Goal: Task Accomplishment & Management: Manage account settings

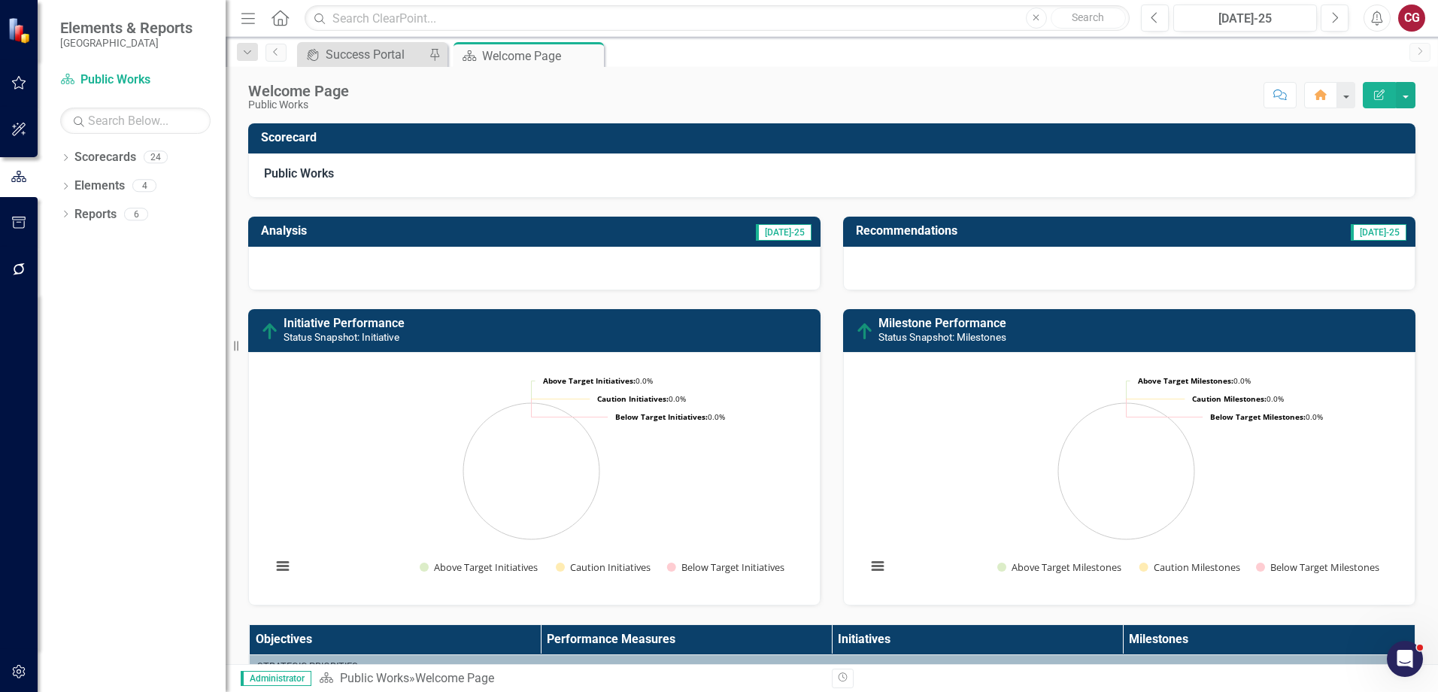
click at [1407, 671] on div "Open Intercom Messenger" at bounding box center [1405, 659] width 50 height 50
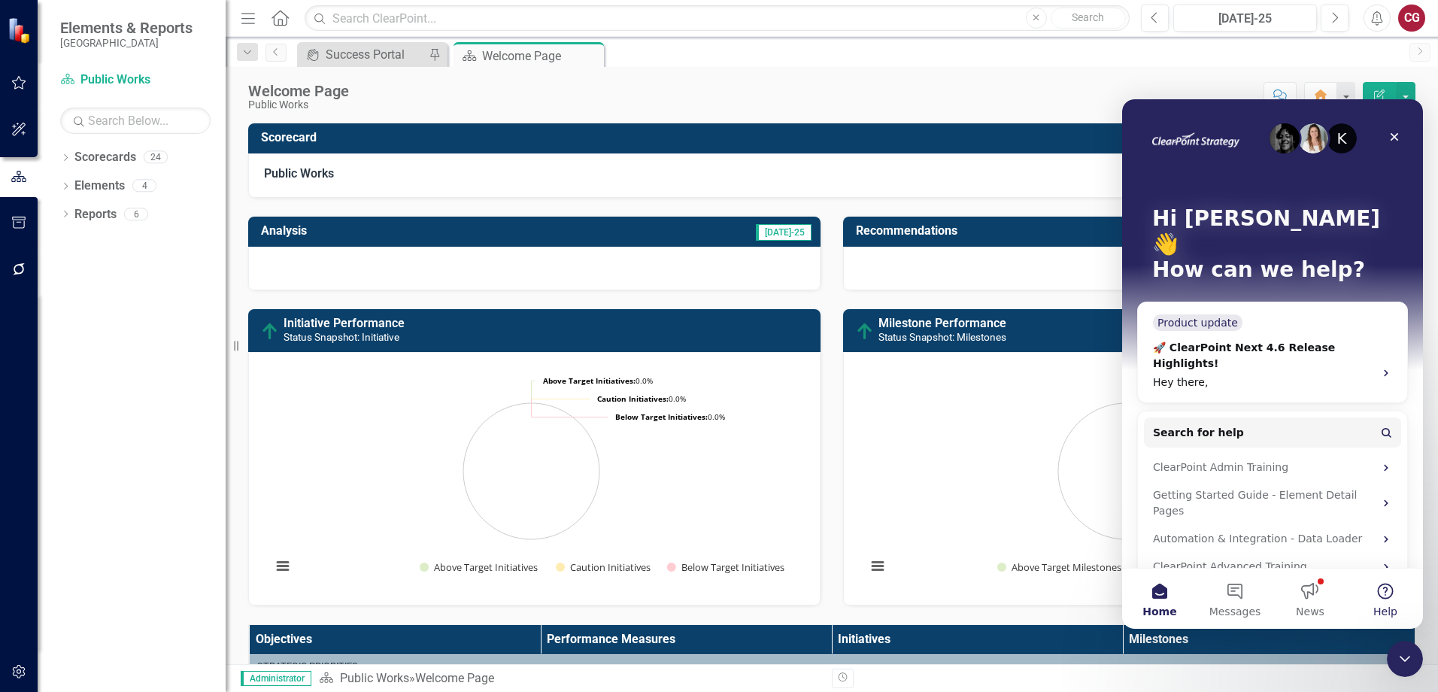
click at [1382, 603] on button "Help" at bounding box center [1385, 599] width 75 height 60
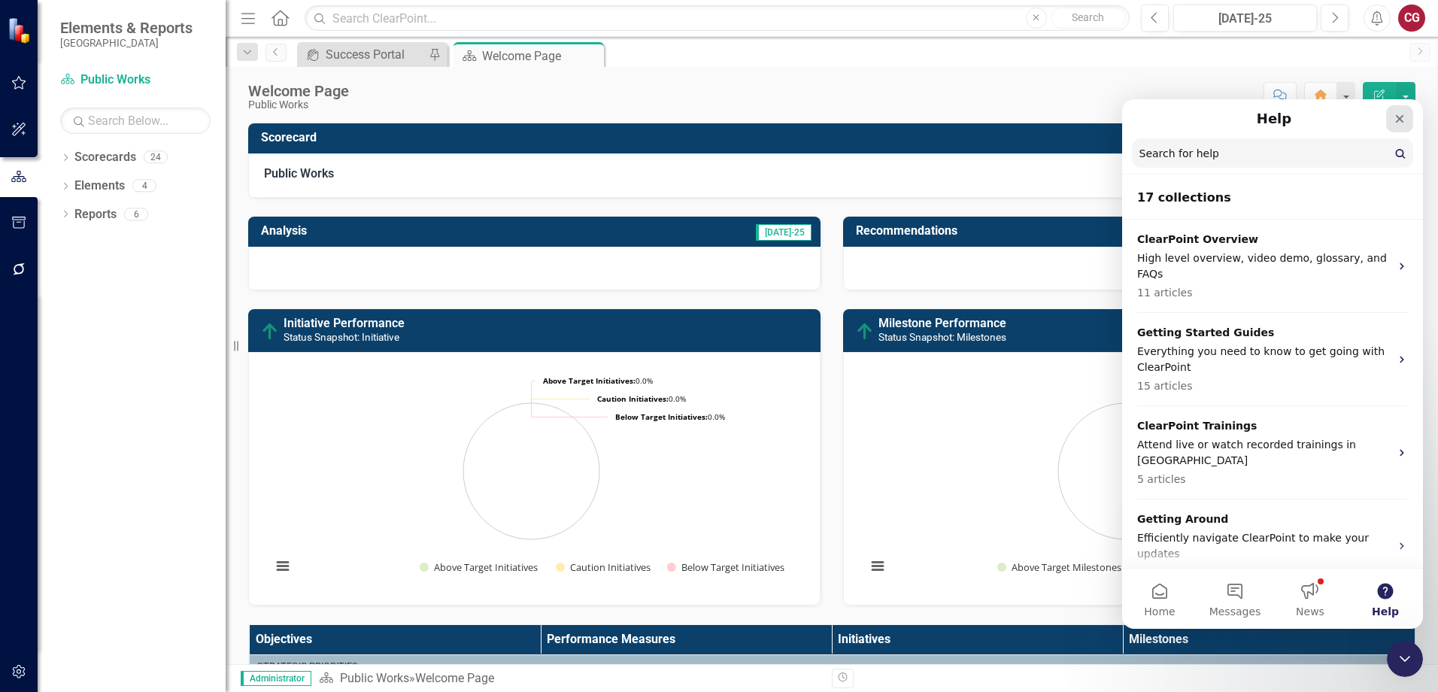
click at [1403, 128] on div "Close" at bounding box center [1399, 118] width 27 height 27
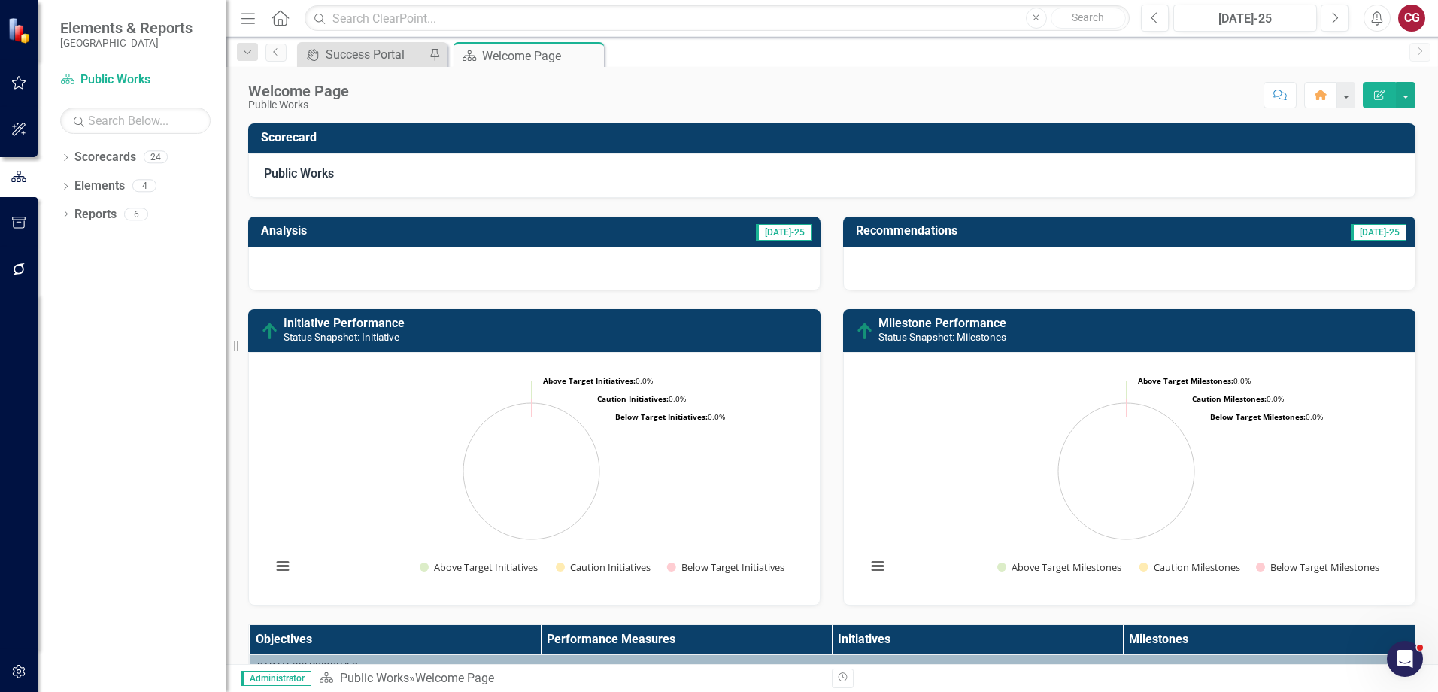
click at [1416, 10] on div "CG" at bounding box center [1411, 18] width 27 height 27
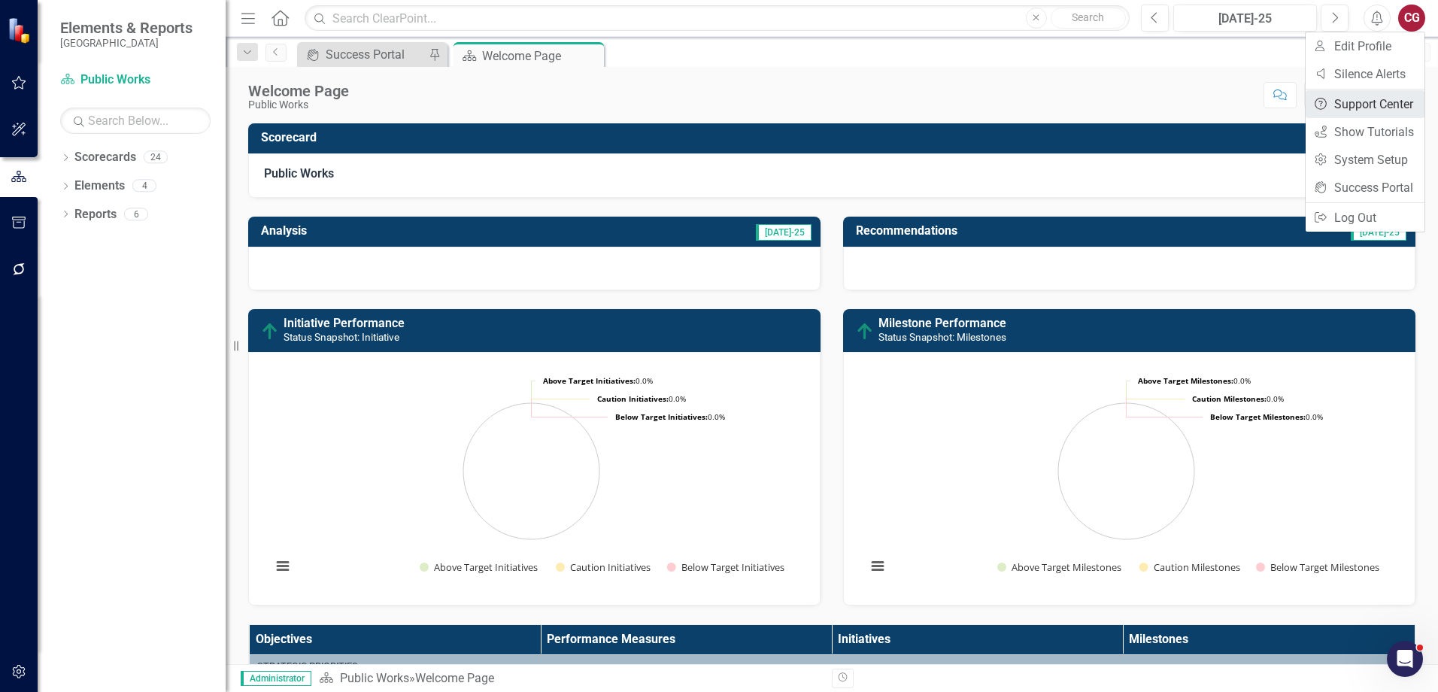
click at [1393, 99] on link "Help Support Center" at bounding box center [1365, 104] width 119 height 28
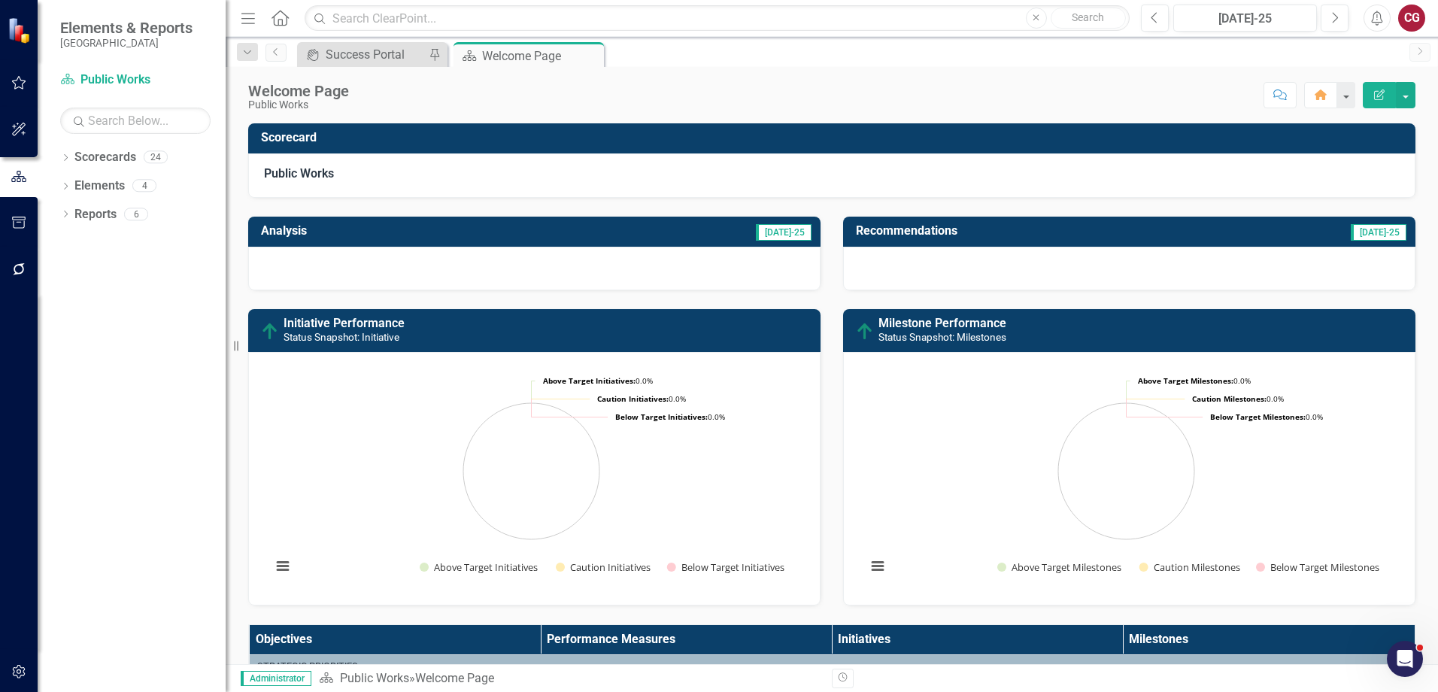
click at [1383, 15] on icon "Alerts" at bounding box center [1377, 18] width 16 height 15
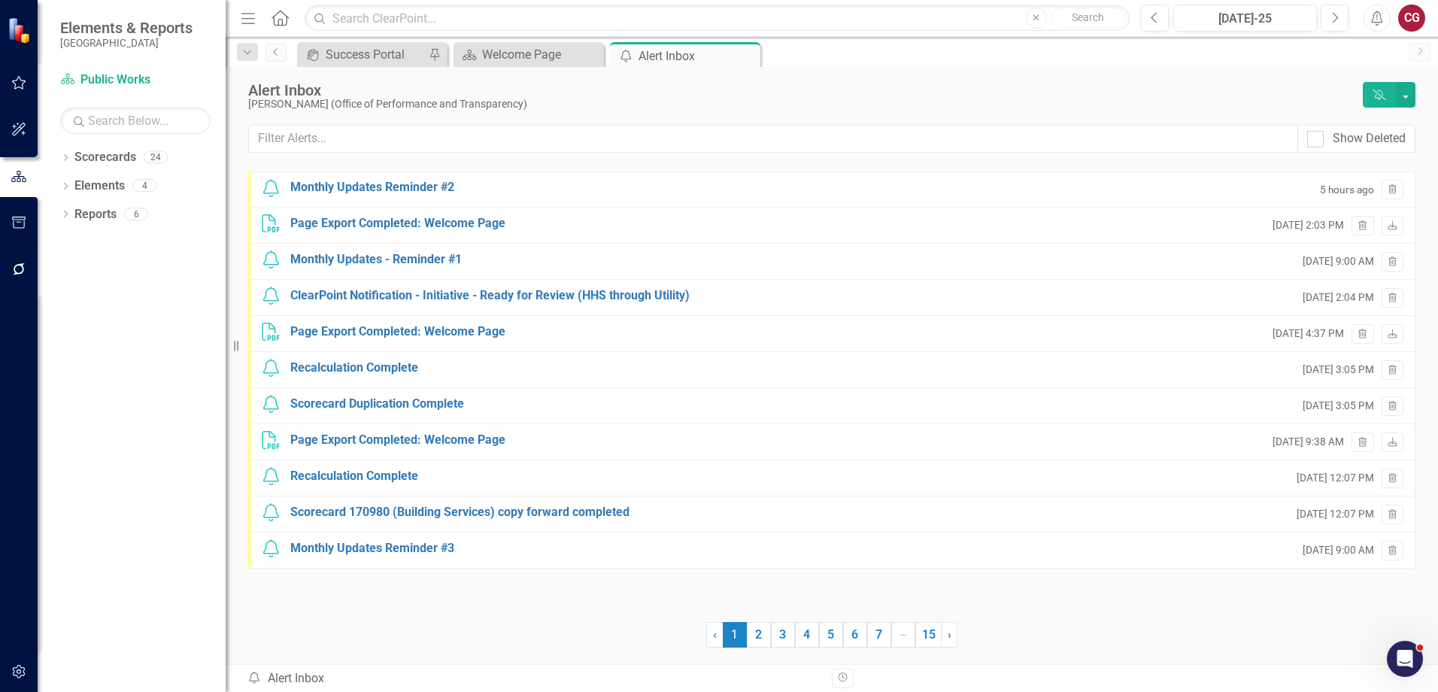
click at [1420, 21] on div "CG" at bounding box center [1411, 18] width 27 height 27
click at [1370, 177] on link "icon.portal Success Portal" at bounding box center [1365, 188] width 119 height 28
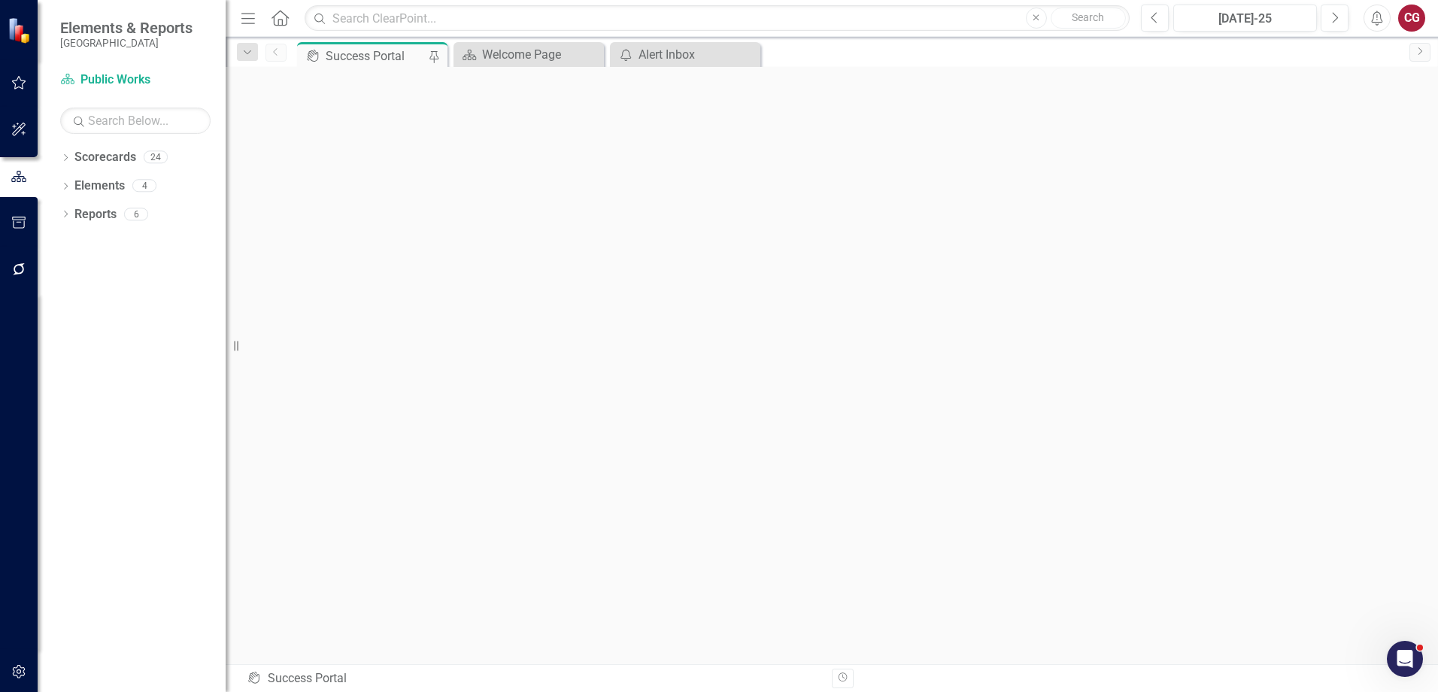
scroll to position [5, 0]
click at [1405, 652] on icon "Open Intercom Messenger" at bounding box center [1405, 659] width 25 height 25
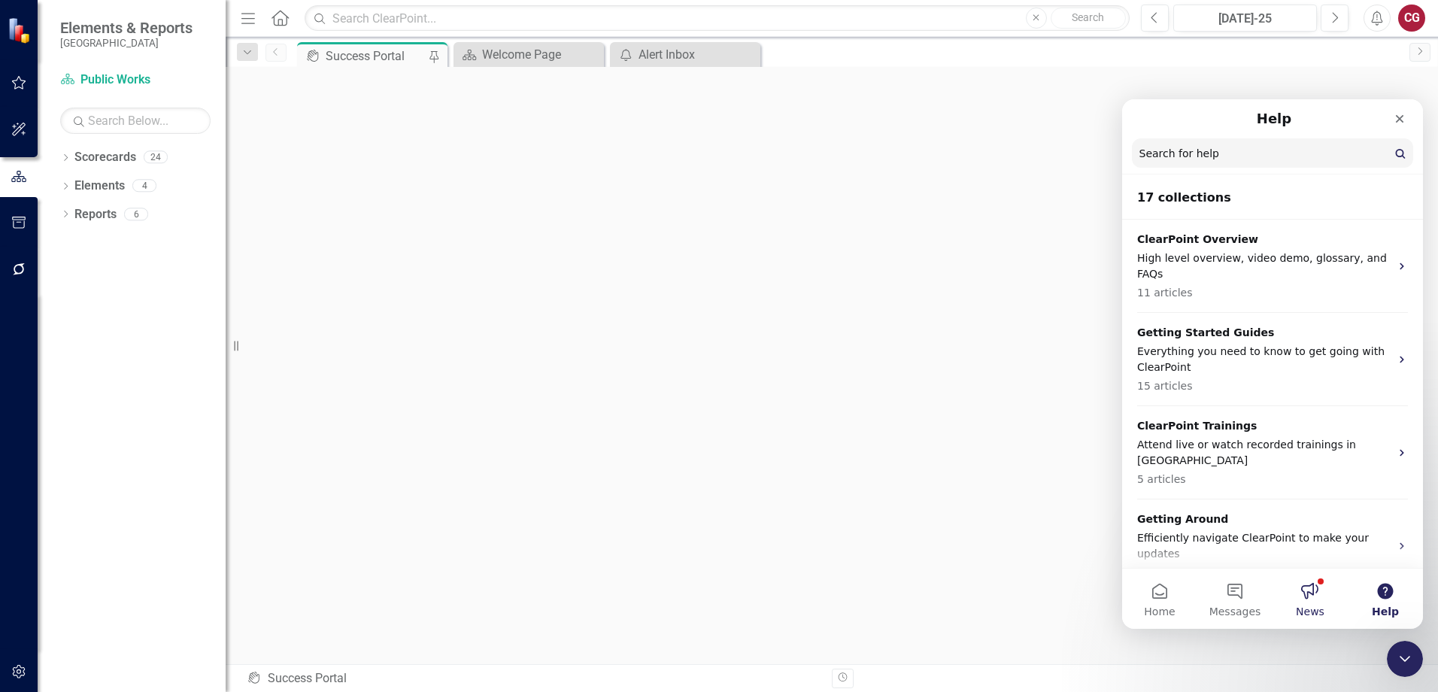
click at [1304, 601] on button "News" at bounding box center [1310, 599] width 75 height 60
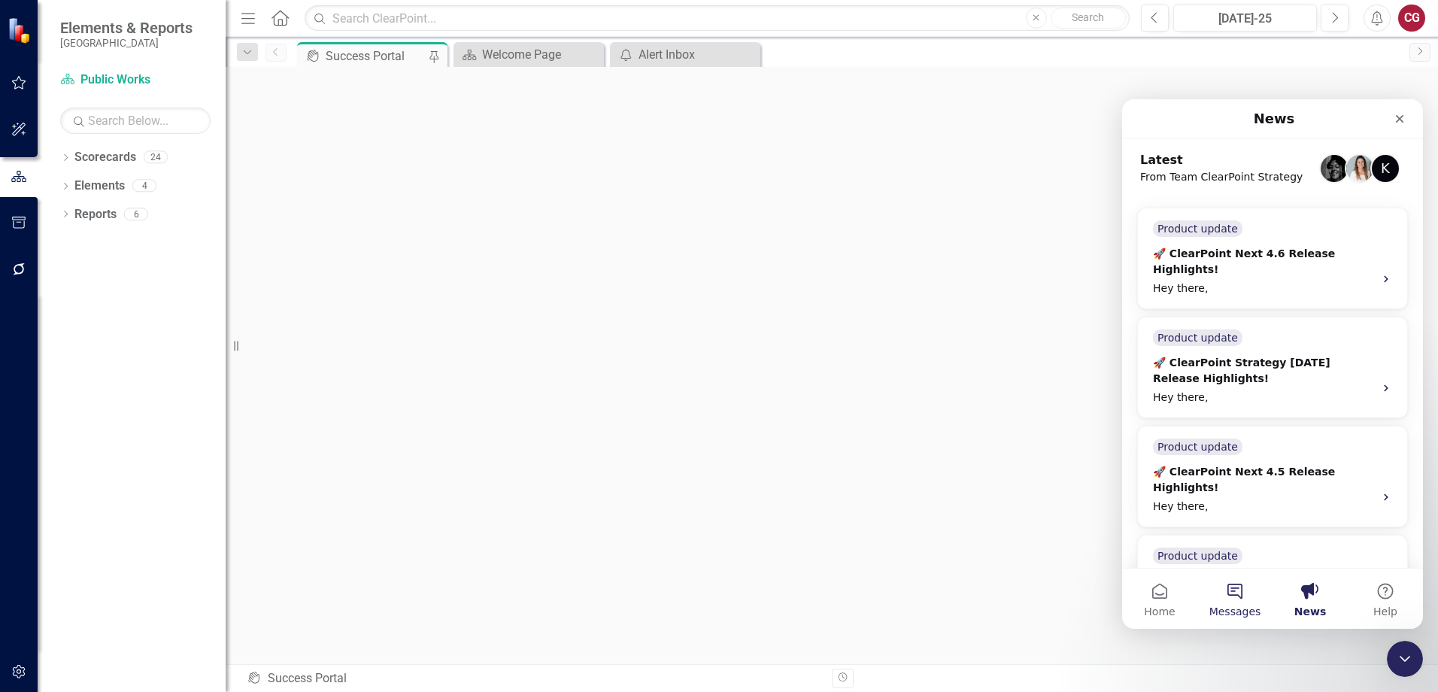
click at [1254, 600] on button "Messages" at bounding box center [1235, 599] width 75 height 60
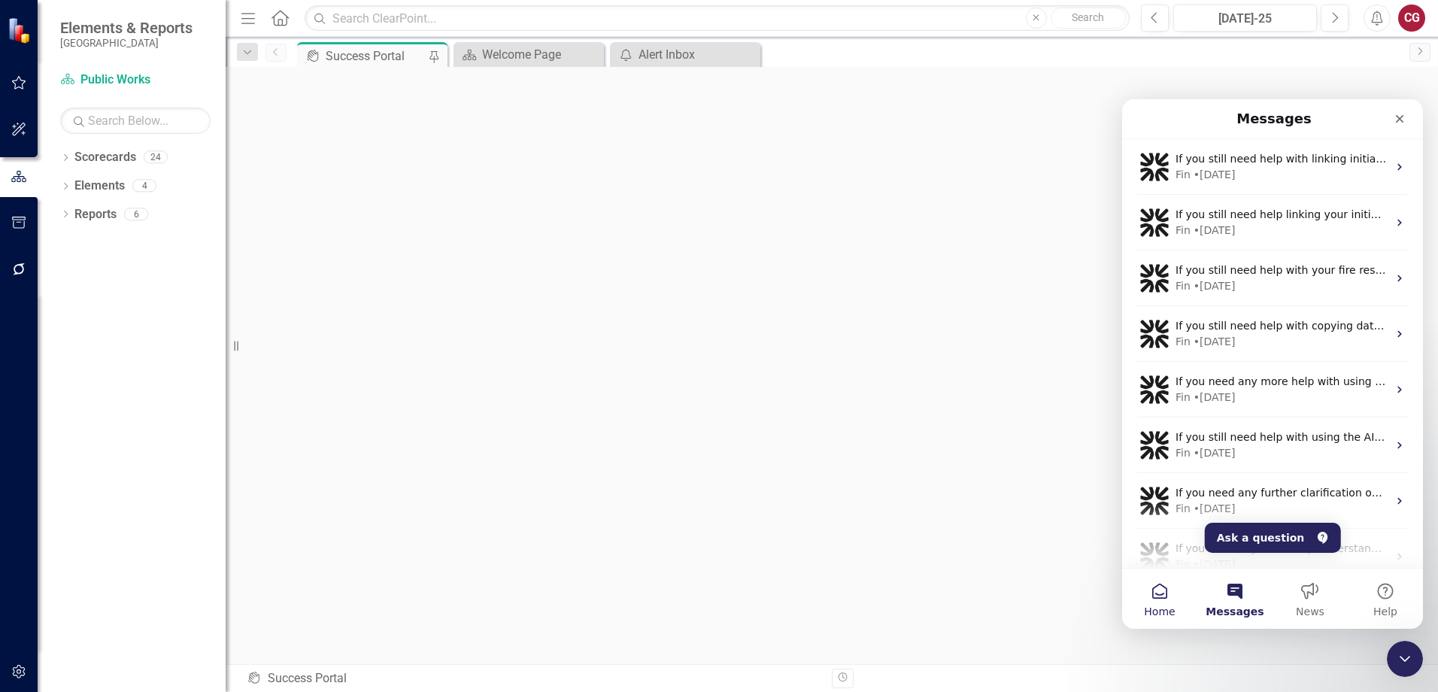
click at [1137, 603] on button "Home" at bounding box center [1159, 599] width 75 height 60
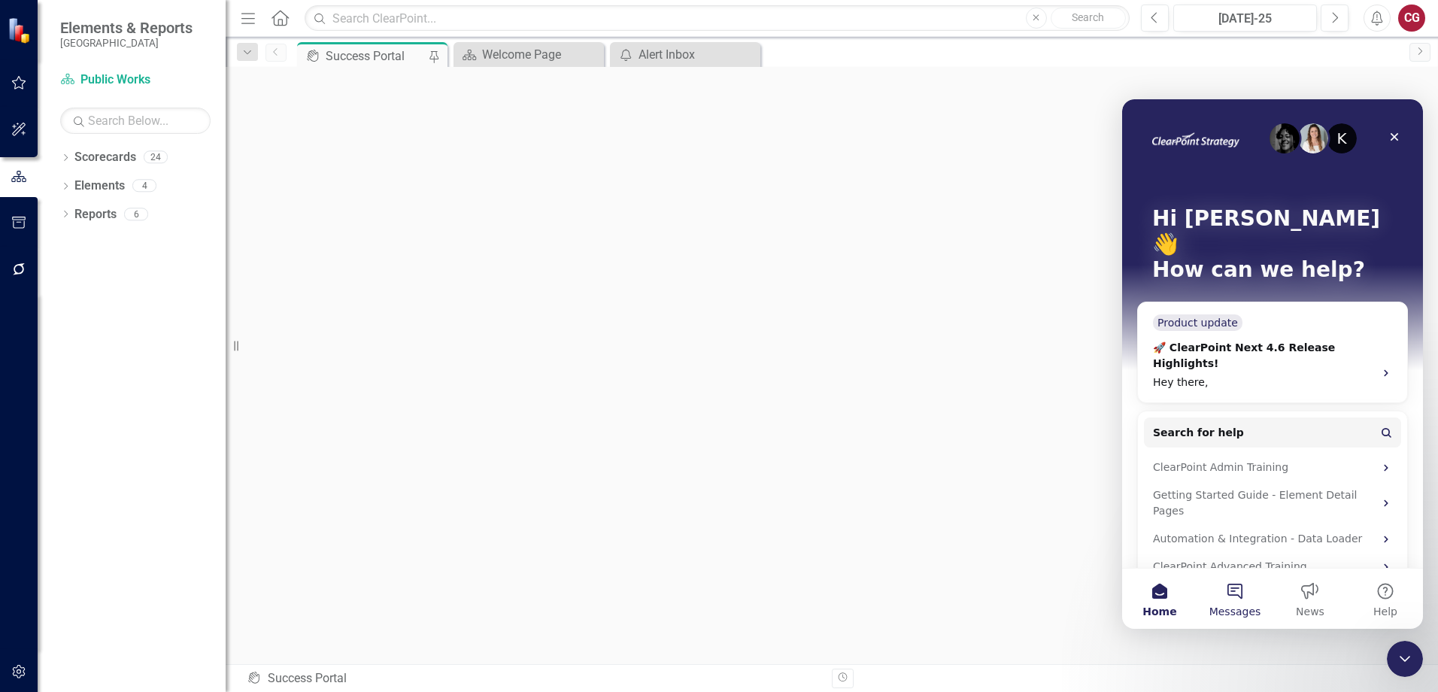
click at [1250, 606] on span "Messages" at bounding box center [1236, 611] width 52 height 11
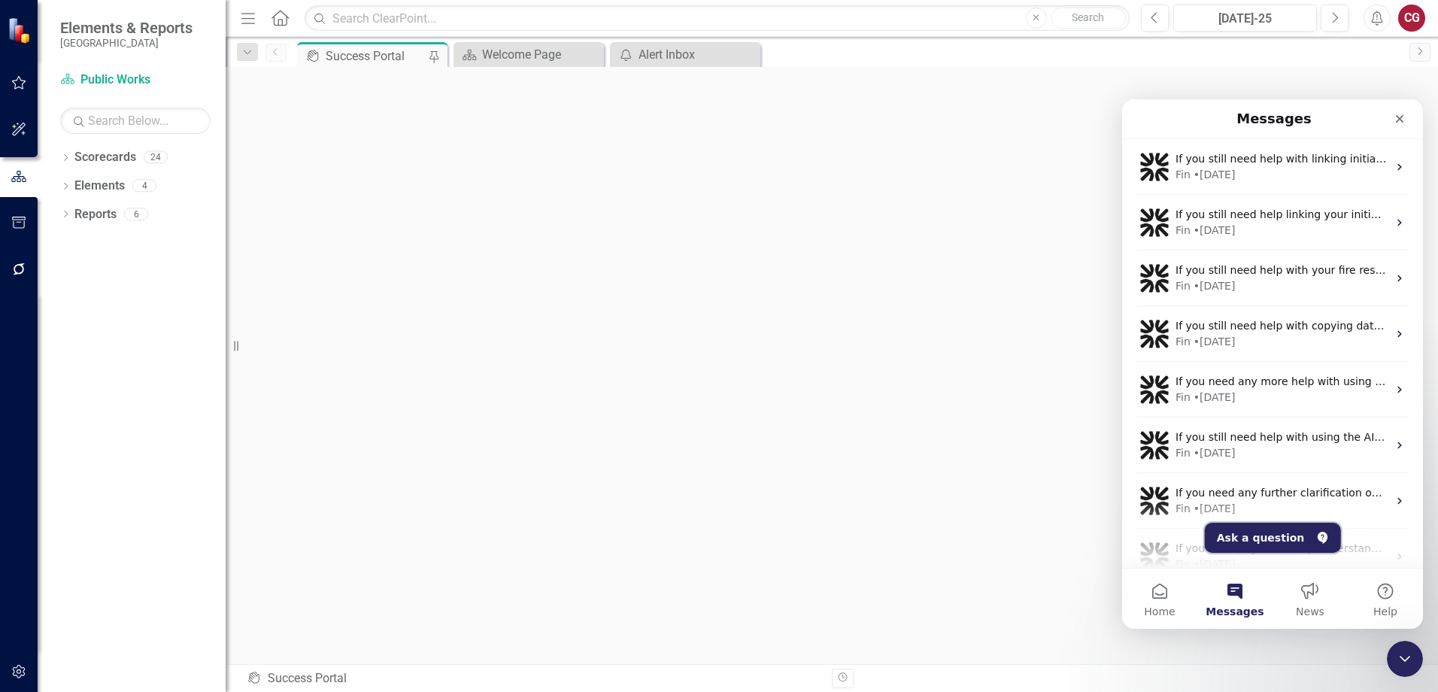
click at [1296, 546] on button "Ask a question" at bounding box center [1273, 538] width 136 height 30
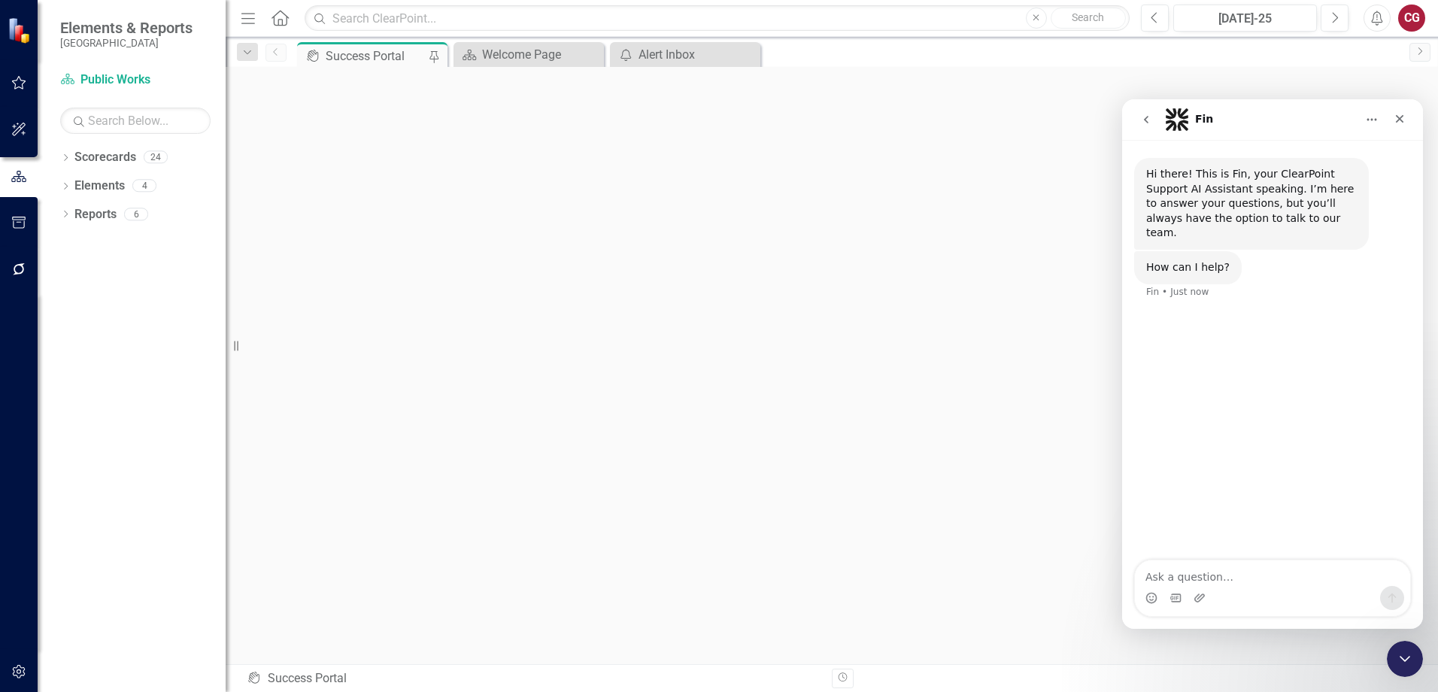
click at [1192, 568] on textarea "Ask a question…" at bounding box center [1272, 573] width 275 height 26
type textarea "support ticket"
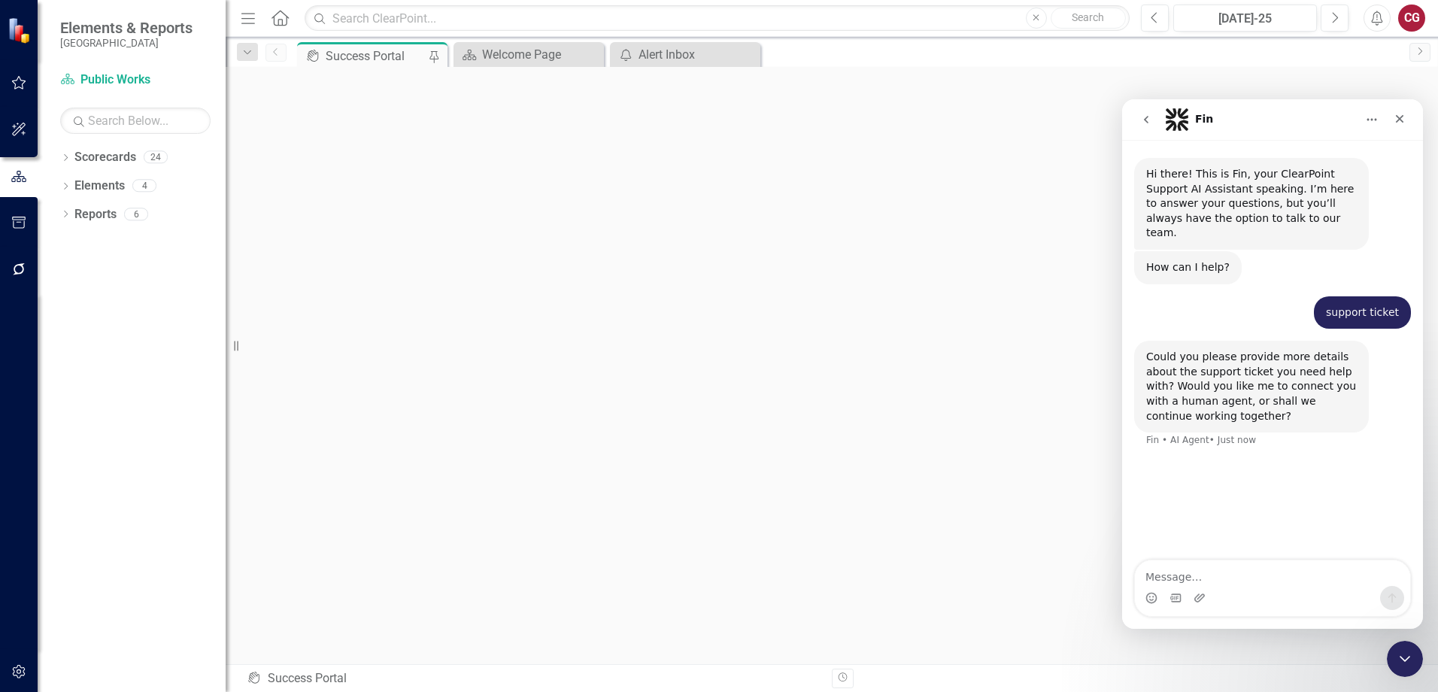
click at [1249, 559] on div "Hi there! This is Fin, your ClearPoint Support AI Assistant speaking. I’m here …" at bounding box center [1272, 351] width 301 height 422
click at [1249, 573] on textarea "Message…" at bounding box center [1272, 573] width 275 height 26
type textarea "yes please"
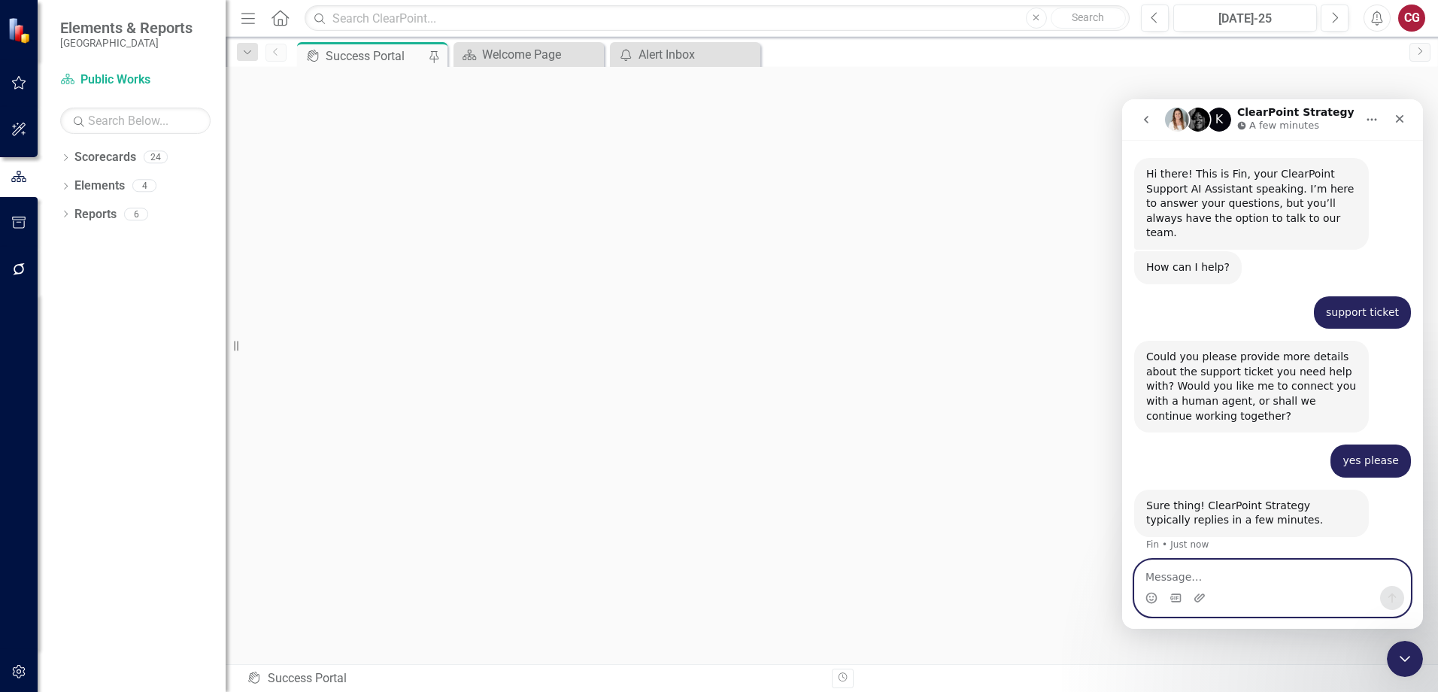
scroll to position [35, 0]
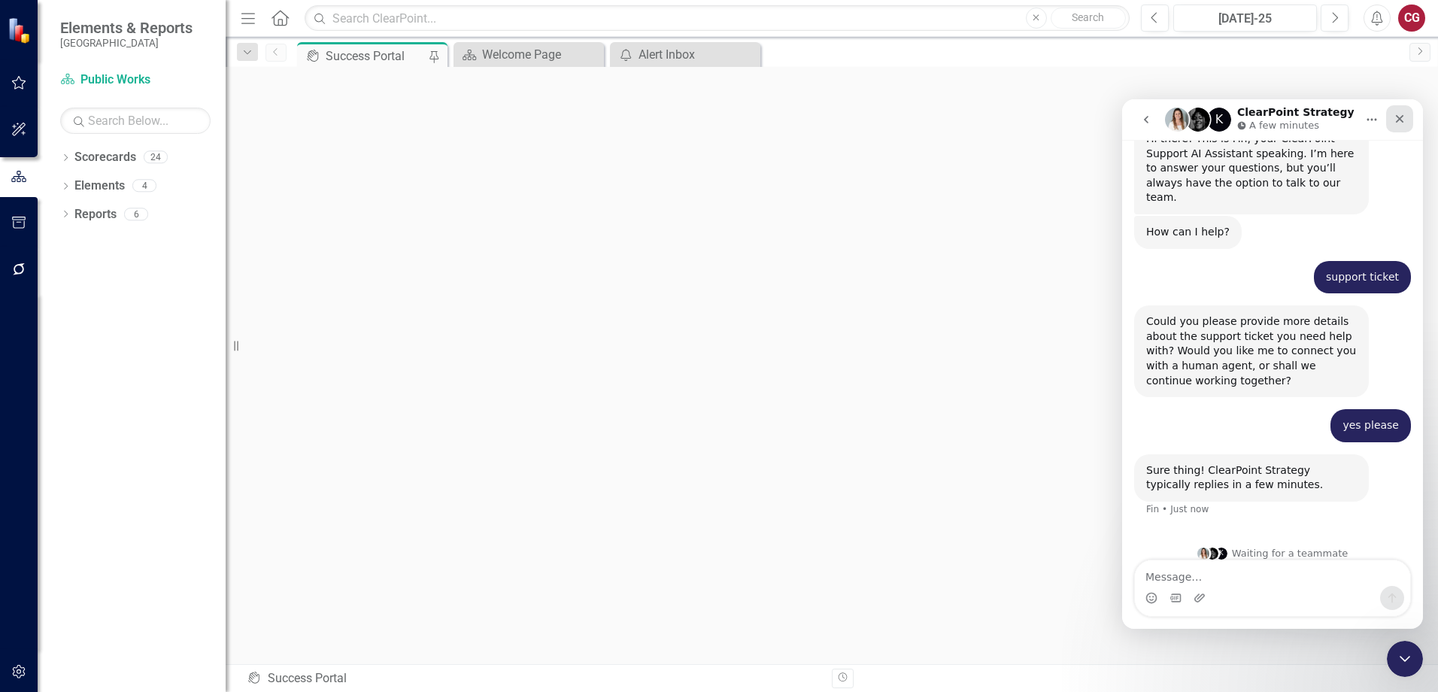
click at [1407, 123] on div "Close" at bounding box center [1399, 118] width 27 height 27
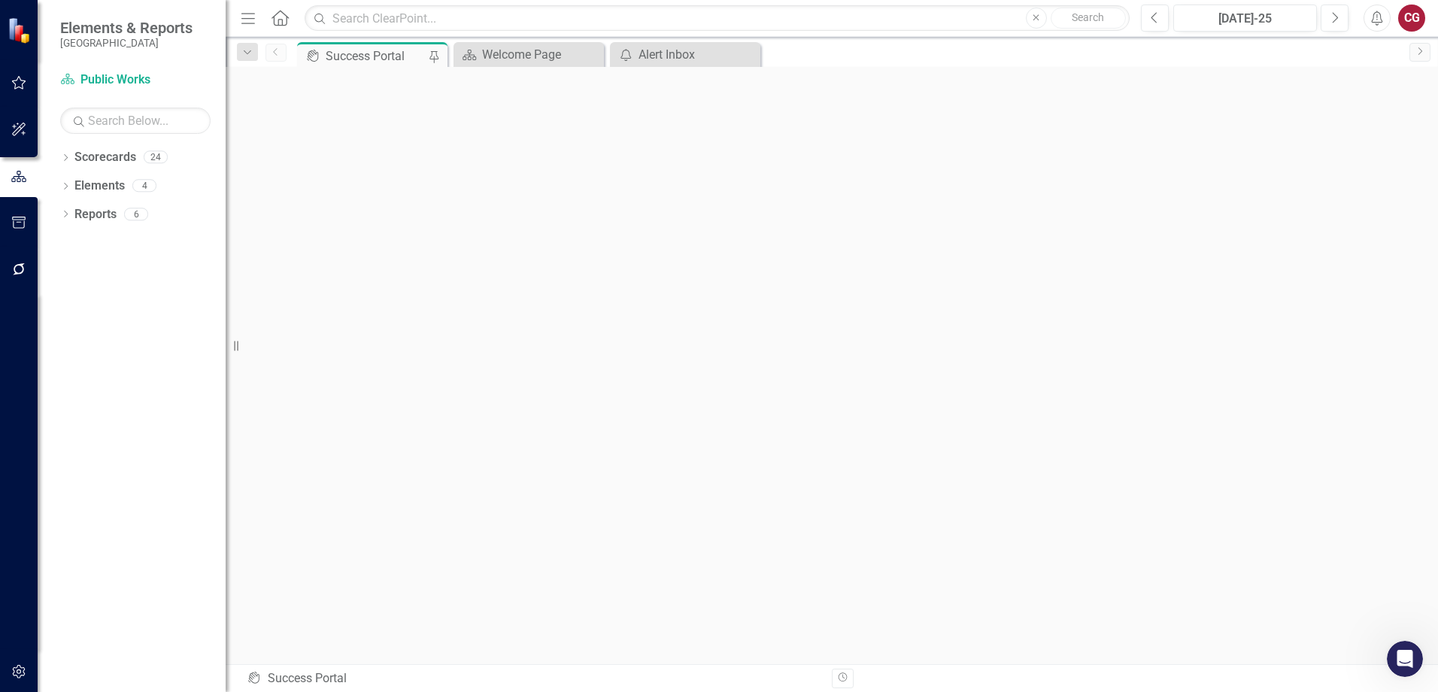
click at [1419, 20] on div "CG" at bounding box center [1411, 18] width 27 height 27
click at [1404, 664] on icon "Open Intercom Messenger" at bounding box center [1405, 659] width 25 height 25
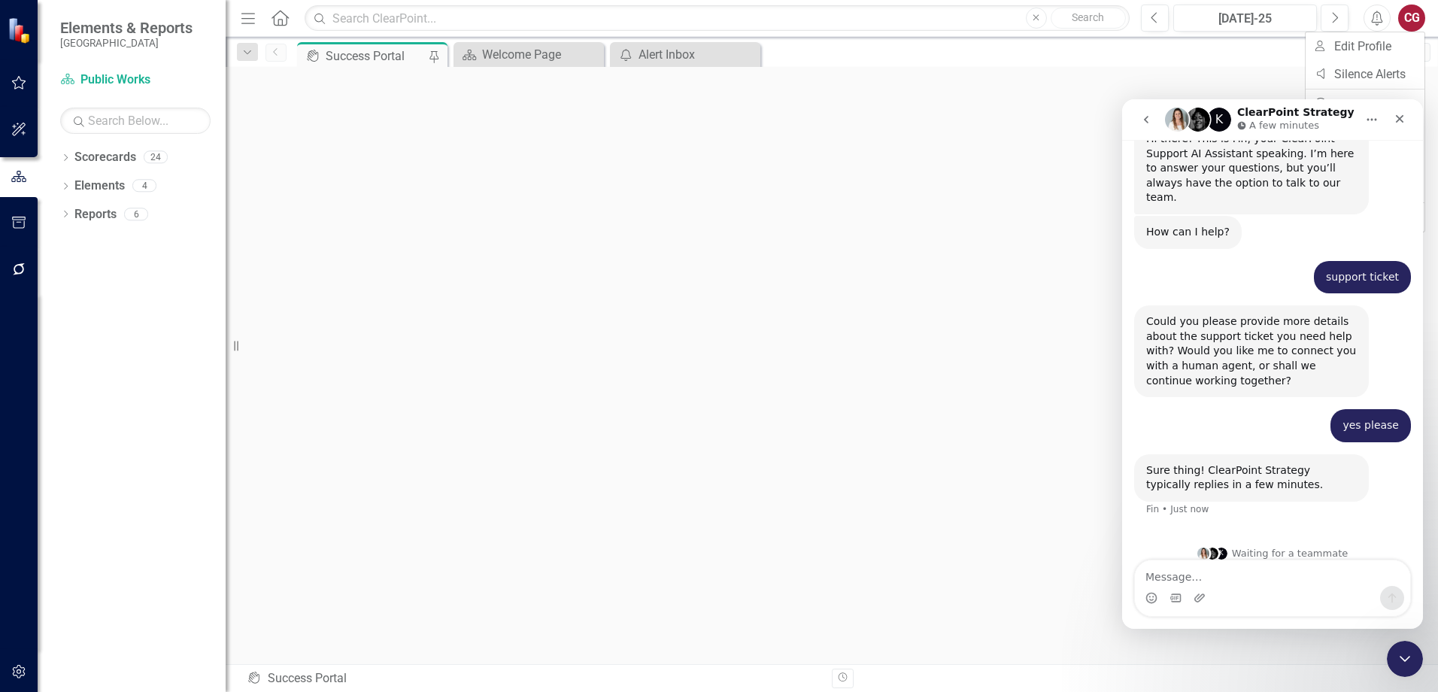
click at [1270, 579] on textarea "Message…" at bounding box center [1272, 573] width 275 height 26
type textarea "im all set"
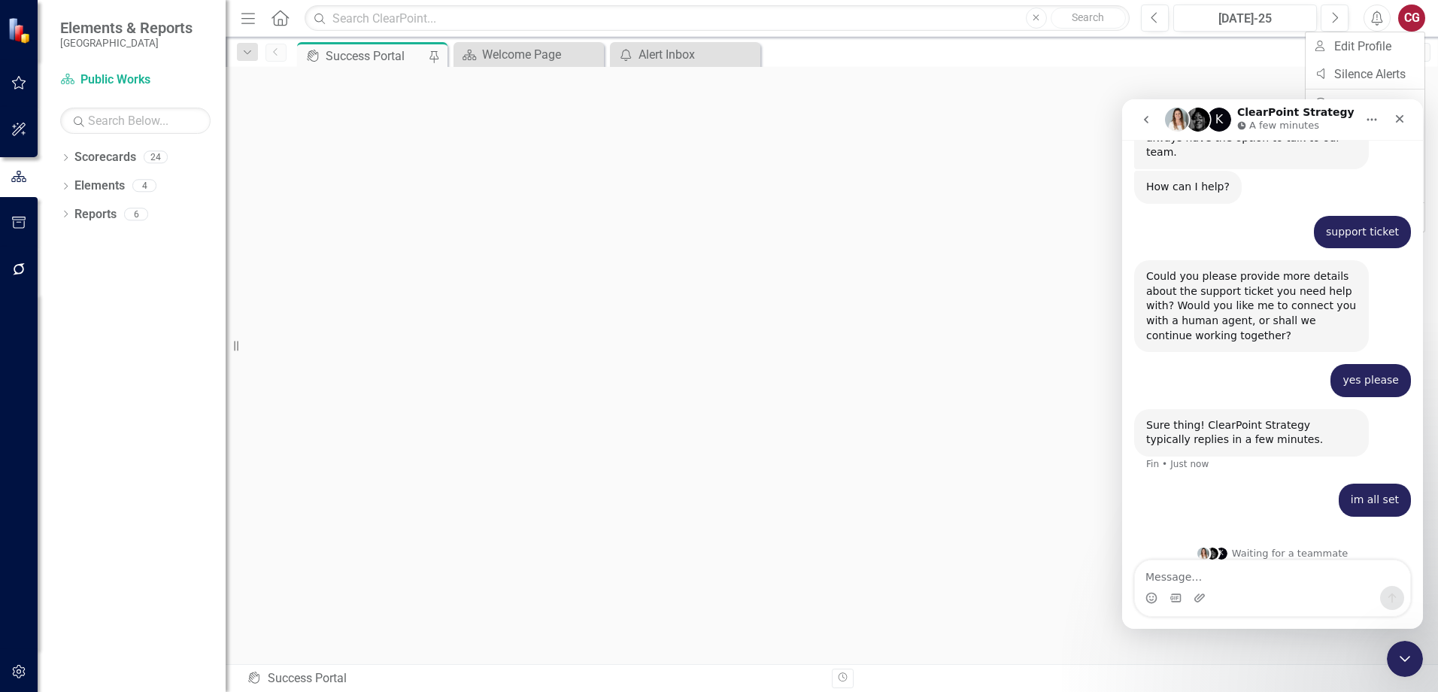
click at [1195, 566] on textarea "Message…" at bounding box center [1272, 573] width 275 height 26
type textarea "thanks!"
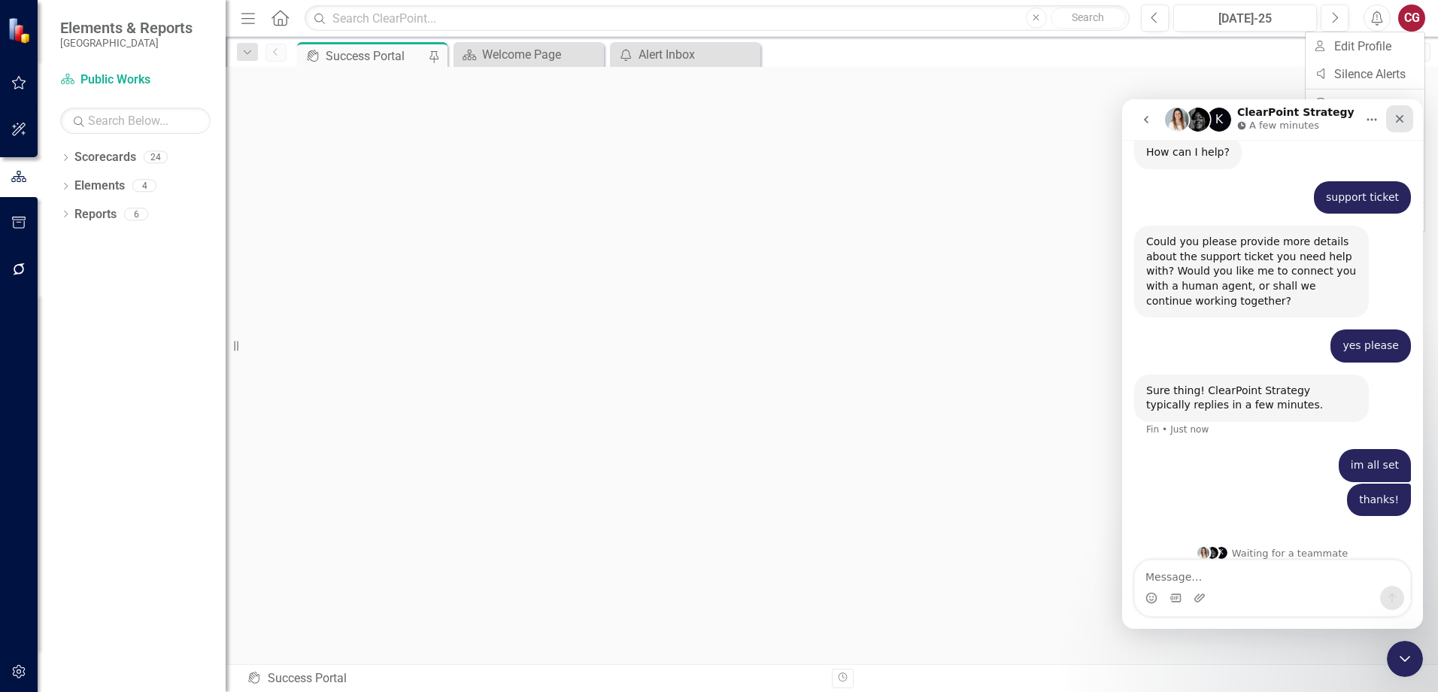
click at [1393, 116] on div "Close" at bounding box center [1399, 118] width 27 height 27
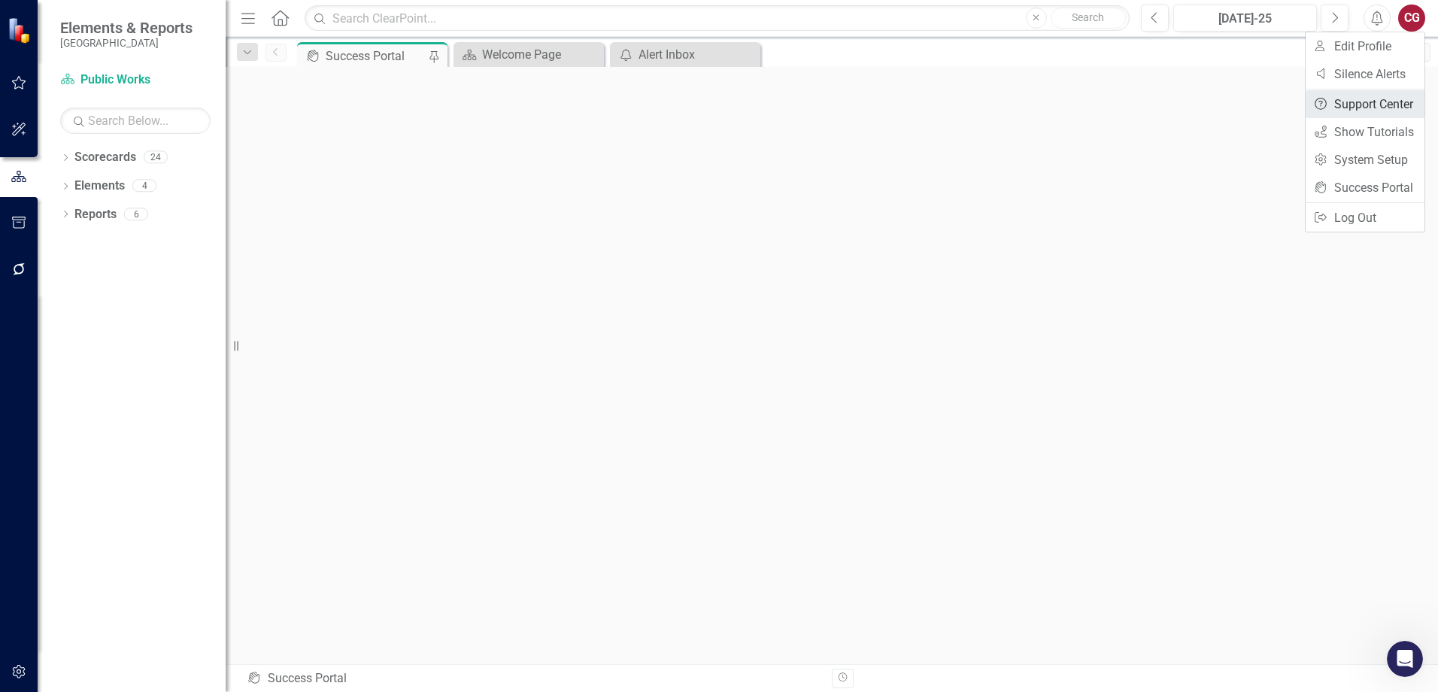
click at [1373, 111] on link "Help Support Center" at bounding box center [1365, 104] width 119 height 28
click at [17, 678] on button "button" at bounding box center [19, 673] width 34 height 32
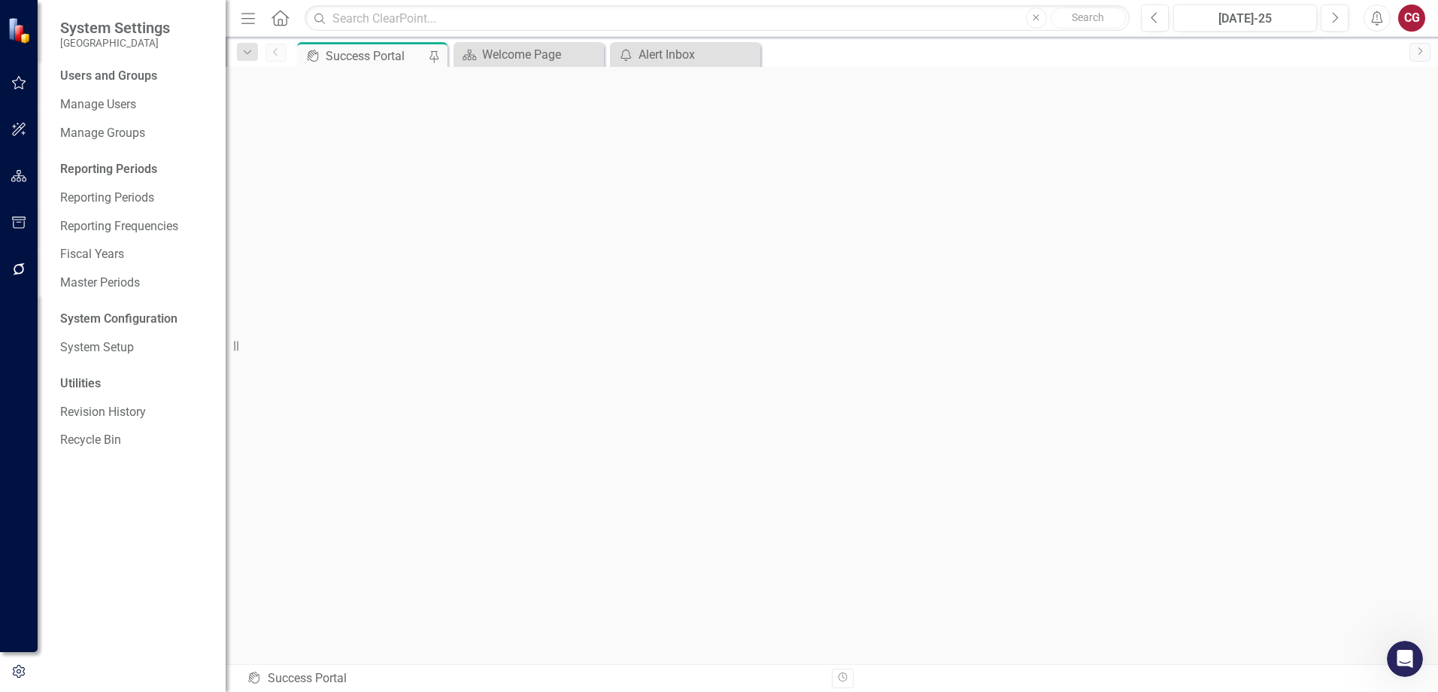
click at [1416, 666] on div "Open Intercom Messenger" at bounding box center [1405, 659] width 50 height 50
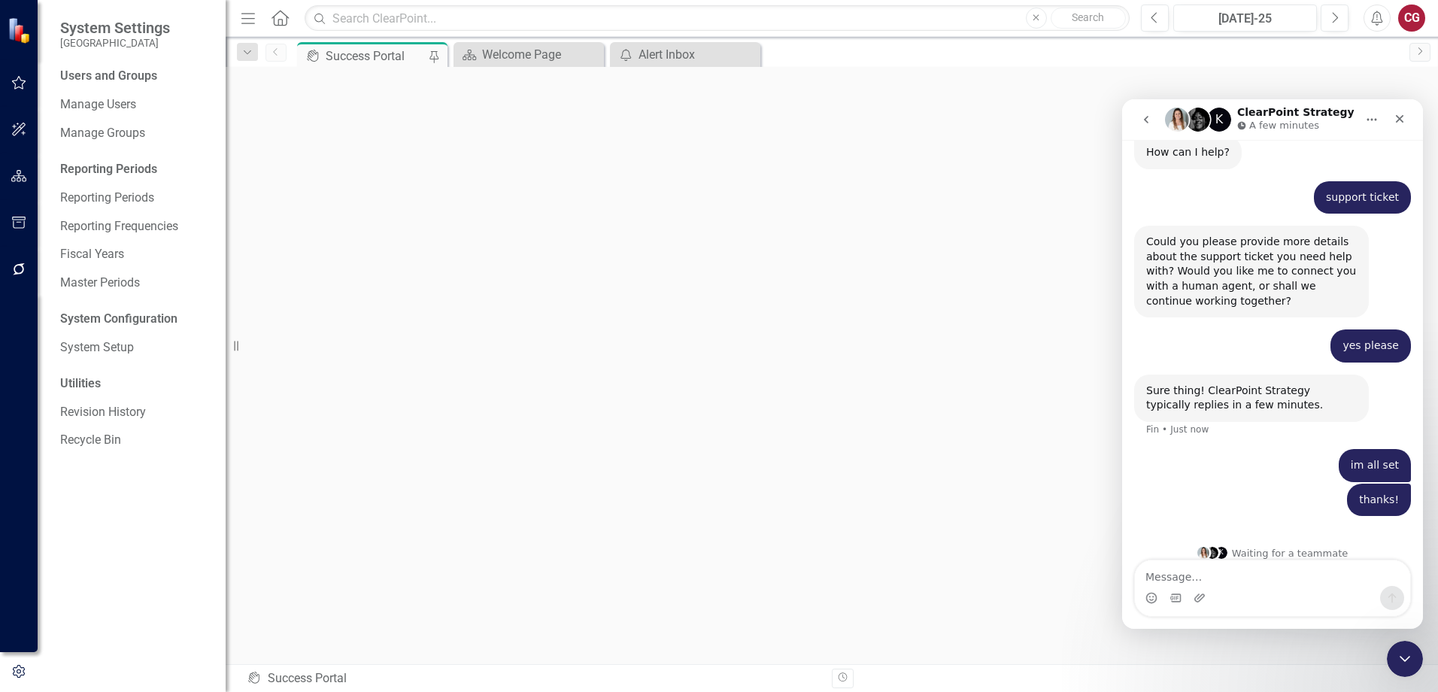
click at [1149, 119] on icon "go back" at bounding box center [1146, 120] width 12 height 12
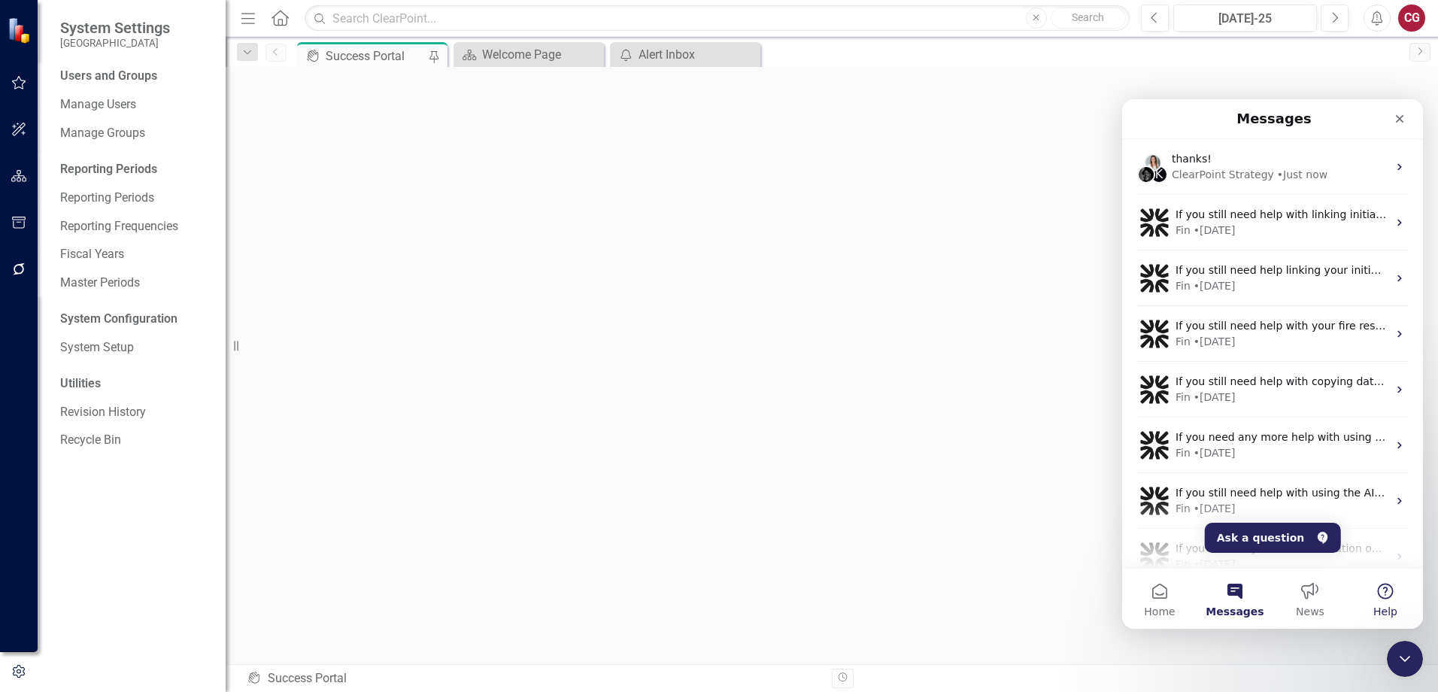
click at [1385, 608] on span "Help" at bounding box center [1386, 611] width 24 height 11
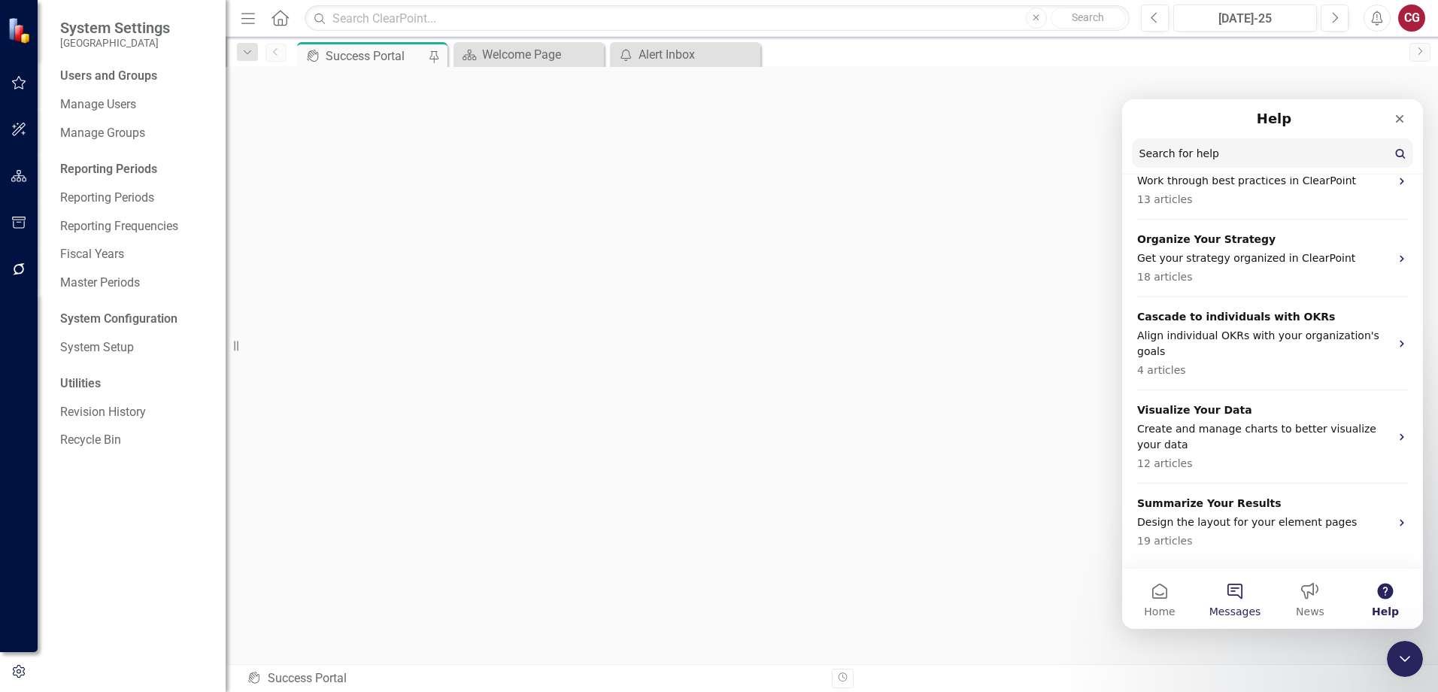
scroll to position [451, 0]
click at [1316, 588] on button "News" at bounding box center [1310, 599] width 75 height 60
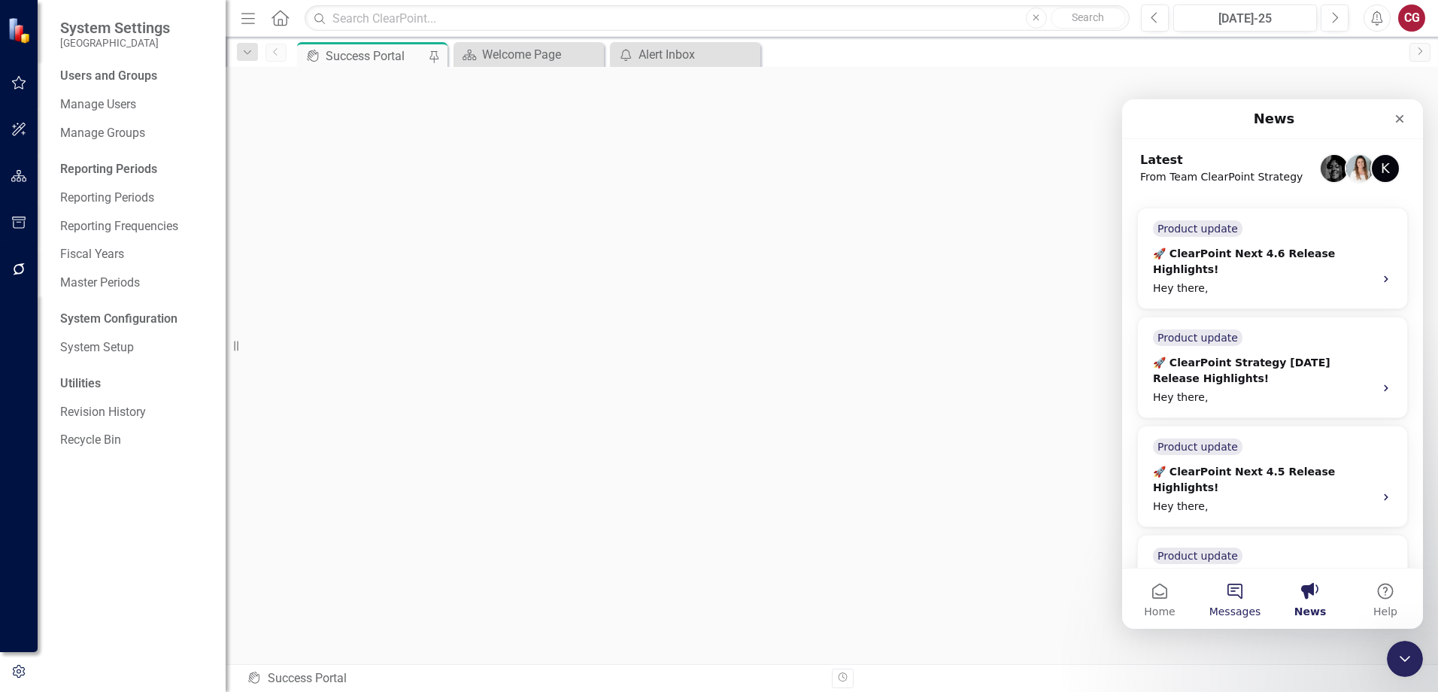
click at [1253, 606] on span "Messages" at bounding box center [1236, 611] width 52 height 11
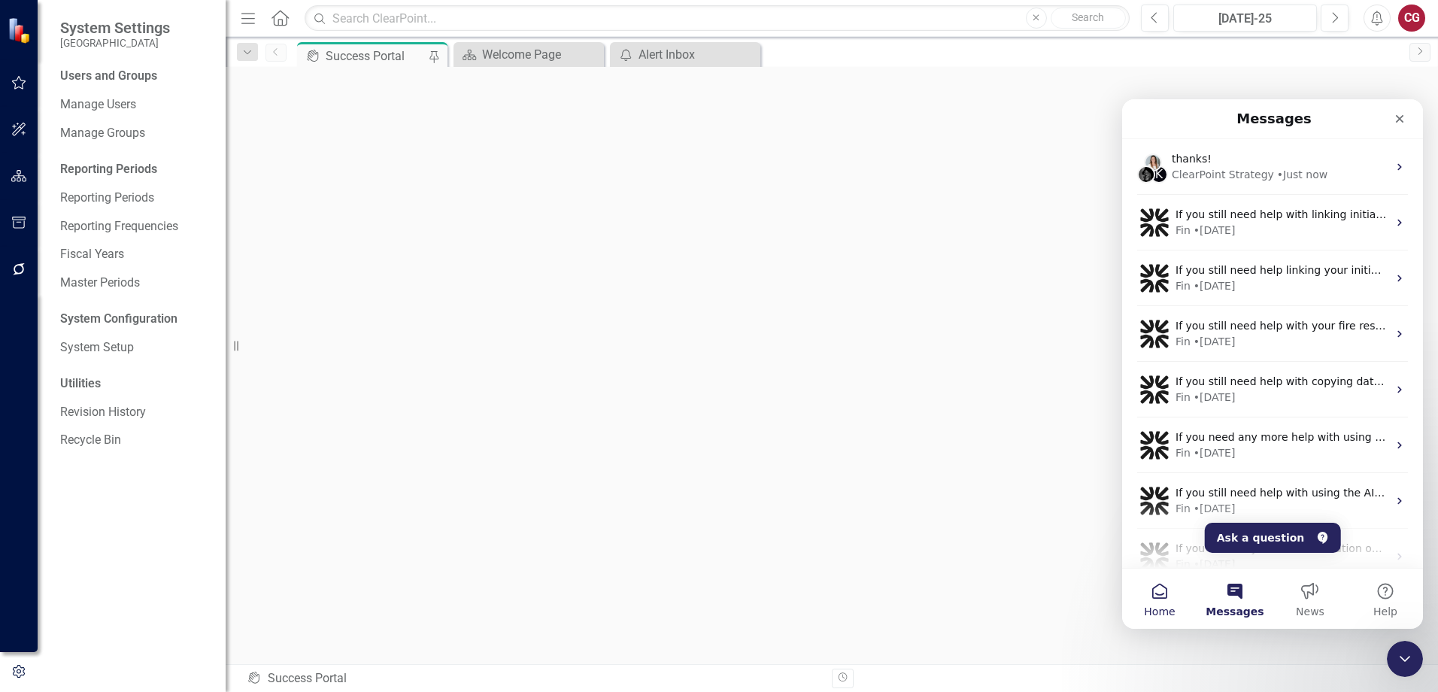
click at [1170, 606] on span "Home" at bounding box center [1159, 611] width 31 height 11
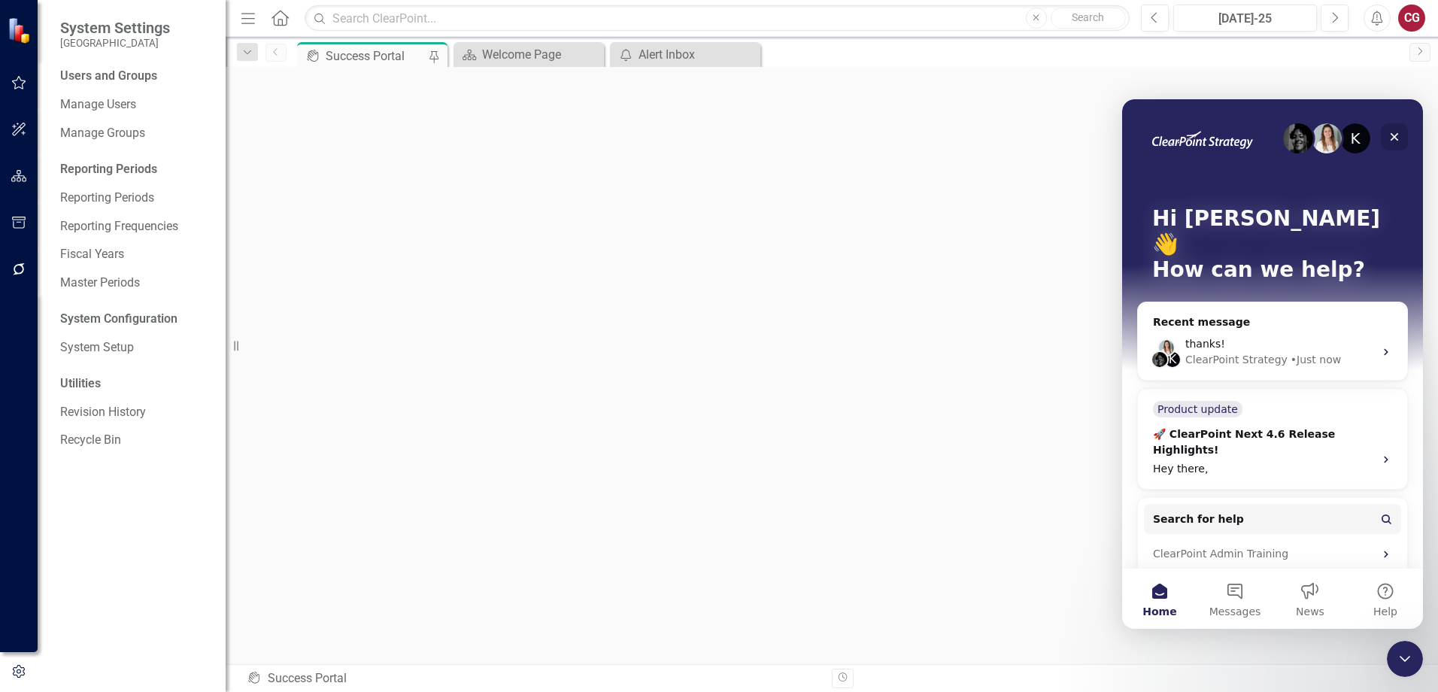
click at [1400, 138] on icon "Close" at bounding box center [1395, 137] width 12 height 12
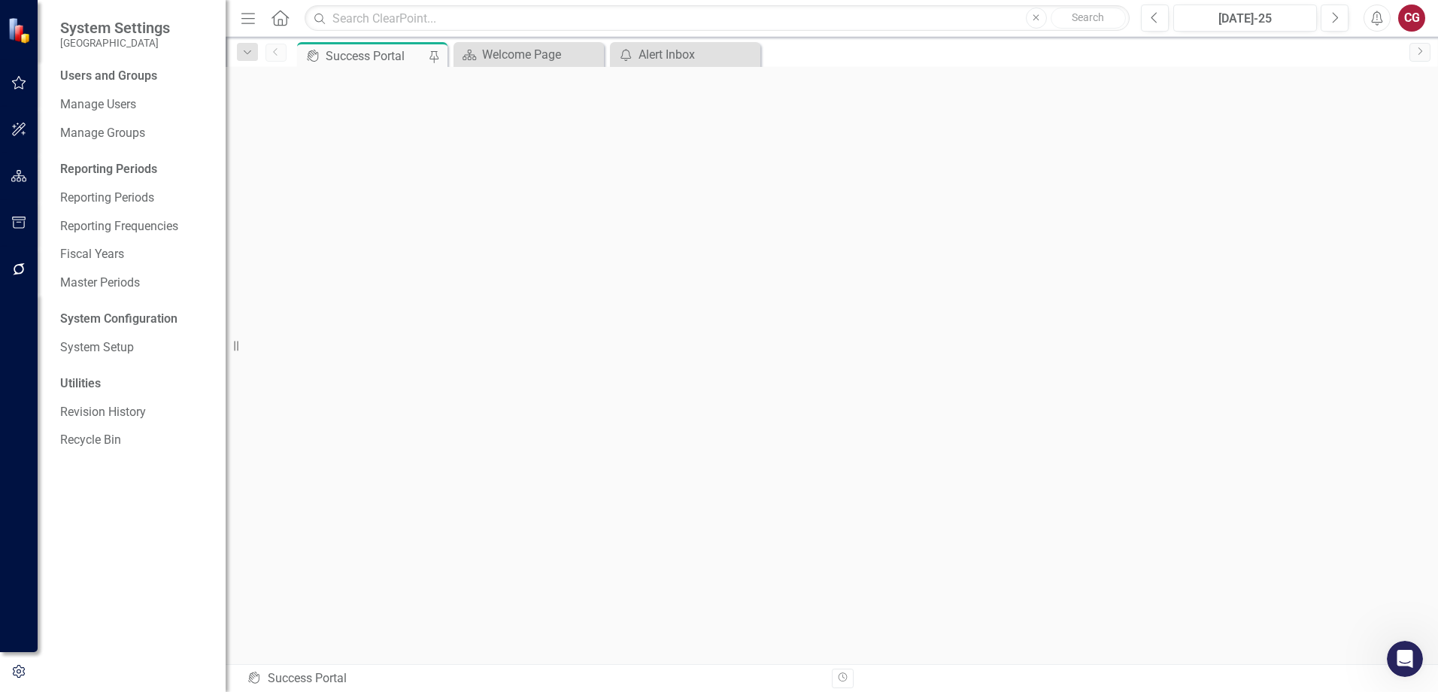
click at [1411, 19] on div "CG" at bounding box center [1411, 18] width 27 height 27
click at [1350, 104] on link "Help Support Center" at bounding box center [1365, 104] width 119 height 28
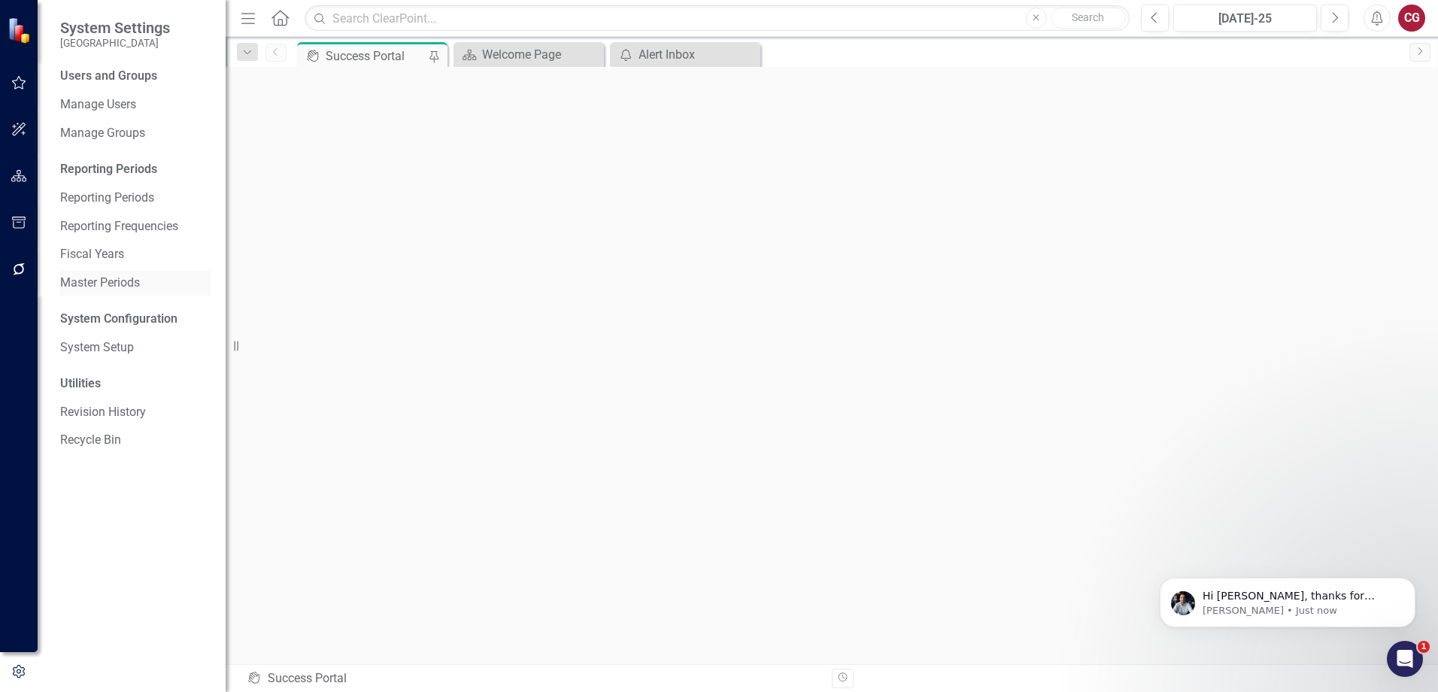
scroll to position [0, 0]
click at [20, 669] on icon "button" at bounding box center [19, 672] width 17 height 14
click at [20, 42] on img at bounding box center [21, 30] width 26 height 26
click at [22, 34] on img at bounding box center [21, 30] width 28 height 28
click at [272, 22] on div "Menu Home Search Close Search" at bounding box center [681, 18] width 889 height 29
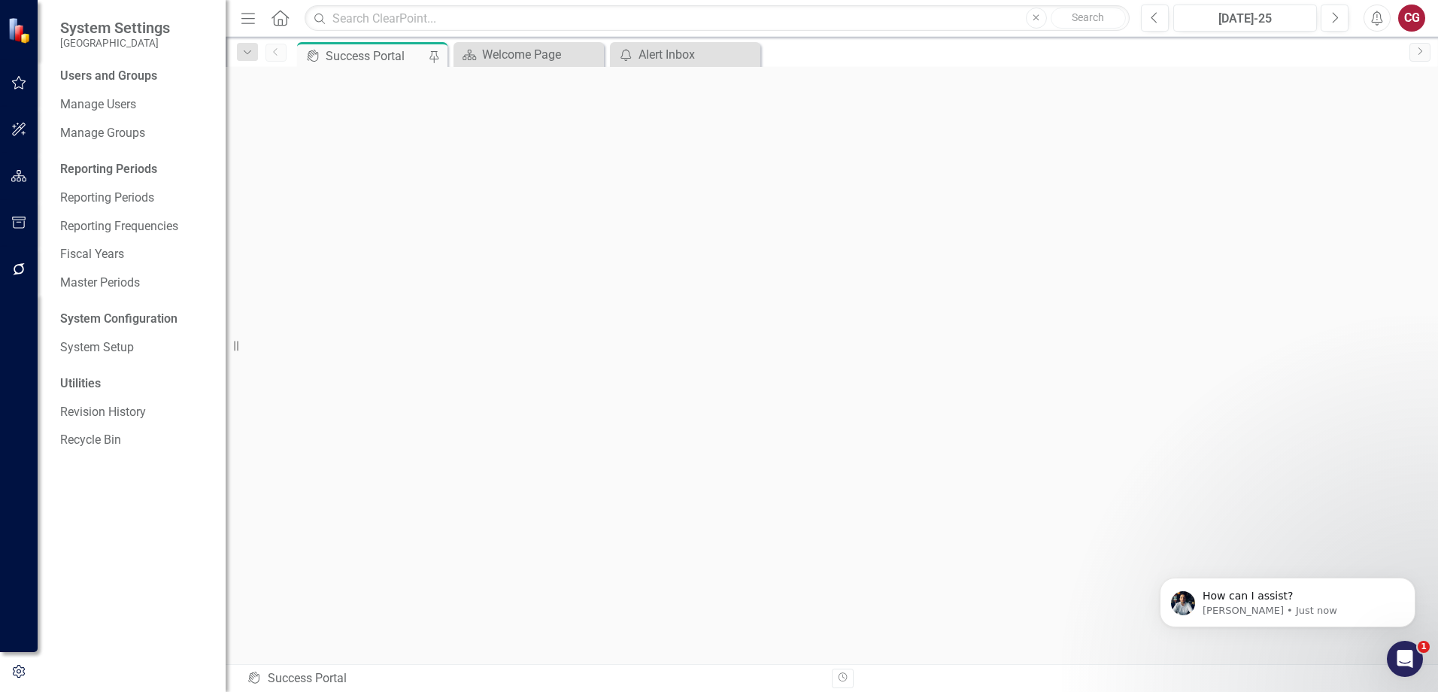
drag, startPoint x: 281, startPoint y: 16, endPoint x: 252, endPoint y: 23, distance: 29.6
click at [281, 16] on icon "Home" at bounding box center [280, 18] width 20 height 16
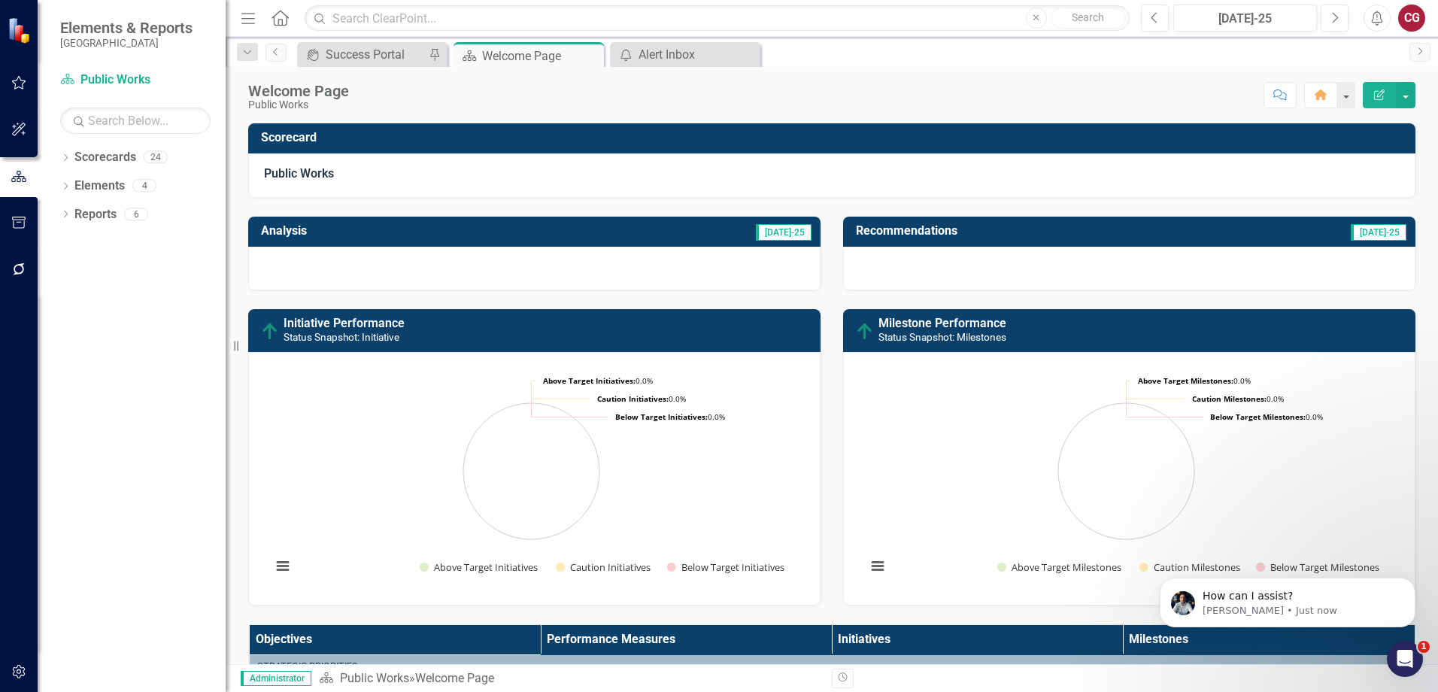
click at [247, 20] on icon "Menu" at bounding box center [248, 18] width 20 height 16
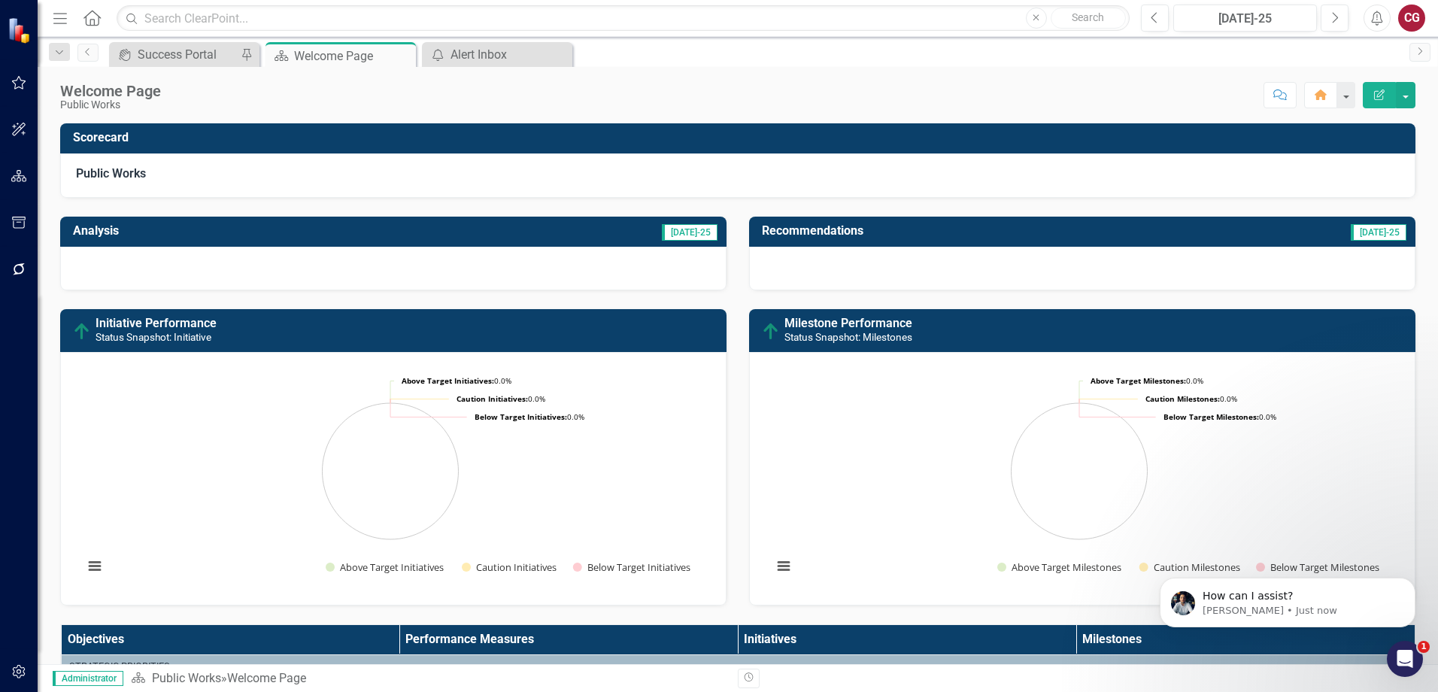
click at [62, 23] on icon "button" at bounding box center [60, 18] width 14 height 11
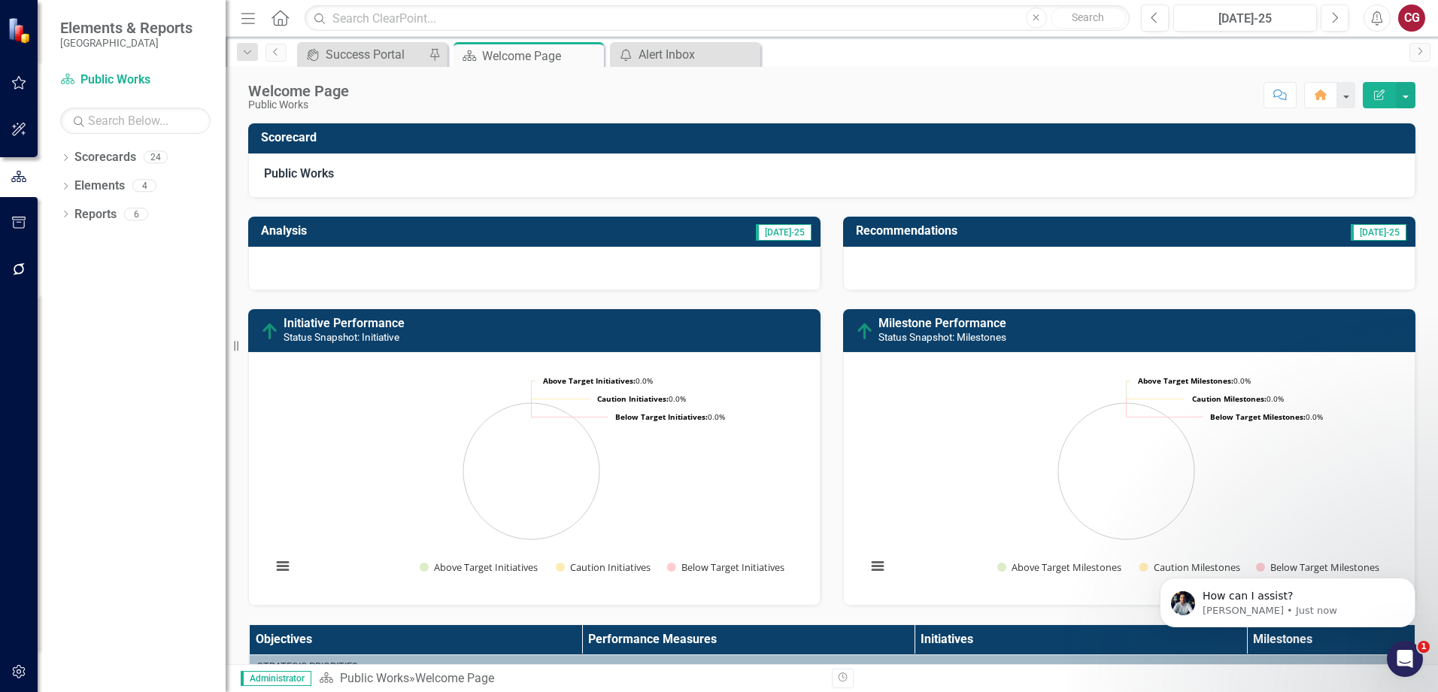
click at [1410, 18] on div "CG" at bounding box center [1411, 18] width 27 height 27
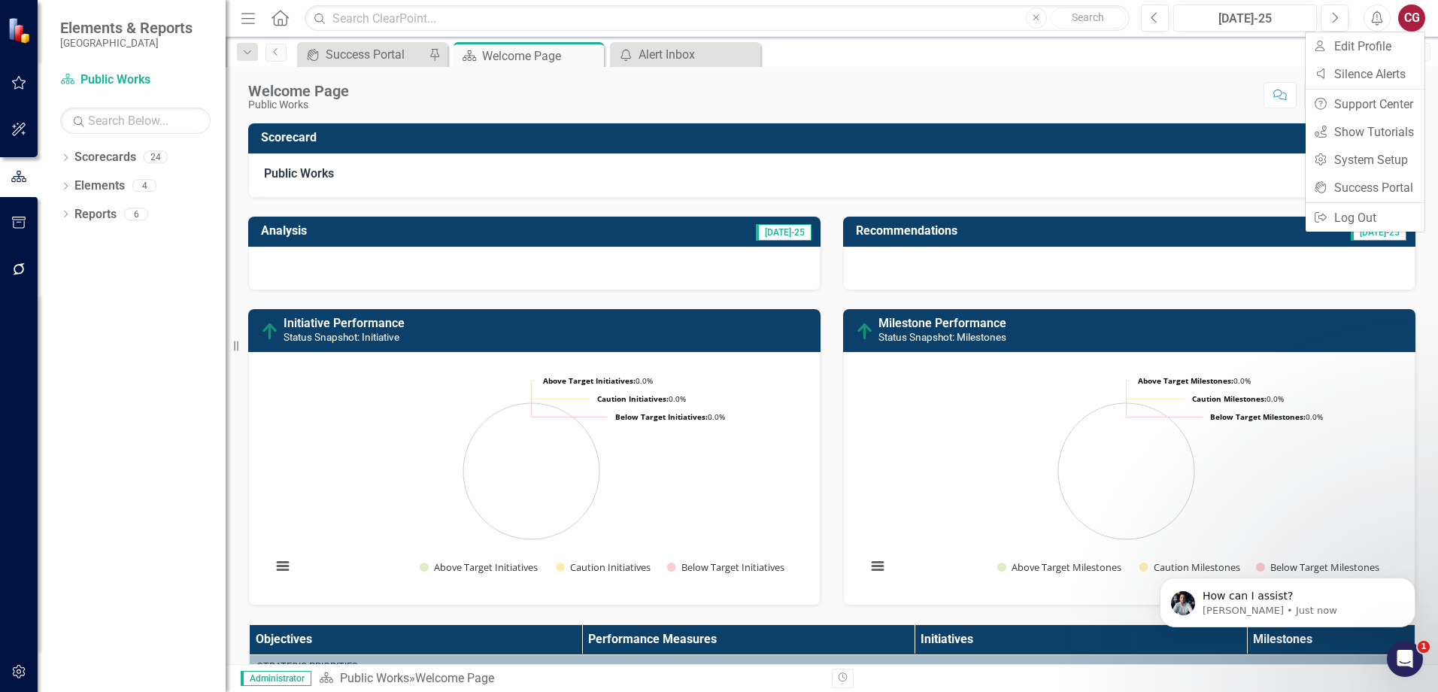
click at [1249, 74] on div "Welcome Page Public Works Score: N/A Jul-25 Completed Comment Home Edit Report" at bounding box center [832, 89] width 1213 height 45
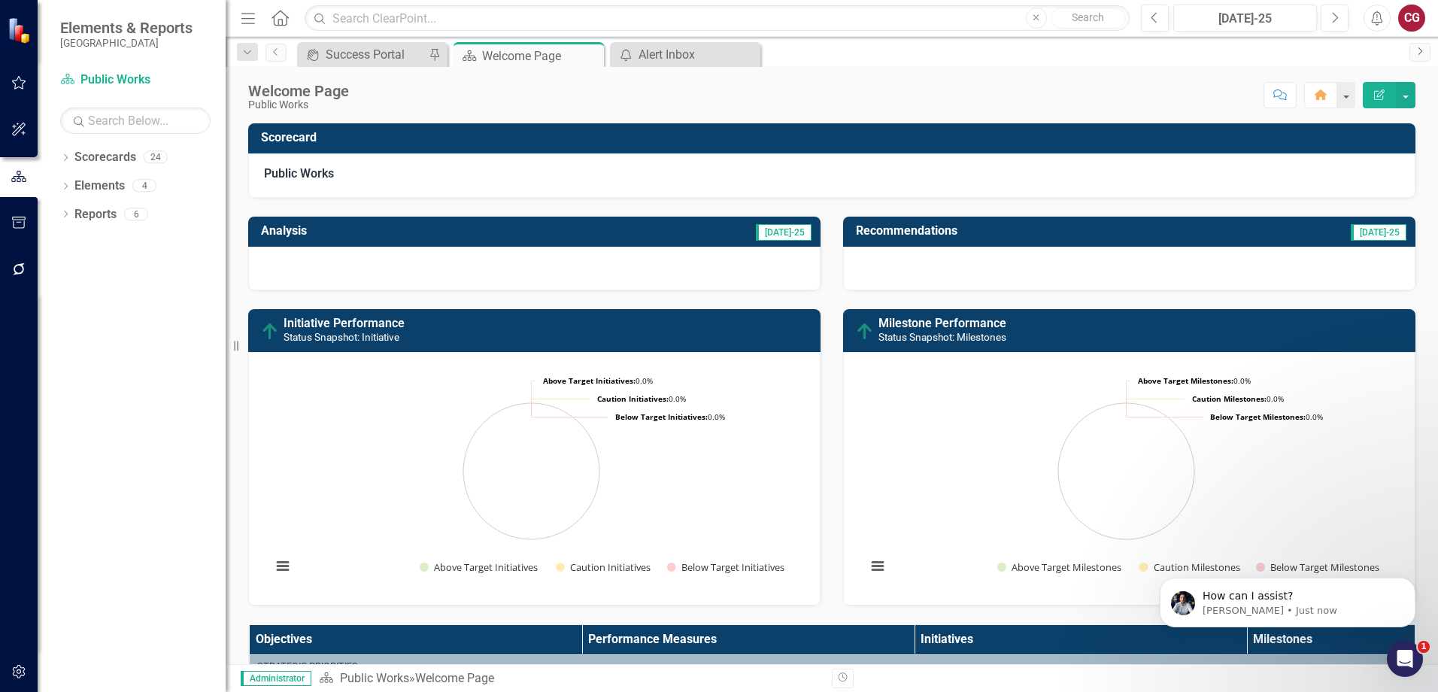
click at [1424, 47] on icon "Next" at bounding box center [1420, 51] width 12 height 9
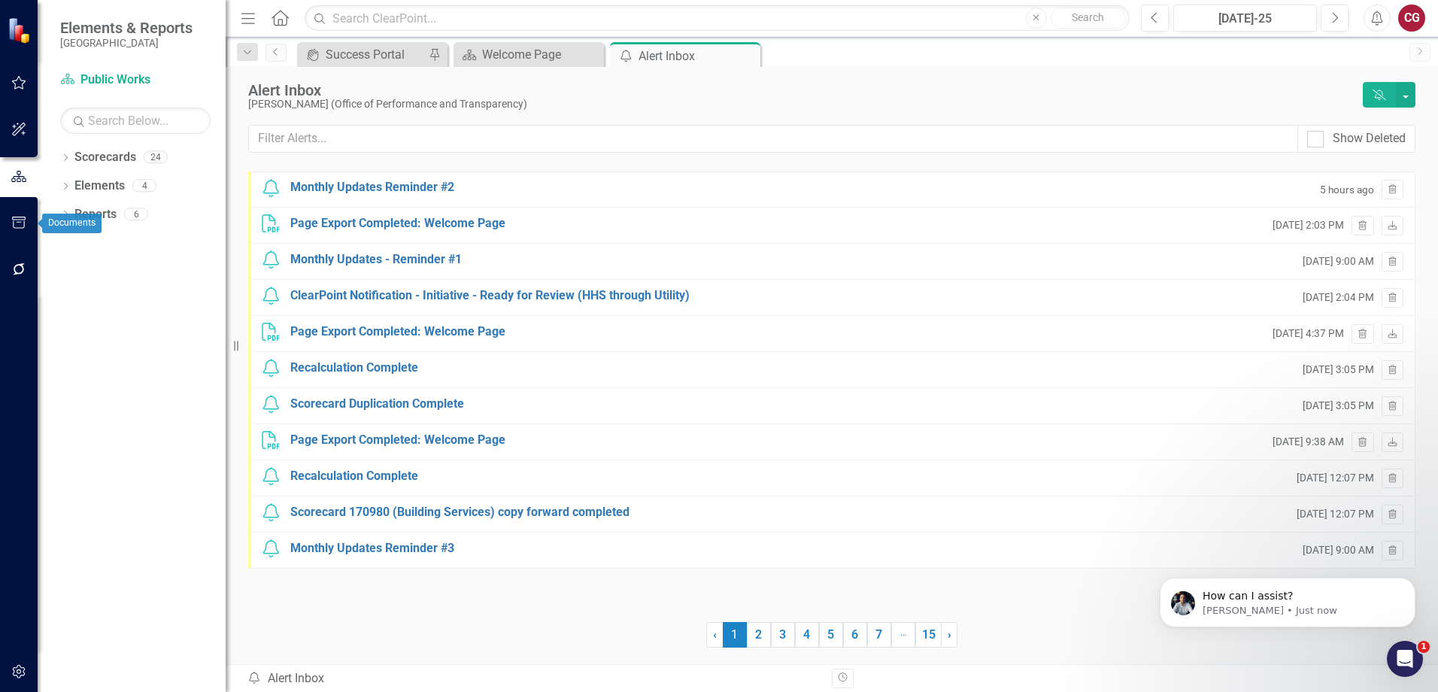
click at [22, 220] on icon "button" at bounding box center [19, 223] width 16 height 12
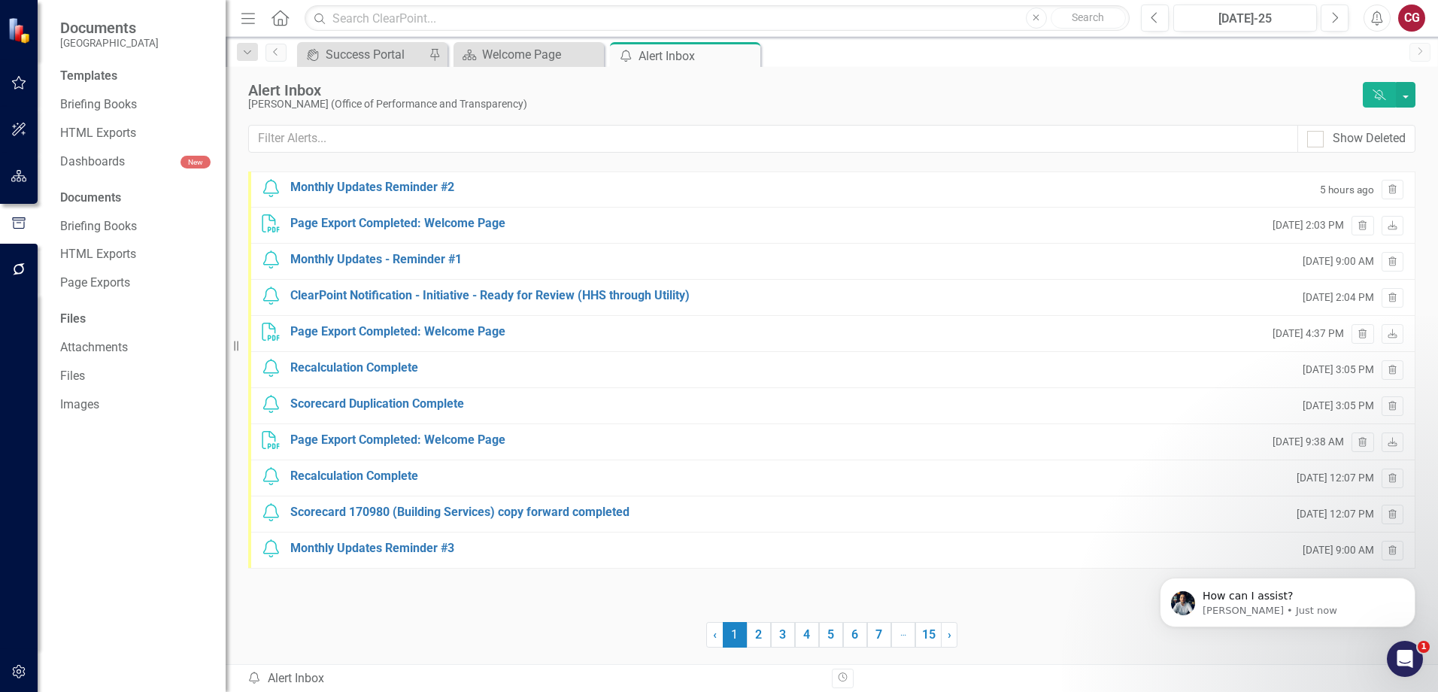
click at [27, 90] on button "button" at bounding box center [19, 84] width 34 height 32
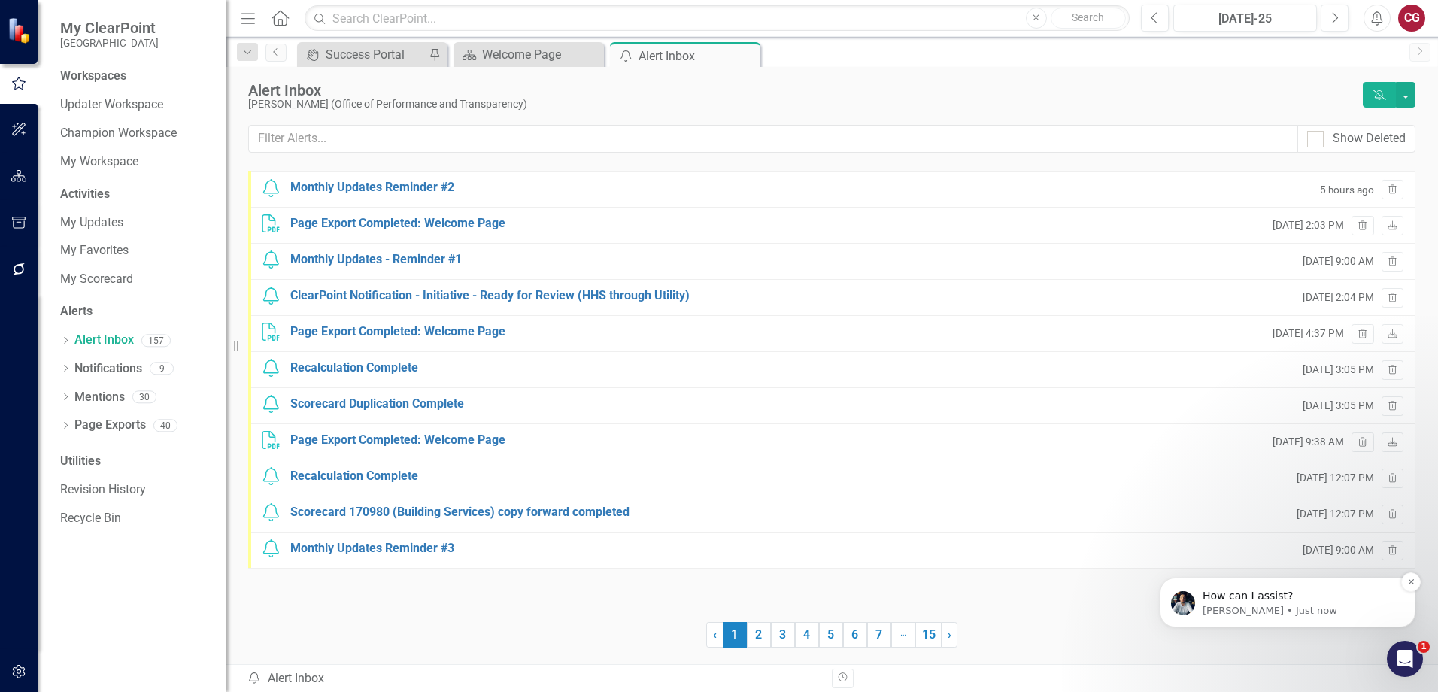
click at [1284, 602] on p "How can I assist?" at bounding box center [1300, 596] width 194 height 15
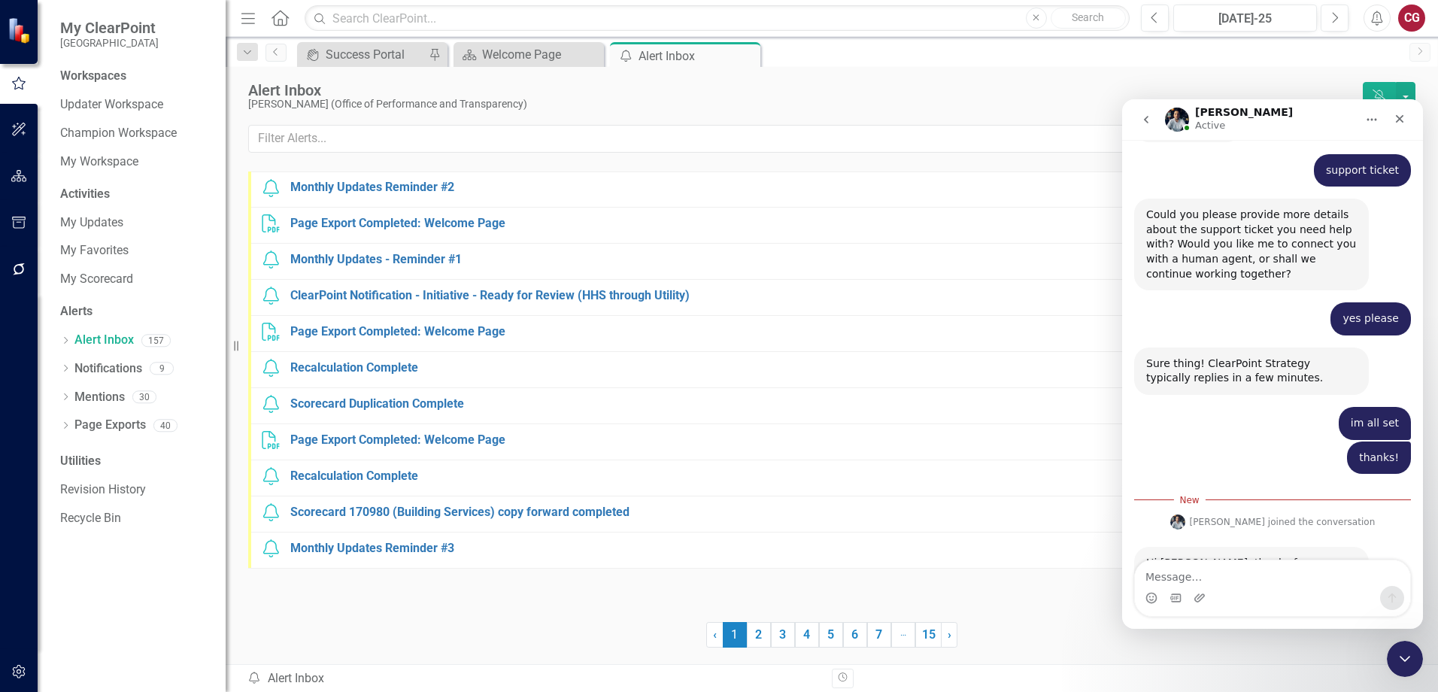
scroll to position [211, 0]
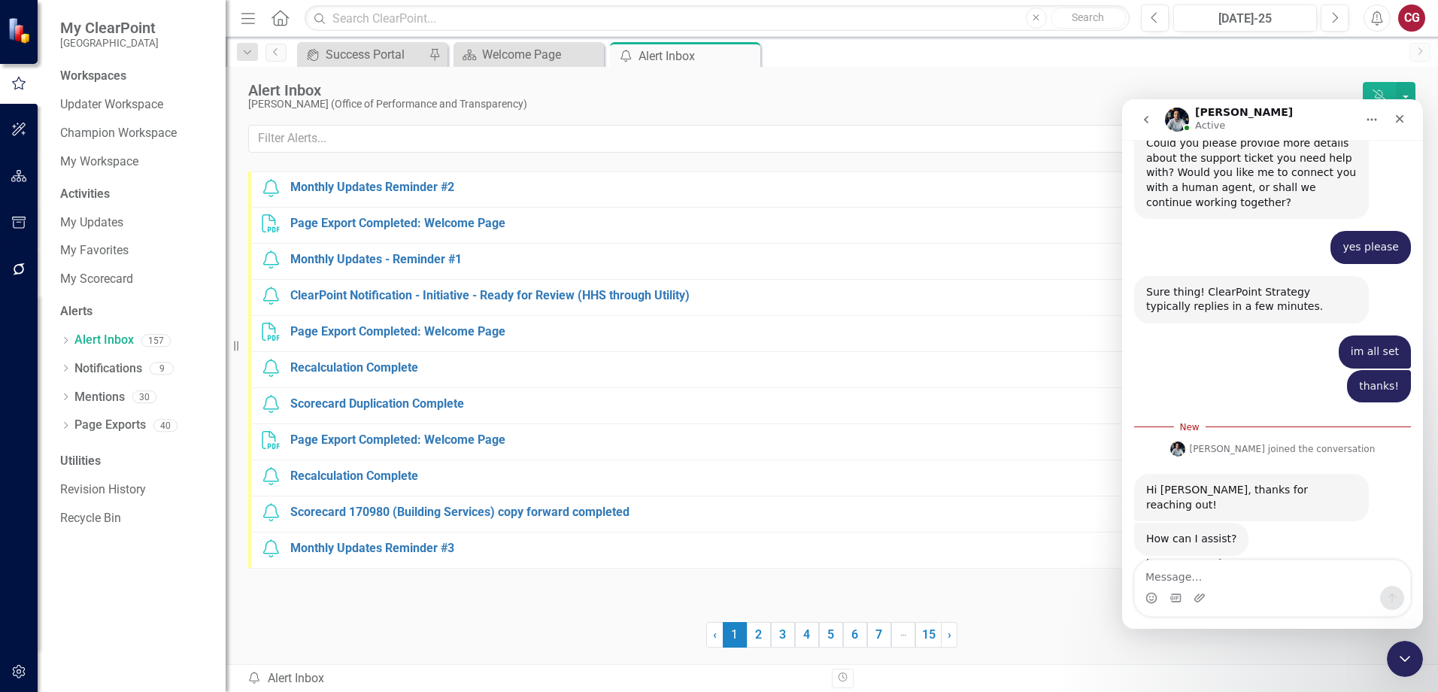
click at [1192, 583] on textarea "Message…" at bounding box center [1272, 573] width 275 height 26
type textarea "I am all set but thank you!"
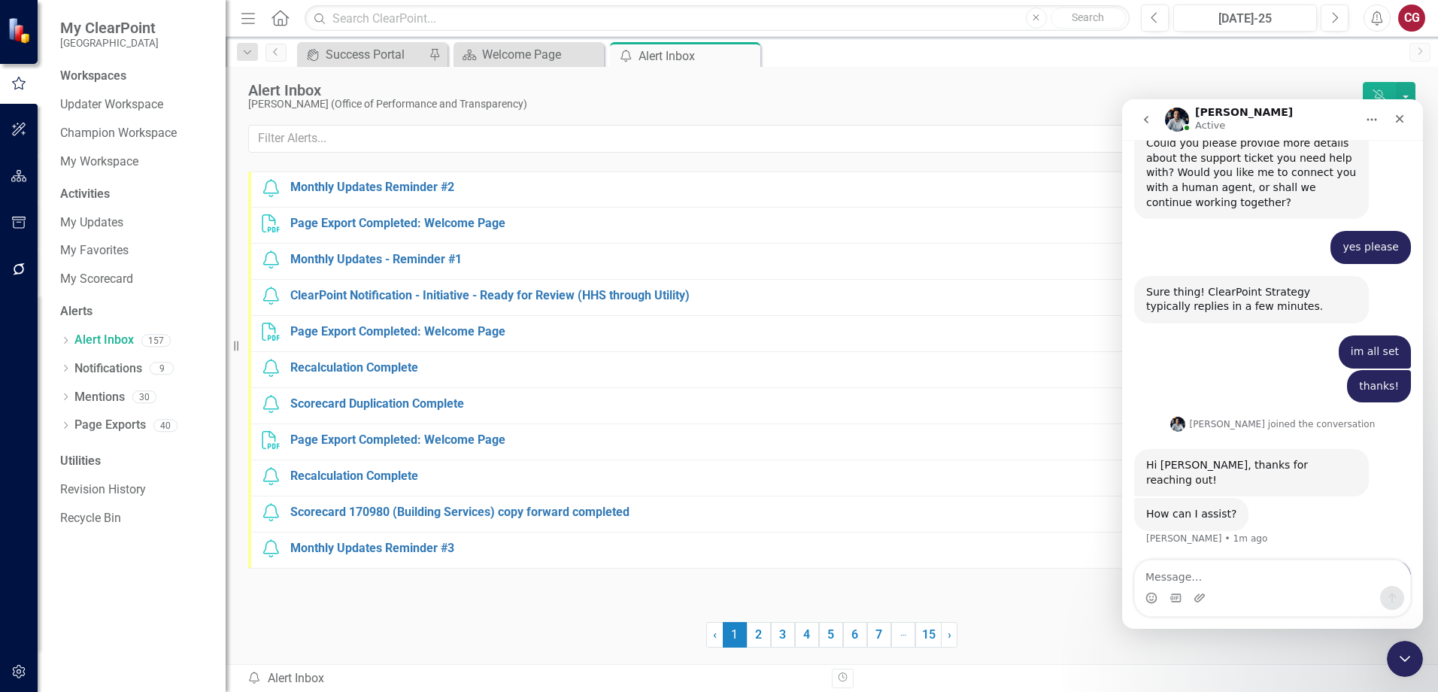
scroll to position [231, 0]
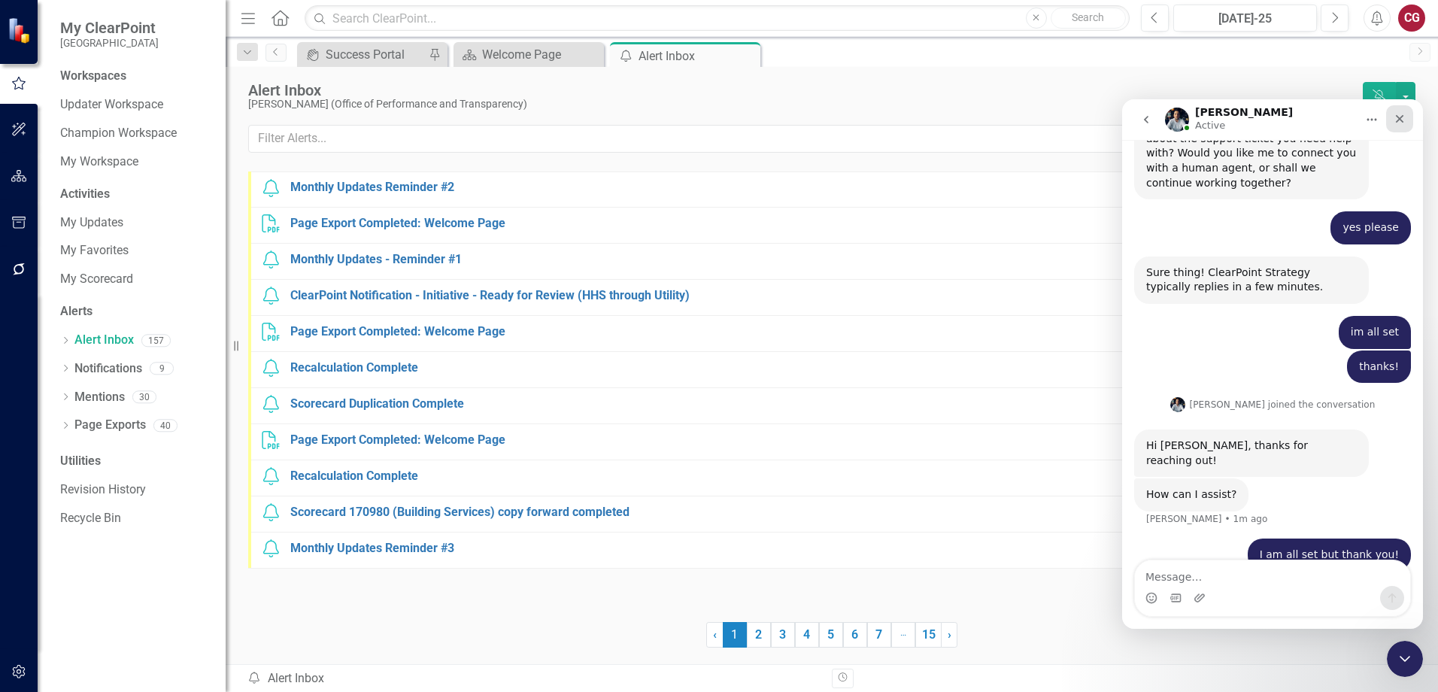
click at [1404, 120] on icon "Close" at bounding box center [1400, 119] width 12 height 12
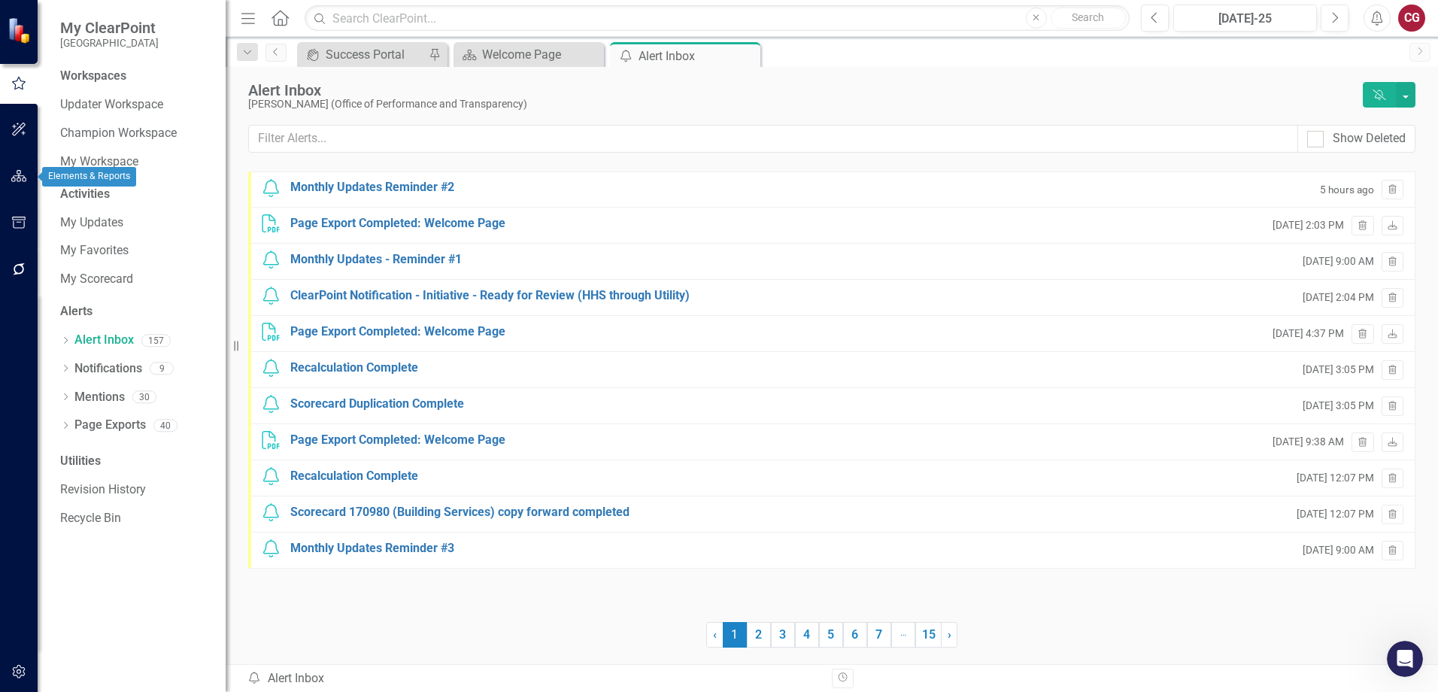
click at [15, 186] on button "button" at bounding box center [19, 177] width 34 height 32
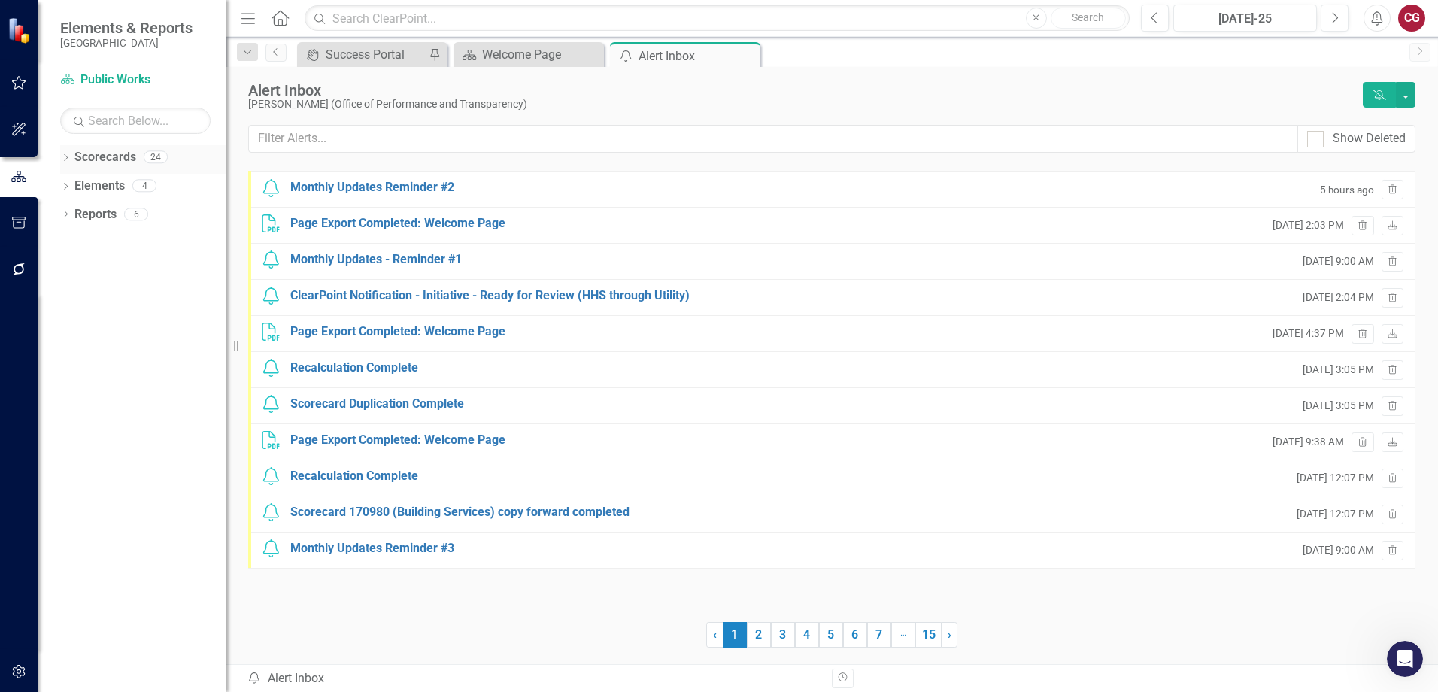
click at [67, 161] on icon "Dropdown" at bounding box center [65, 159] width 11 height 8
click at [77, 187] on icon "Dropdown" at bounding box center [73, 185] width 11 height 9
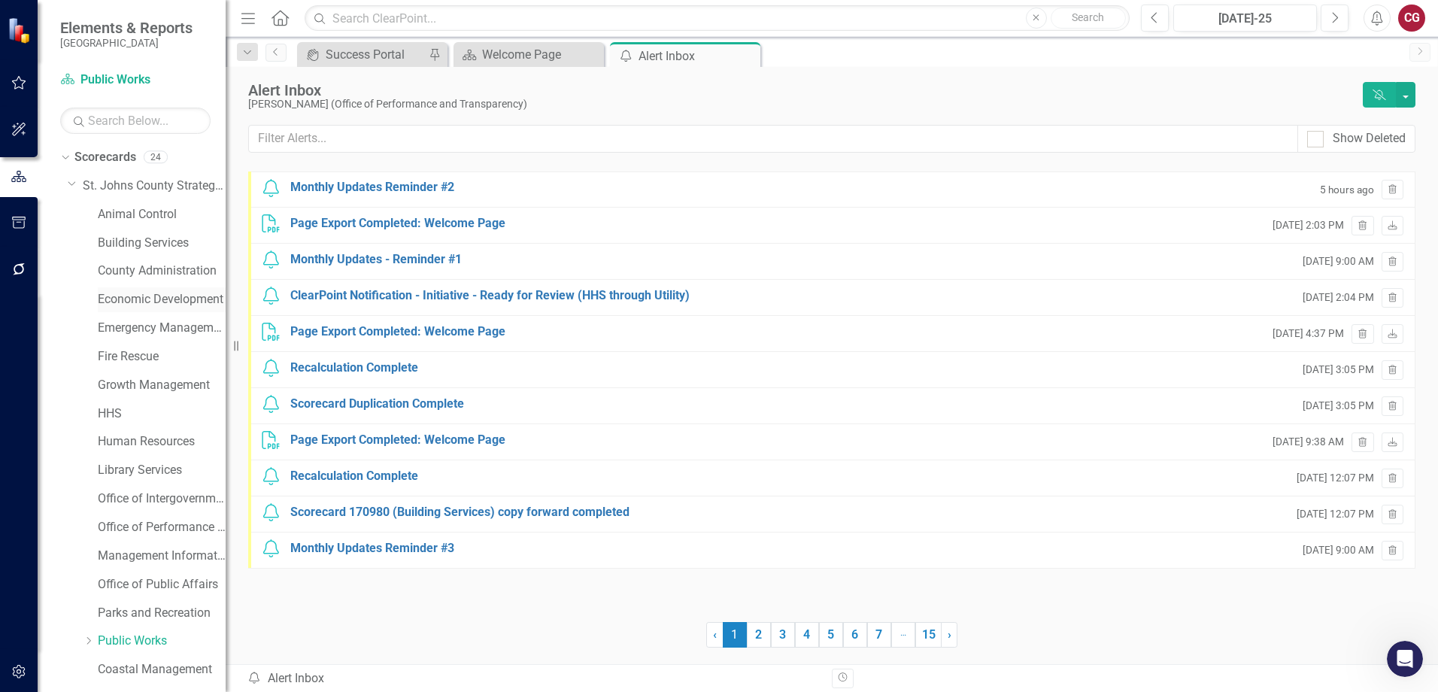
click at [111, 293] on link "Economic Development" at bounding box center [162, 299] width 128 height 17
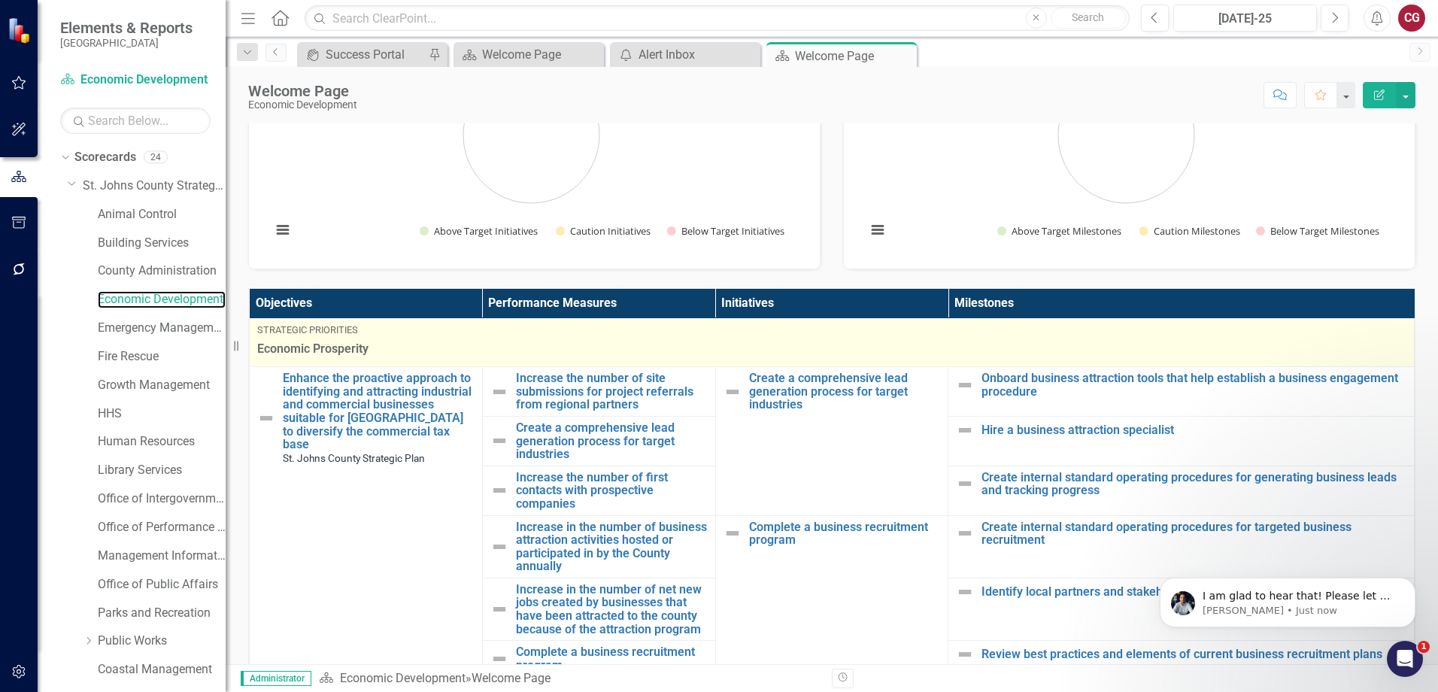
scroll to position [348, 0]
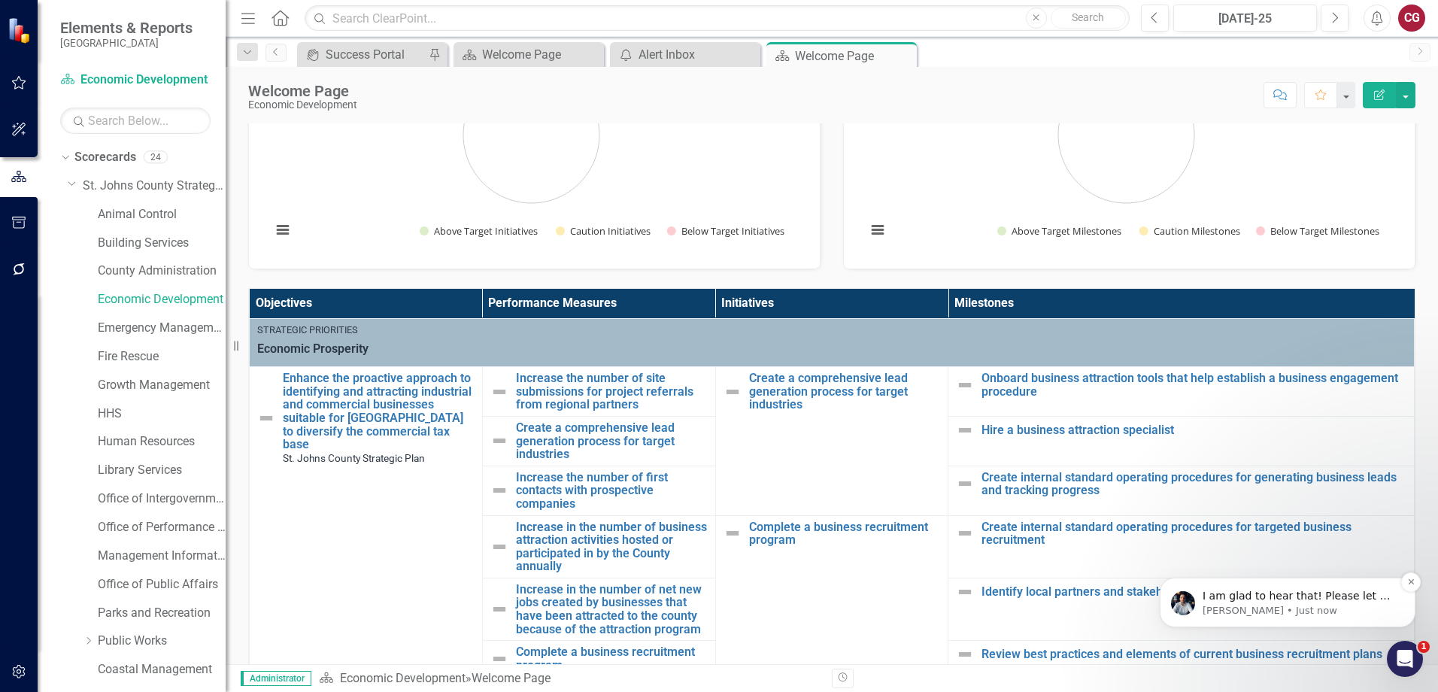
click at [1365, 604] on p "Walter • Just now" at bounding box center [1300, 611] width 194 height 14
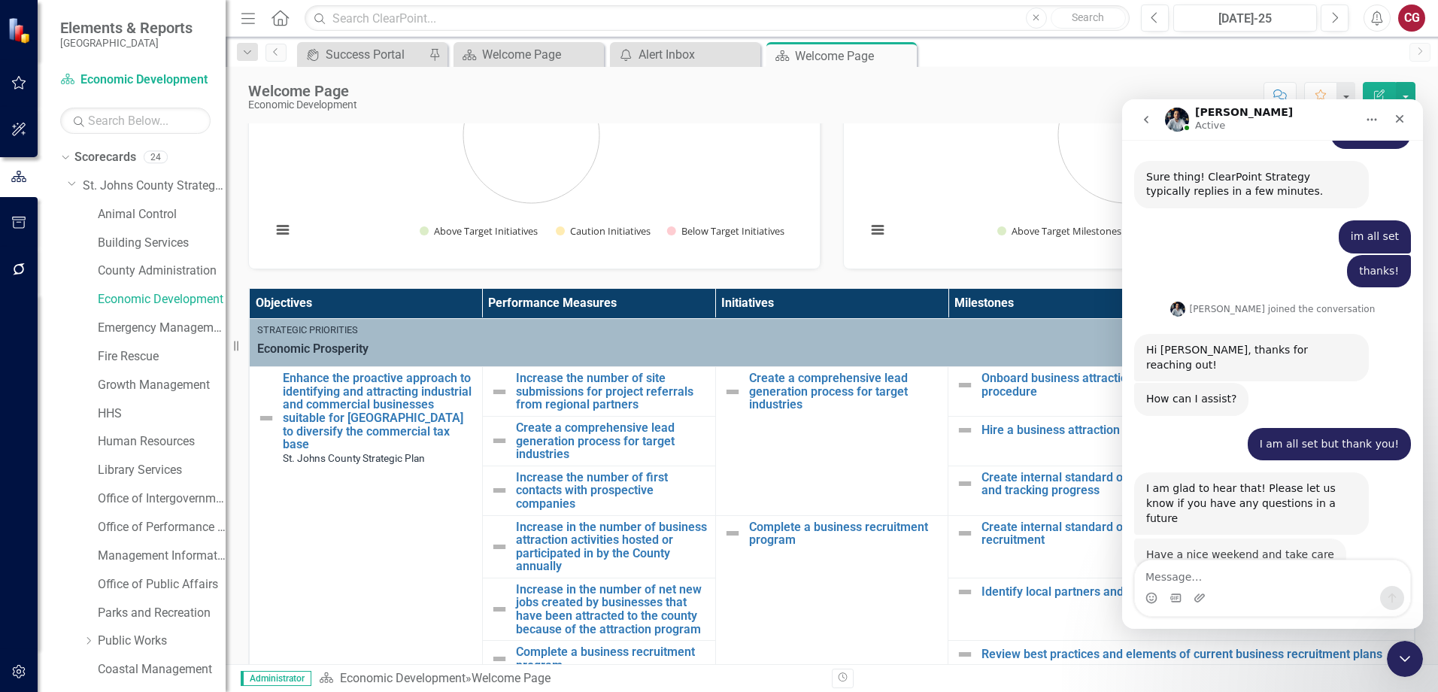
scroll to position [325, 0]
click at [1287, 572] on textarea "Message…" at bounding box center [1272, 573] width 275 height 26
type textarea "Thank you, you too!"
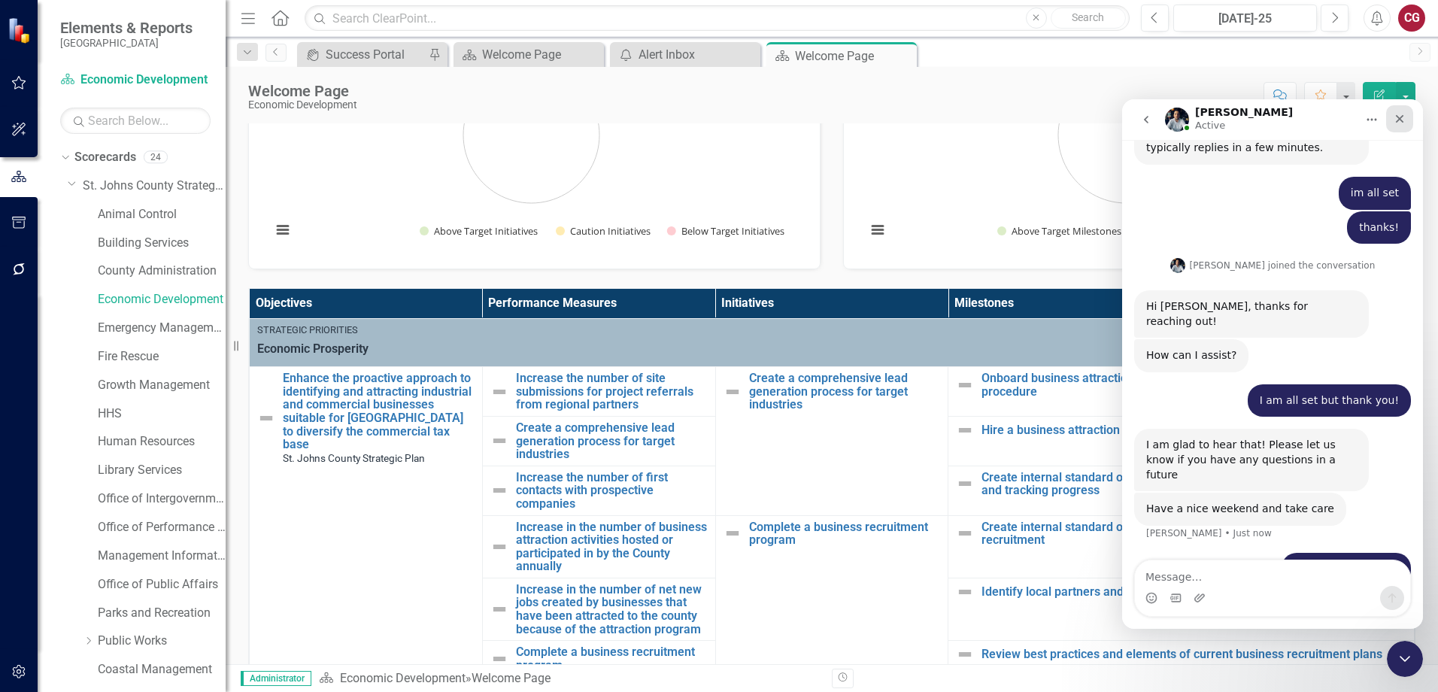
drag, startPoint x: 1405, startPoint y: 117, endPoint x: 2529, endPoint y: 217, distance: 1128.2
click at [1405, 117] on icon "Close" at bounding box center [1400, 119] width 12 height 12
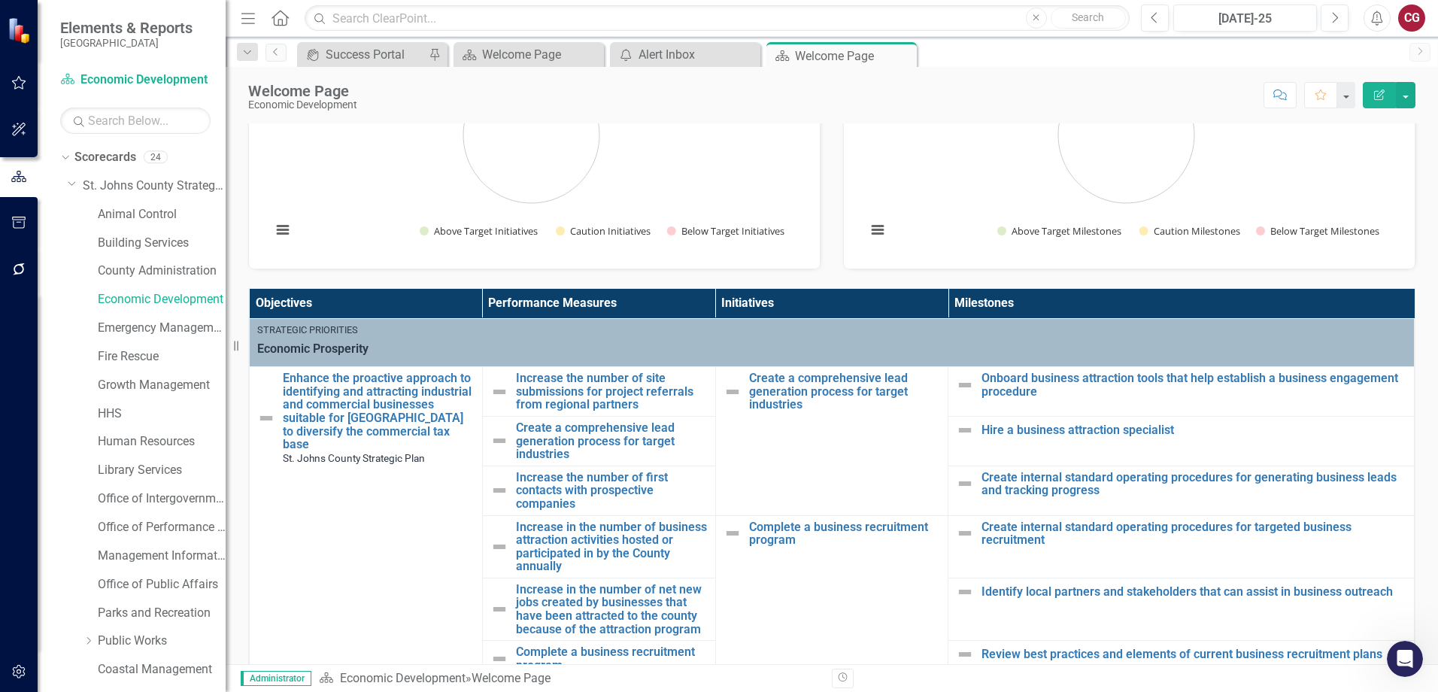
click at [1408, 15] on div "CG" at bounding box center [1411, 18] width 27 height 27
click at [1377, 187] on link "icon.portal Success Portal" at bounding box center [1365, 188] width 119 height 28
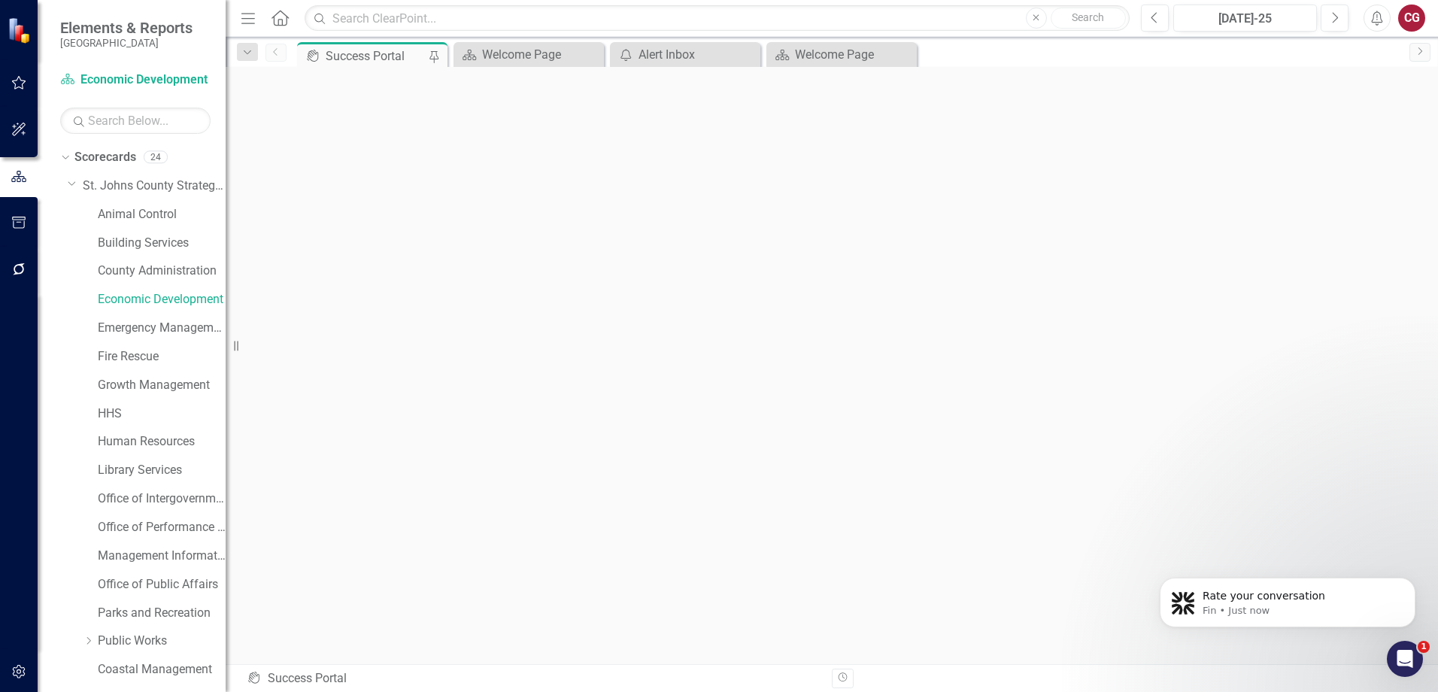
scroll to position [490, 0]
click at [1415, 584] on icon "Dismiss notification" at bounding box center [1411, 582] width 8 height 8
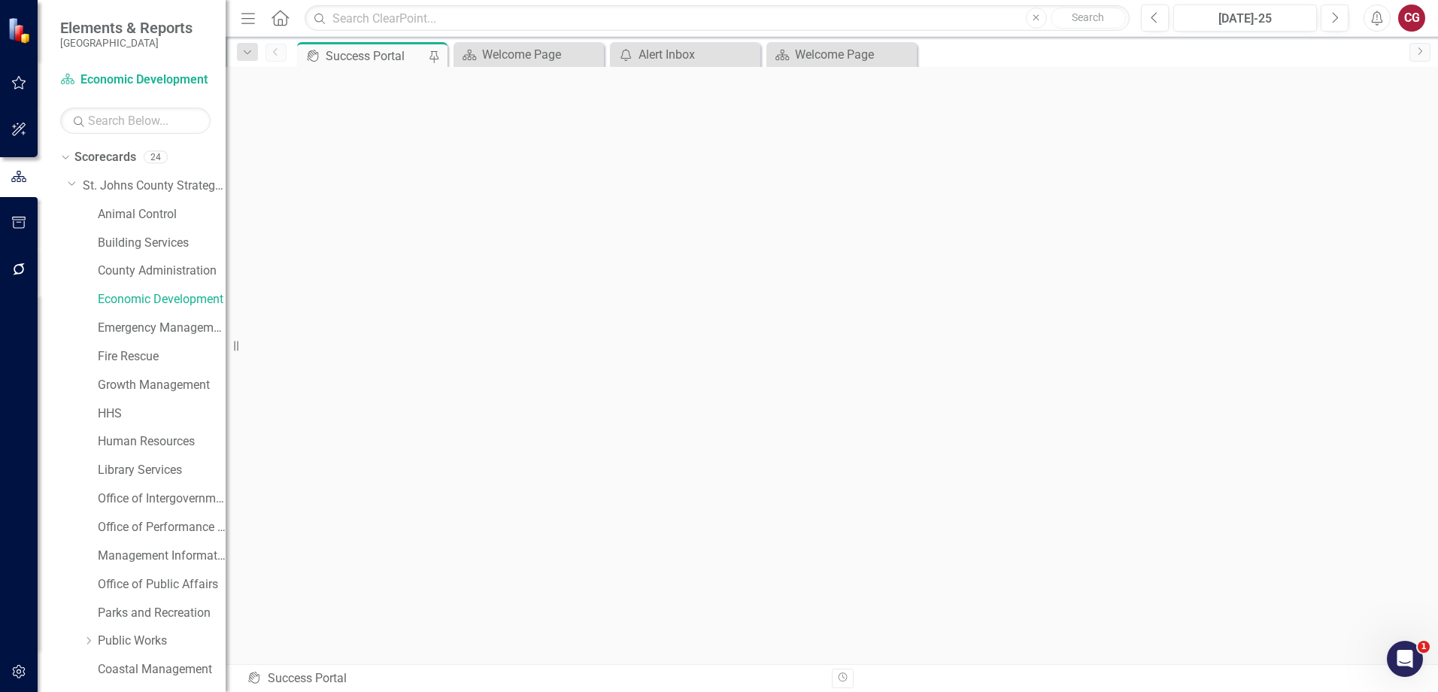
click at [1407, 665] on icon "Open Intercom Messenger" at bounding box center [1405, 659] width 25 height 25
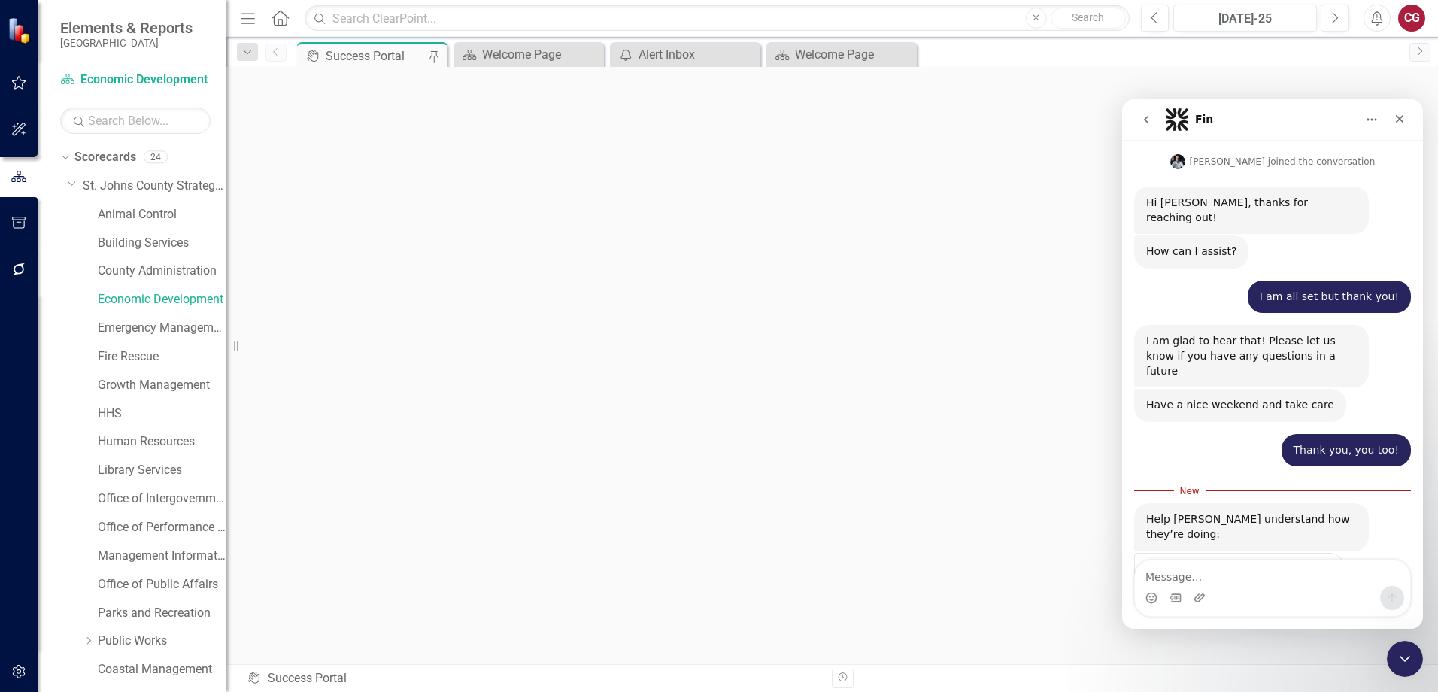
scroll to position [515, 0]
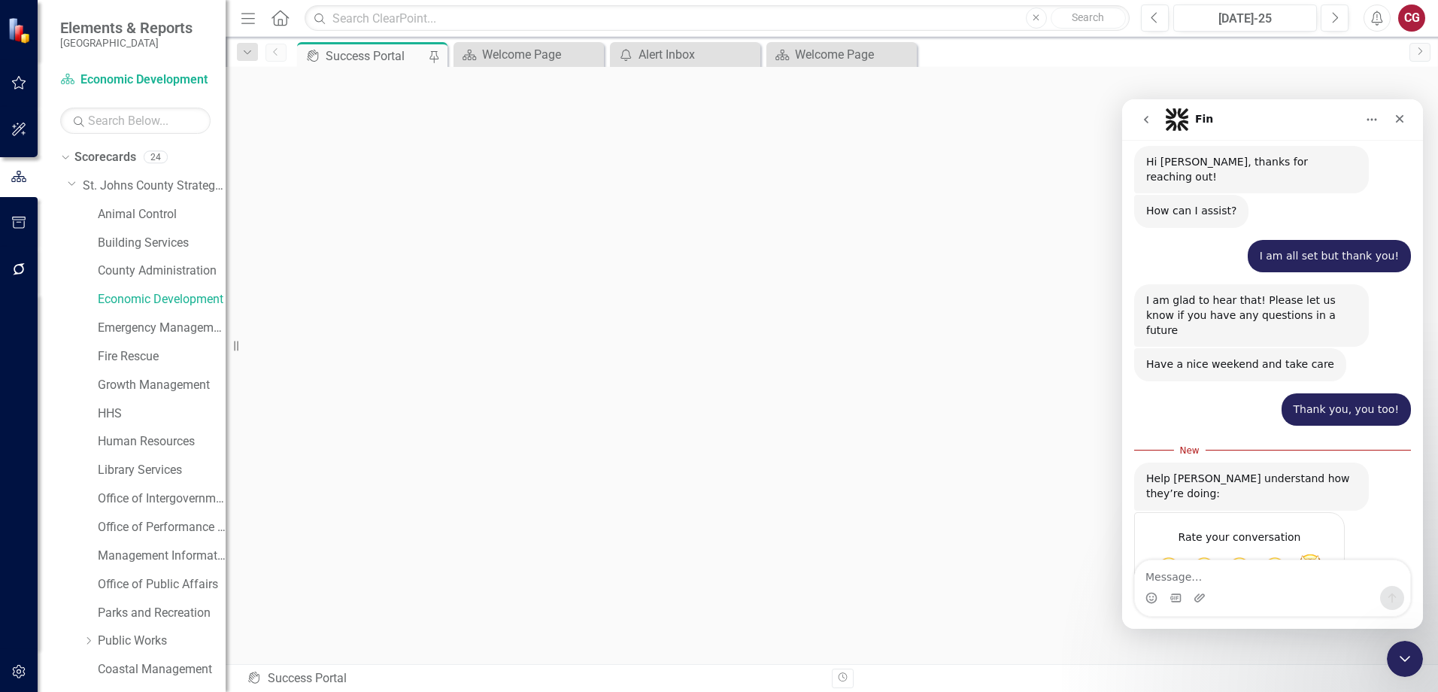
click at [1322, 554] on span "Amazing" at bounding box center [1310, 567] width 27 height 27
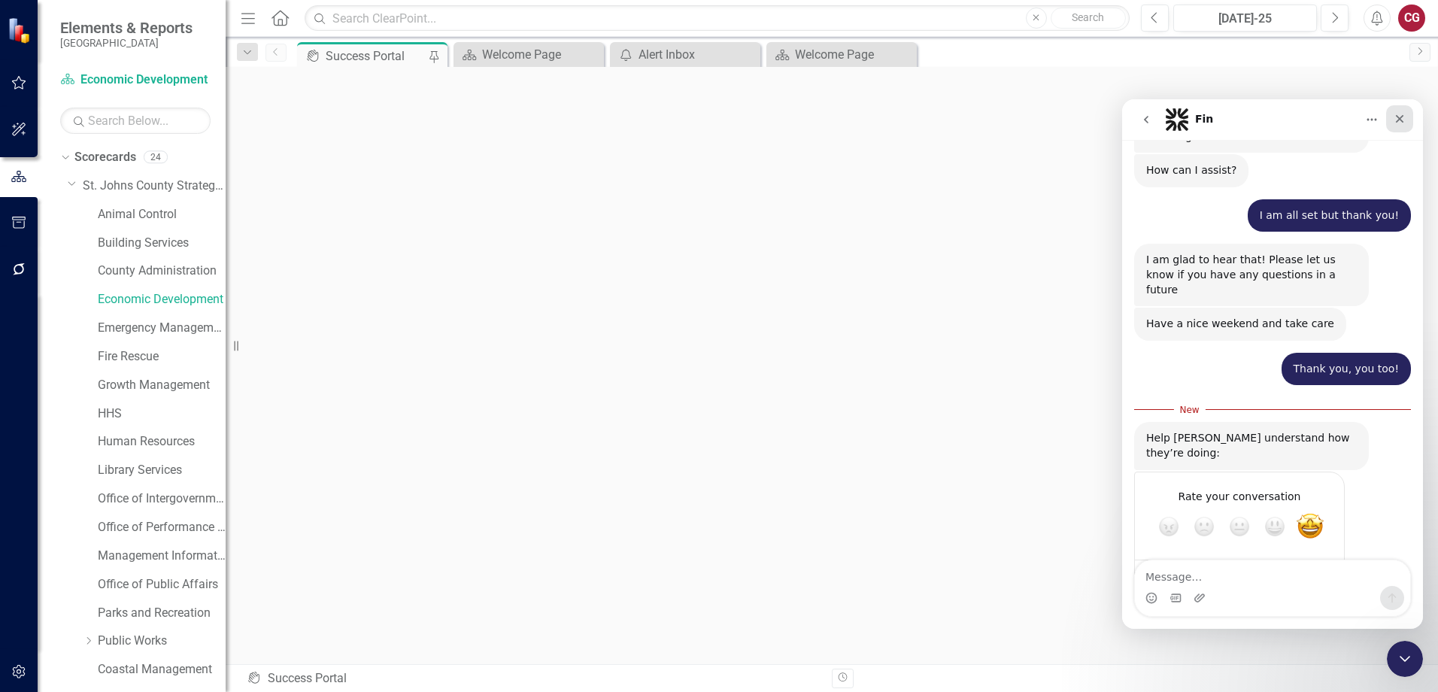
click at [1410, 118] on div "Close" at bounding box center [1399, 118] width 27 height 27
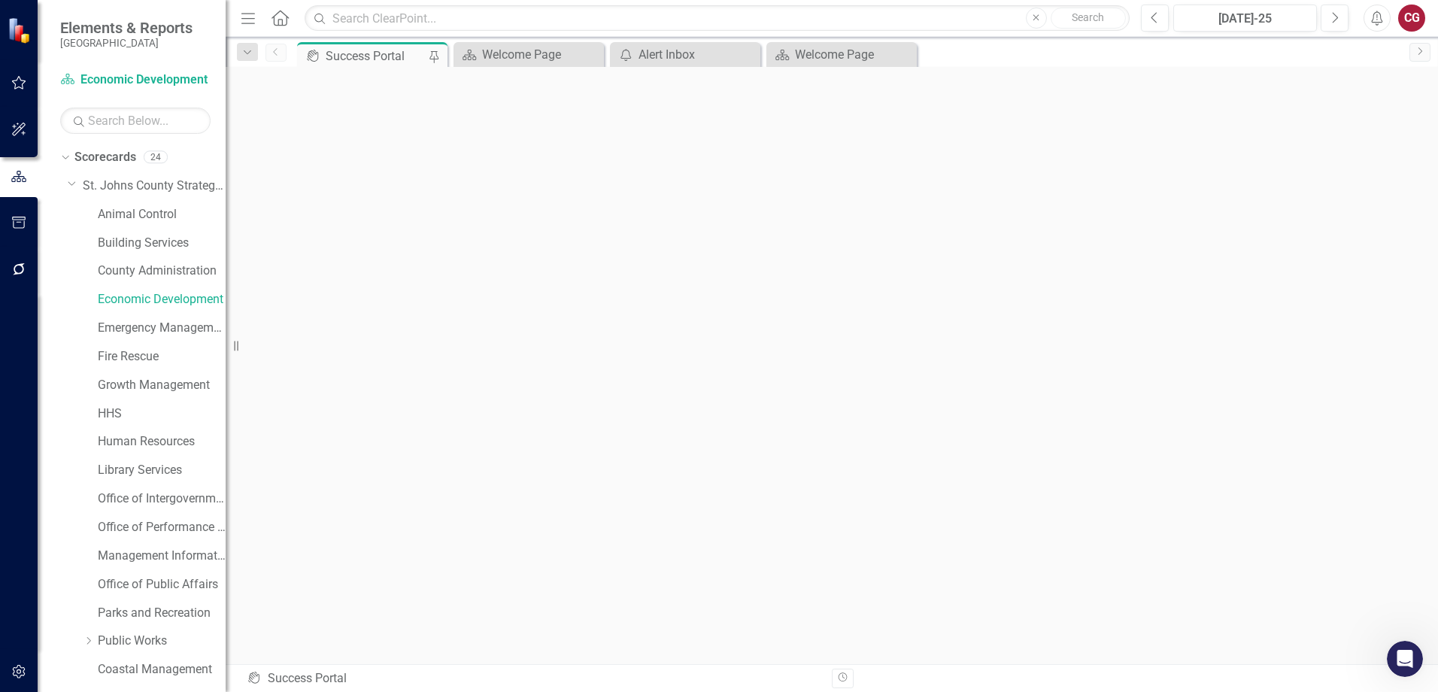
scroll to position [5, 0]
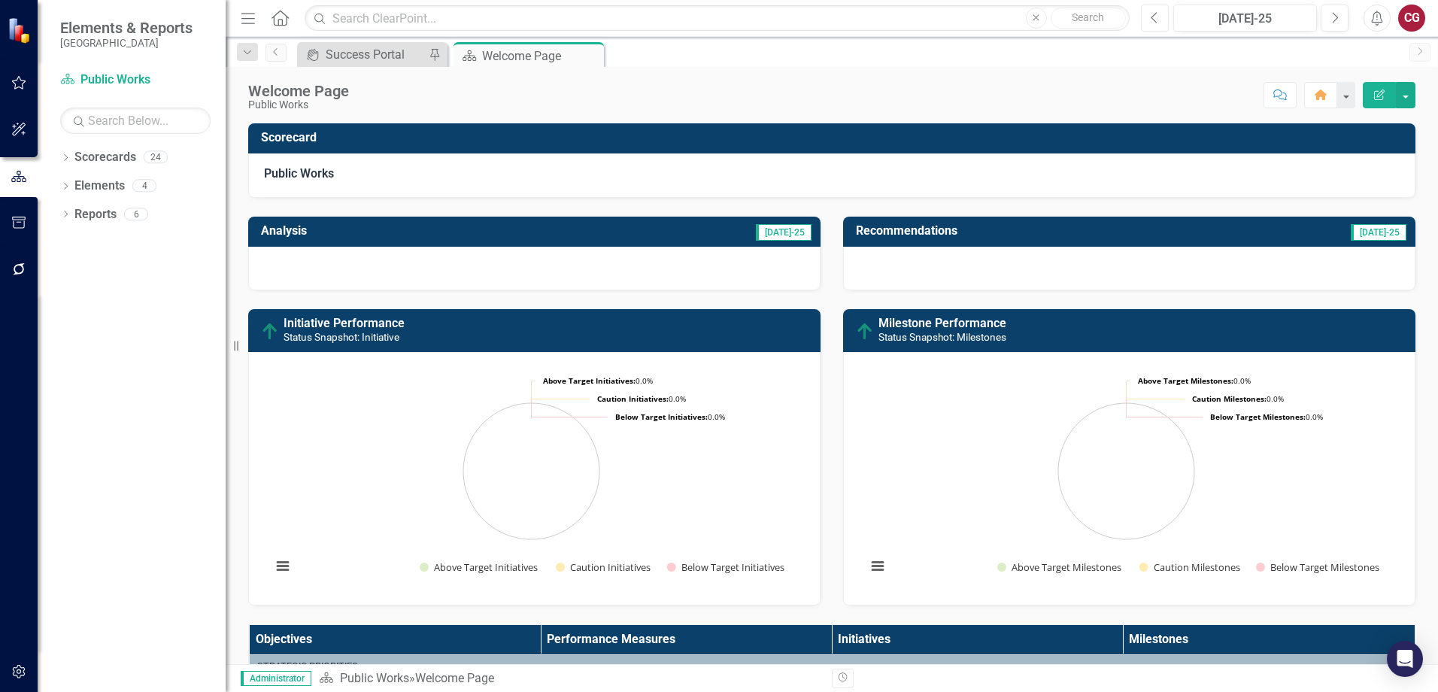
click at [1155, 21] on icon "Previous" at bounding box center [1155, 18] width 8 height 14
click at [63, 162] on icon "Dropdown" at bounding box center [65, 159] width 11 height 8
click at [65, 183] on div "Dropdown Scorecards 24 Dropdown [GEOGRAPHIC_DATA] Strategic Plan Animal Control…" at bounding box center [142, 173] width 165 height 57
click at [72, 186] on icon "Dropdown" at bounding box center [73, 185] width 11 height 9
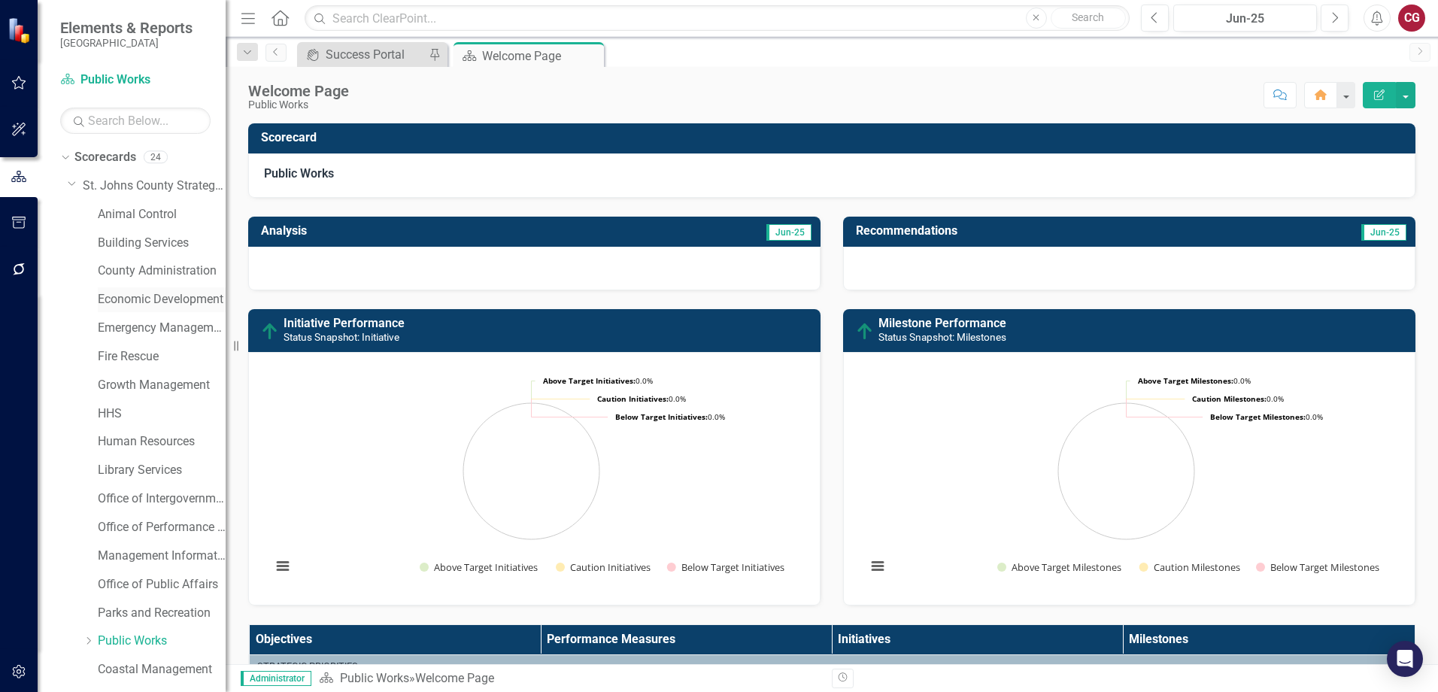
click at [132, 301] on link "Economic Development" at bounding box center [162, 299] width 128 height 17
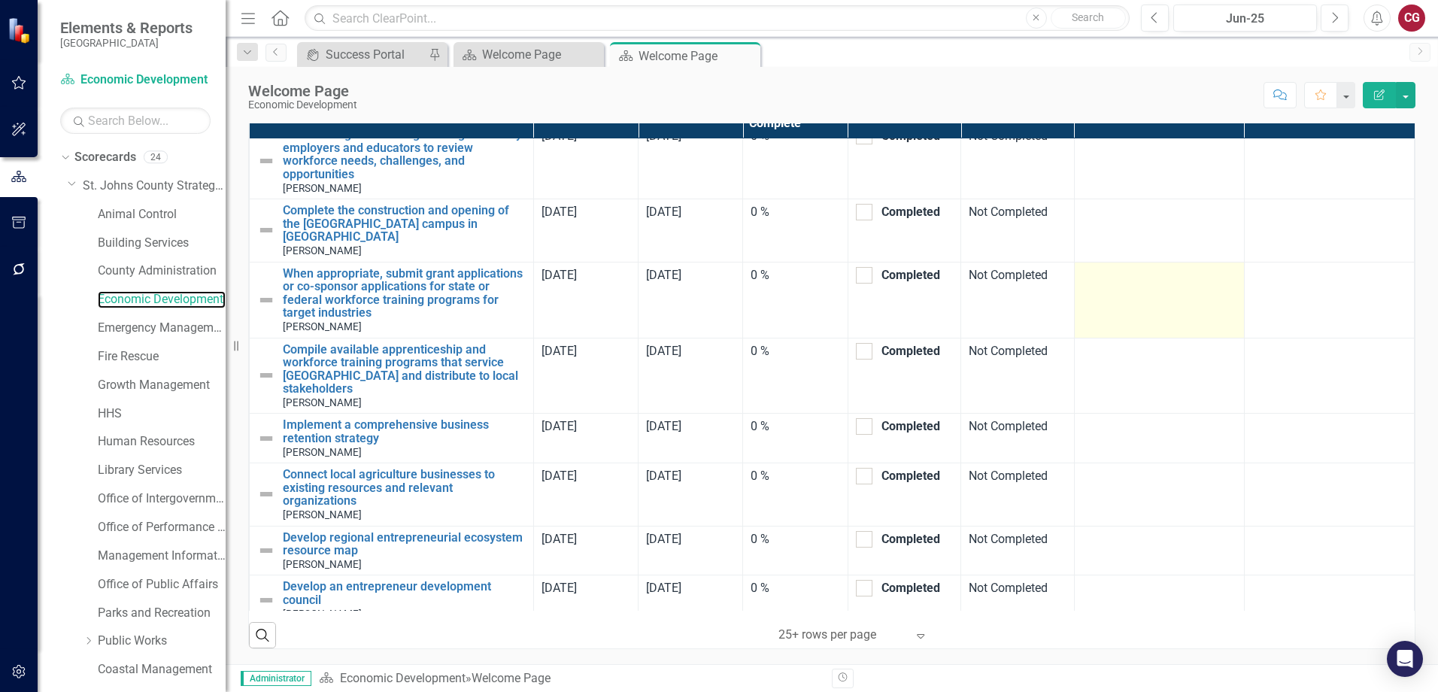
scroll to position [290, 0]
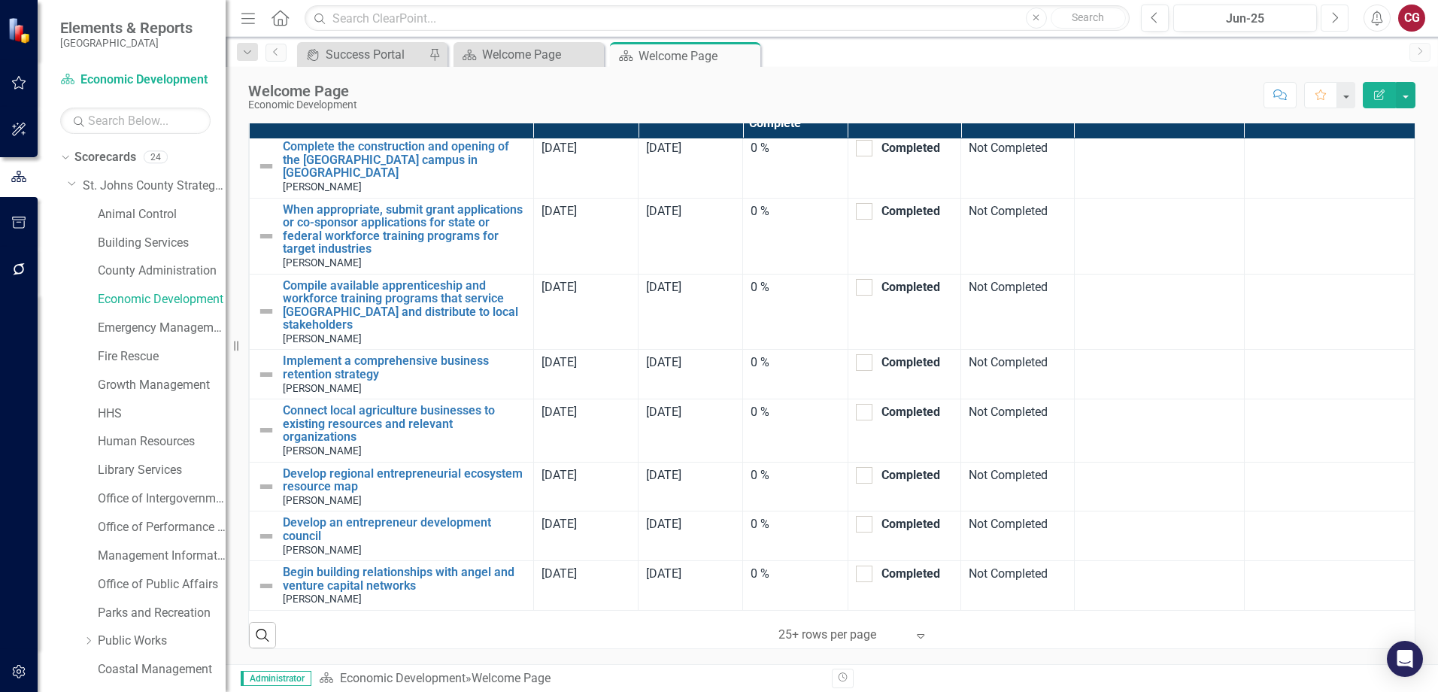
click at [1337, 20] on icon "Next" at bounding box center [1335, 18] width 8 height 14
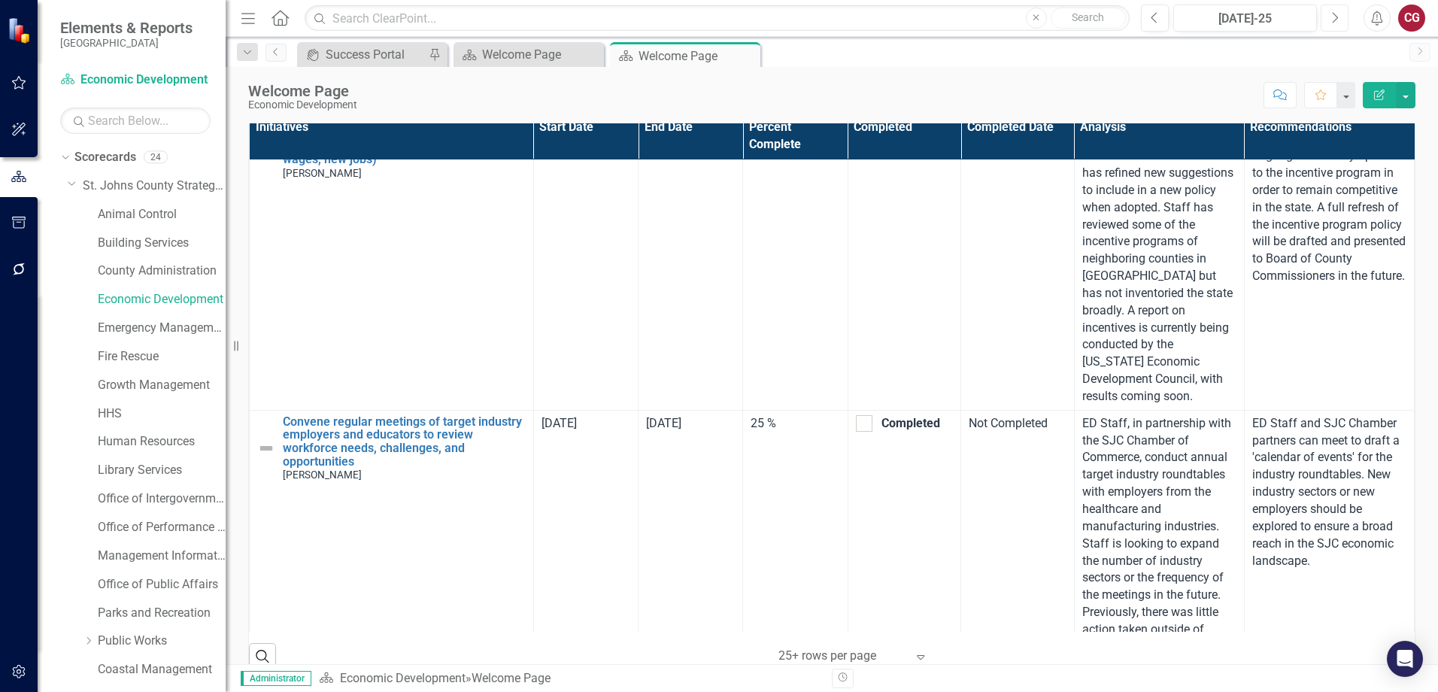
scroll to position [451, 0]
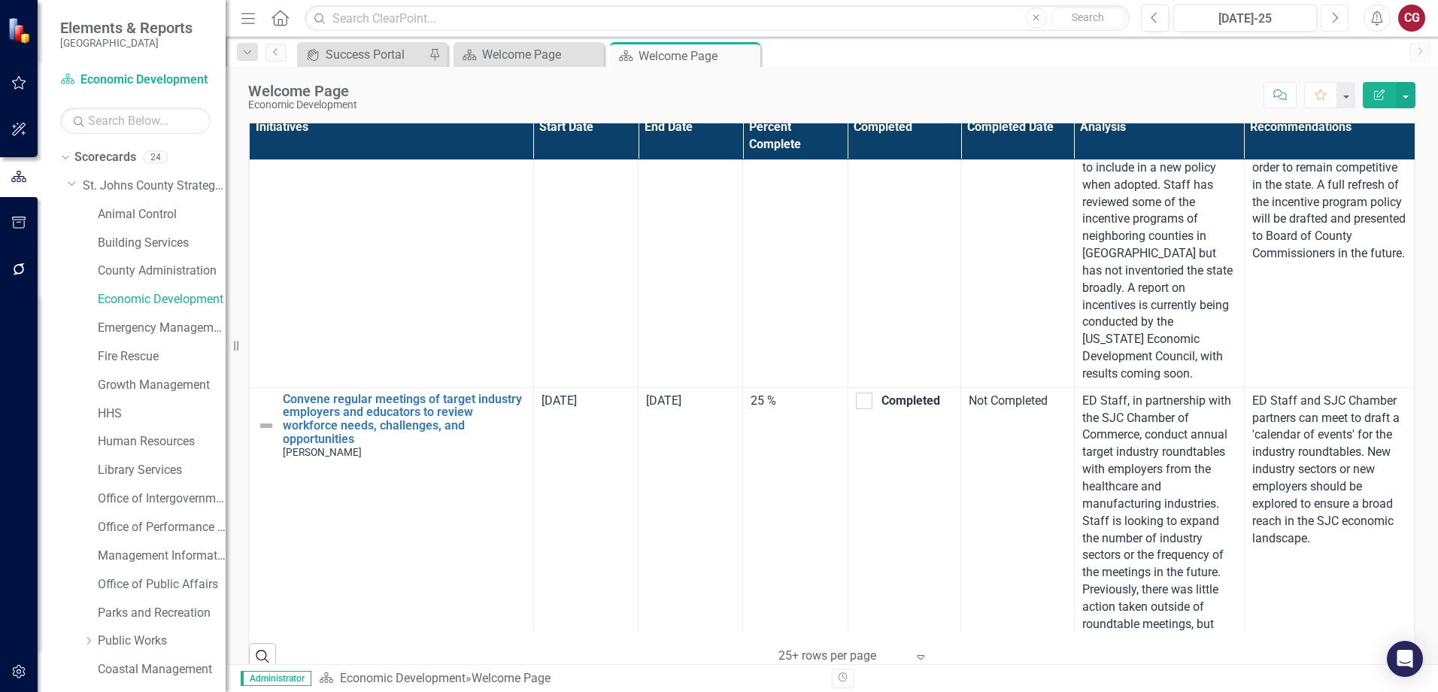
click at [1332, 25] on button "Next" at bounding box center [1335, 18] width 28 height 27
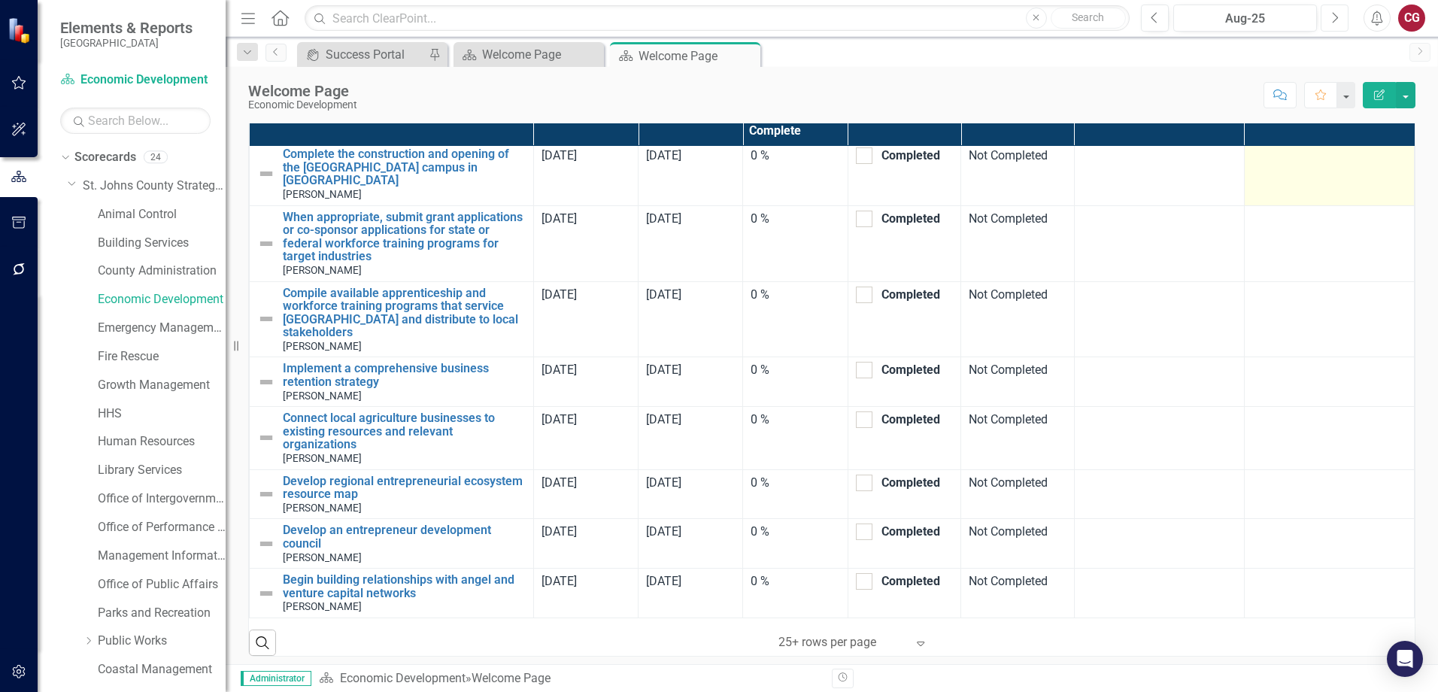
scroll to position [924, 0]
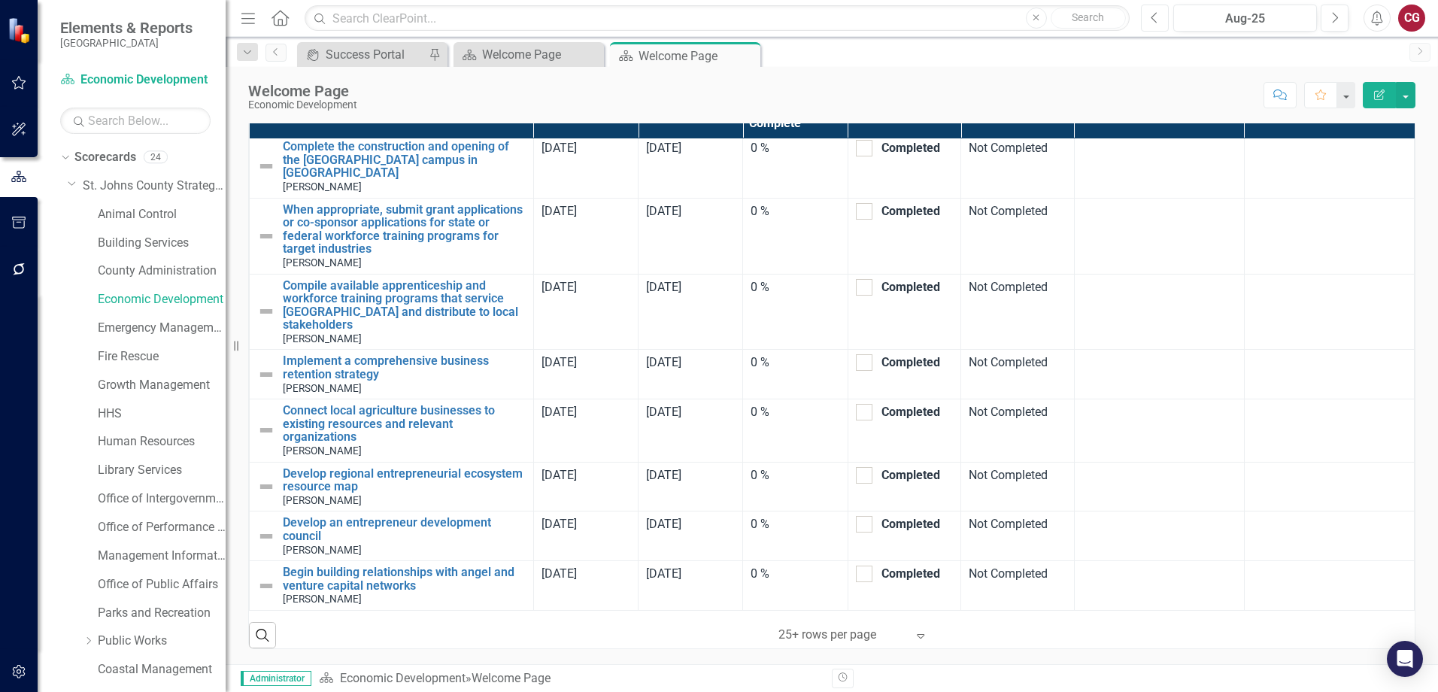
click at [1153, 16] on icon "button" at bounding box center [1154, 17] width 6 height 11
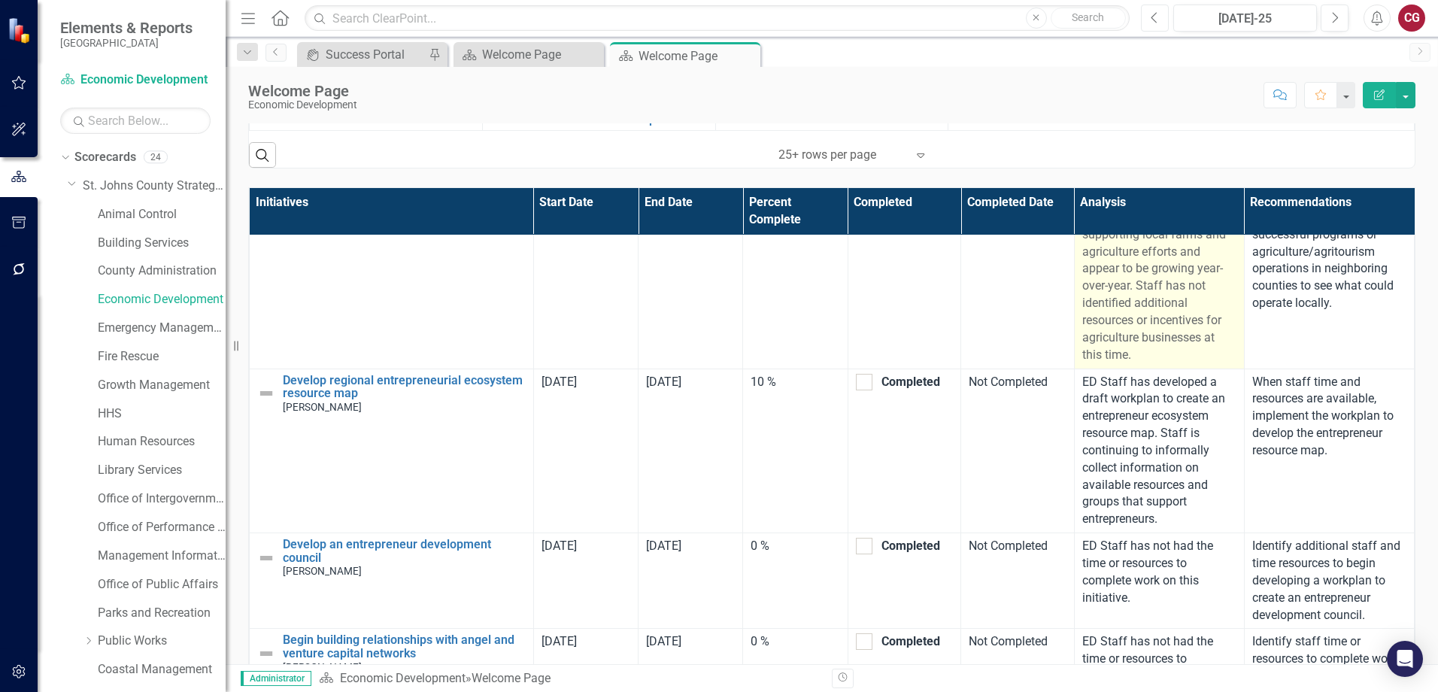
scroll to position [1818, 0]
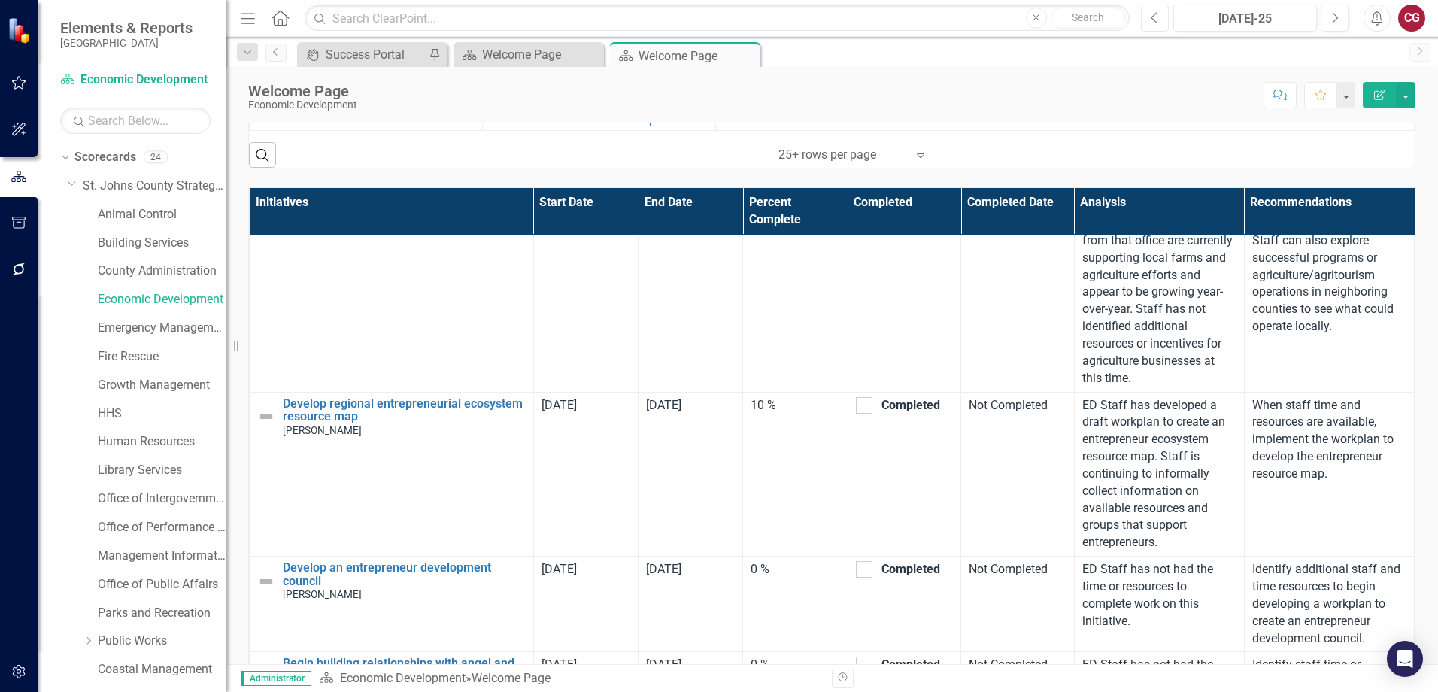
click at [1155, 25] on button "Previous" at bounding box center [1155, 18] width 28 height 27
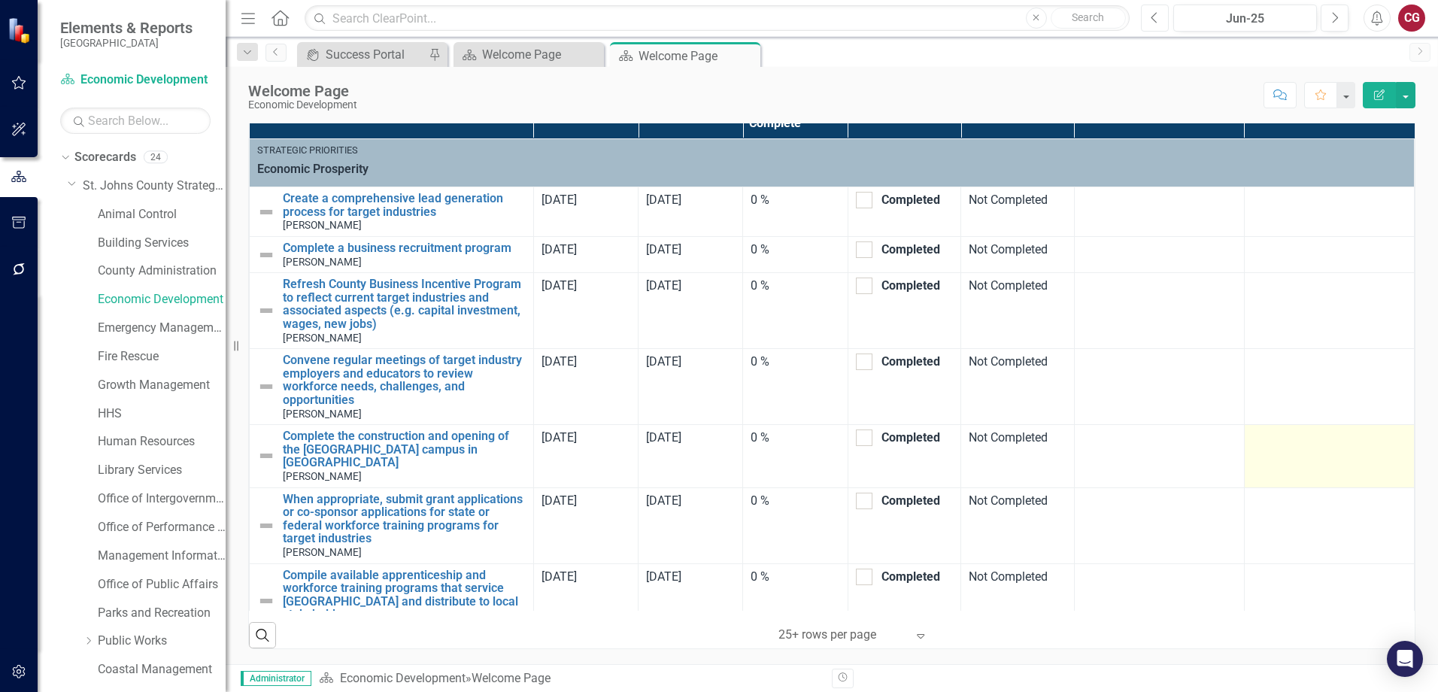
scroll to position [290, 0]
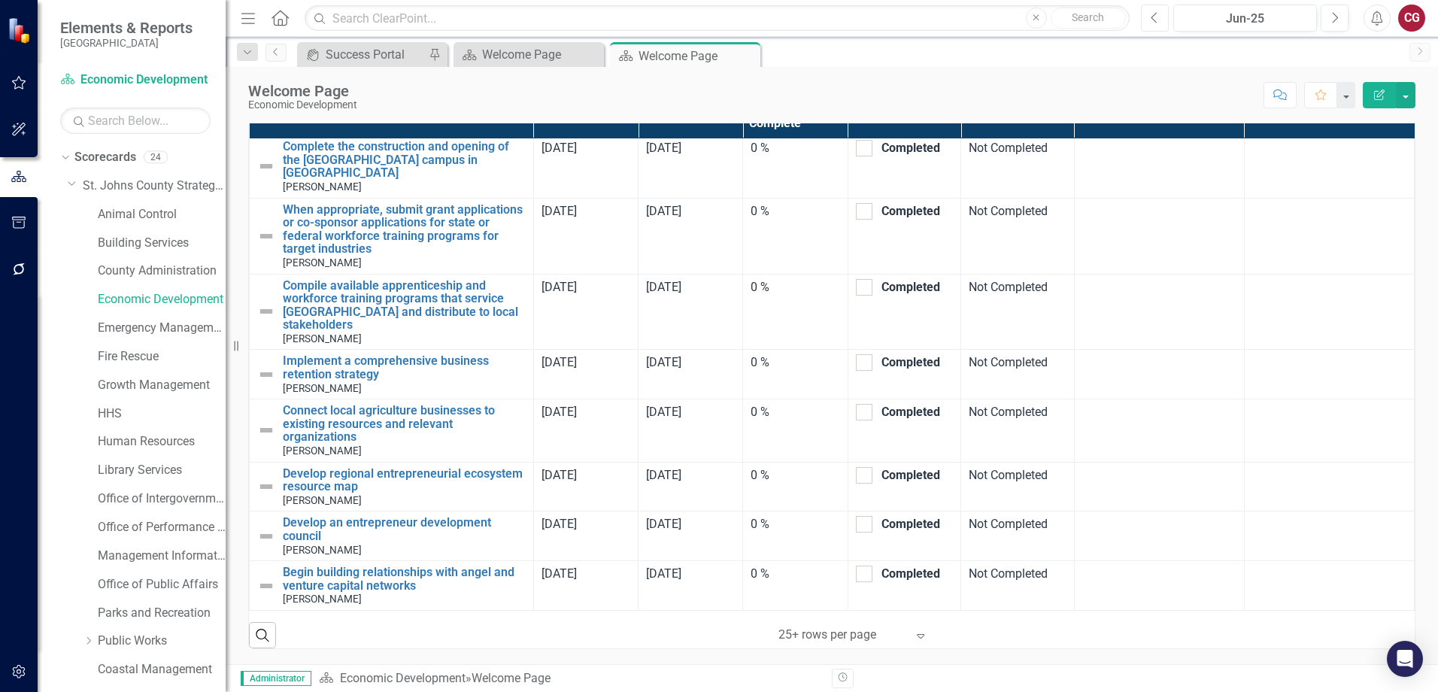
click at [1155, 19] on icon "Previous" at bounding box center [1155, 18] width 8 height 14
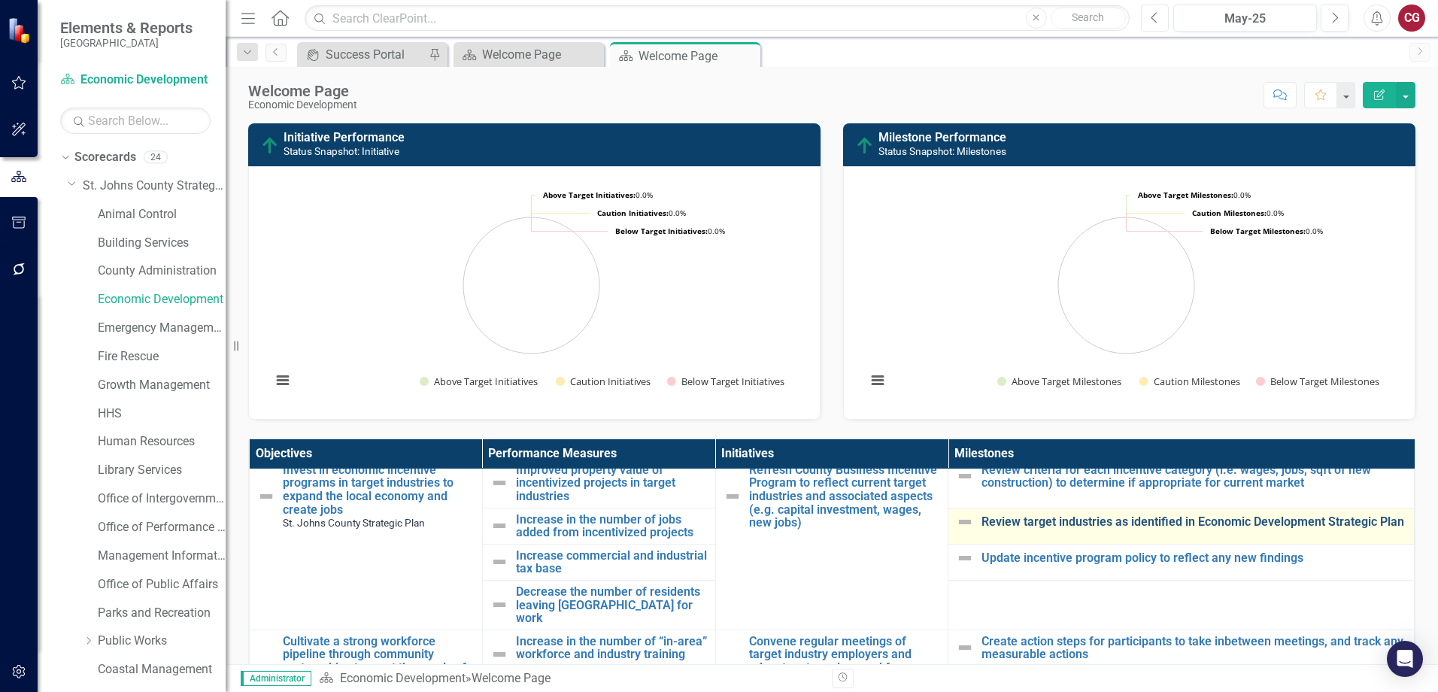
scroll to position [527, 0]
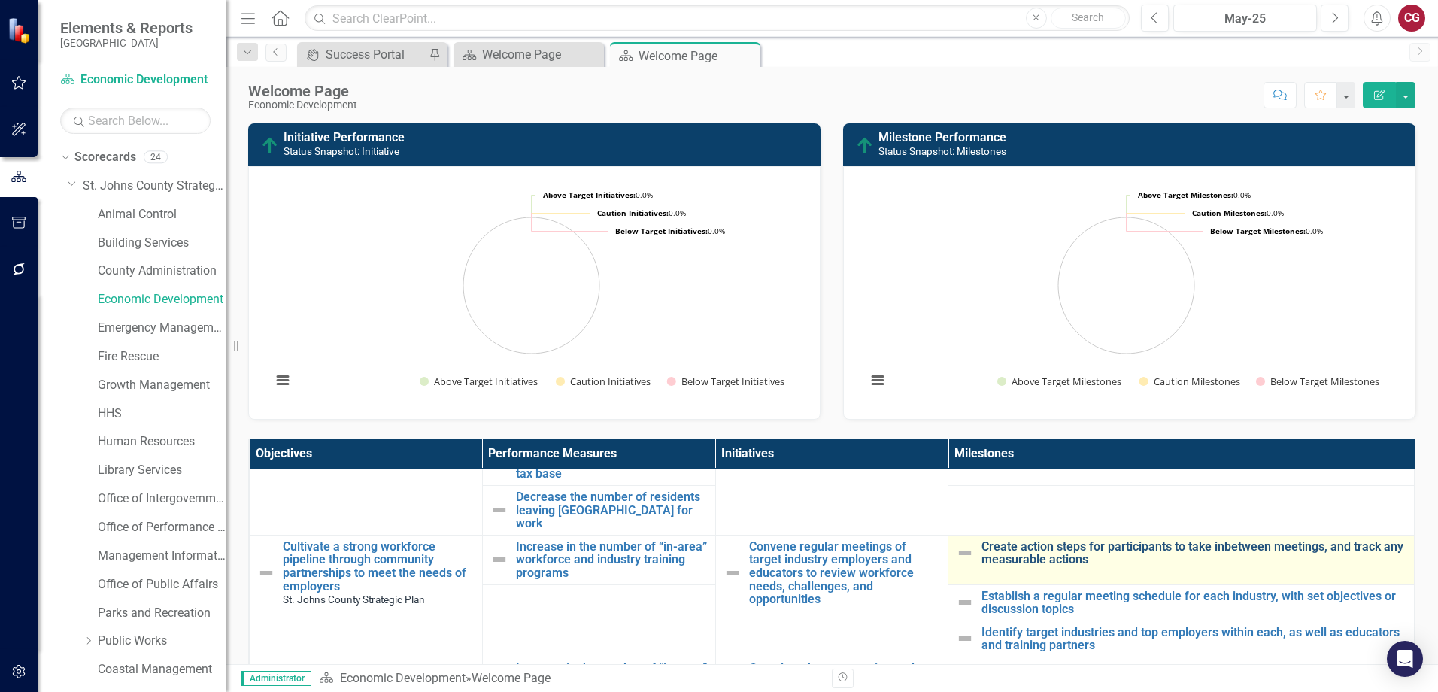
click at [1087, 540] on link "Create action steps for participants to take inbetween meetings, and track any …" at bounding box center [1194, 553] width 425 height 26
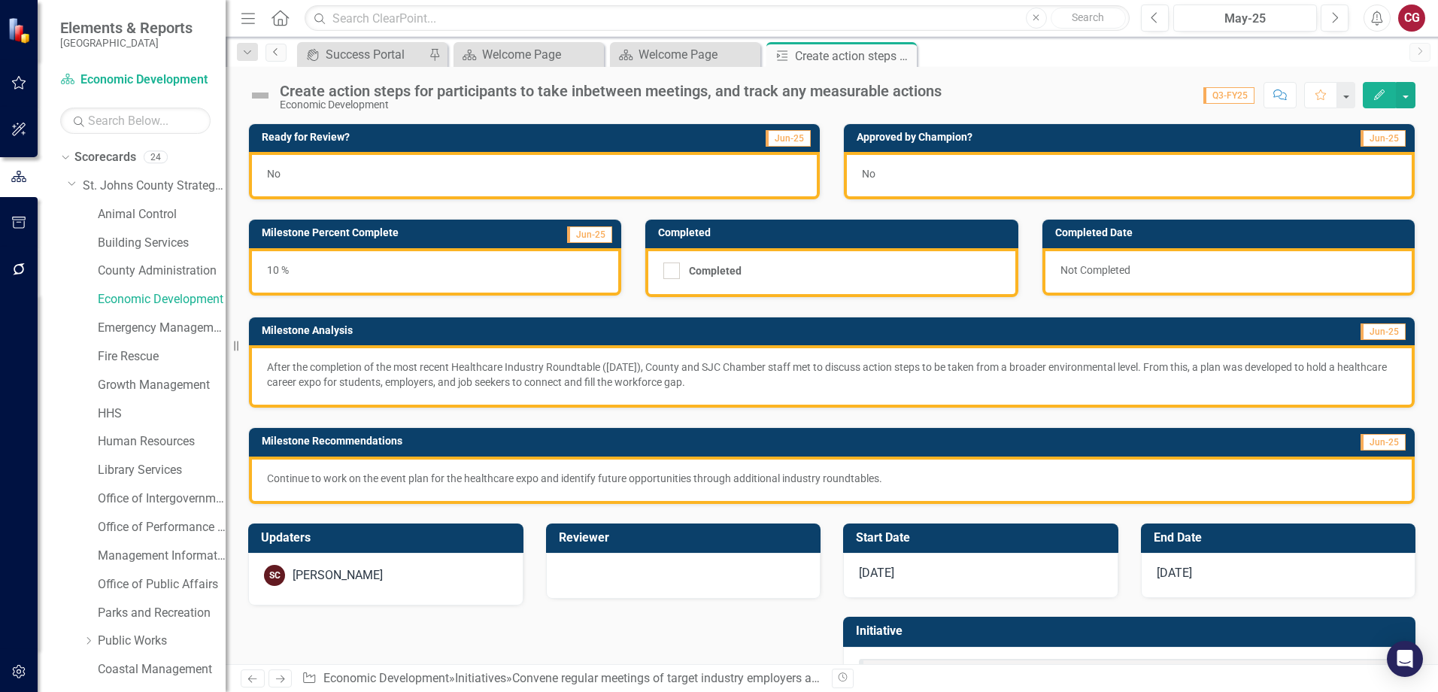
click at [275, 56] on icon "Previous" at bounding box center [276, 51] width 12 height 9
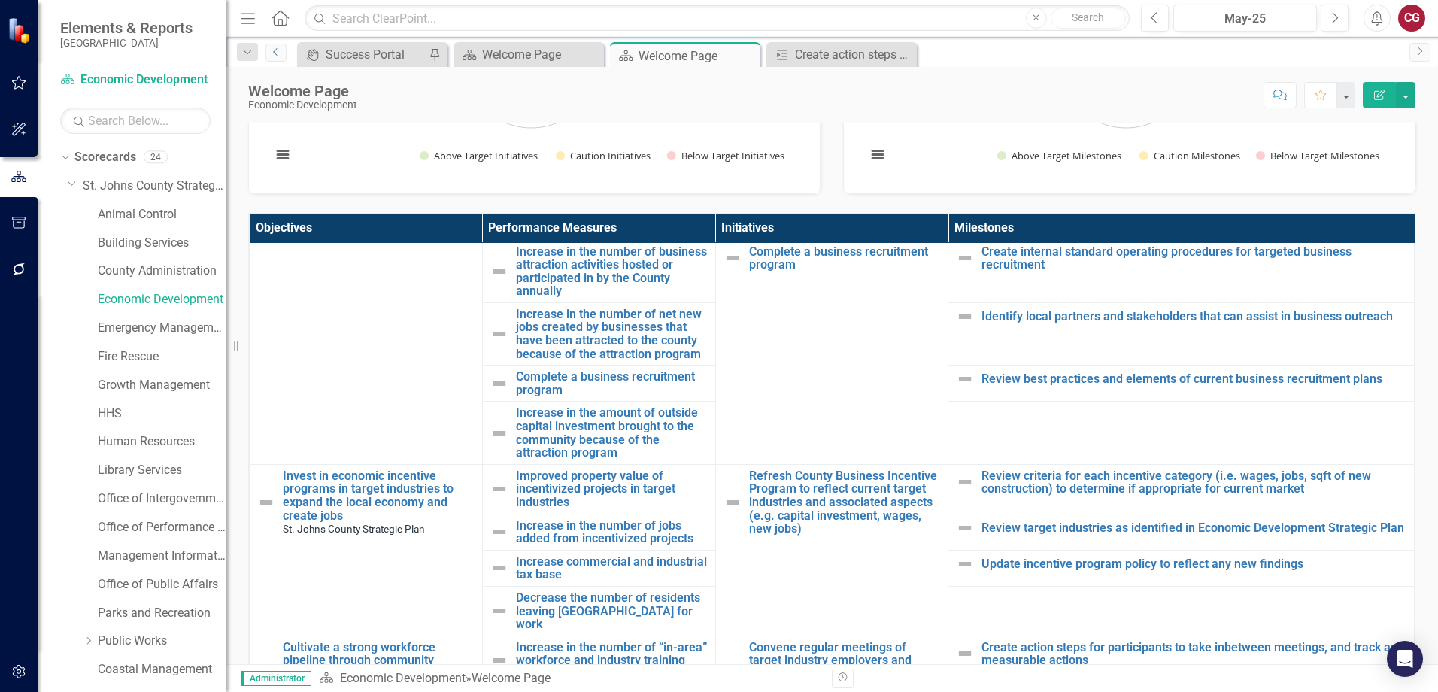
scroll to position [226, 0]
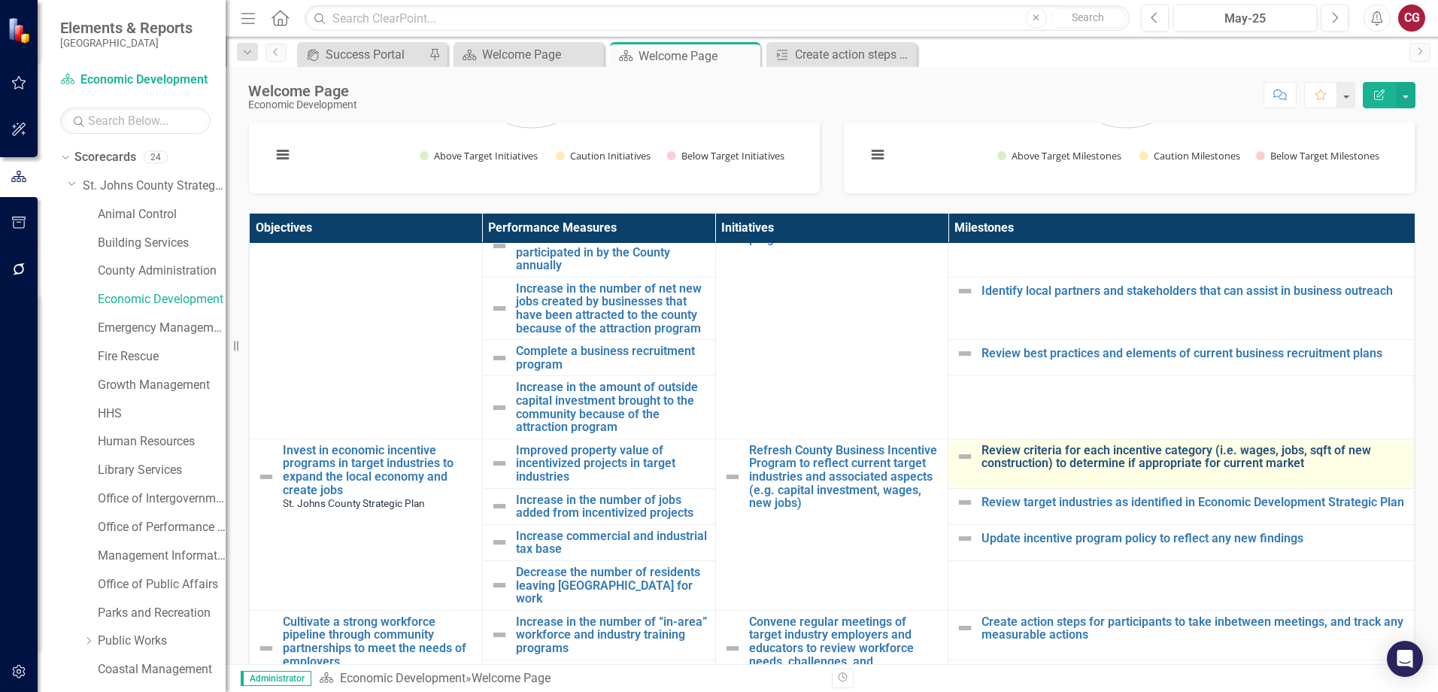
click at [1006, 447] on link "Review criteria for each incentive category (i.e. wages, jobs, sqft of new cons…" at bounding box center [1194, 457] width 425 height 26
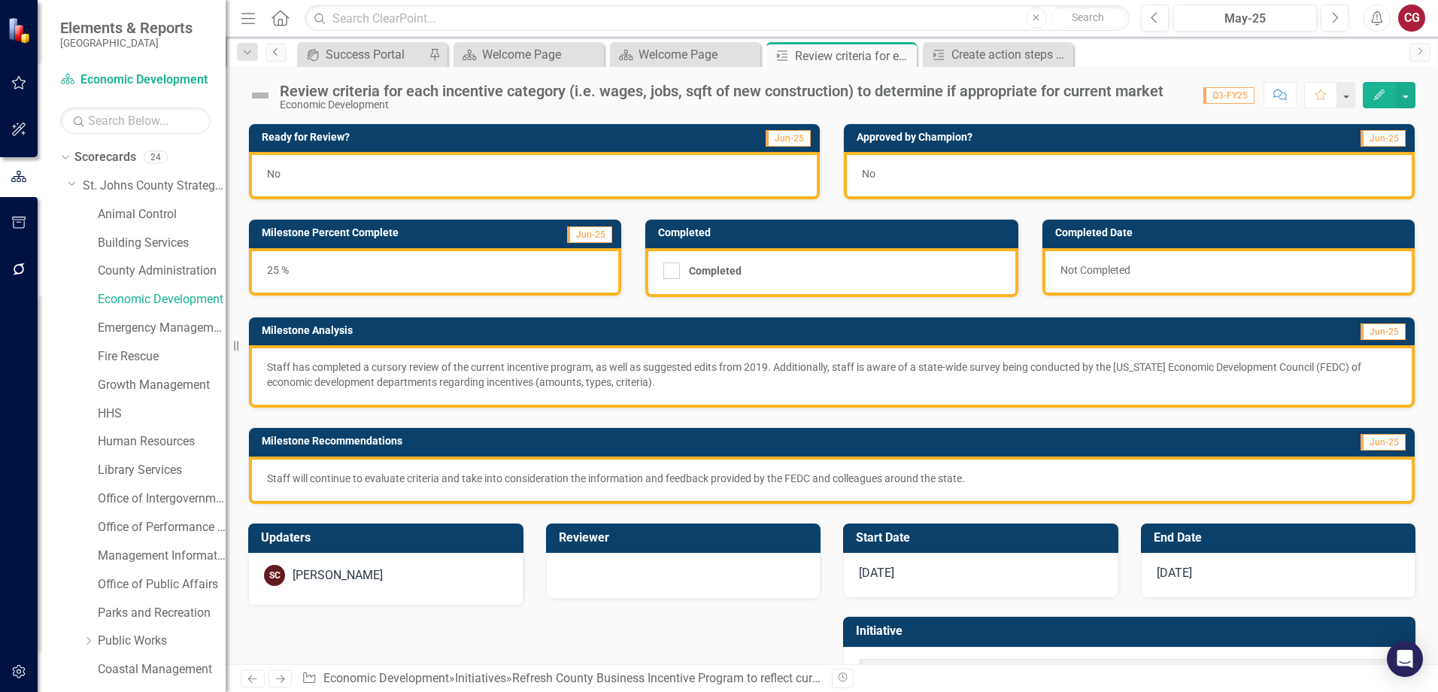
click at [272, 57] on link "Previous" at bounding box center [276, 53] width 21 height 18
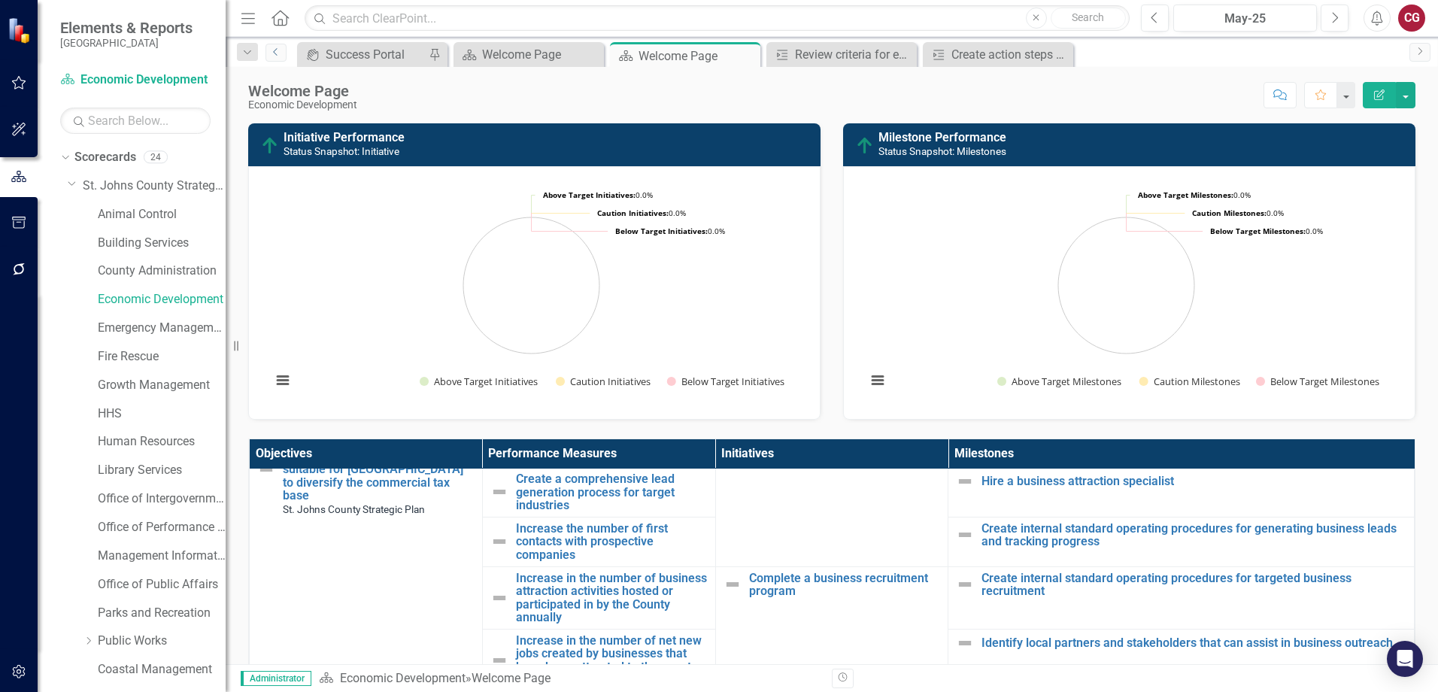
scroll to position [150, 0]
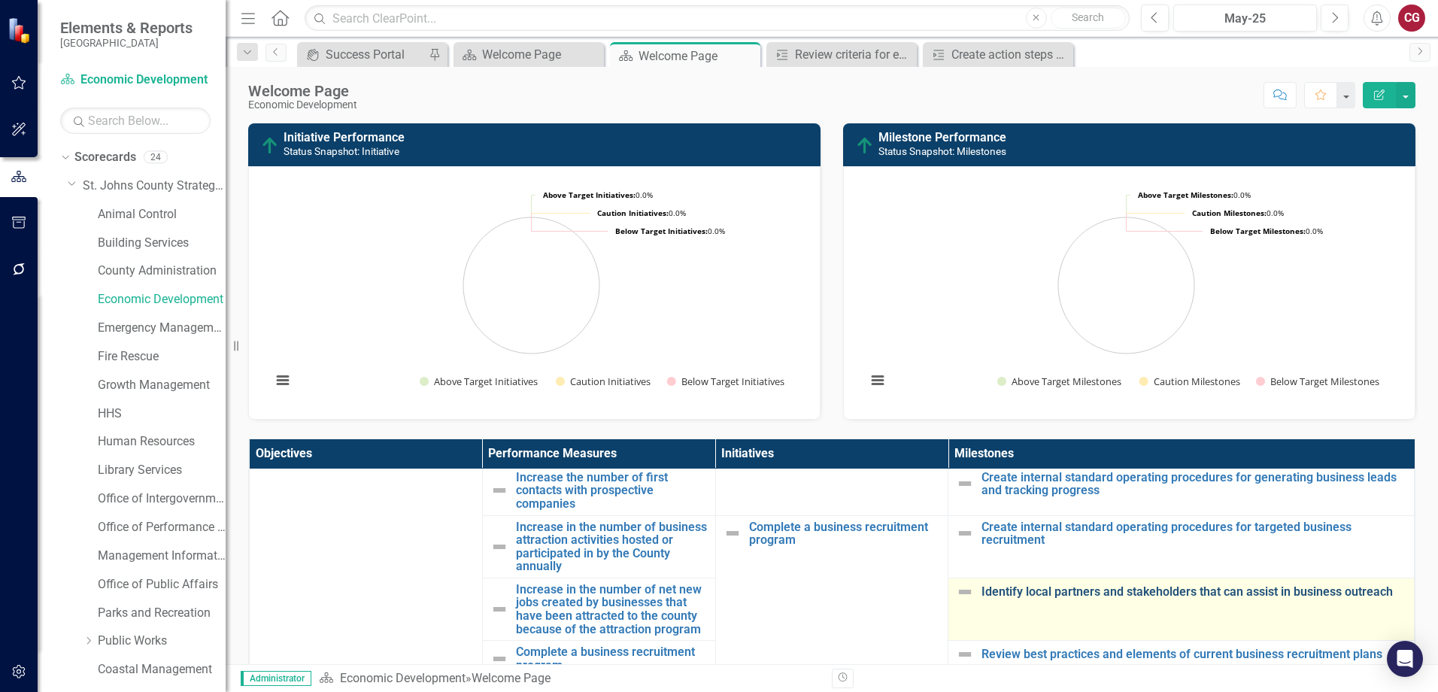
click at [1128, 586] on link "Identify local partners and stakeholders that can assist in business outreach" at bounding box center [1194, 592] width 425 height 14
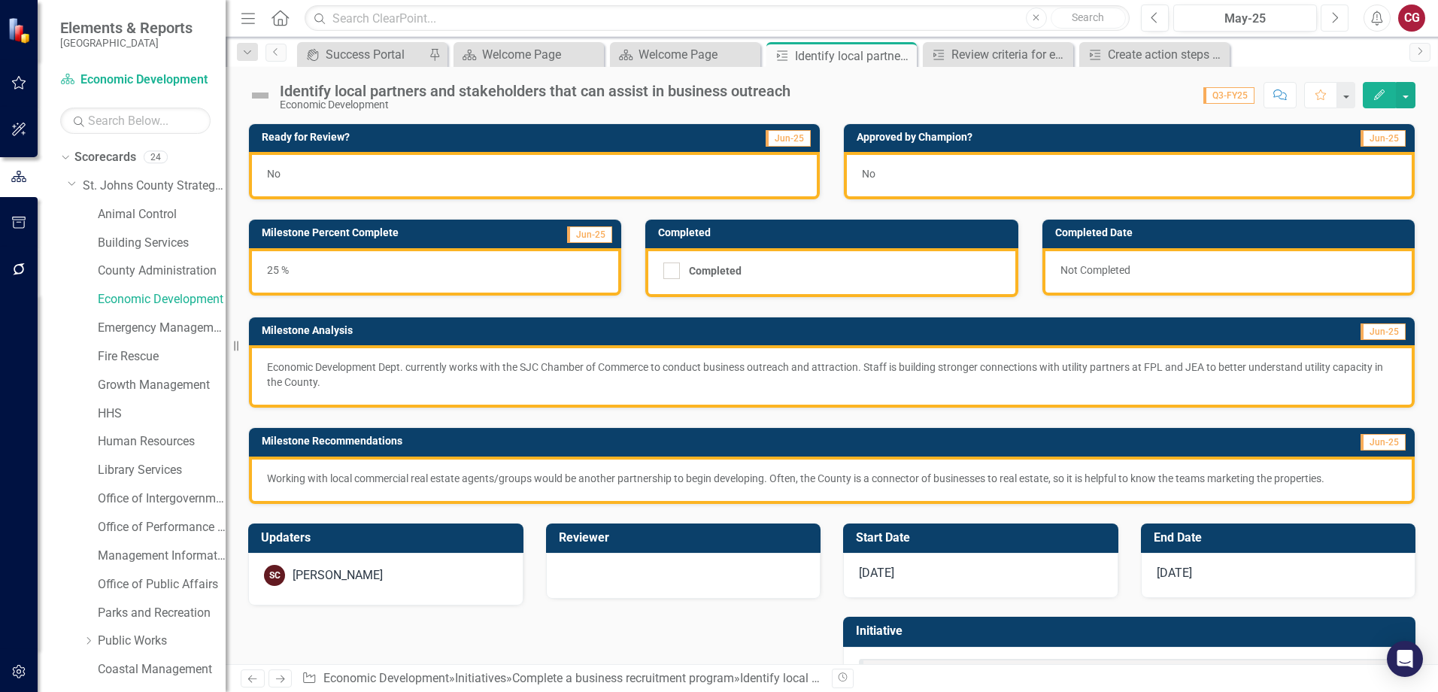
click at [1331, 17] on button "Next" at bounding box center [1335, 18] width 28 height 27
click at [1158, 17] on icon "Previous" at bounding box center [1155, 18] width 8 height 14
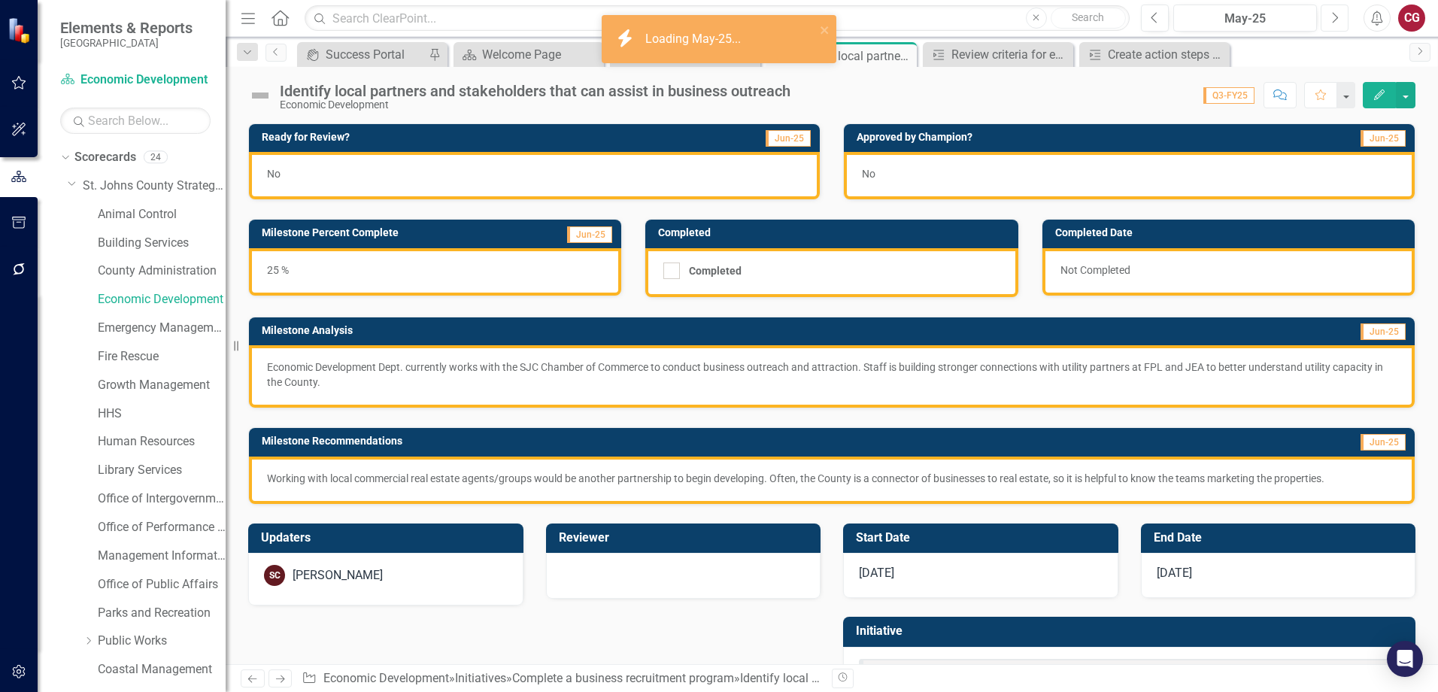
click at [1338, 22] on icon "Next" at bounding box center [1335, 18] width 8 height 14
click at [1337, 23] on icon "Next" at bounding box center [1335, 18] width 8 height 14
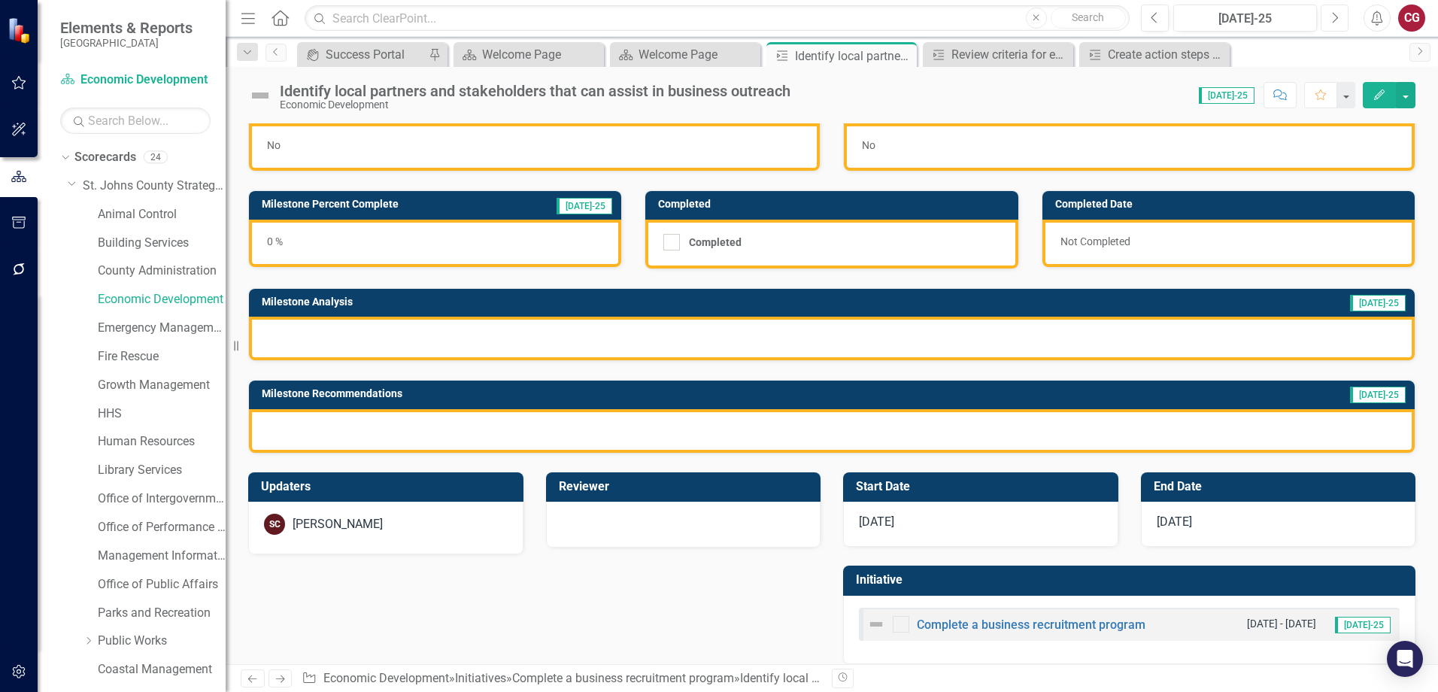
scroll to position [44, 0]
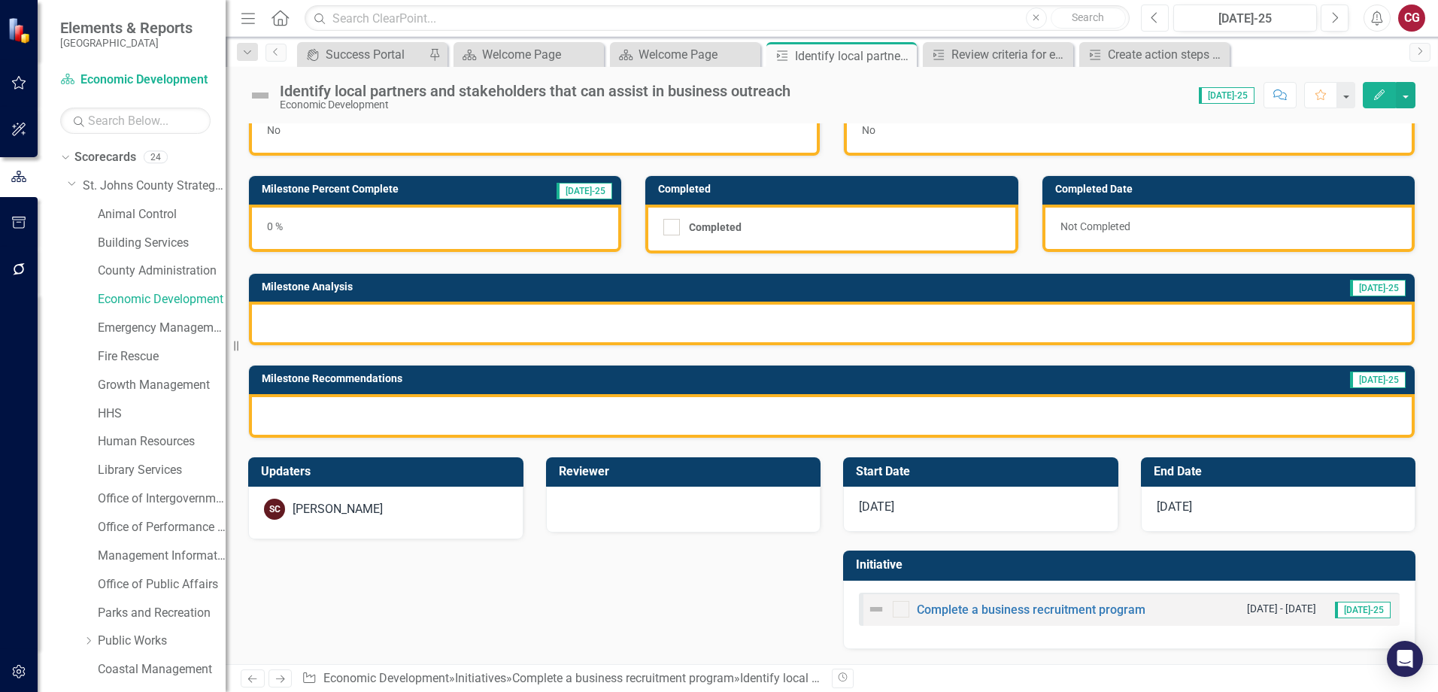
click at [1153, 17] on icon "Previous" at bounding box center [1155, 18] width 8 height 14
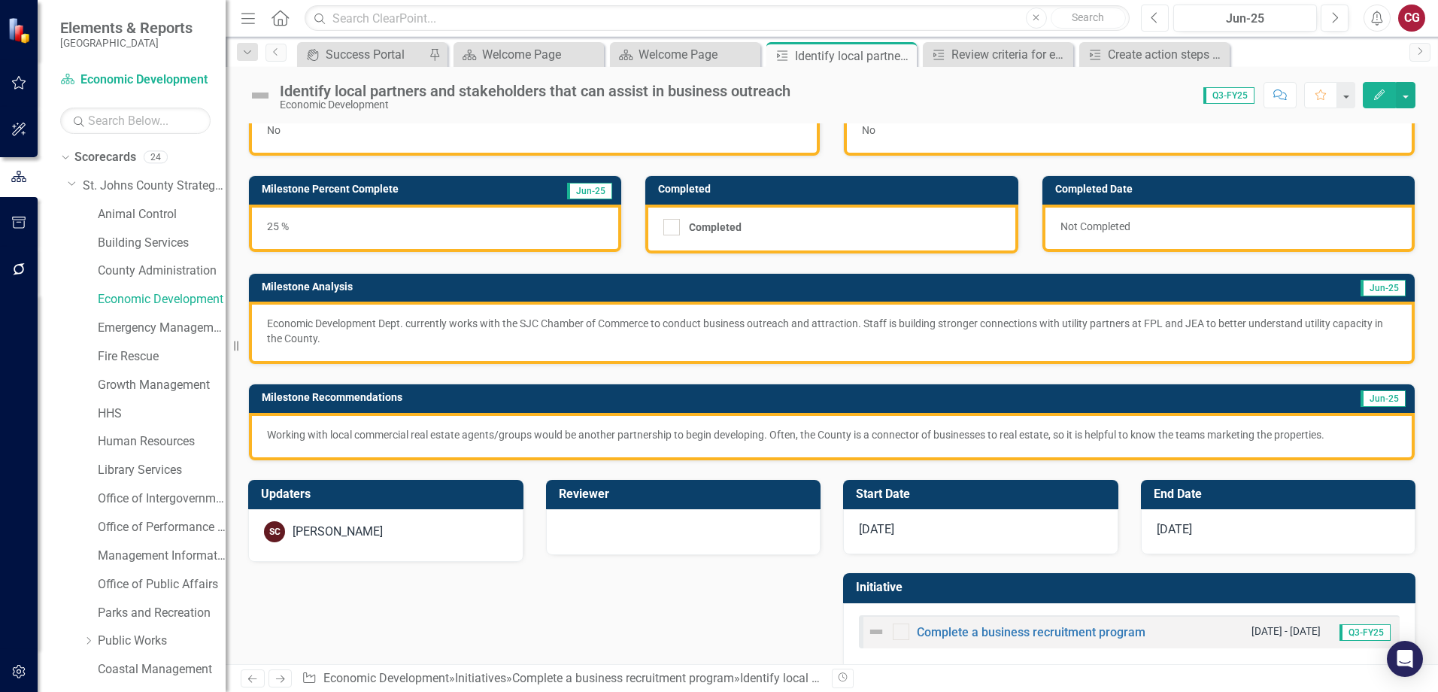
scroll to position [66, 0]
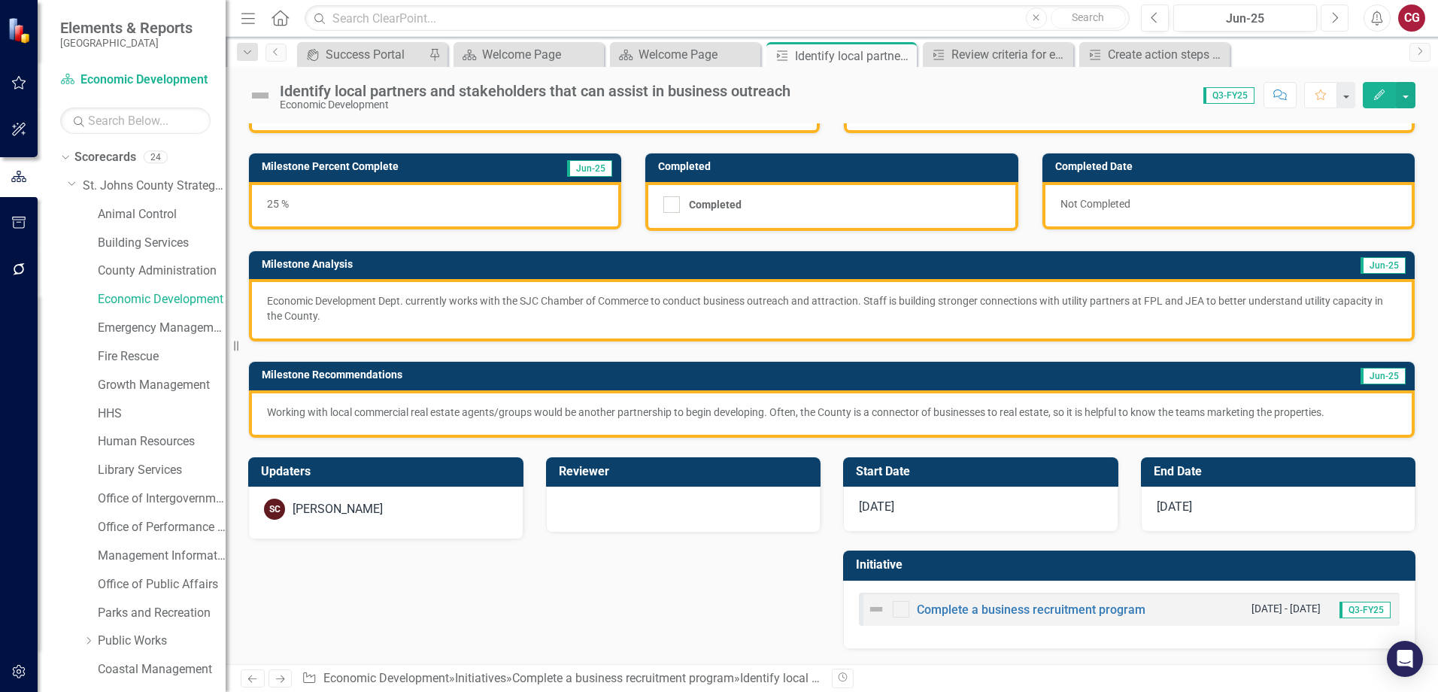
click at [1339, 18] on button "Next" at bounding box center [1335, 18] width 28 height 27
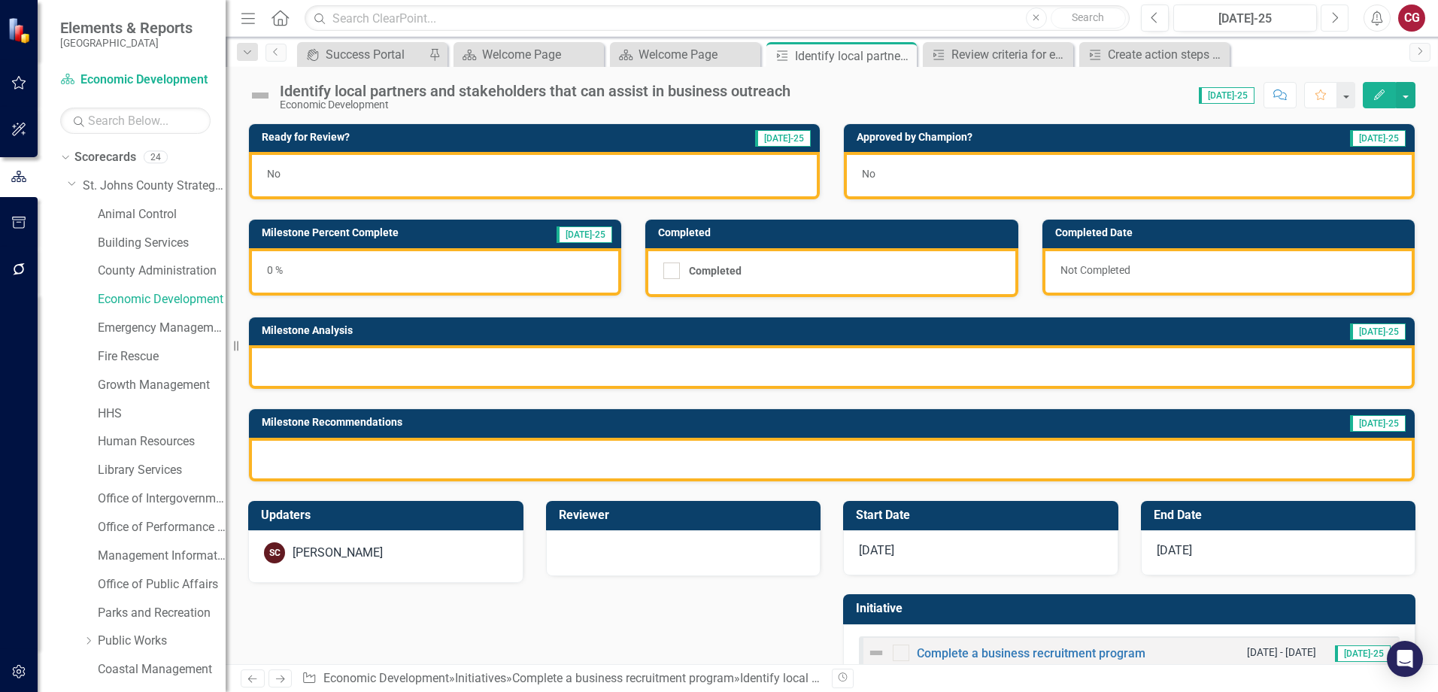
click at [1331, 27] on button "Next" at bounding box center [1335, 18] width 28 height 27
click at [1328, 14] on button "Next" at bounding box center [1335, 18] width 28 height 27
click at [1156, 23] on icon "Previous" at bounding box center [1155, 18] width 8 height 14
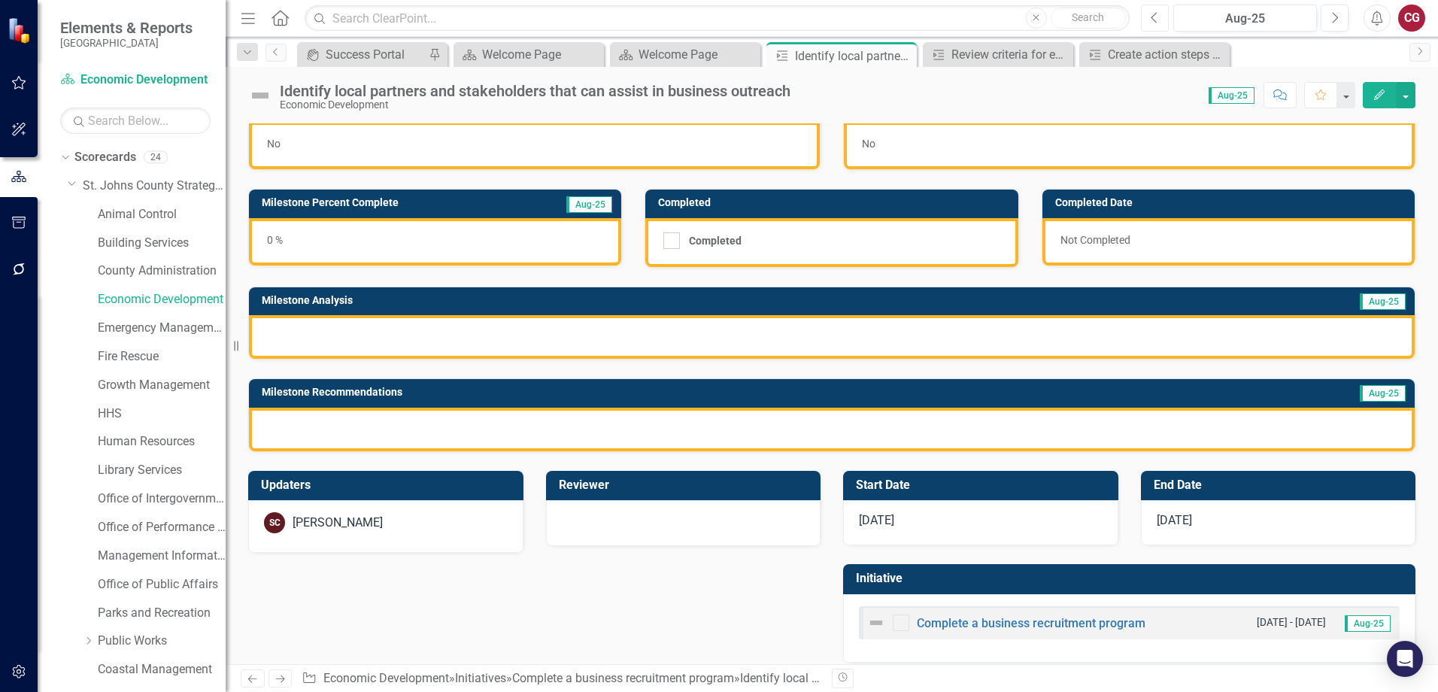
scroll to position [44, 0]
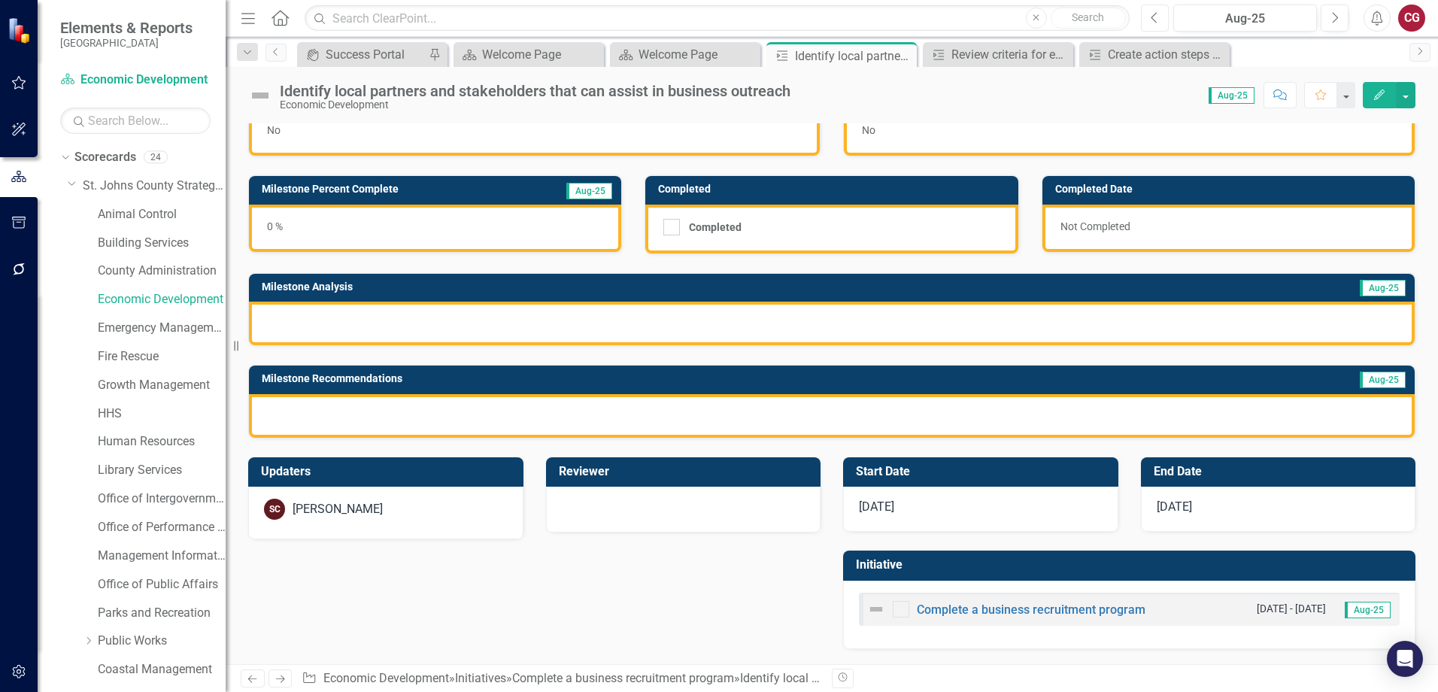
click at [1167, 23] on button "Previous" at bounding box center [1155, 18] width 28 height 27
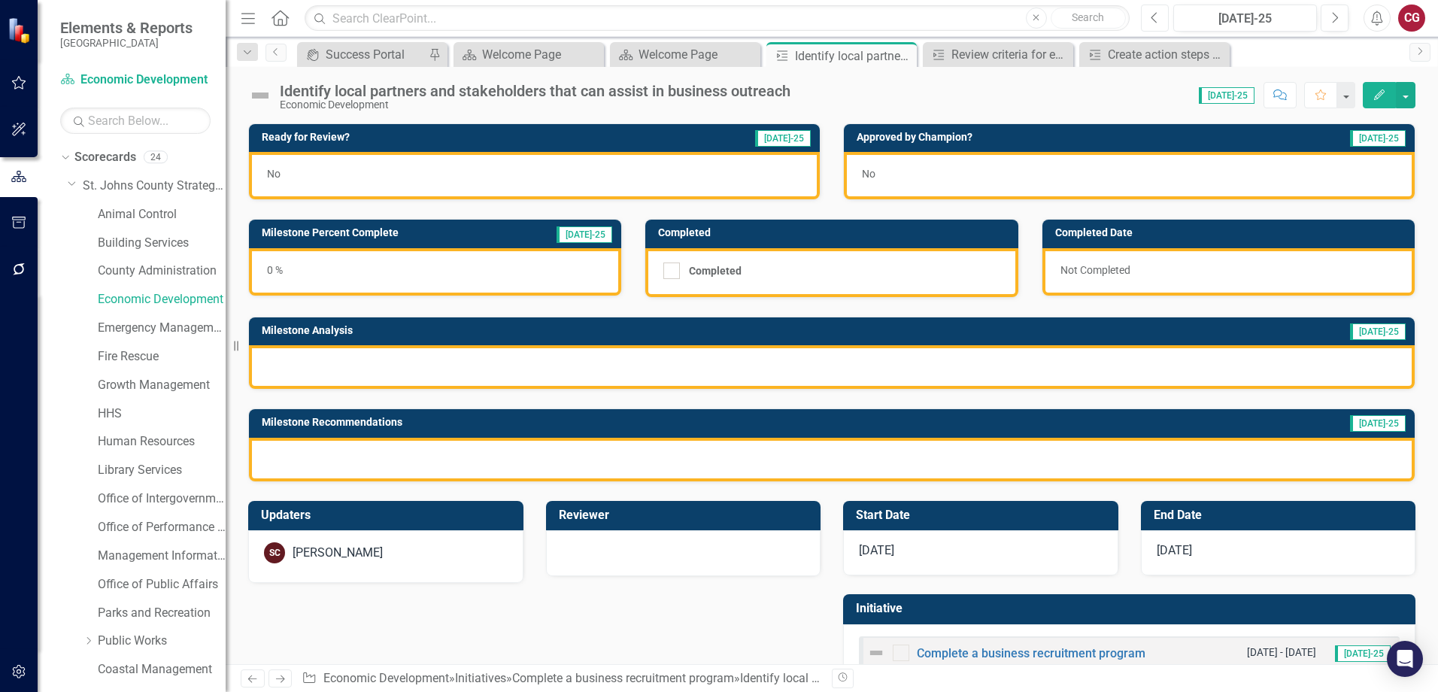
click at [1158, 23] on icon "Previous" at bounding box center [1155, 18] width 8 height 14
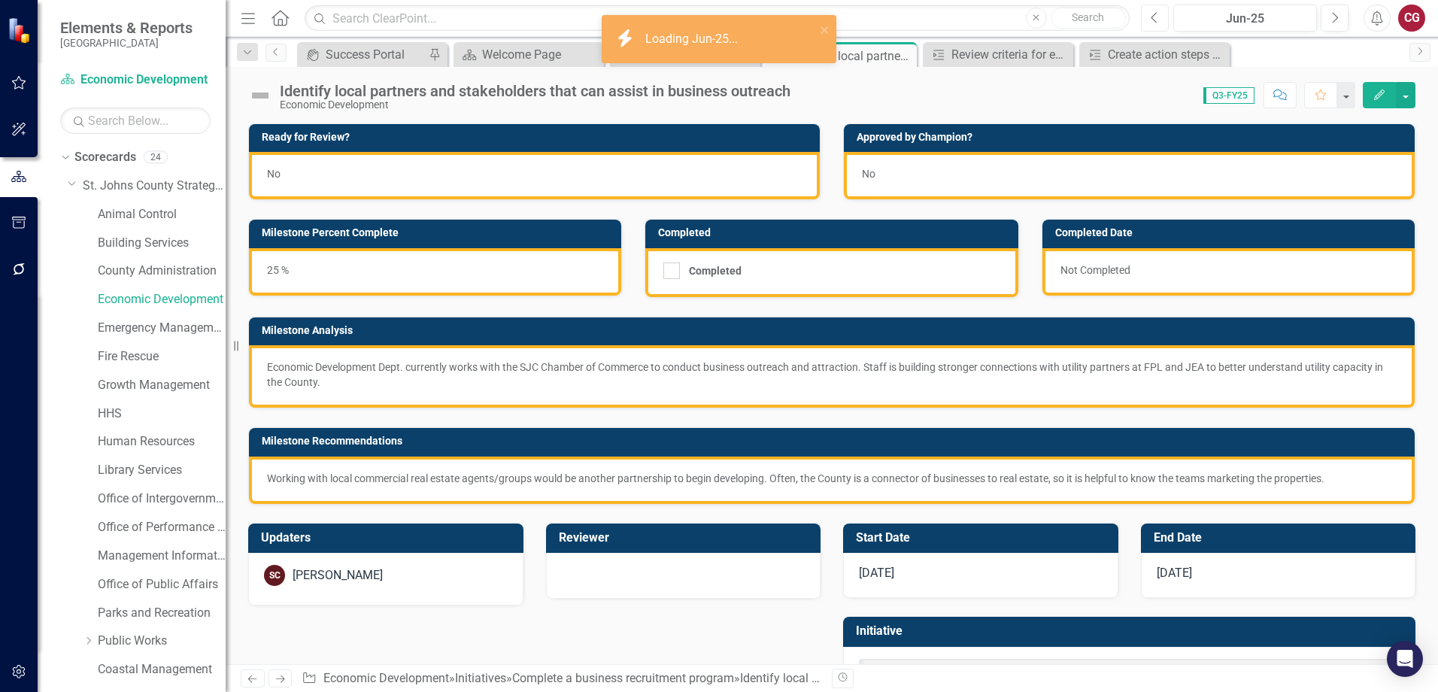
click at [1158, 23] on icon "Previous" at bounding box center [1155, 18] width 8 height 14
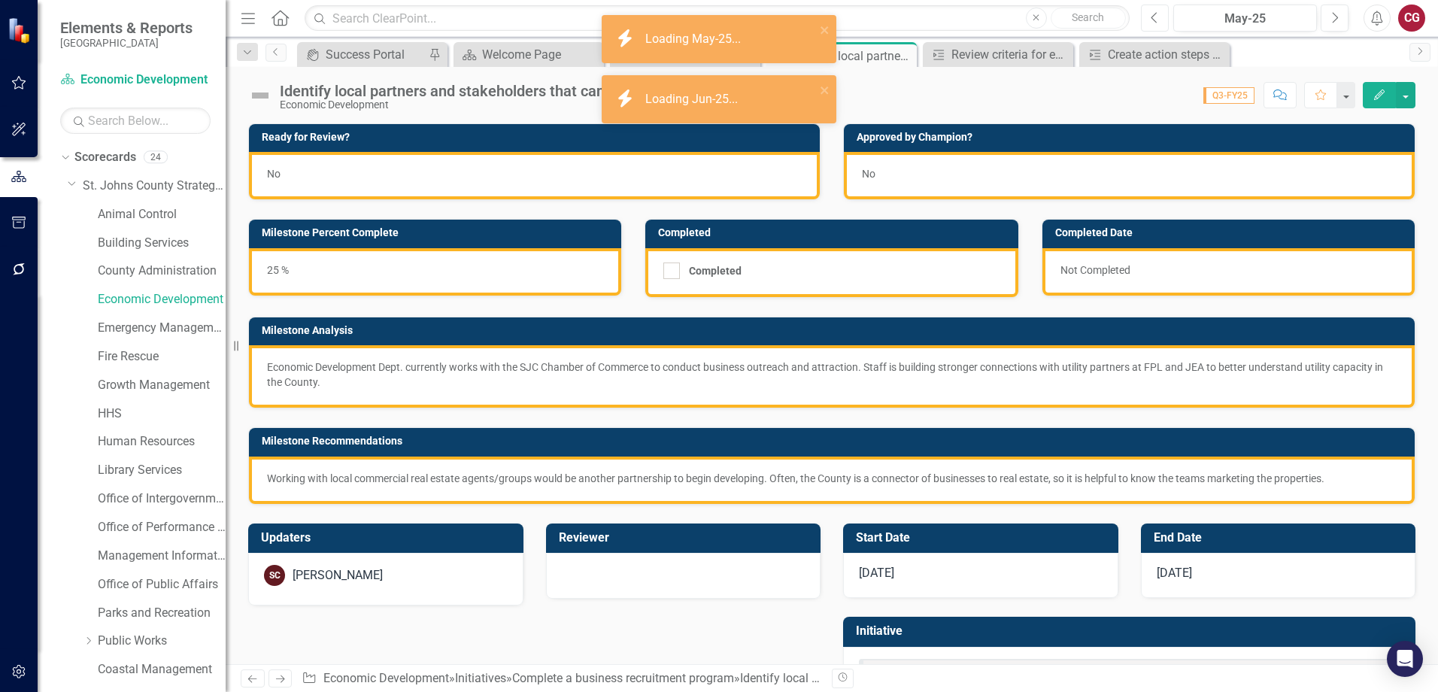
click at [1158, 23] on icon "Previous" at bounding box center [1155, 18] width 8 height 14
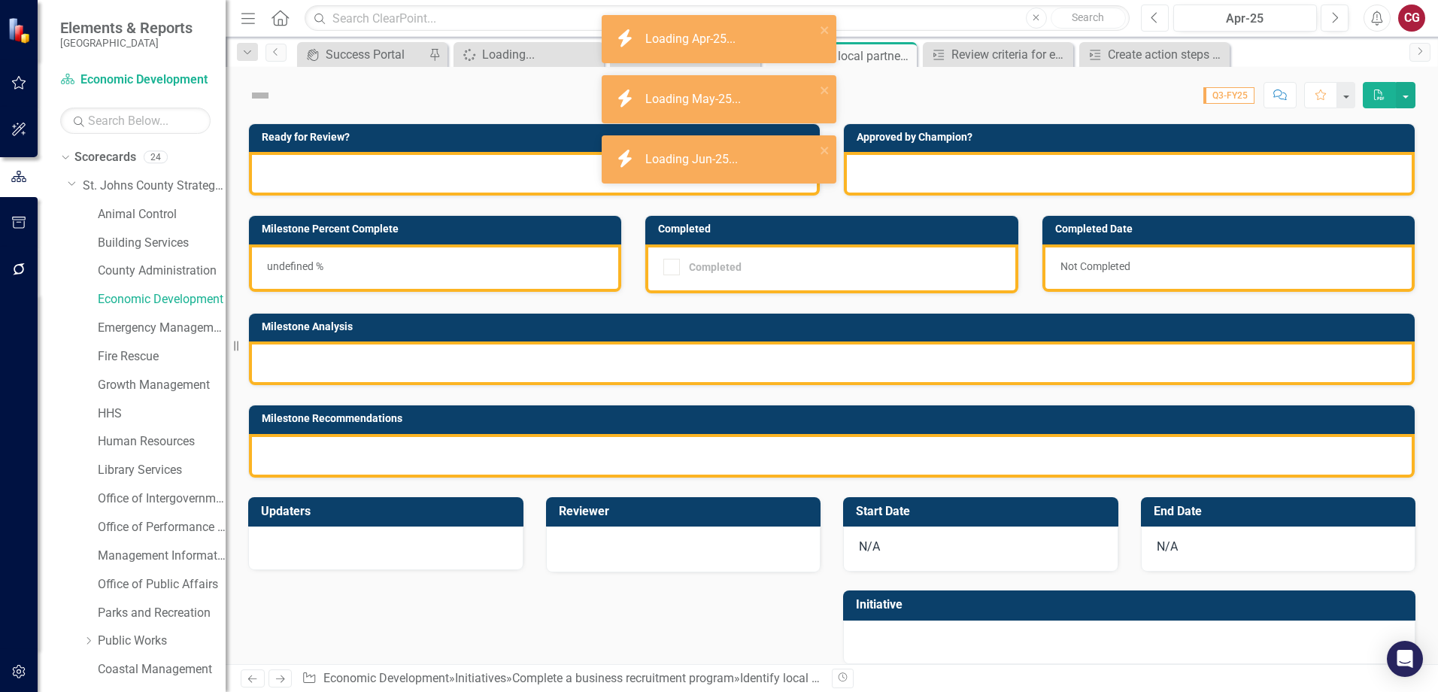
click at [1158, 23] on icon "Previous" at bounding box center [1155, 18] width 8 height 14
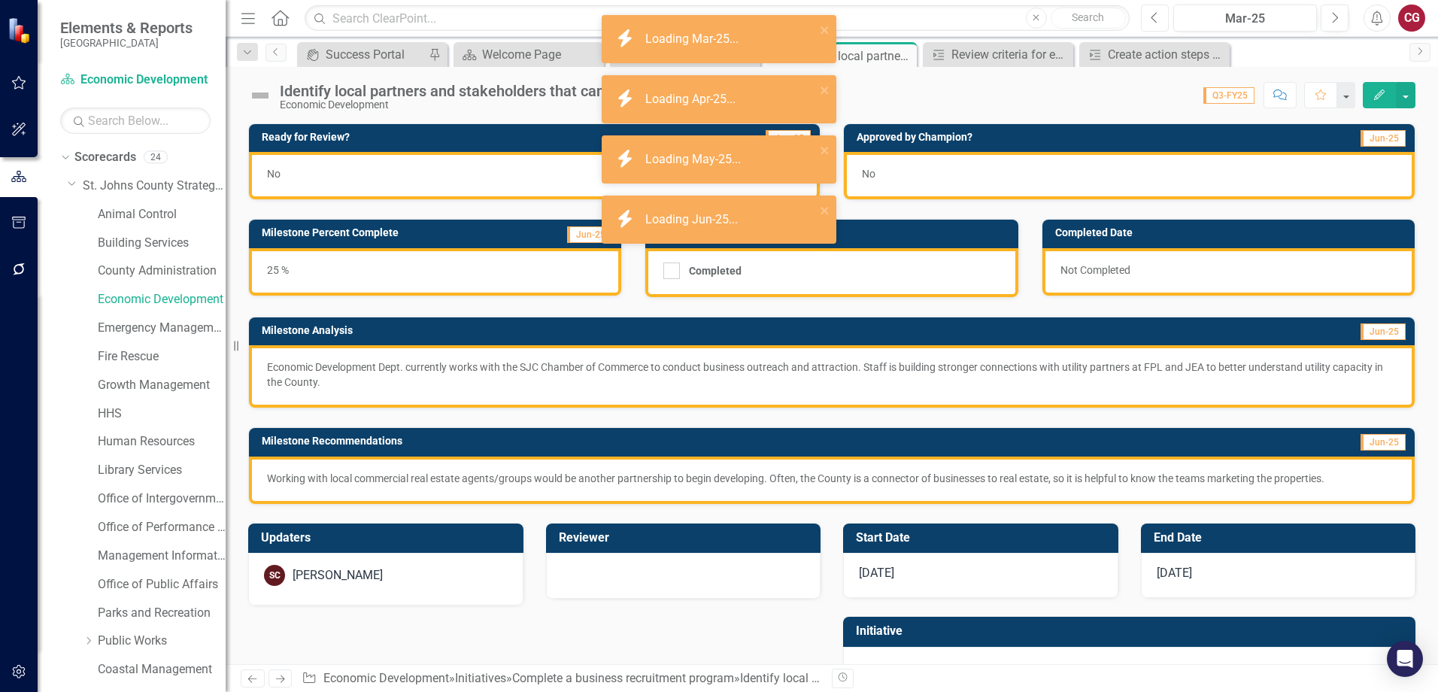
click at [1158, 23] on icon "Previous" at bounding box center [1155, 18] width 8 height 14
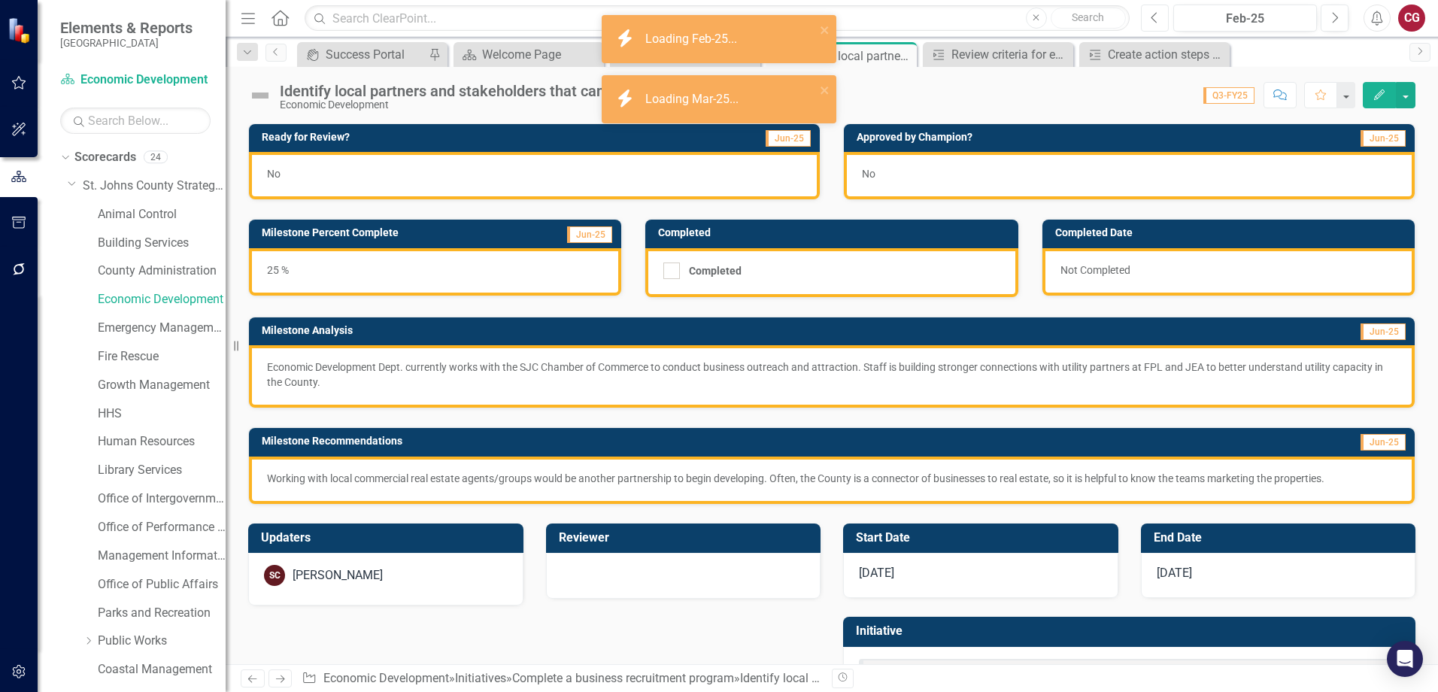
click at [1158, 23] on icon "Previous" at bounding box center [1155, 18] width 8 height 14
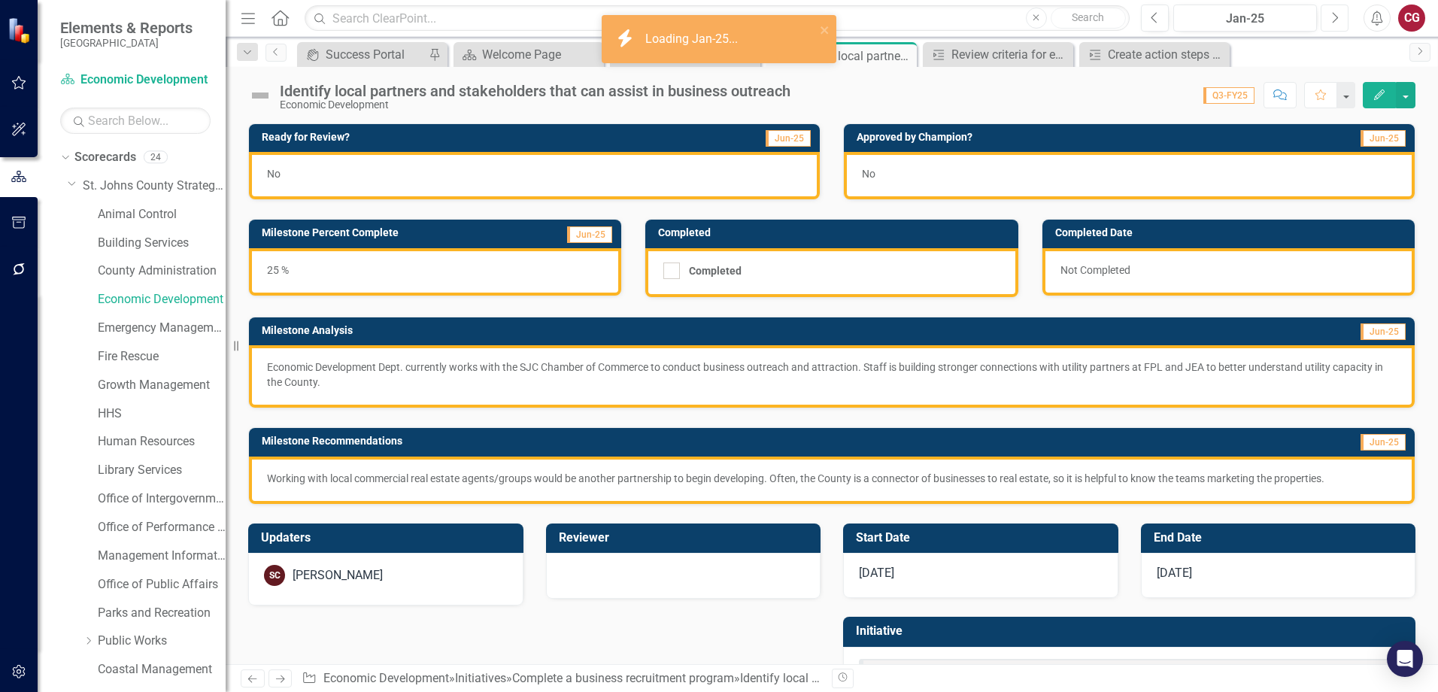
click at [1336, 22] on icon "Next" at bounding box center [1335, 18] width 8 height 14
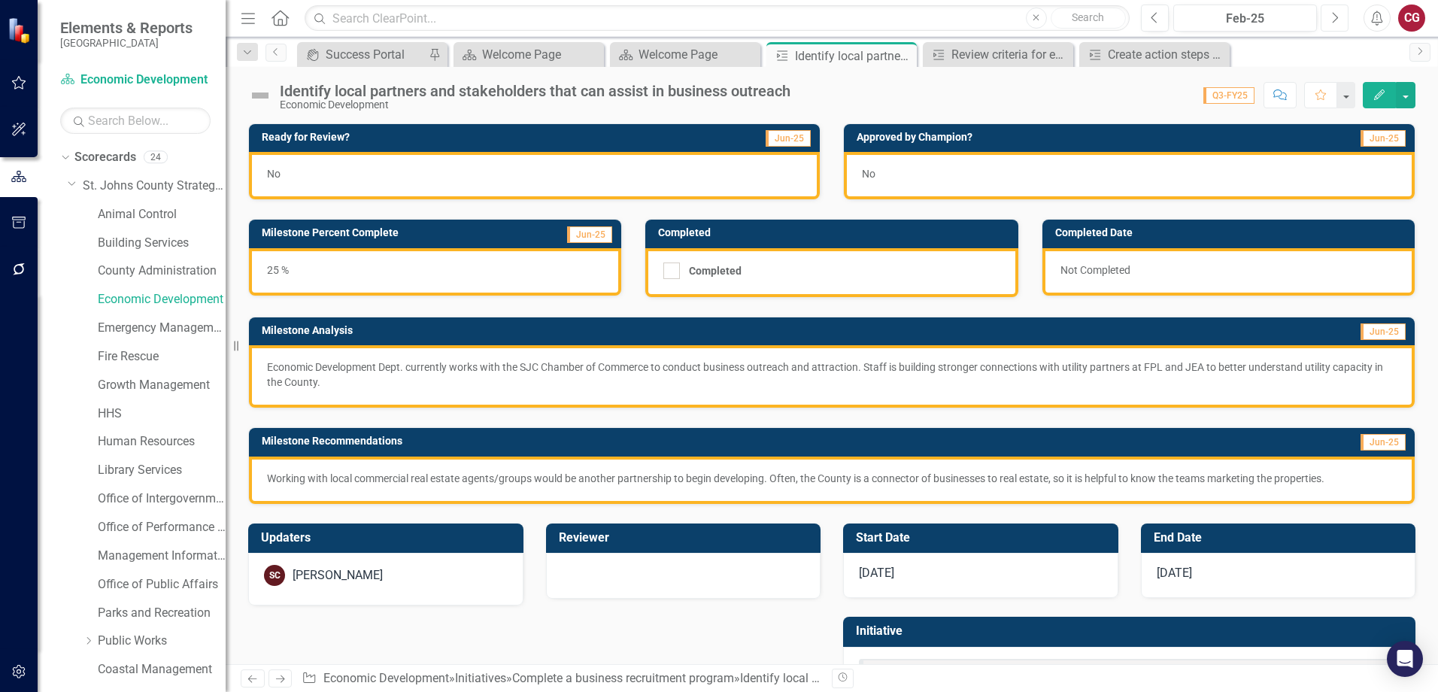
scroll to position [66, 0]
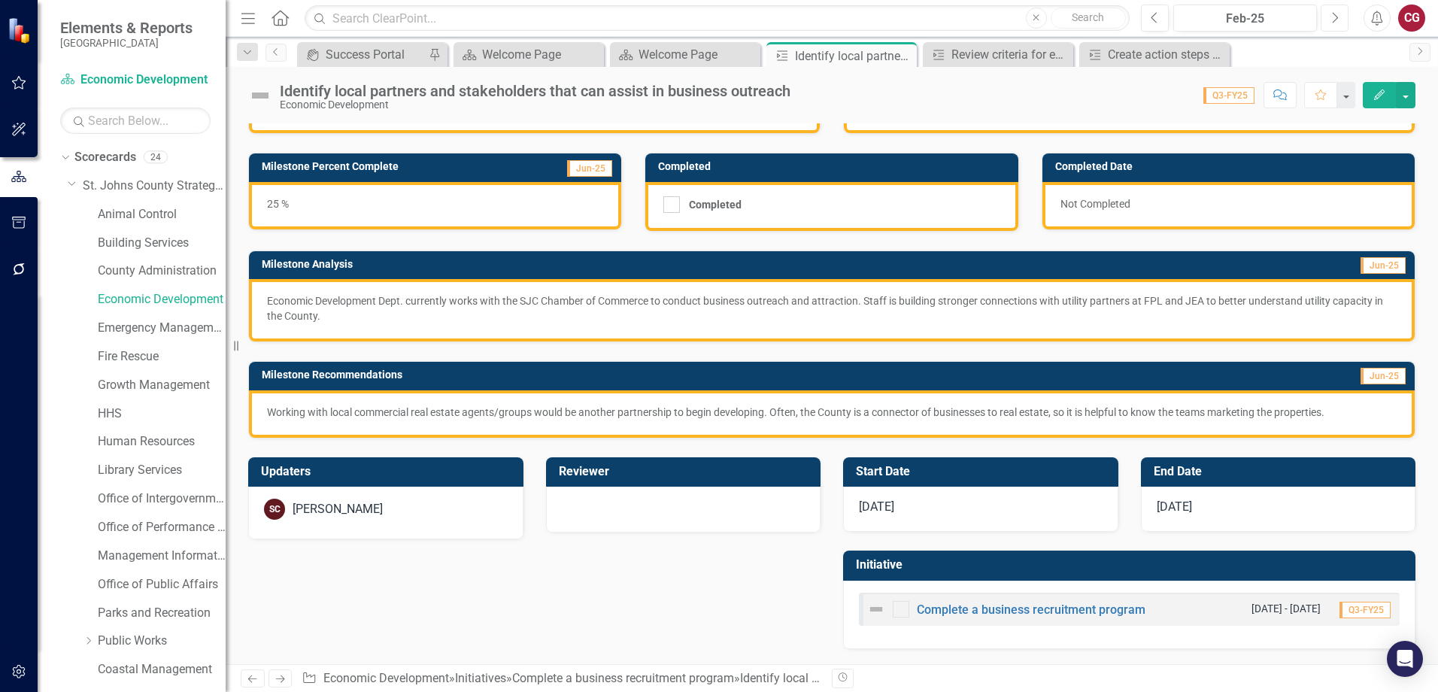
click at [1332, 20] on icon "Next" at bounding box center [1335, 18] width 8 height 14
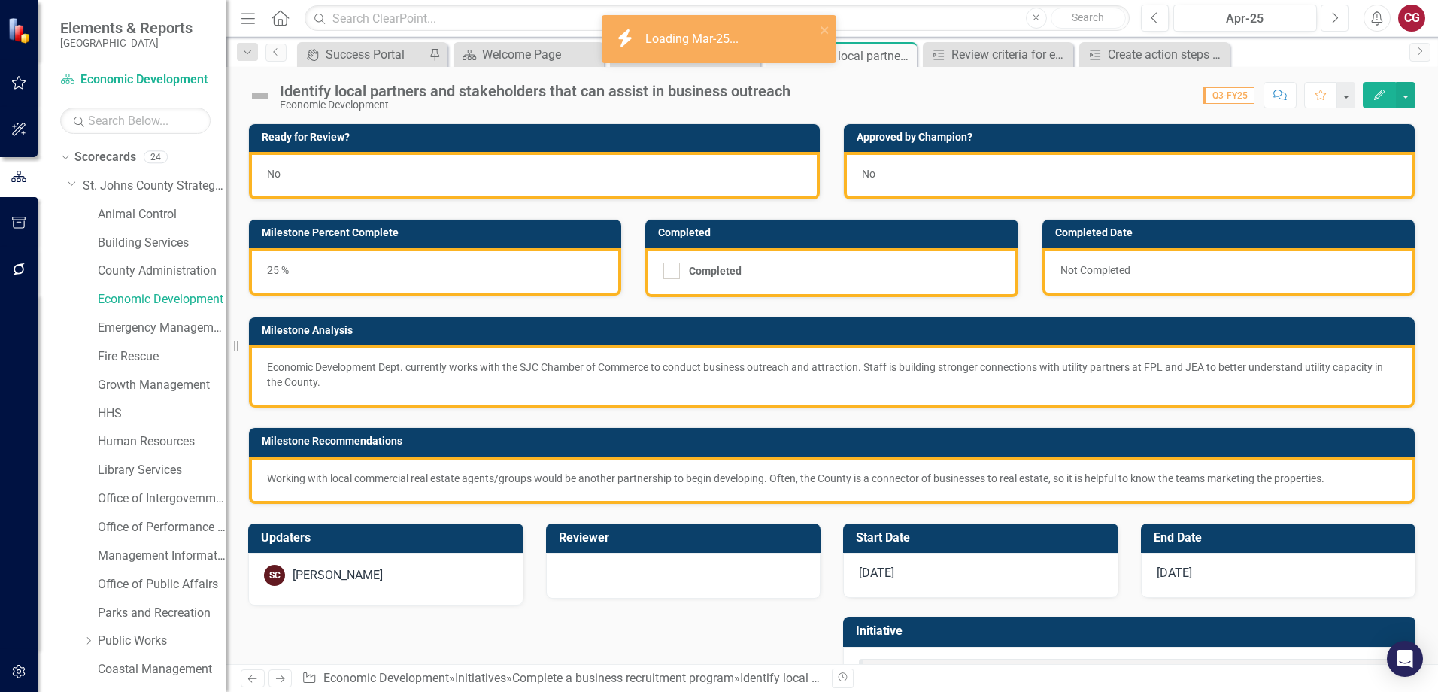
click at [1332, 20] on icon "Next" at bounding box center [1335, 18] width 8 height 14
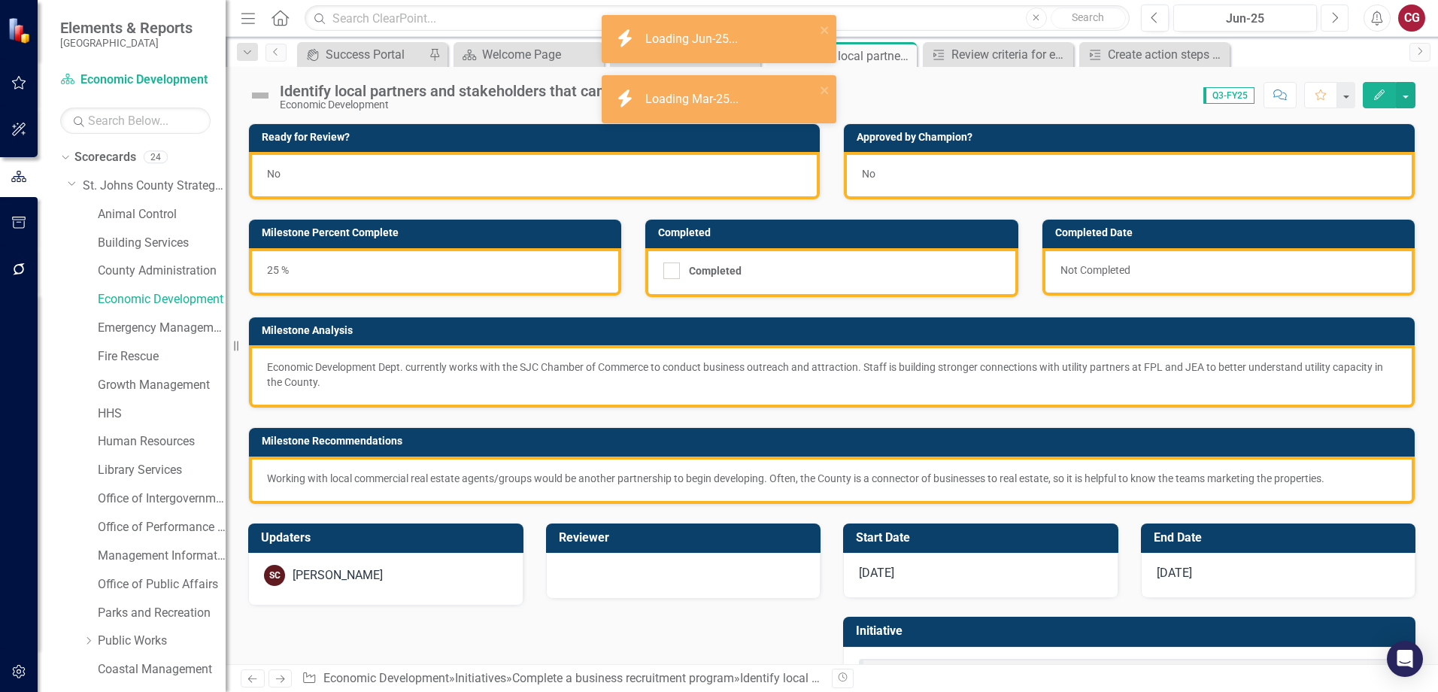
click at [1332, 20] on icon "Next" at bounding box center [1335, 18] width 8 height 14
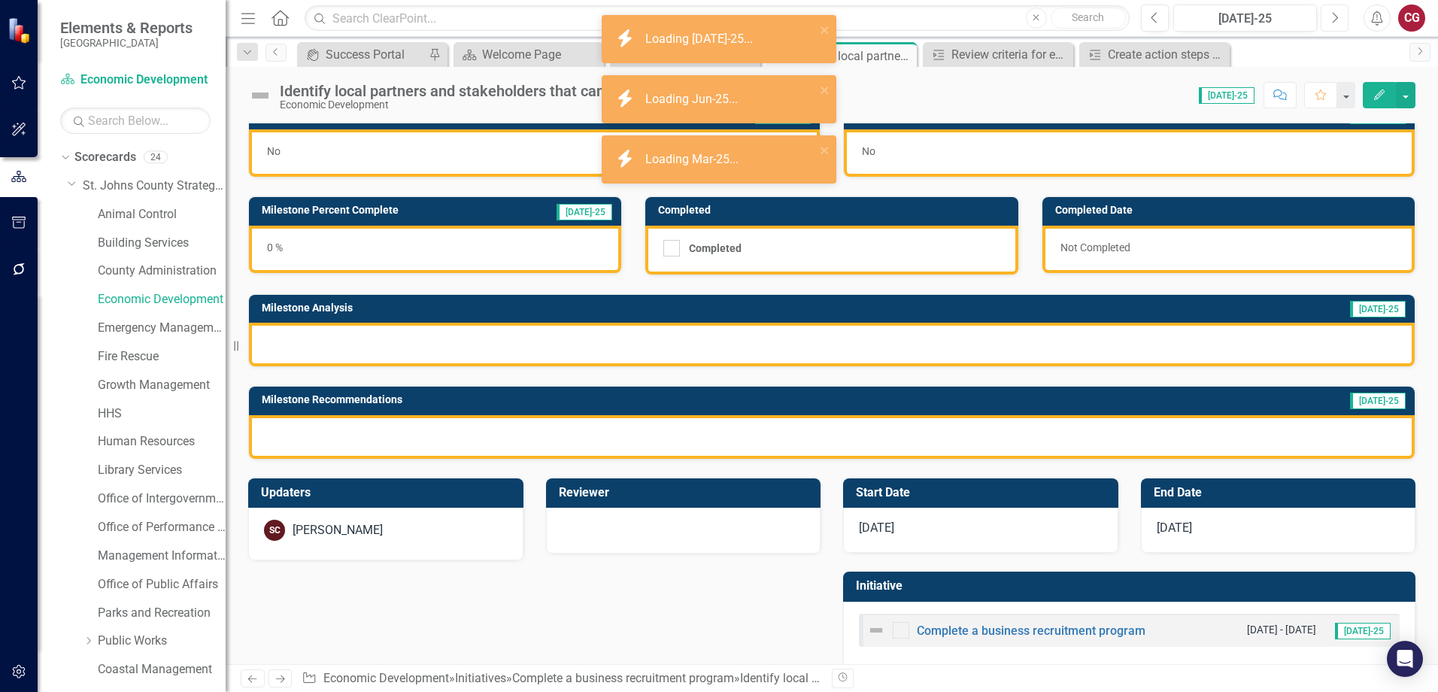
scroll to position [44, 0]
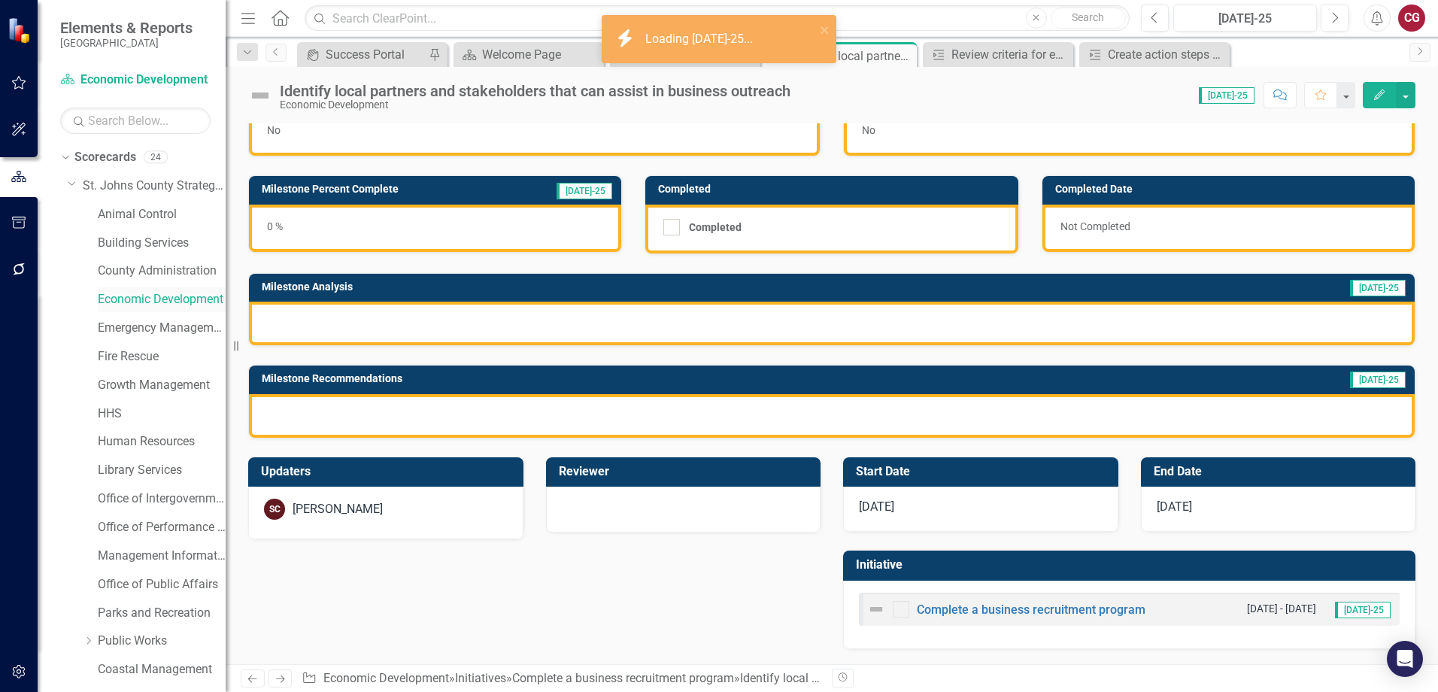
click at [147, 297] on link "Economic Development" at bounding box center [162, 299] width 128 height 17
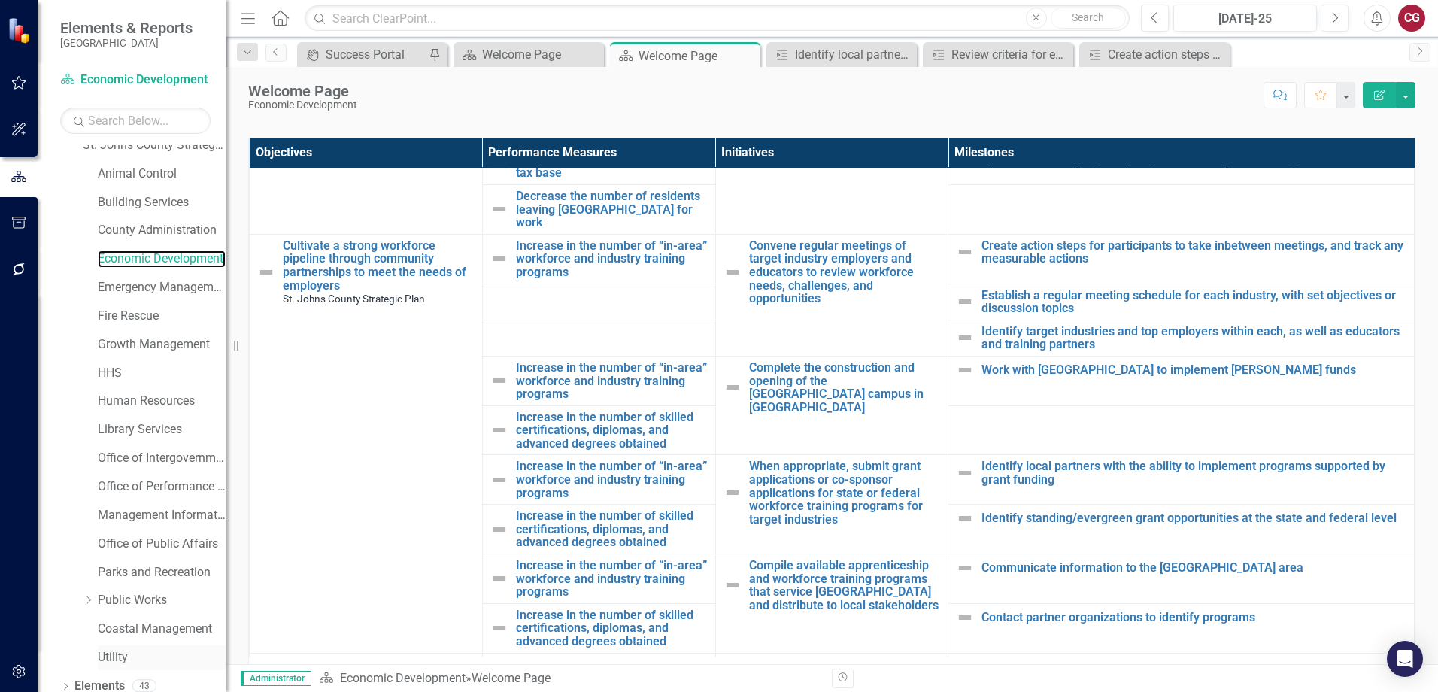
scroll to position [80, 0]
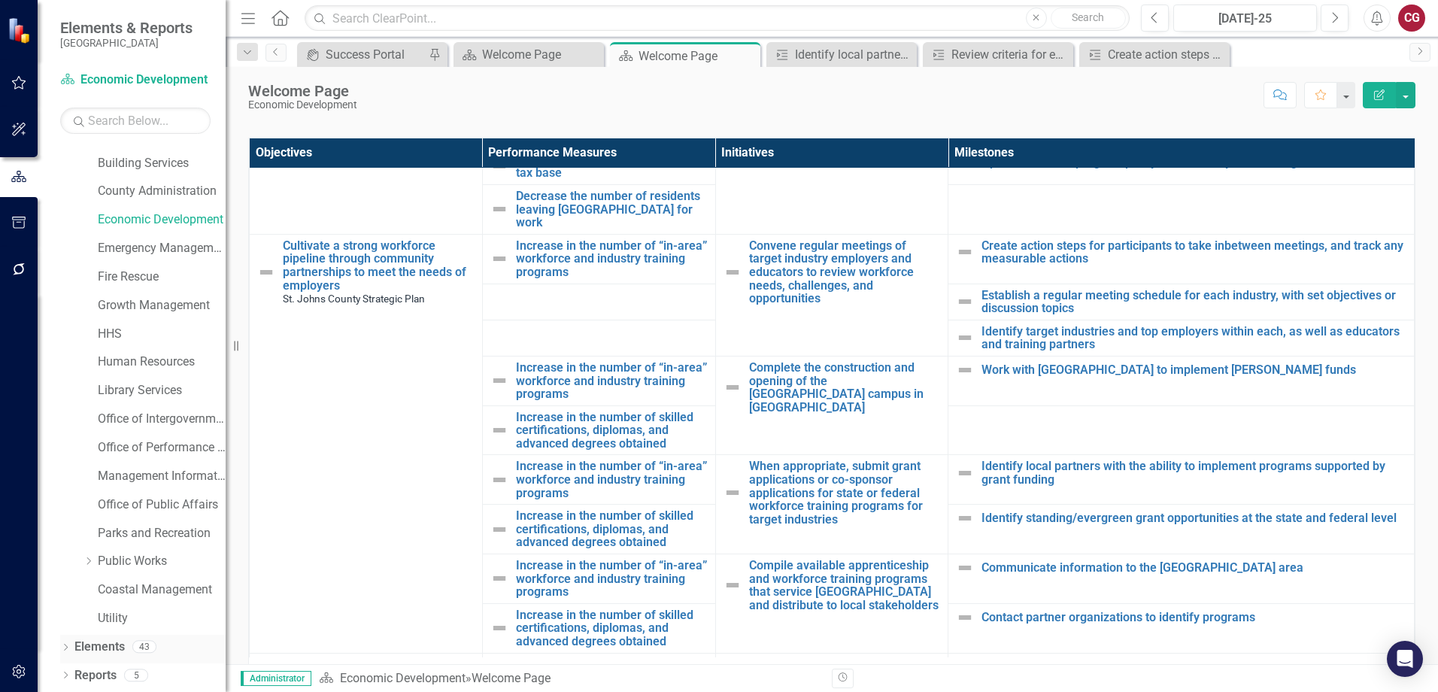
click at [110, 648] on link "Elements" at bounding box center [99, 647] width 50 height 17
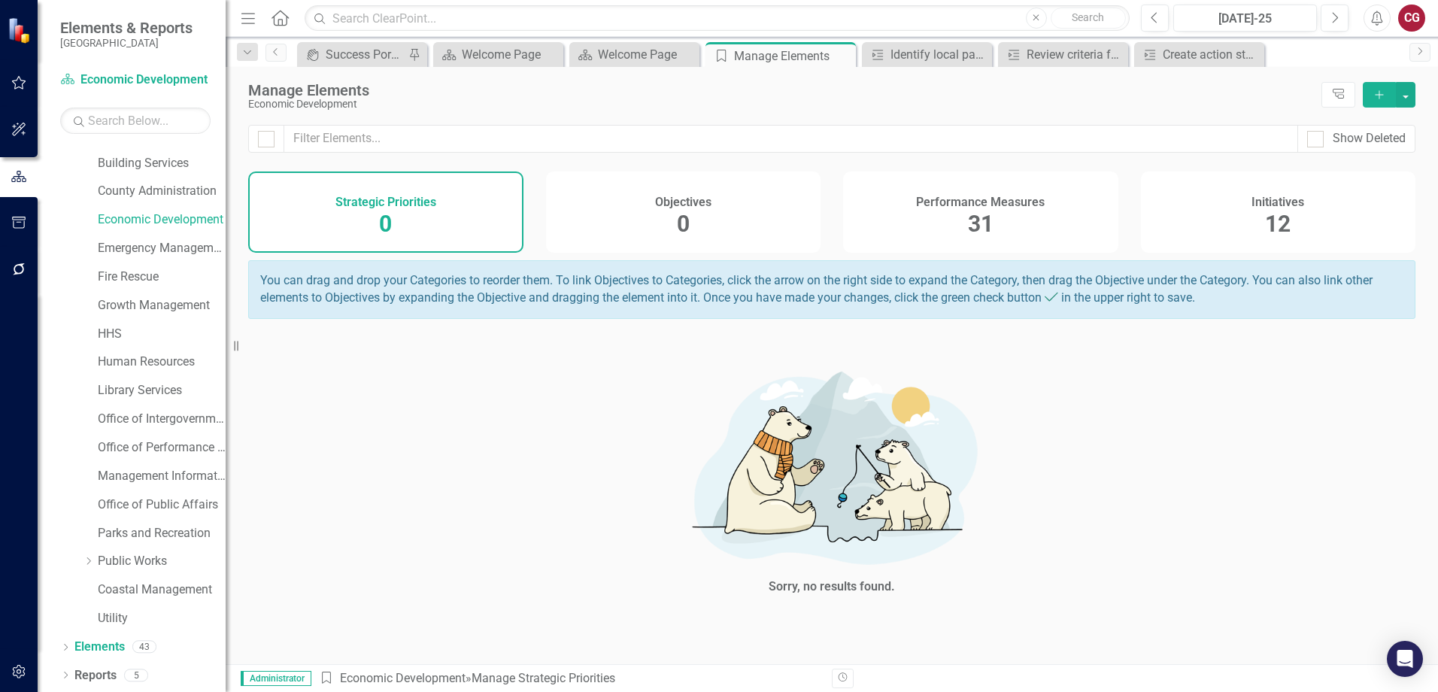
click at [1008, 204] on h4 "Performance Measures" at bounding box center [980, 203] width 129 height 14
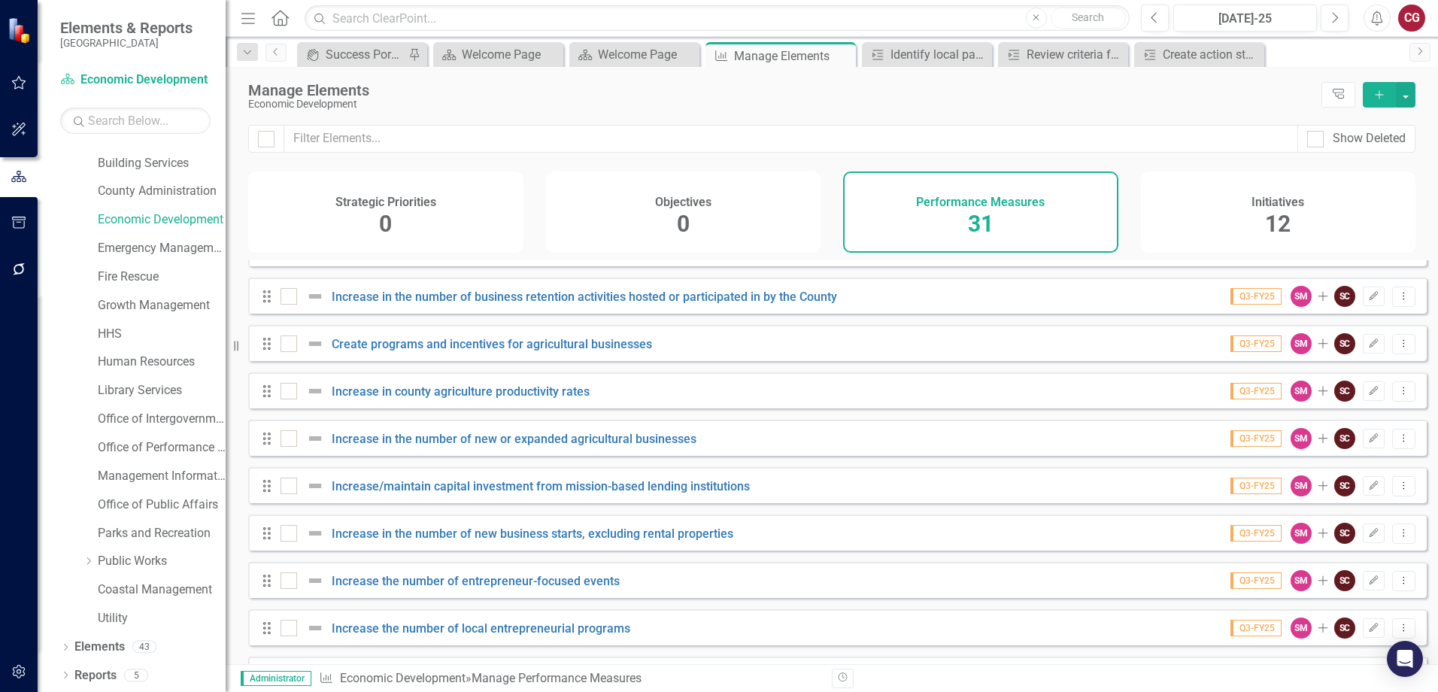
scroll to position [1076, 0]
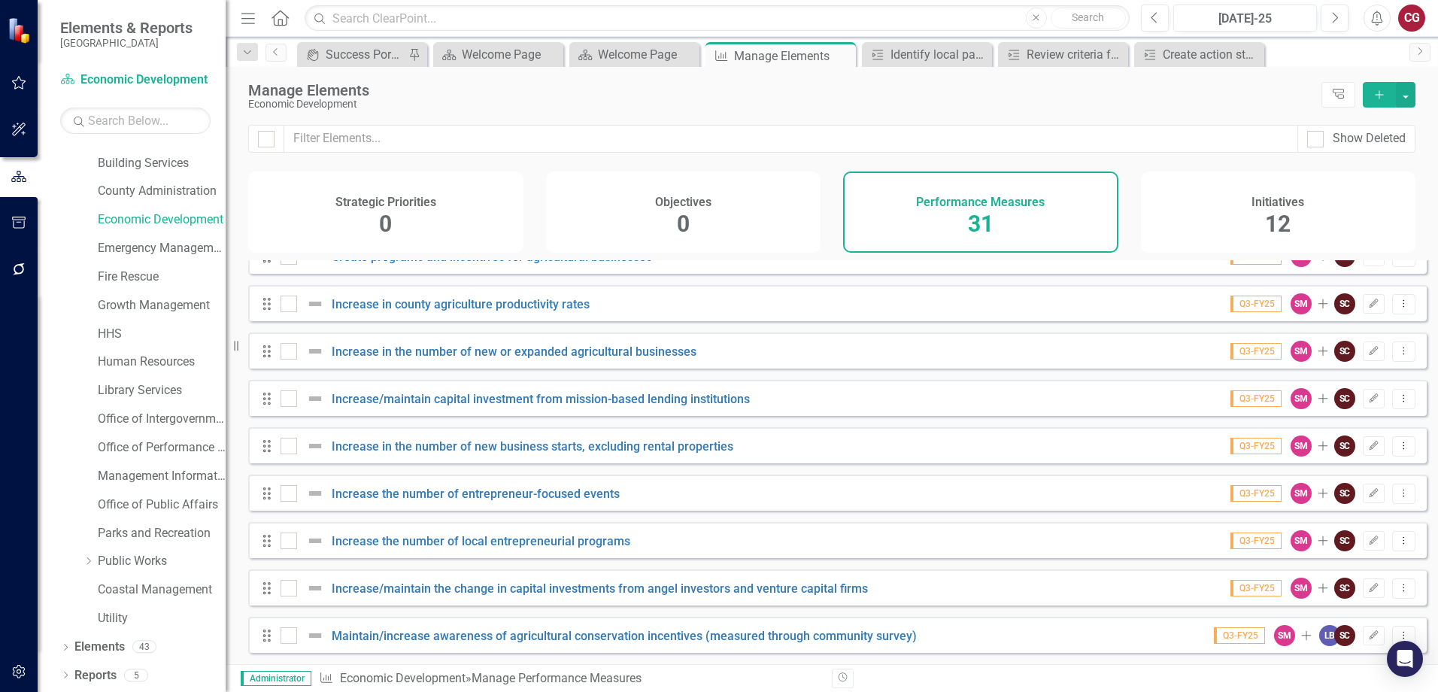
click at [1262, 221] on div "Initiatives 12" at bounding box center [1278, 212] width 275 height 81
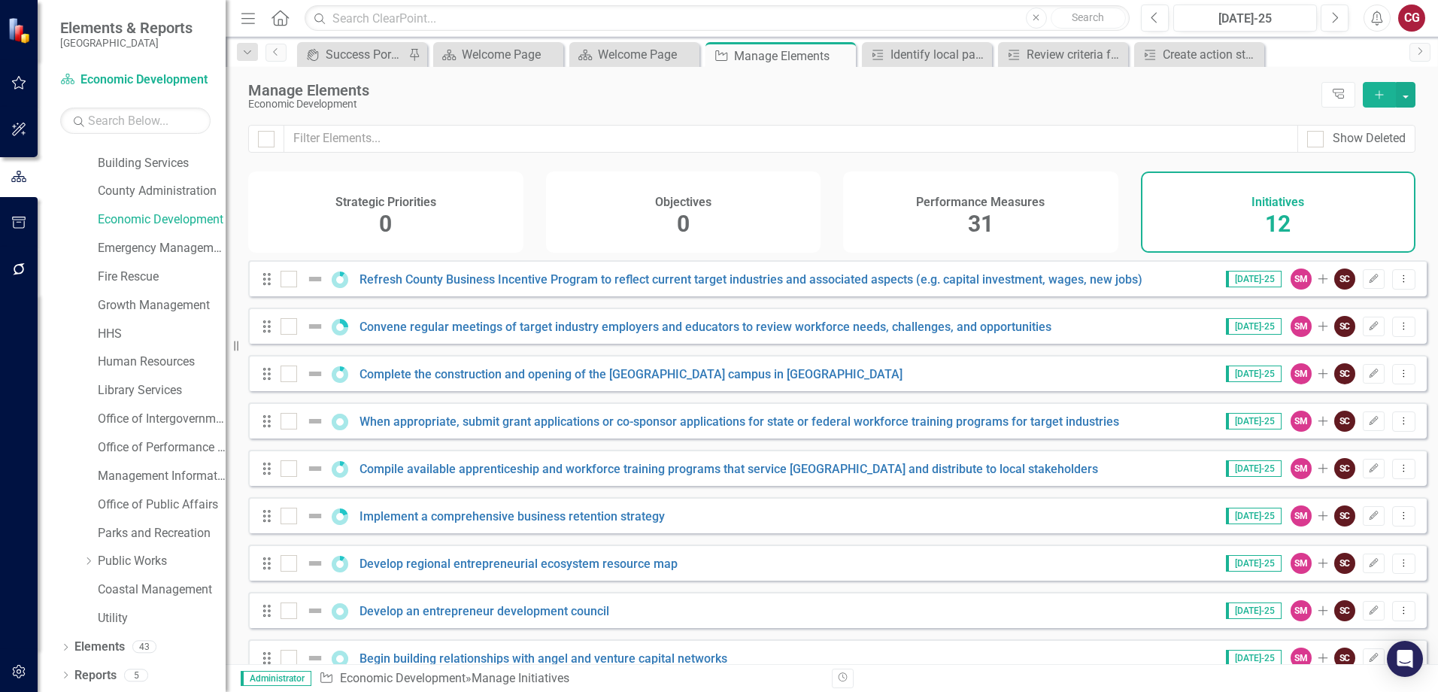
click at [1000, 225] on div "Performance Measures 31" at bounding box center [980, 212] width 275 height 81
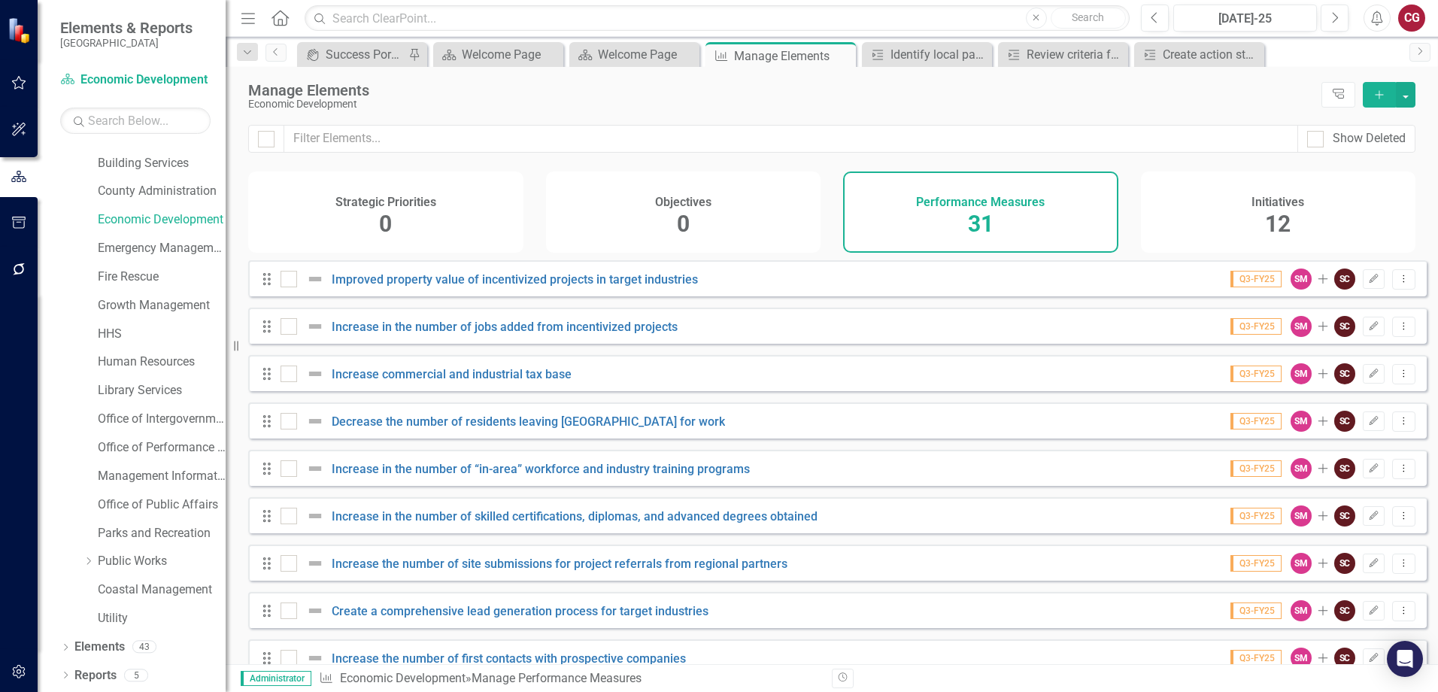
click at [1266, 209] on div "12" at bounding box center [1278, 224] width 26 height 32
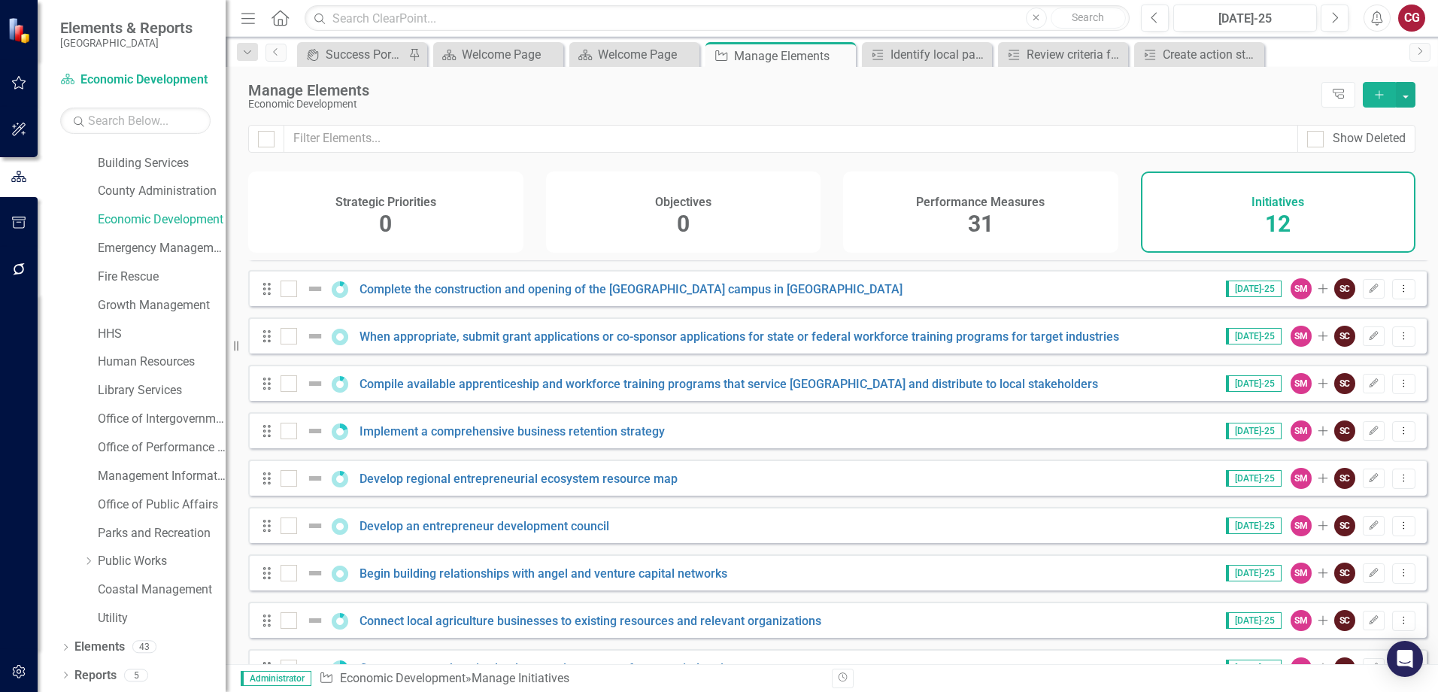
scroll to position [26, 0]
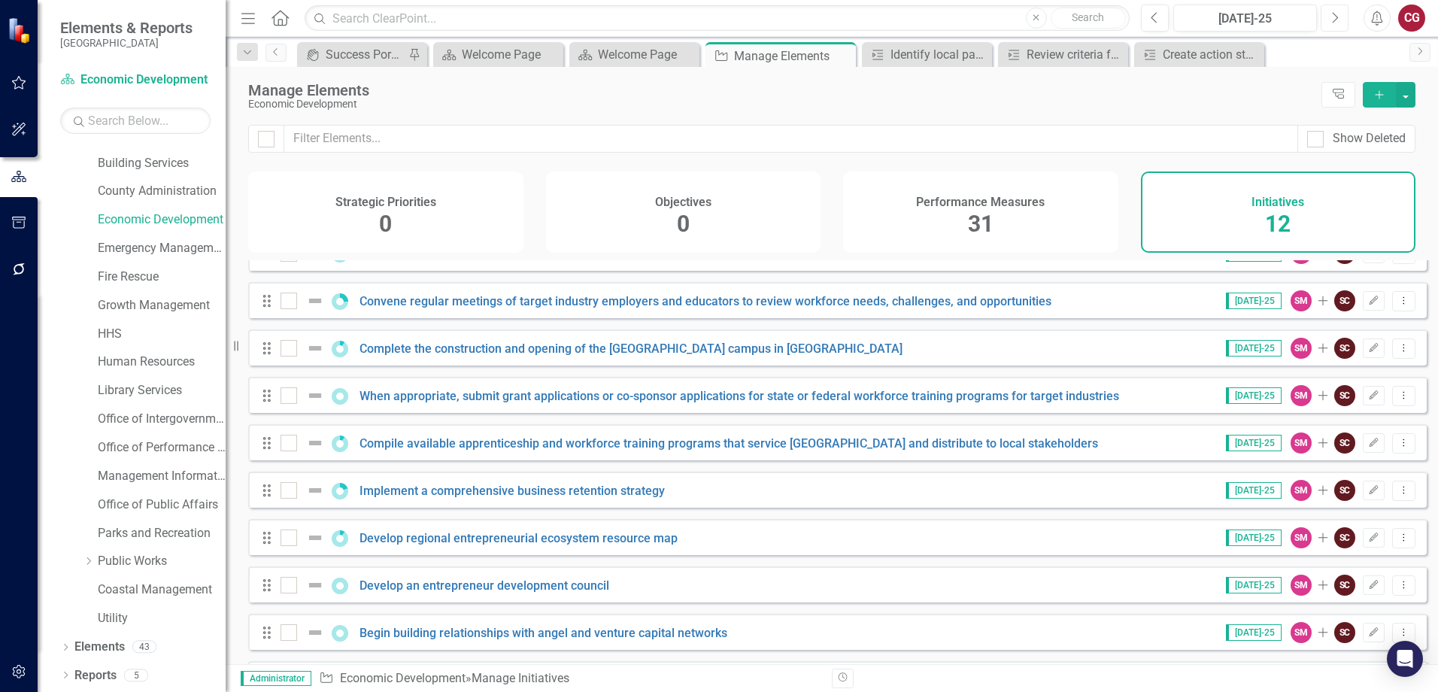
click at [1334, 21] on icon "Next" at bounding box center [1335, 18] width 8 height 14
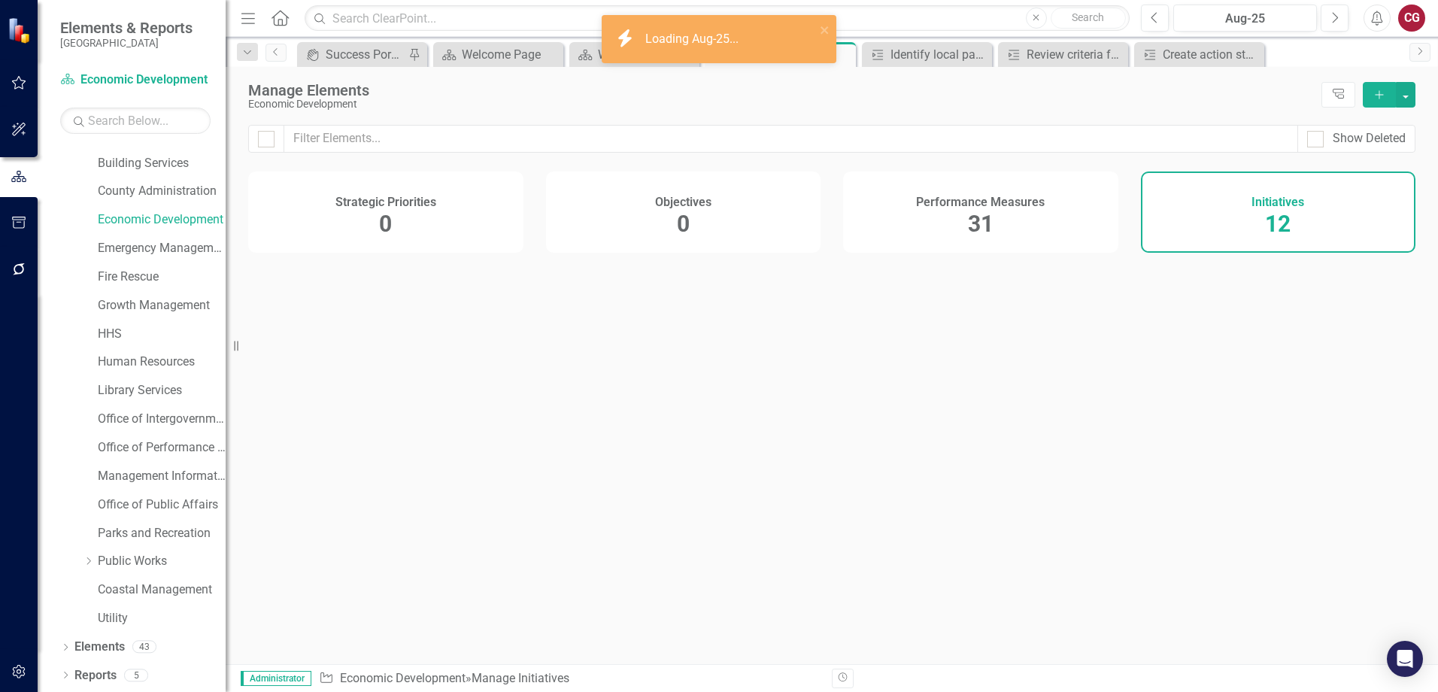
click at [996, 208] on h4 "Performance Measures" at bounding box center [980, 203] width 129 height 14
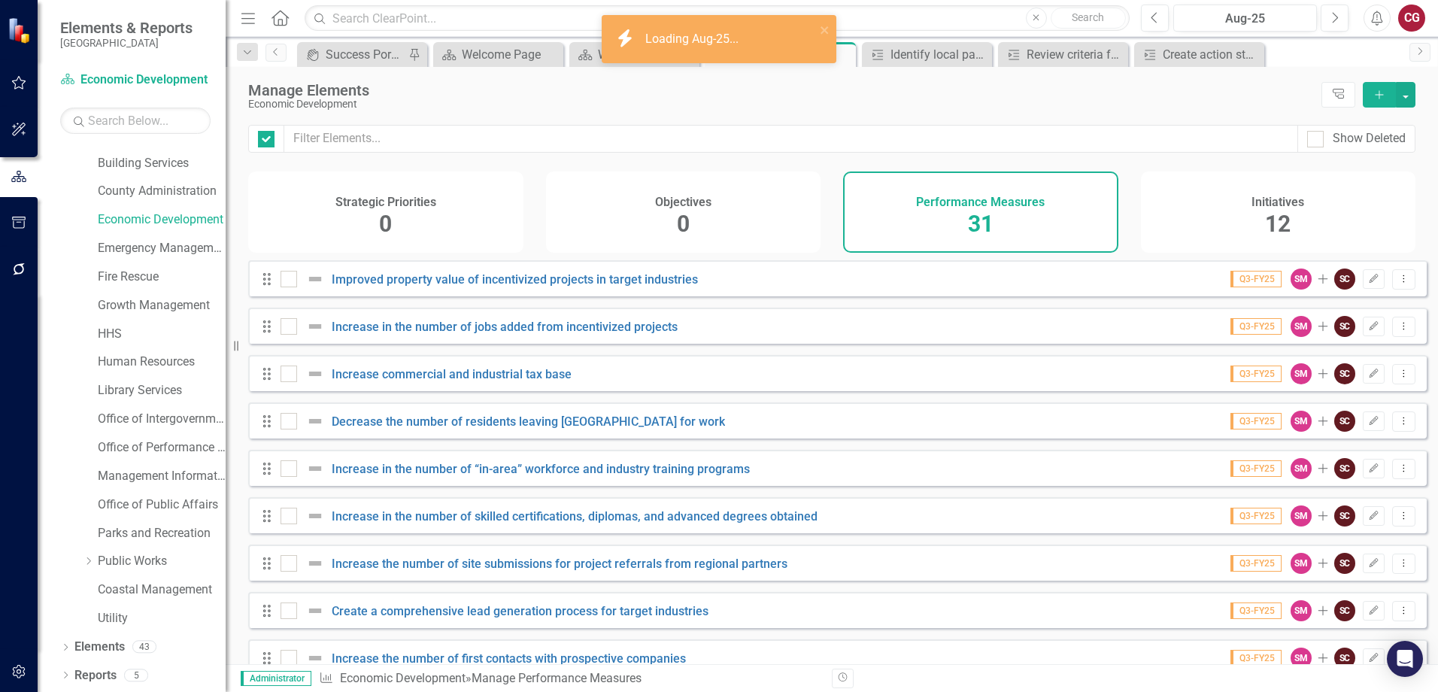
checkbox input "false"
click at [641, 198] on div "Objectives 0" at bounding box center [683, 212] width 275 height 81
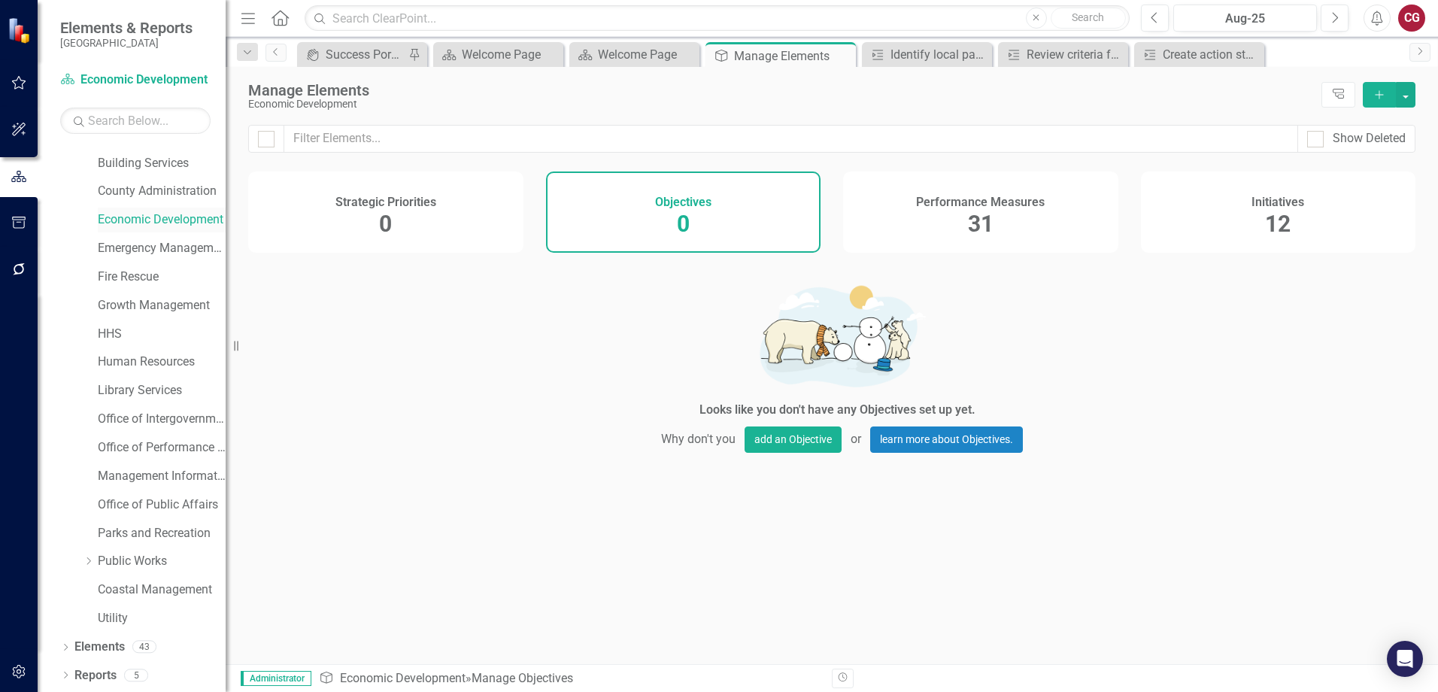
click at [116, 220] on link "Economic Development" at bounding box center [162, 219] width 128 height 17
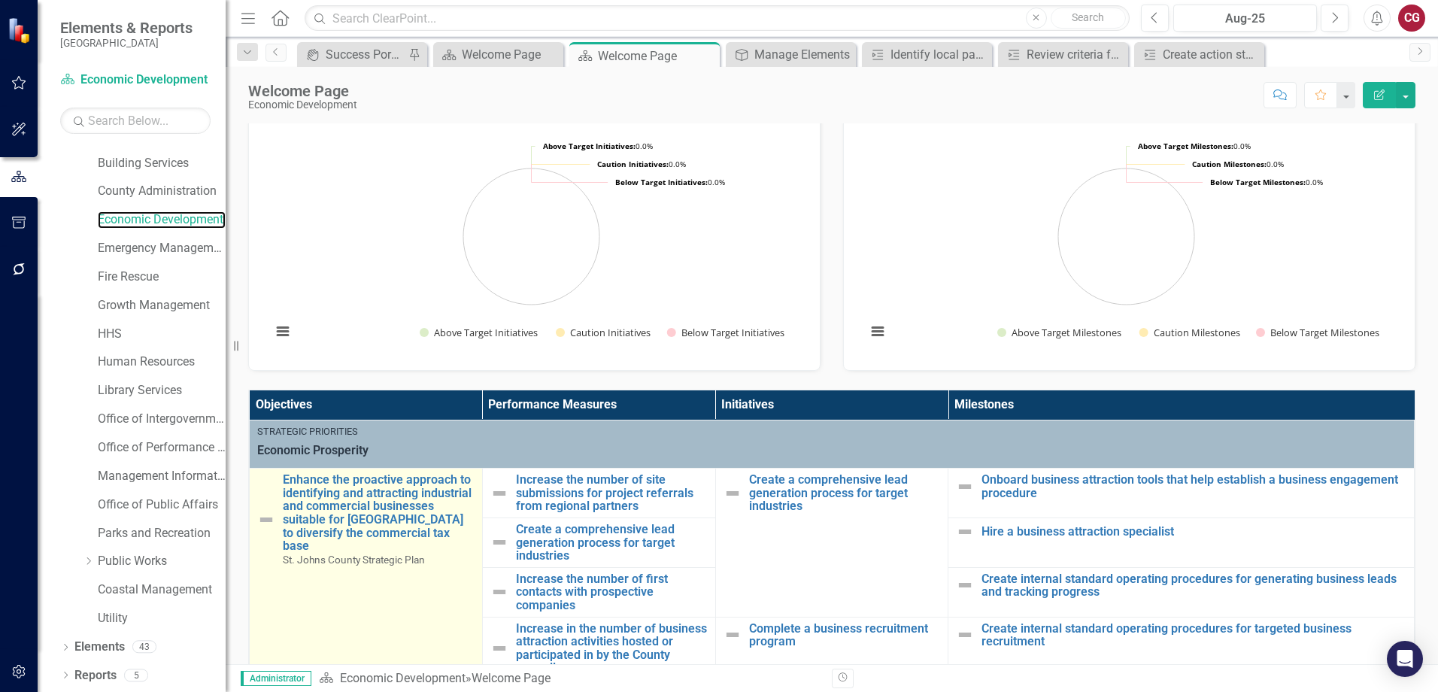
scroll to position [75, 0]
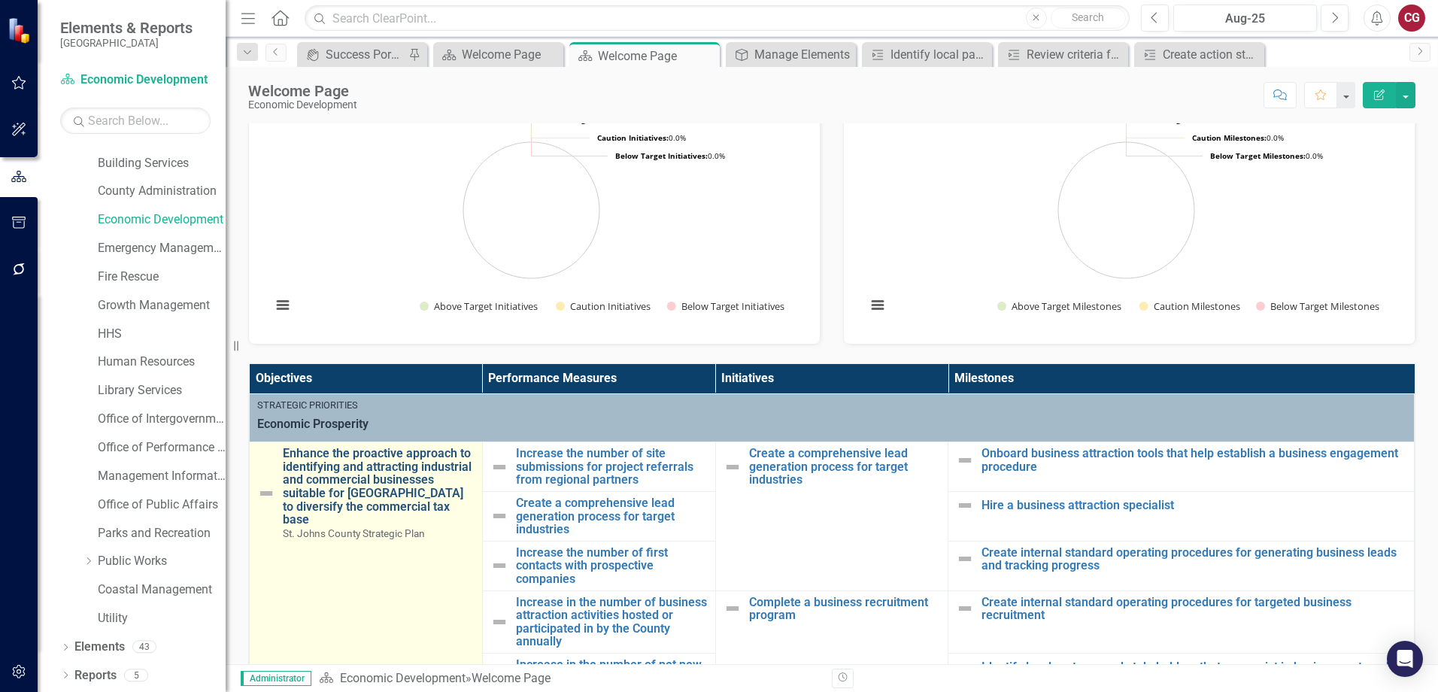
click at [368, 518] on link "Enhance the proactive approach to identifying and attracting industrial and com…" at bounding box center [379, 487] width 192 height 80
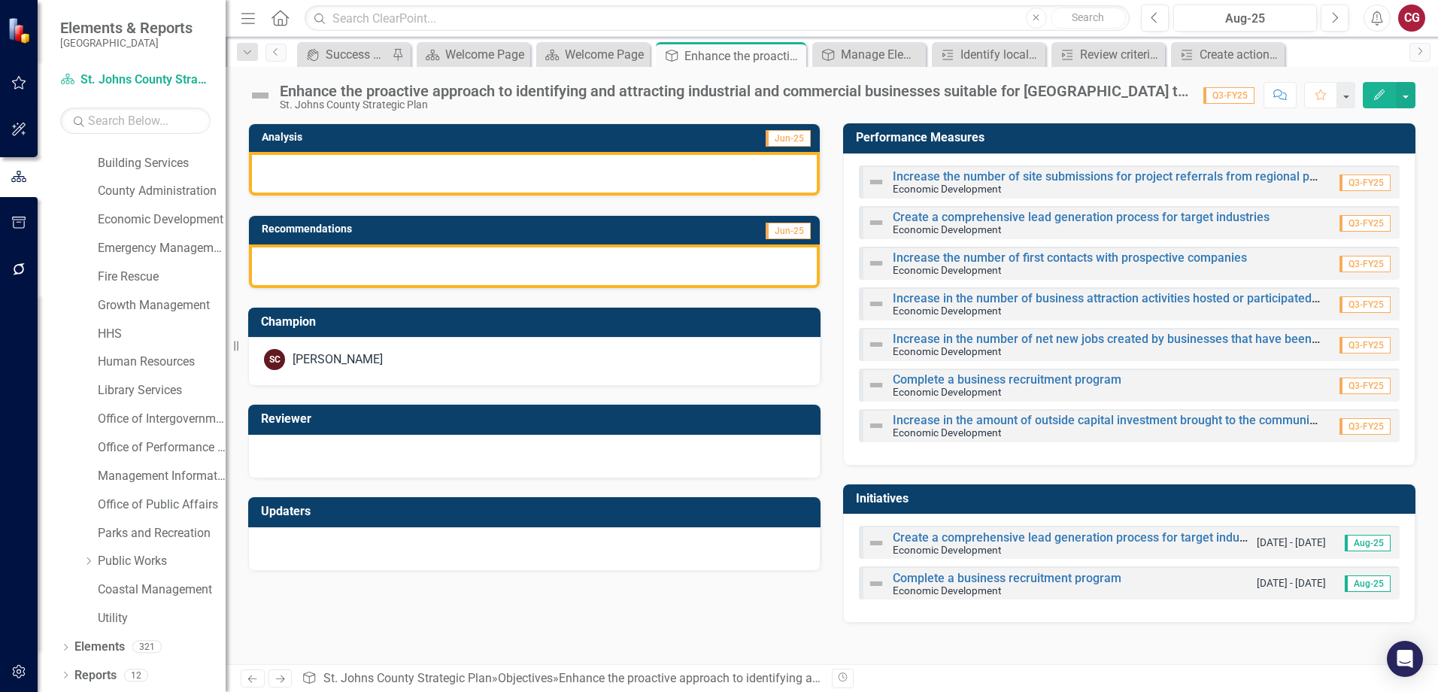
click at [1228, 101] on span "Q3-FY25" at bounding box center [1229, 95] width 51 height 17
drag, startPoint x: 1228, startPoint y: 101, endPoint x: 1217, endPoint y: 98, distance: 11.7
click at [1217, 98] on span "Q3-FY25" at bounding box center [1229, 95] width 51 height 17
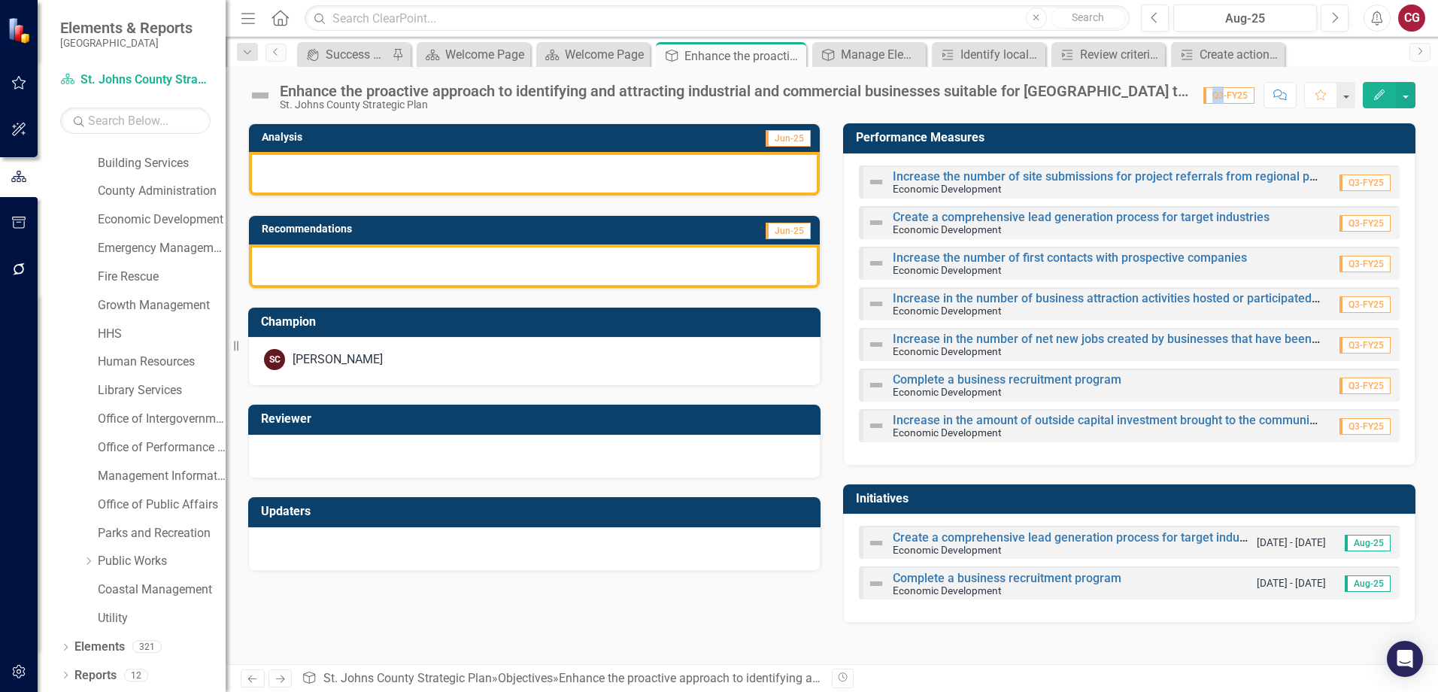
drag, startPoint x: 1217, startPoint y: 98, endPoint x: 1202, endPoint y: 93, distance: 15.9
click at [1202, 93] on div "Q3-FY25" at bounding box center [1226, 95] width 60 height 17
click at [275, 49] on icon "Previous" at bounding box center [276, 51] width 12 height 9
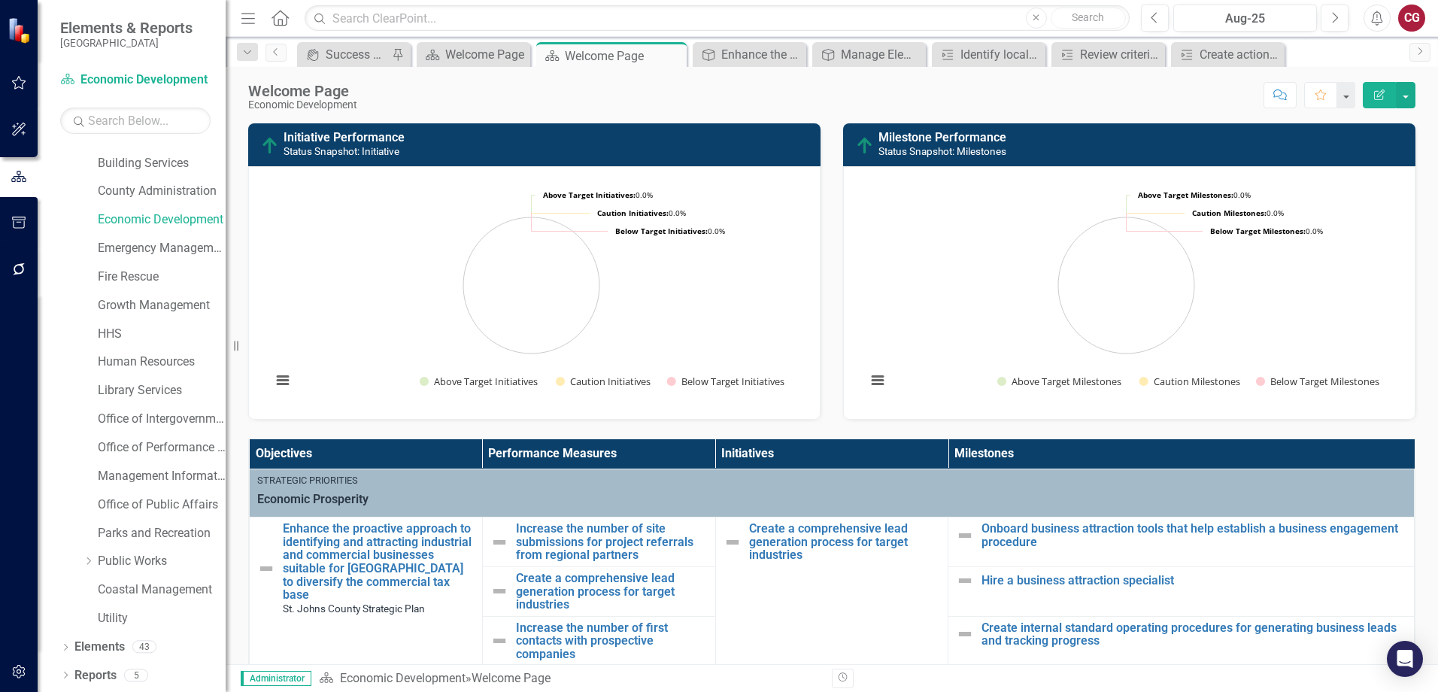
click at [15, 668] on icon "button" at bounding box center [18, 672] width 13 height 14
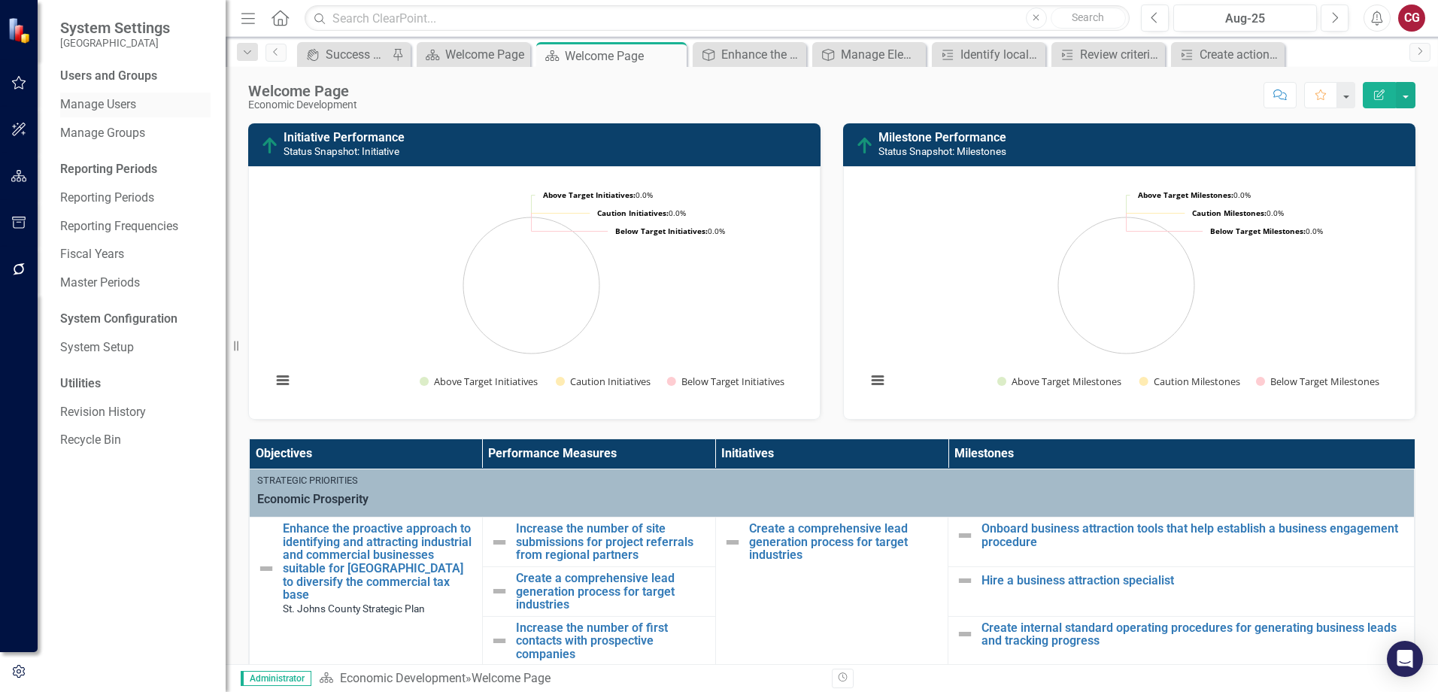
click at [98, 99] on link "Manage Users" at bounding box center [135, 104] width 150 height 17
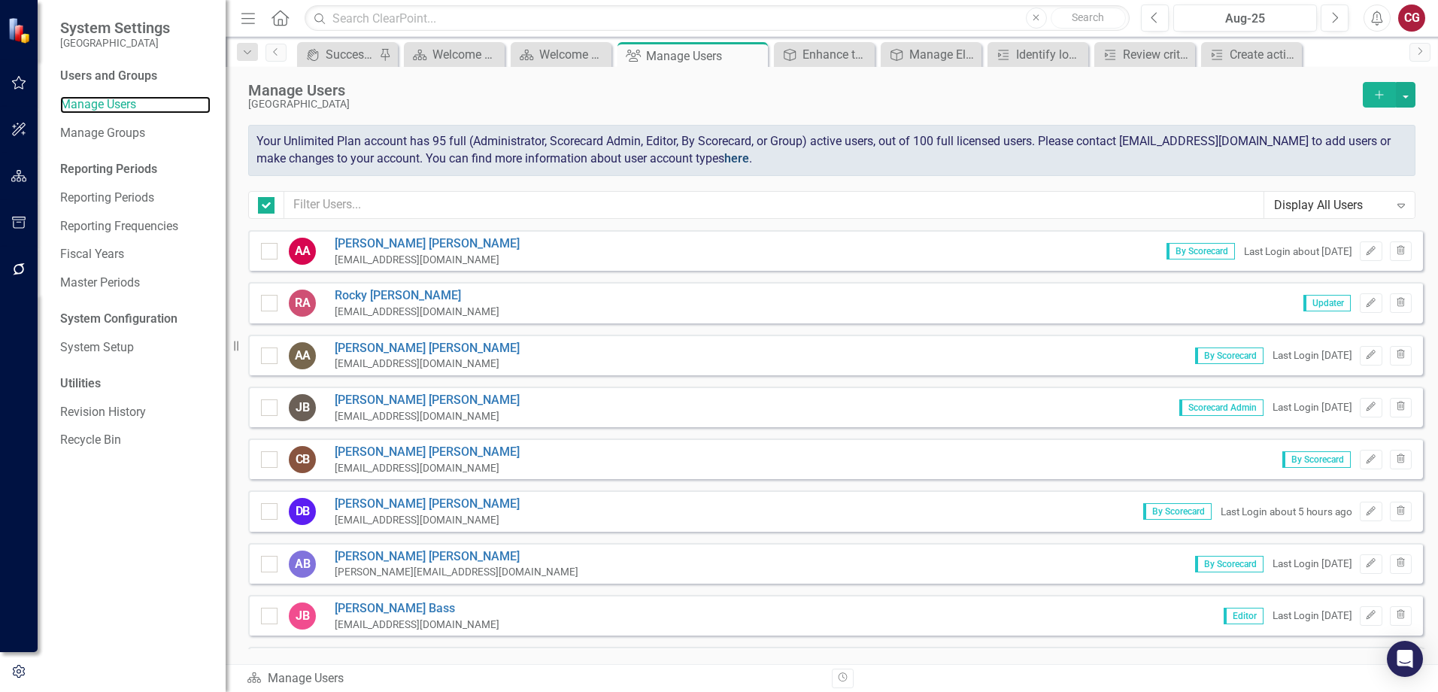
checkbox input "false"
click at [900, 195] on input "text" at bounding box center [774, 205] width 980 height 28
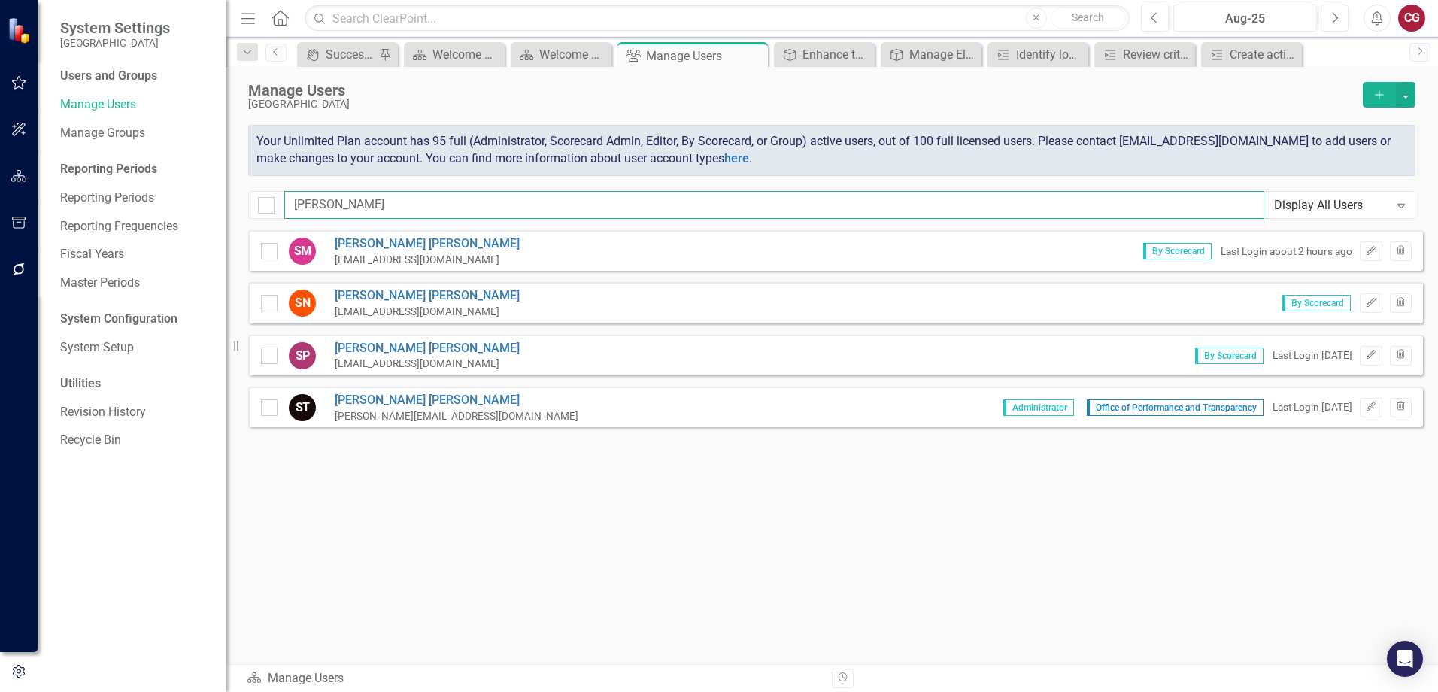
click at [382, 198] on input "sara" at bounding box center [774, 205] width 980 height 28
type input "s"
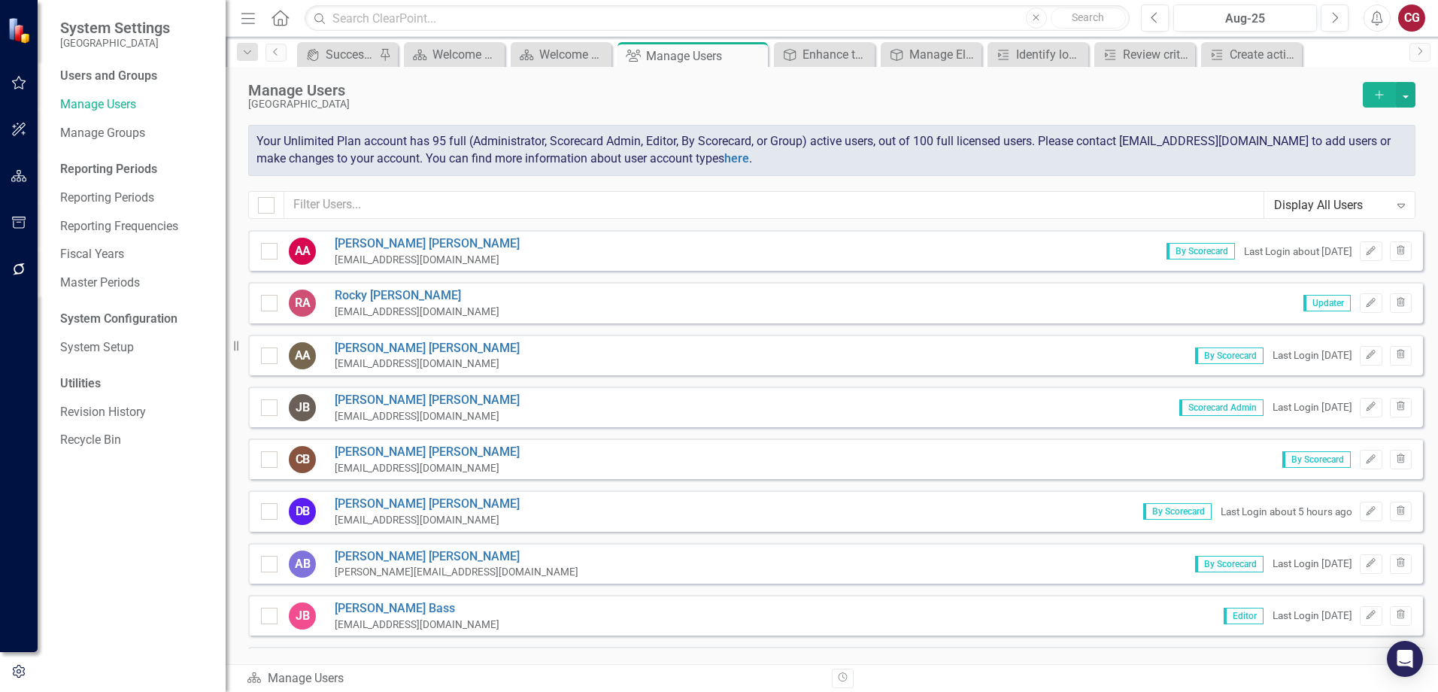
click at [28, 182] on button "button" at bounding box center [19, 177] width 34 height 32
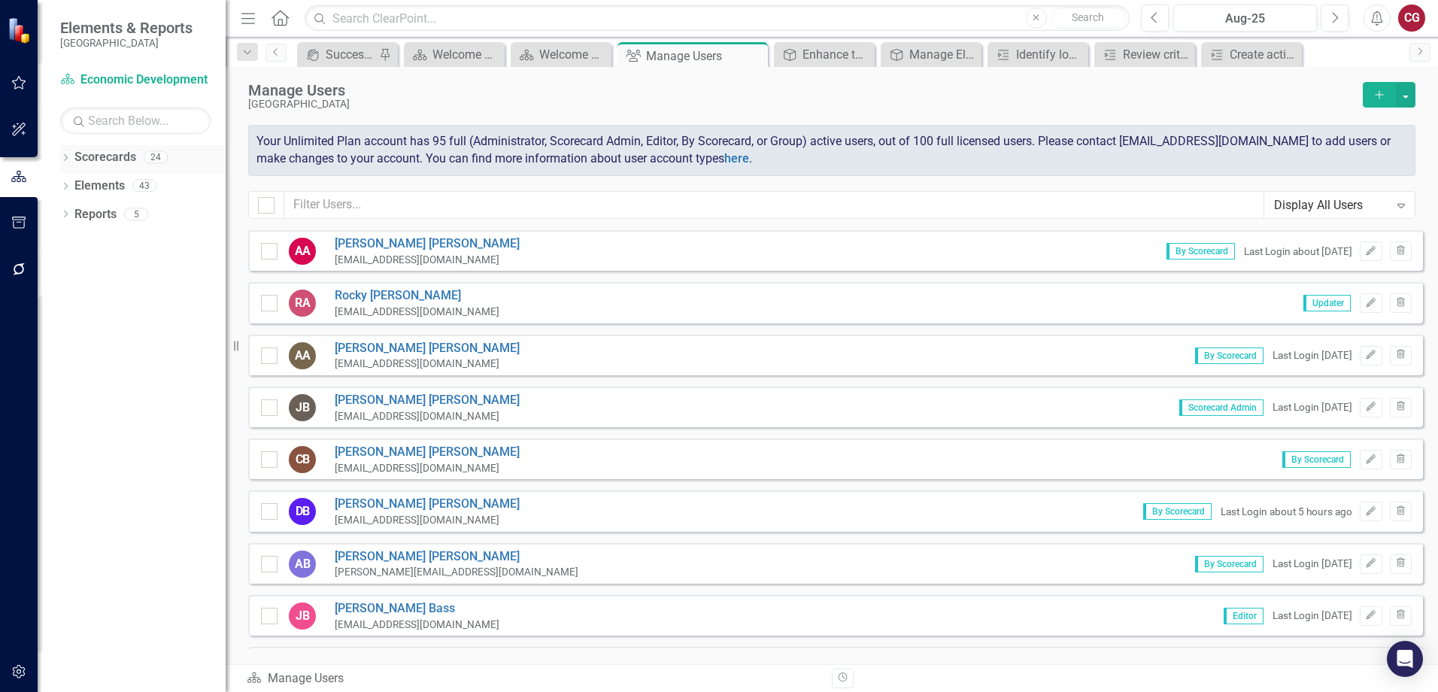
click at [65, 158] on icon "Dropdown" at bounding box center [65, 159] width 11 height 8
click at [73, 184] on icon "Dropdown" at bounding box center [73, 185] width 11 height 9
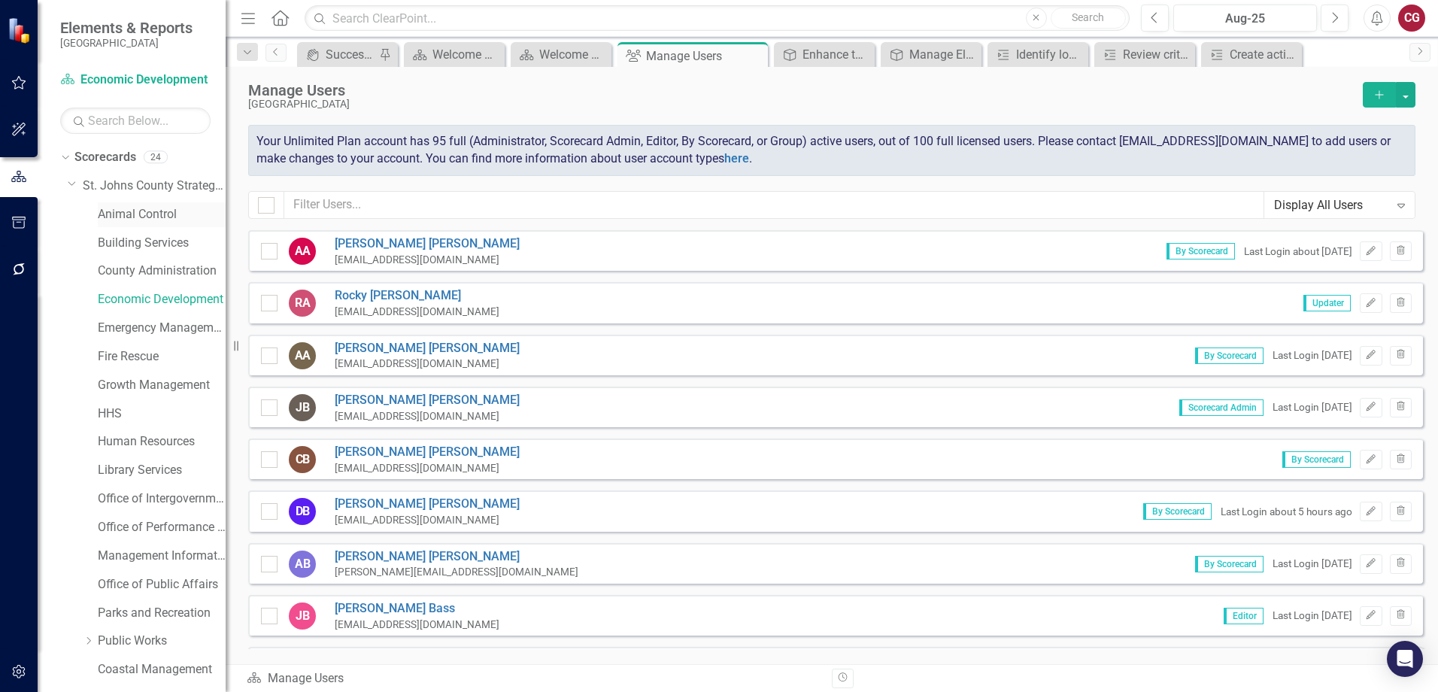
click at [127, 220] on link "Animal Control" at bounding box center [162, 214] width 128 height 17
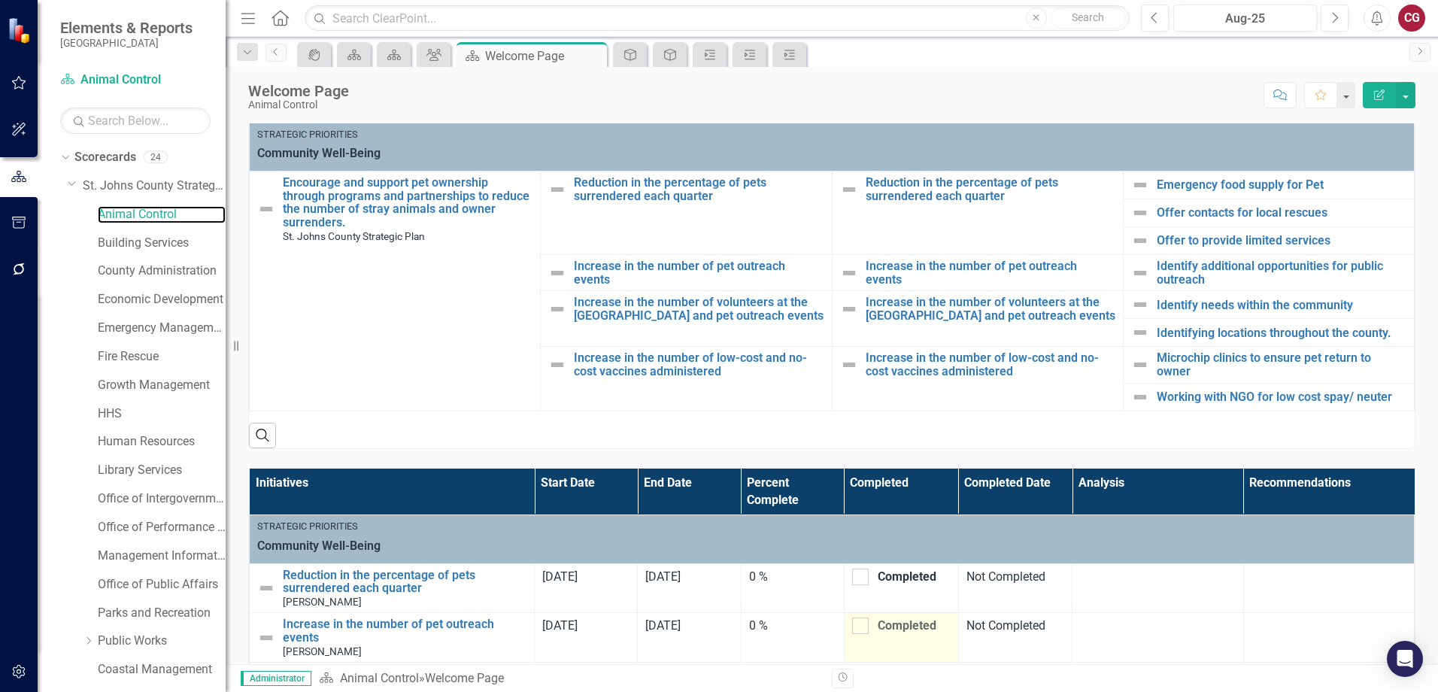
scroll to position [120, 0]
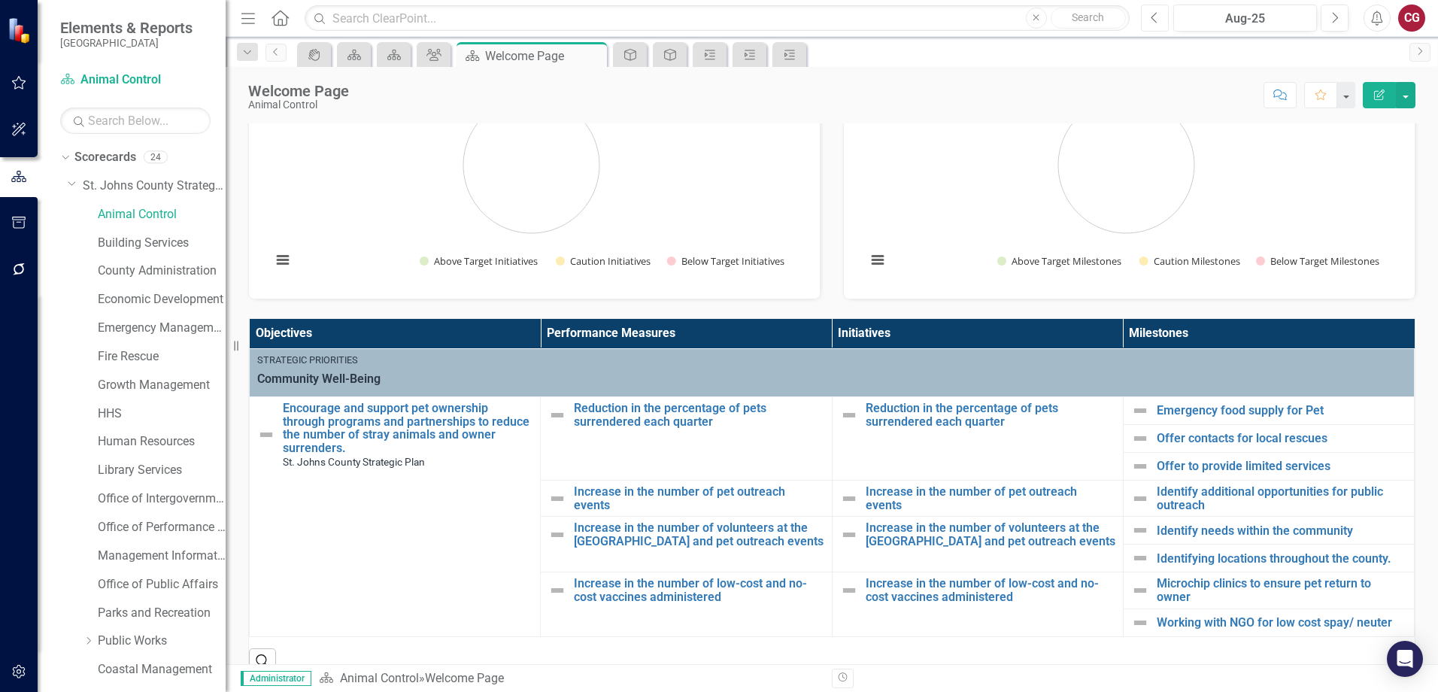
click at [1143, 11] on button "Previous" at bounding box center [1155, 18] width 28 height 27
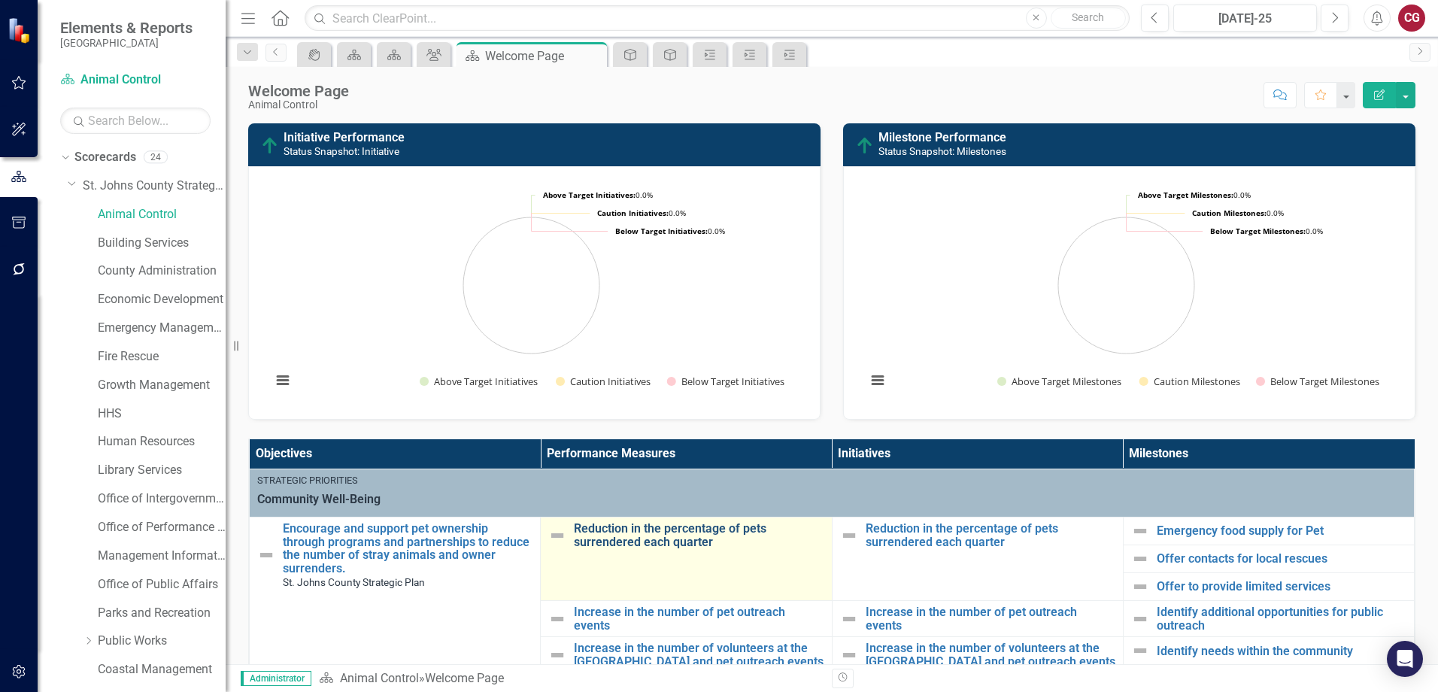
click at [584, 540] on link "Reduction in the percentage of pets surrendered each quarter" at bounding box center [699, 535] width 250 height 26
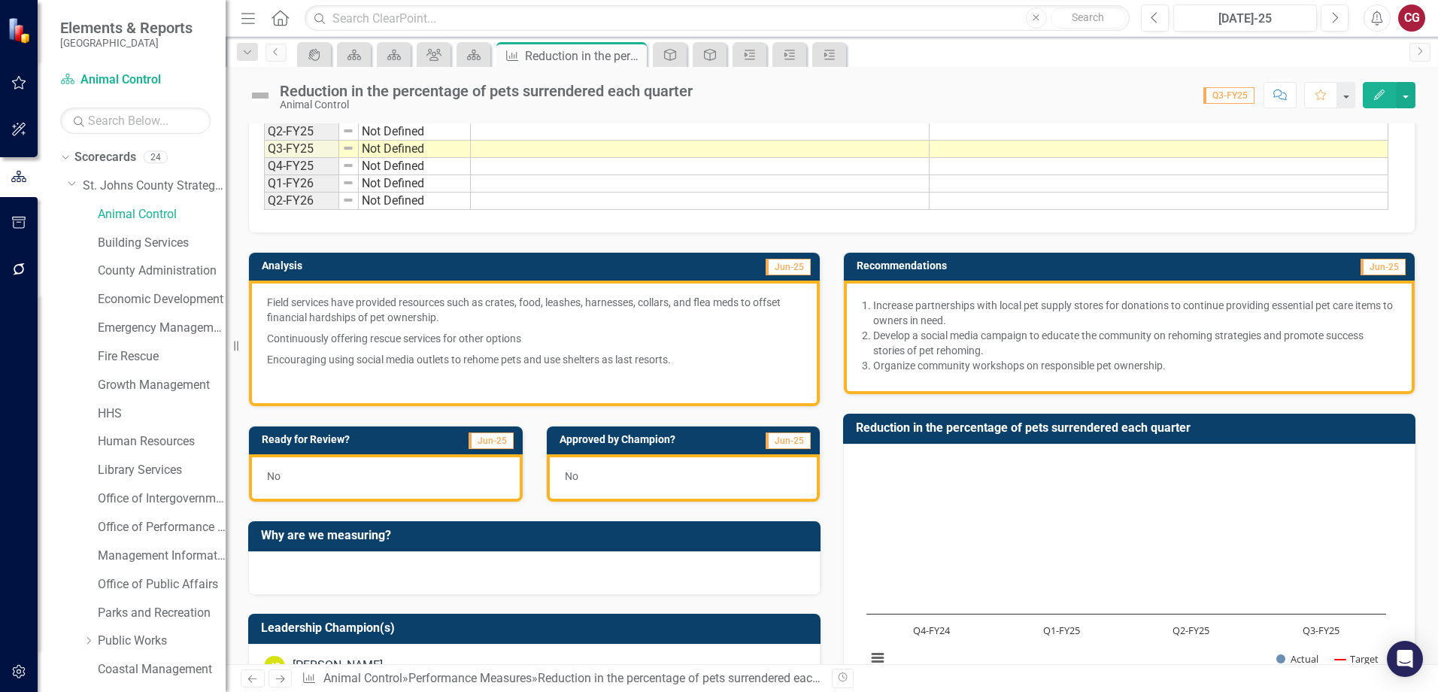
scroll to position [150, 0]
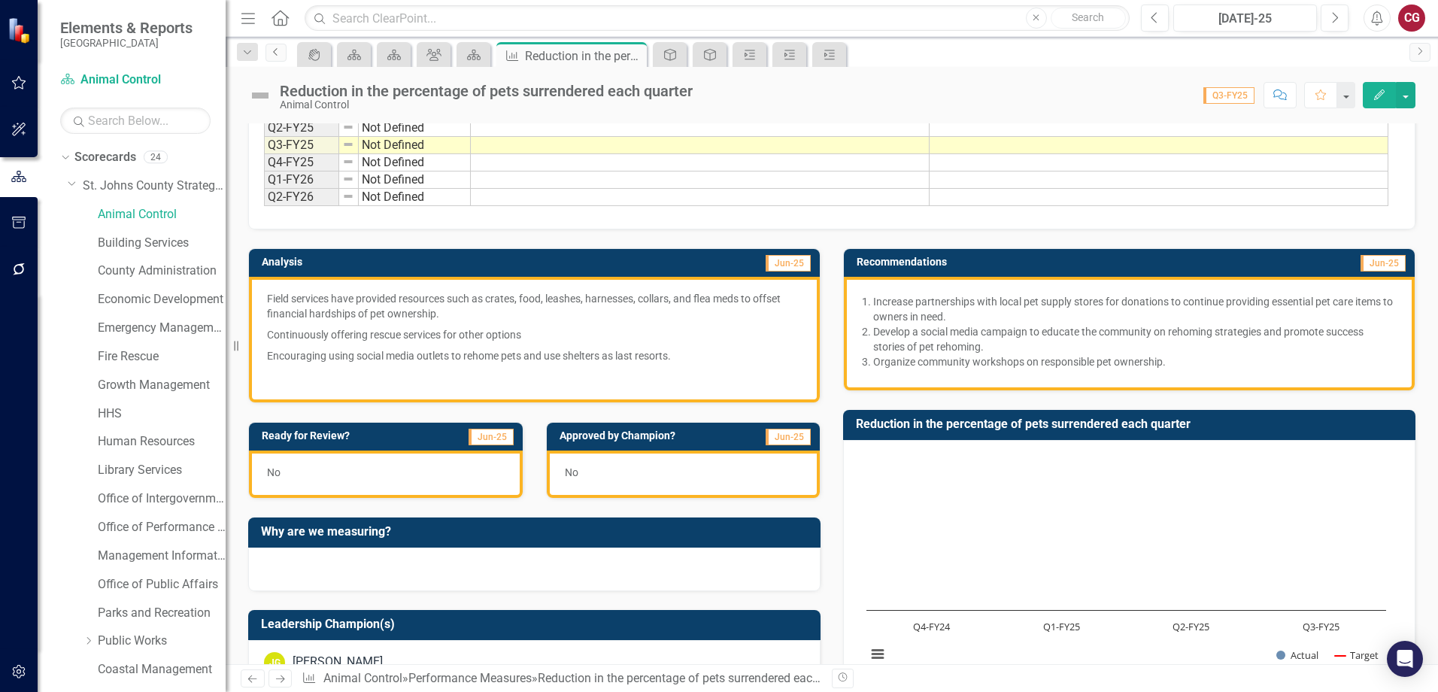
click at [277, 54] on icon "Previous" at bounding box center [276, 51] width 12 height 9
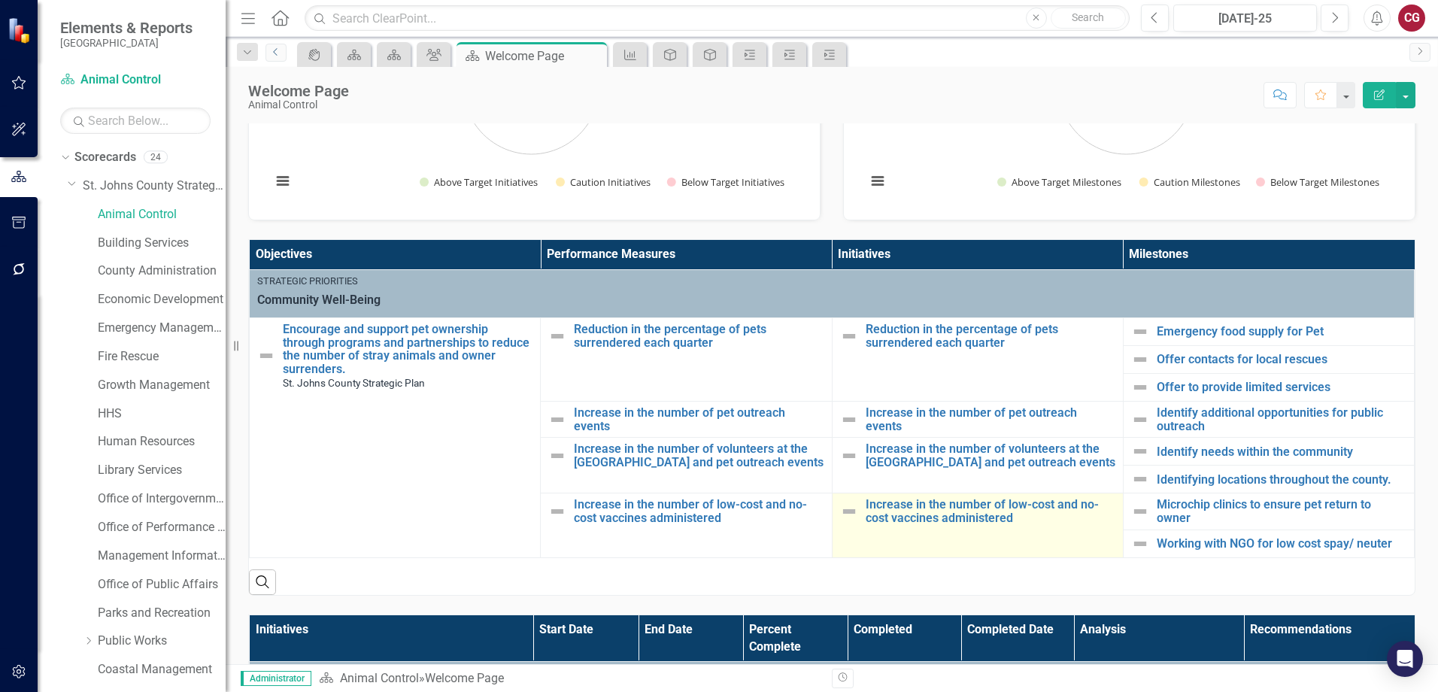
scroll to position [226, 0]
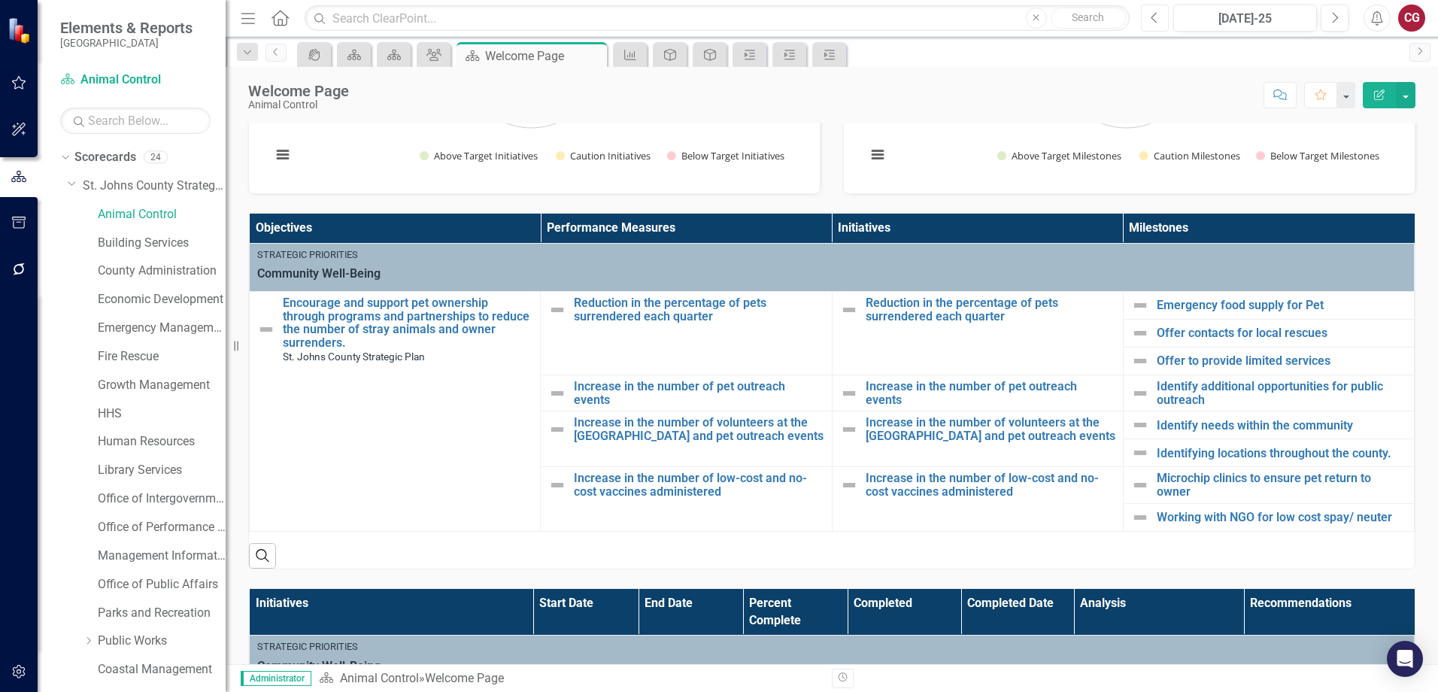
click at [1154, 19] on icon "Previous" at bounding box center [1155, 18] width 8 height 14
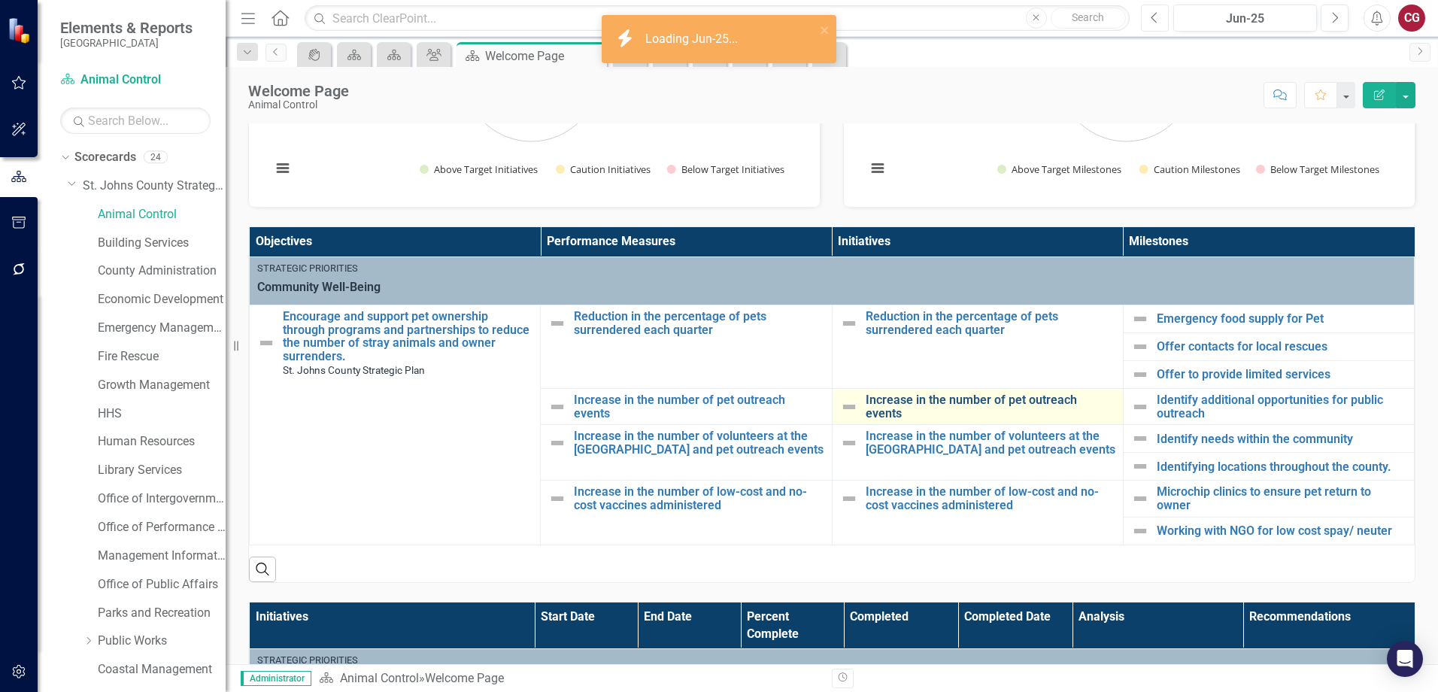
scroll to position [226, 0]
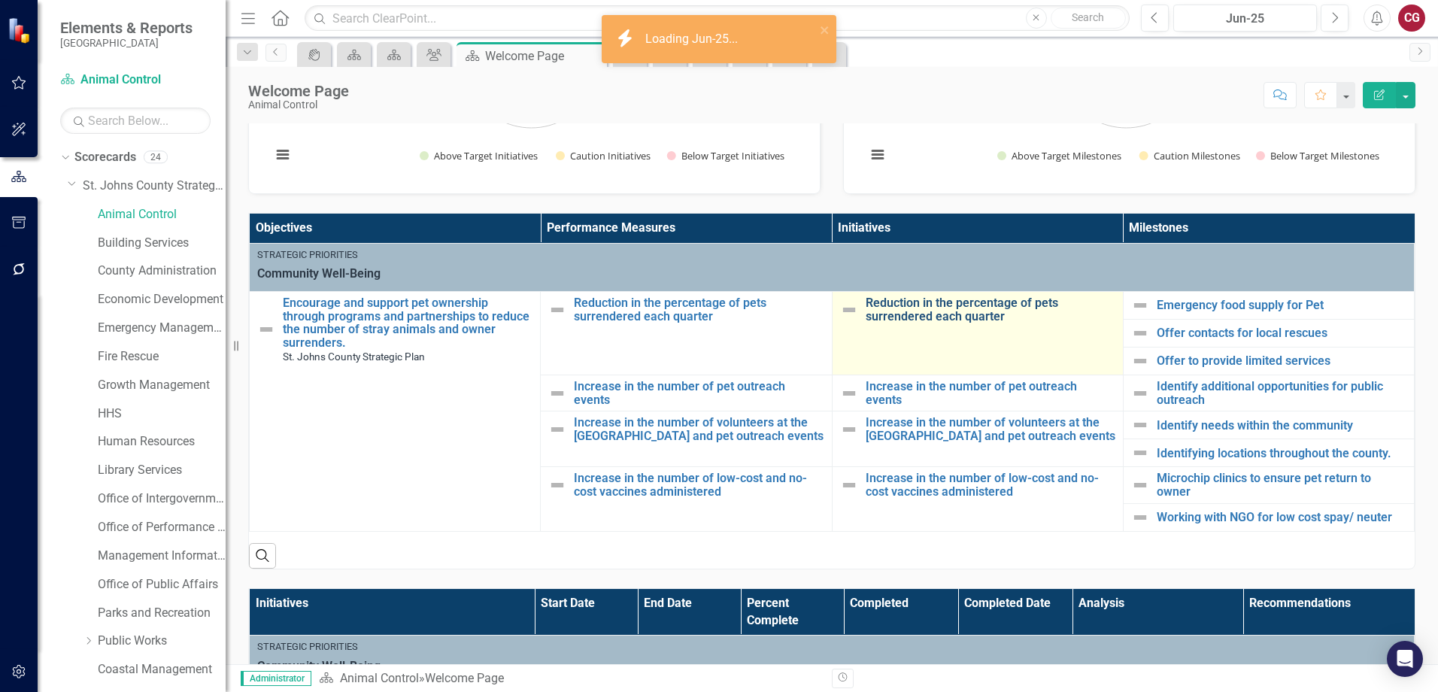
click at [939, 307] on link "Reduction in the percentage of pets surrendered each quarter" at bounding box center [991, 309] width 250 height 26
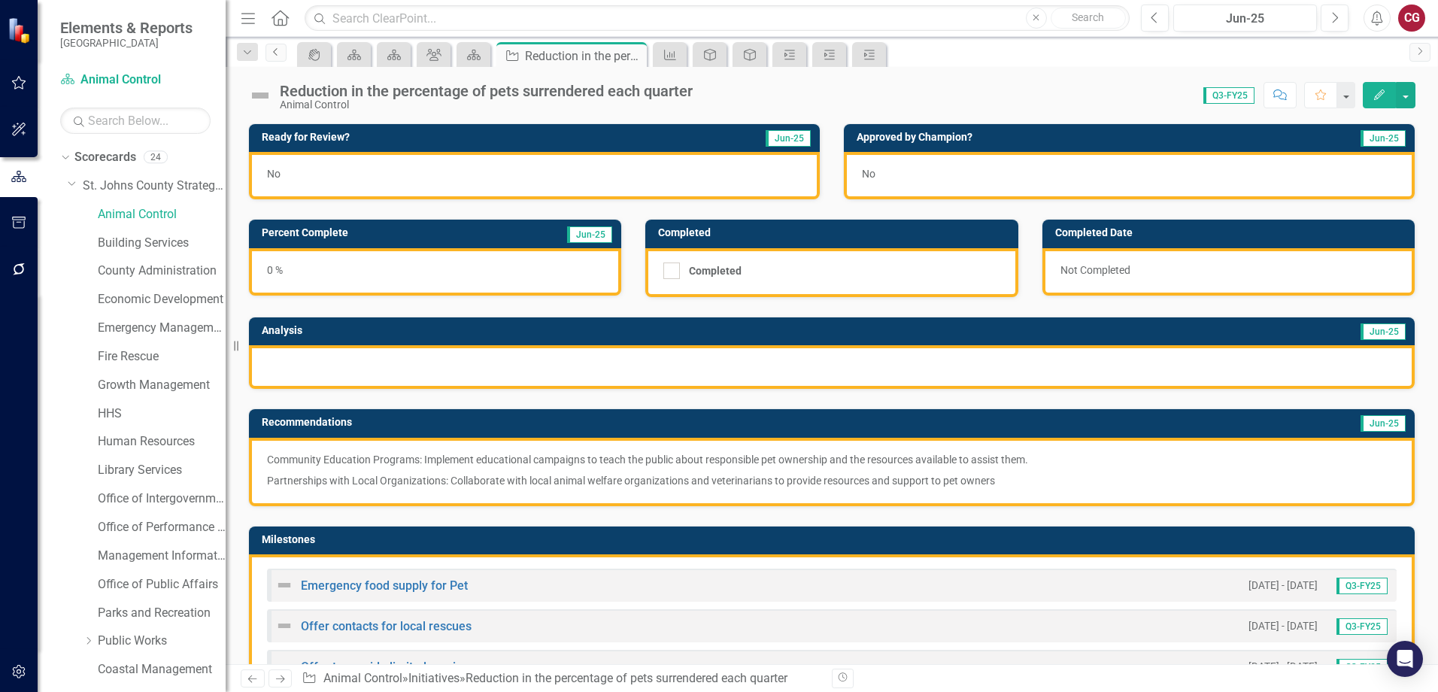
click at [274, 53] on icon "Previous" at bounding box center [276, 51] width 12 height 9
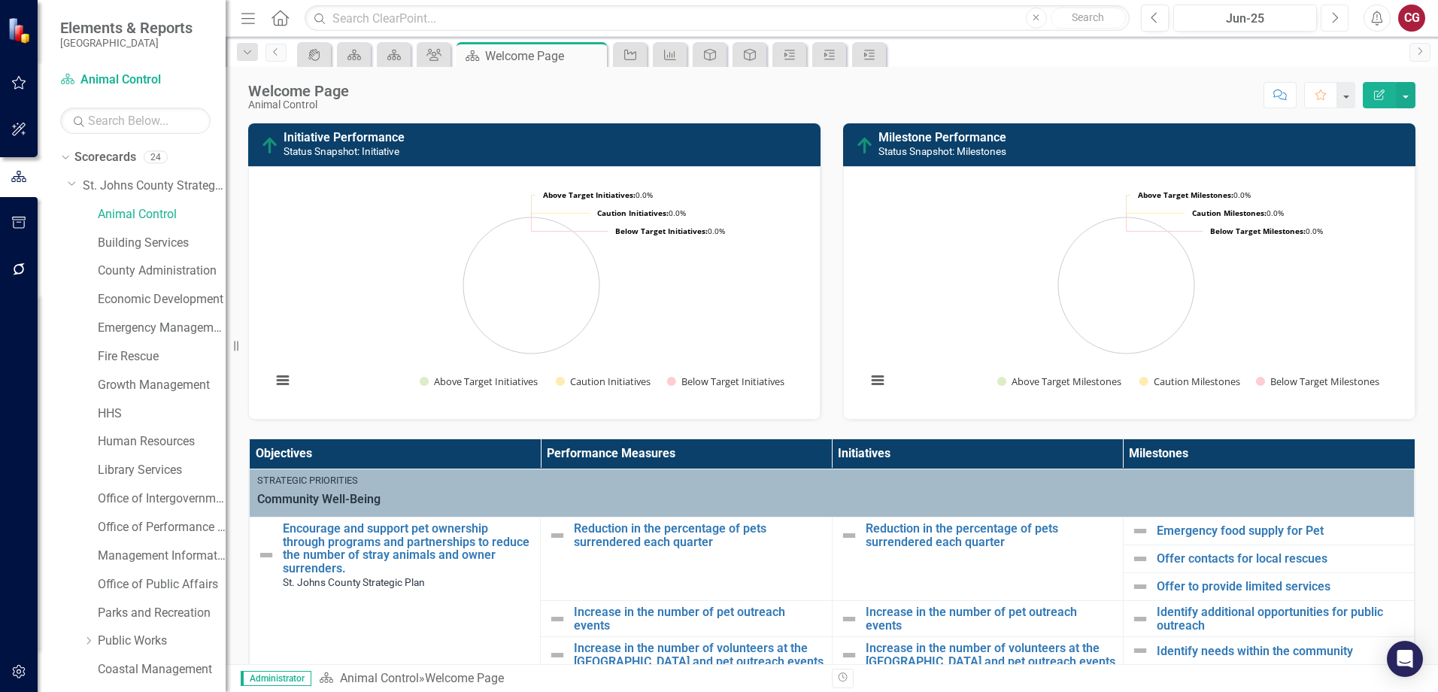
click at [1328, 11] on button "Next" at bounding box center [1335, 18] width 28 height 27
click at [1217, 61] on div "icon.portal Scorecard Scorecard Group Scorecard Welcome Page Pin Close Initiati…" at bounding box center [848, 54] width 1108 height 24
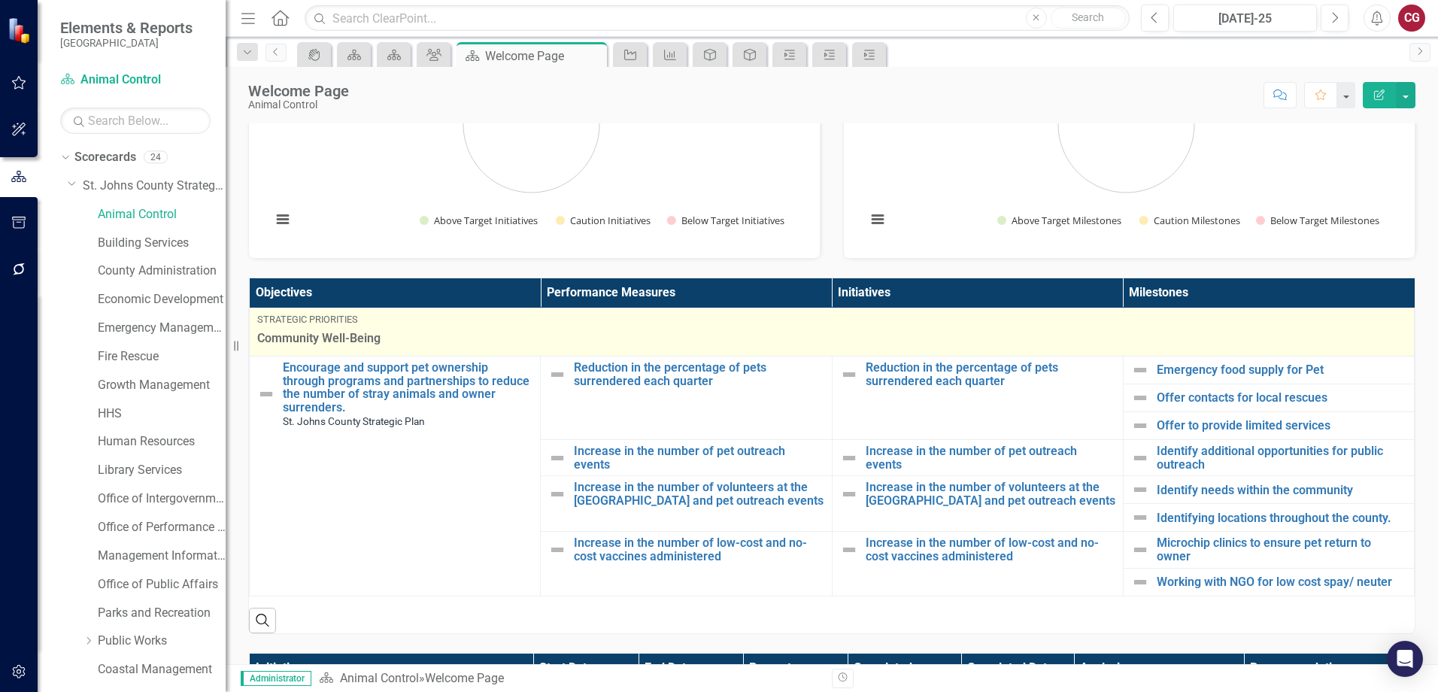
scroll to position [196, 0]
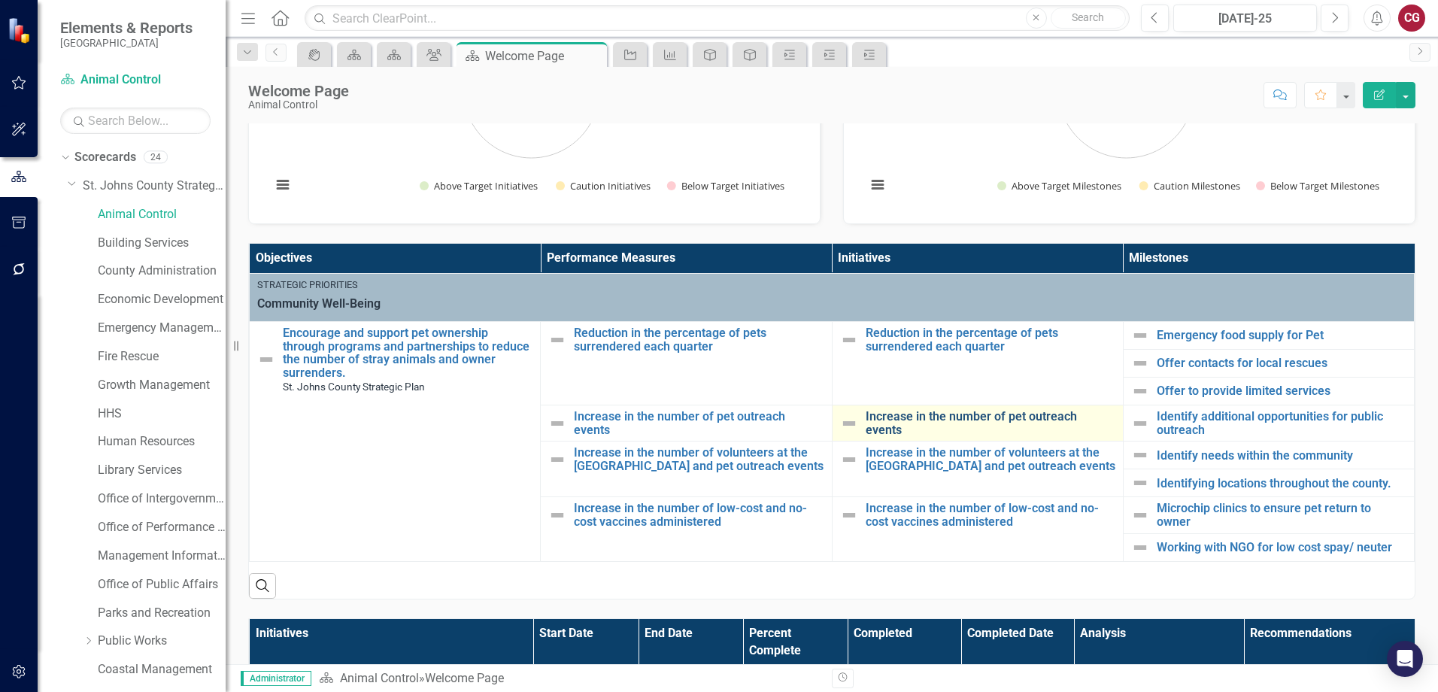
click at [921, 427] on link "Increase in the number of pet outreach events" at bounding box center [991, 423] width 250 height 26
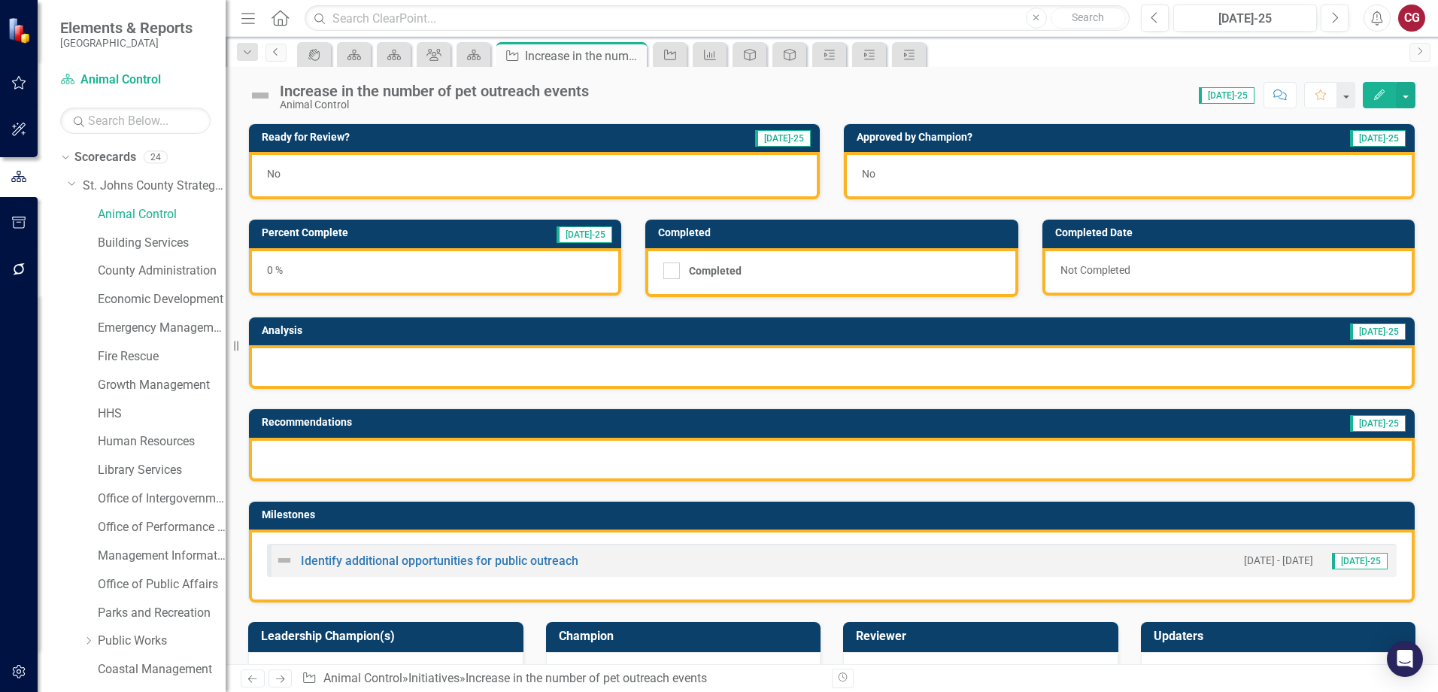
click at [276, 49] on icon "Previous" at bounding box center [276, 51] width 12 height 9
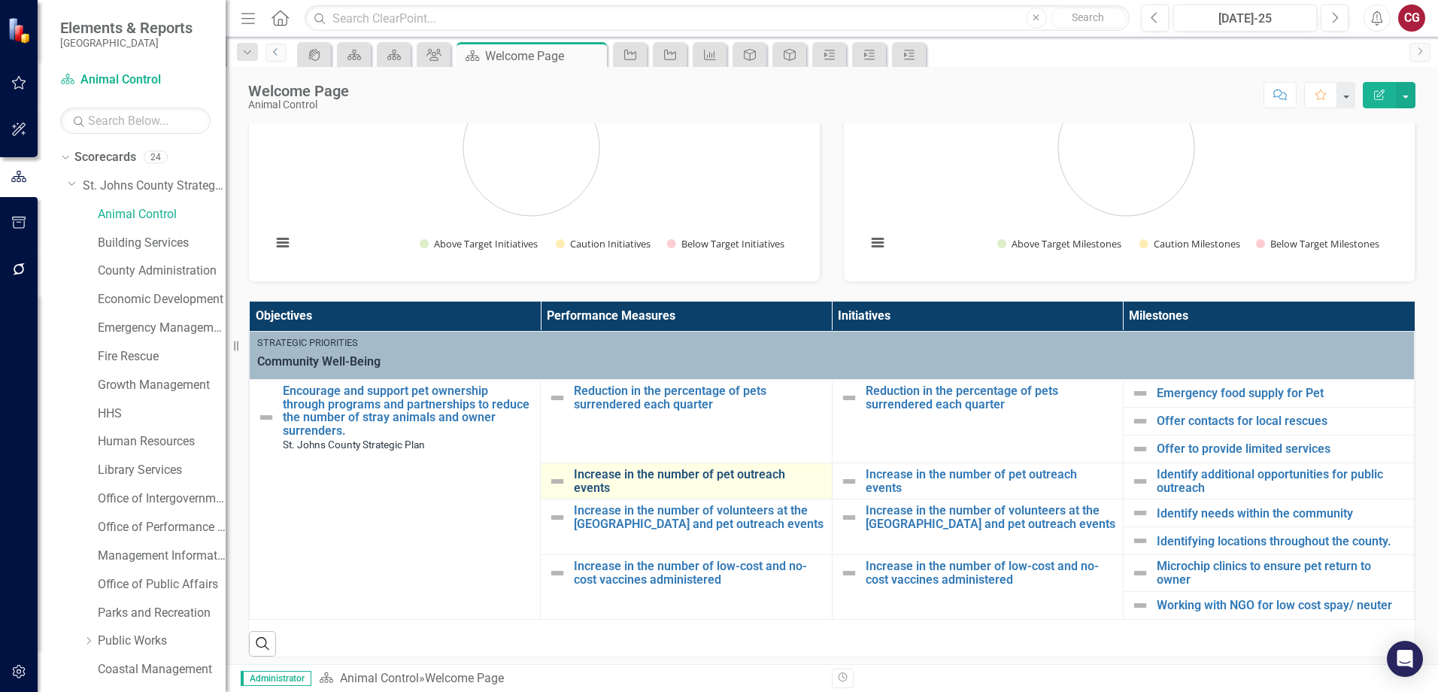
scroll to position [150, 0]
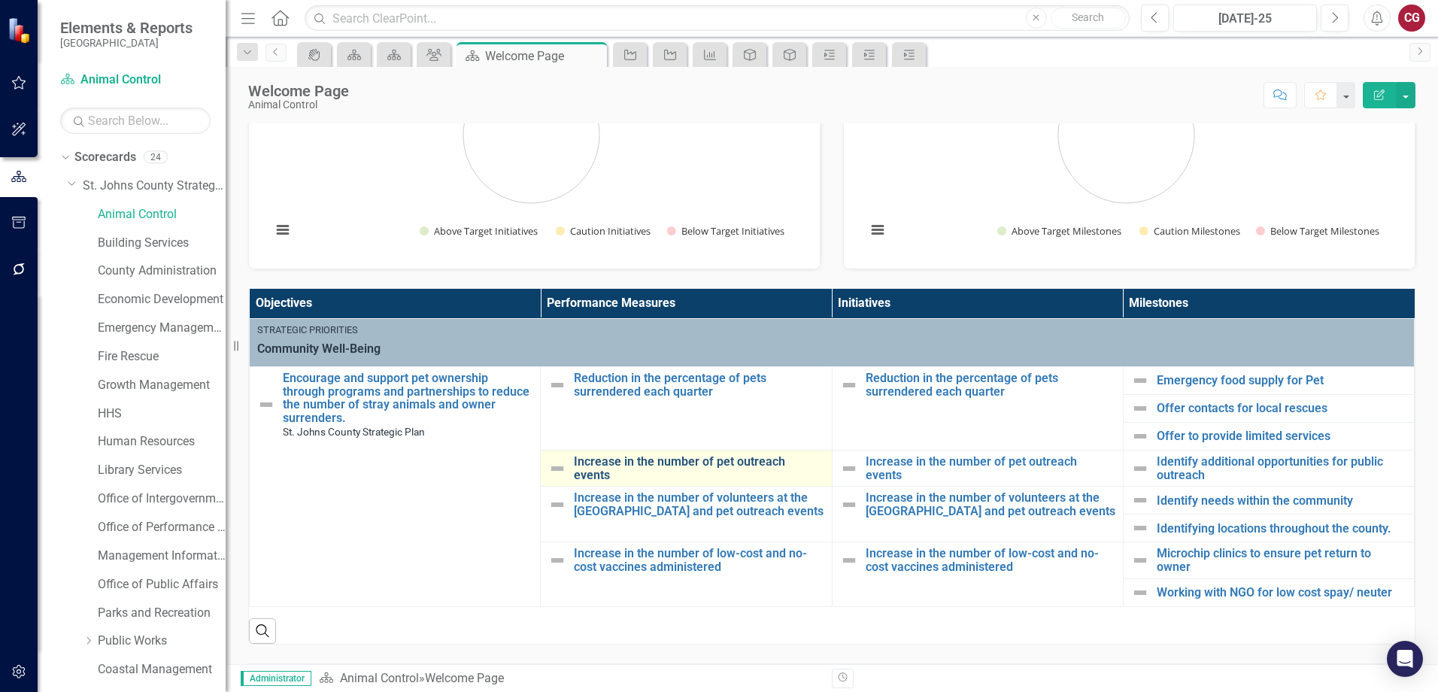
click at [624, 470] on link "Increase in the number of pet outreach events" at bounding box center [699, 468] width 250 height 26
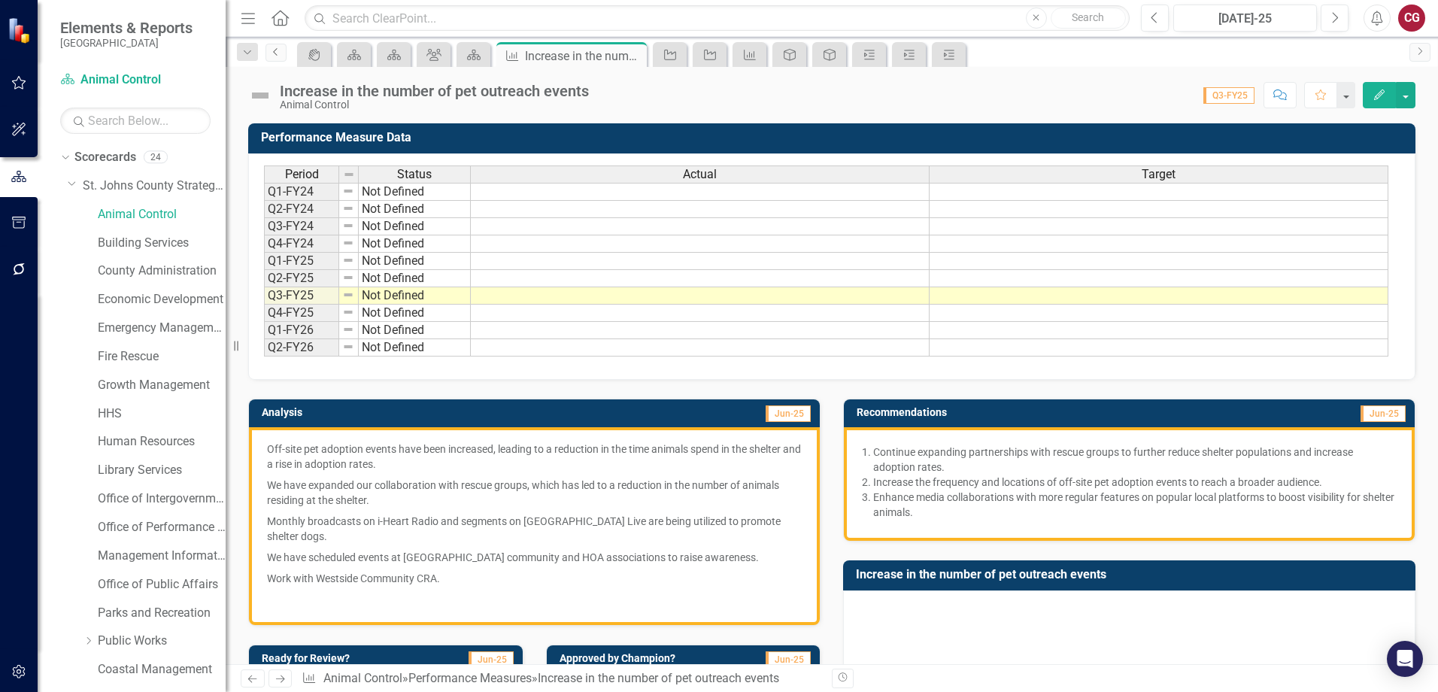
click at [273, 56] on link "Previous" at bounding box center [276, 53] width 21 height 18
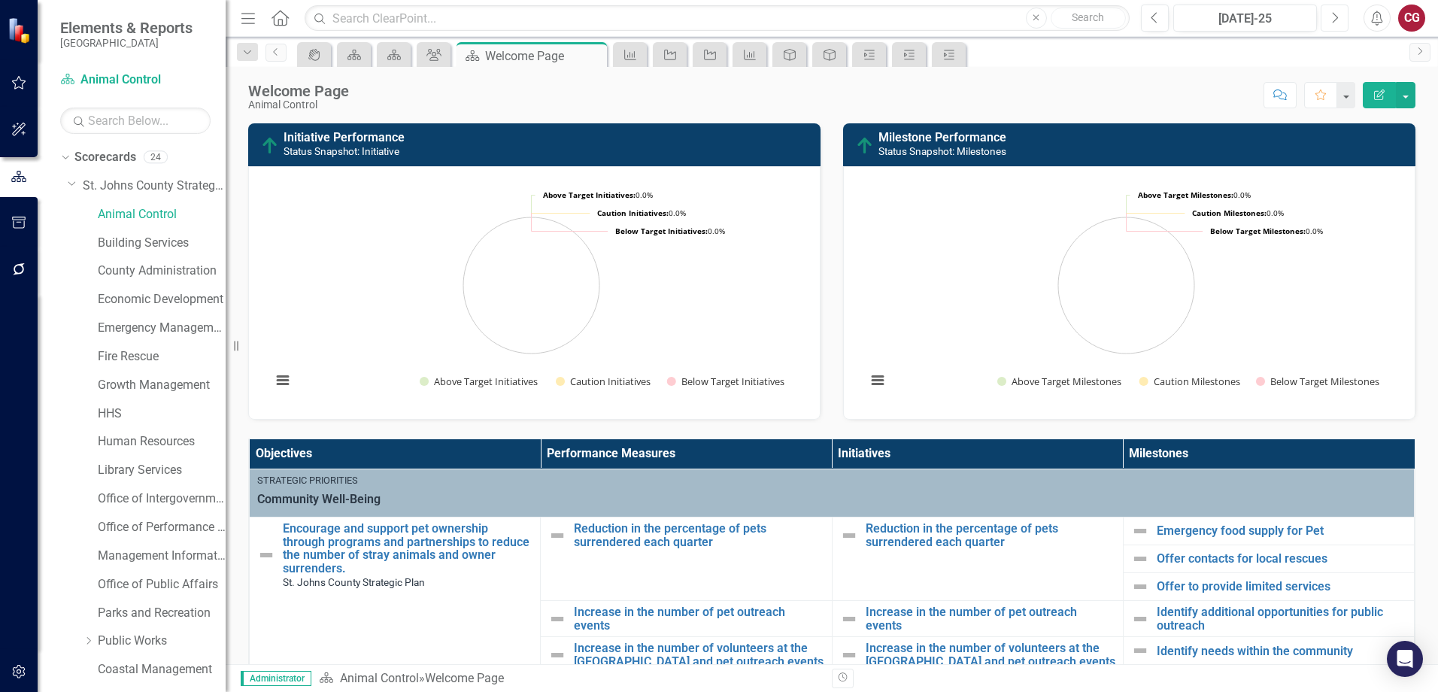
click at [1337, 20] on icon "Next" at bounding box center [1335, 18] width 8 height 14
click at [1159, 26] on button "Previous" at bounding box center [1155, 18] width 28 height 27
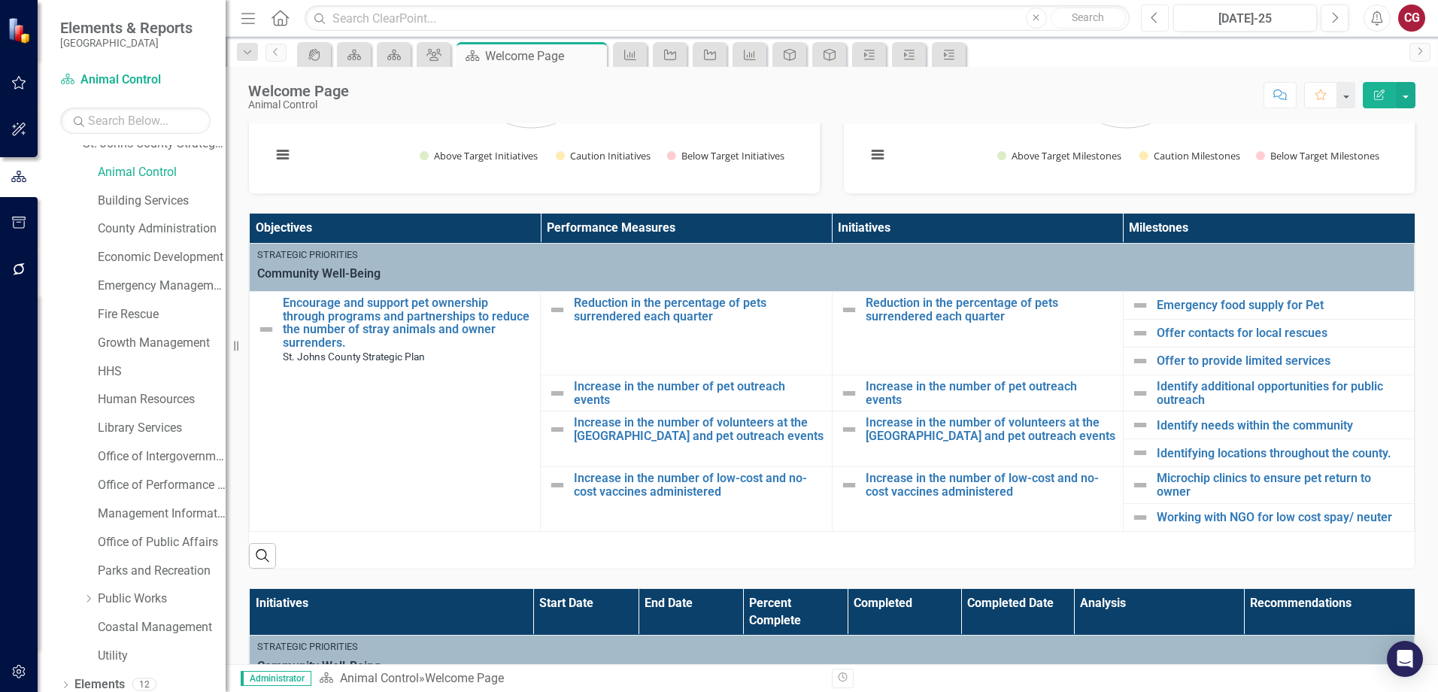
scroll to position [80, 0]
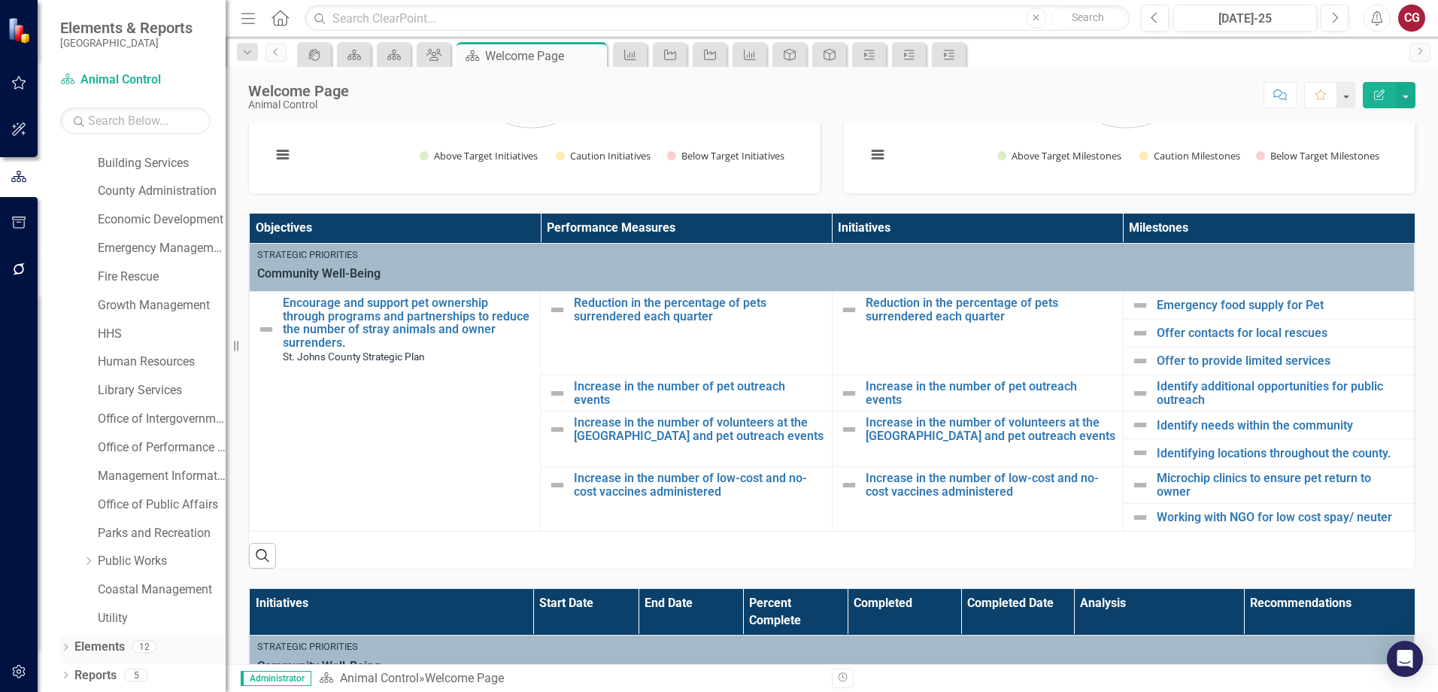
click at [104, 645] on link "Elements" at bounding box center [99, 647] width 50 height 17
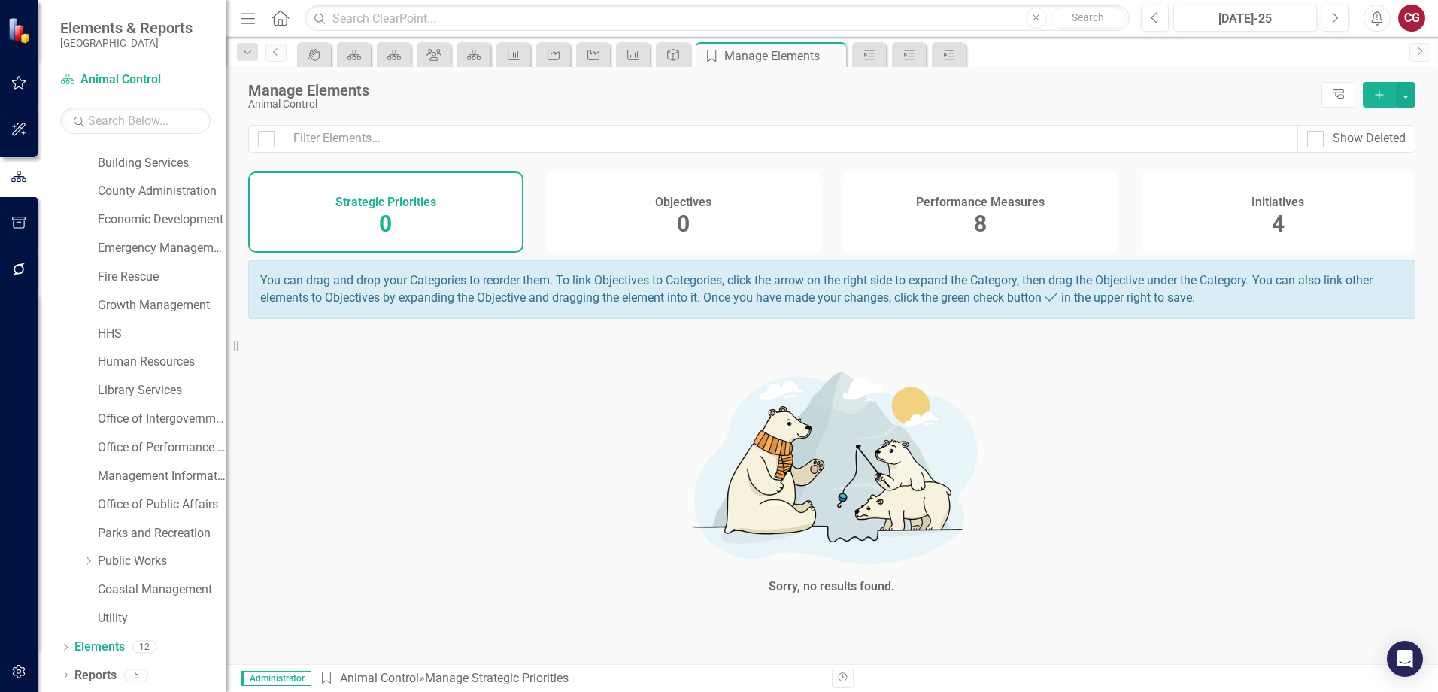
click at [986, 203] on h4 "Performance Measures" at bounding box center [980, 203] width 129 height 14
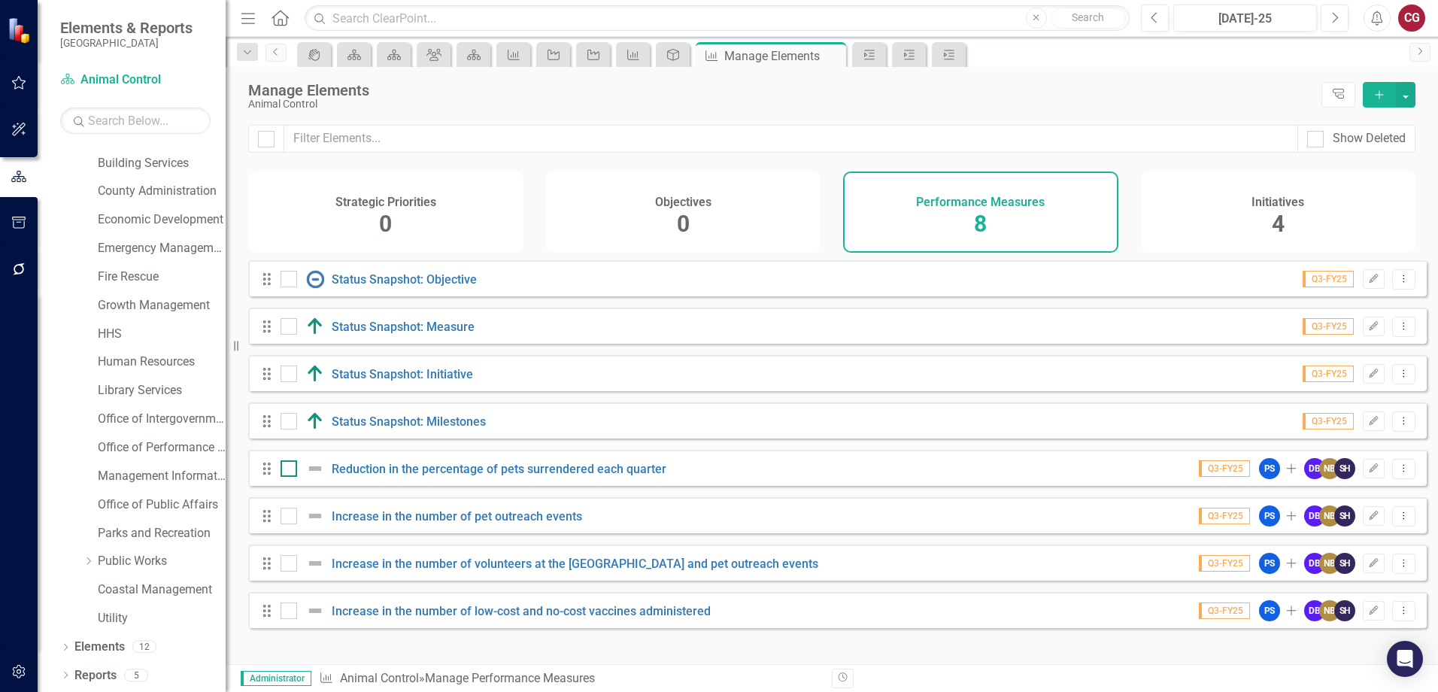
click at [294, 477] on div at bounding box center [289, 468] width 17 height 17
click at [290, 470] on input "checkbox" at bounding box center [286, 465] width 10 height 10
checkbox input "true"
click at [287, 518] on input "checkbox" at bounding box center [286, 513] width 10 height 10
checkbox input "true"
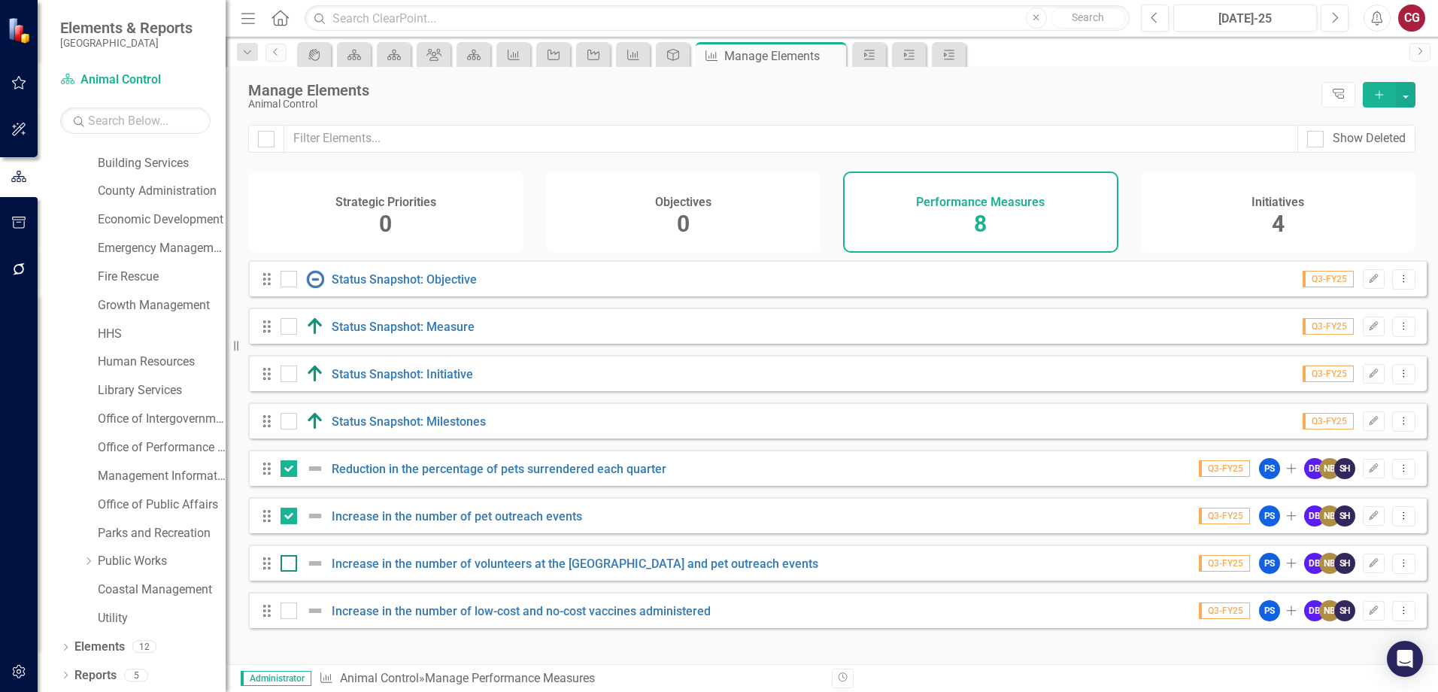
click at [288, 565] on input "checkbox" at bounding box center [286, 560] width 10 height 10
checkbox input "true"
click at [283, 612] on input "checkbox" at bounding box center [286, 608] width 10 height 10
checkbox input "true"
click at [1416, 97] on div "Manage Elements Animal Control Tree Explorer Add" at bounding box center [832, 96] width 1213 height 58
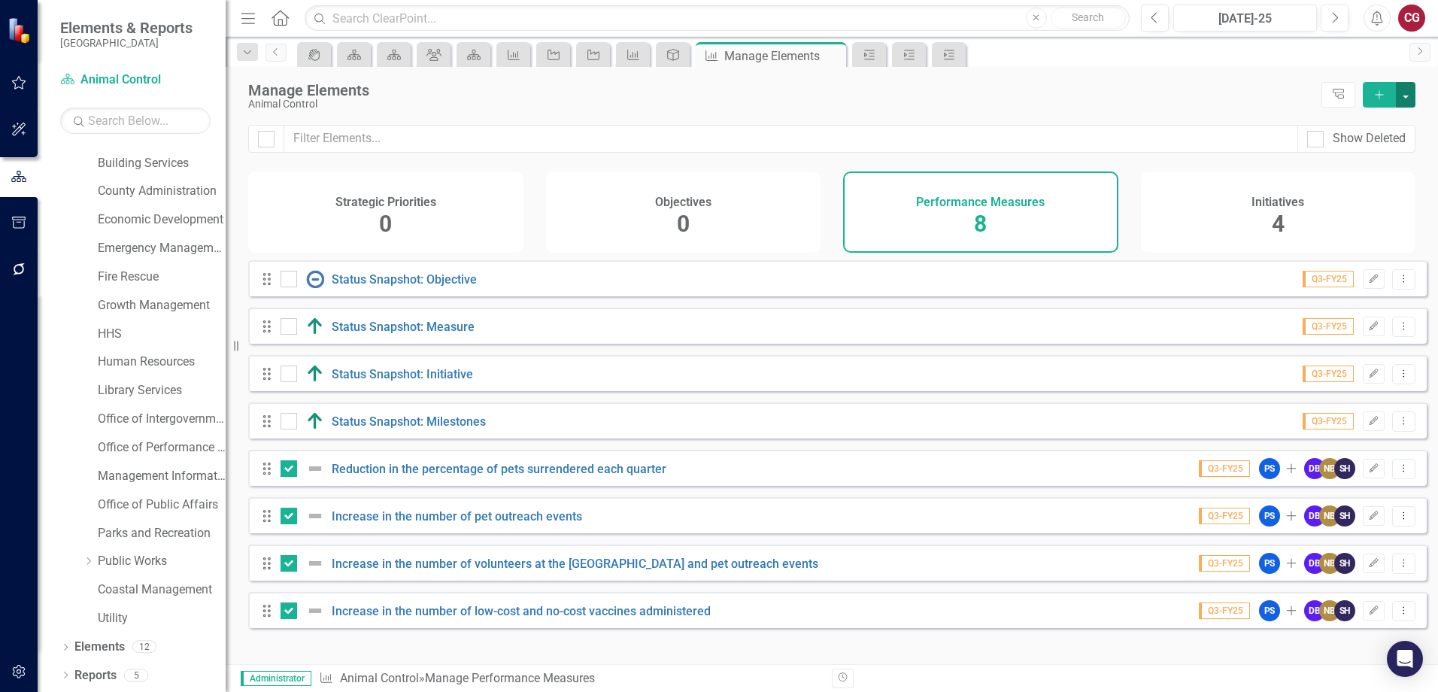
click at [1408, 97] on button "button" at bounding box center [1406, 95] width 20 height 26
click at [1321, 178] on link "Edit Multiple Edit Multiple" at bounding box center [1326, 178] width 178 height 28
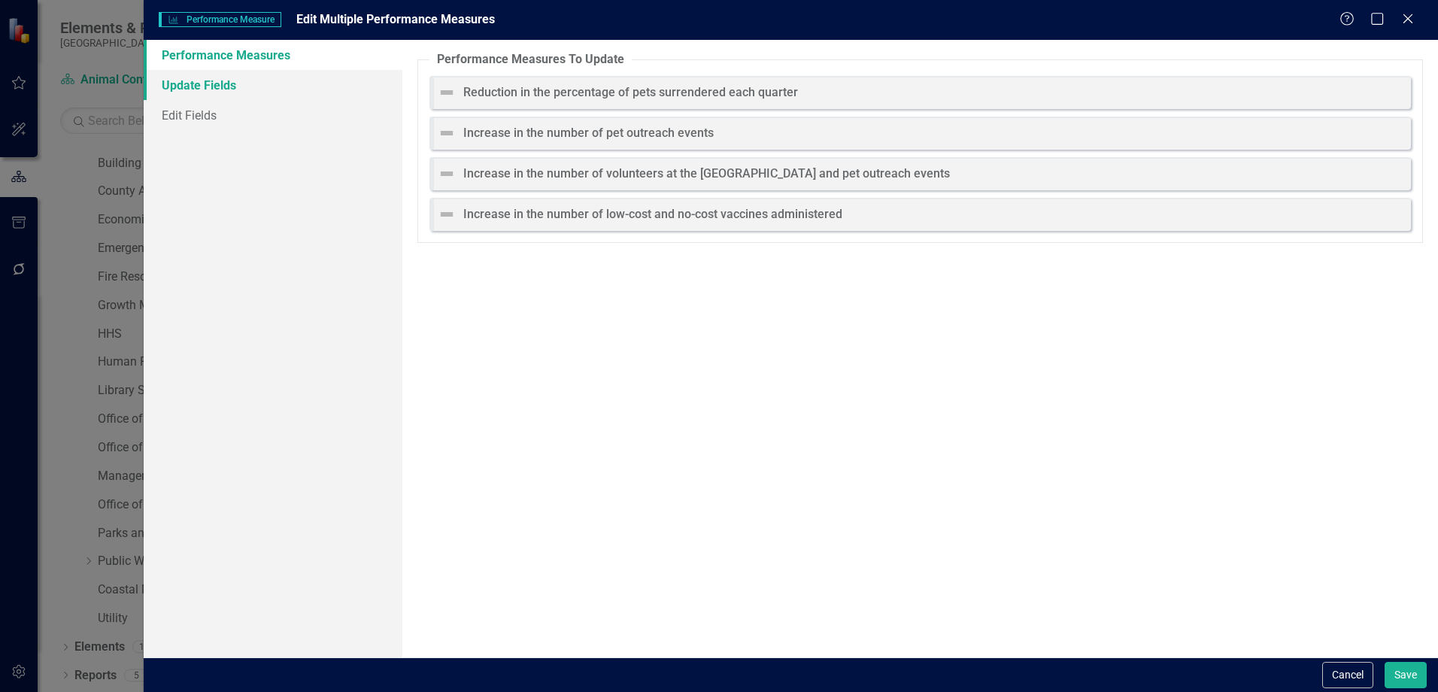
click at [223, 86] on link "Update Fields" at bounding box center [273, 85] width 259 height 30
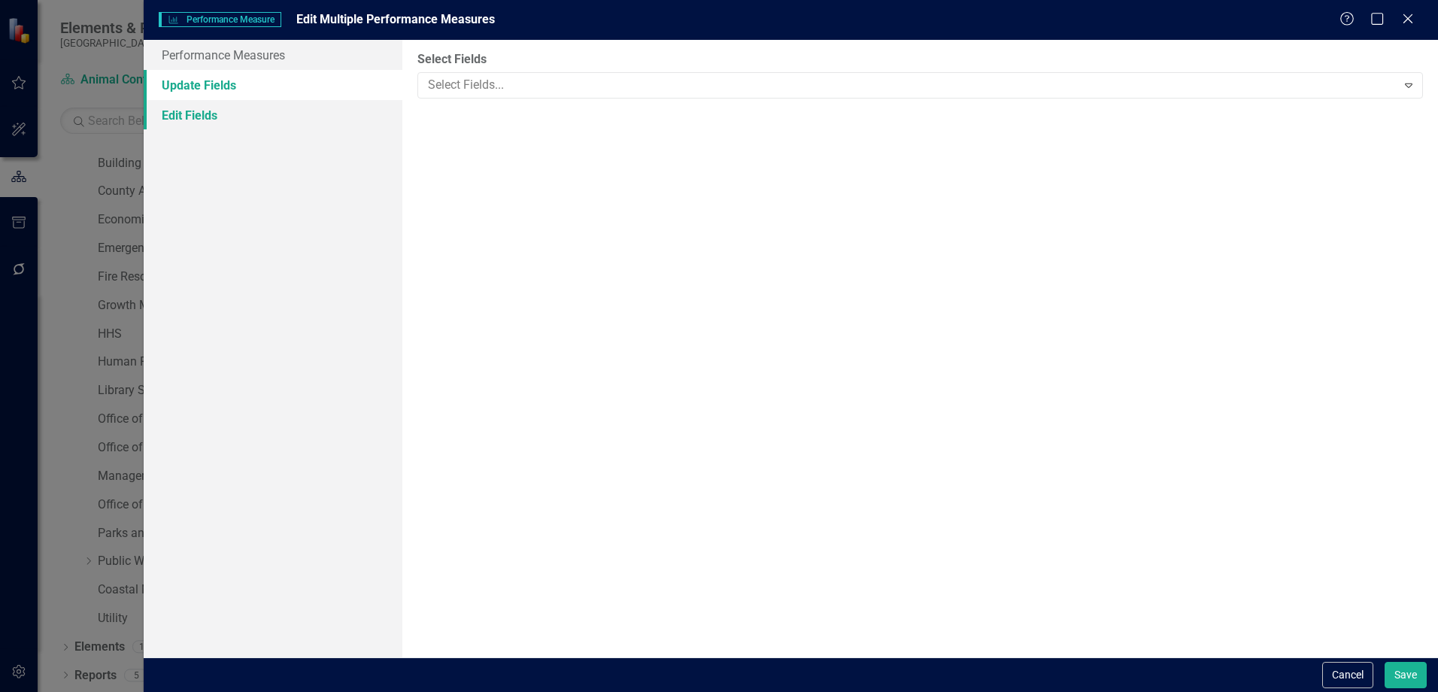
click at [199, 111] on link "Edit Fields" at bounding box center [273, 115] width 259 height 30
click at [502, 74] on div "Select Fields..." at bounding box center [907, 85] width 974 height 23
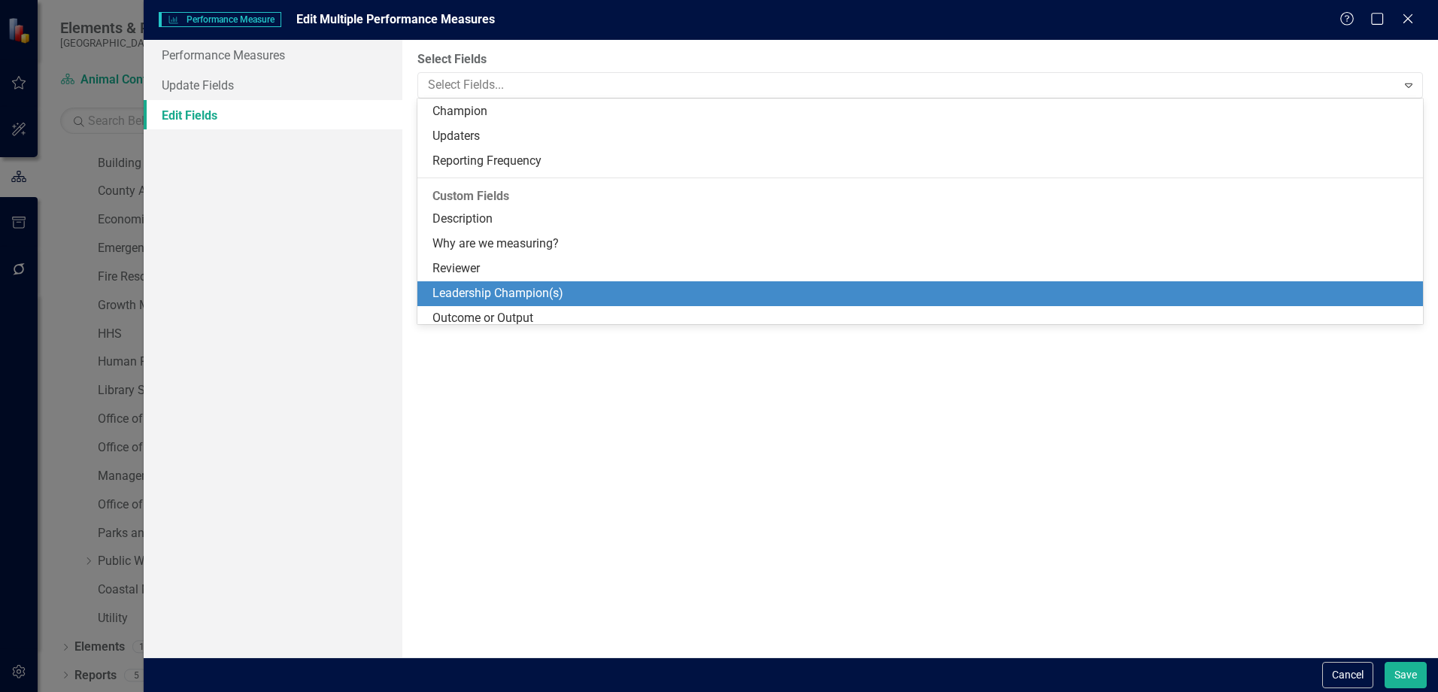
scroll to position [154, 0]
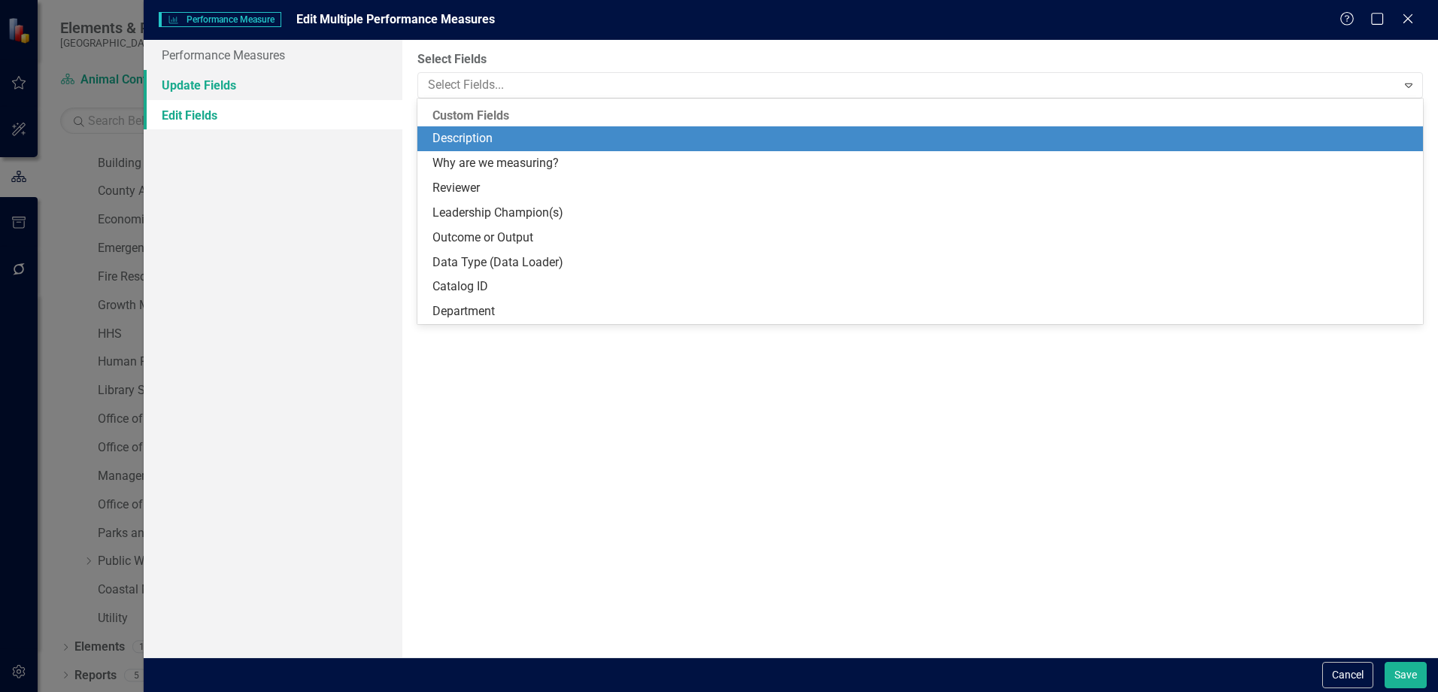
click at [214, 97] on link "Update Fields" at bounding box center [273, 85] width 259 height 30
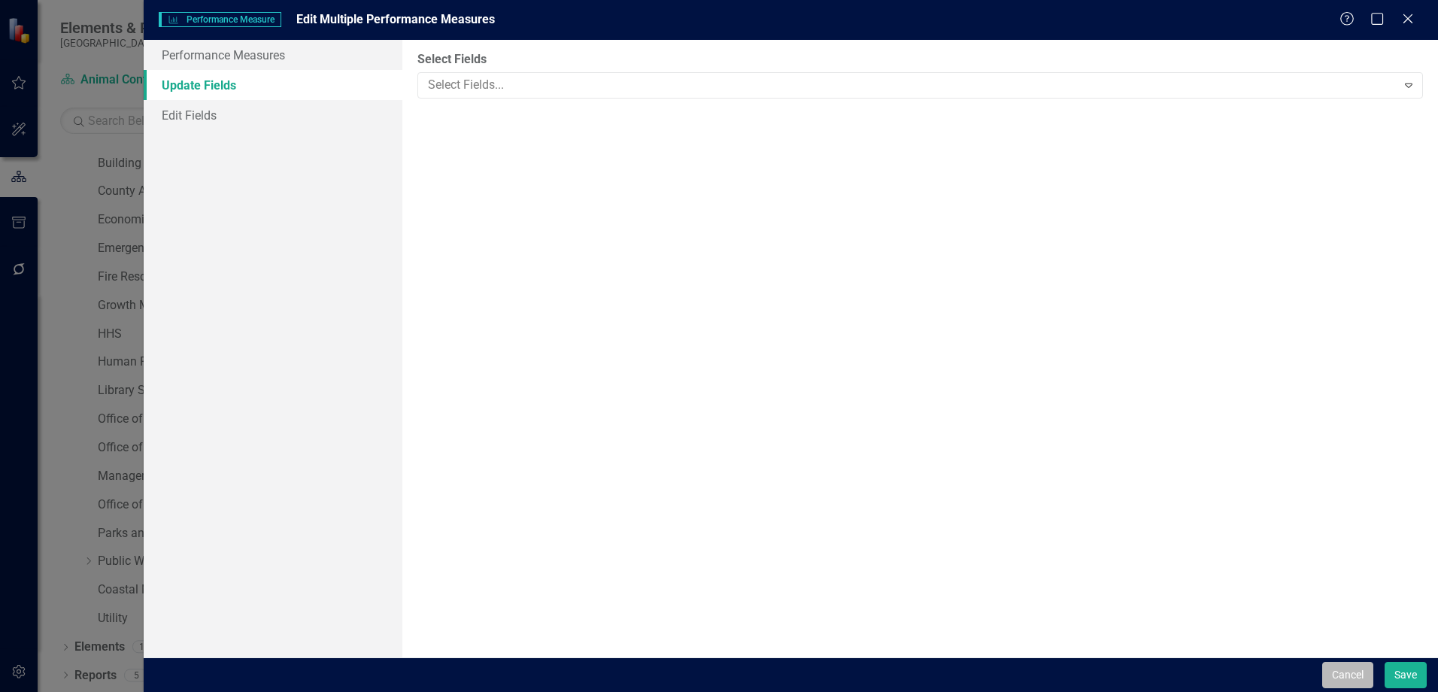
click at [1348, 671] on button "Cancel" at bounding box center [1347, 675] width 51 height 26
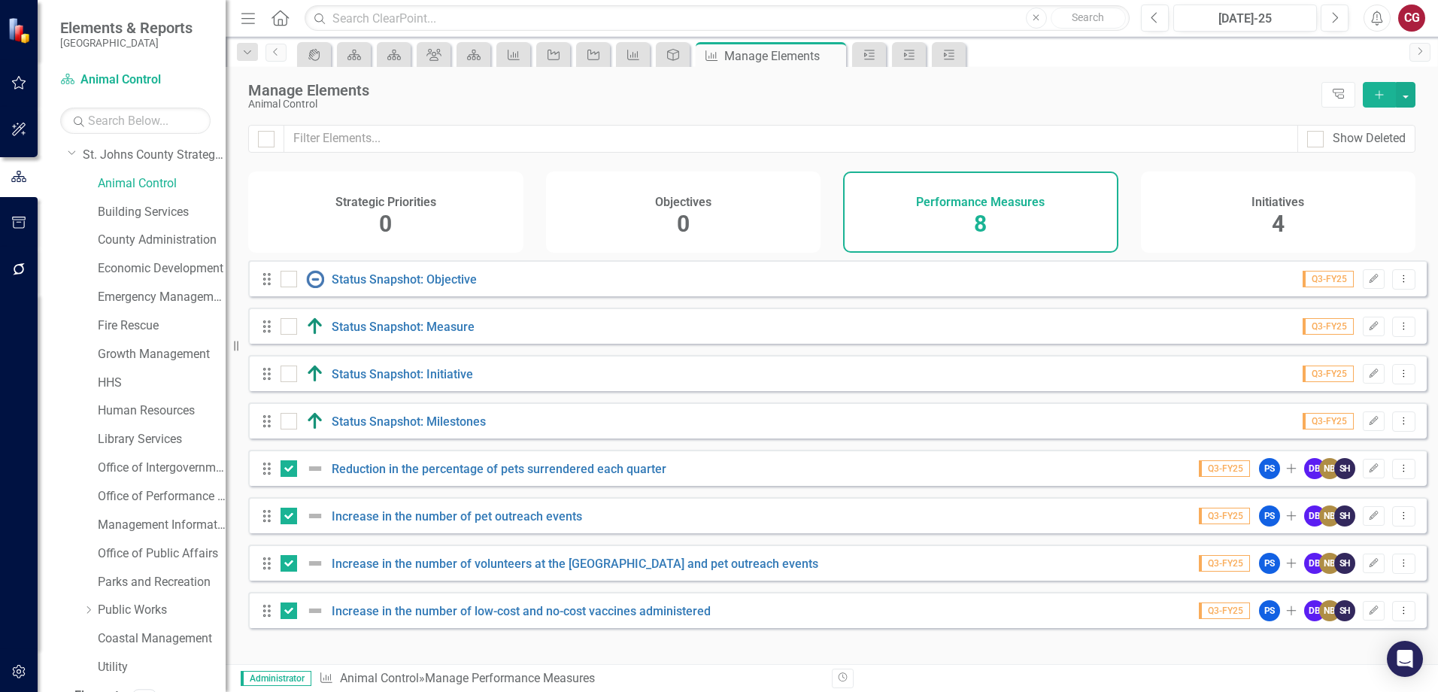
scroll to position [5, 0]
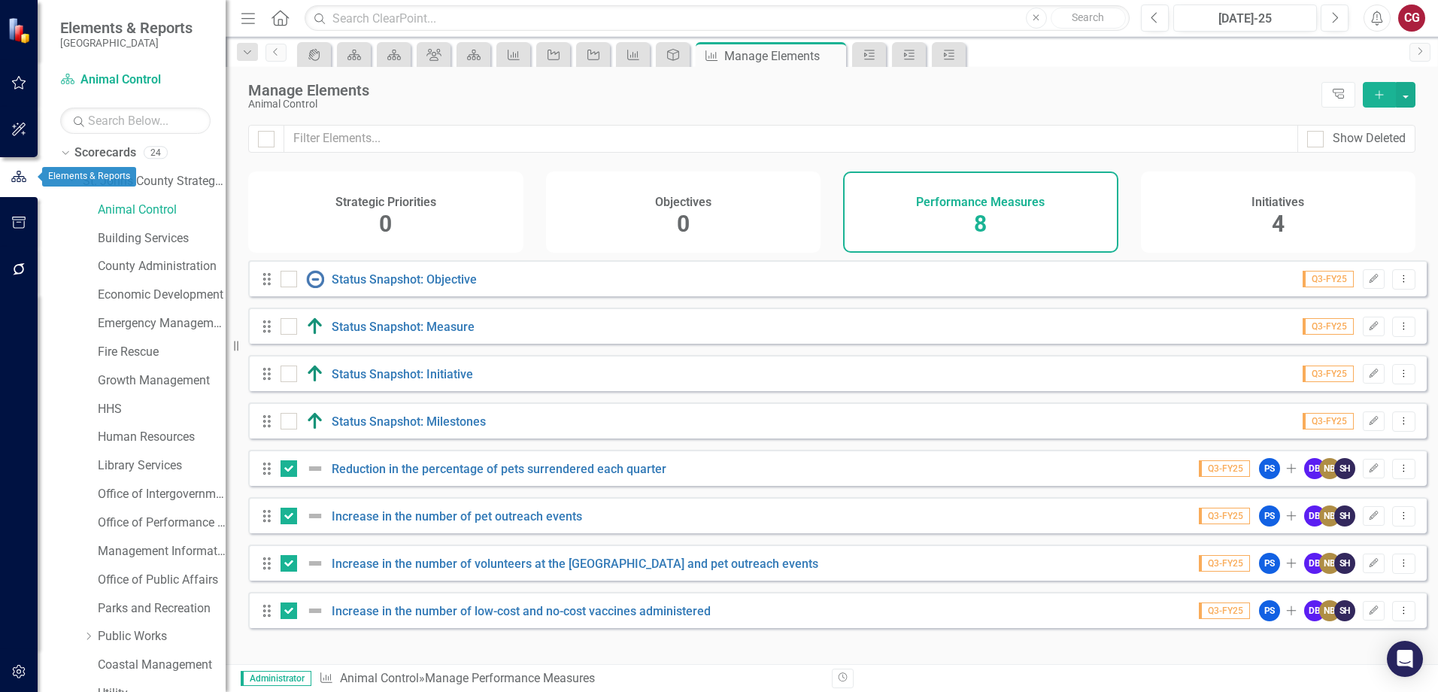
click at [9, 178] on button "button" at bounding box center [19, 177] width 38 height 25
click at [20, 181] on icon "button" at bounding box center [19, 177] width 17 height 14
click at [144, 216] on link "Animal Control" at bounding box center [162, 210] width 128 height 17
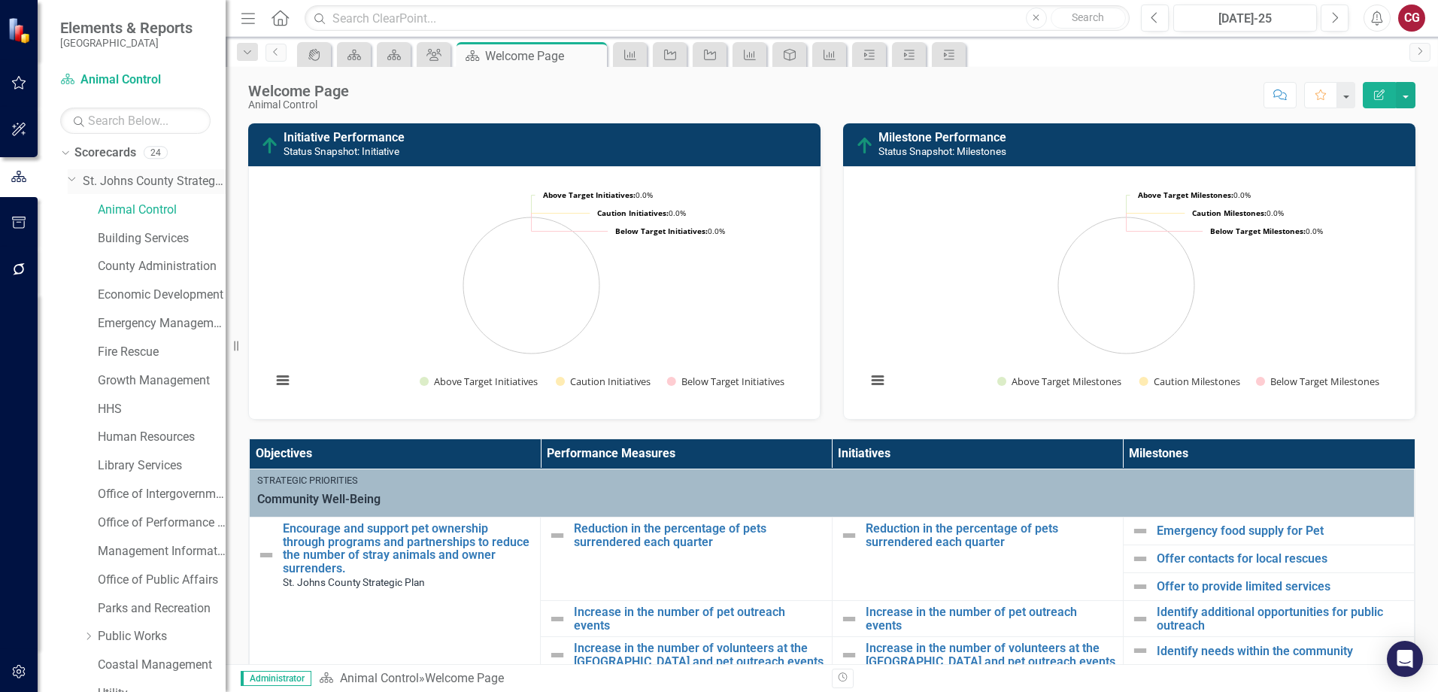
click at [121, 178] on link "St. Johns County Strategic Plan" at bounding box center [154, 181] width 143 height 17
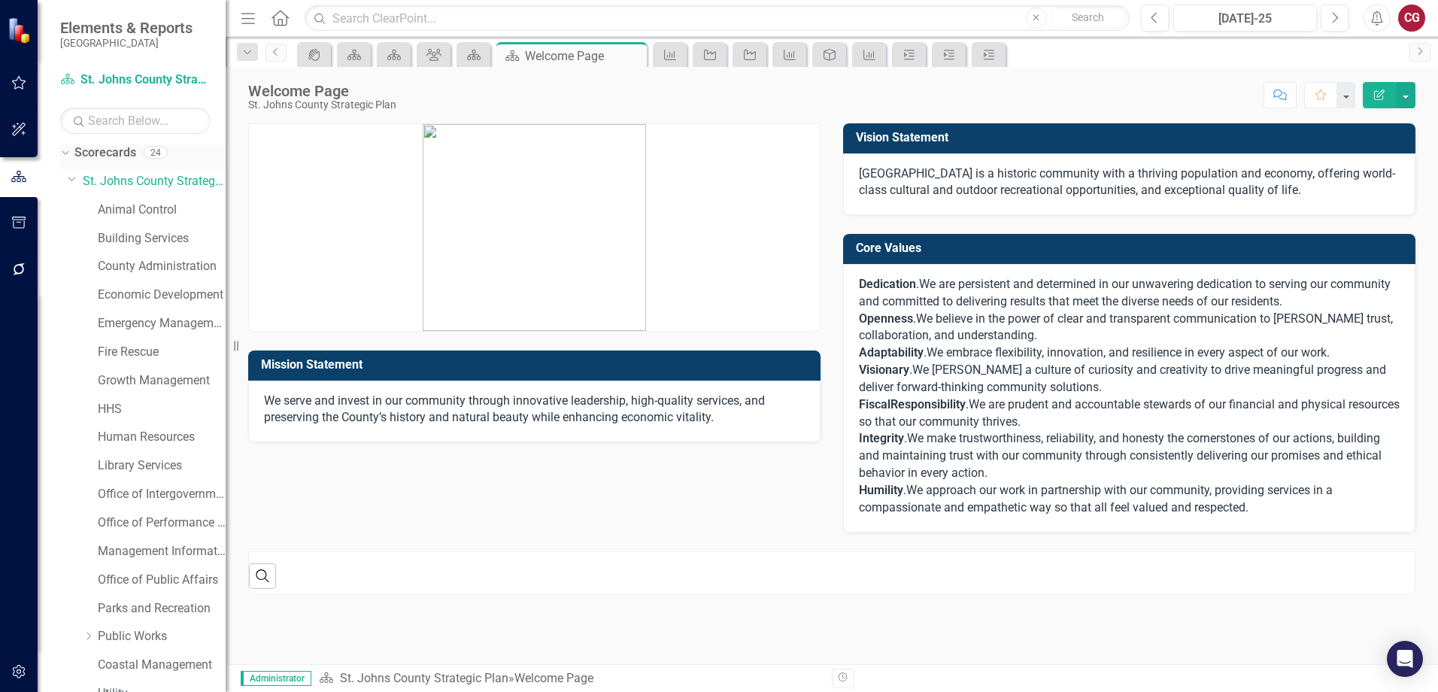
click at [127, 151] on link "Scorecards" at bounding box center [105, 152] width 62 height 17
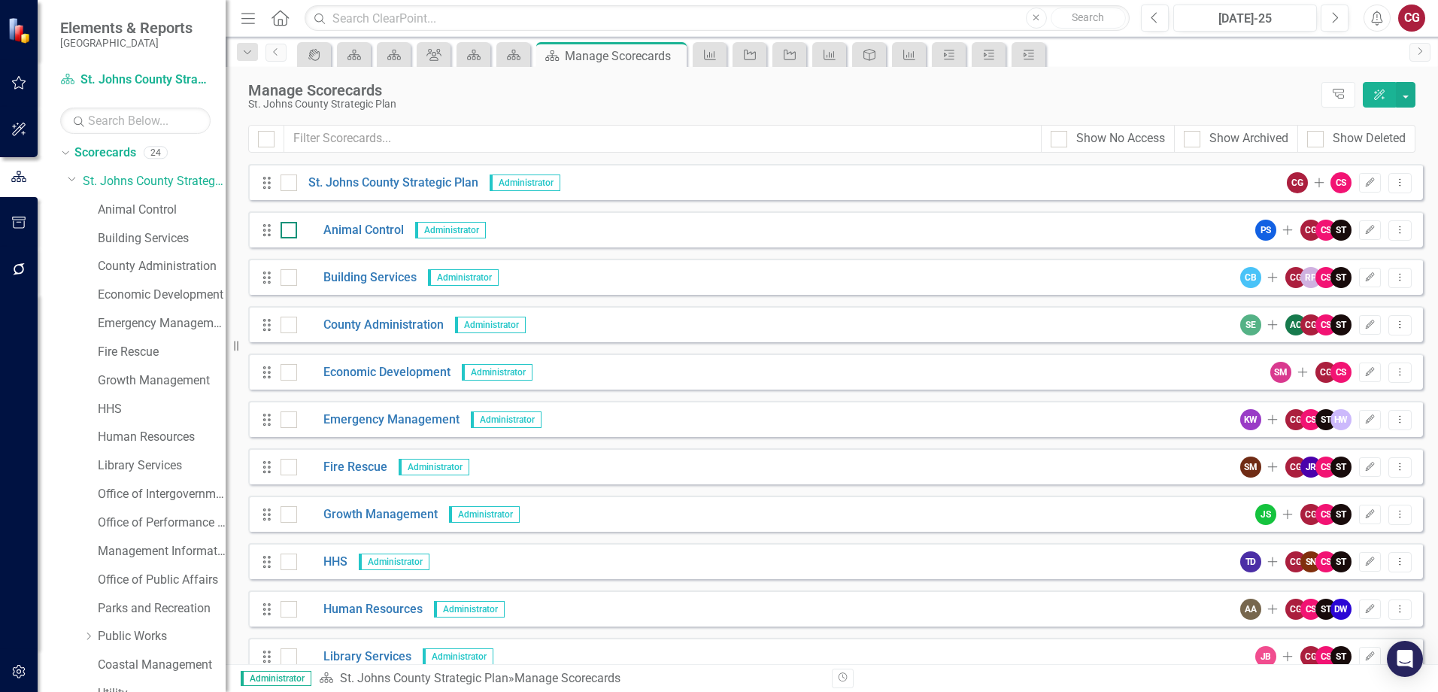
click at [295, 235] on div at bounding box center [289, 230] width 17 height 17
click at [290, 232] on input "checkbox" at bounding box center [286, 227] width 10 height 10
checkbox input "true"
click at [1394, 232] on icon "Dropdown Menu" at bounding box center [1400, 230] width 13 height 10
click at [1313, 302] on link "Copy Forward Copy Forward Scorecard" at bounding box center [1317, 311] width 166 height 28
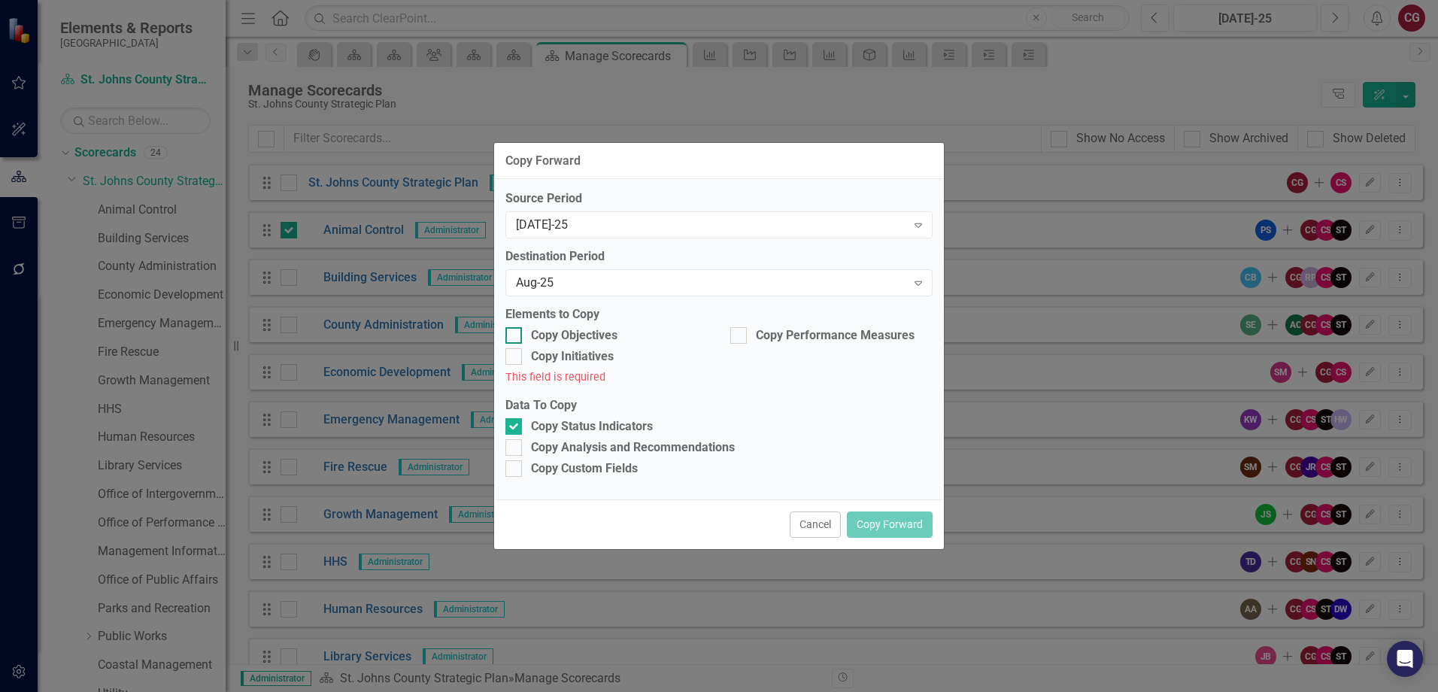
click at [511, 327] on input "Copy Objectives" at bounding box center [510, 332] width 10 height 10
checkbox input "true"
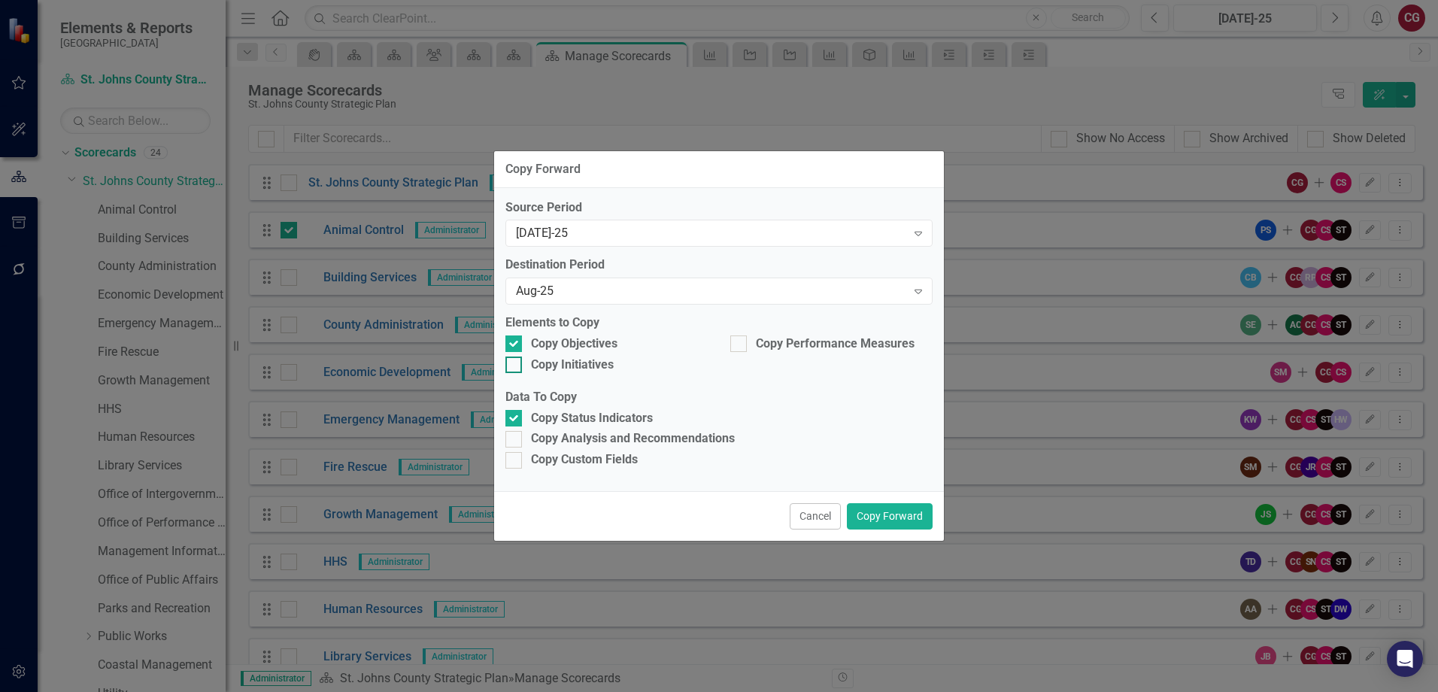
click at [518, 359] on div at bounding box center [513, 365] width 17 height 17
click at [515, 359] on input "Copy Initiatives" at bounding box center [510, 362] width 10 height 10
checkbox input "true"
click at [750, 345] on div "Copy Performance Measures" at bounding box center [831, 343] width 202 height 17
click at [740, 345] on input "Copy Performance Measures" at bounding box center [735, 340] width 10 height 10
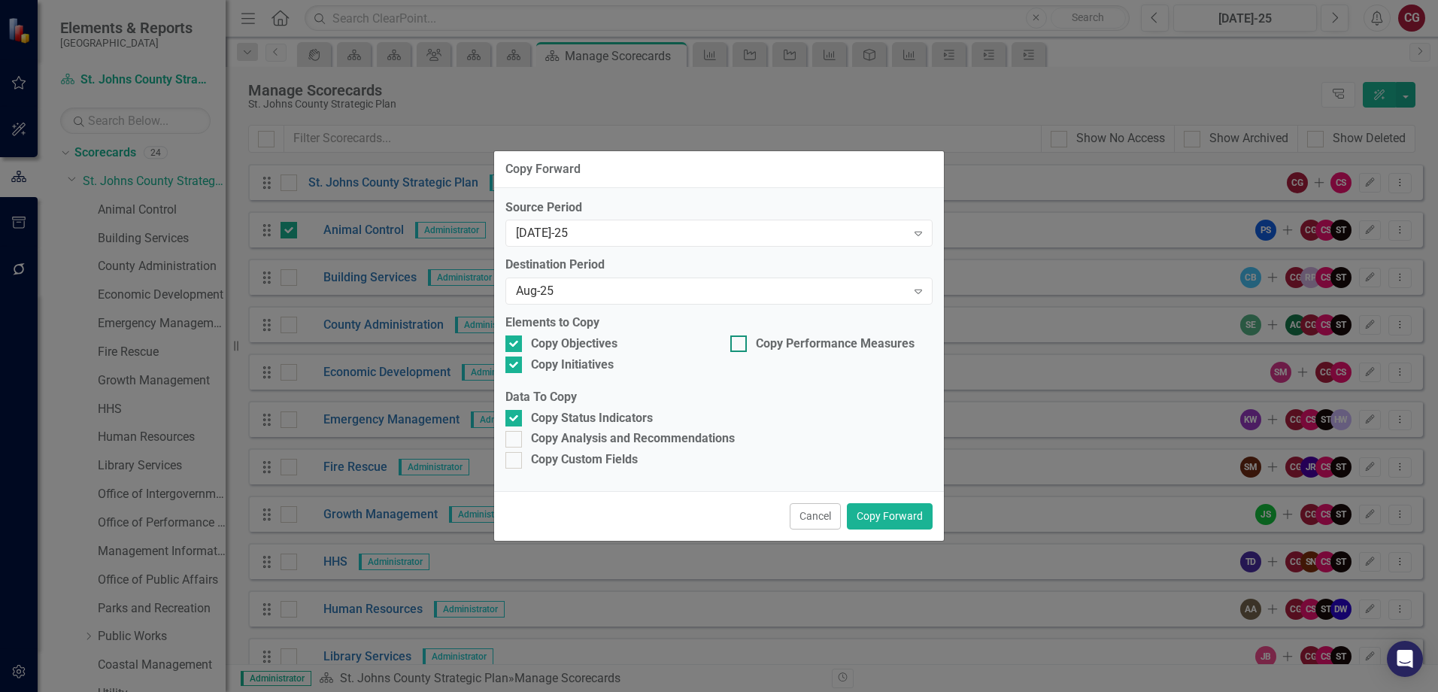
checkbox input "true"
click at [524, 443] on div "Copy Analysis and Recommendations" at bounding box center [718, 438] width 427 height 17
click at [515, 441] on input "Copy Analysis and Recommendations" at bounding box center [510, 436] width 10 height 10
checkbox input "true"
click at [515, 459] on input "Copy Custom Fields" at bounding box center [510, 457] width 10 height 10
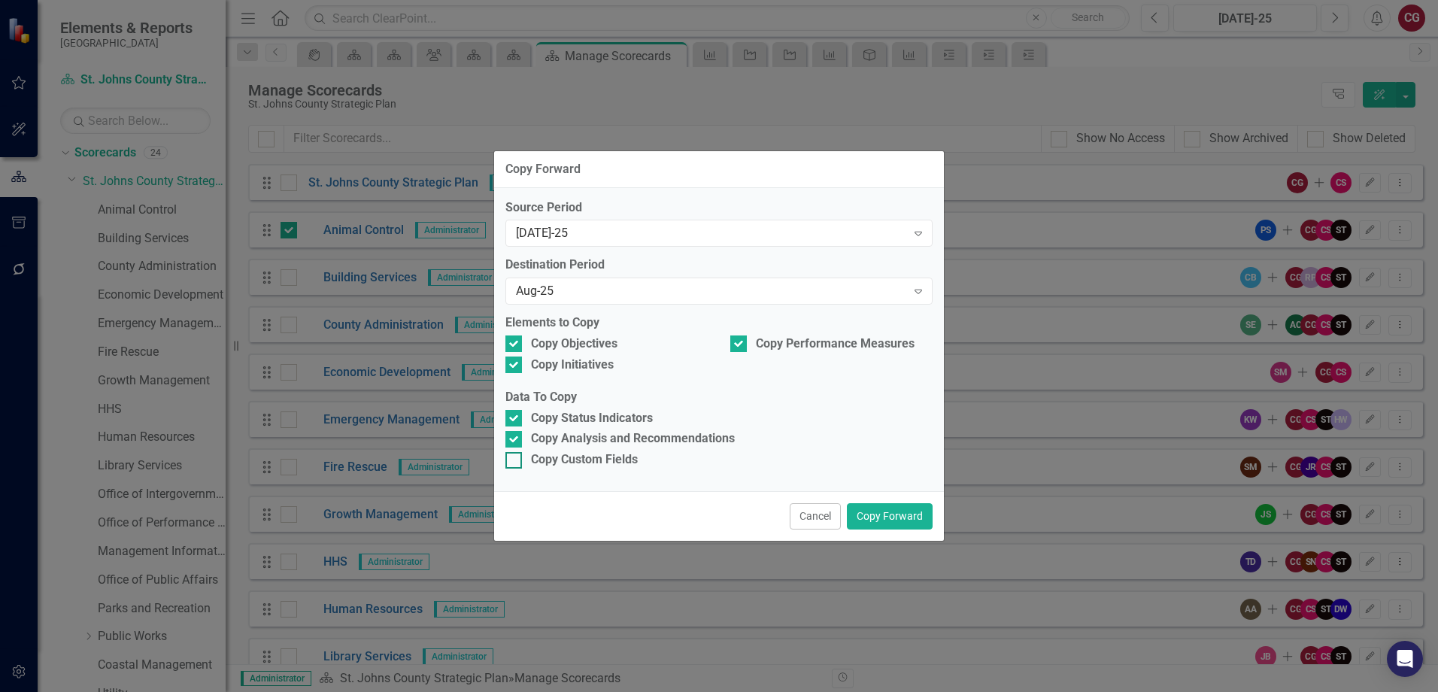
checkbox input "true"
click at [906, 515] on button "Copy Forward" at bounding box center [890, 516] width 86 height 26
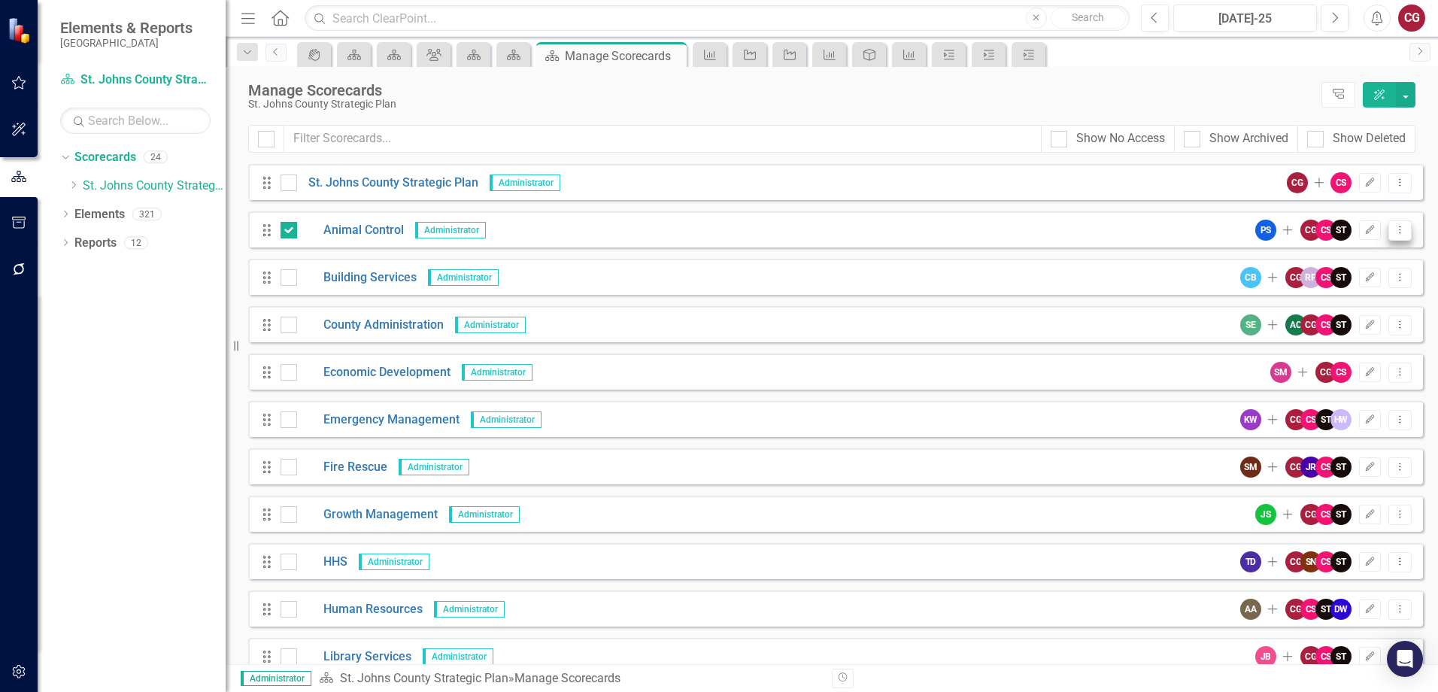
click at [1394, 233] on icon "Dropdown Menu" at bounding box center [1400, 230] width 13 height 10
click at [1314, 303] on link "Copy Forward Copy Forward Scorecard" at bounding box center [1317, 311] width 166 height 28
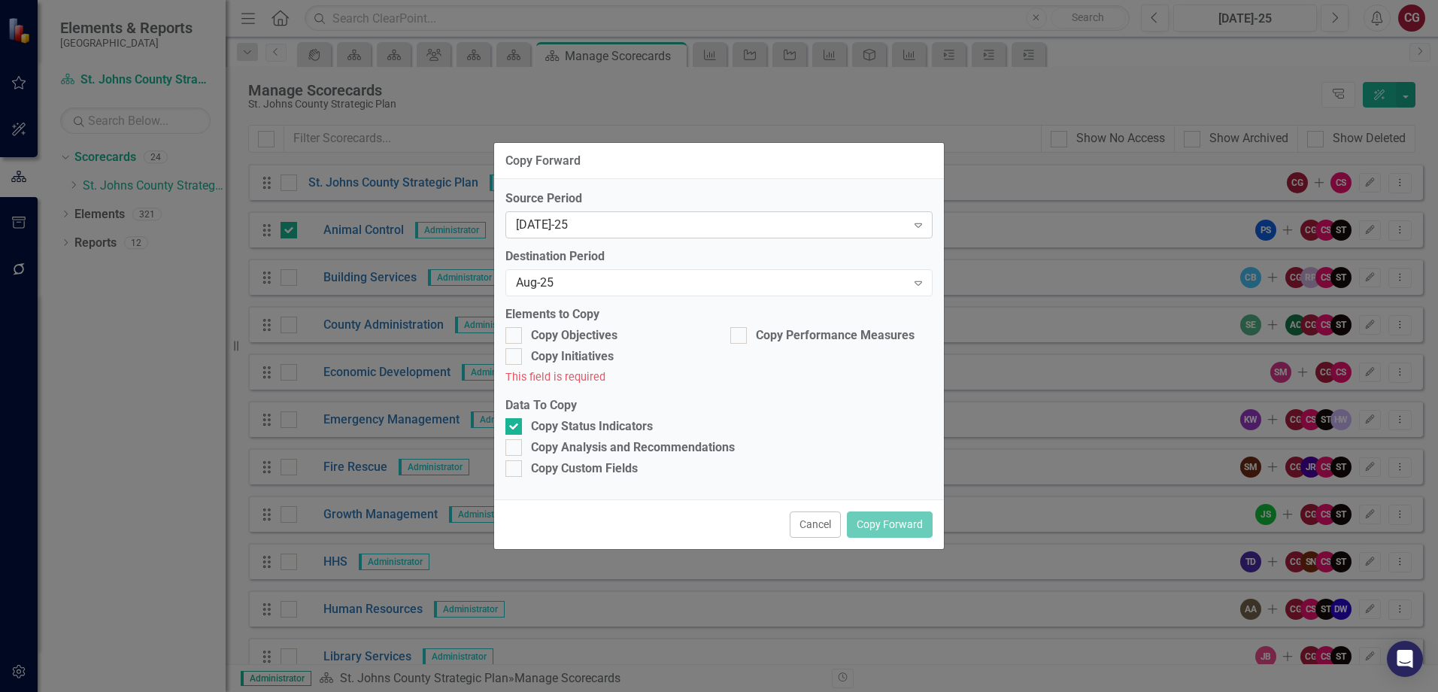
click at [723, 225] on div "Jul-25" at bounding box center [711, 225] width 390 height 17
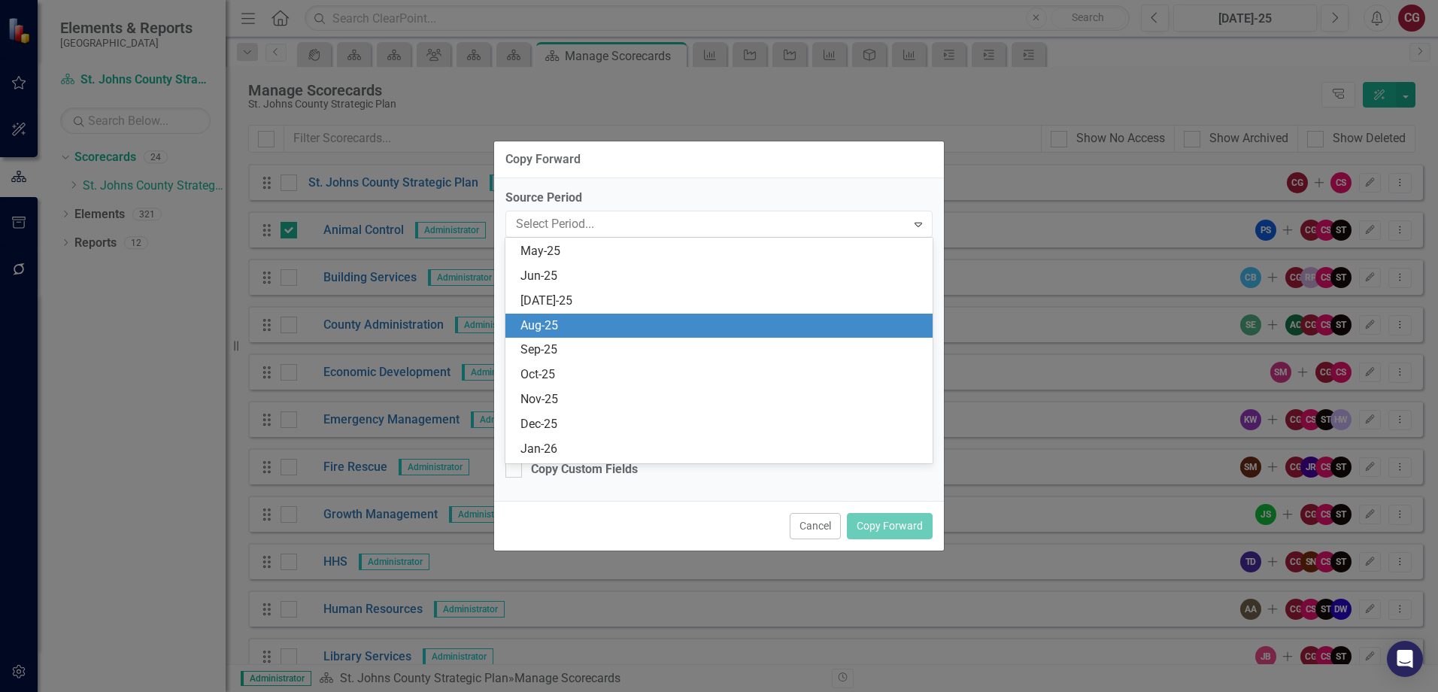
scroll to position [666, 0]
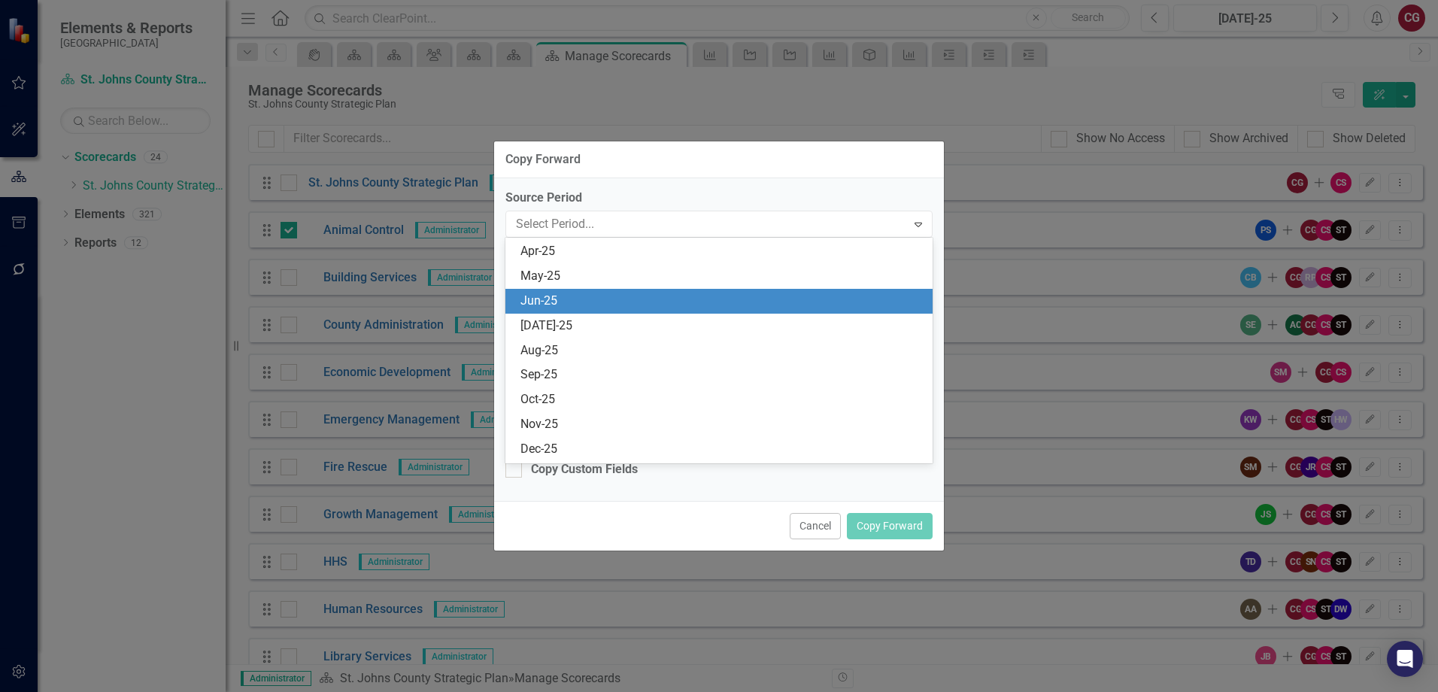
click at [587, 293] on div "Jun-25" at bounding box center [722, 301] width 403 height 17
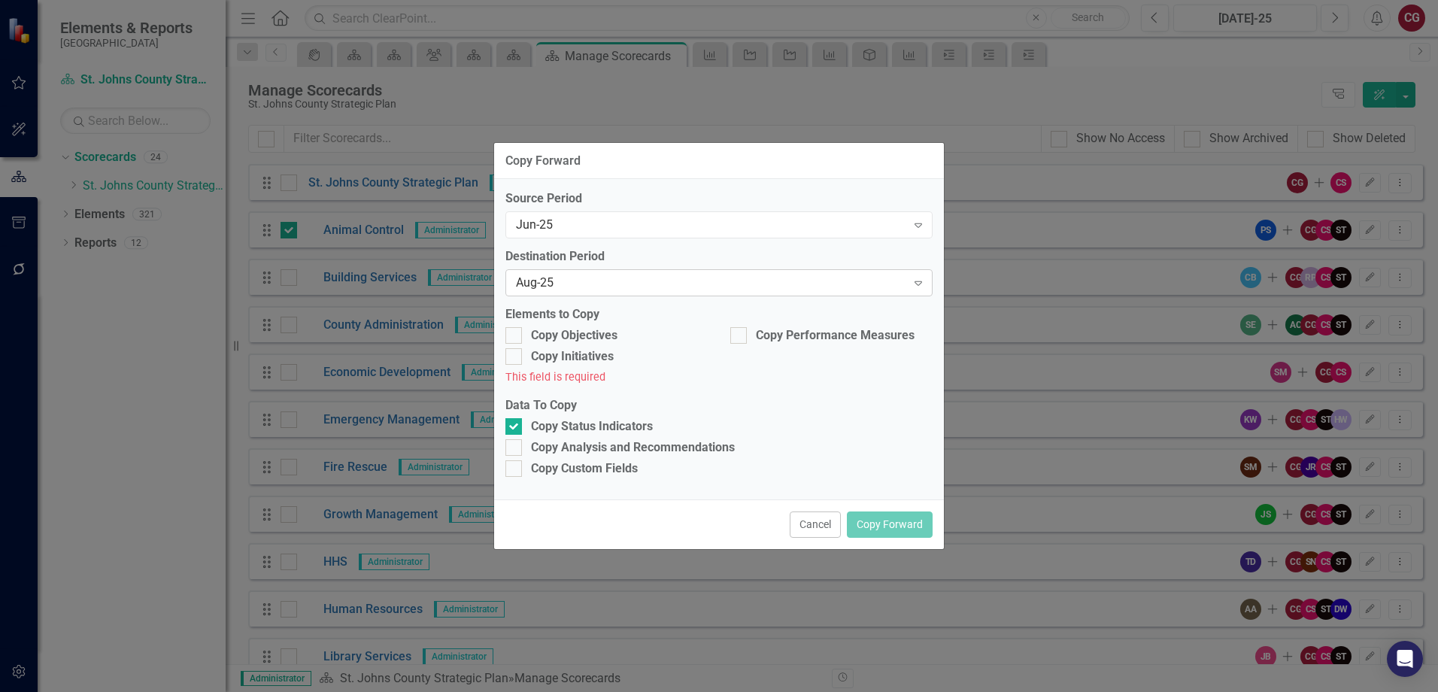
click at [588, 284] on div "Aug-25" at bounding box center [711, 283] width 390 height 17
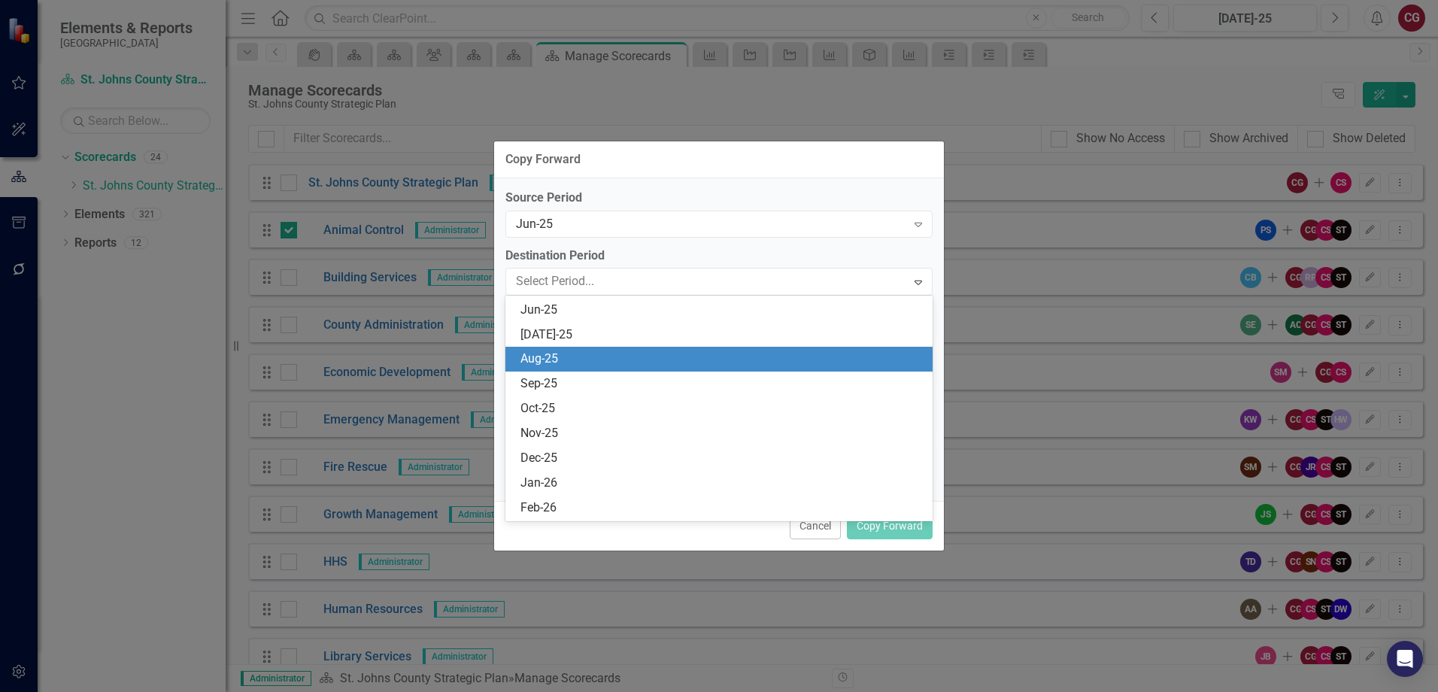
scroll to position [691, 0]
click at [575, 351] on div "Jul-25" at bounding box center [722, 359] width 403 height 17
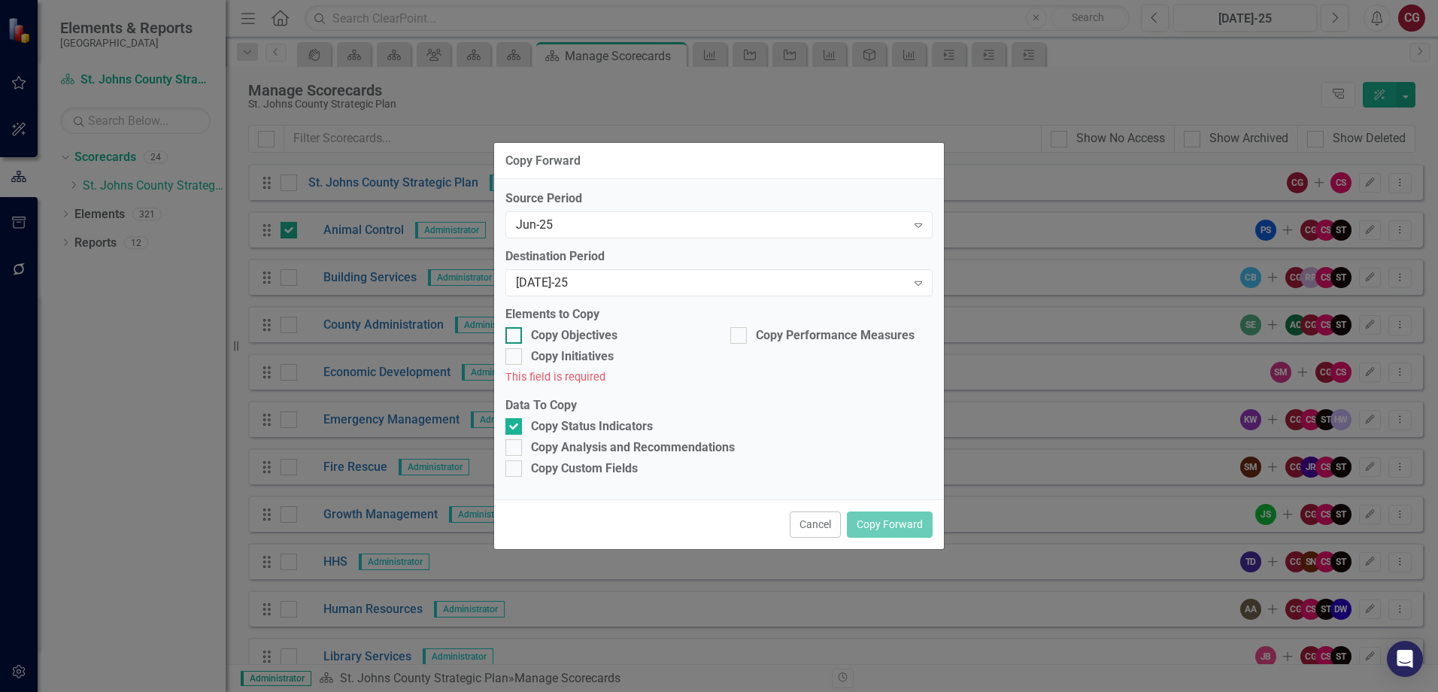
click at [532, 335] on div "Copy Objectives" at bounding box center [574, 335] width 87 height 17
click at [515, 335] on input "Copy Objectives" at bounding box center [510, 332] width 10 height 10
checkbox input "true"
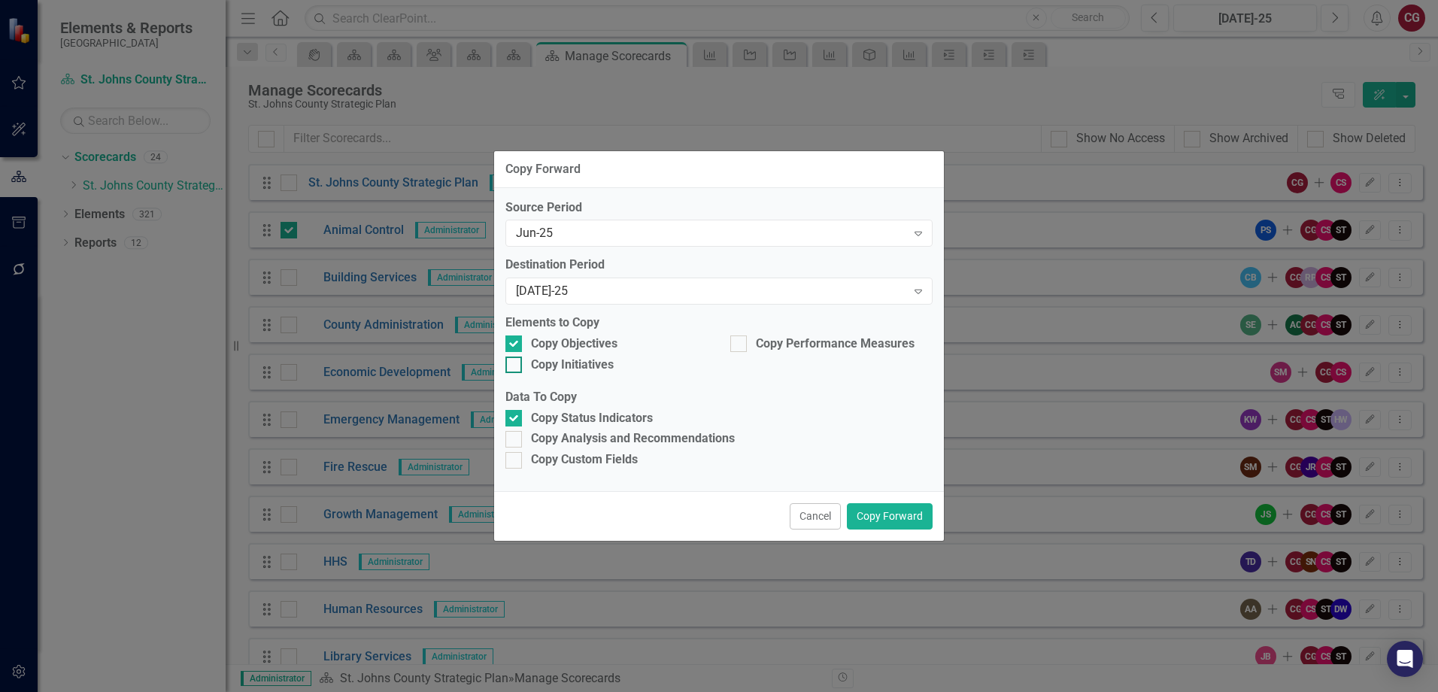
click at [515, 358] on input "Copy Initiatives" at bounding box center [510, 362] width 10 height 10
checkbox input "true"
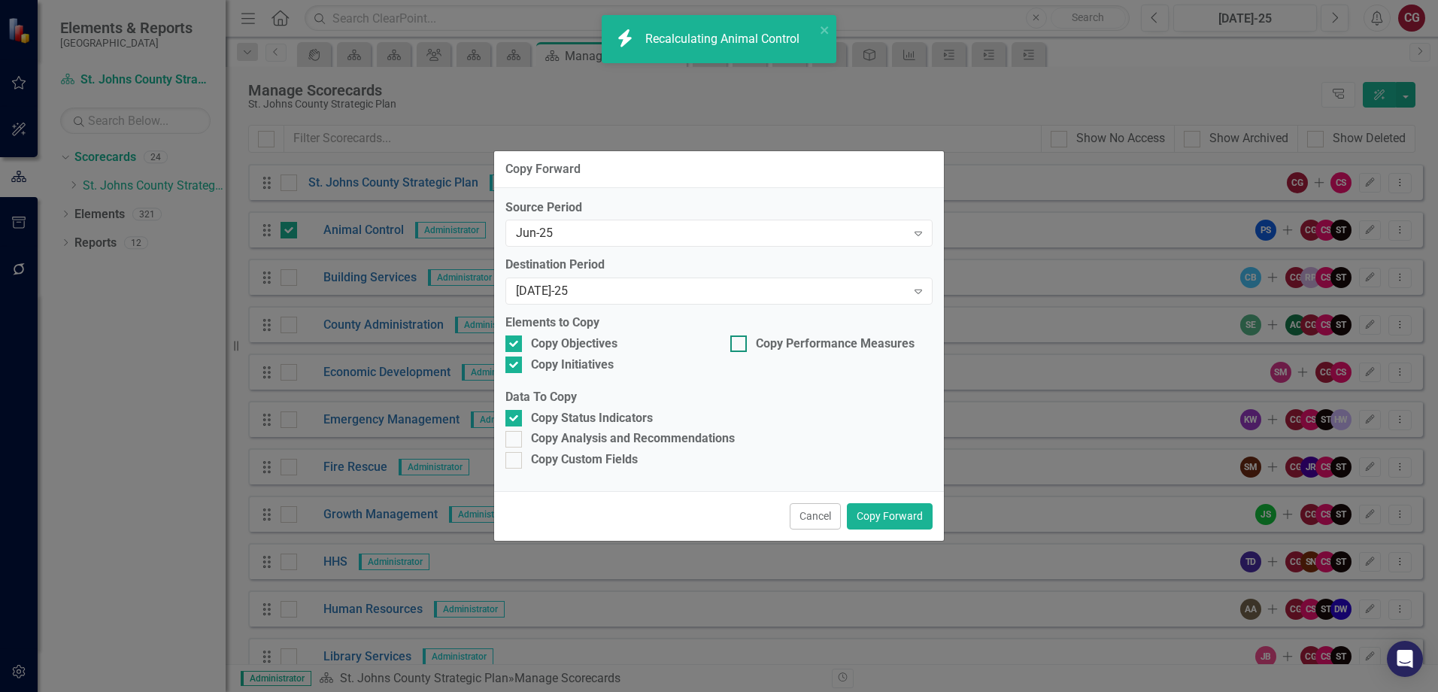
click at [734, 345] on input "Copy Performance Measures" at bounding box center [735, 340] width 10 height 10
checkbox input "true"
click at [517, 436] on div at bounding box center [513, 439] width 17 height 17
click at [515, 436] on input "Copy Analysis and Recommendations" at bounding box center [510, 436] width 10 height 10
checkbox input "true"
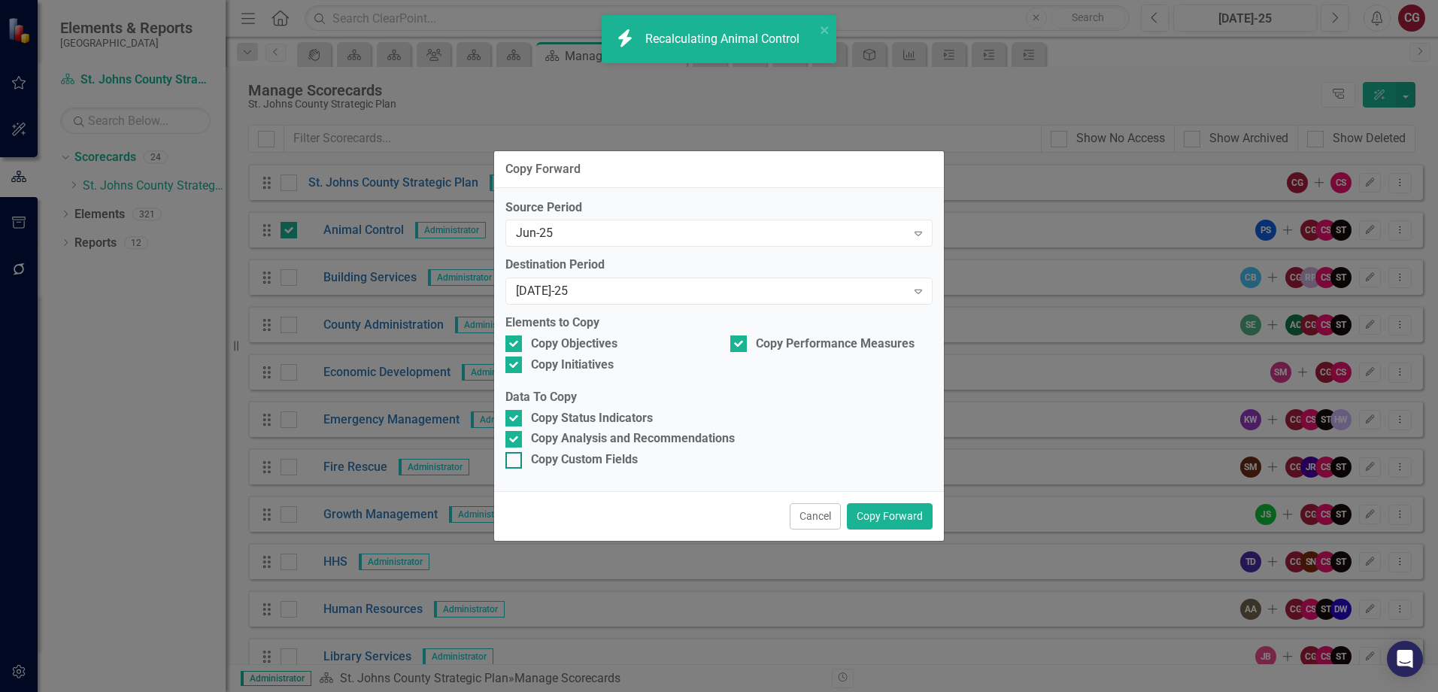
click at [515, 459] on div at bounding box center [513, 460] width 17 height 17
click at [515, 459] on input "Copy Custom Fields" at bounding box center [510, 457] width 10 height 10
checkbox input "true"
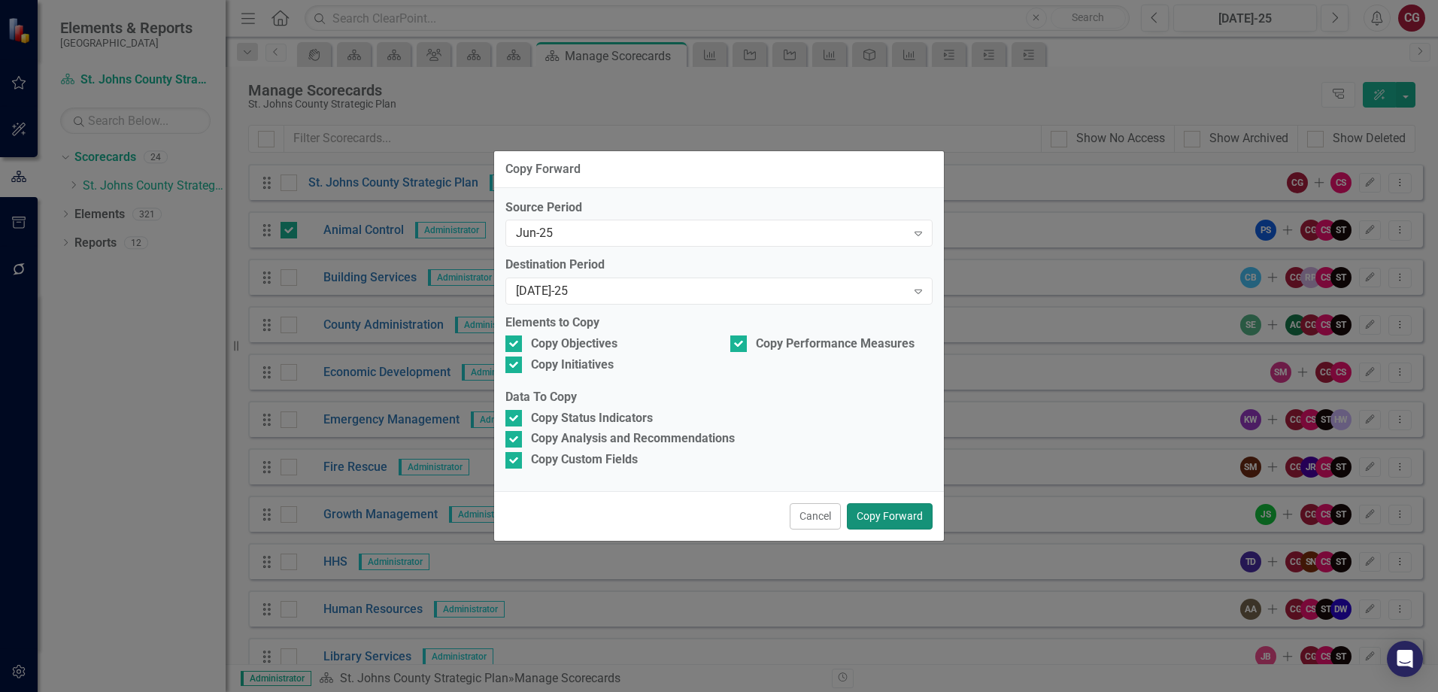
click at [907, 519] on button "Copy Forward" at bounding box center [890, 516] width 86 height 26
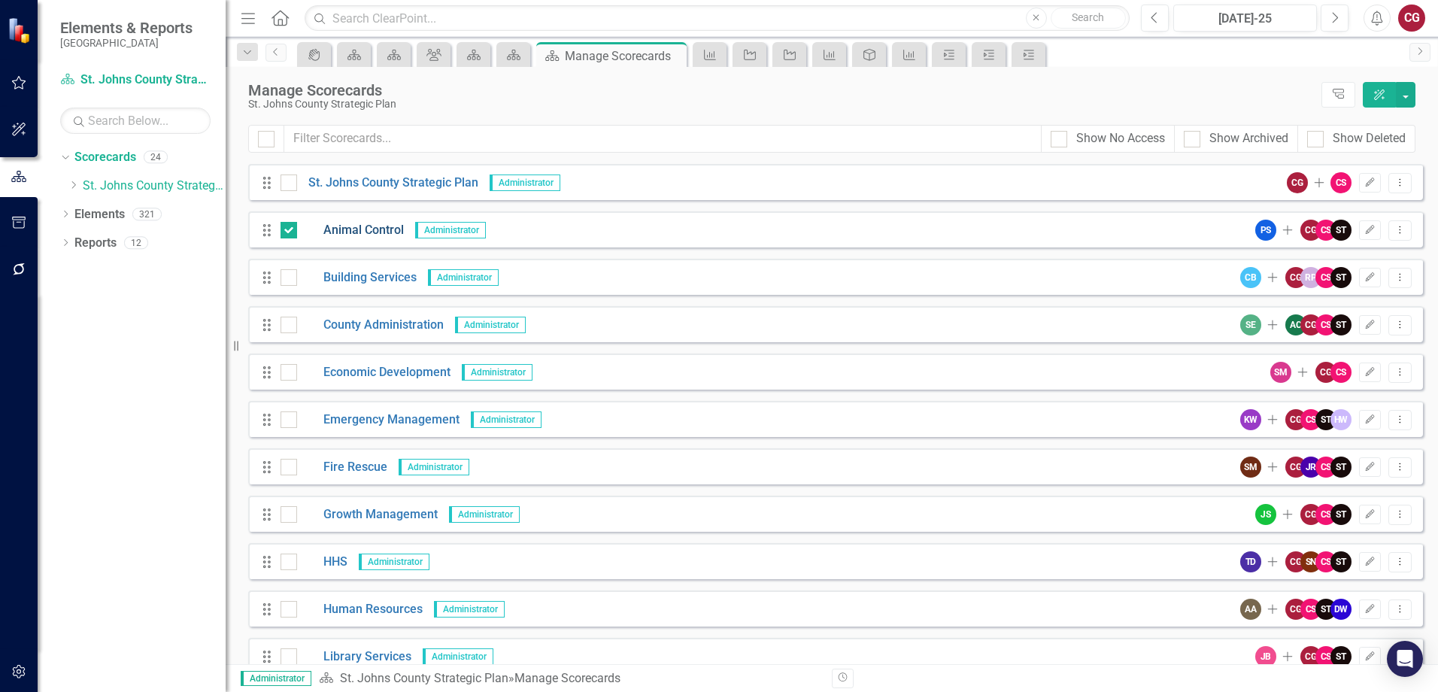
click at [394, 228] on link "Animal Control" at bounding box center [350, 230] width 107 height 17
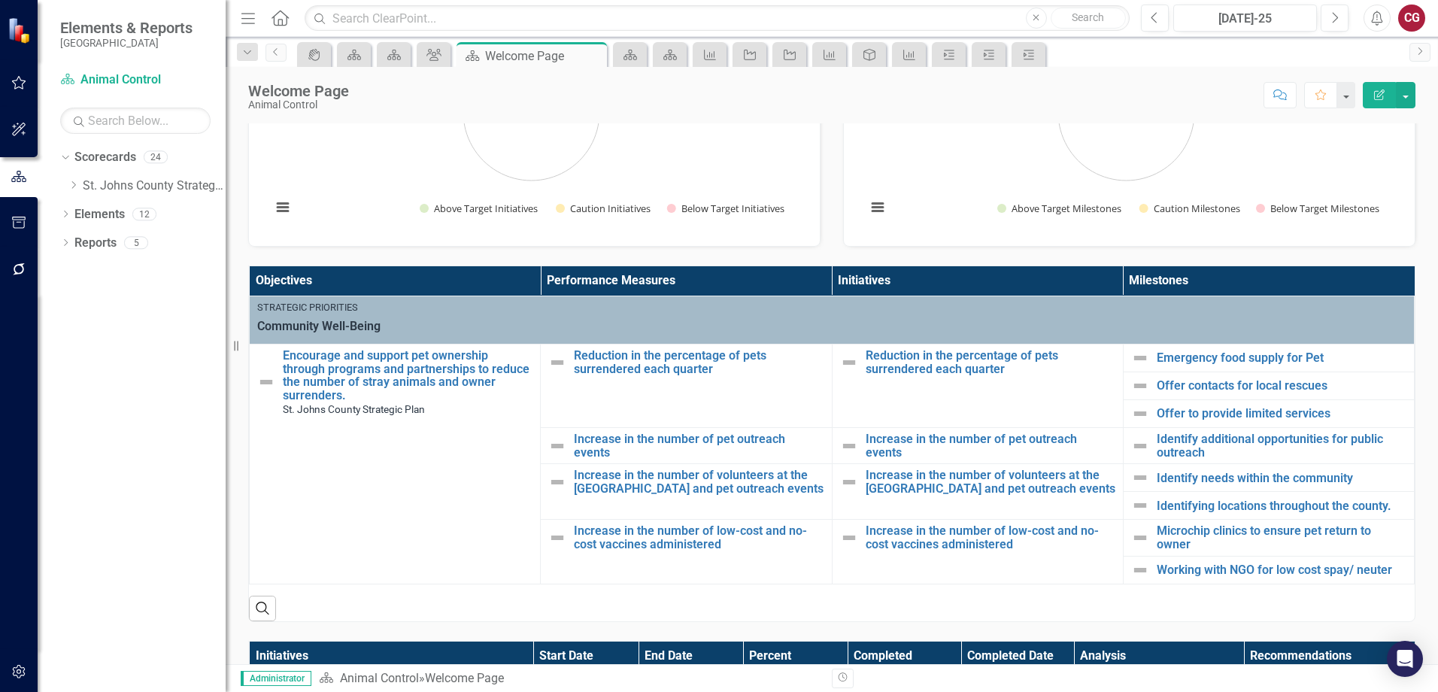
scroll to position [226, 0]
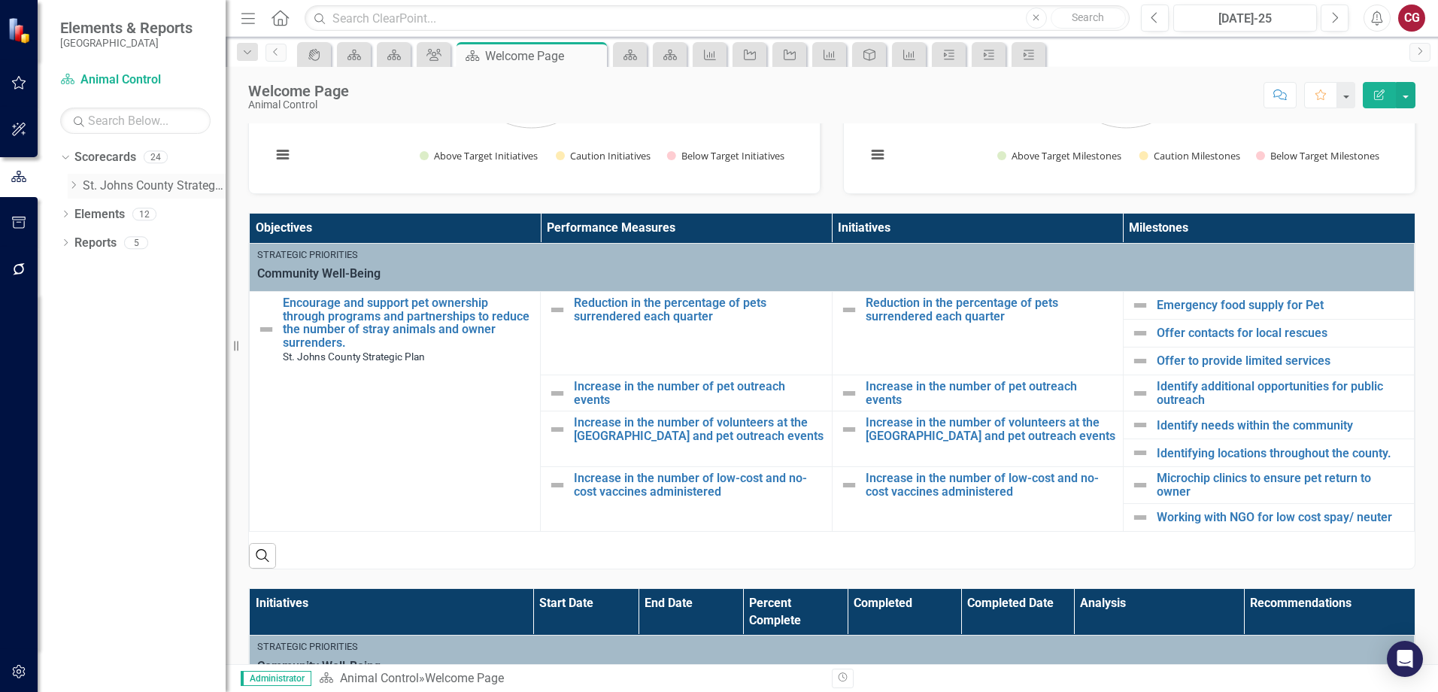
click at [68, 185] on icon "Dropdown" at bounding box center [73, 185] width 11 height 9
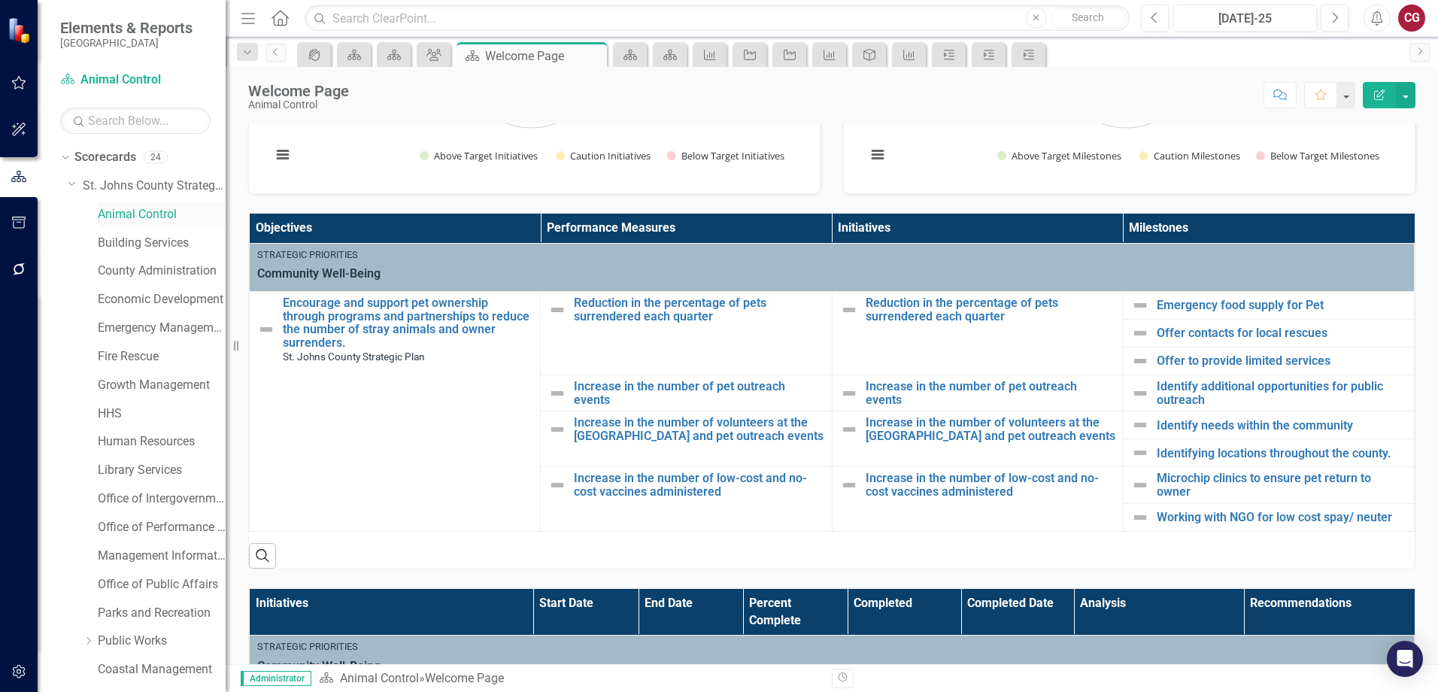
click at [126, 216] on link "Animal Control" at bounding box center [162, 214] width 128 height 17
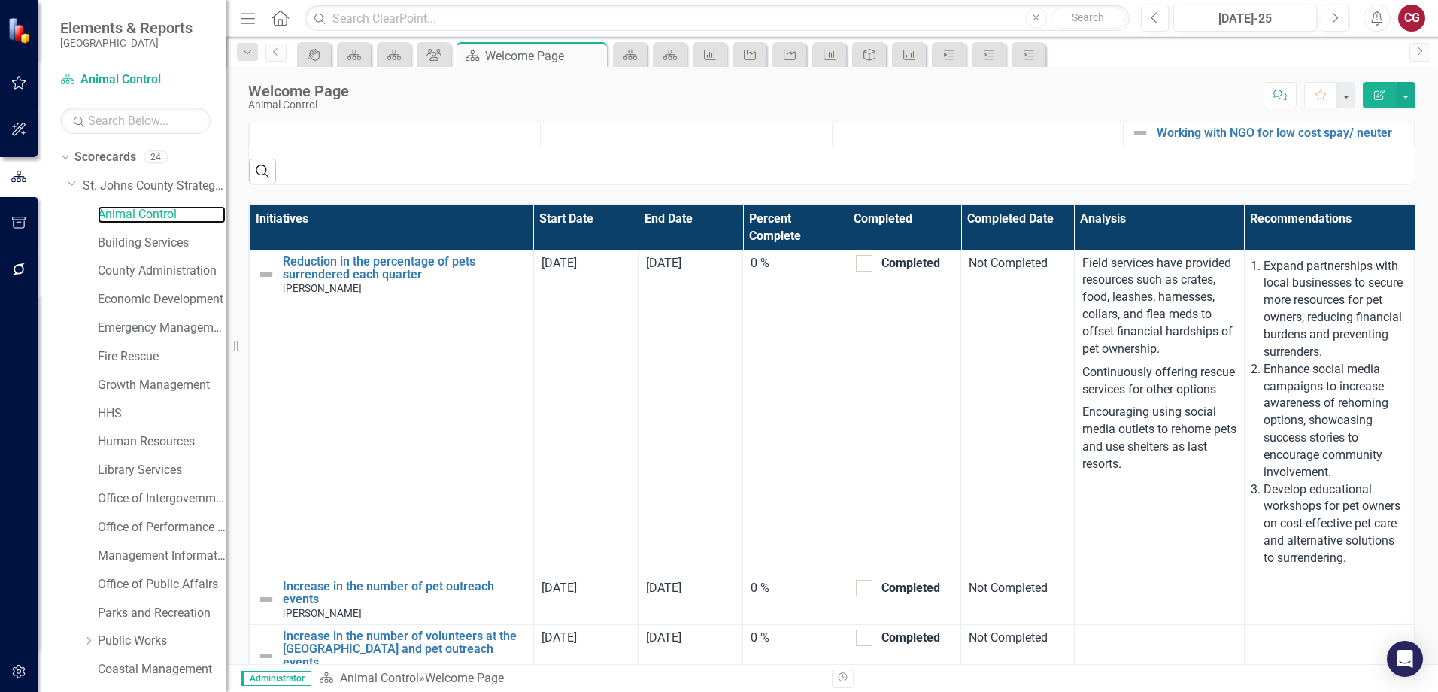
scroll to position [722, 0]
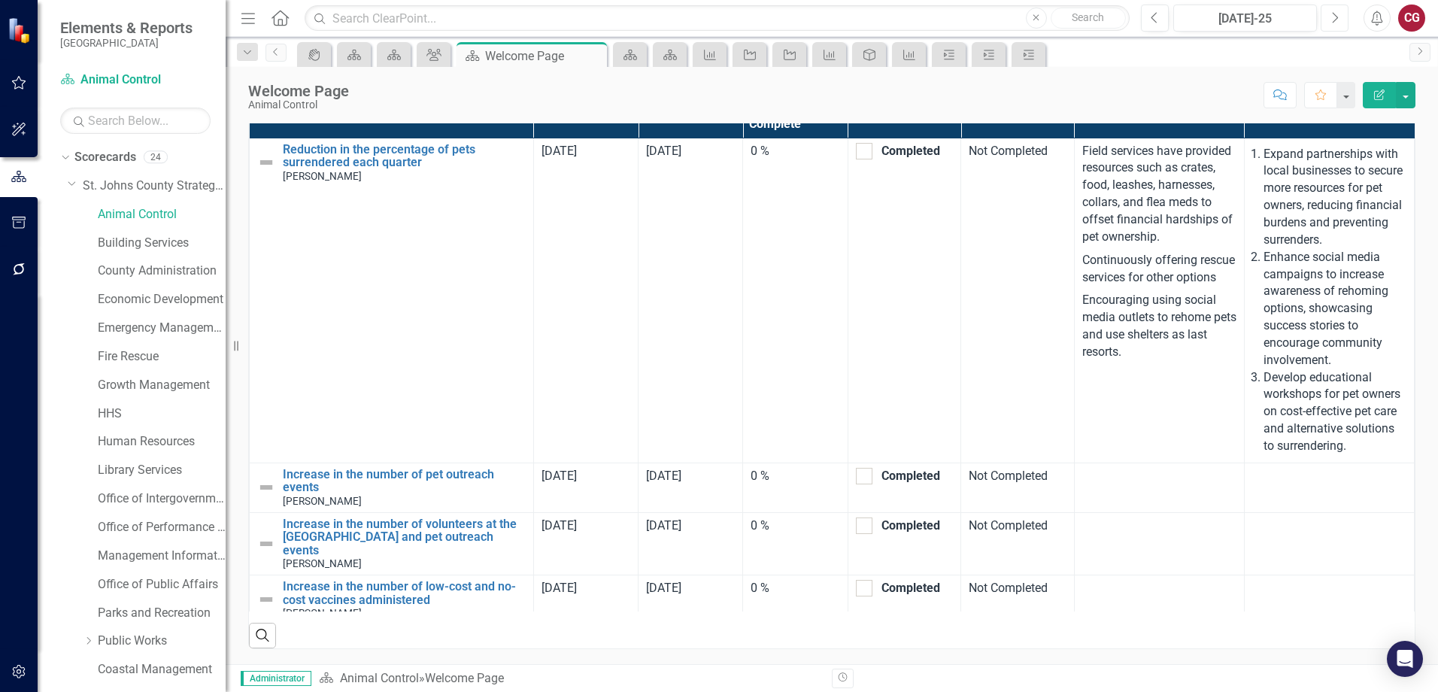
click at [1332, 21] on icon "Next" at bounding box center [1335, 18] width 8 height 14
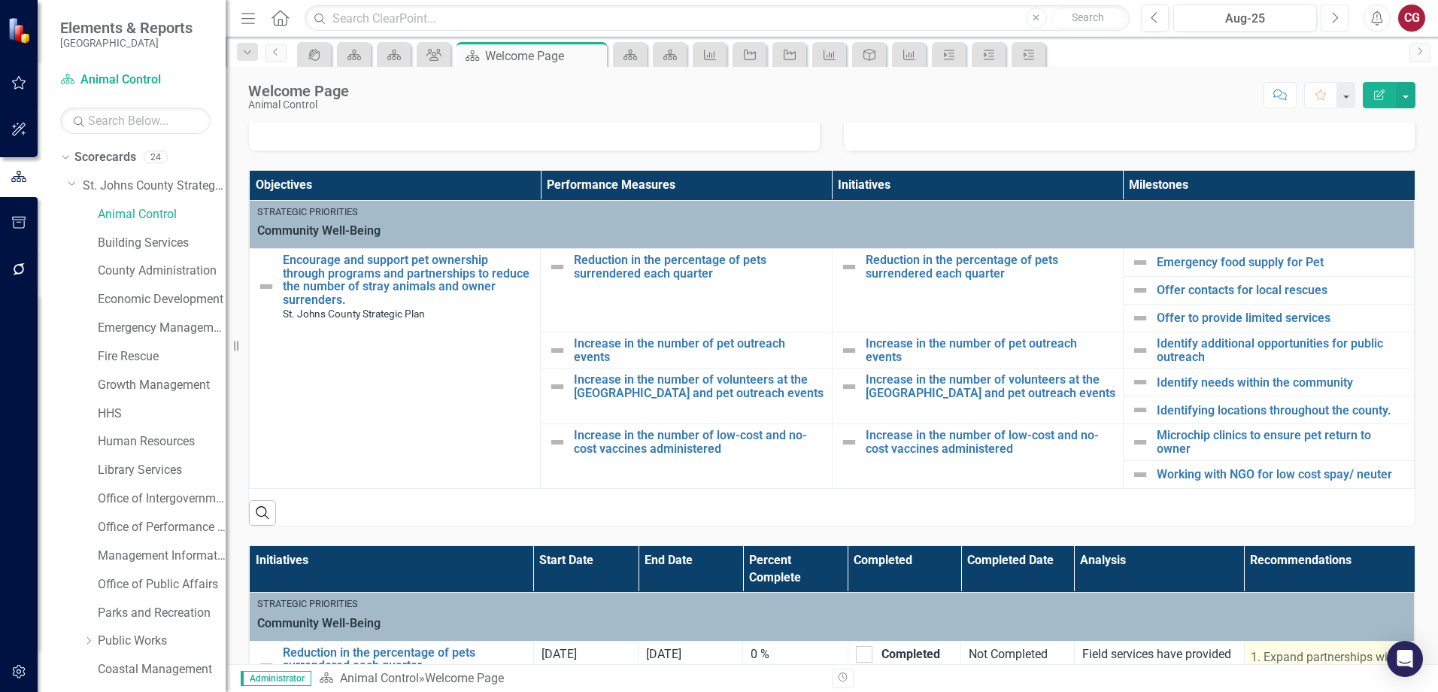
scroll to position [226, 0]
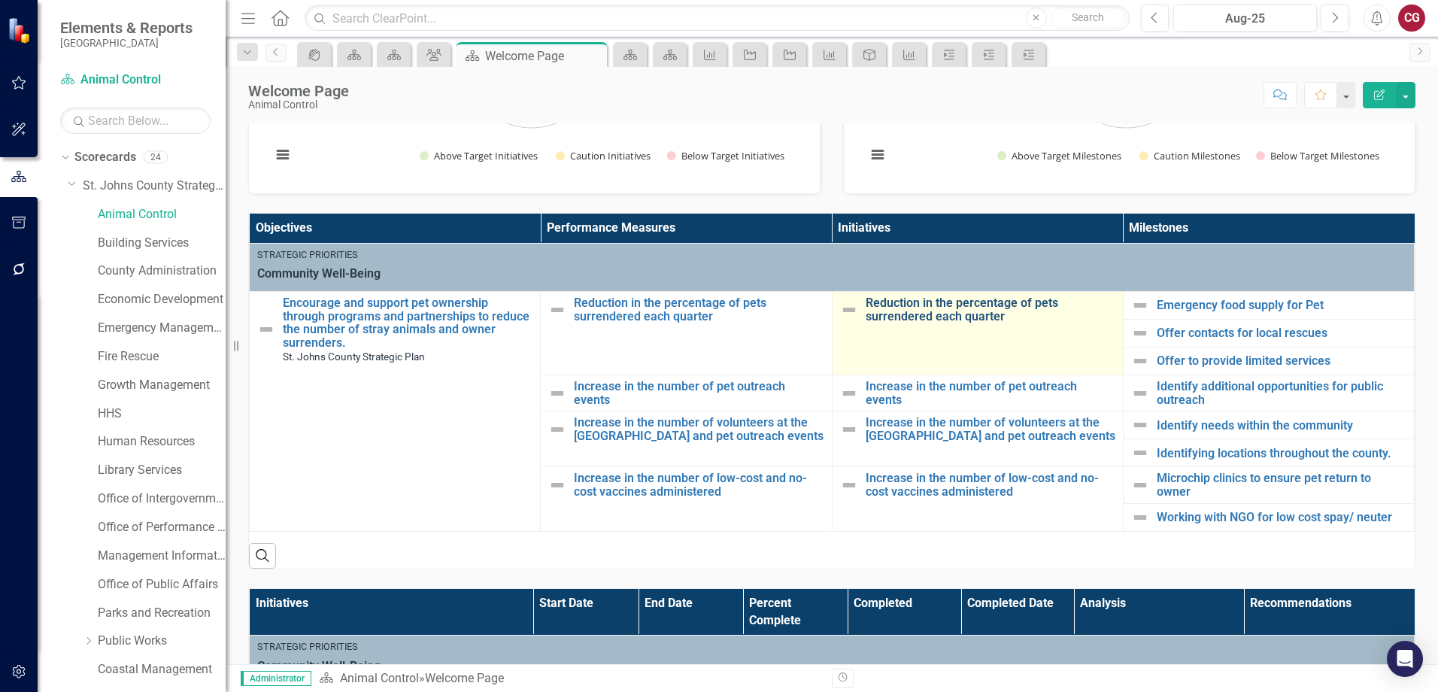
click at [982, 311] on link "Reduction in the percentage of pets surrendered each quarter" at bounding box center [991, 309] width 250 height 26
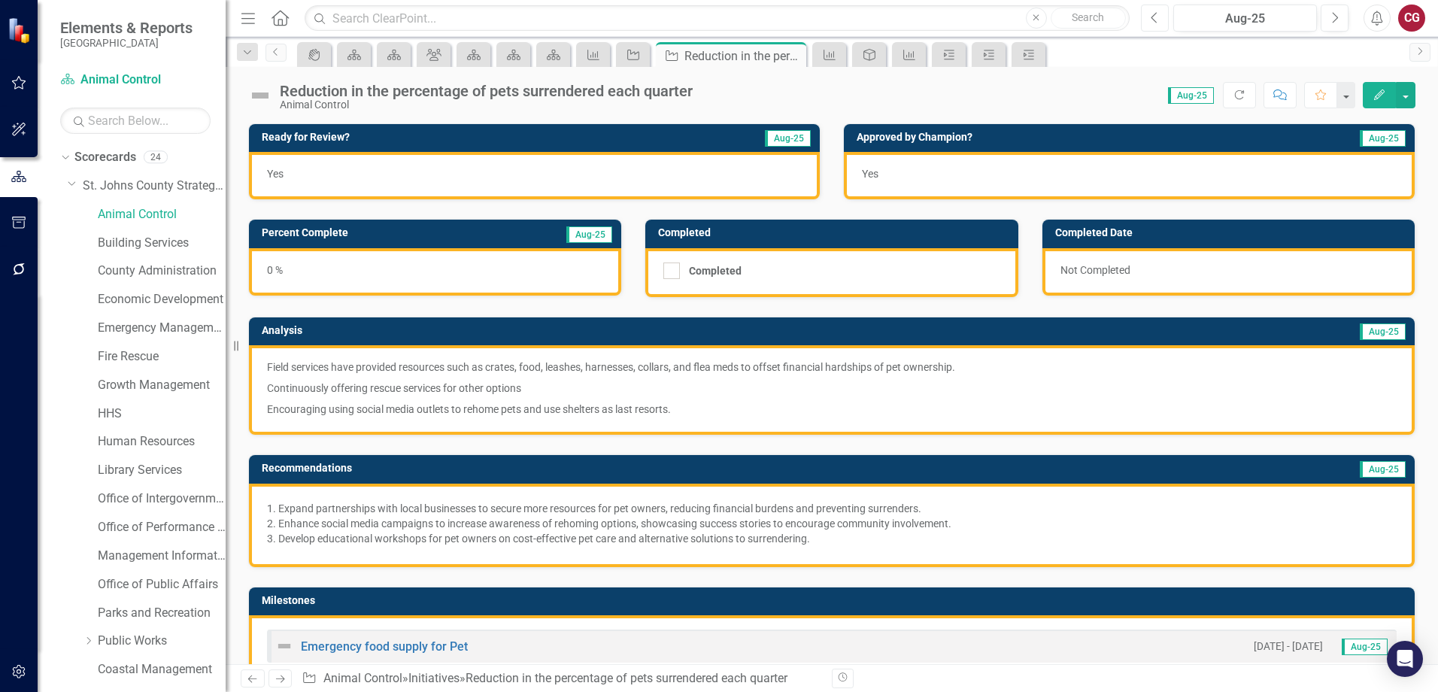
click at [1155, 20] on icon "Previous" at bounding box center [1155, 18] width 8 height 14
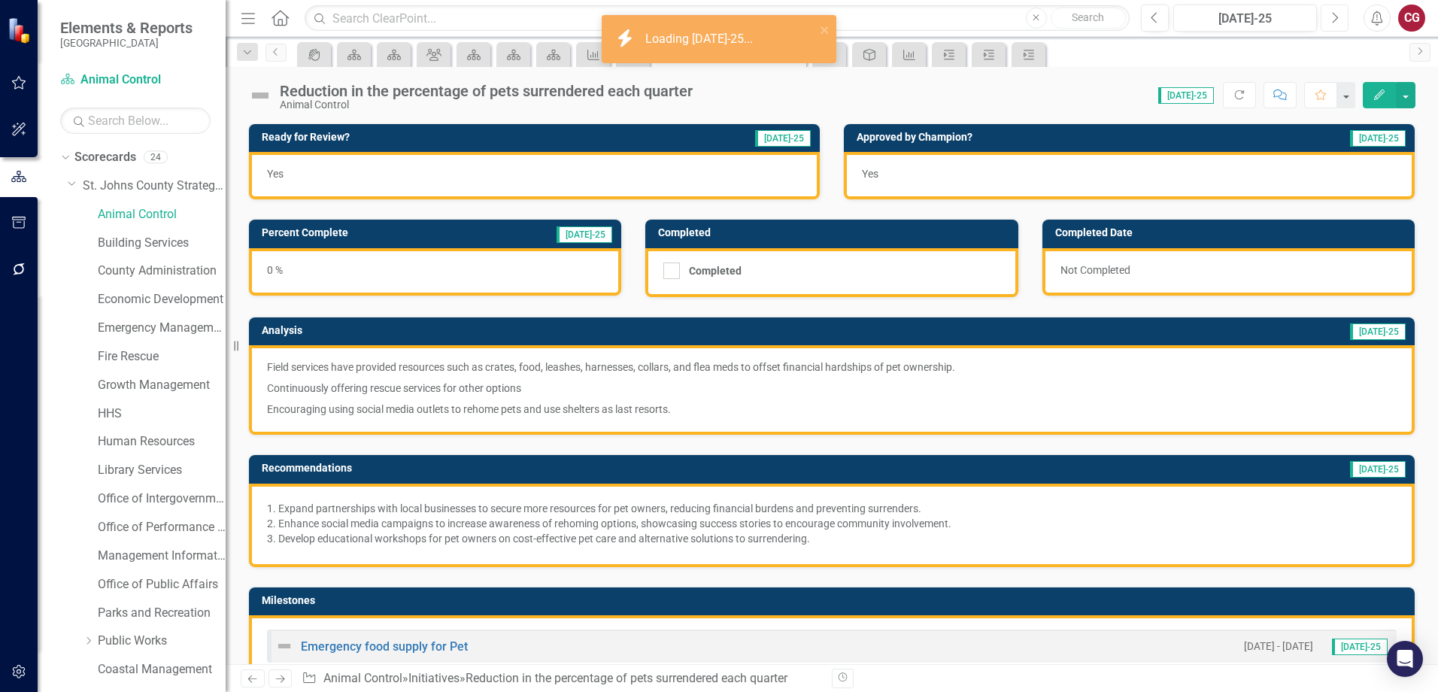
click at [1334, 22] on icon "Next" at bounding box center [1335, 18] width 8 height 14
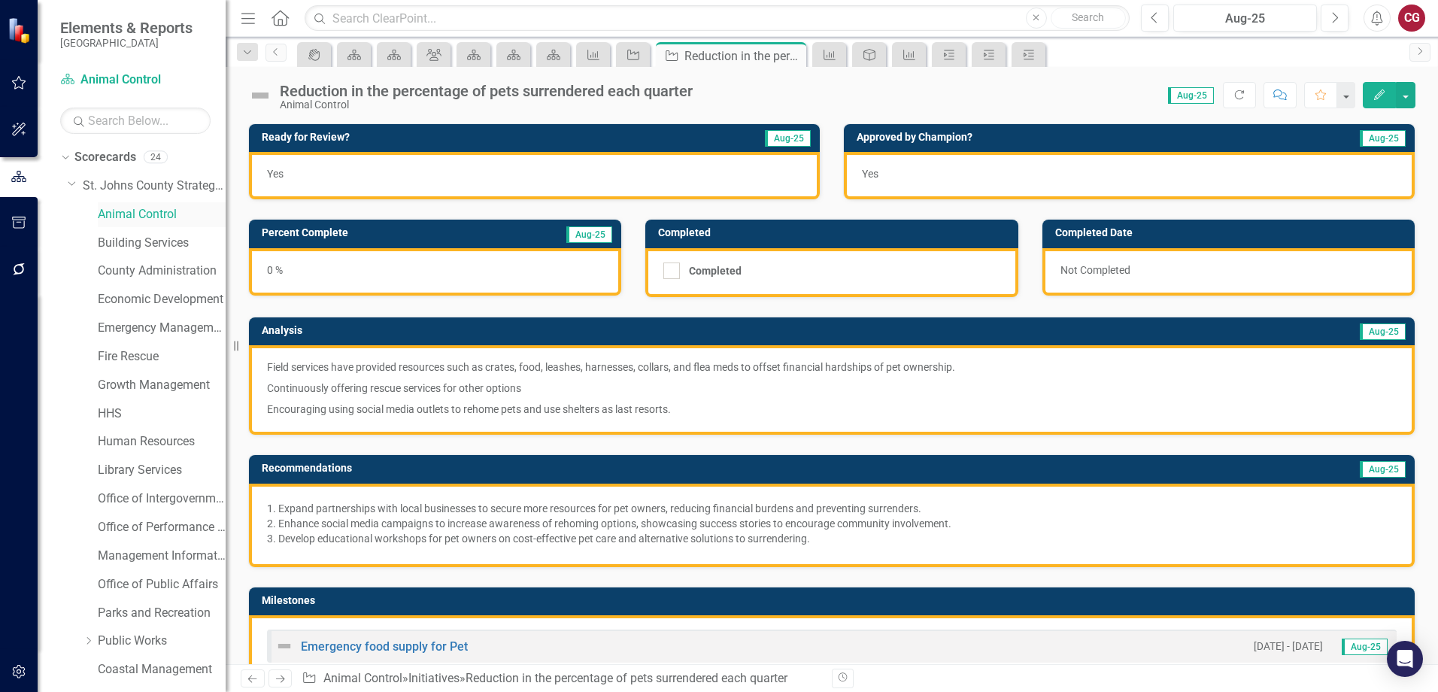
click at [135, 206] on link "Animal Control" at bounding box center [162, 214] width 128 height 17
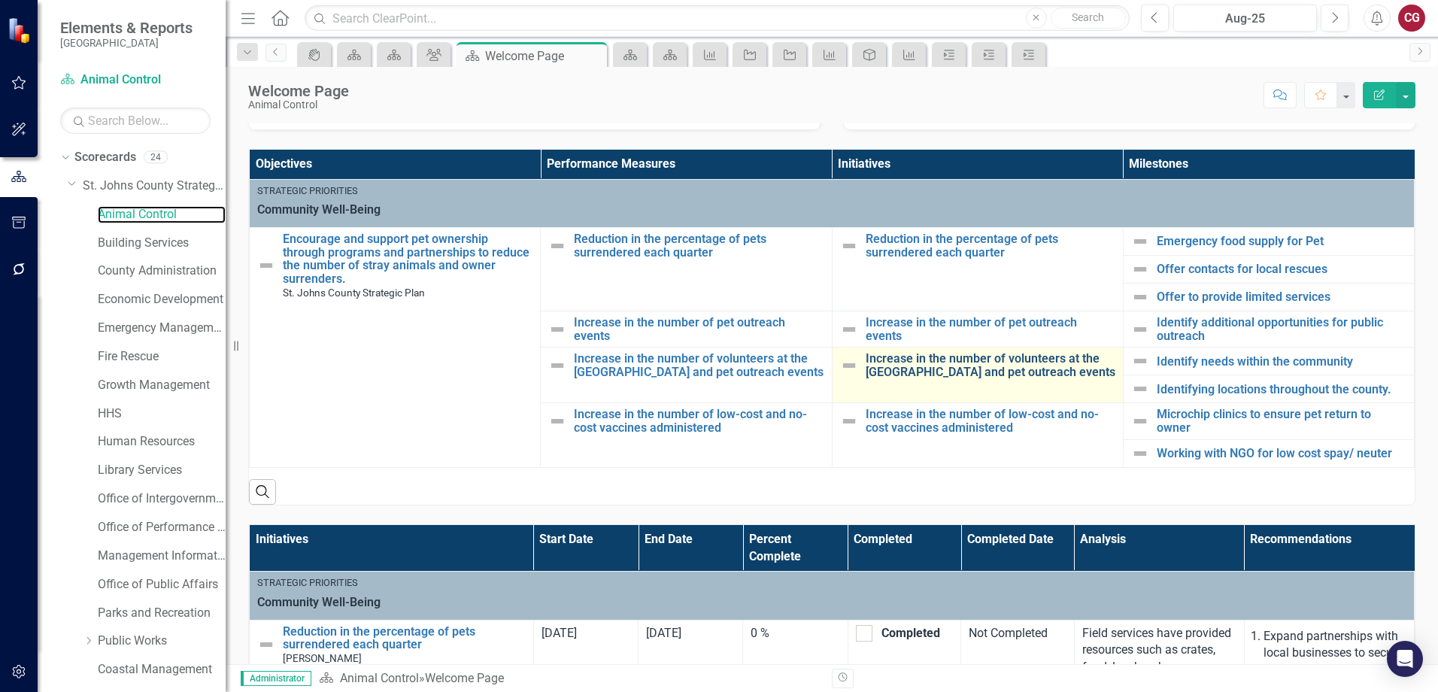
scroll to position [301, 0]
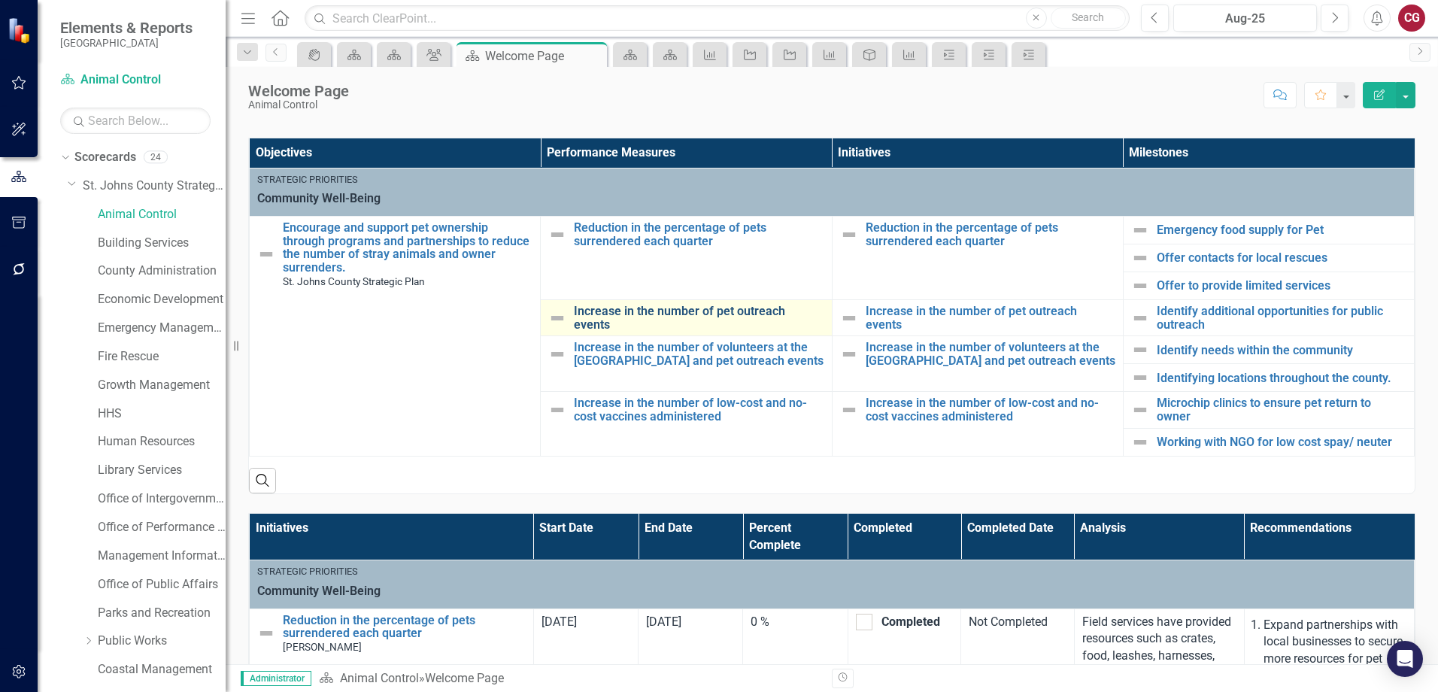
click at [620, 320] on link "Increase in the number of pet outreach events" at bounding box center [699, 318] width 250 height 26
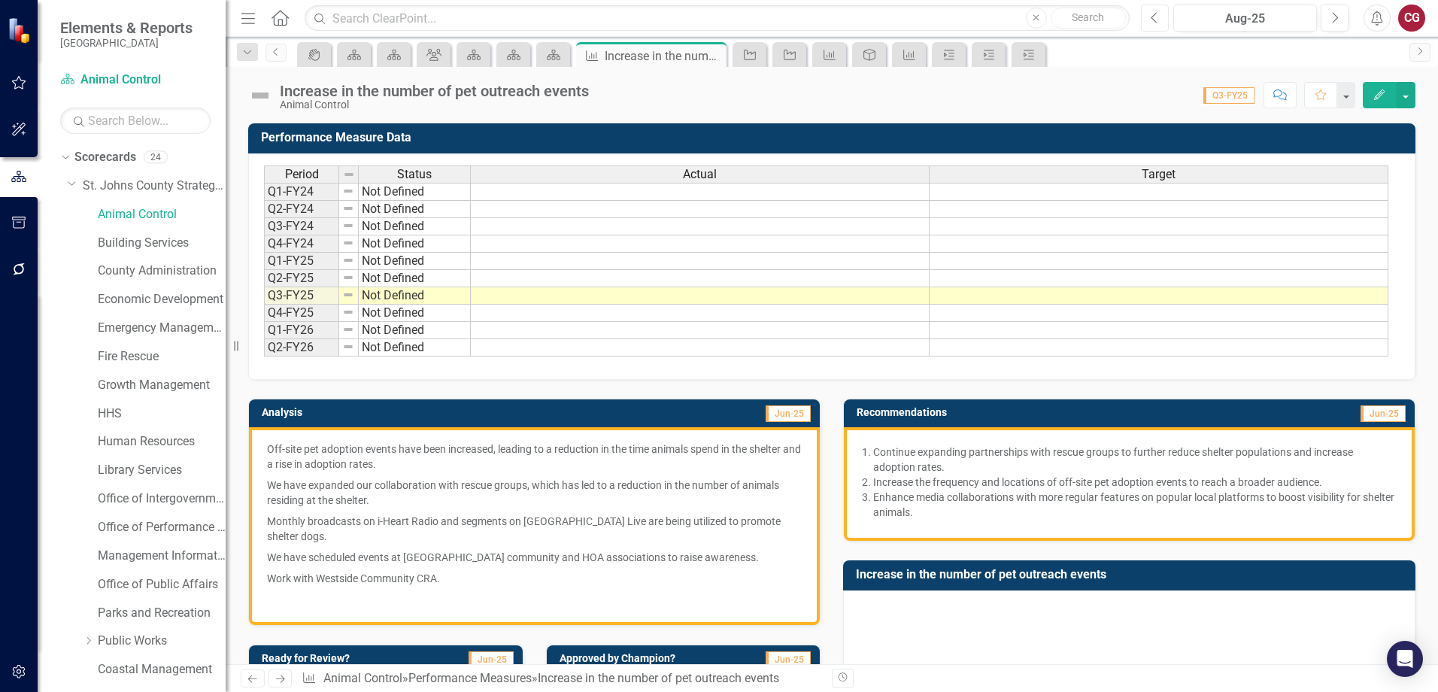
click at [1161, 20] on button "Previous" at bounding box center [1155, 18] width 28 height 27
click at [1158, 21] on icon "Previous" at bounding box center [1155, 18] width 8 height 14
click at [1340, 20] on button "Next" at bounding box center [1335, 18] width 28 height 27
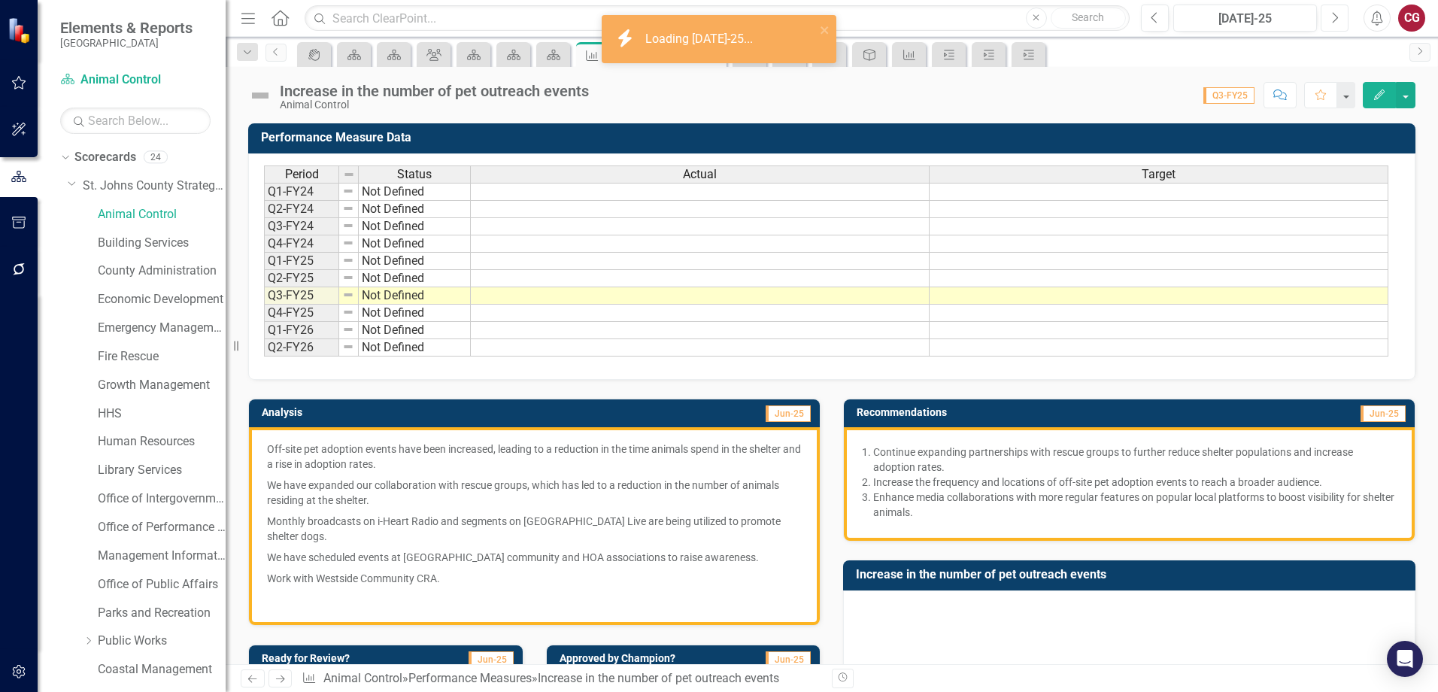
click at [1340, 23] on button "Next" at bounding box center [1335, 18] width 28 height 27
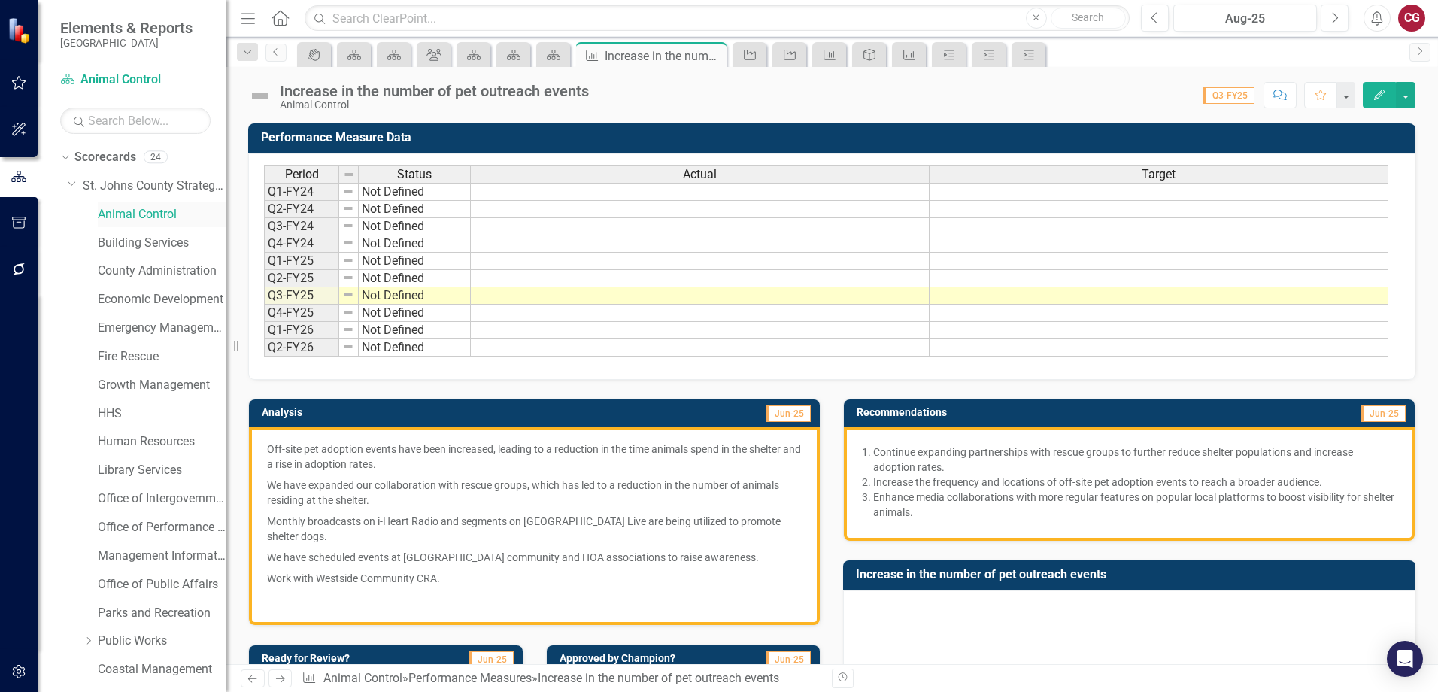
click at [114, 220] on link "Animal Control" at bounding box center [162, 214] width 128 height 17
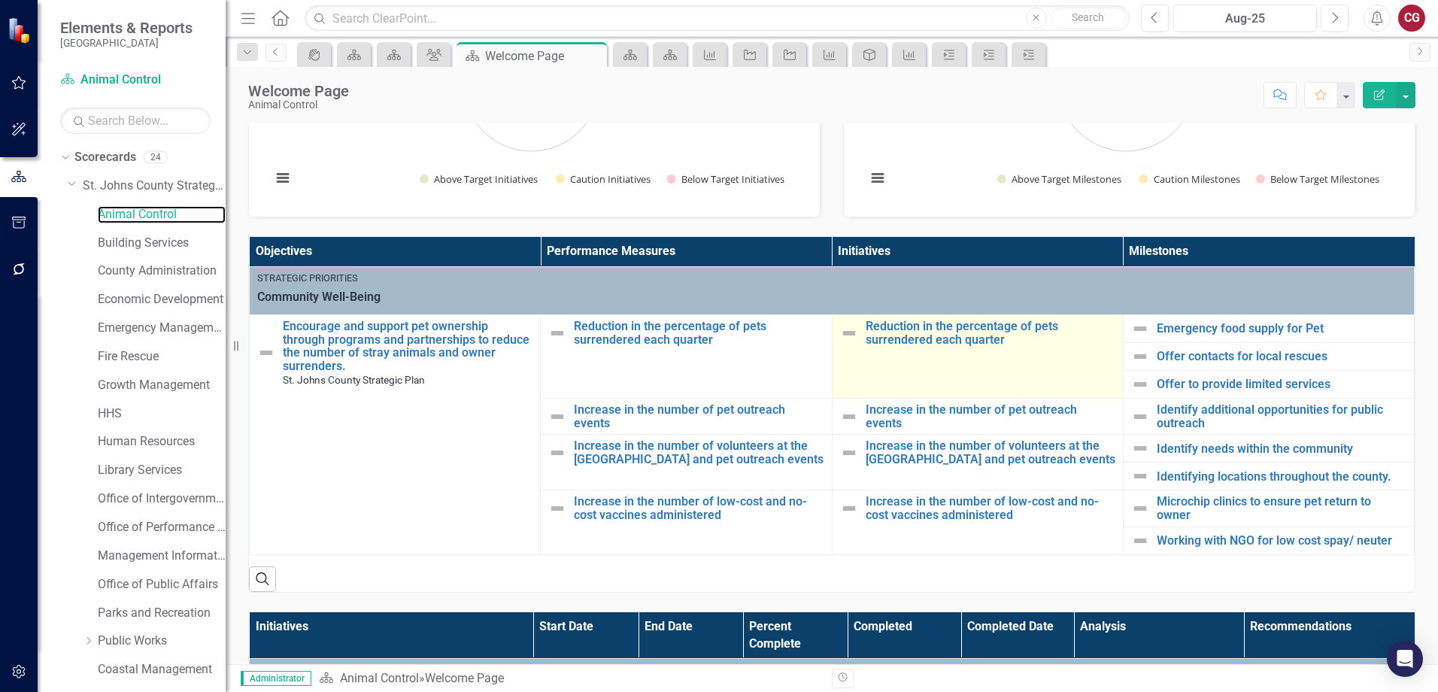
scroll to position [226, 0]
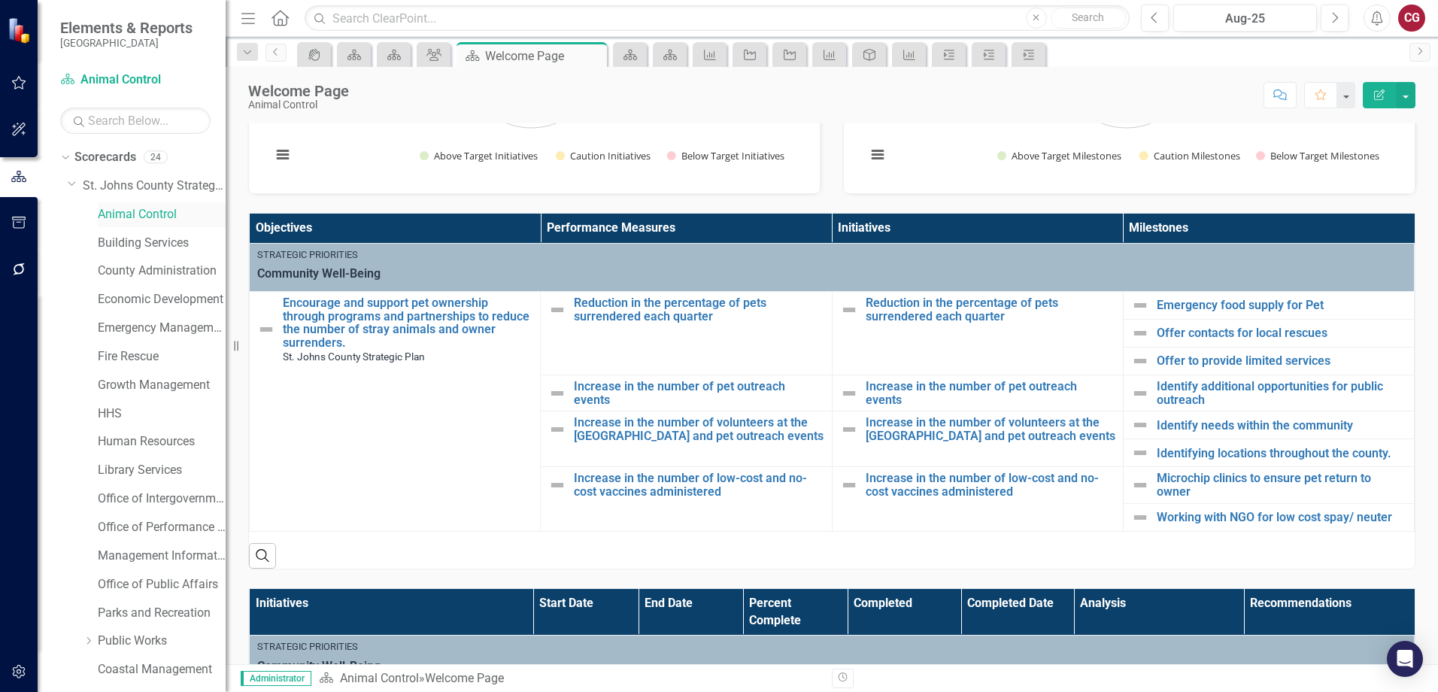
click at [121, 210] on link "Animal Control" at bounding box center [162, 214] width 128 height 17
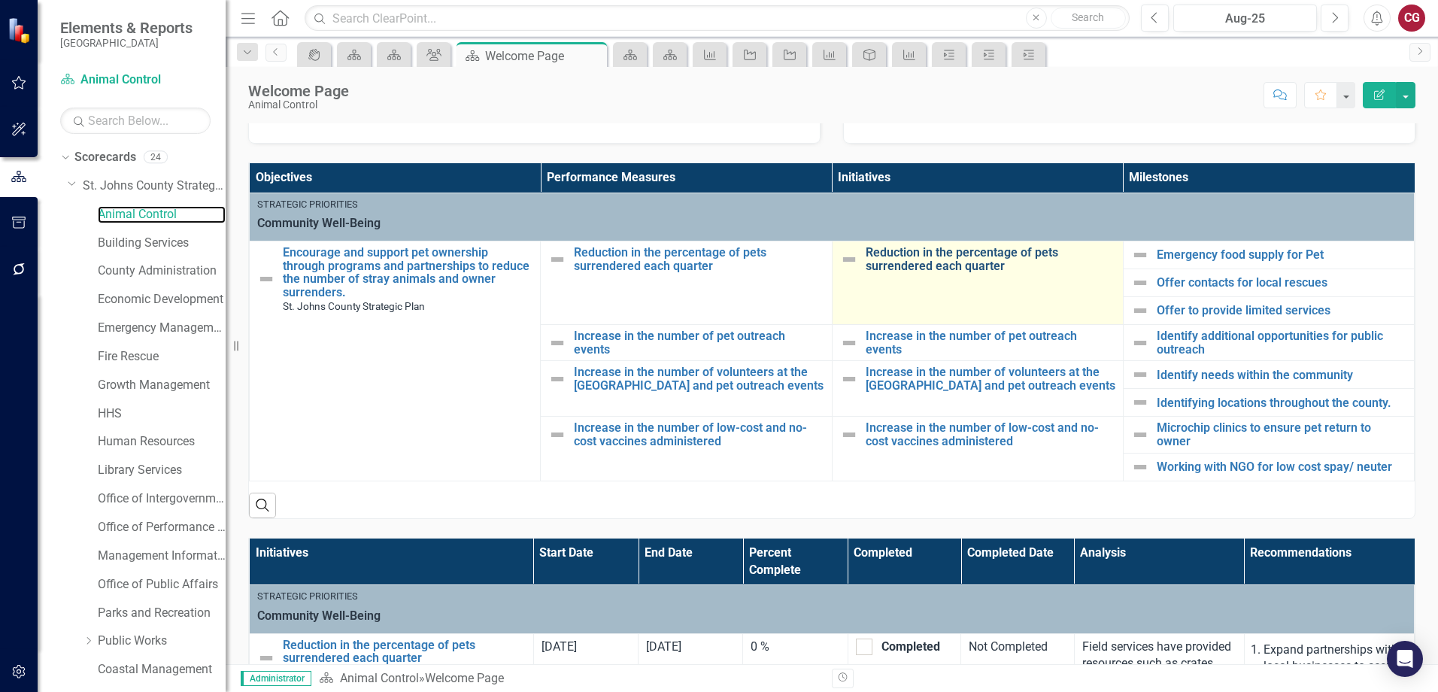
scroll to position [301, 0]
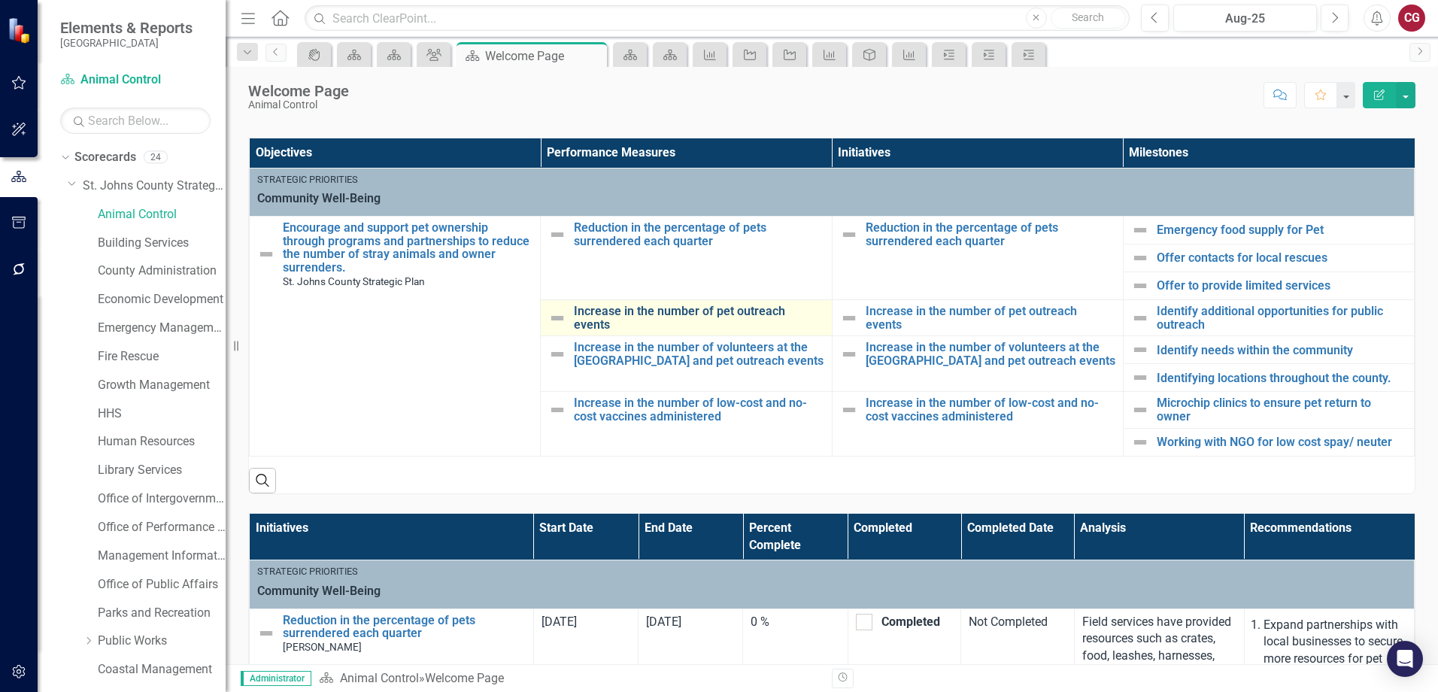
click at [669, 319] on link "Increase in the number of pet outreach events" at bounding box center [699, 318] width 250 height 26
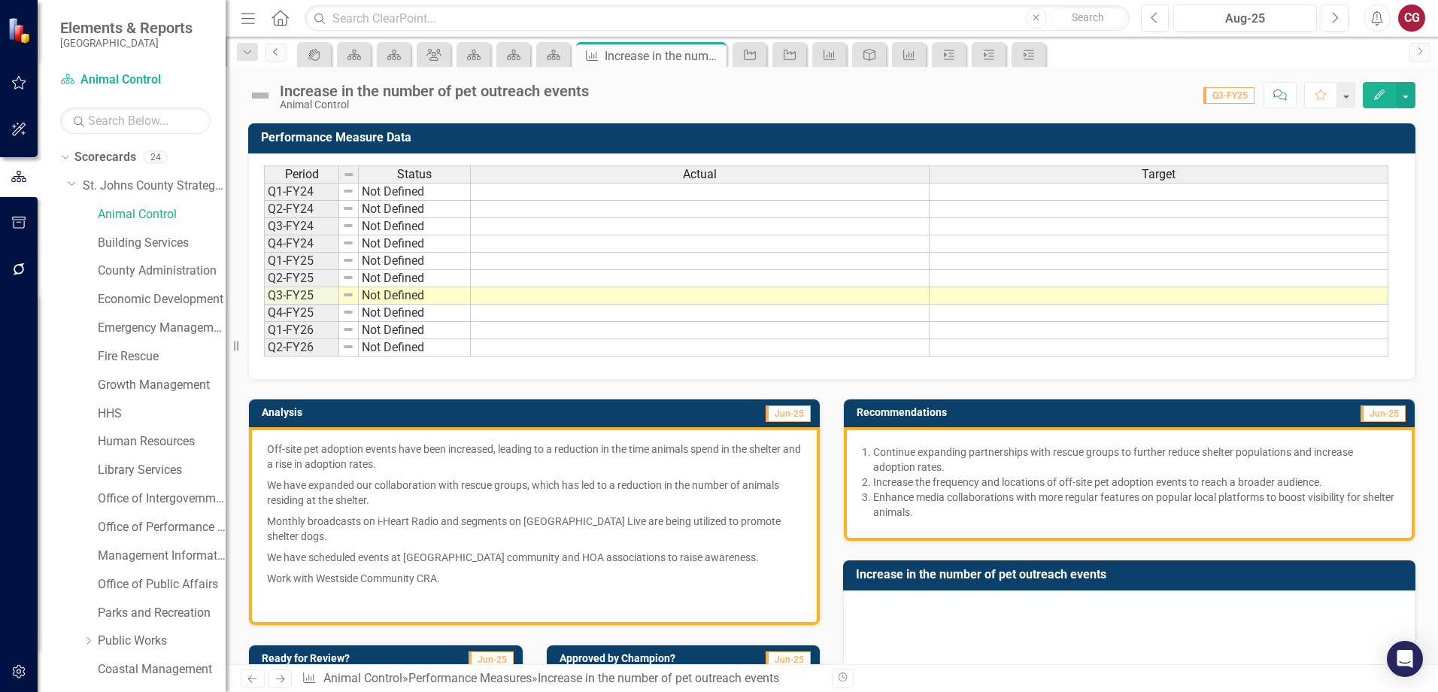
click at [275, 58] on link "Previous" at bounding box center [276, 53] width 21 height 18
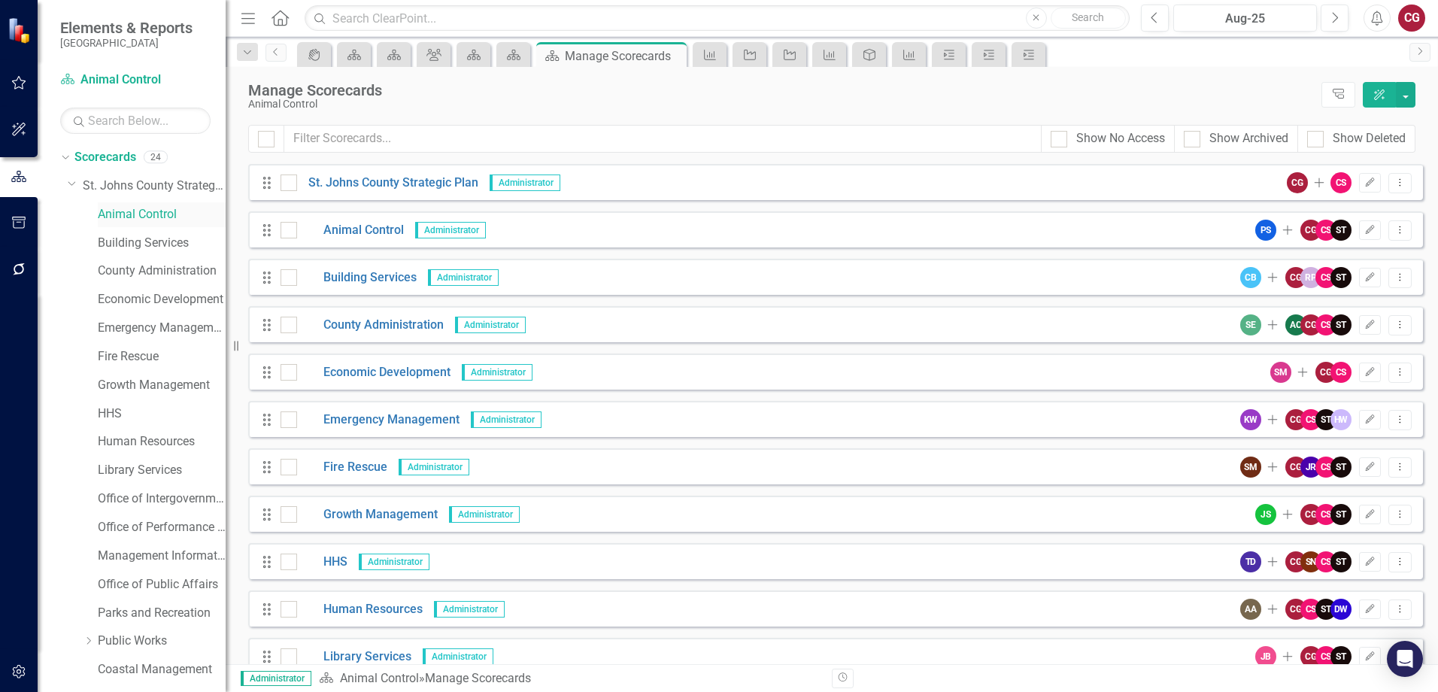
click at [172, 211] on link "Animal Control" at bounding box center [162, 214] width 128 height 17
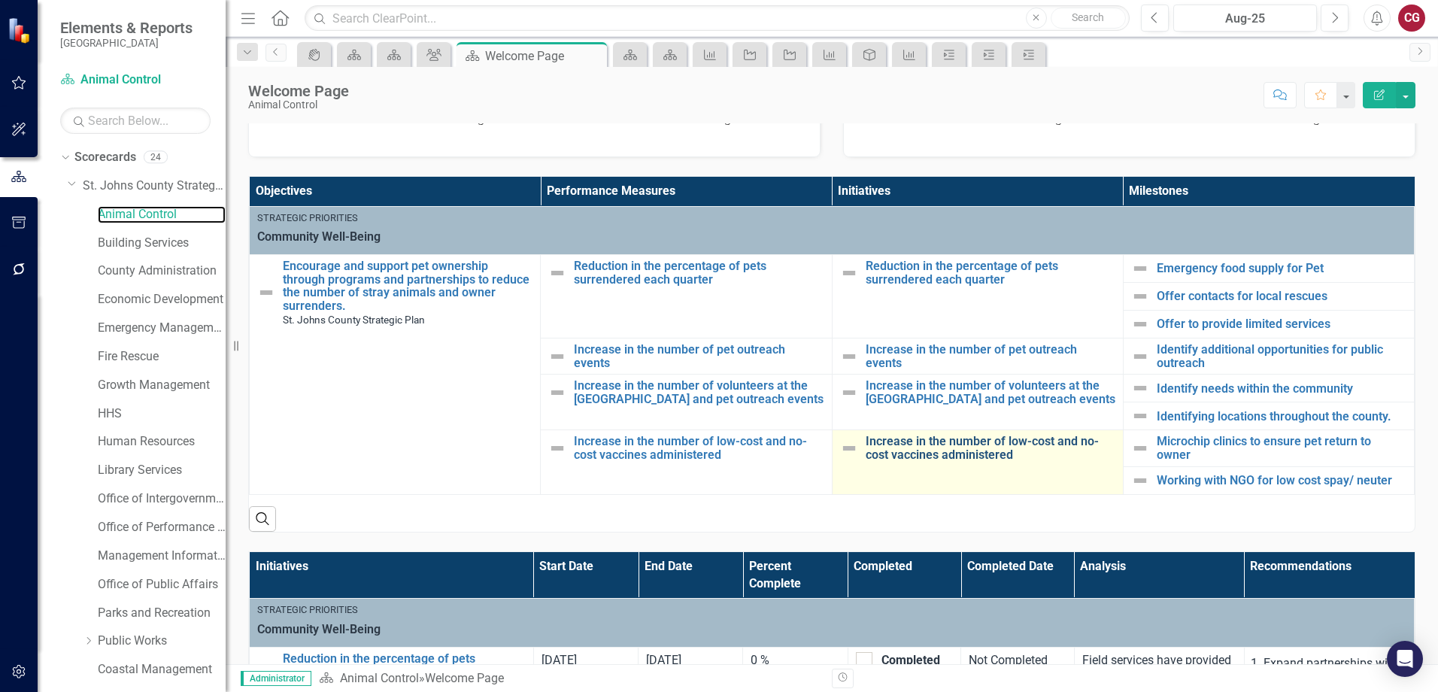
scroll to position [301, 0]
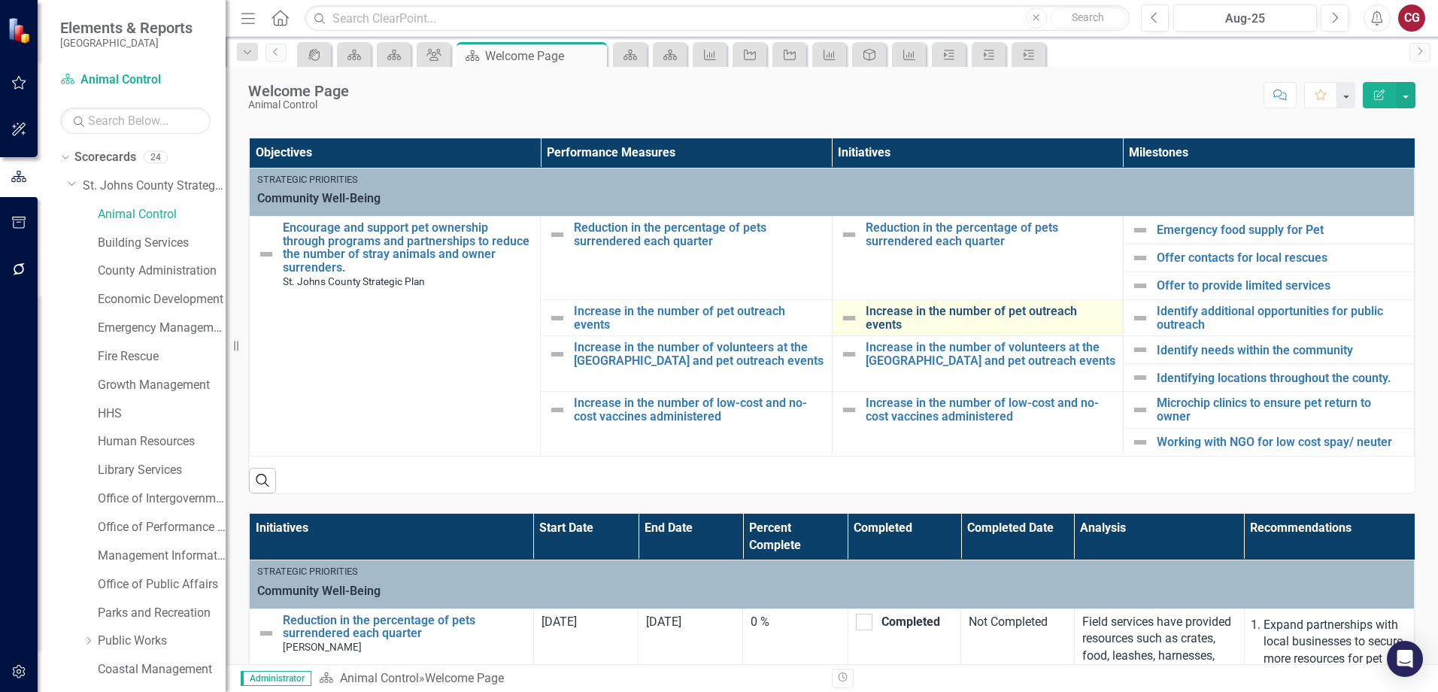
click at [962, 319] on link "Increase in the number of pet outreach events" at bounding box center [991, 318] width 250 height 26
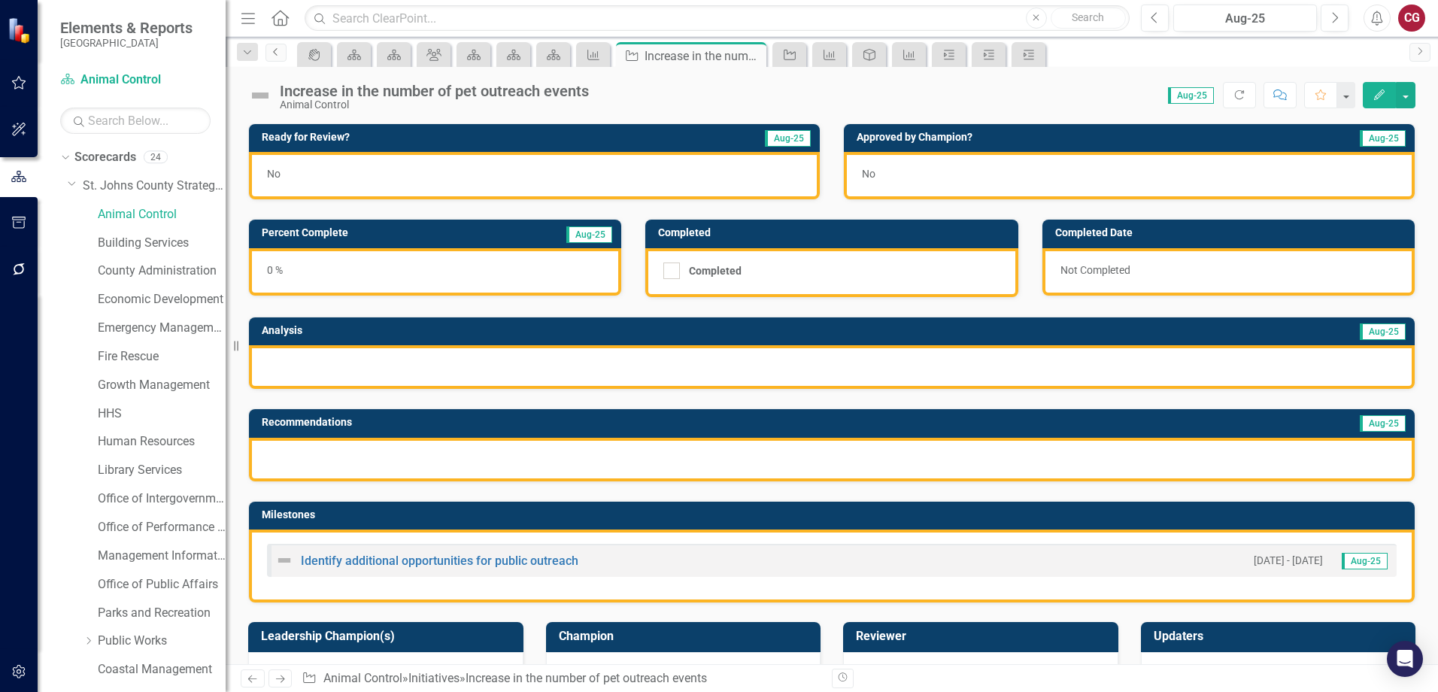
click at [271, 53] on icon "Previous" at bounding box center [276, 51] width 12 height 9
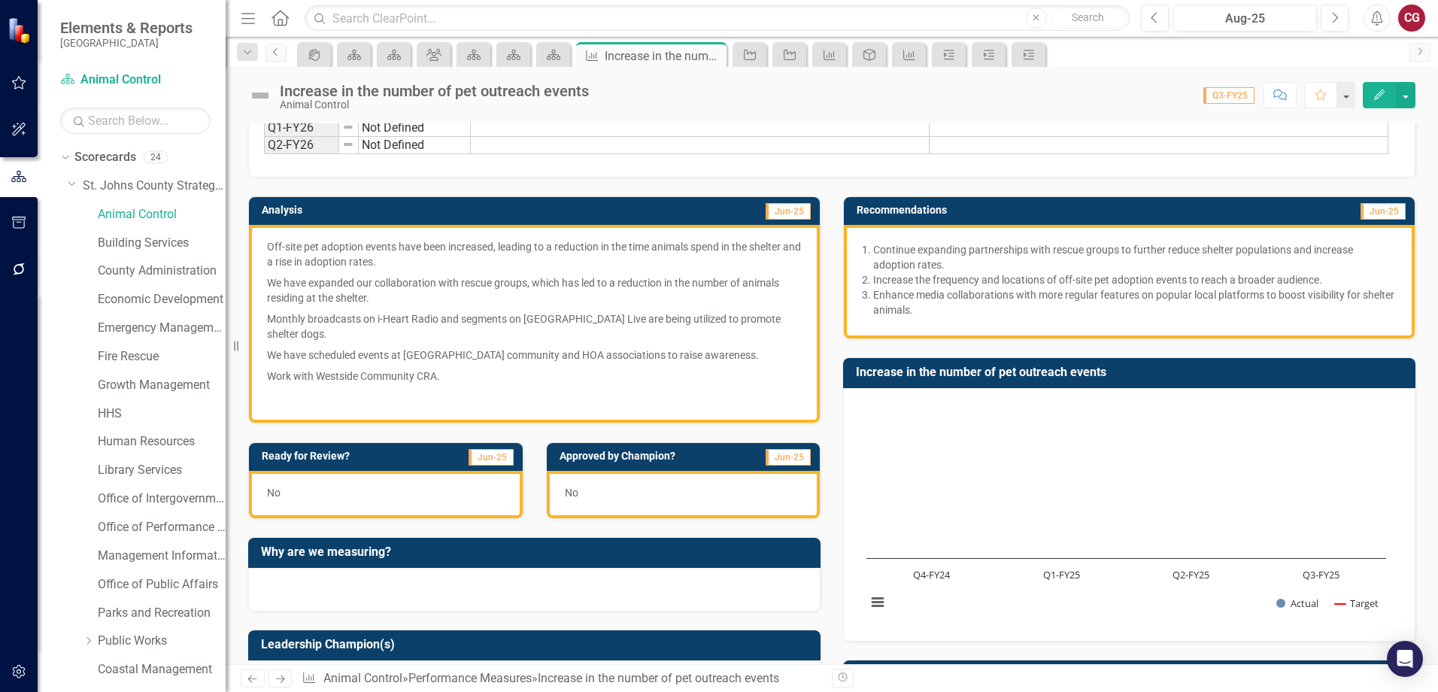
scroll to position [226, 0]
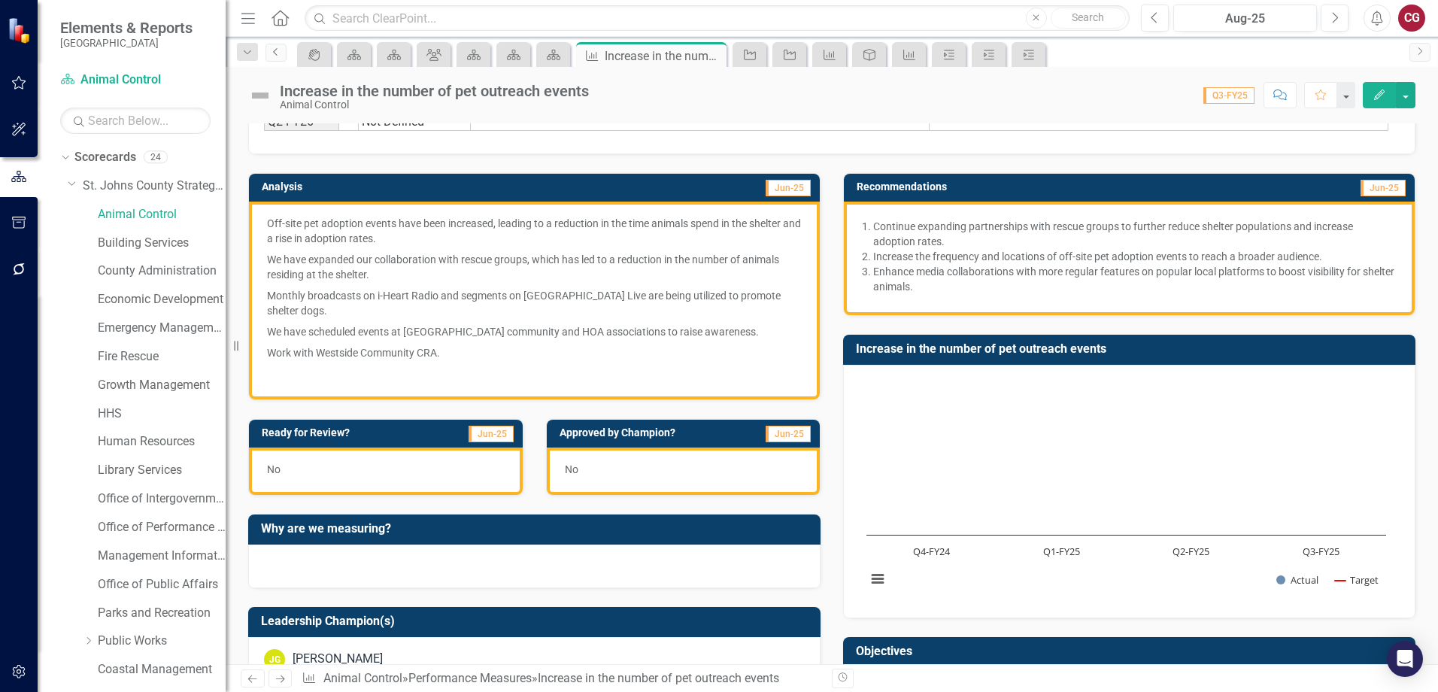
click at [271, 54] on icon "Previous" at bounding box center [276, 51] width 12 height 9
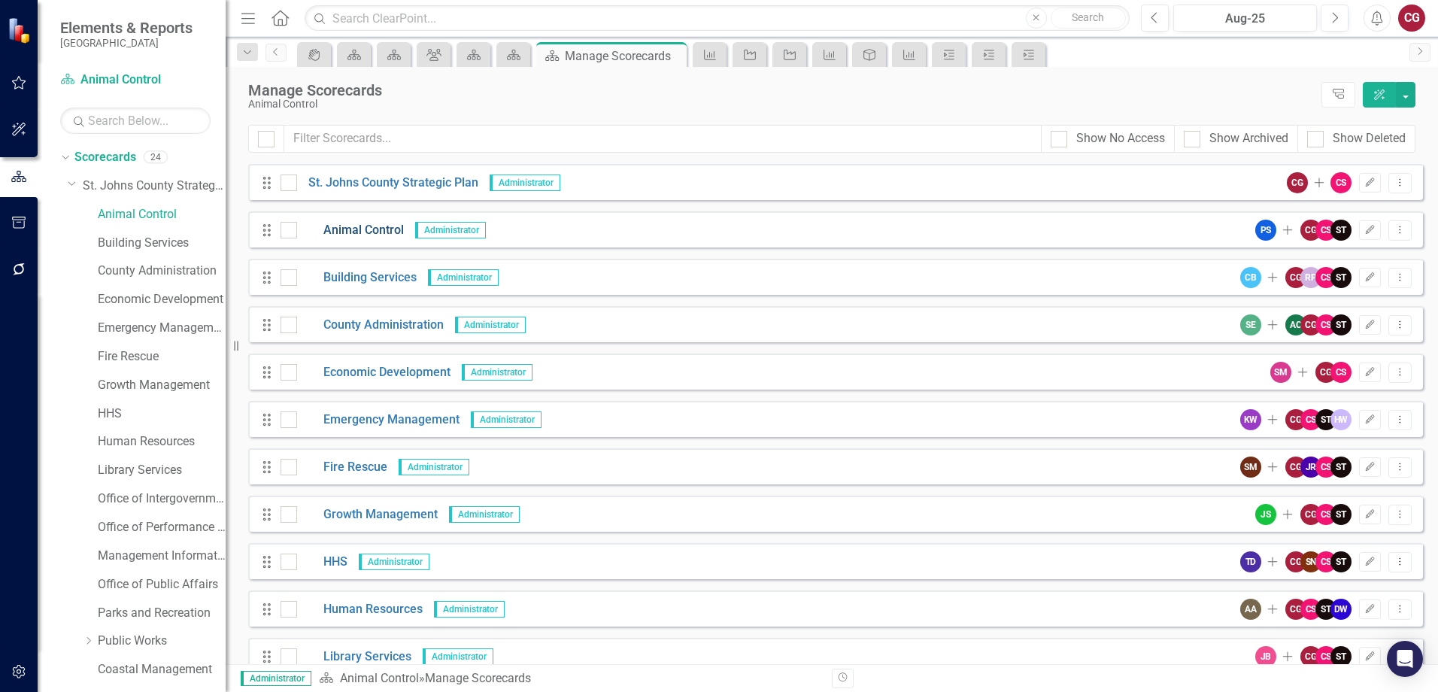
click at [387, 231] on link "Animal Control" at bounding box center [350, 230] width 107 height 17
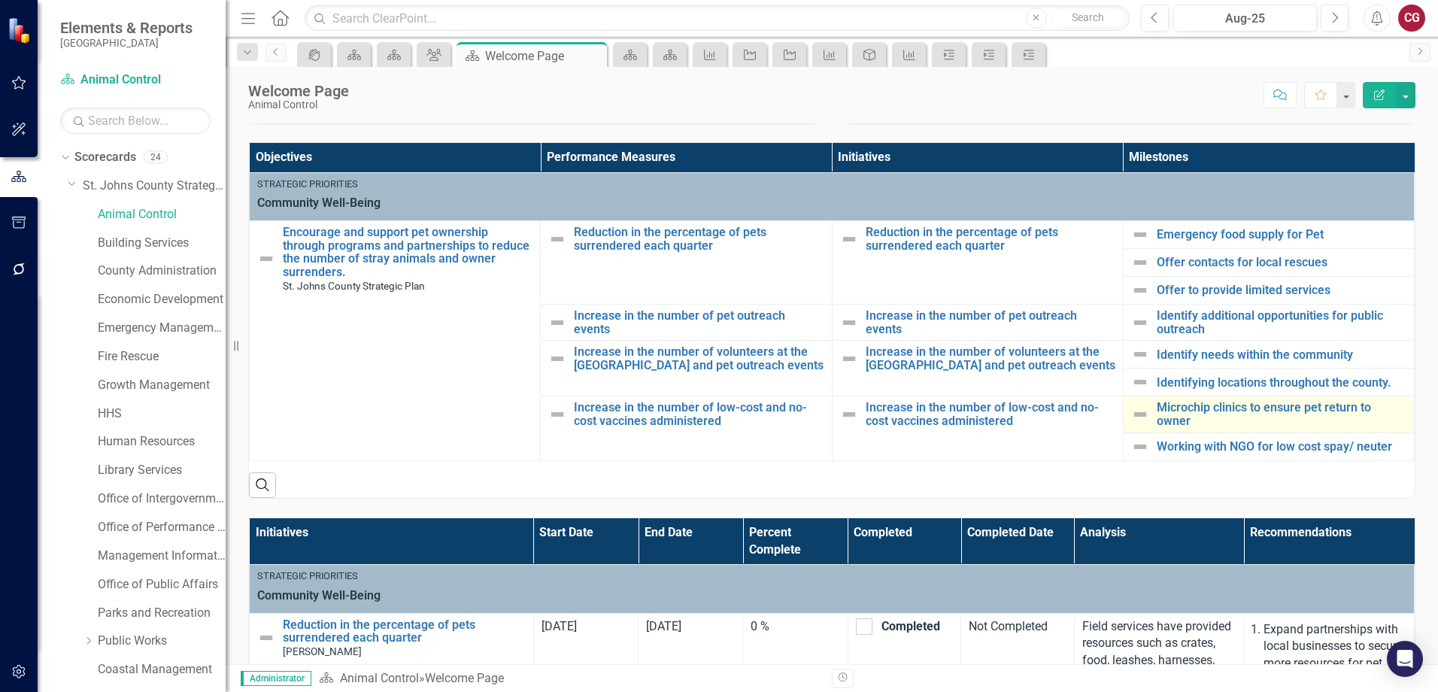
scroll to position [301, 0]
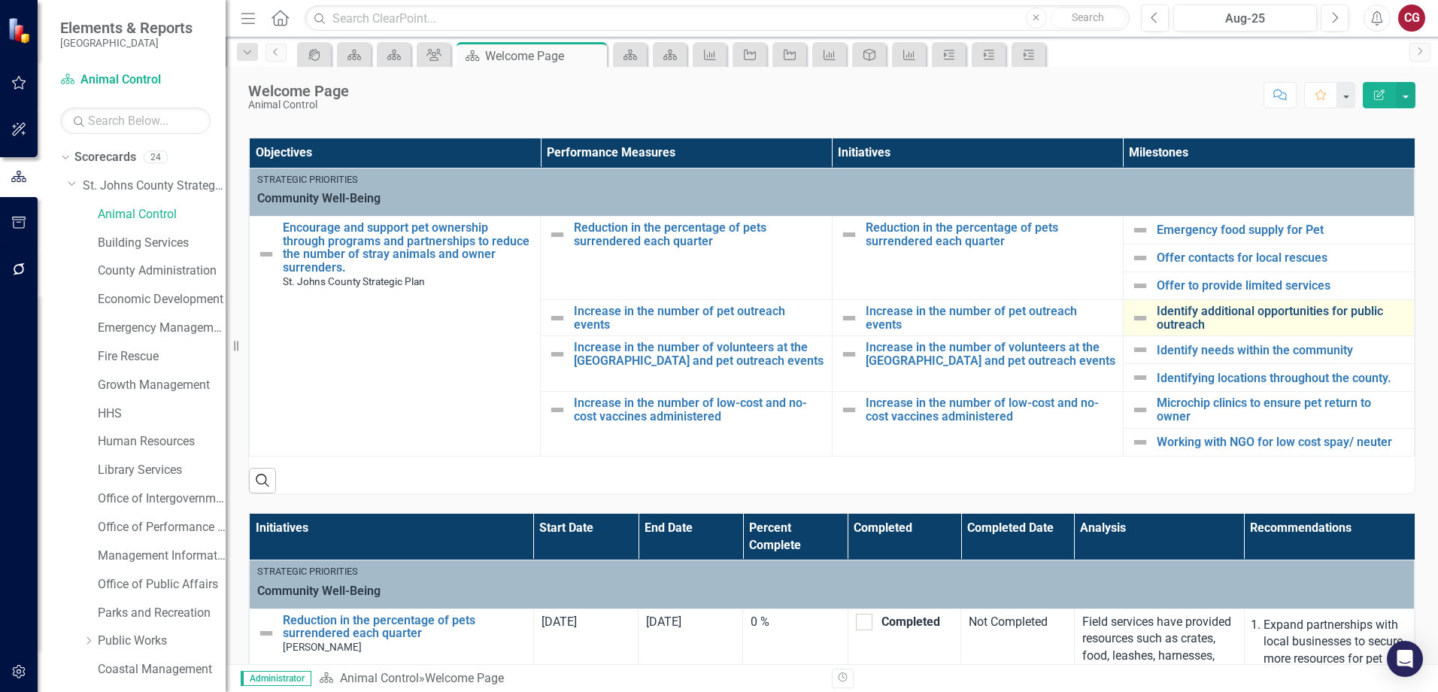
click at [1165, 317] on link "Identify additional opportunities for public outreach" at bounding box center [1282, 318] width 250 height 26
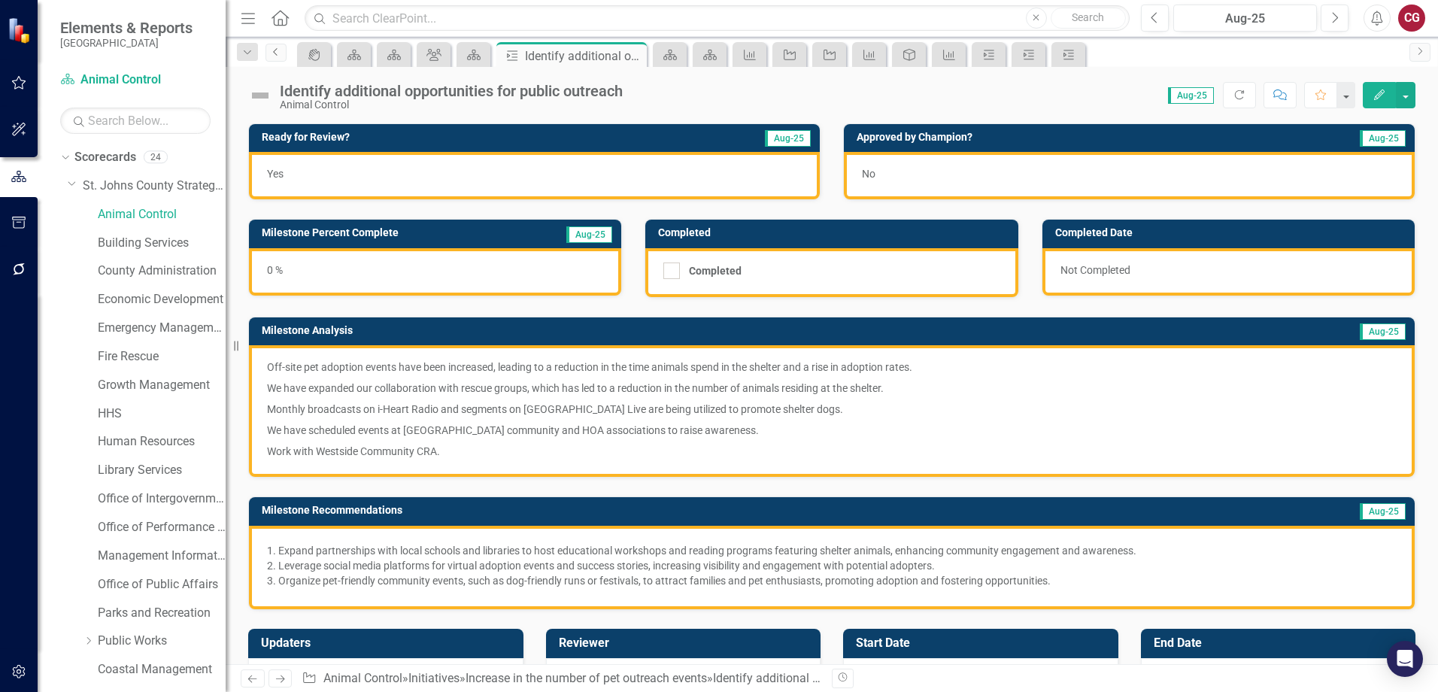
click at [275, 61] on link "Previous" at bounding box center [276, 53] width 21 height 18
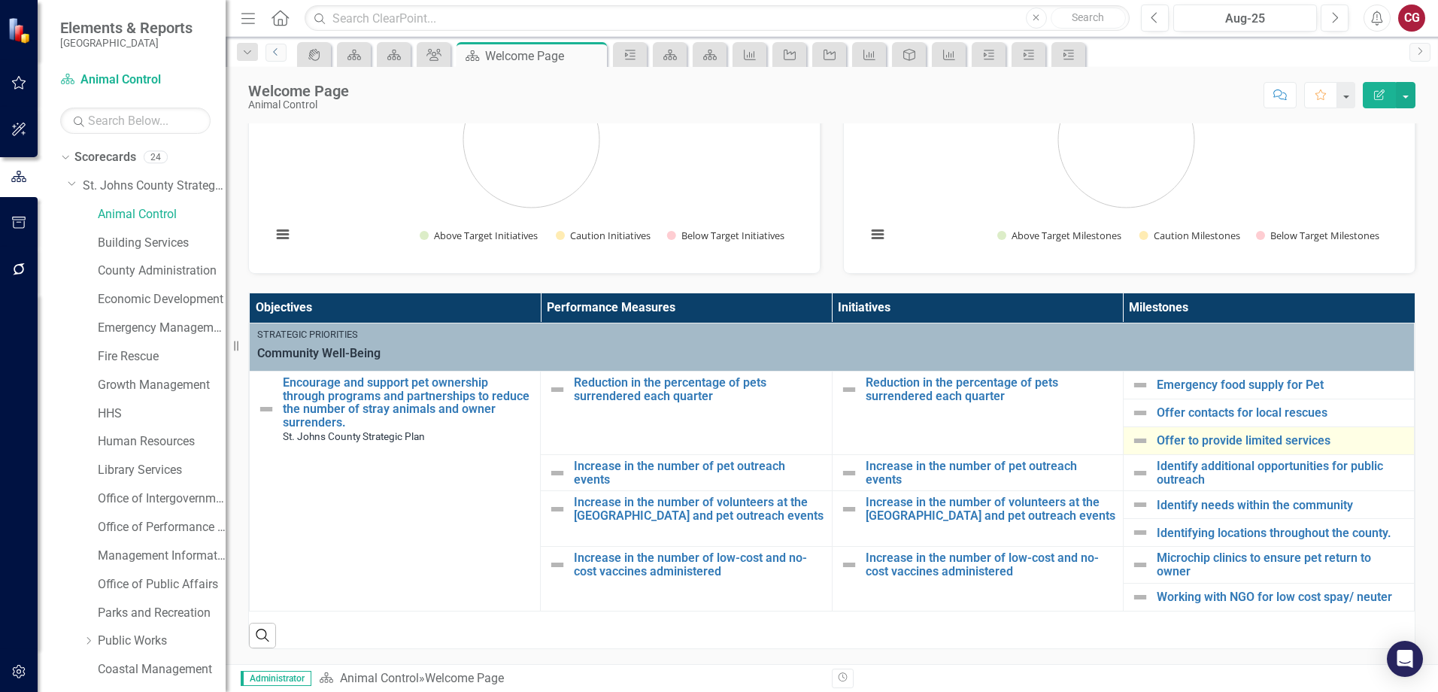
scroll to position [150, 0]
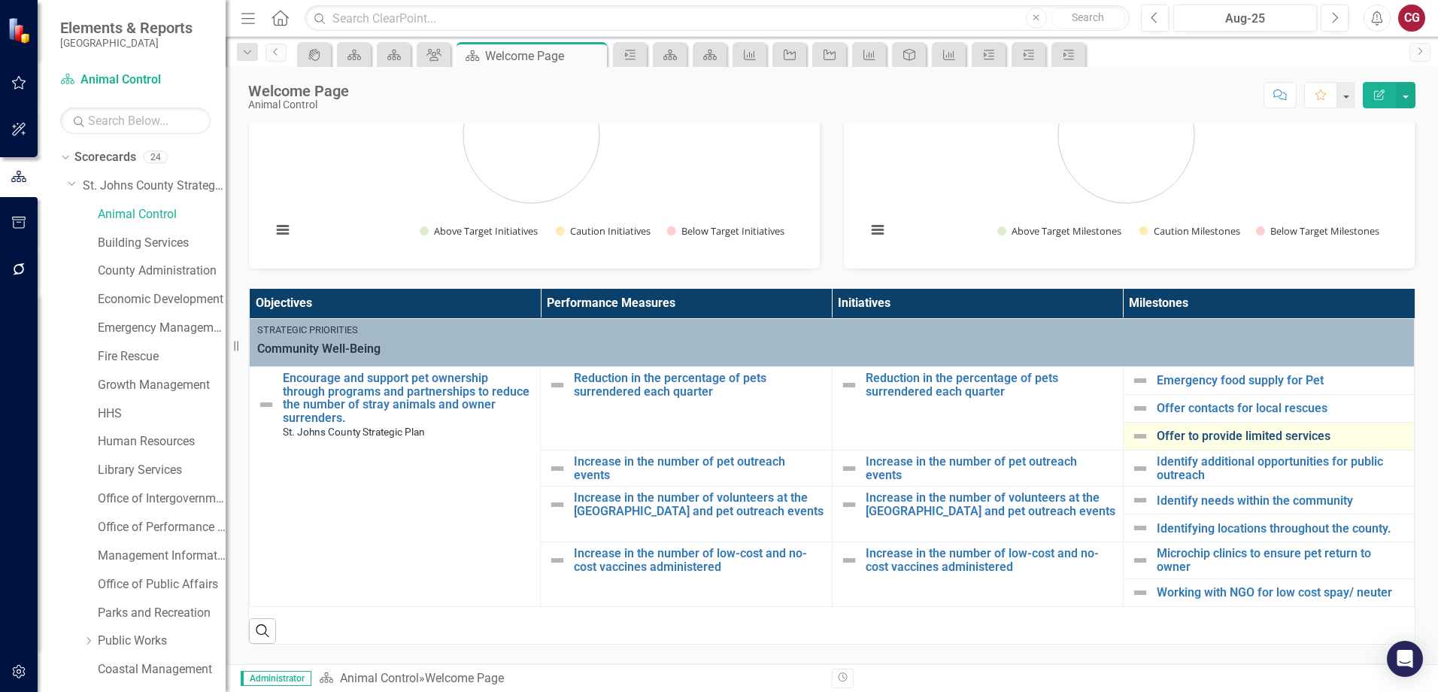
click at [1206, 437] on link "Offer to provide limited services" at bounding box center [1282, 437] width 250 height 14
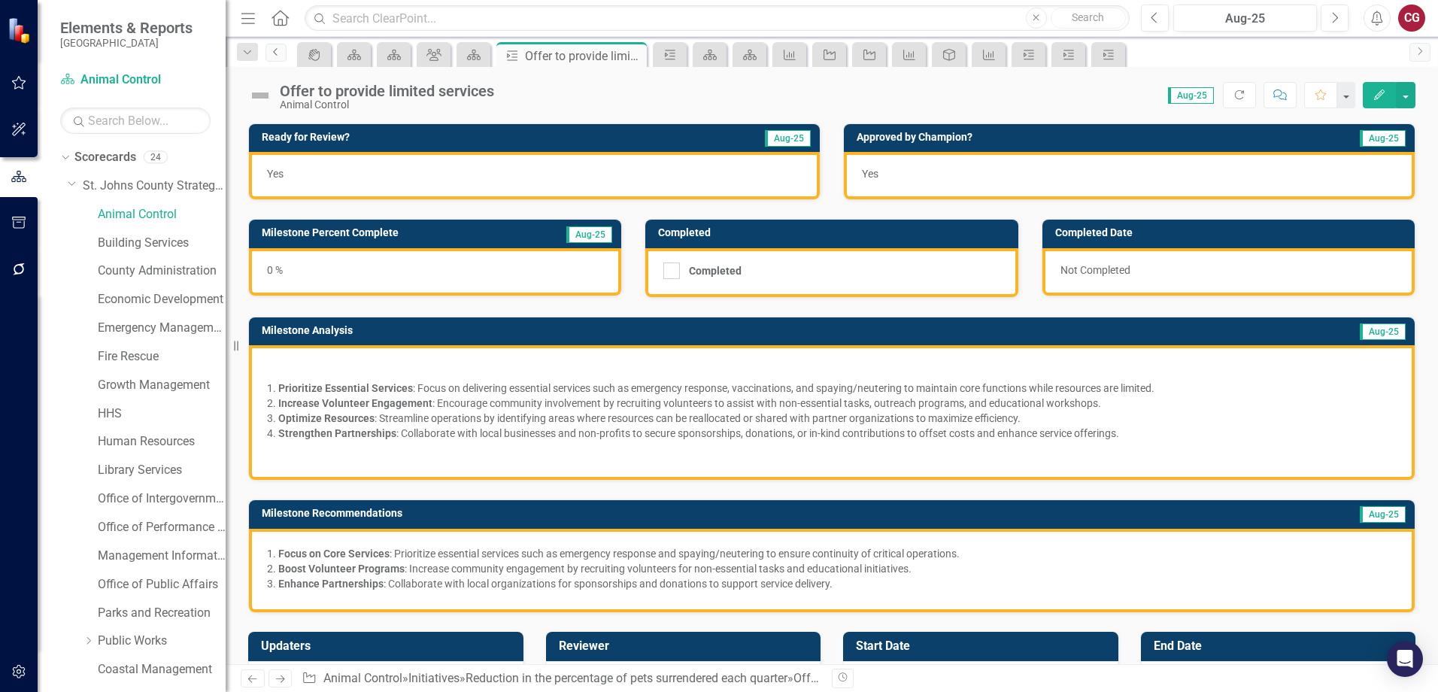
click at [281, 55] on icon "Previous" at bounding box center [276, 51] width 12 height 9
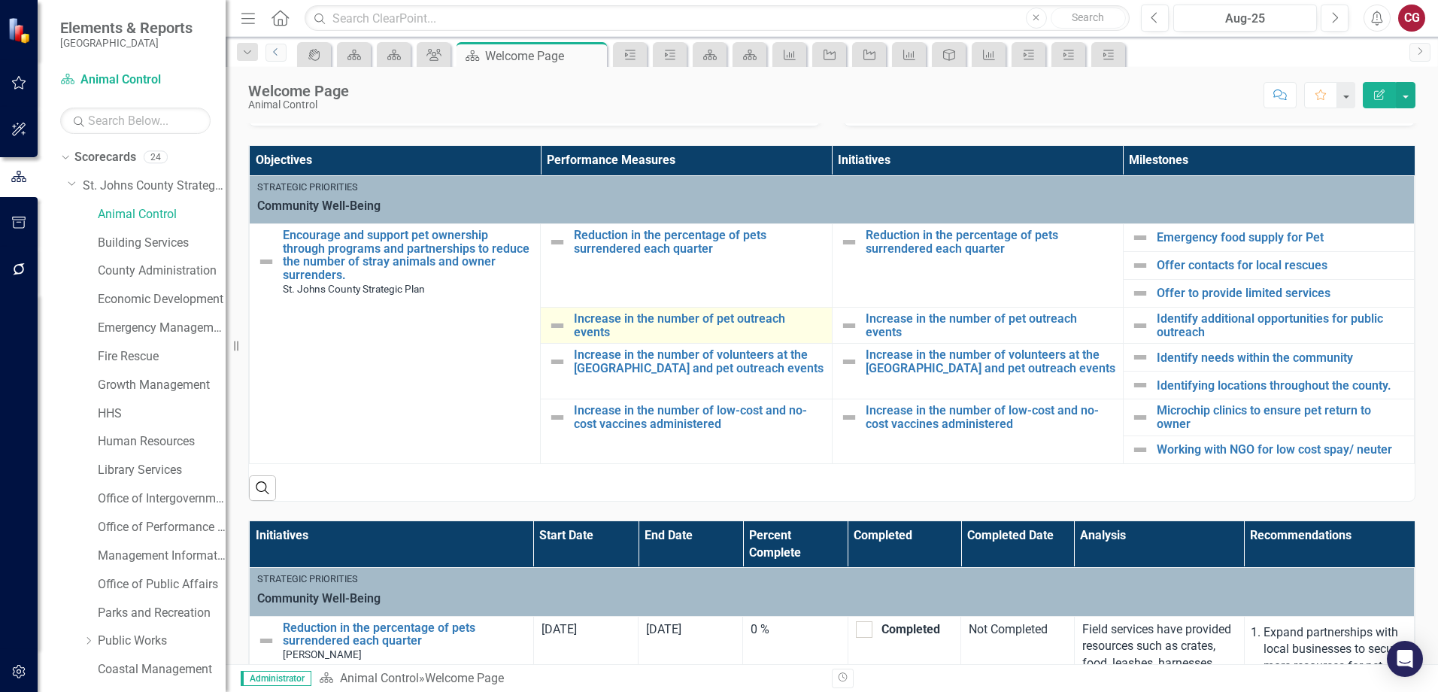
scroll to position [271, 0]
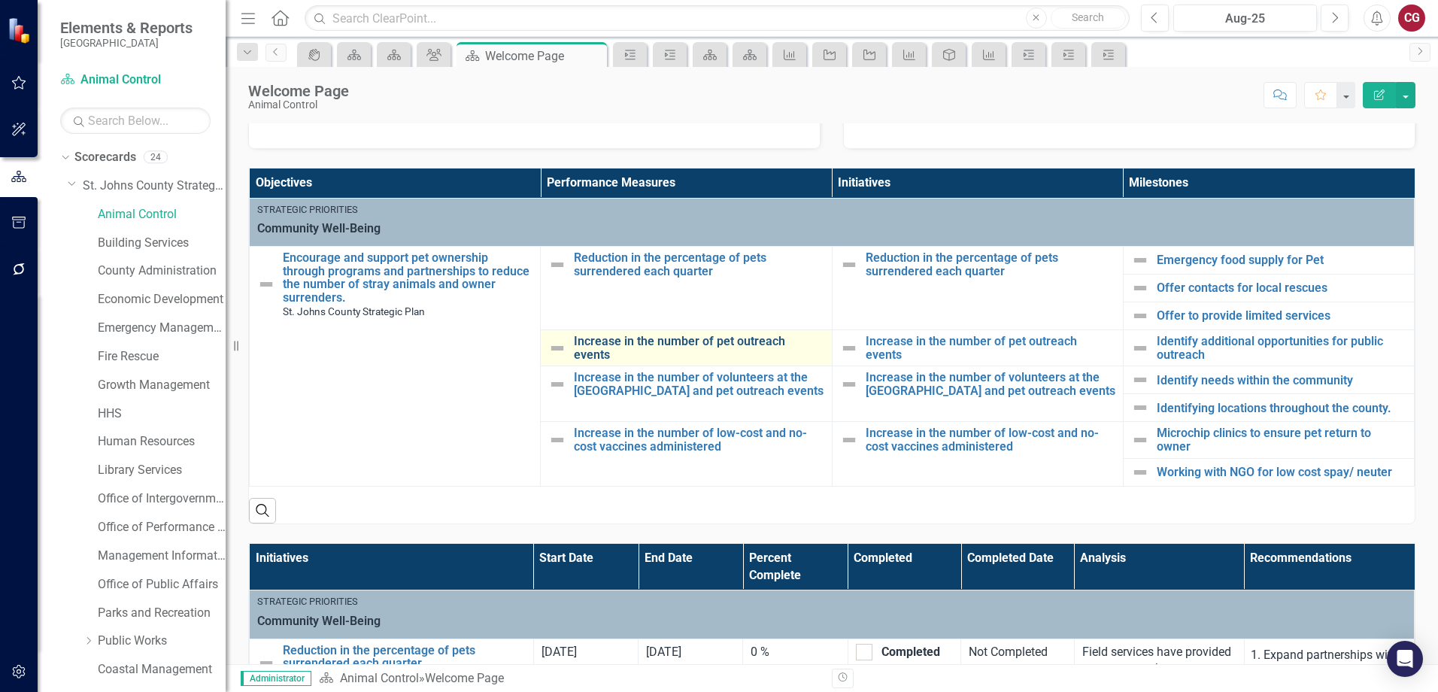
click at [728, 338] on link "Increase in the number of pet outreach events" at bounding box center [699, 348] width 250 height 26
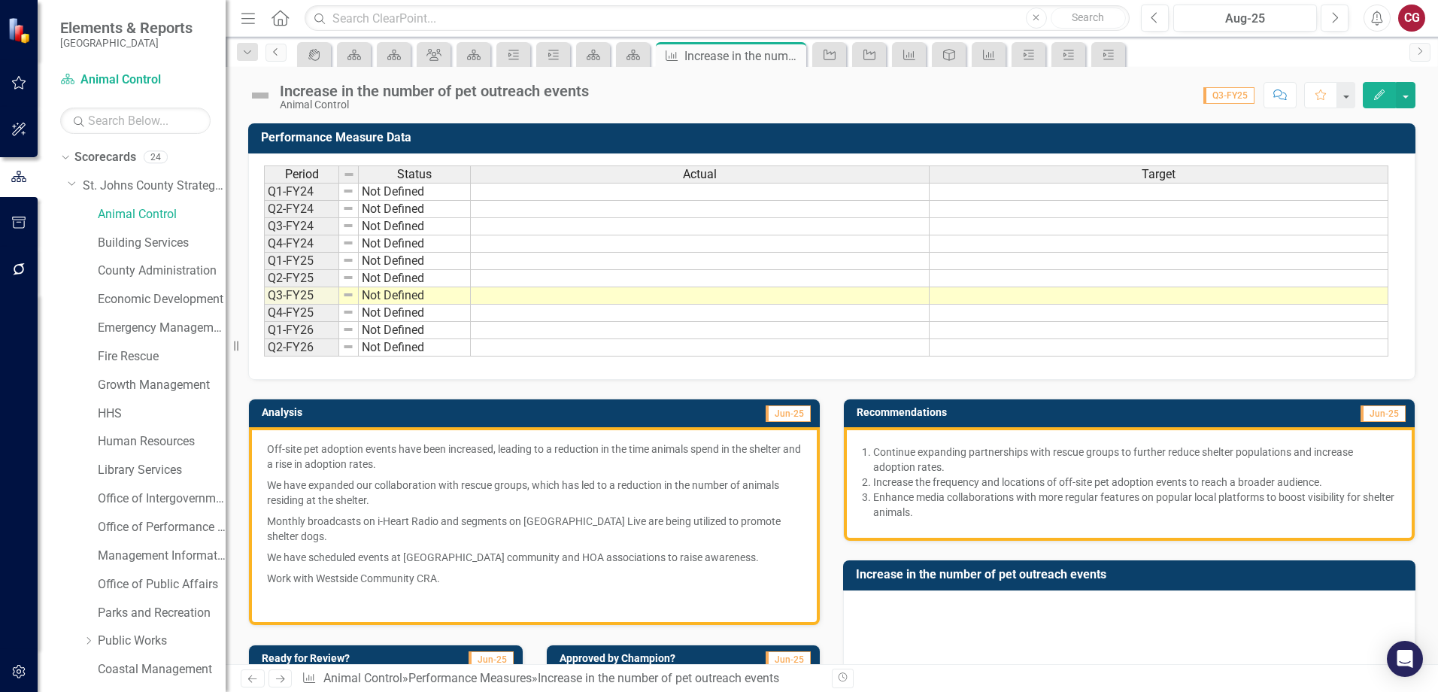
click at [272, 50] on icon "Previous" at bounding box center [276, 51] width 12 height 9
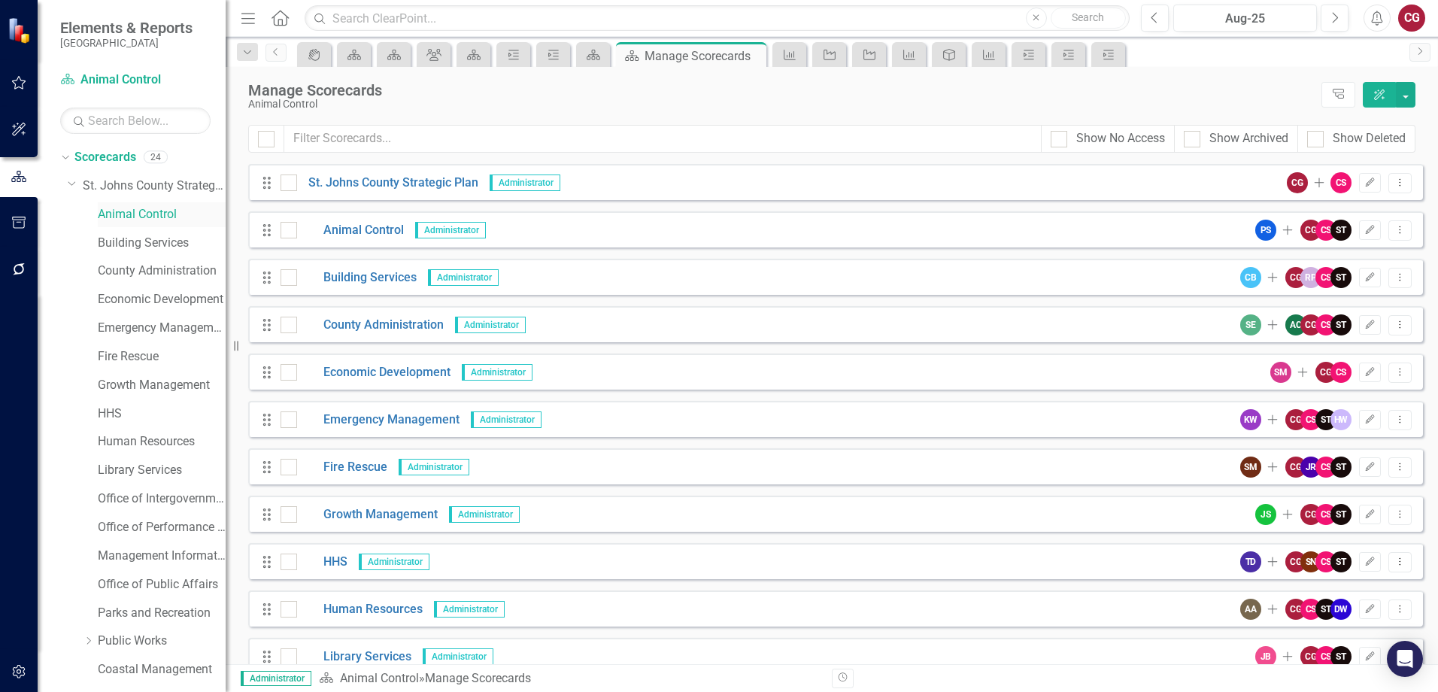
click at [147, 208] on link "Animal Control" at bounding box center [162, 214] width 128 height 17
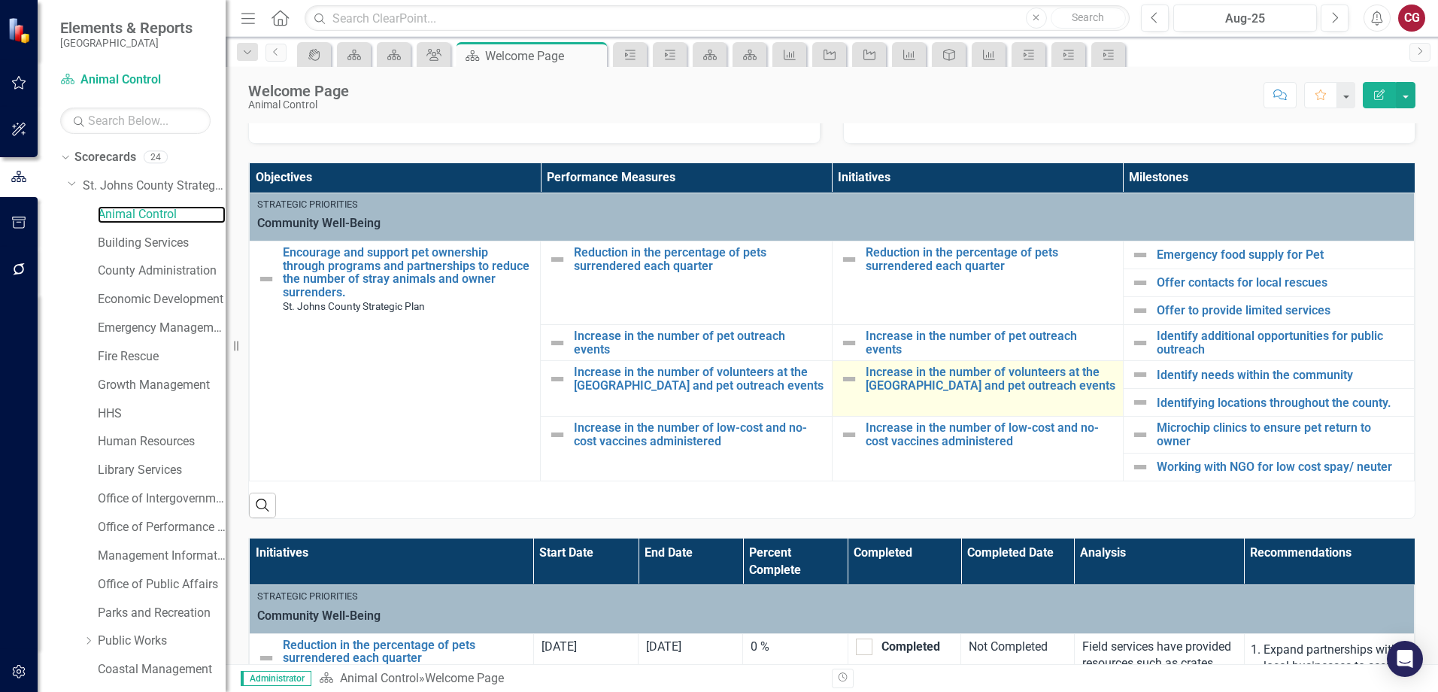
scroll to position [301, 0]
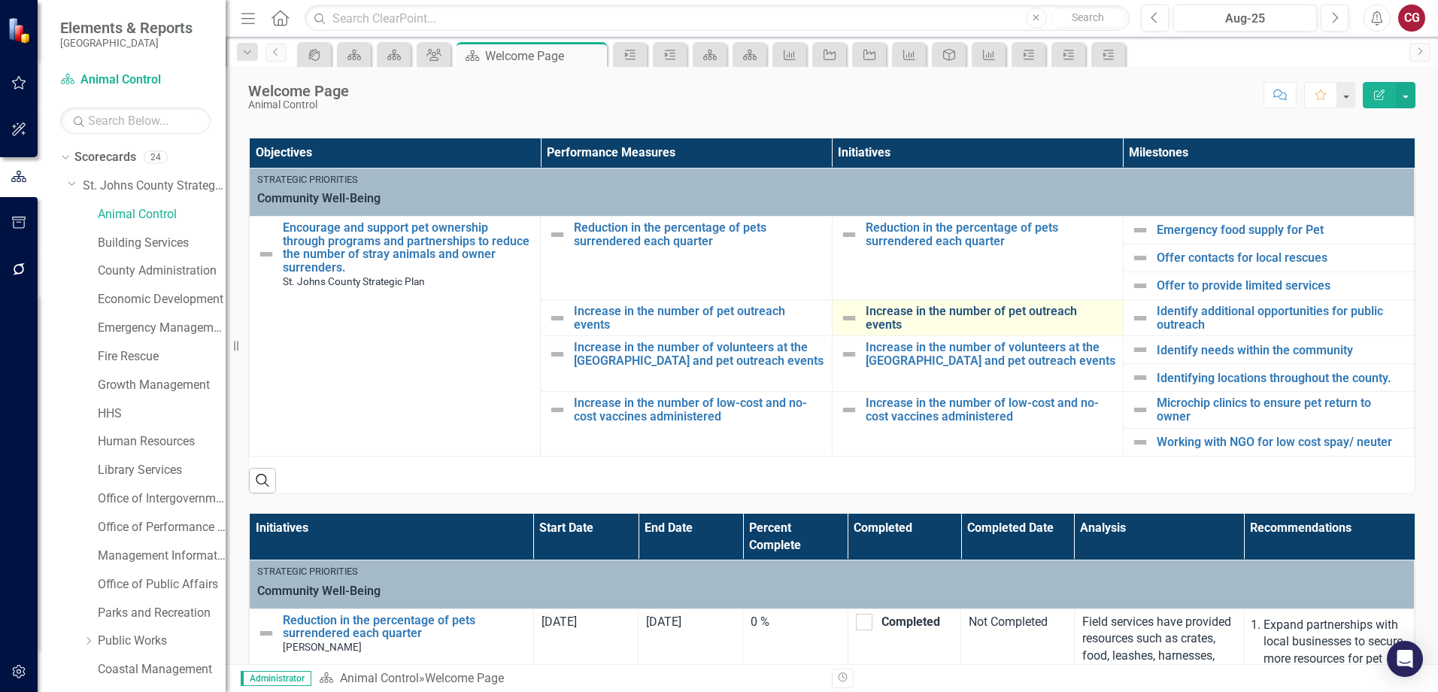
click at [929, 308] on link "Increase in the number of pet outreach events" at bounding box center [991, 318] width 250 height 26
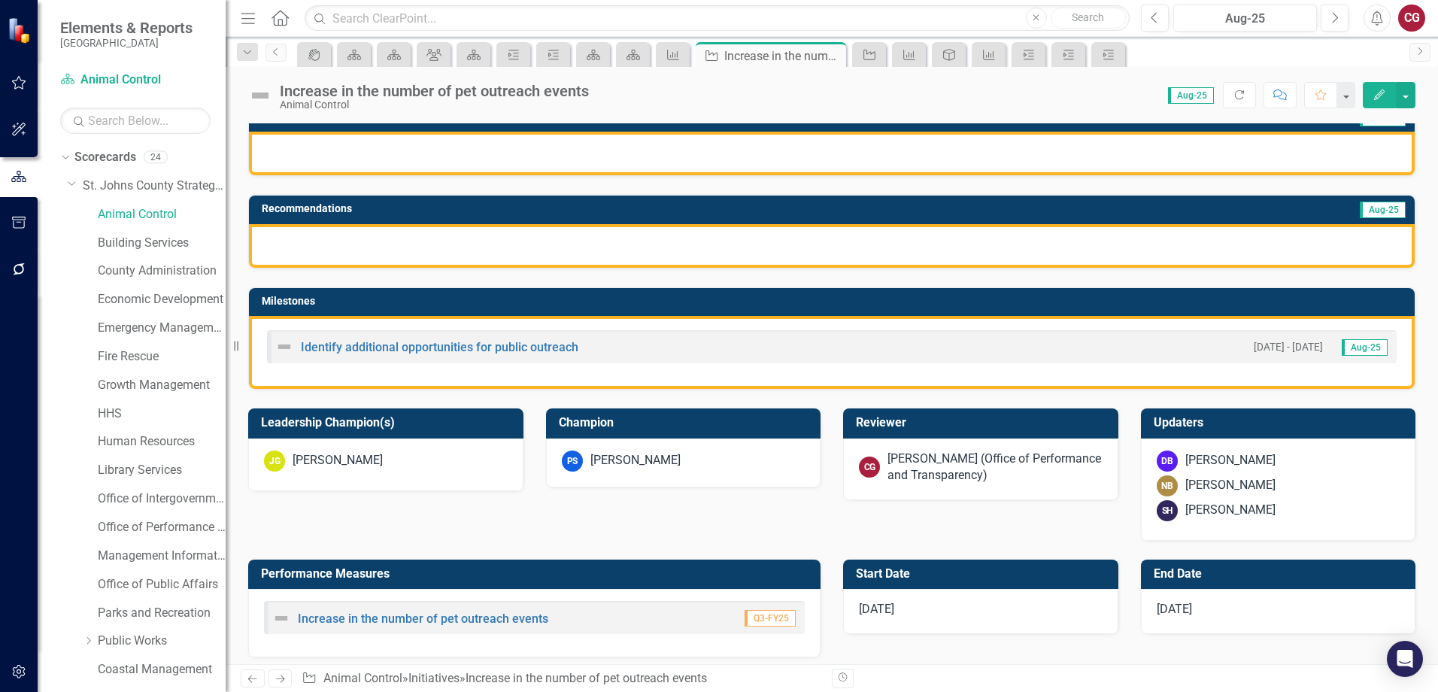
scroll to position [212, 0]
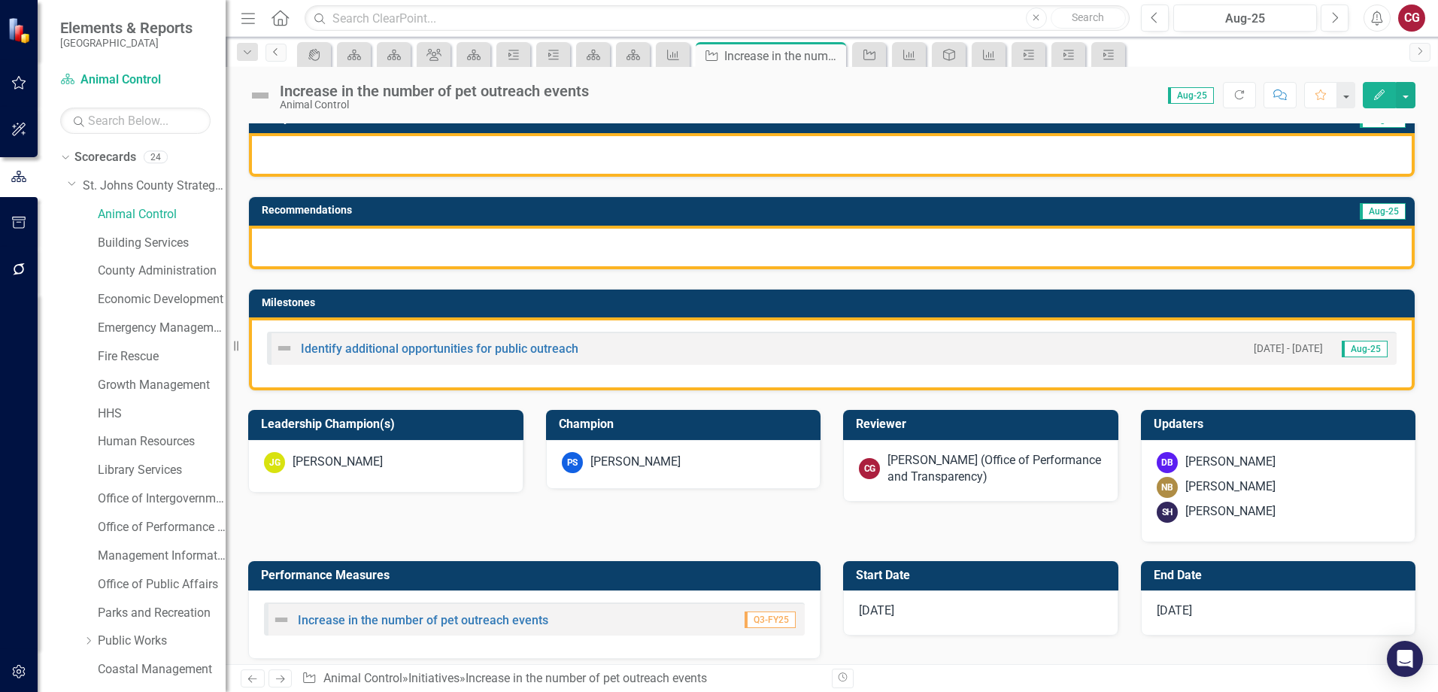
click at [275, 56] on link "Previous" at bounding box center [276, 53] width 21 height 18
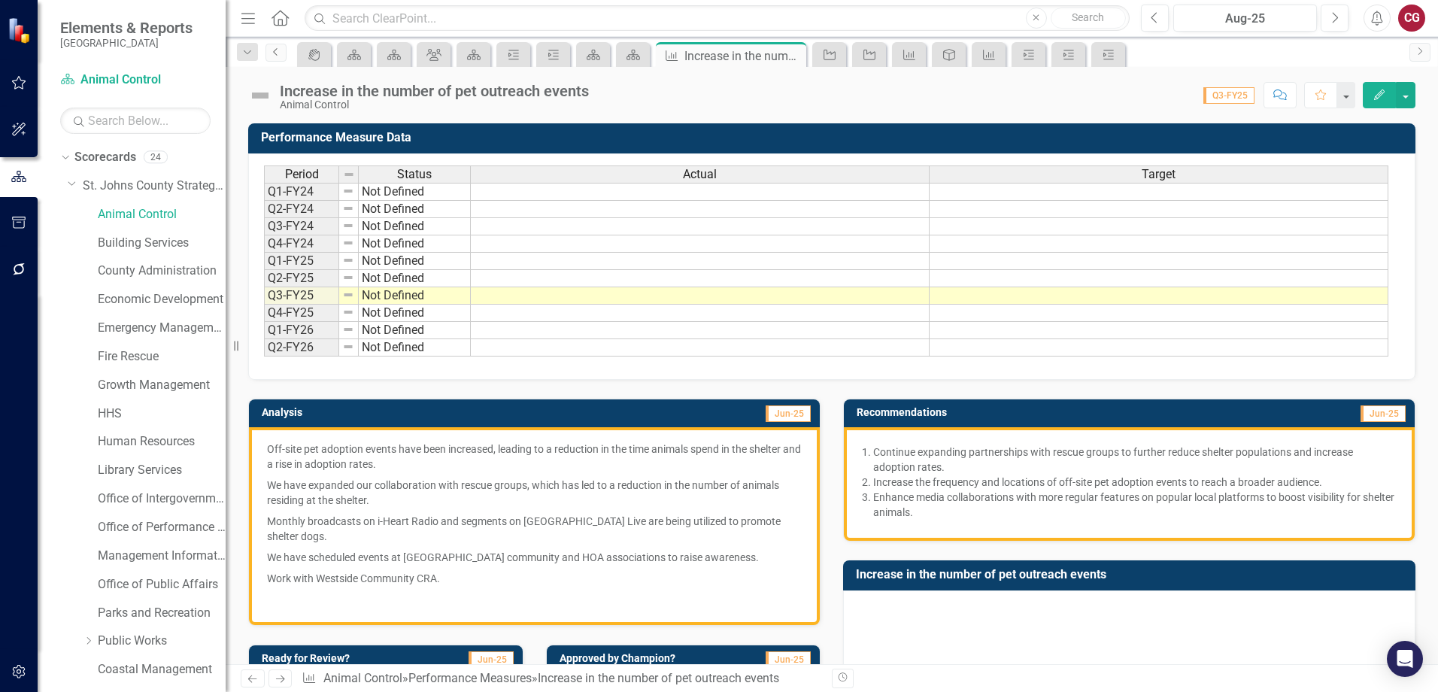
click at [282, 60] on link "Previous" at bounding box center [276, 53] width 21 height 18
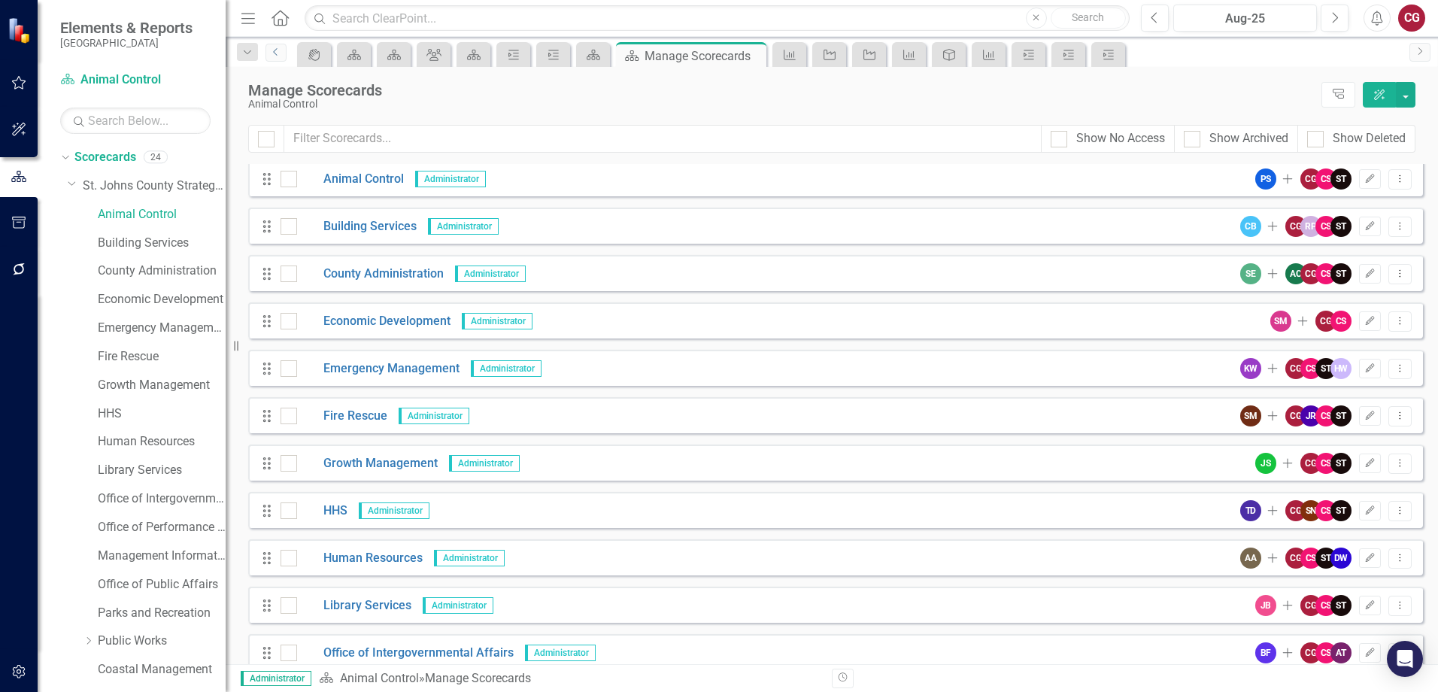
scroll to position [75, 0]
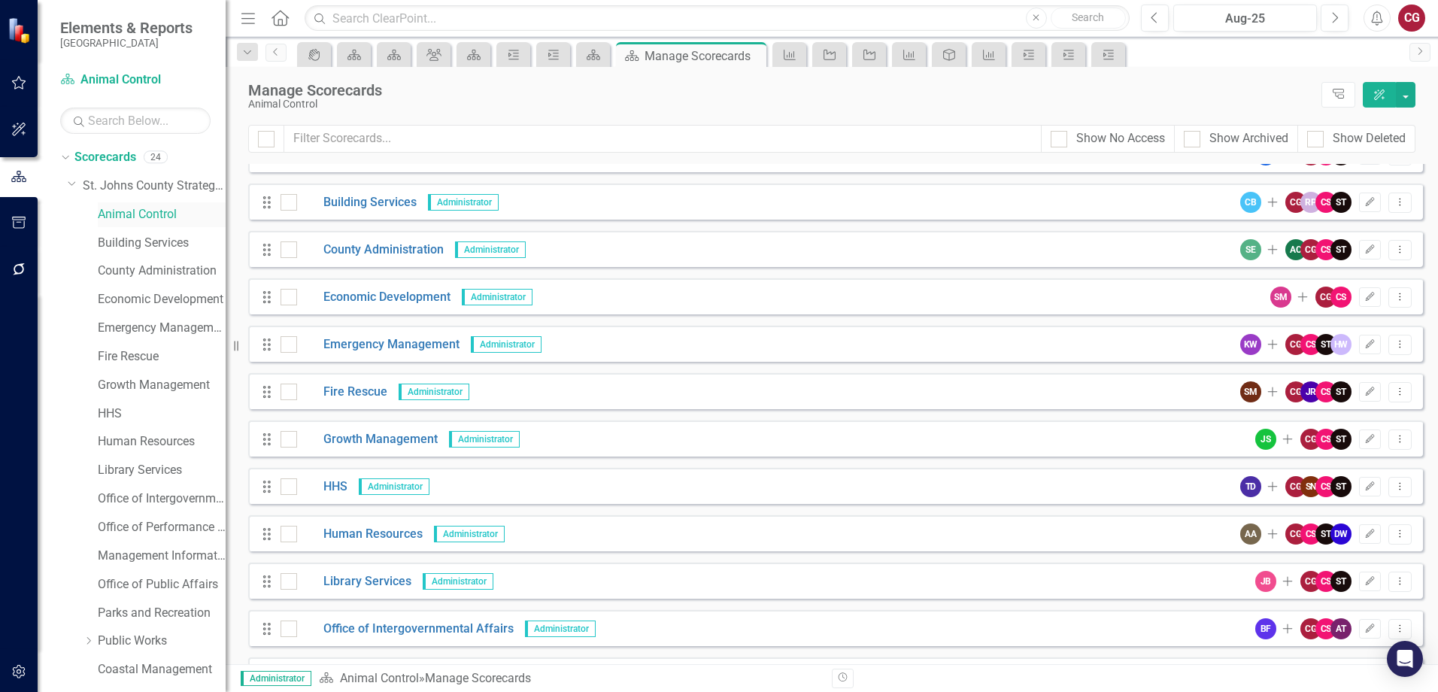
click at [155, 207] on link "Animal Control" at bounding box center [162, 214] width 128 height 17
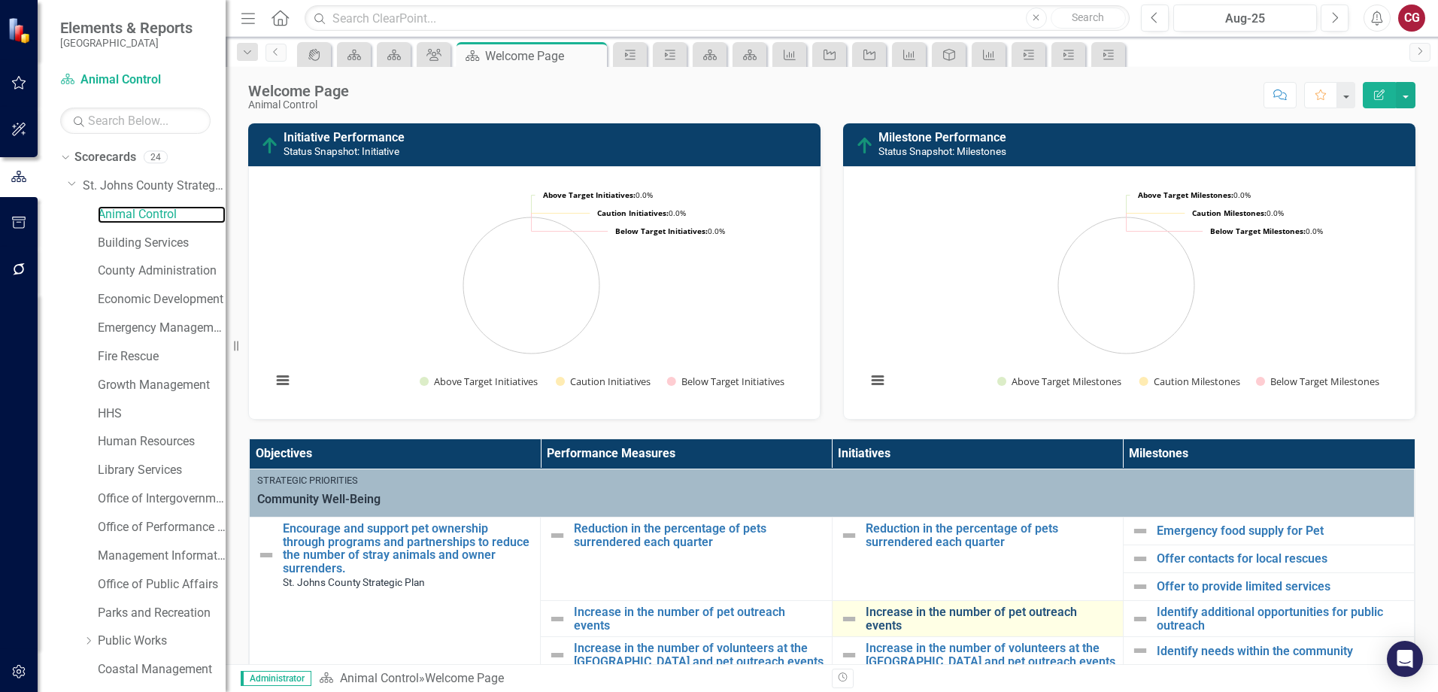
scroll to position [226, 0]
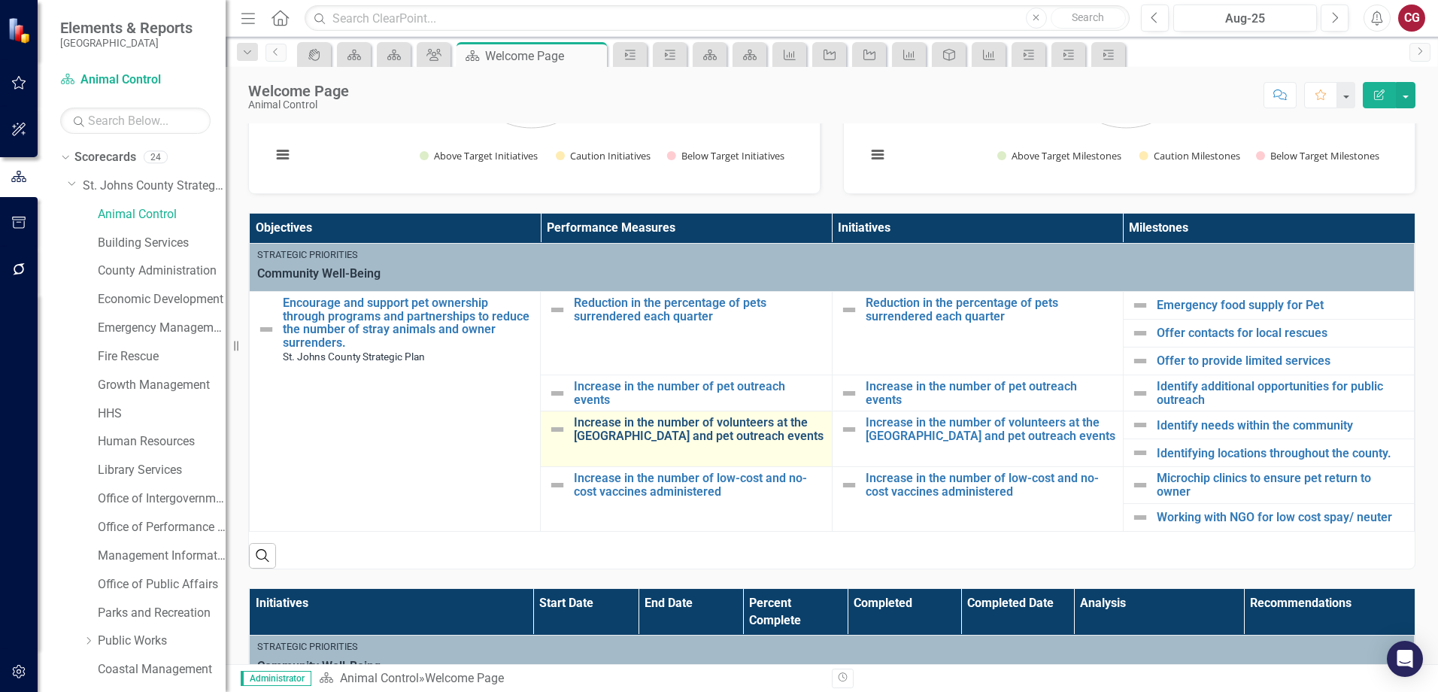
click at [629, 439] on link "Increase in the number of volunteers at the [GEOGRAPHIC_DATA] and pet outreach …" at bounding box center [699, 429] width 250 height 26
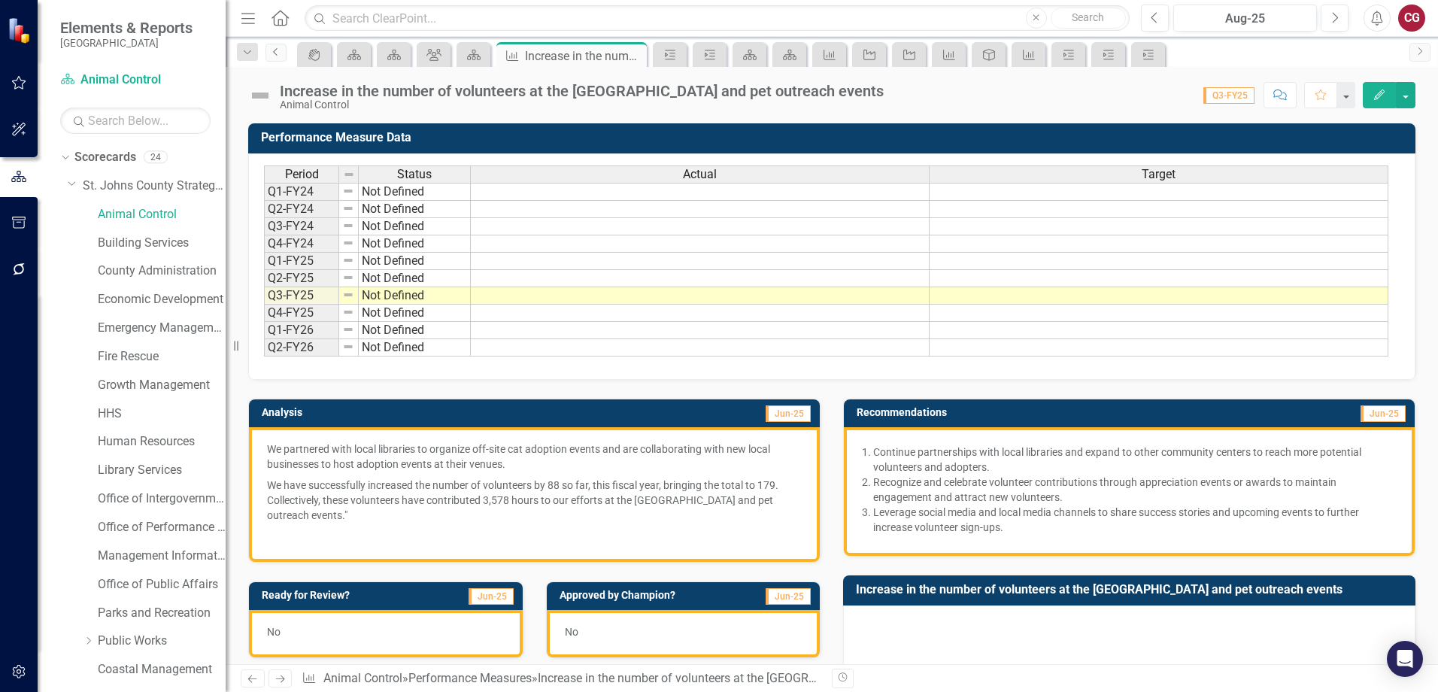
click at [272, 51] on icon "Previous" at bounding box center [276, 51] width 12 height 9
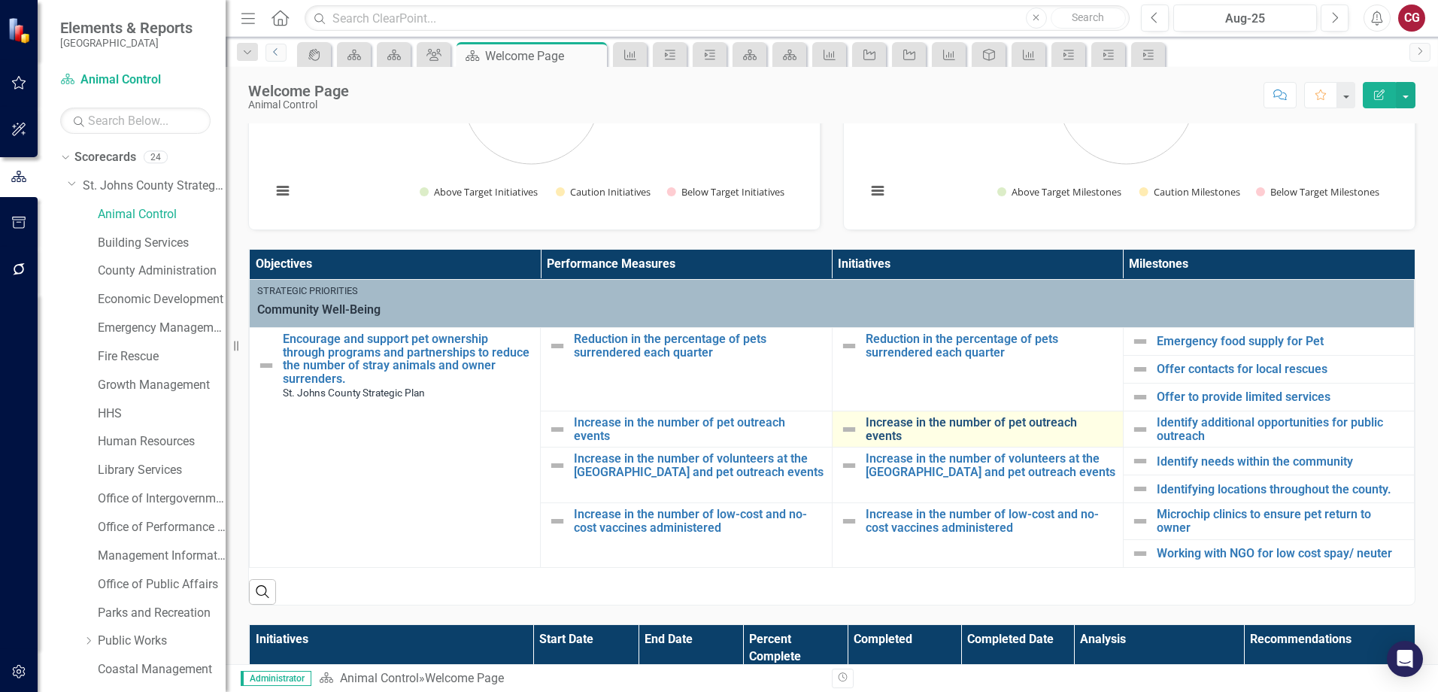
scroll to position [226, 0]
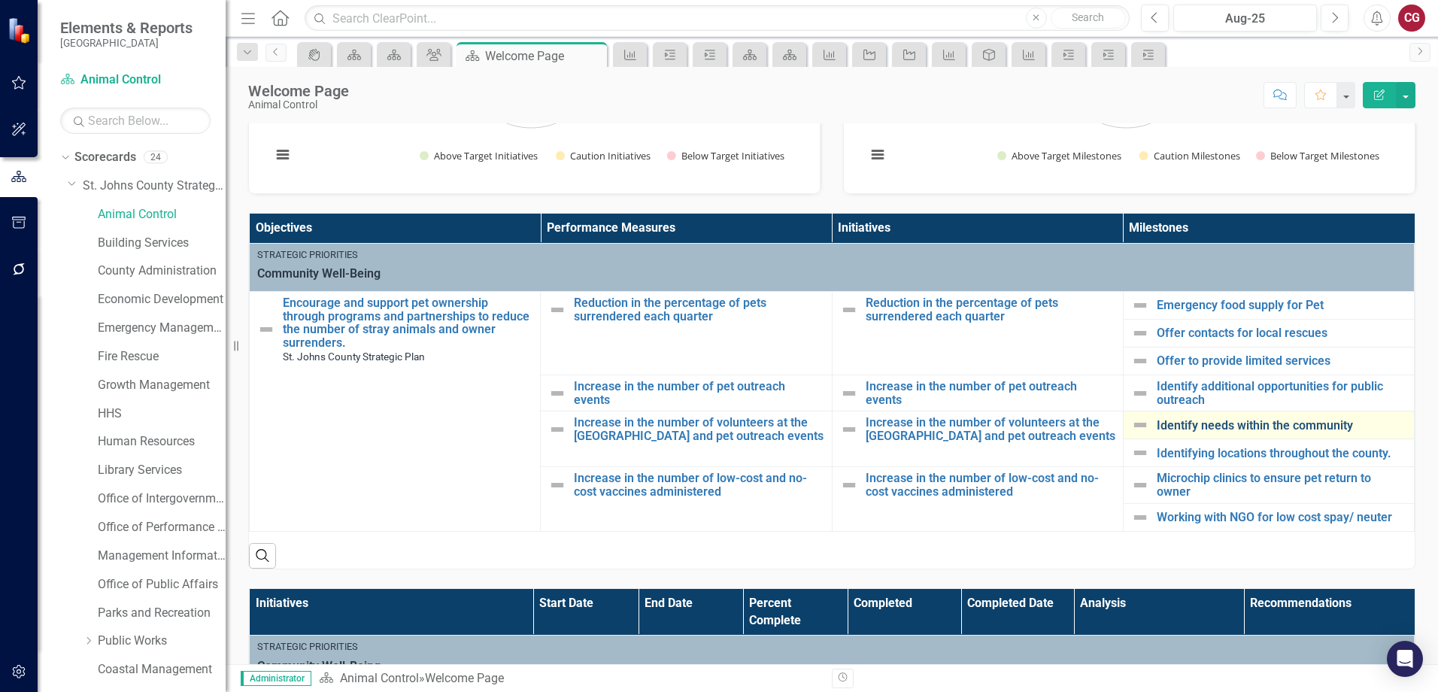
click at [1182, 426] on link "Identify needs within the community" at bounding box center [1282, 426] width 250 height 14
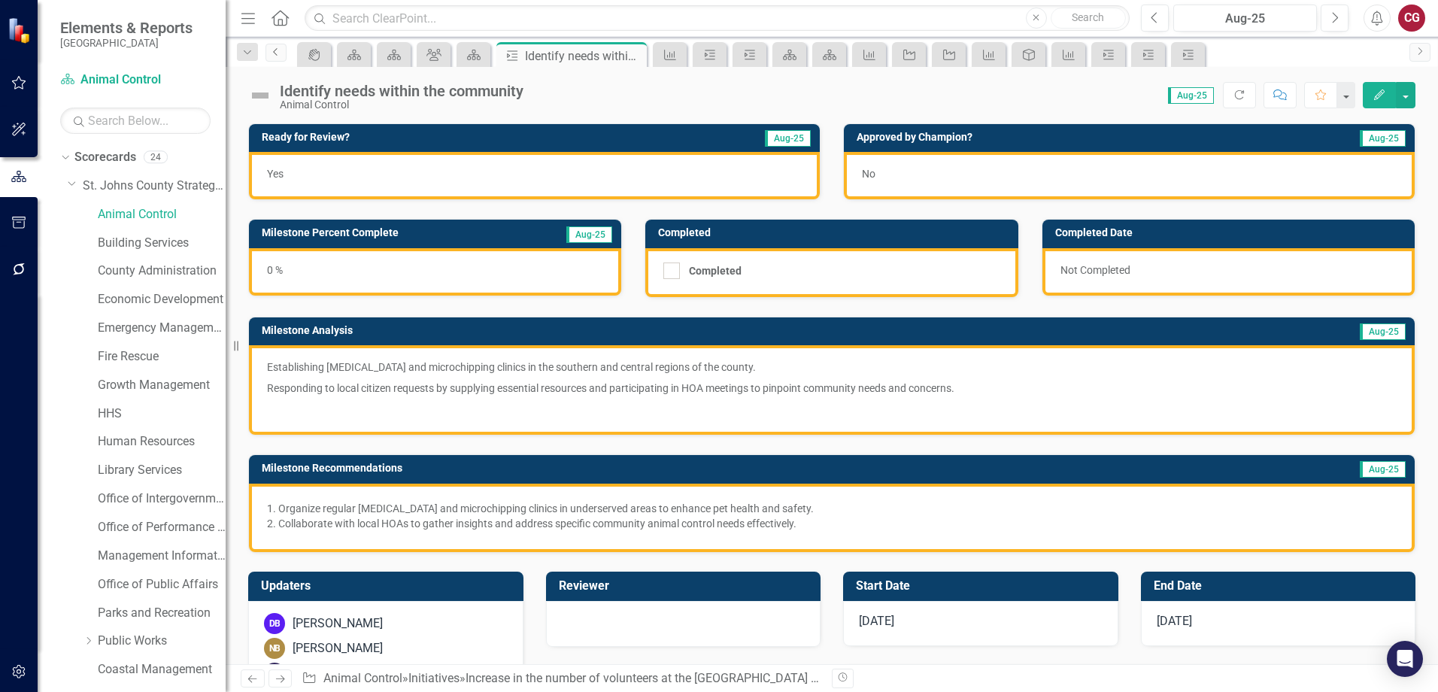
click at [276, 53] on icon "Previous" at bounding box center [276, 51] width 12 height 9
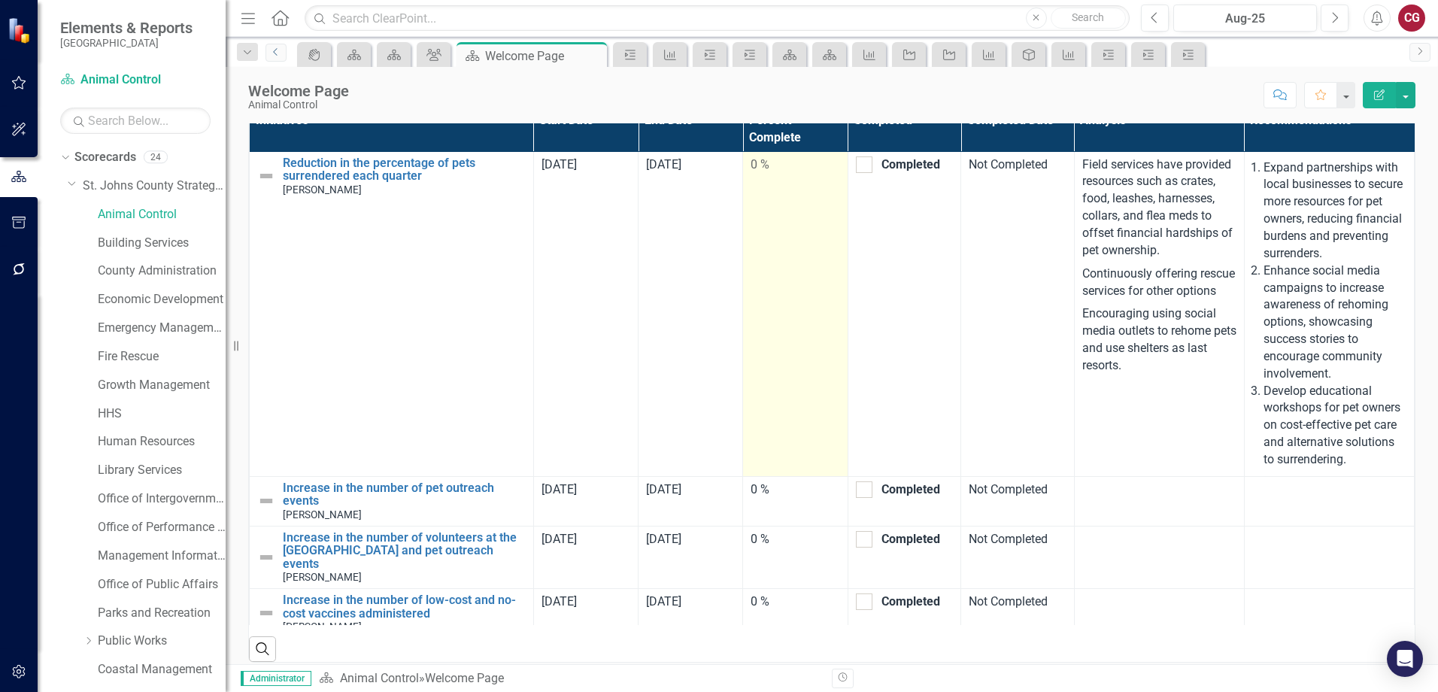
scroll to position [722, 0]
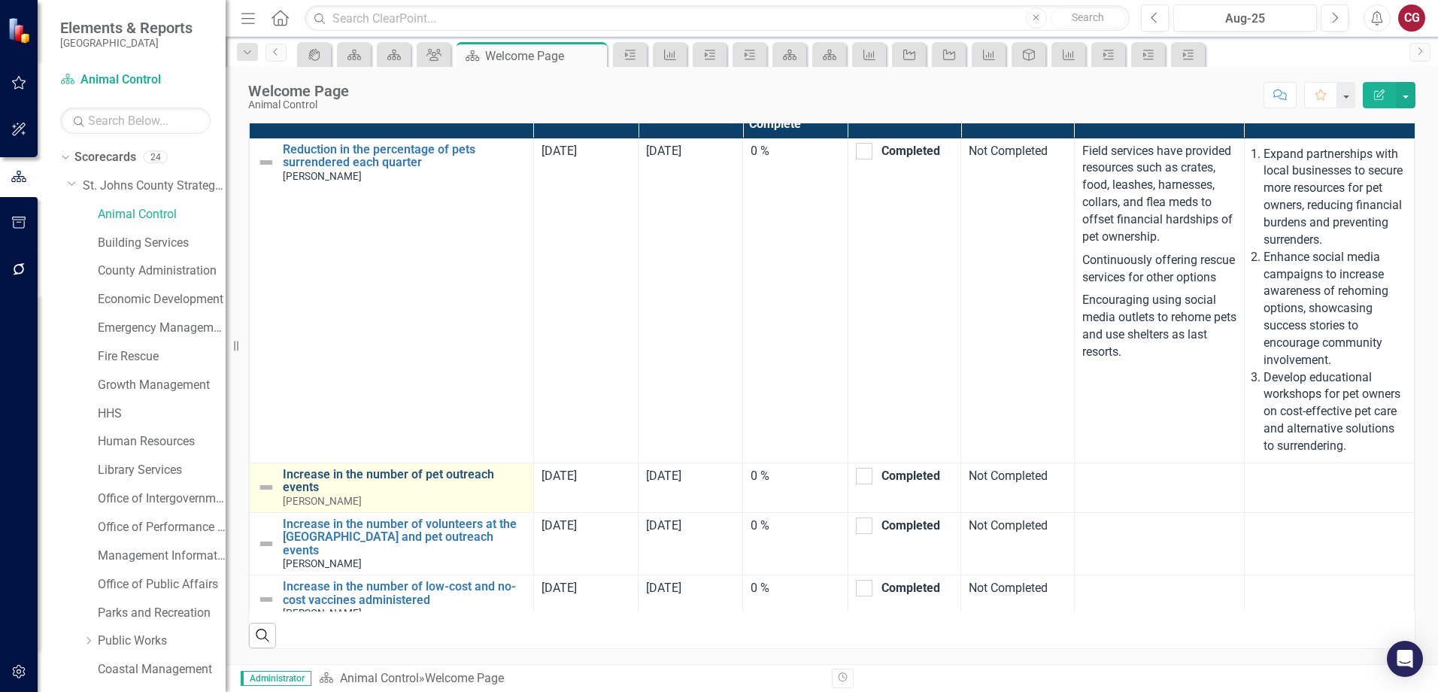
click at [400, 480] on link "Increase in the number of pet outreach events" at bounding box center [404, 481] width 243 height 26
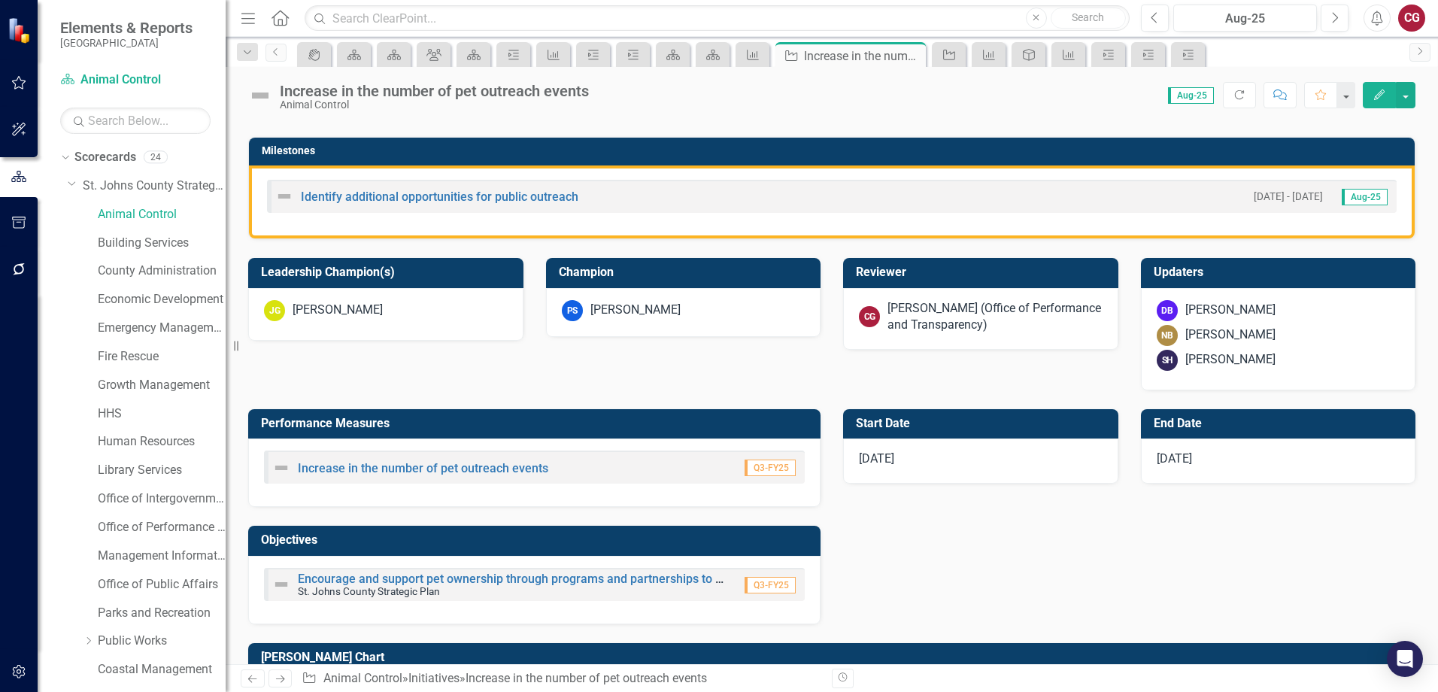
scroll to position [513, 0]
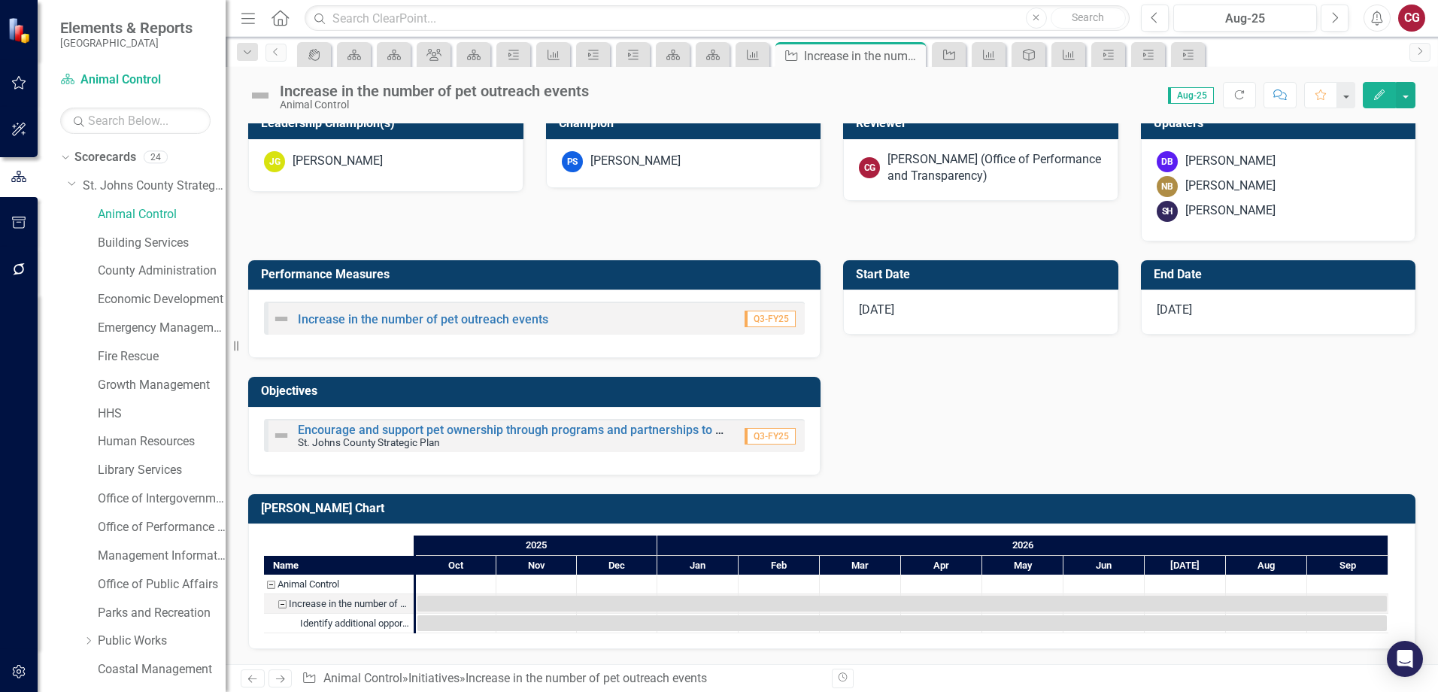
click at [414, 308] on div "Increase in the number of pet outreach events Q3-FY25" at bounding box center [534, 318] width 541 height 33
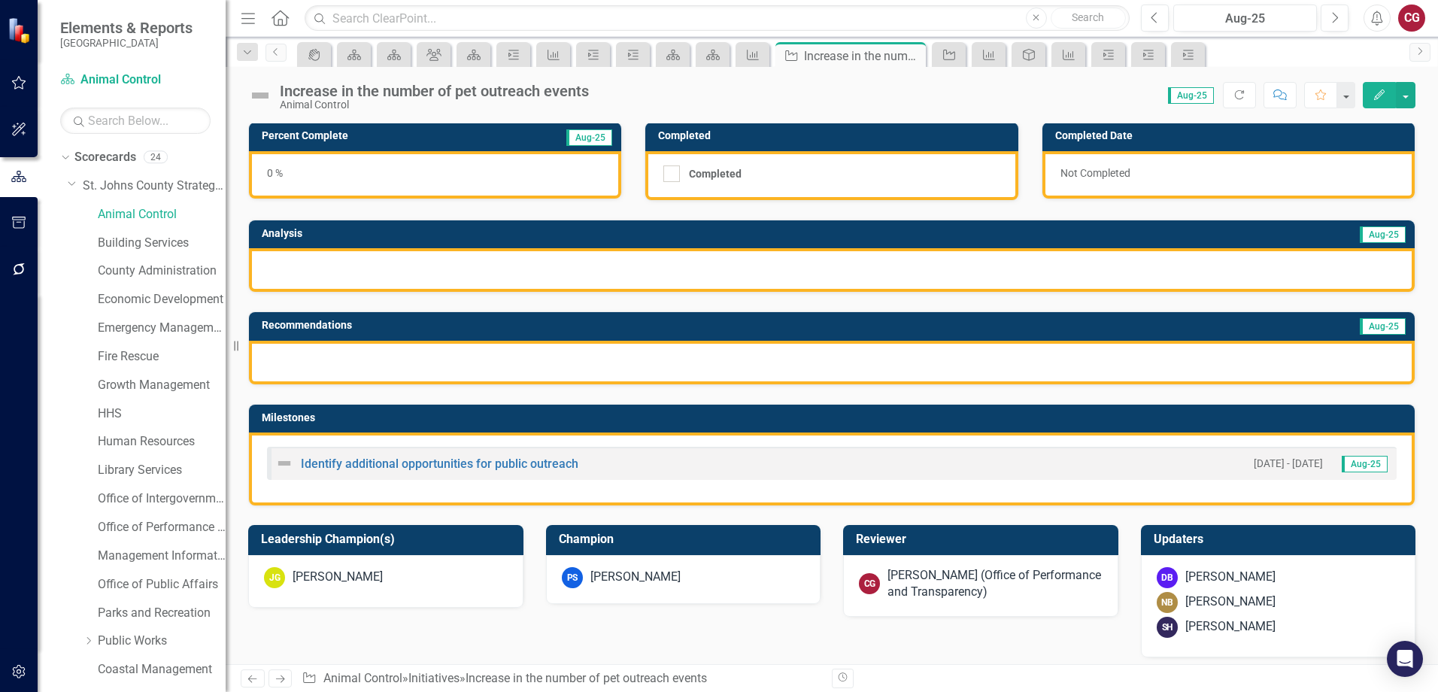
scroll to position [62, 0]
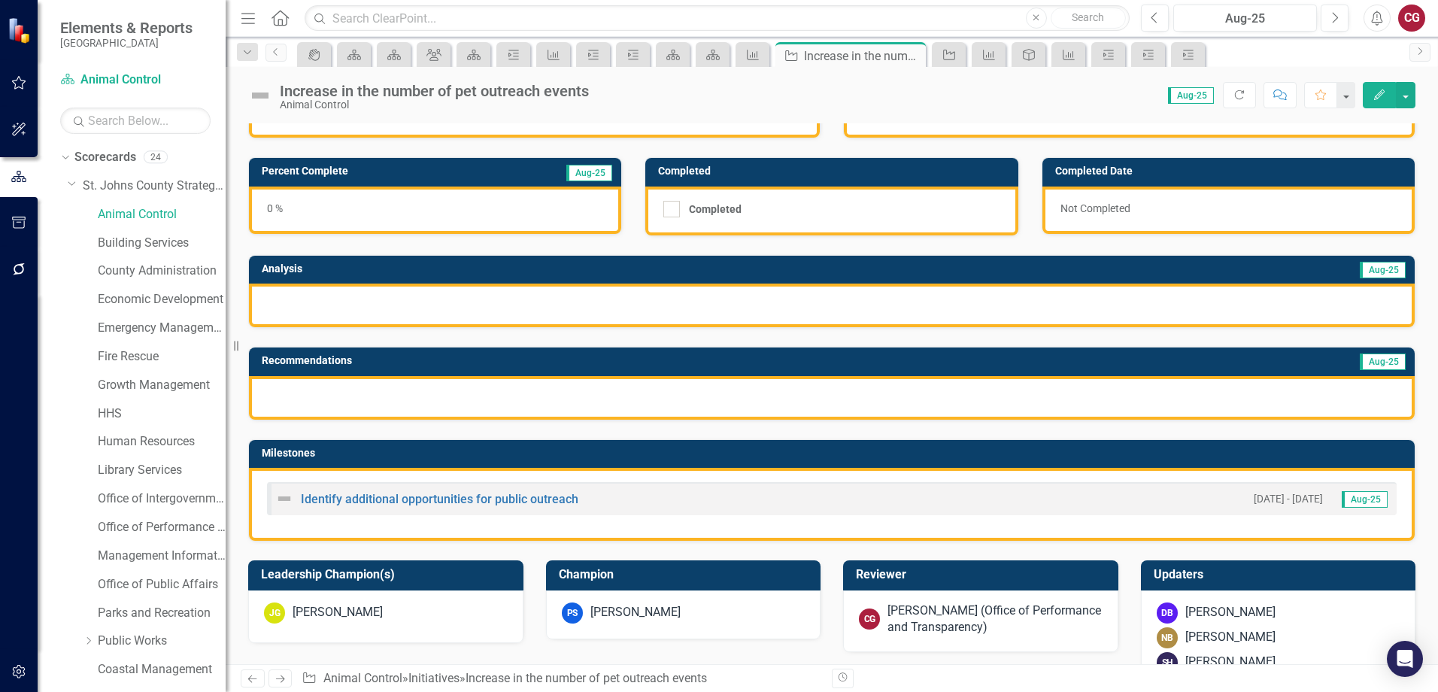
click at [448, 506] on div "Identify additional opportunities for public outreach" at bounding box center [426, 499] width 303 height 18
click at [451, 499] on link "Identify additional opportunities for public outreach" at bounding box center [440, 499] width 278 height 14
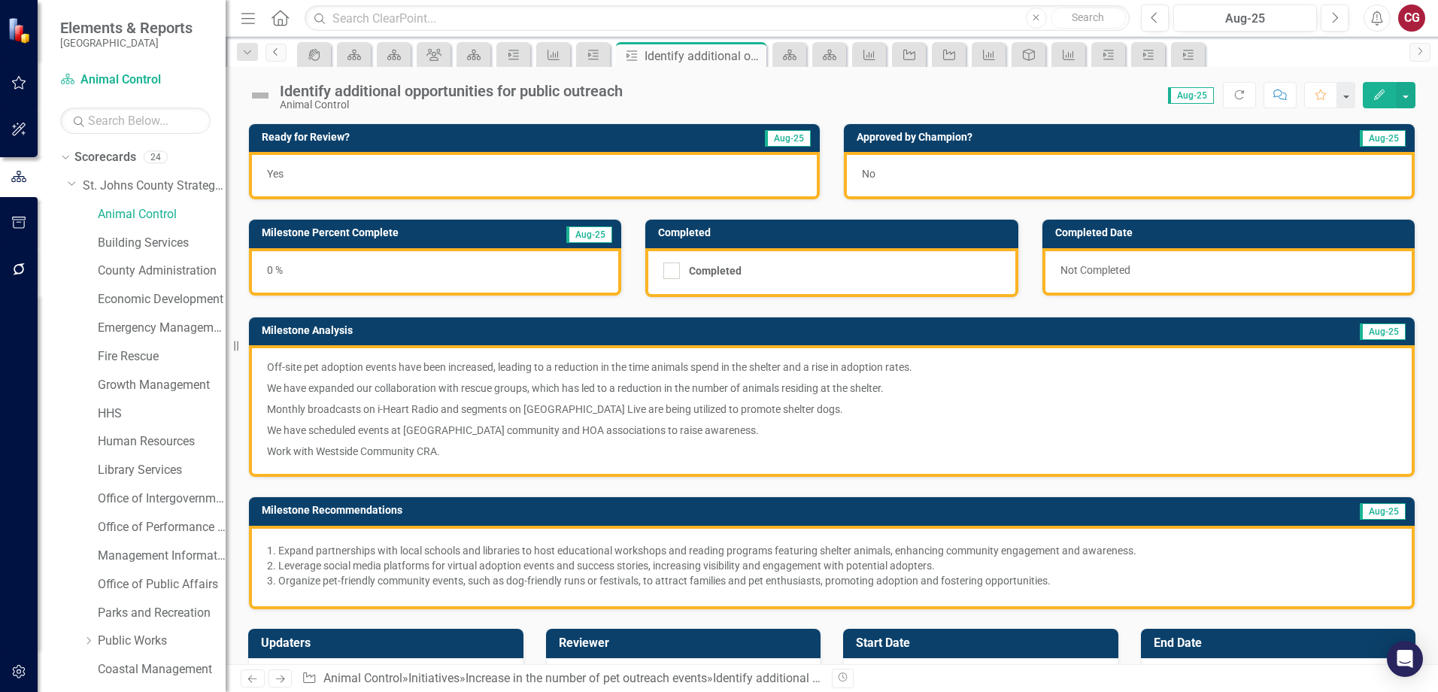
click at [279, 56] on link "Previous" at bounding box center [276, 53] width 21 height 18
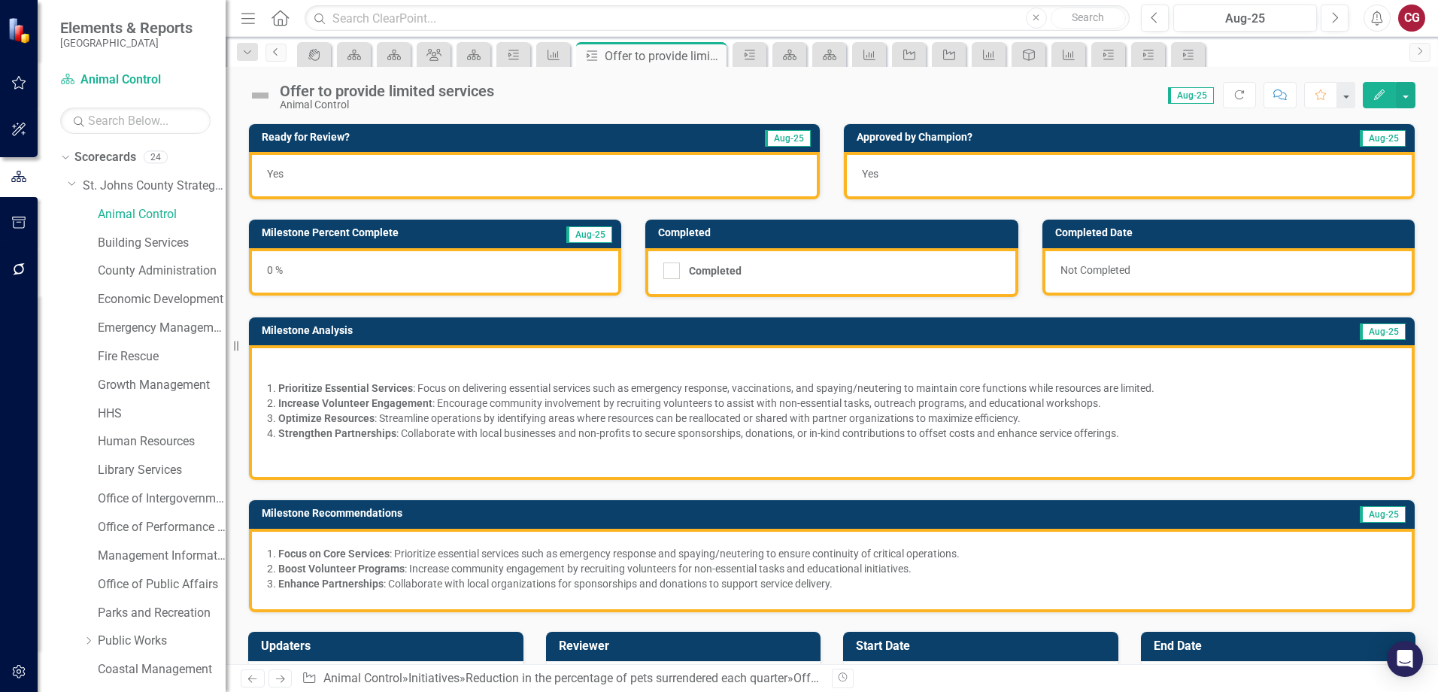
click at [279, 56] on link "Previous" at bounding box center [276, 53] width 21 height 18
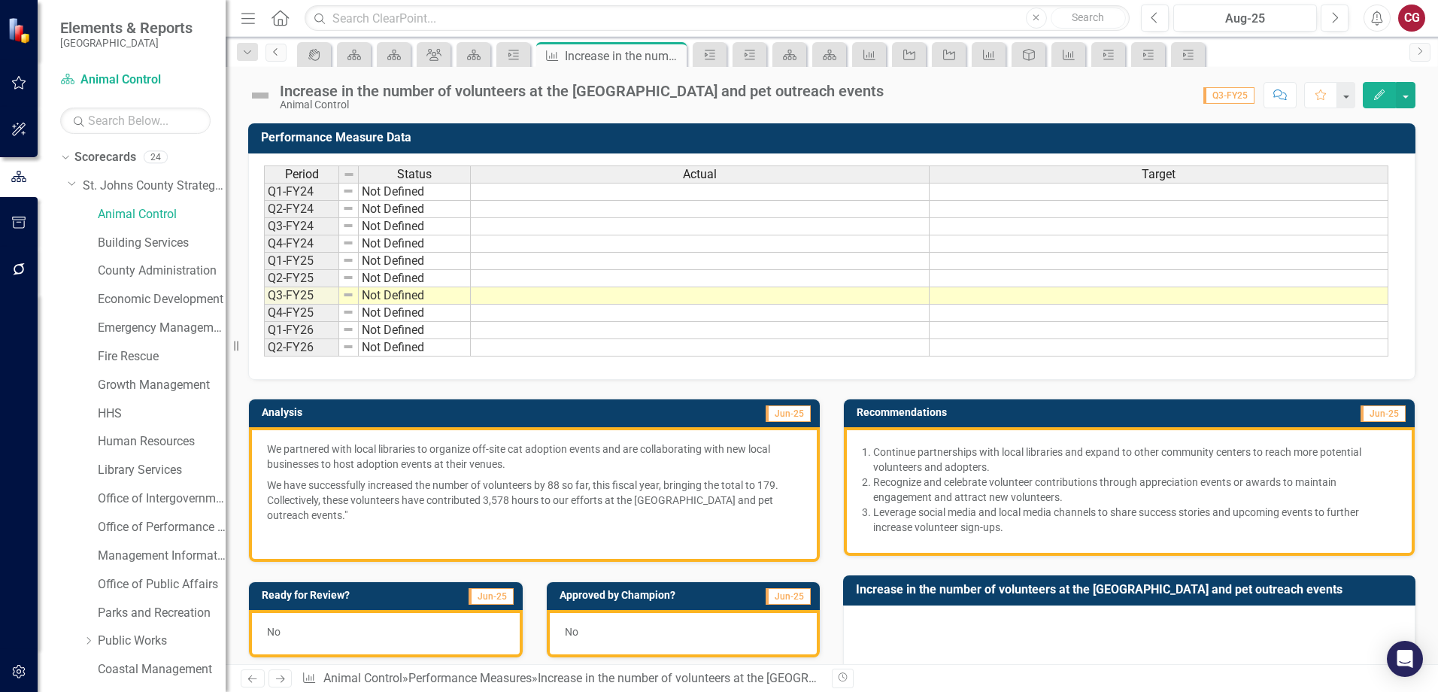
click at [279, 56] on link "Previous" at bounding box center [276, 53] width 21 height 18
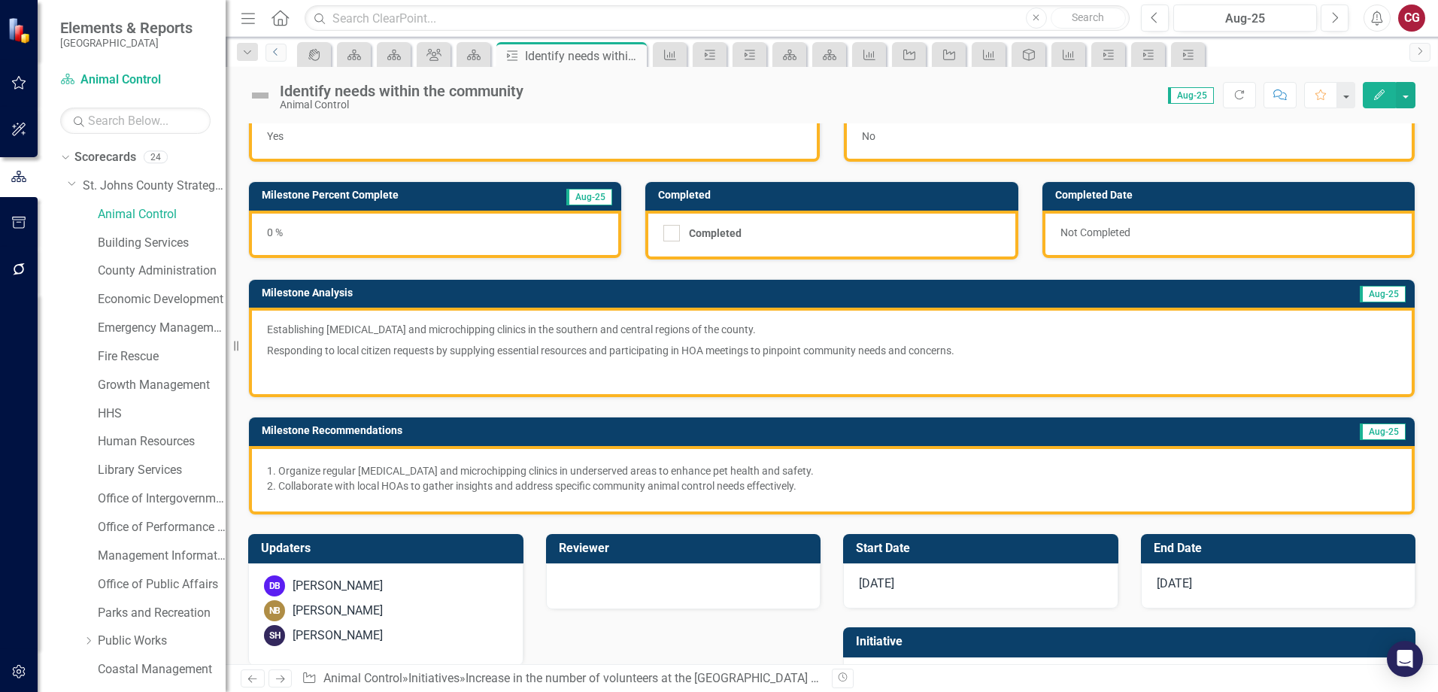
scroll to position [75, 0]
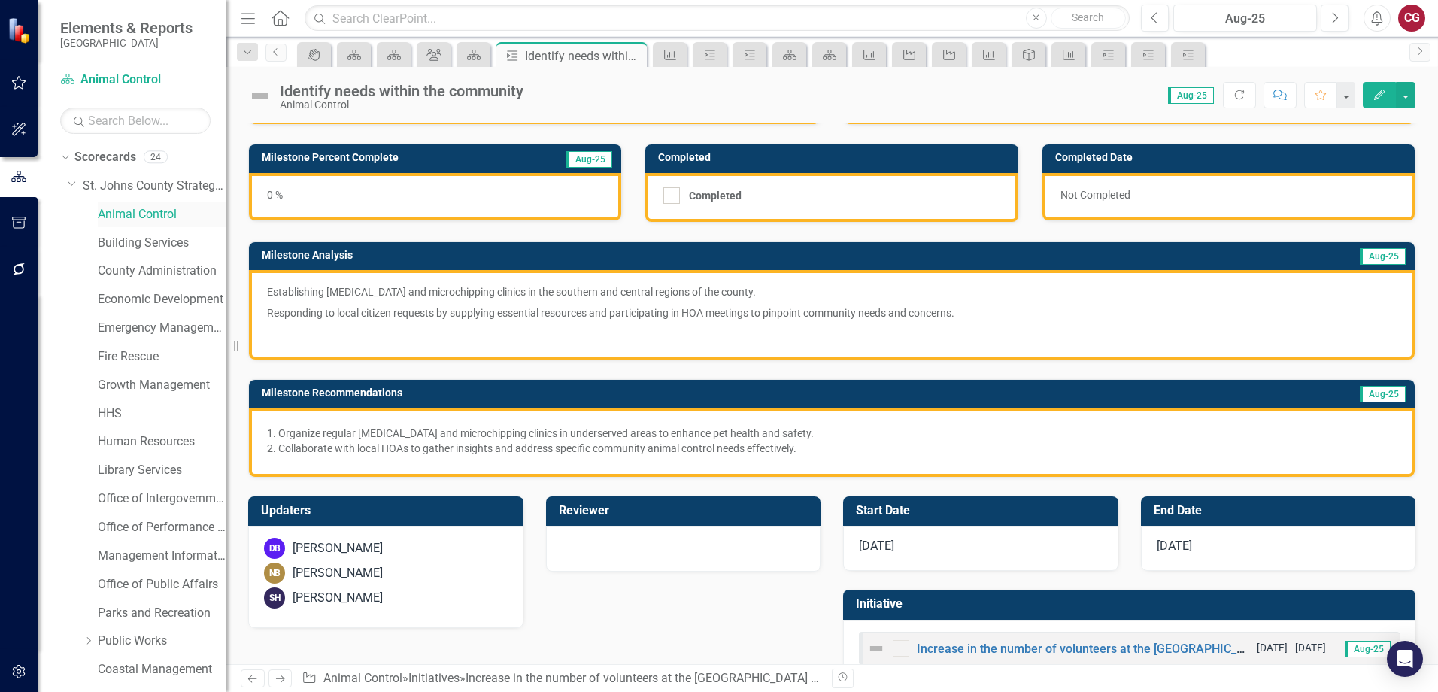
click at [132, 215] on link "Animal Control" at bounding box center [162, 214] width 128 height 17
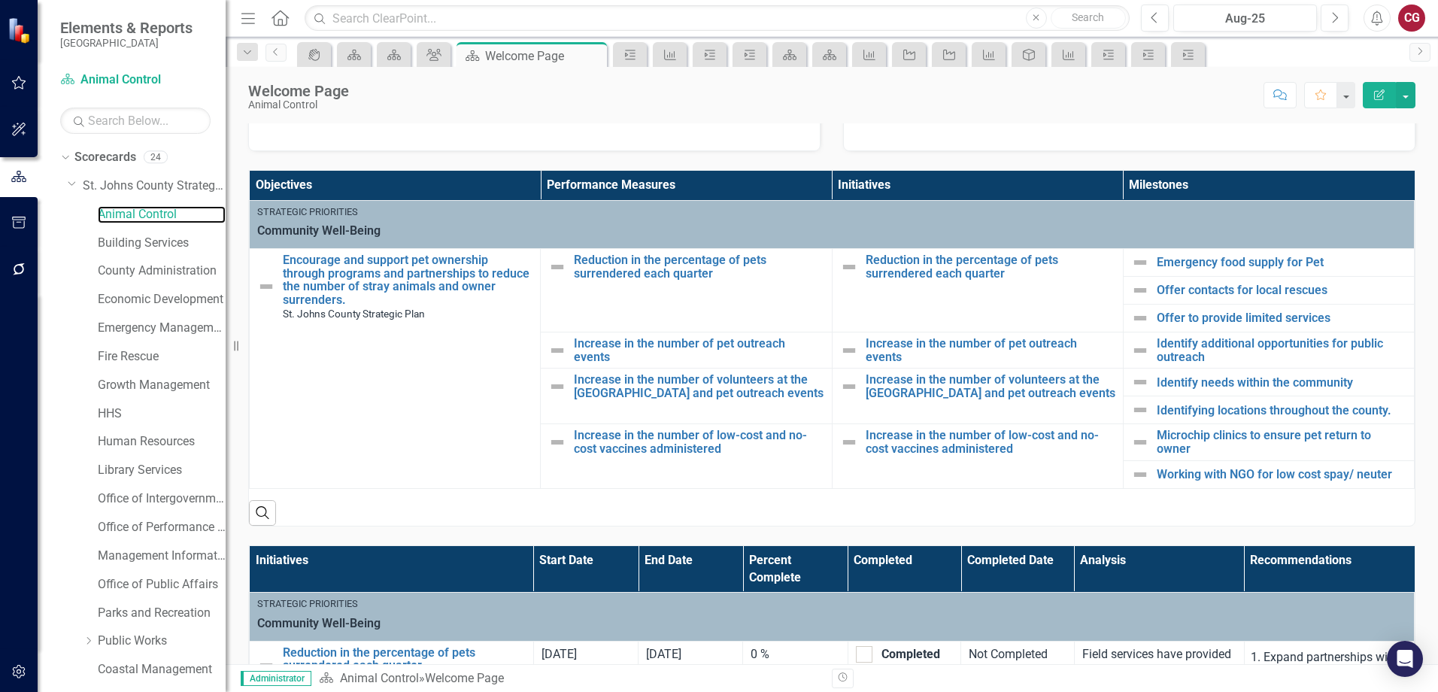
scroll to position [226, 0]
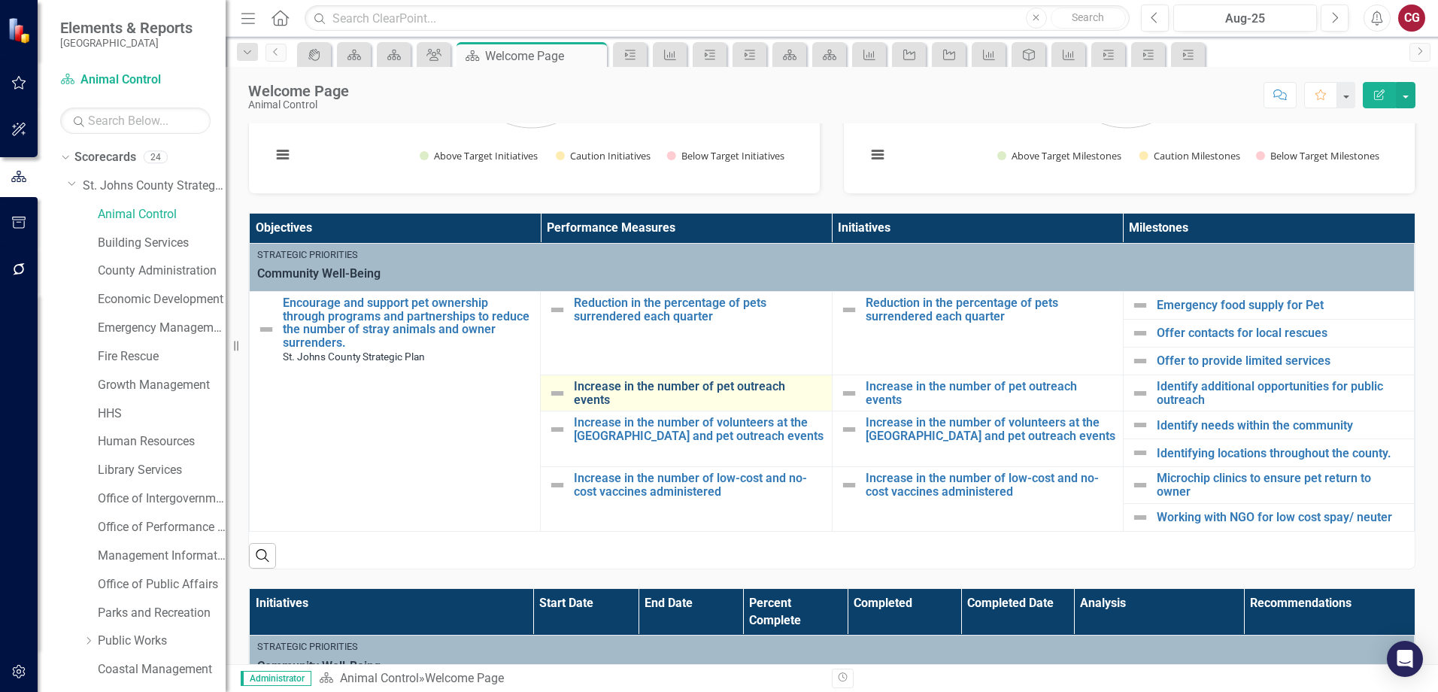
click at [729, 386] on link "Increase in the number of pet outreach events" at bounding box center [699, 393] width 250 height 26
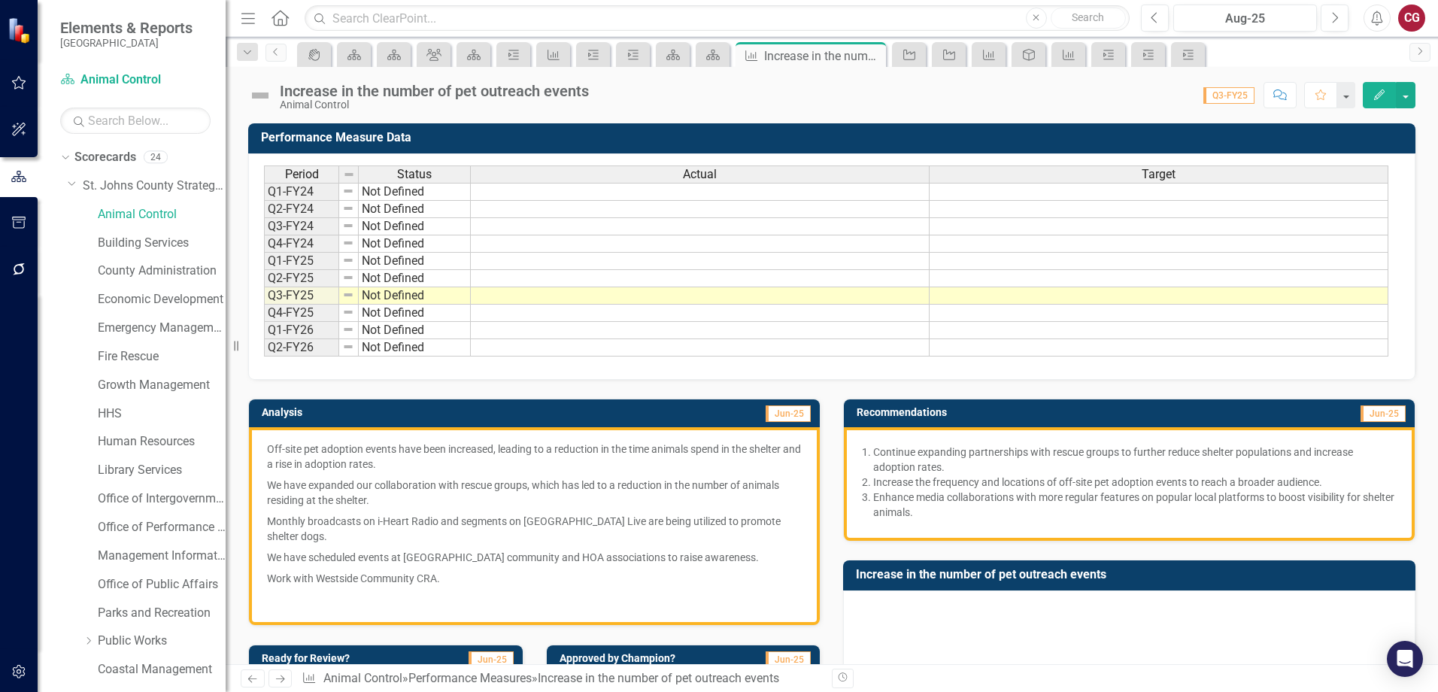
click at [533, 492] on p "We have expanded our collaboration with rescue groups, which has led to a reduc…" at bounding box center [534, 493] width 535 height 36
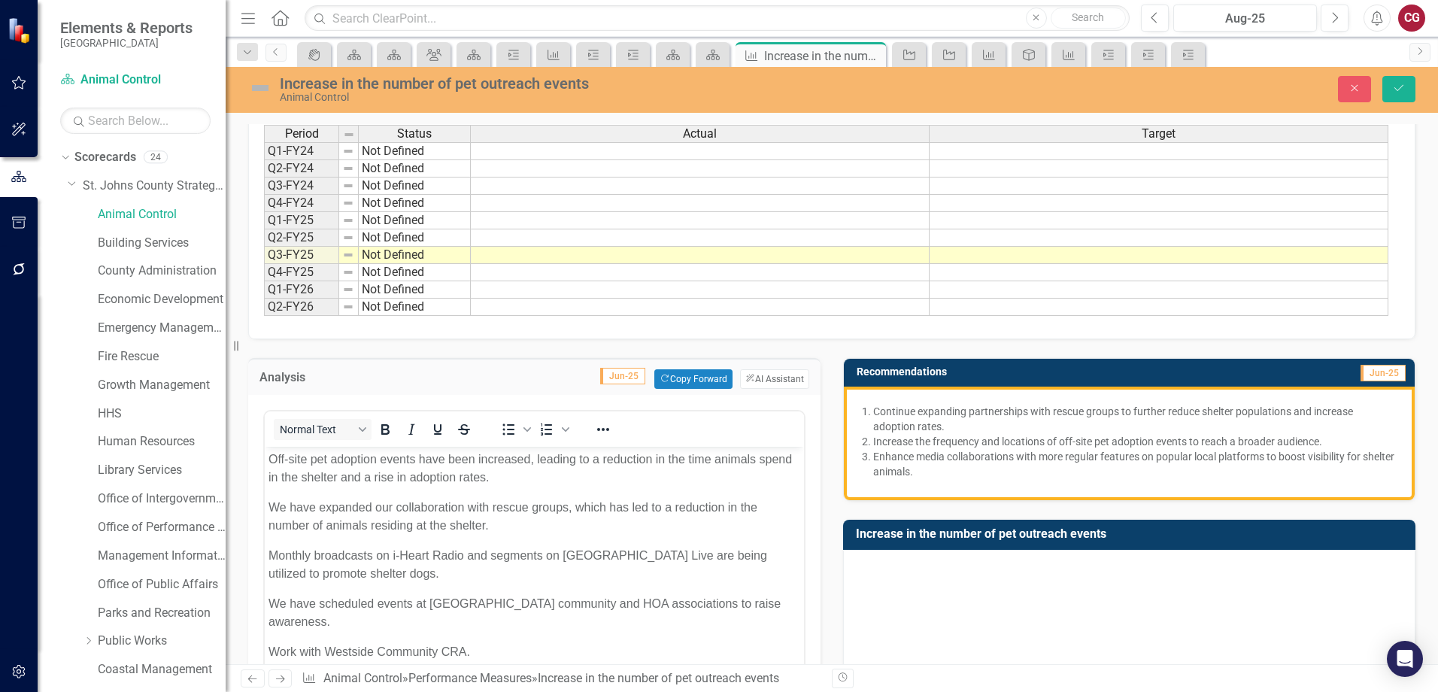
scroll to position [226, 0]
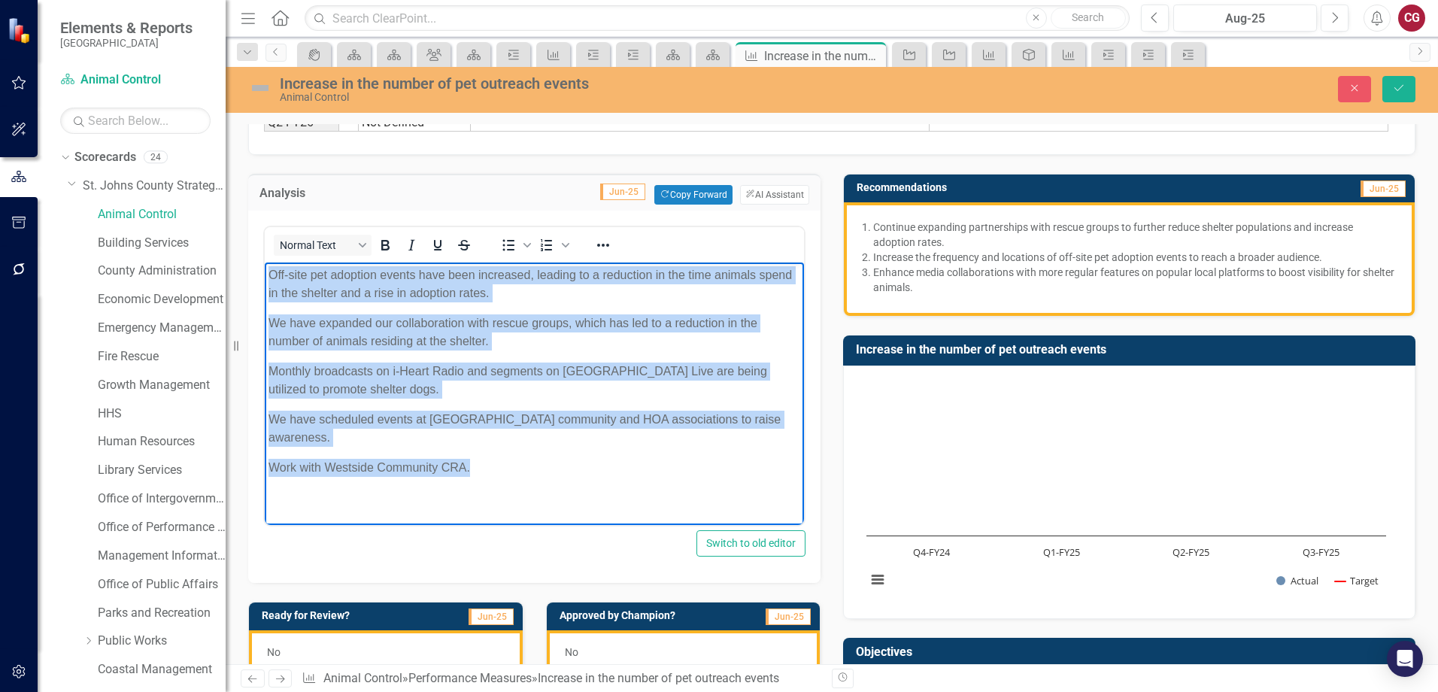
drag, startPoint x: 506, startPoint y: 451, endPoint x: 180, endPoint y: 266, distance: 375.3
click at [265, 266] on html "Off-site pet adoption events have been increased, leading to a reduction in the…" at bounding box center [534, 393] width 539 height 260
copy body "Off-site pet adoption events have been increased, leading to a reduction in the…"
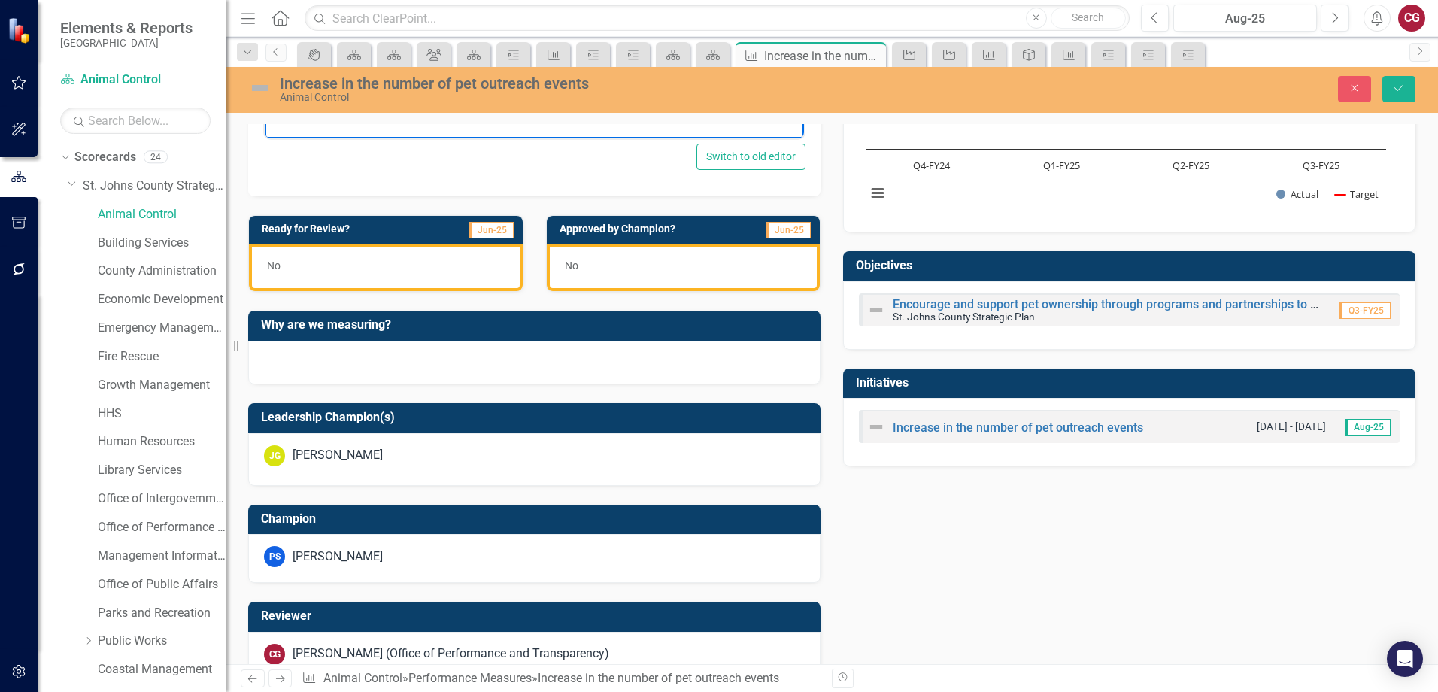
scroll to position [569, 0]
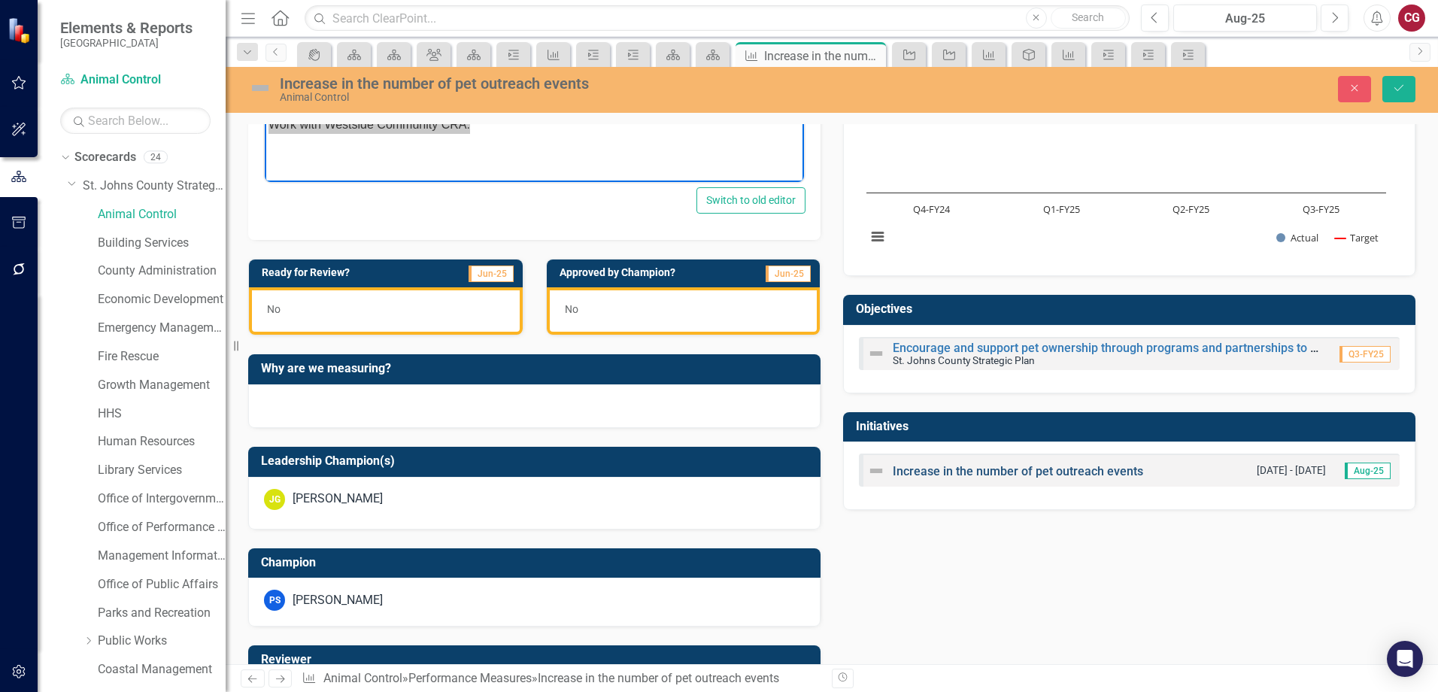
click at [1050, 467] on link "Increase in the number of pet outreach events" at bounding box center [1018, 471] width 250 height 14
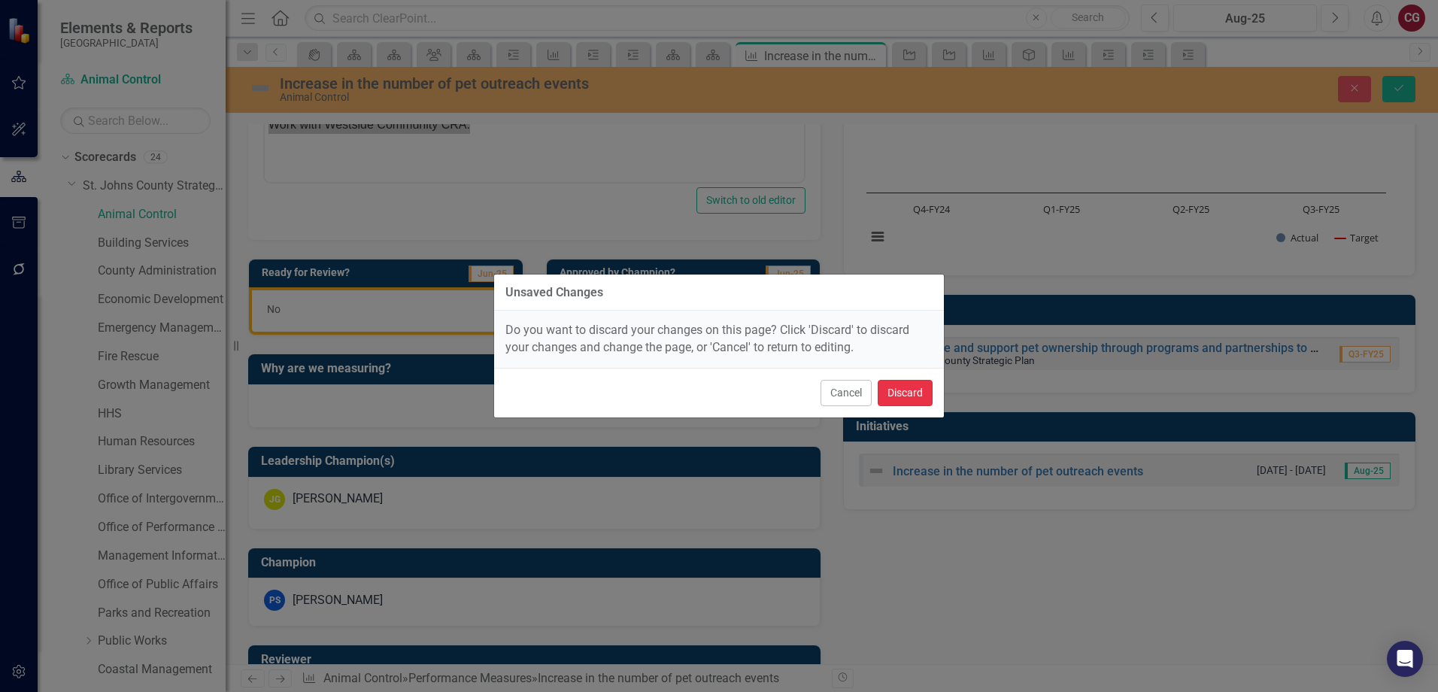
click at [893, 397] on button "Discard" at bounding box center [905, 393] width 55 height 26
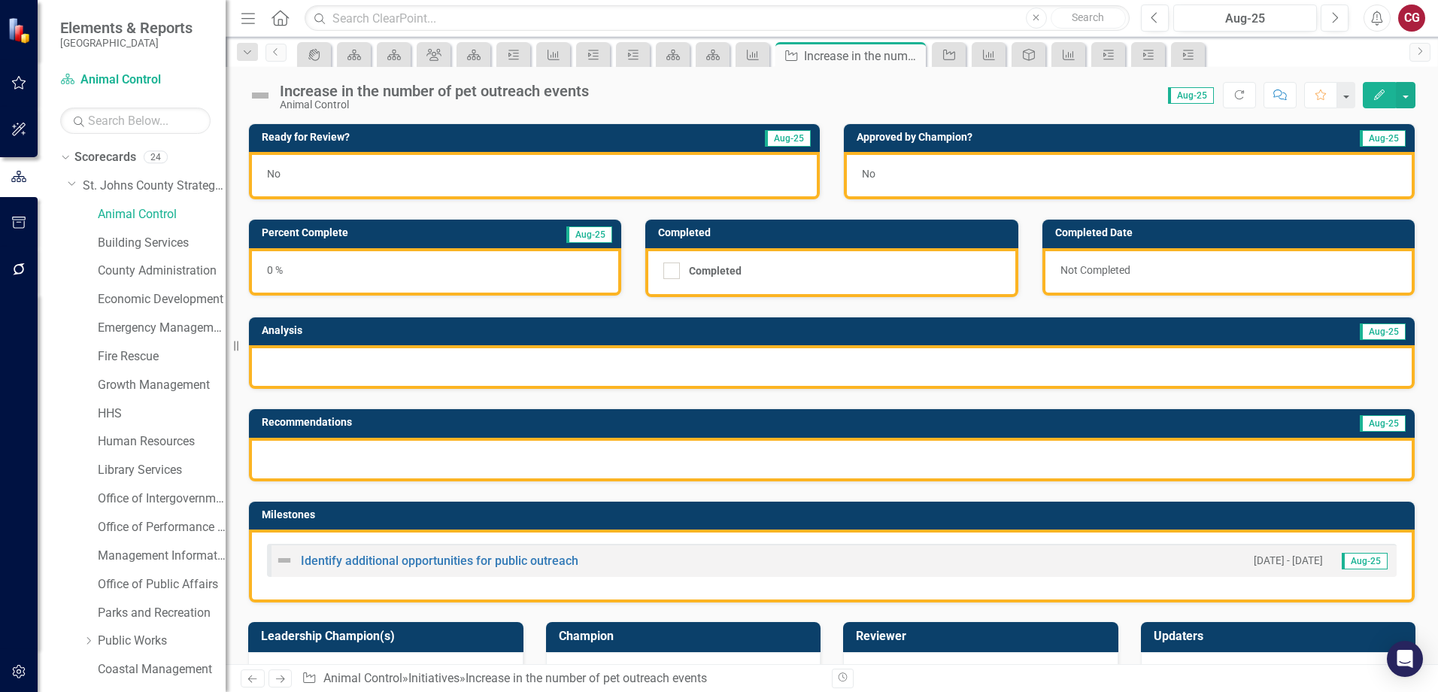
click at [511, 369] on div at bounding box center [832, 367] width 1166 height 44
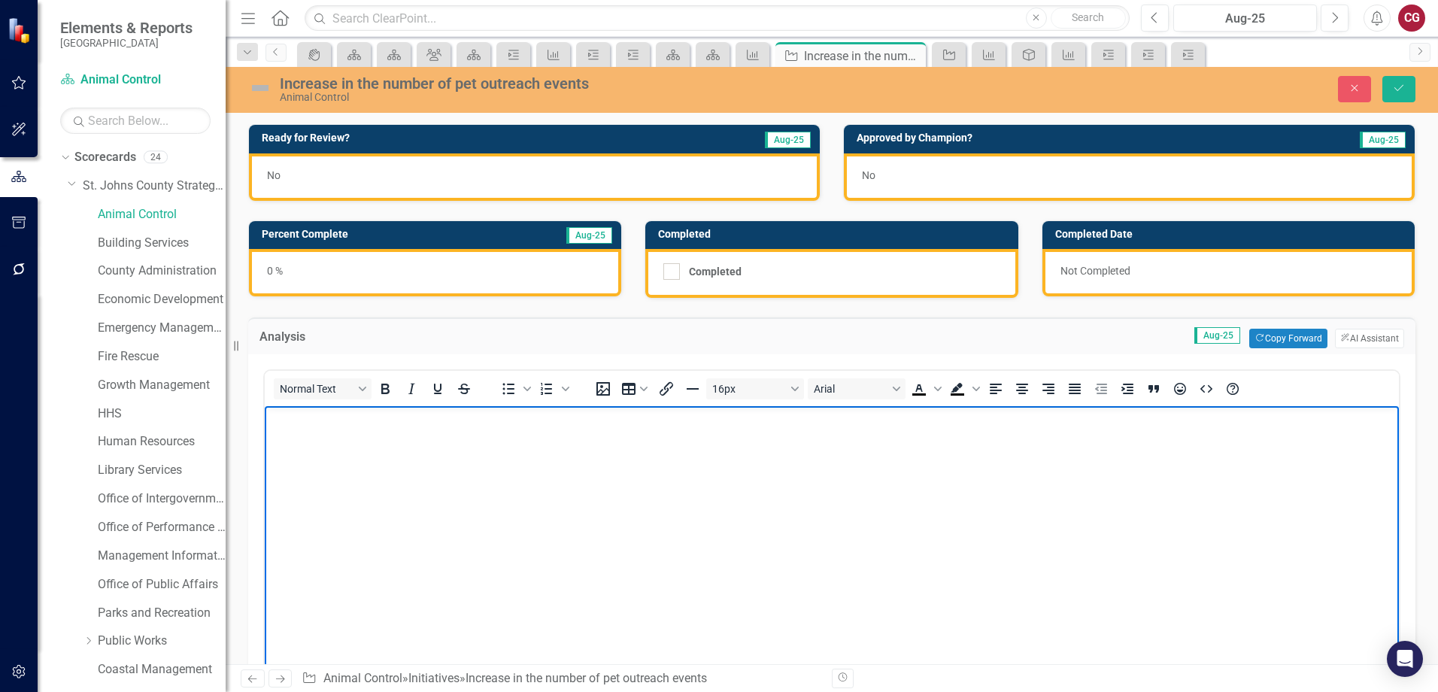
click at [377, 442] on body "Rich Text Area. Press ALT-0 for help." at bounding box center [832, 519] width 1134 height 226
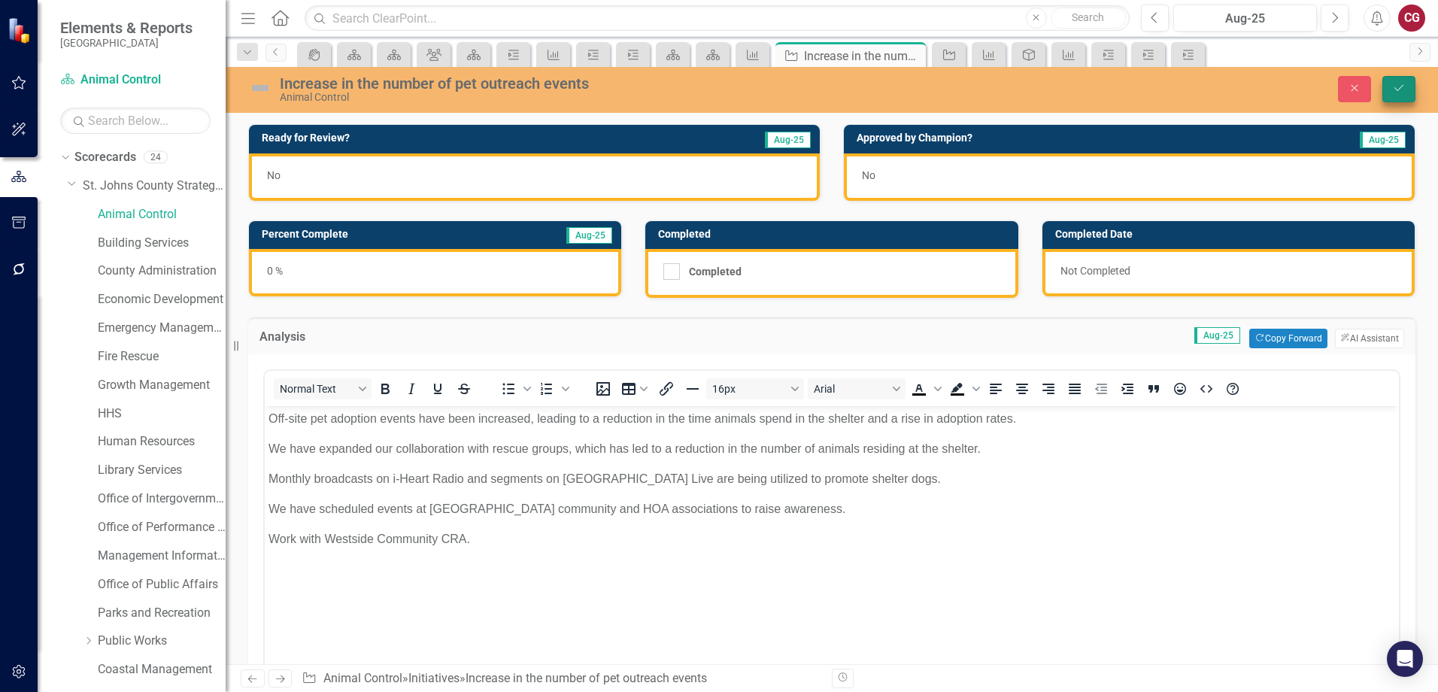
click at [1399, 96] on button "Save" at bounding box center [1399, 89] width 33 height 26
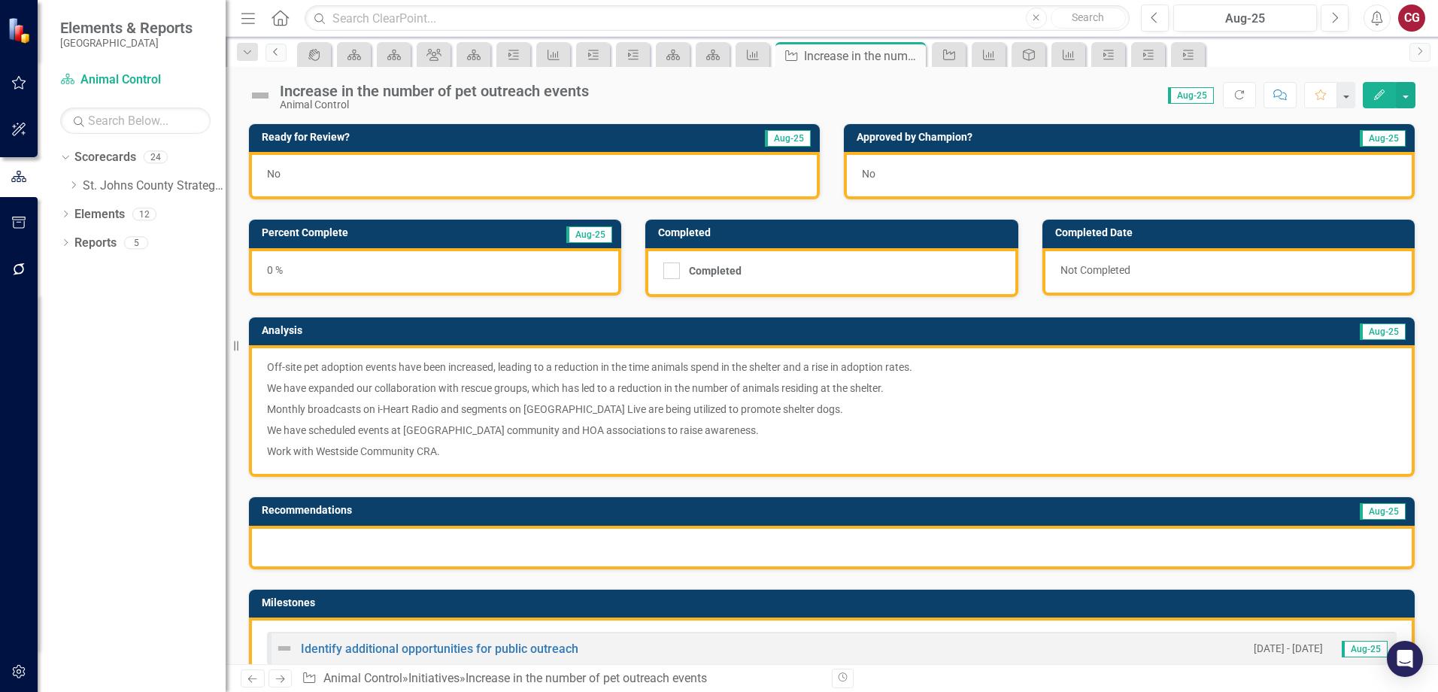
click at [279, 55] on icon "Previous" at bounding box center [276, 51] width 12 height 9
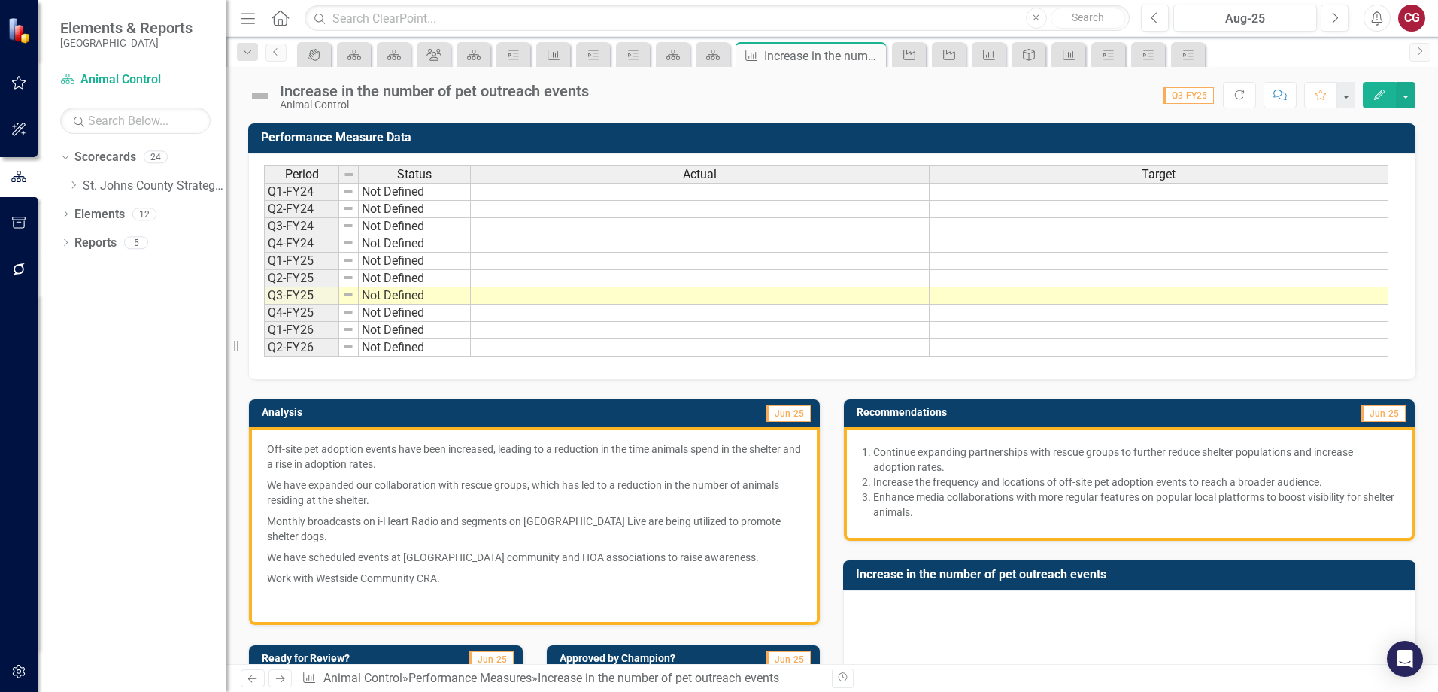
click at [1003, 507] on p "Enhance media collaborations with more regular features on popular local platfo…" at bounding box center [1135, 505] width 524 height 30
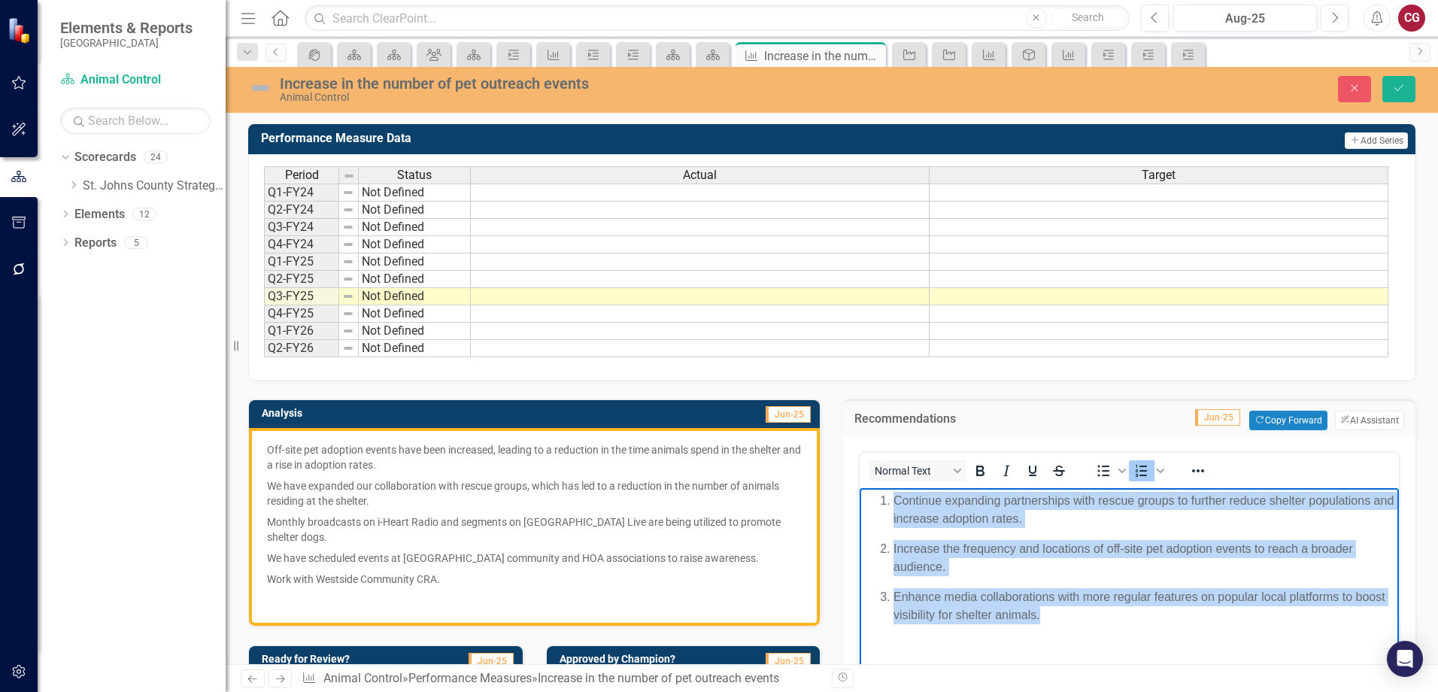
drag, startPoint x: 1073, startPoint y: 615, endPoint x: 1722, endPoint y: 971, distance: 740.3
click at [860, 488] on html "Continue expanding partnerships with rescue groups to further reduce shelter po…" at bounding box center [1129, 601] width 539 height 226
copy ol "Continue expanding partnerships with rescue groups to further reduce shelter po…"
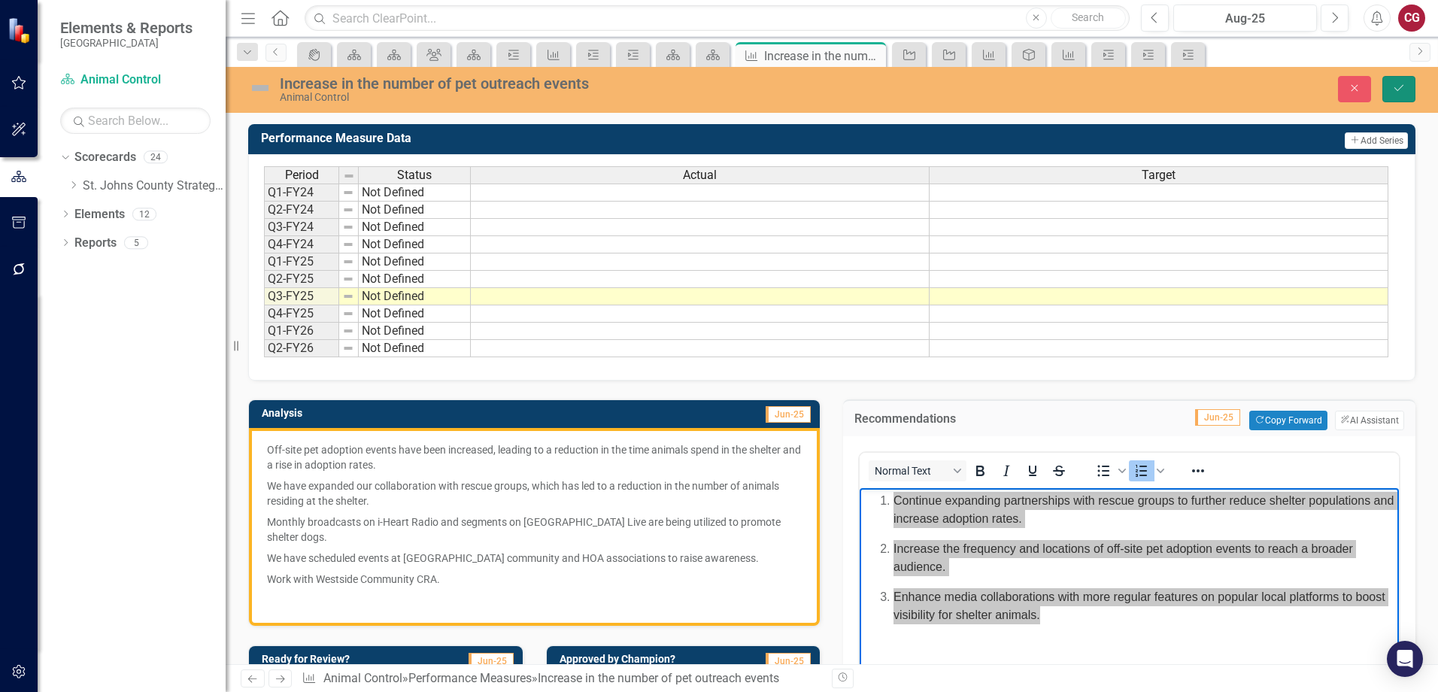
click at [1404, 95] on button "Save" at bounding box center [1399, 89] width 33 height 26
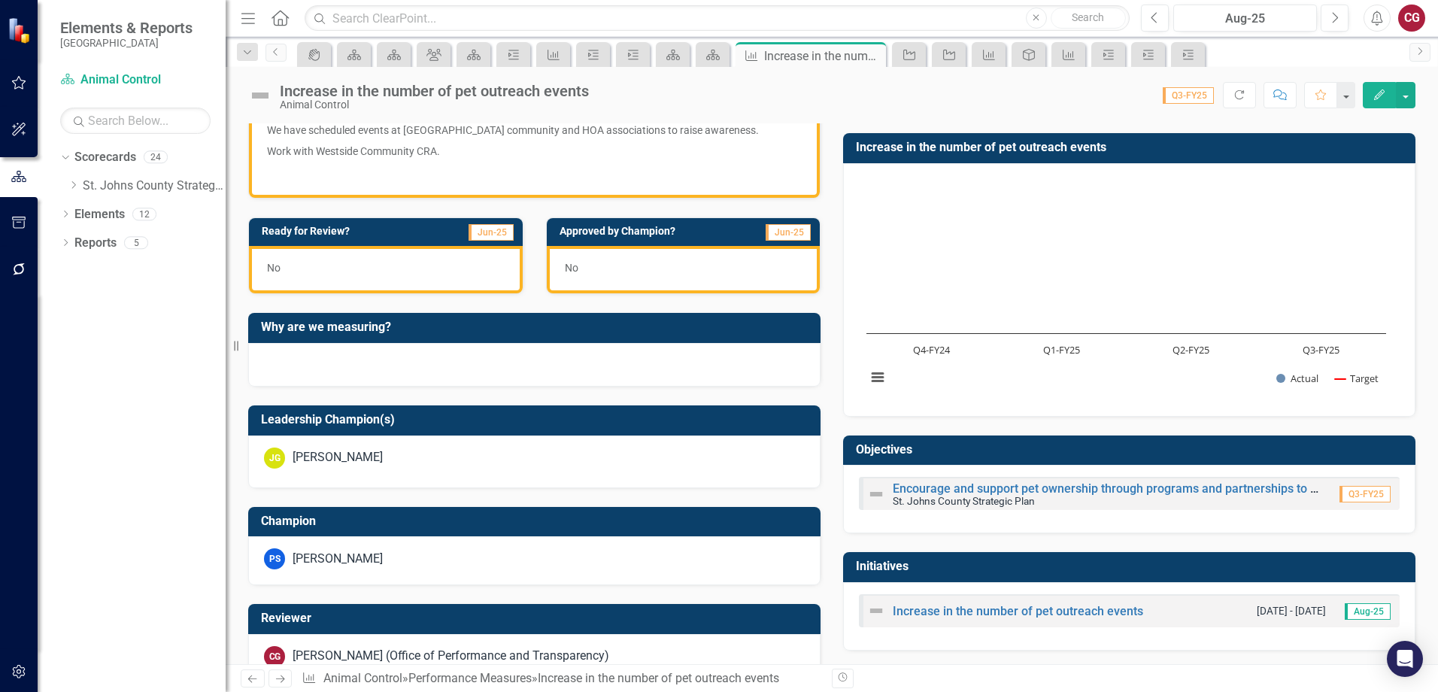
scroll to position [451, 0]
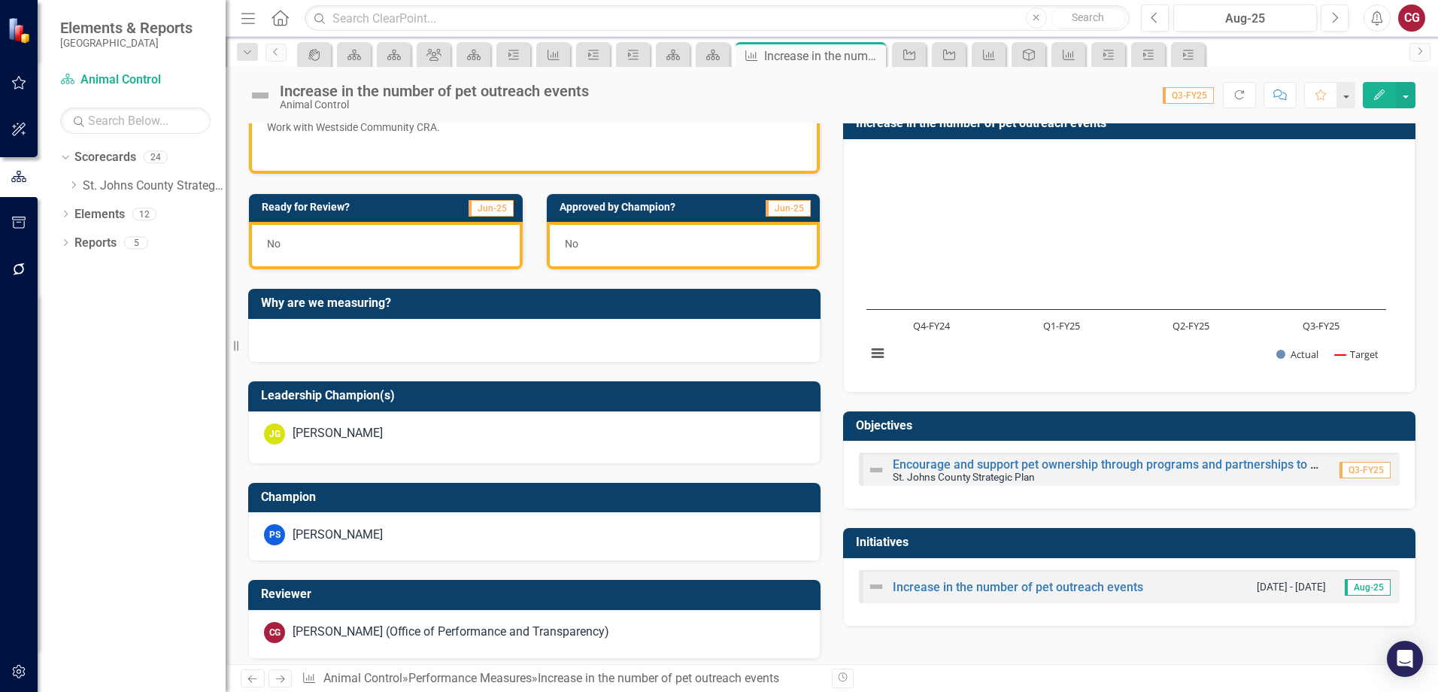
click at [943, 595] on div "Increase in the number of pet outreach events" at bounding box center [1005, 587] width 276 height 18
click at [942, 585] on link "Increase in the number of pet outreach events" at bounding box center [1018, 587] width 250 height 14
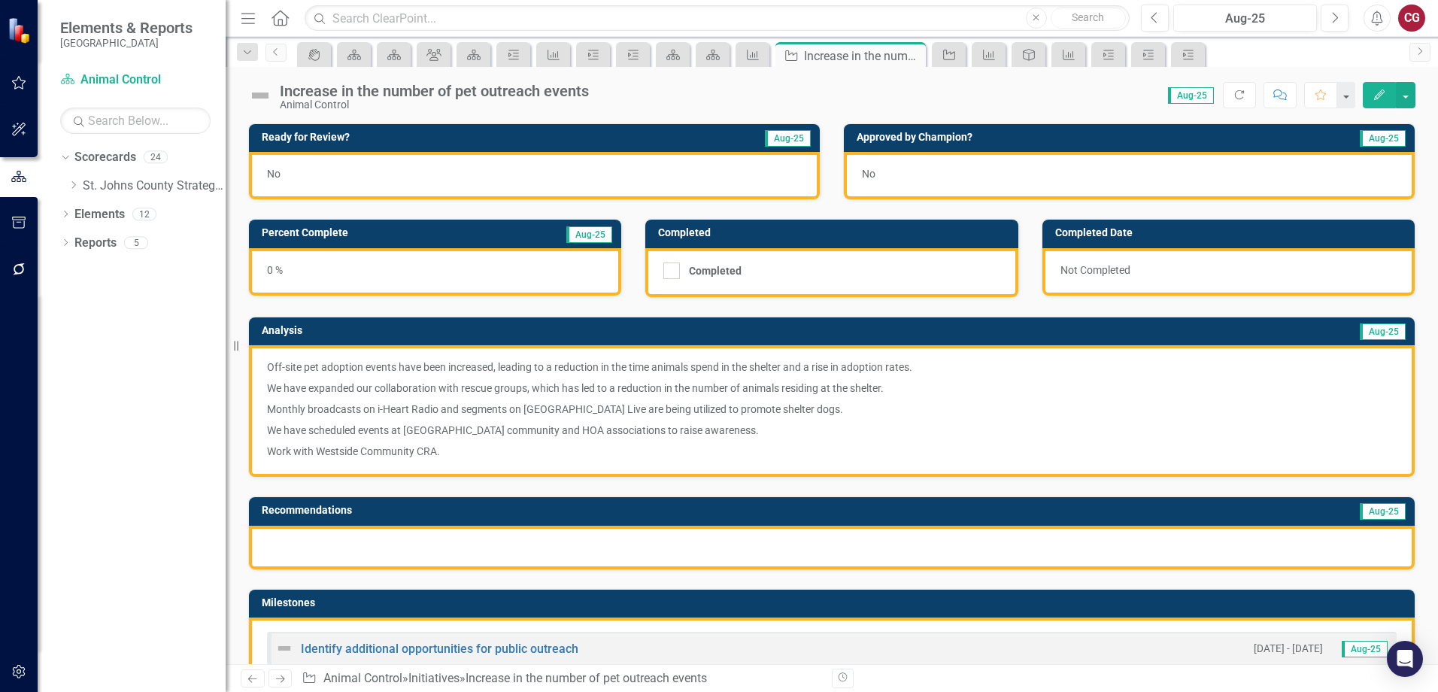
click at [578, 539] on div at bounding box center [832, 548] width 1166 height 44
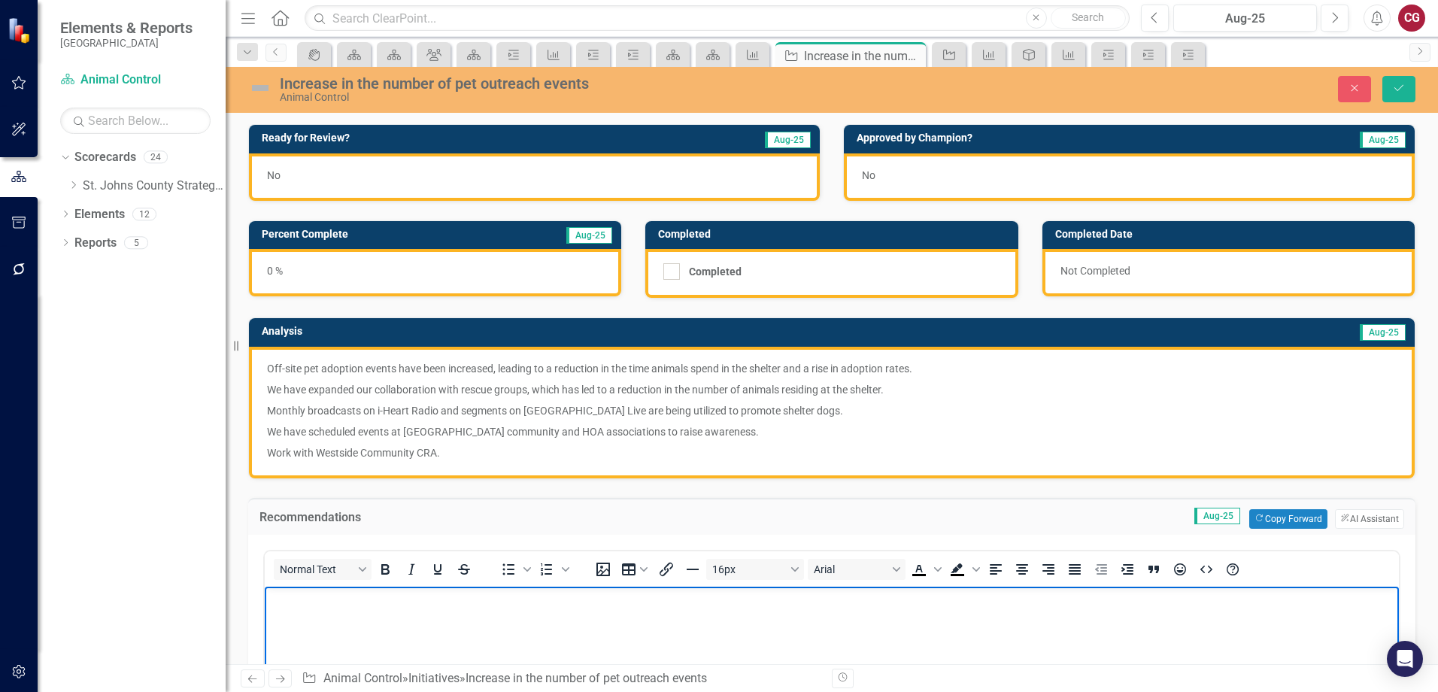
click at [408, 597] on p "Rich Text Area. Press ALT-0 for help." at bounding box center [832, 599] width 1127 height 18
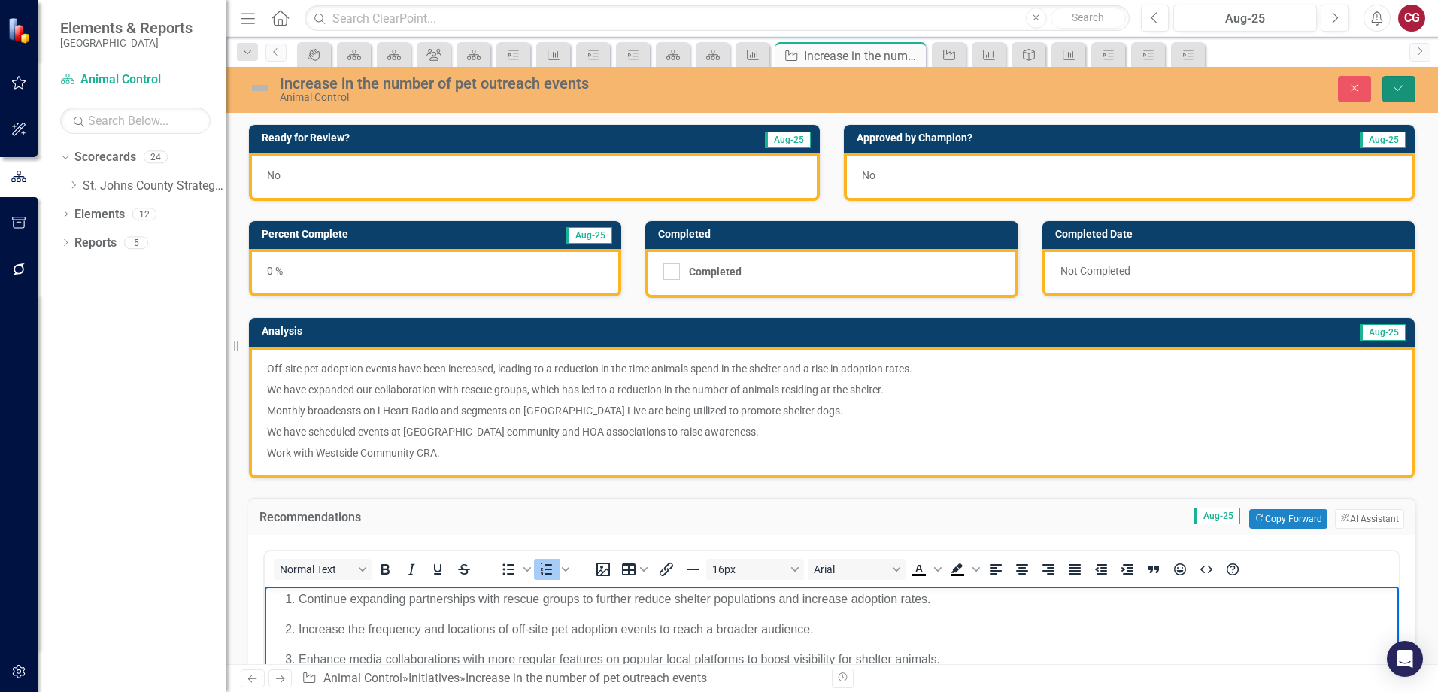
click at [1405, 90] on icon "Save" at bounding box center [1399, 88] width 14 height 11
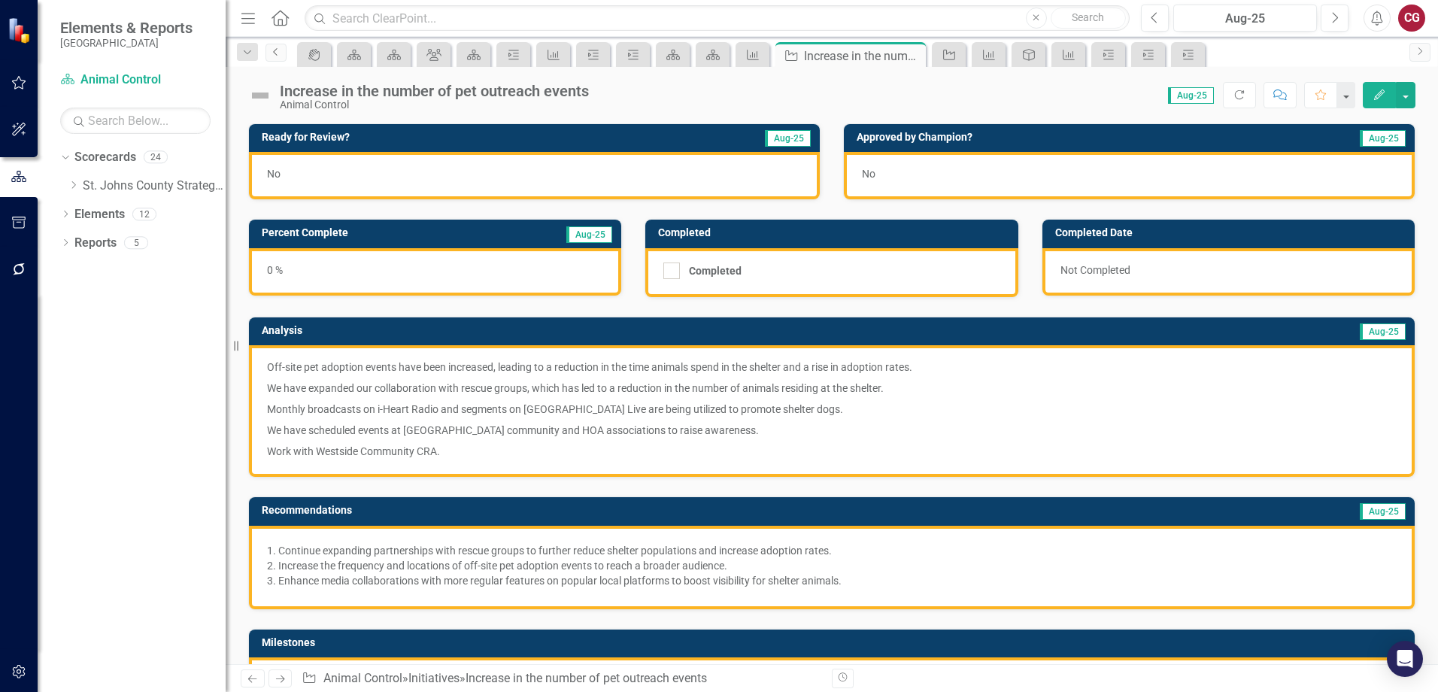
click at [272, 57] on link "Previous" at bounding box center [276, 53] width 21 height 18
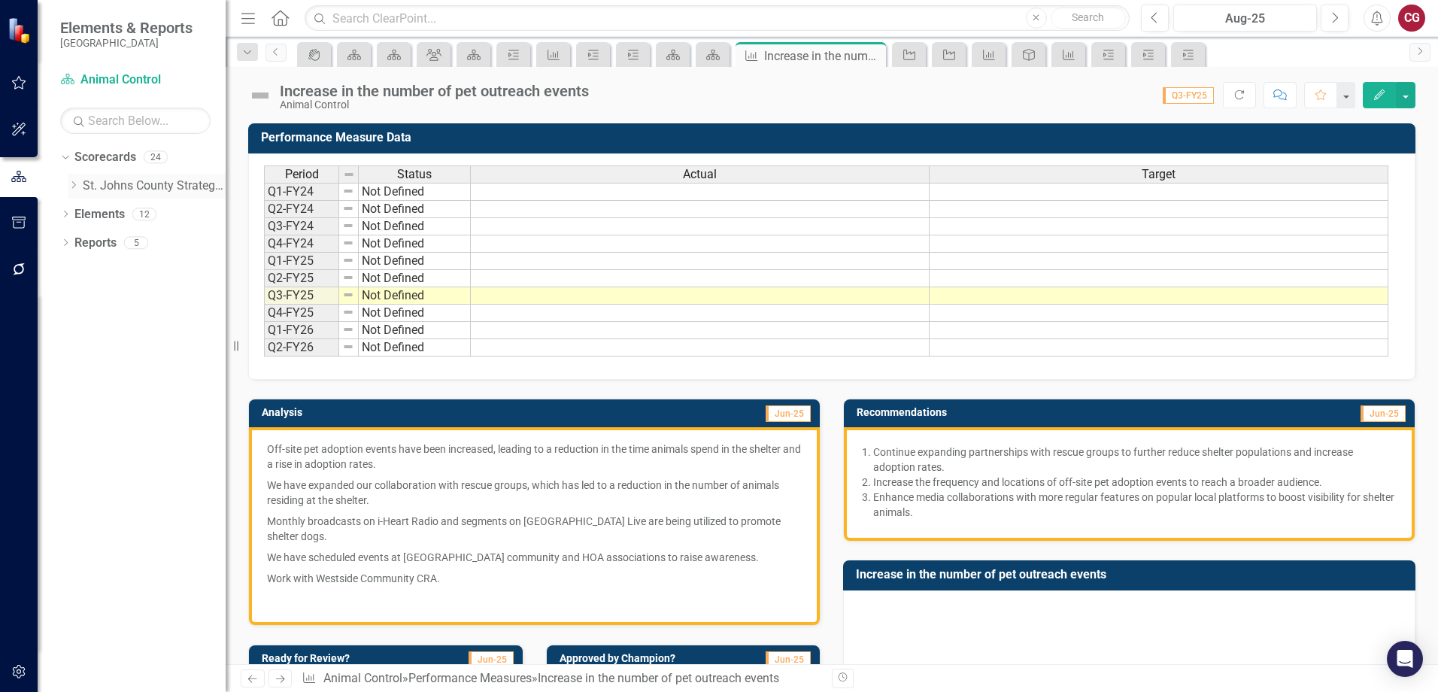
click at [72, 187] on icon "Dropdown" at bounding box center [73, 185] width 11 height 9
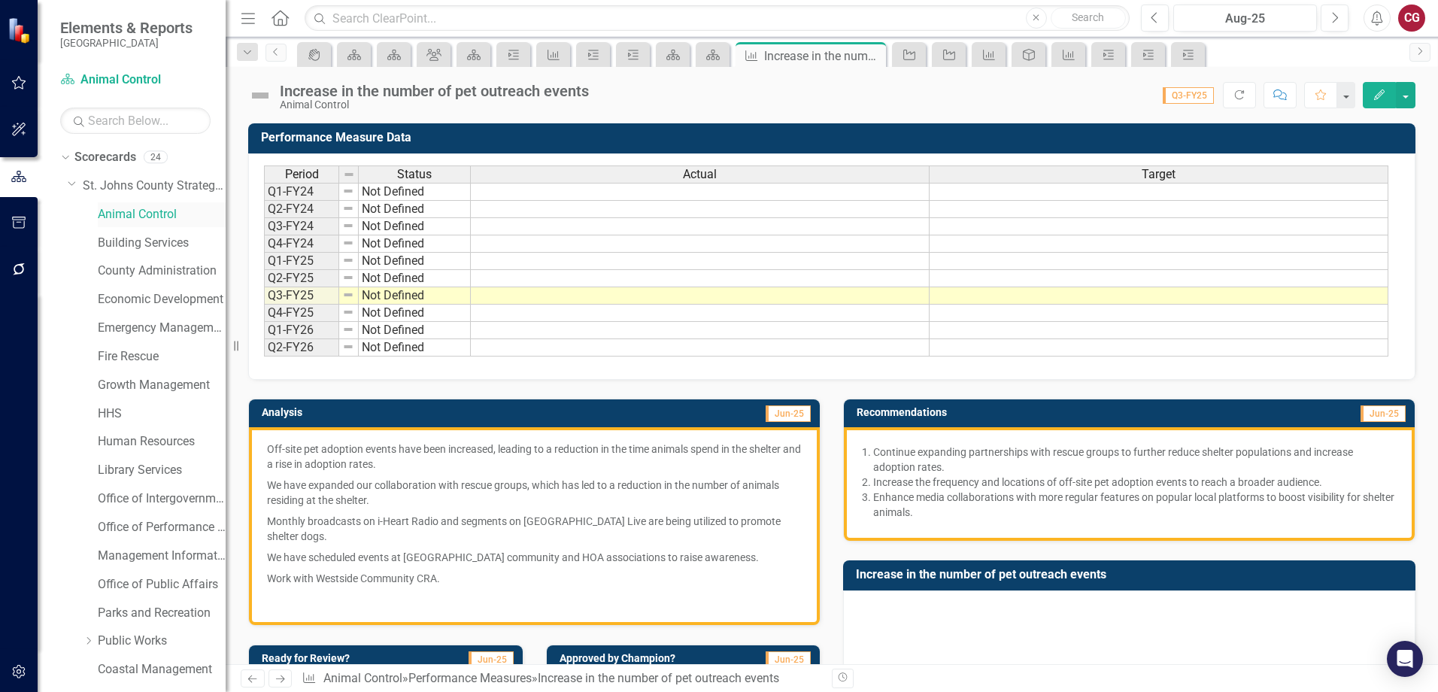
click at [156, 217] on link "Animal Control" at bounding box center [162, 214] width 128 height 17
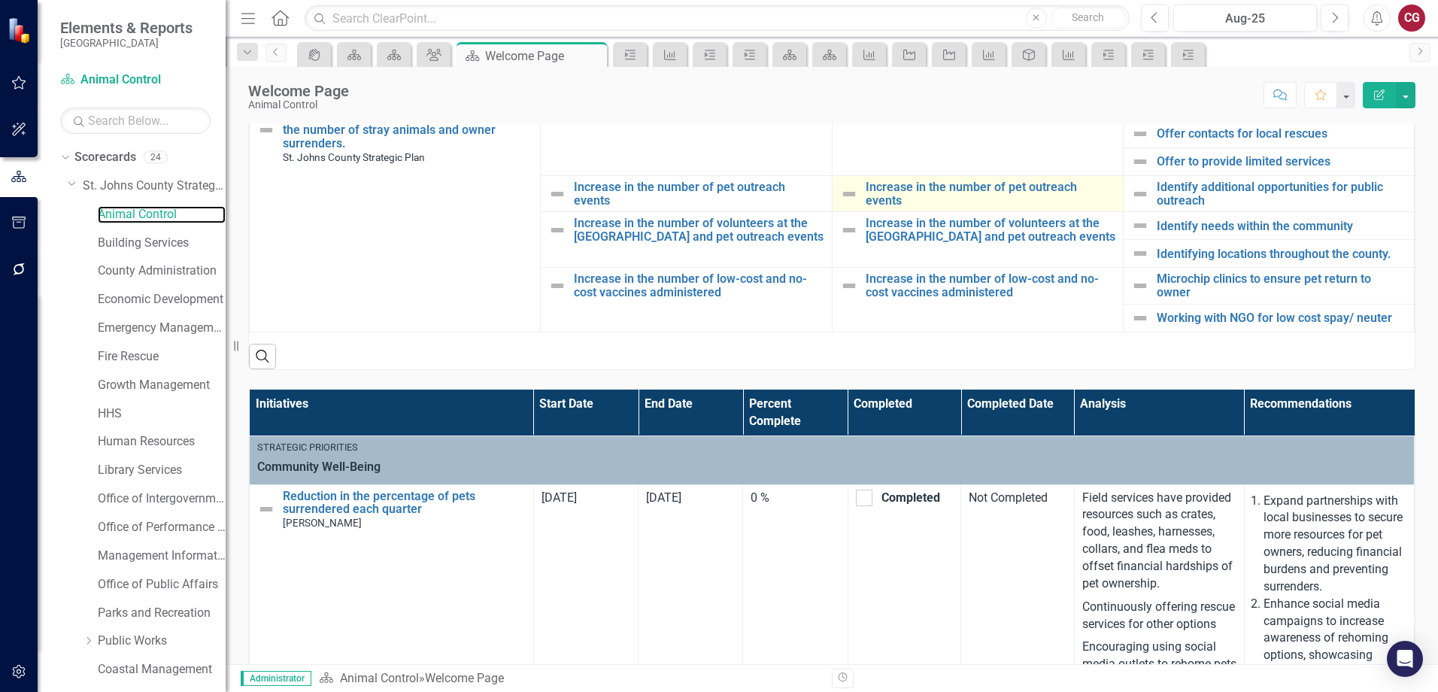
scroll to position [376, 0]
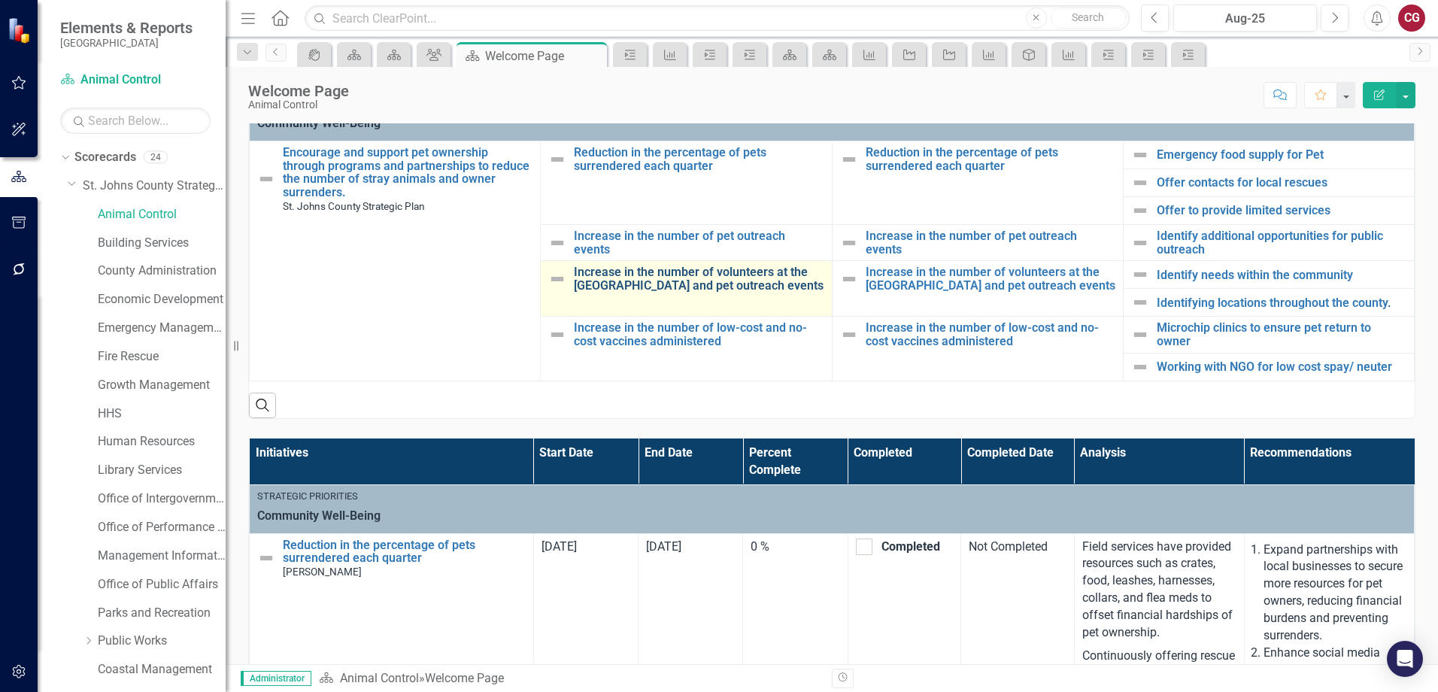
click at [688, 281] on link "Increase in the number of volunteers at the [GEOGRAPHIC_DATA] and pet outreach …" at bounding box center [699, 279] width 250 height 26
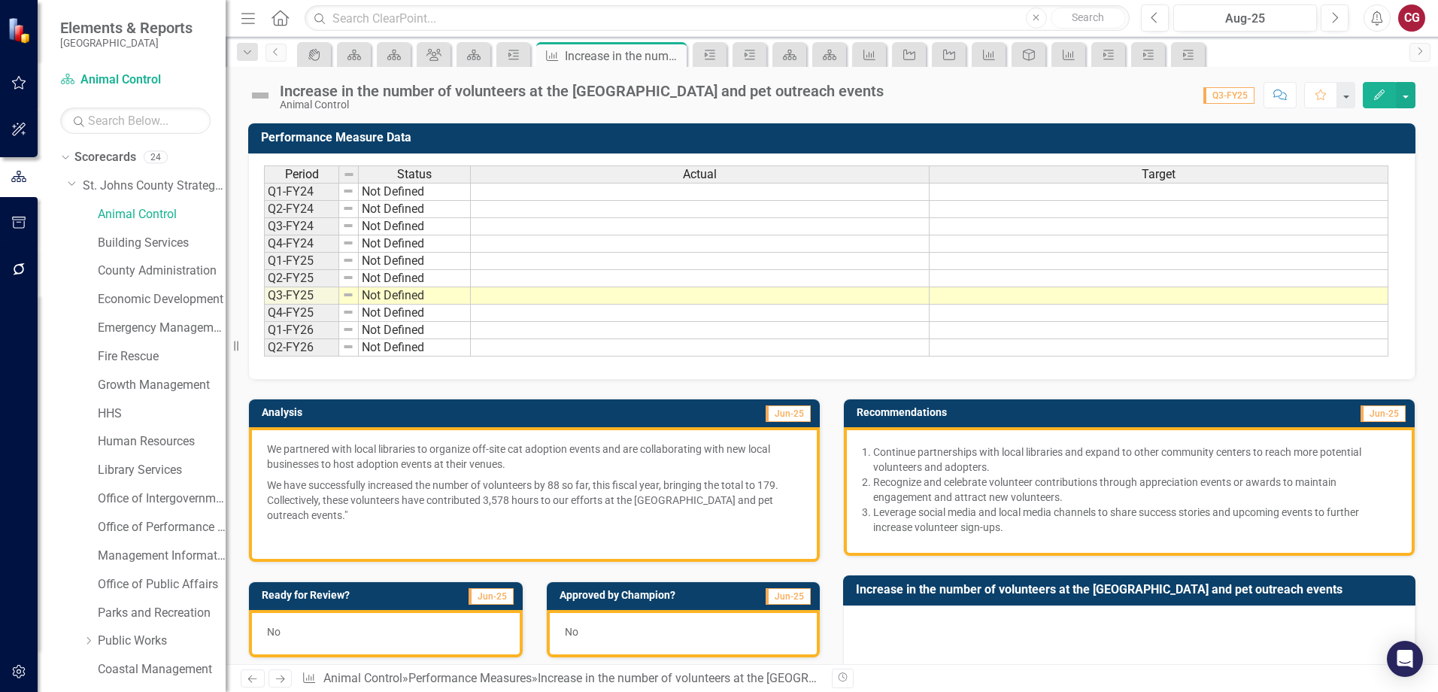
click at [427, 527] on p at bounding box center [534, 535] width 535 height 18
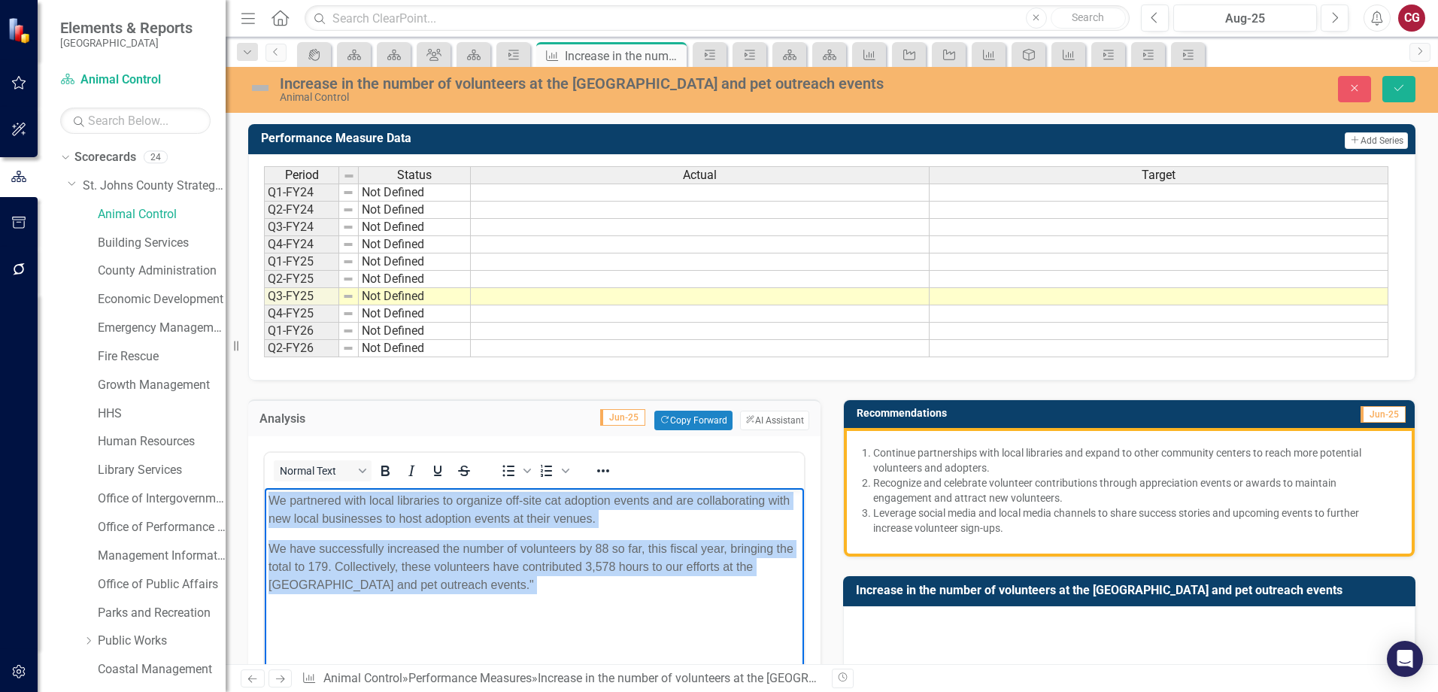
drag, startPoint x: 633, startPoint y: 597, endPoint x: 99, endPoint y: 450, distance: 554.8
click at [265, 488] on html "We partnered with local libraries to organize off-site cat adoption events and …" at bounding box center [534, 601] width 539 height 226
copy body "We partnered with local libraries to organize off-site cat adoption events and …"
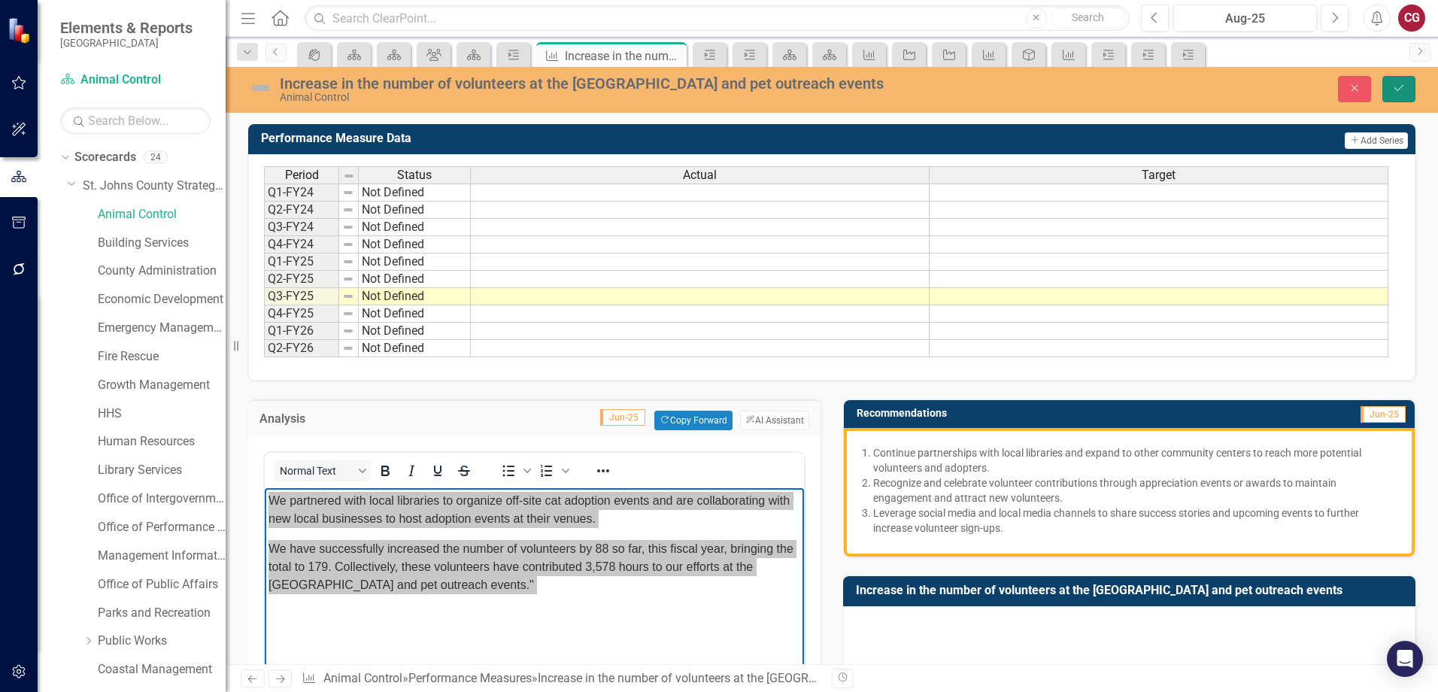
click at [1406, 93] on button "Save" at bounding box center [1399, 89] width 33 height 26
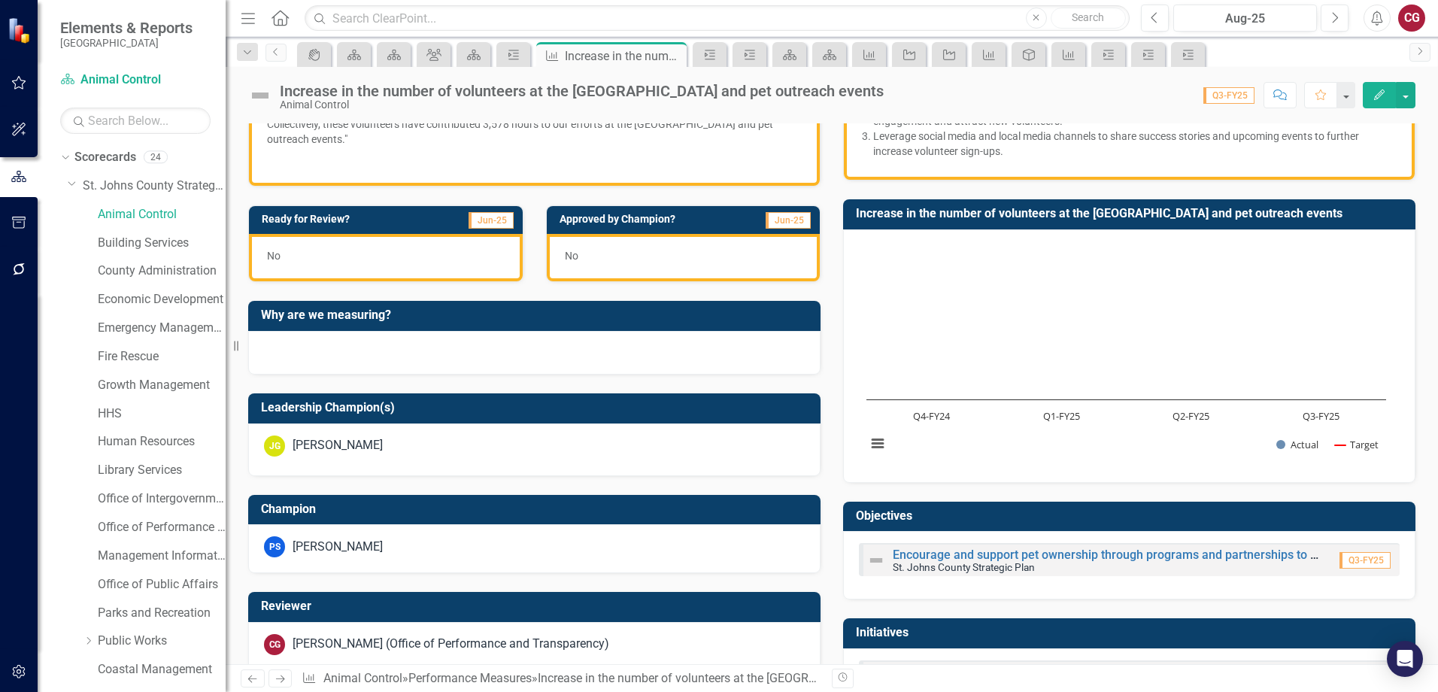
scroll to position [527, 0]
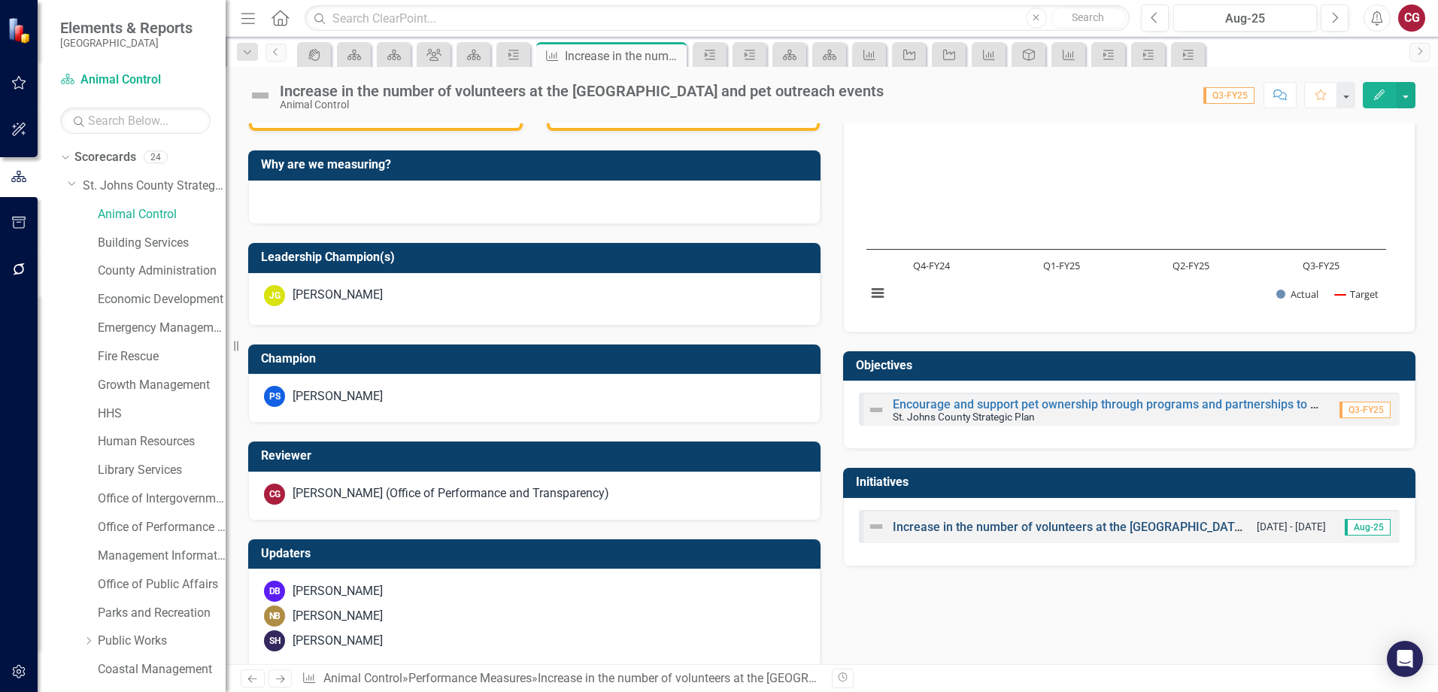
click at [955, 527] on link "Increase in the number of volunteers at the [GEOGRAPHIC_DATA] and pet outreach …" at bounding box center [1136, 527] width 487 height 14
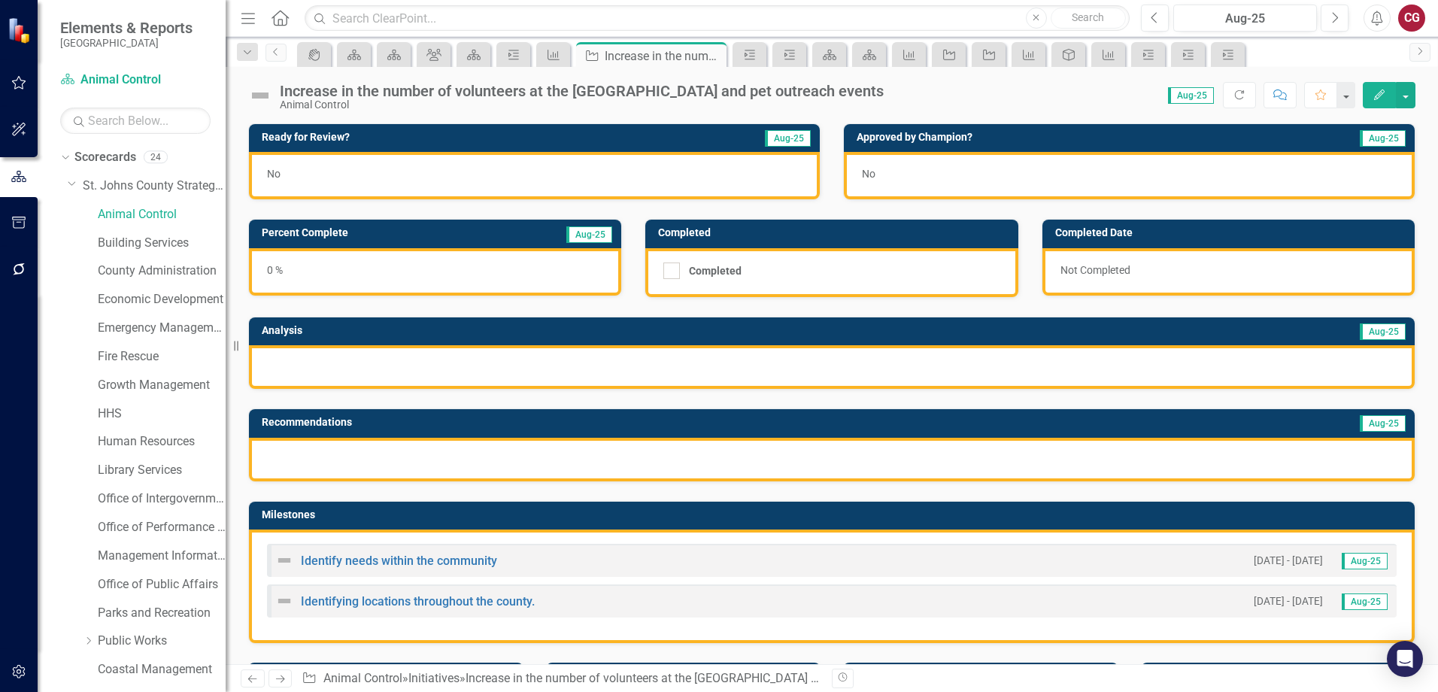
click at [348, 379] on div at bounding box center [832, 367] width 1166 height 44
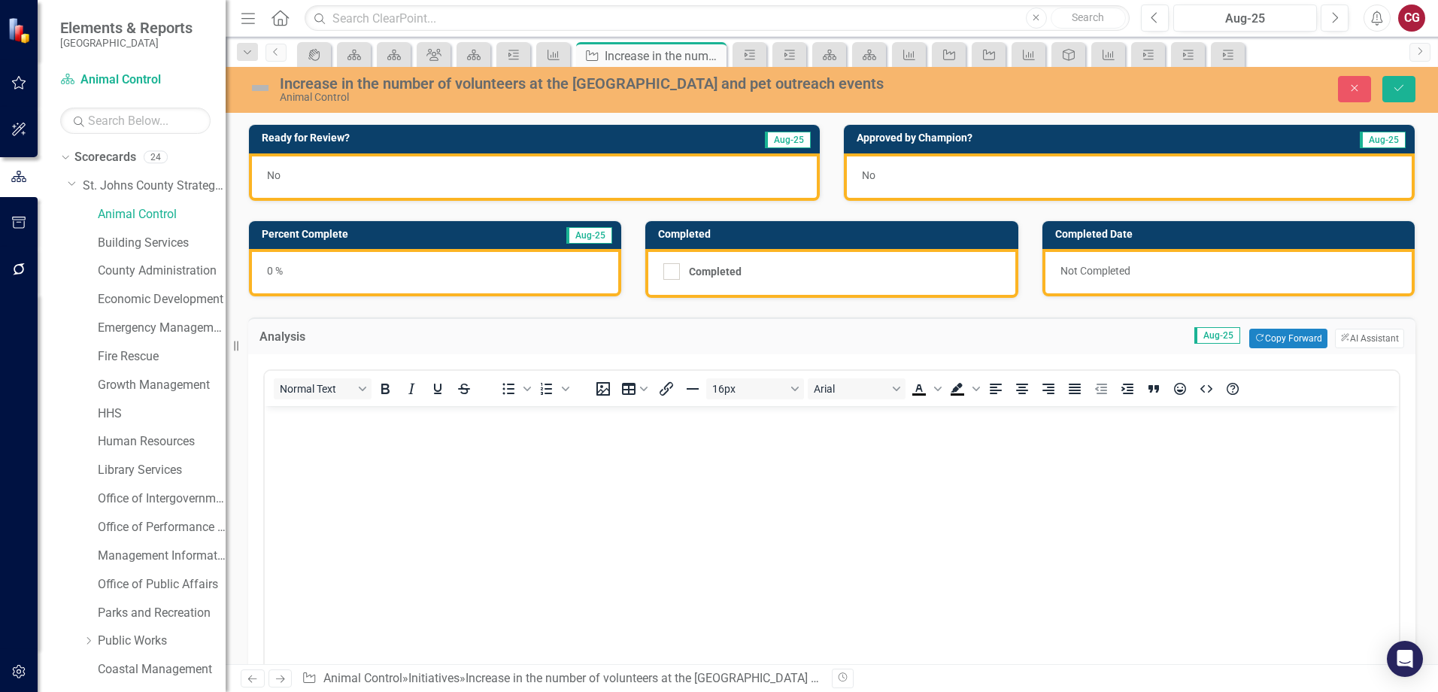
click at [323, 433] on body "Rich Text Area. Press ALT-0 for help." at bounding box center [832, 519] width 1134 height 226
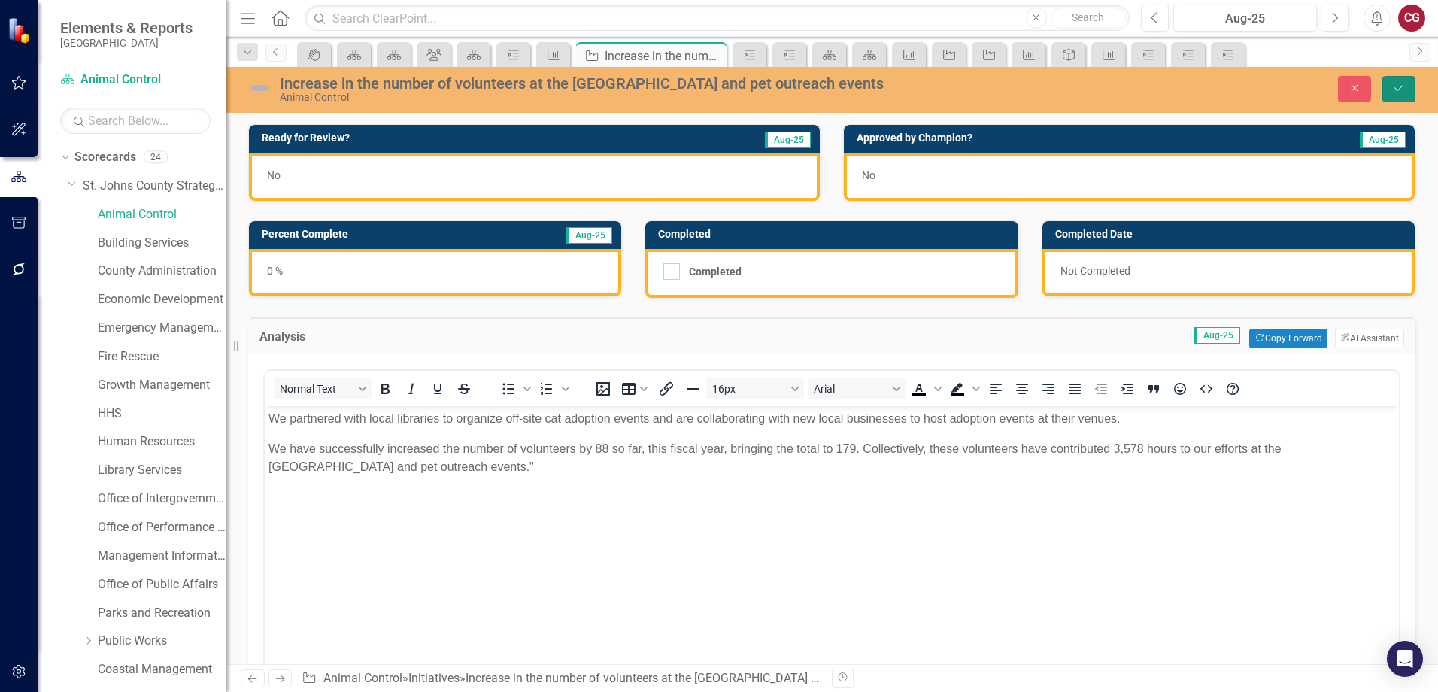
click at [1397, 85] on icon "Save" at bounding box center [1399, 88] width 14 height 11
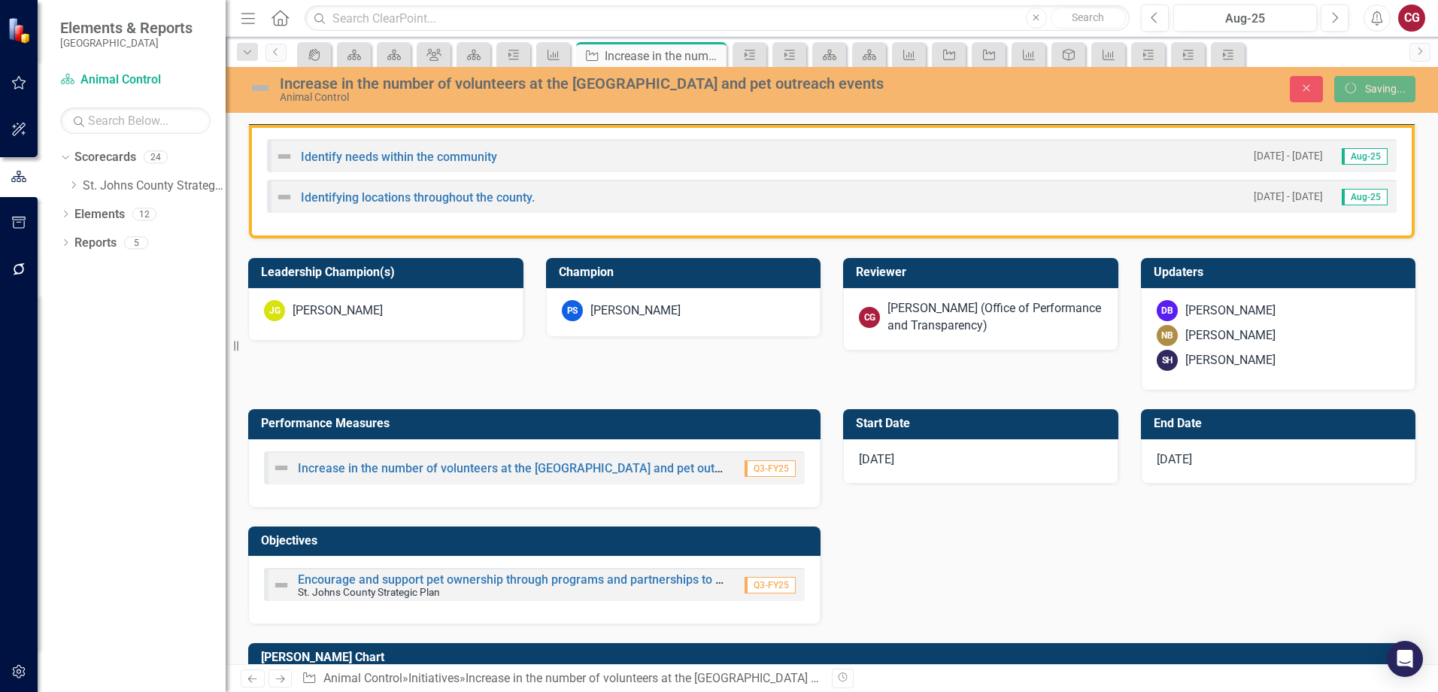
scroll to position [635, 0]
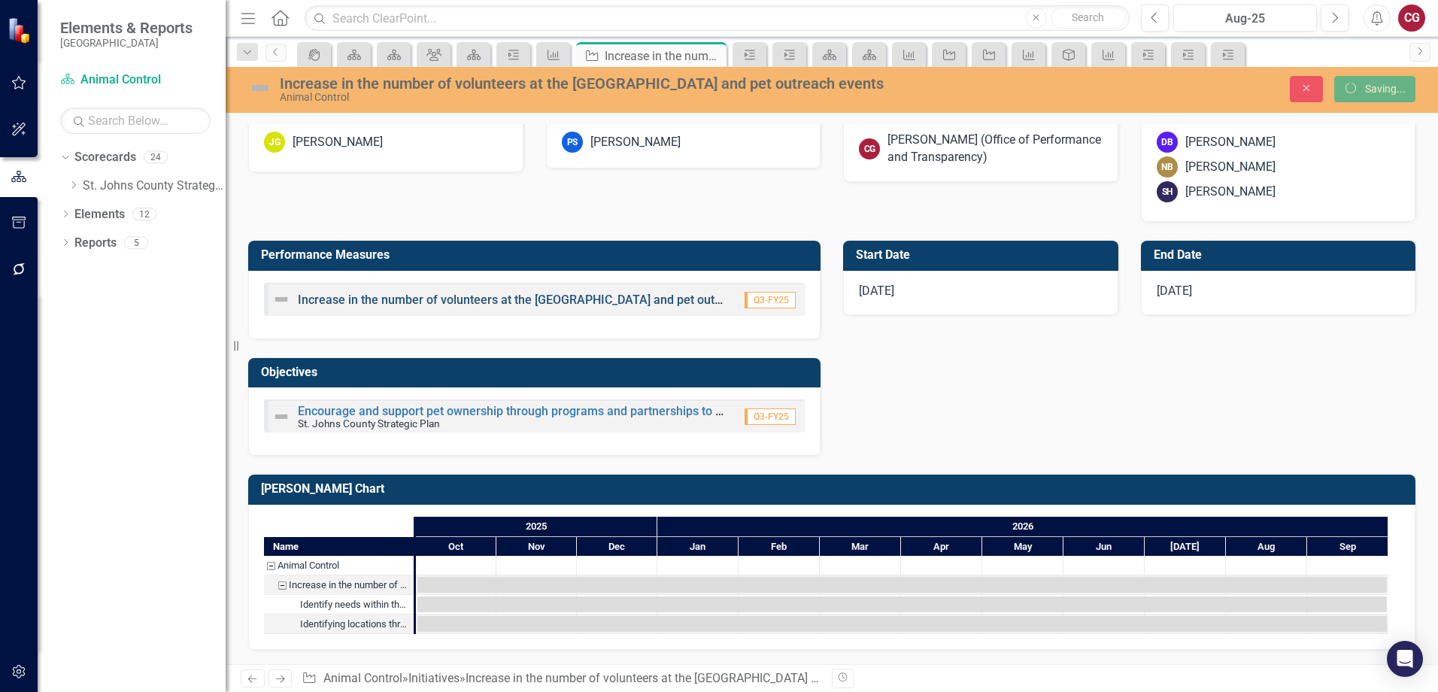
click at [475, 301] on link "Increase in the number of volunteers at the [GEOGRAPHIC_DATA] and pet outreach …" at bounding box center [541, 300] width 487 height 14
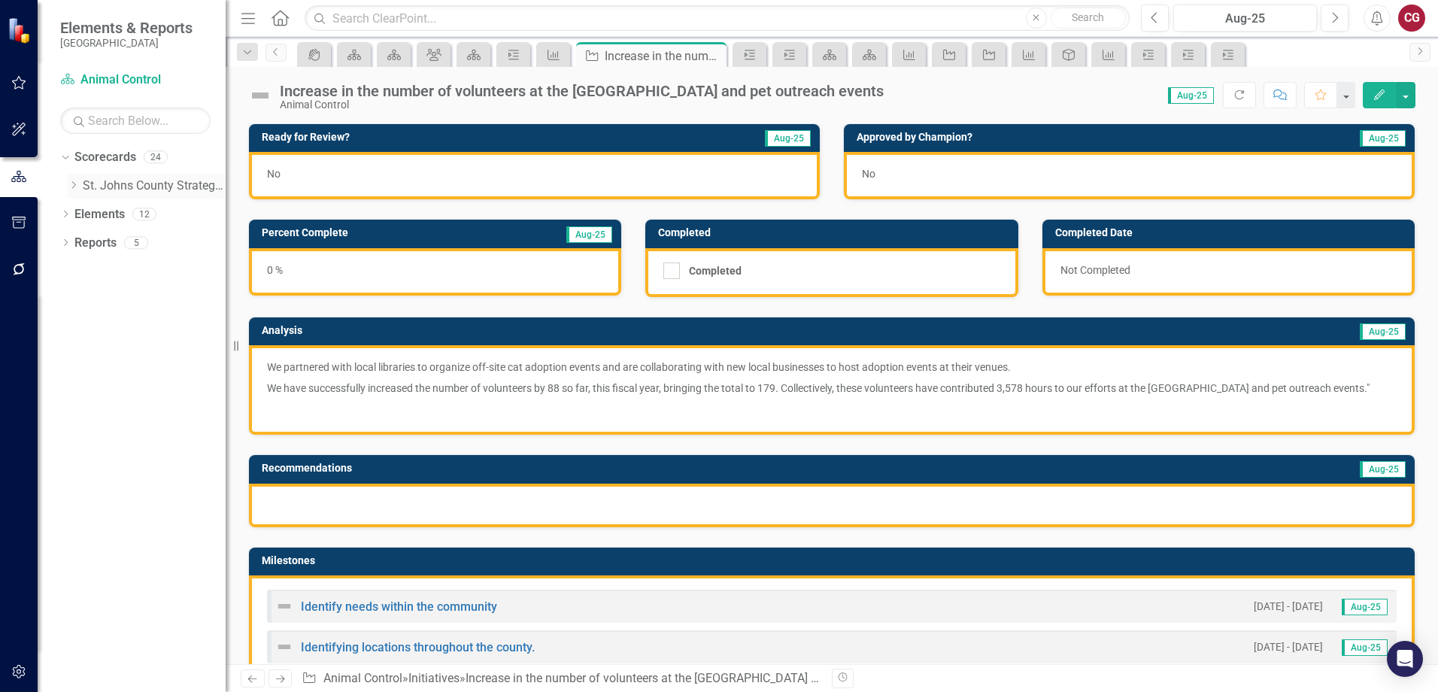
click at [72, 182] on icon at bounding box center [74, 185] width 4 height 8
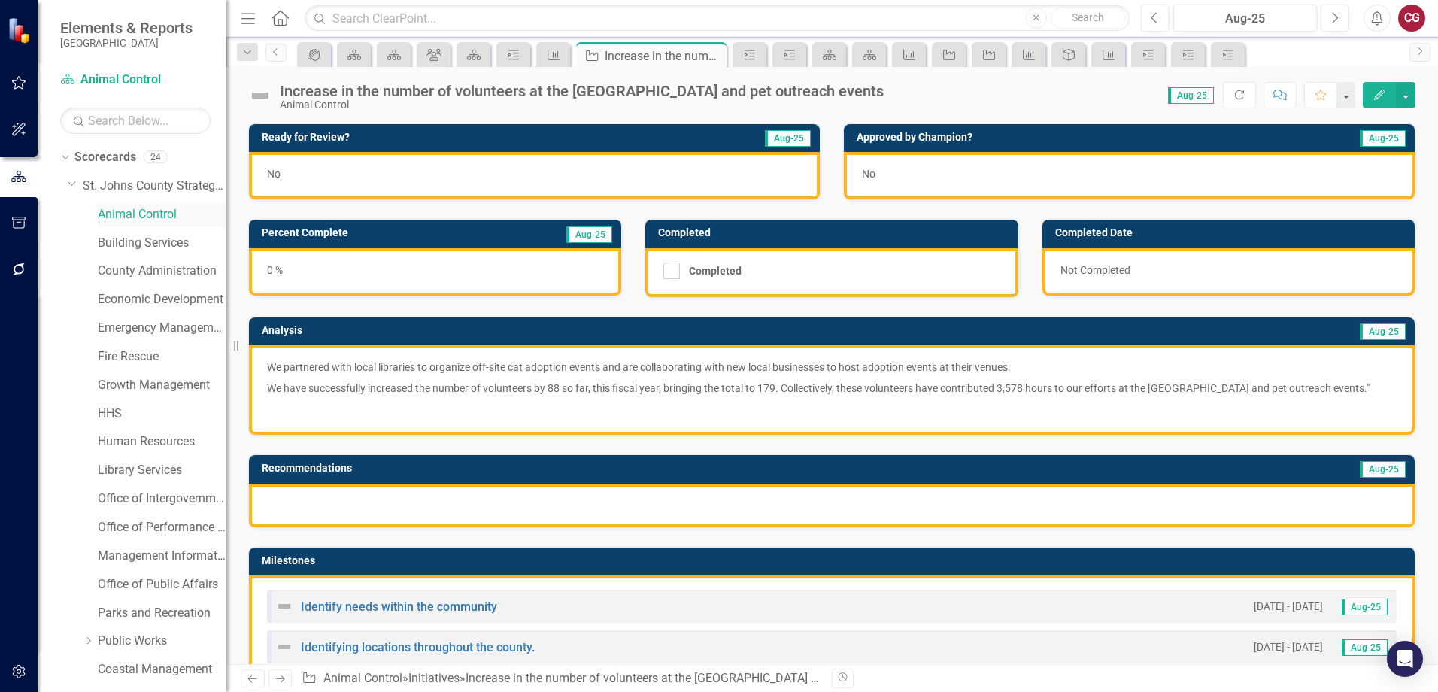
click at [123, 220] on link "Animal Control" at bounding box center [162, 214] width 128 height 17
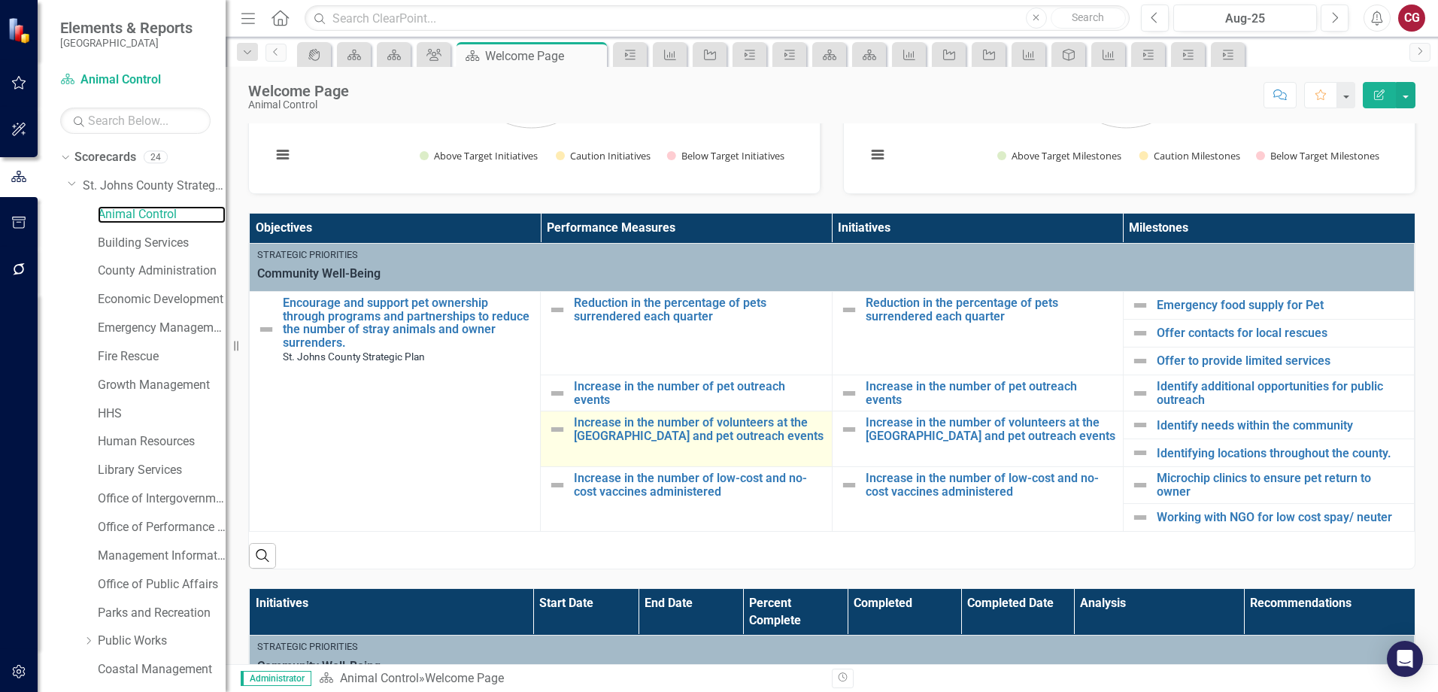
scroll to position [301, 0]
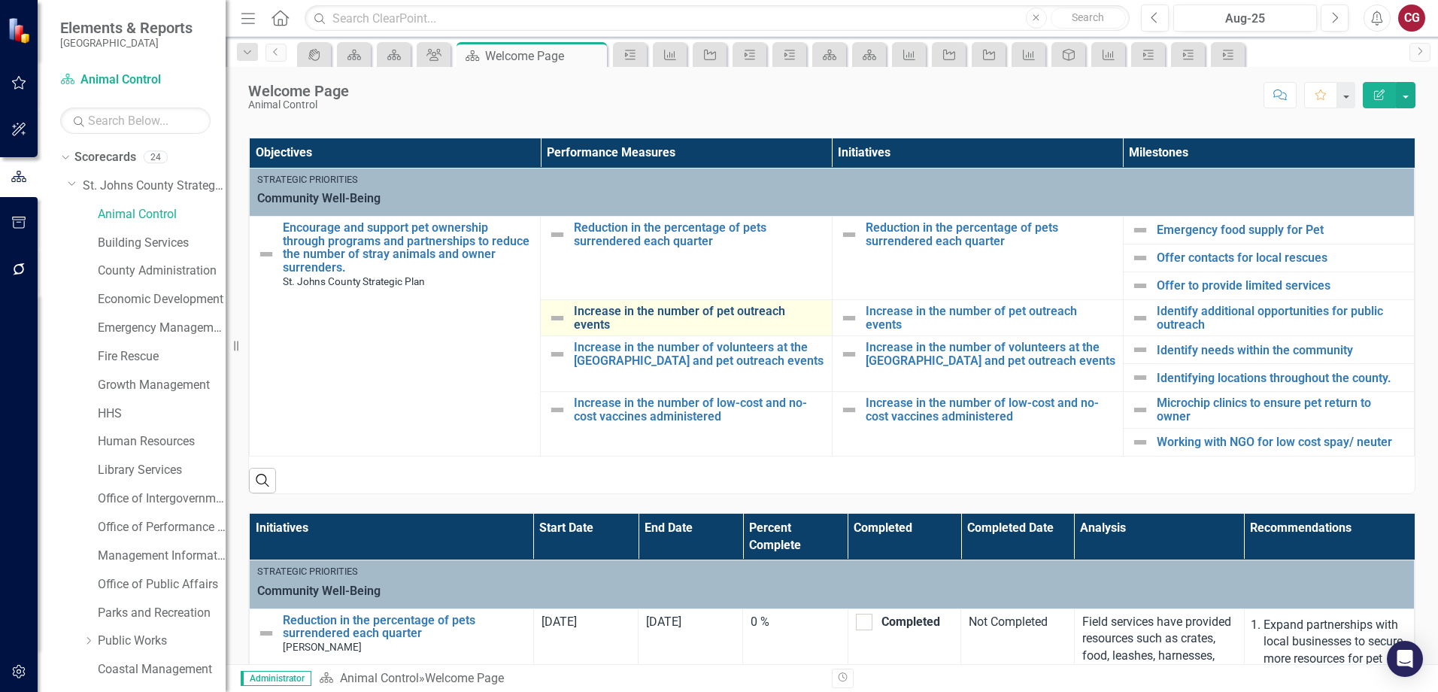
click at [675, 310] on link "Increase in the number of pet outreach events" at bounding box center [699, 318] width 250 height 26
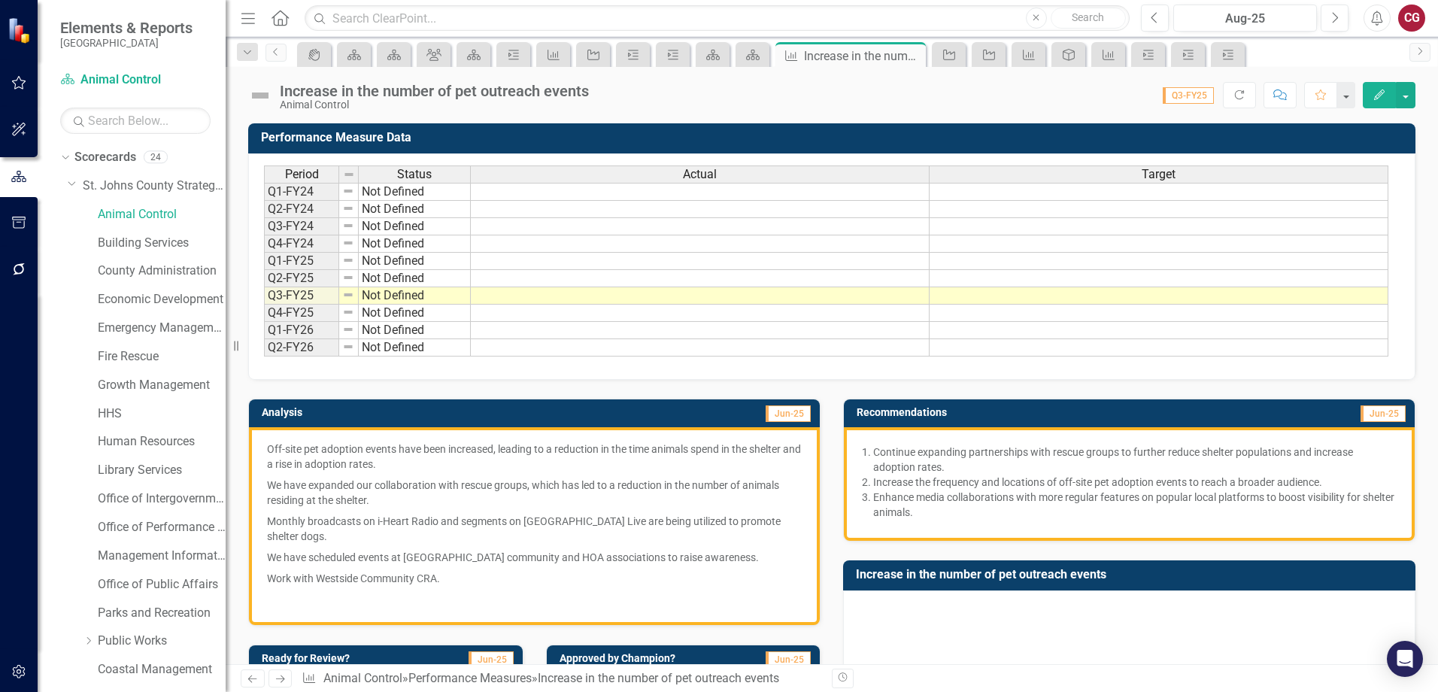
click at [1052, 490] on p "Enhance media collaborations with more regular features on popular local platfo…" at bounding box center [1135, 505] width 524 height 30
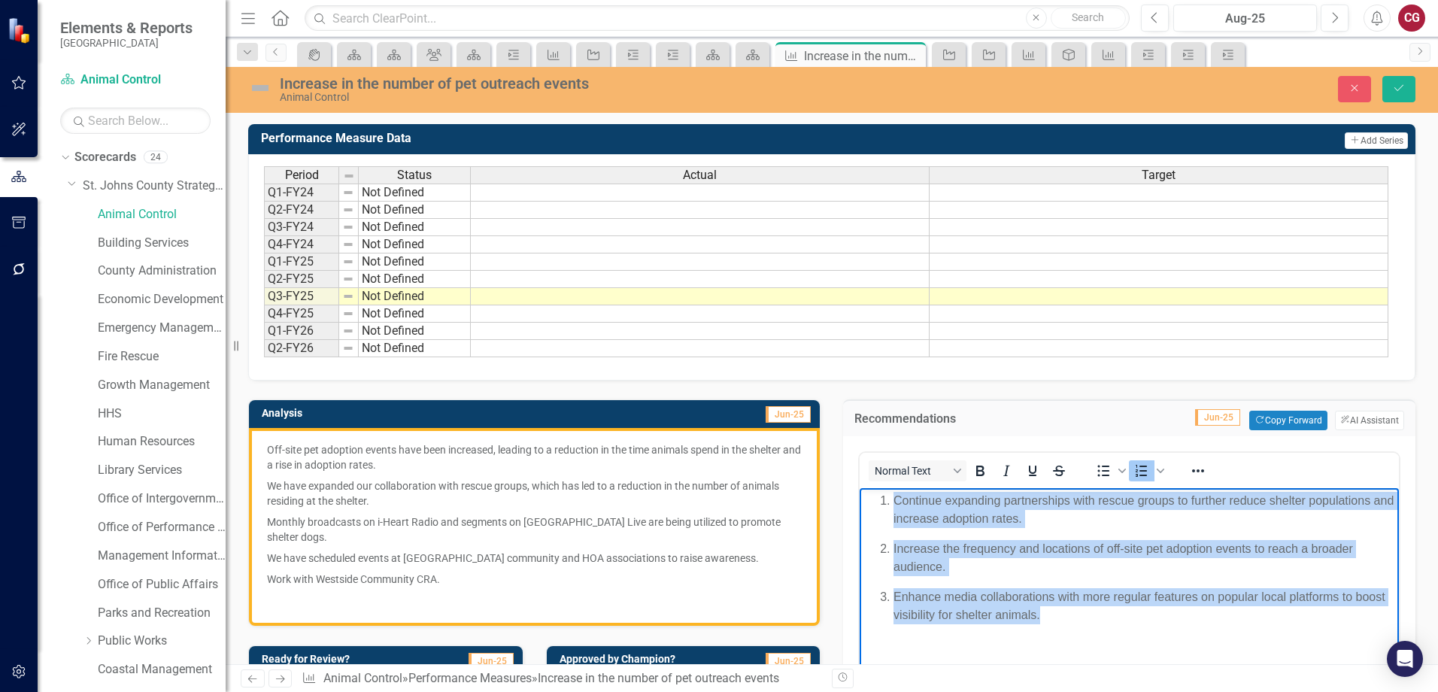
drag, startPoint x: 1061, startPoint y: 619, endPoint x: 815, endPoint y: 468, distance: 288.7
click at [860, 488] on html "Continue expanding partnerships with rescue groups to further reduce shelter po…" at bounding box center [1129, 601] width 539 height 226
copy ol "Continue expanding partnerships with rescue groups to further reduce shelter po…"
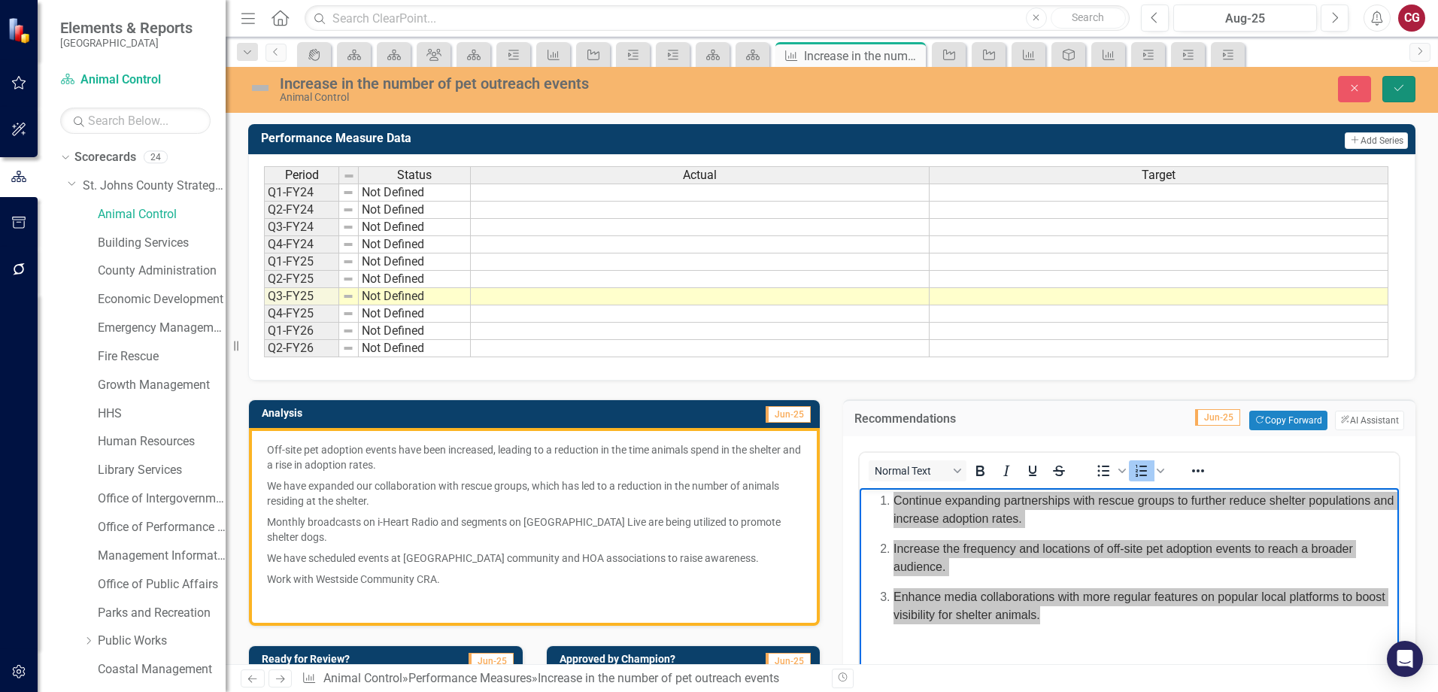
click at [1409, 98] on button "Save" at bounding box center [1399, 89] width 33 height 26
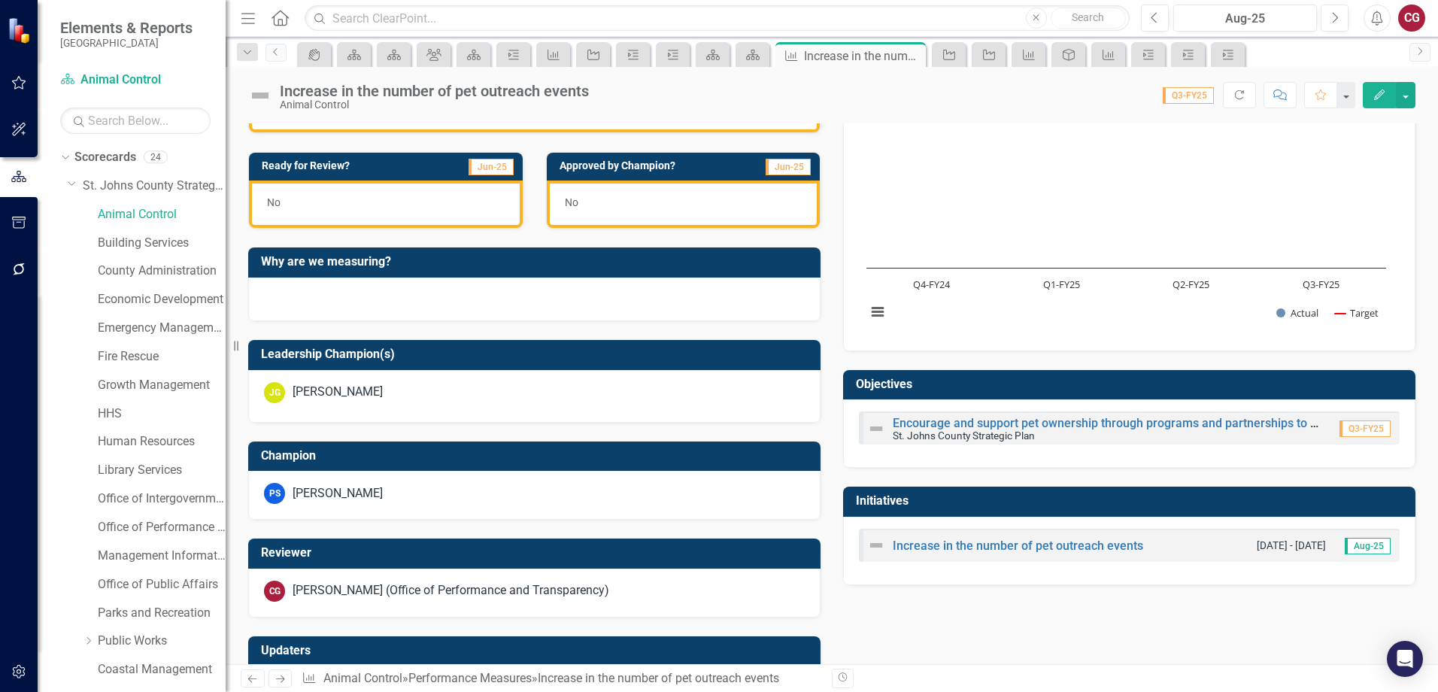
scroll to position [596, 0]
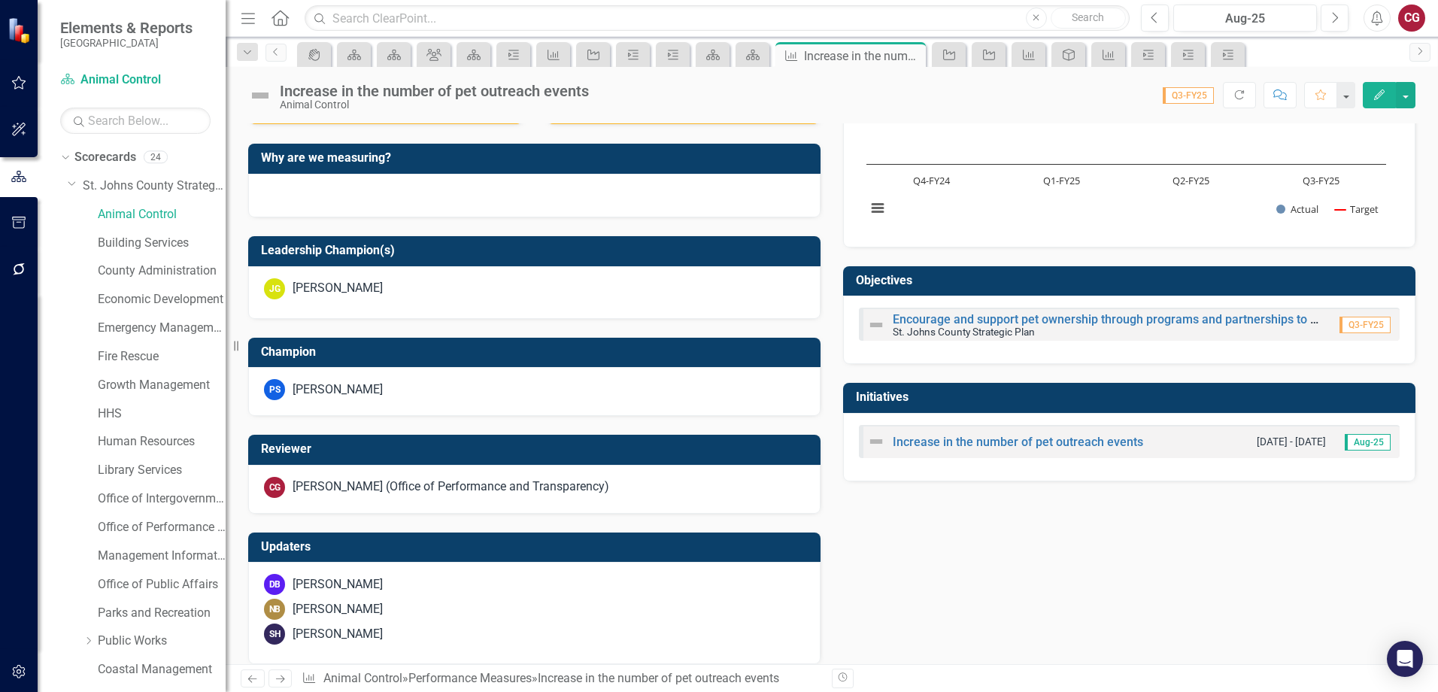
click at [1005, 326] on small "St. Johns County Strategic Plan" at bounding box center [964, 332] width 142 height 12
click at [947, 320] on link "Encourage and support pet ownership through programs and partnerships to reduce…" at bounding box center [1261, 319] width 736 height 14
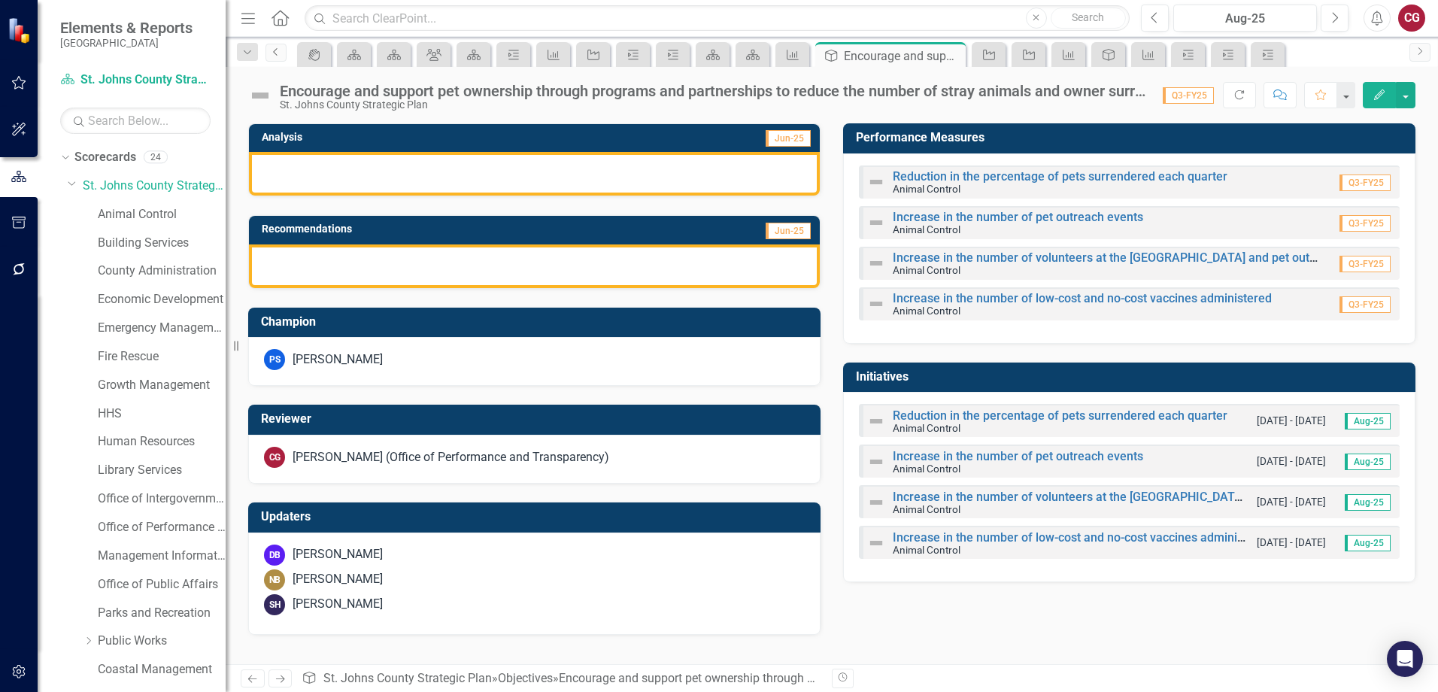
click at [277, 56] on link "Previous" at bounding box center [276, 53] width 21 height 18
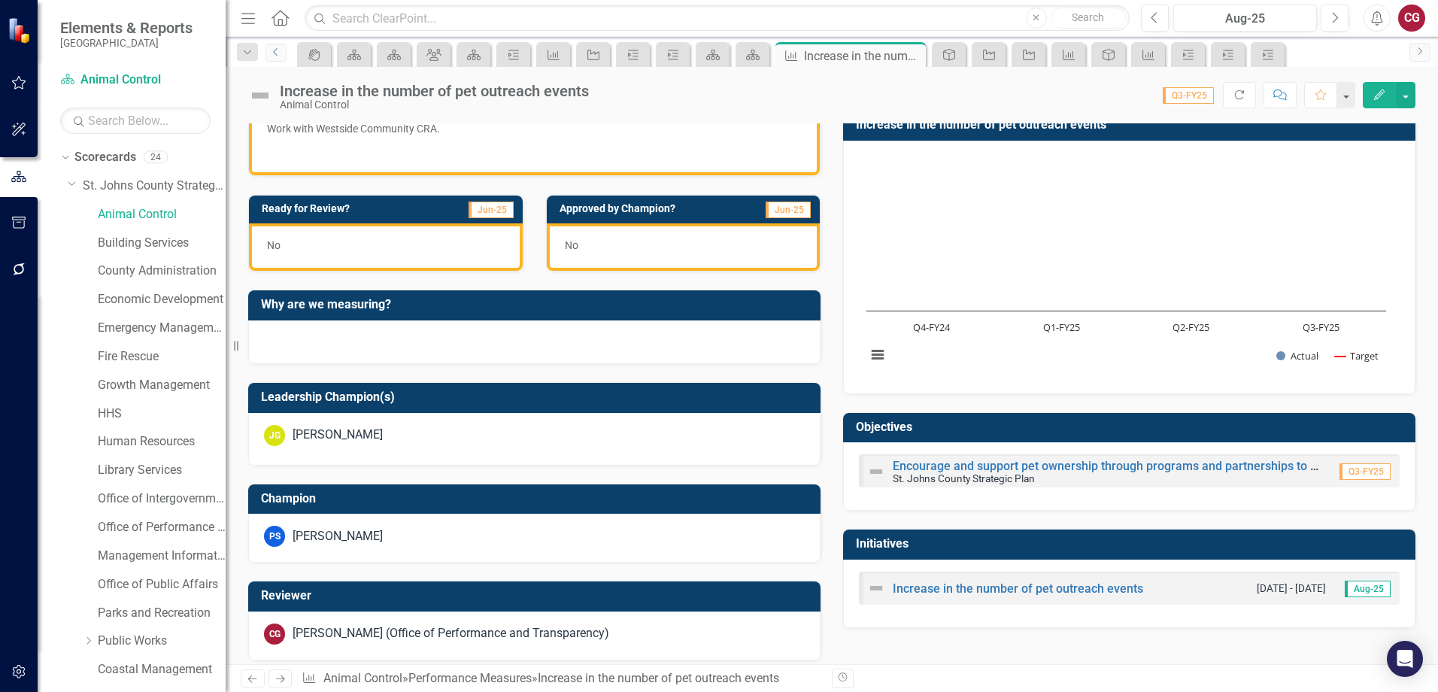
scroll to position [451, 0]
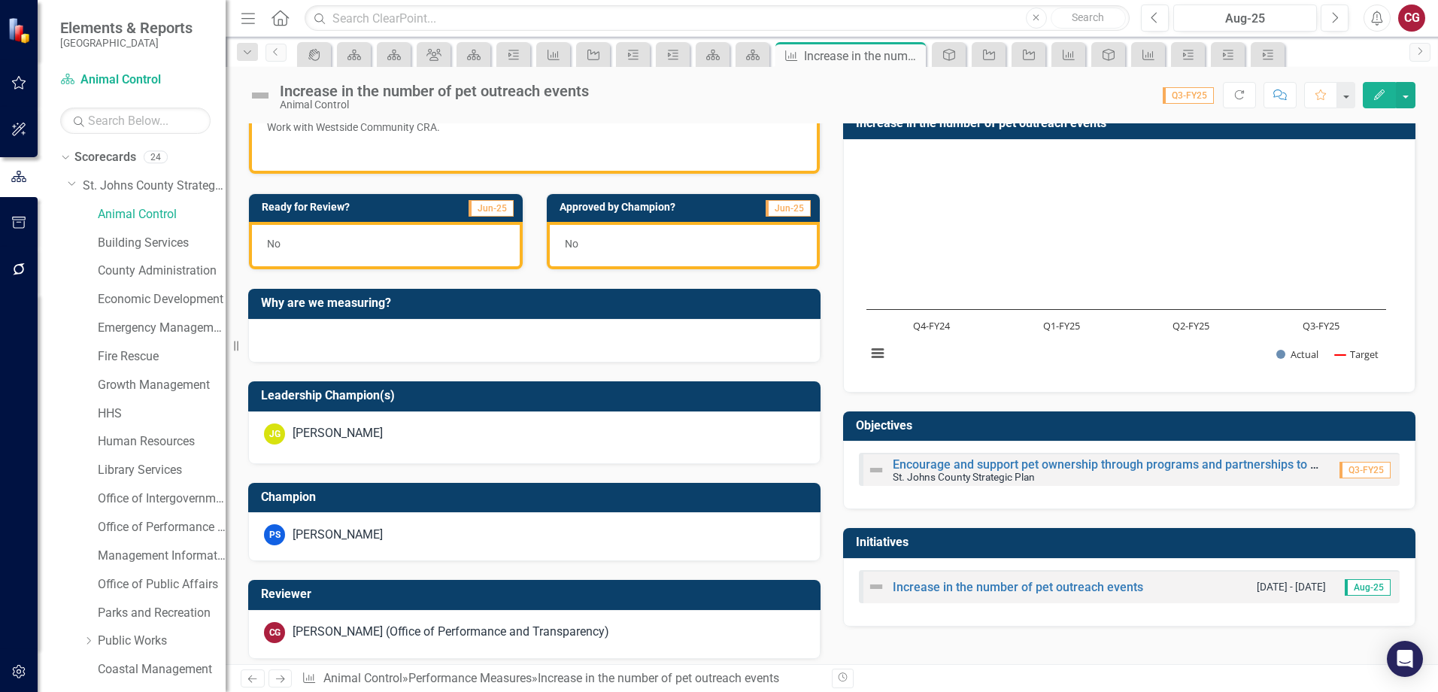
click at [991, 575] on div "Increase in the number of pet outreach events [DATE] - [DATE] Aug-25" at bounding box center [1129, 586] width 541 height 33
click at [991, 587] on link "Increase in the number of pet outreach events" at bounding box center [1018, 587] width 250 height 14
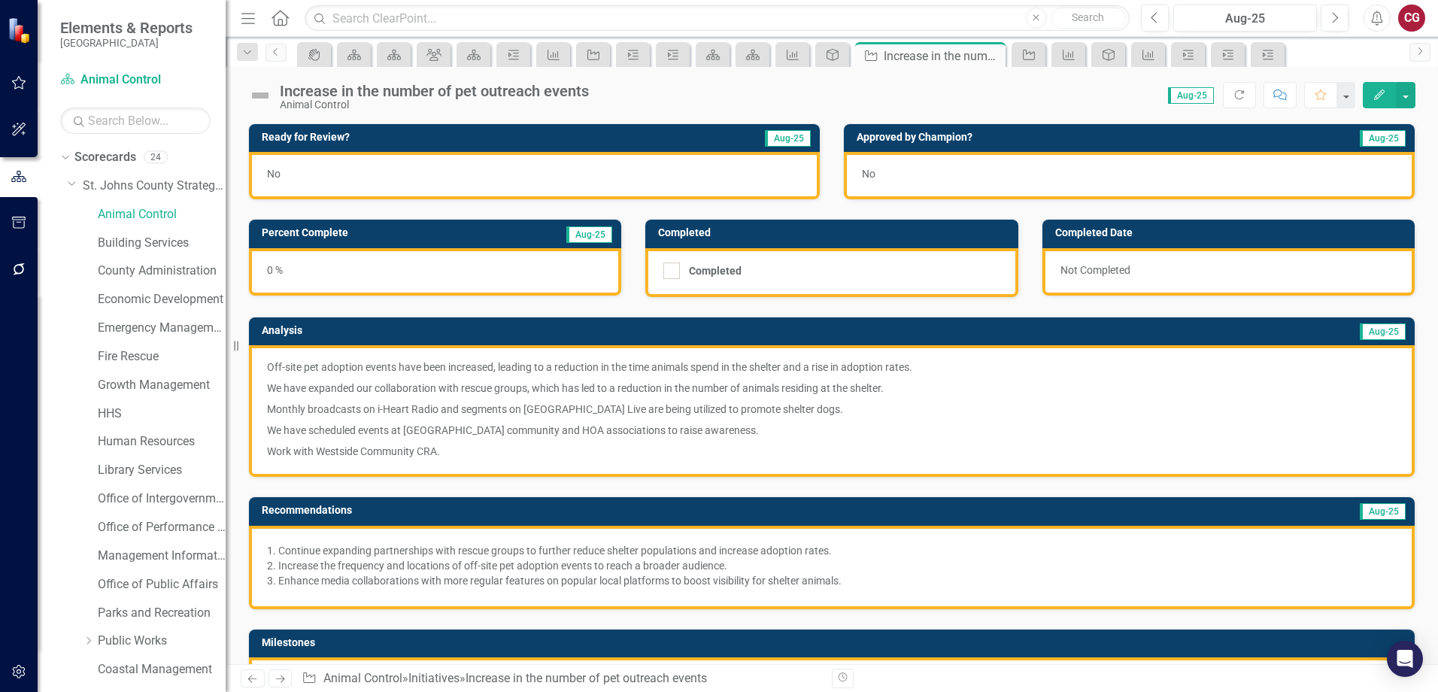
scroll to position [75, 0]
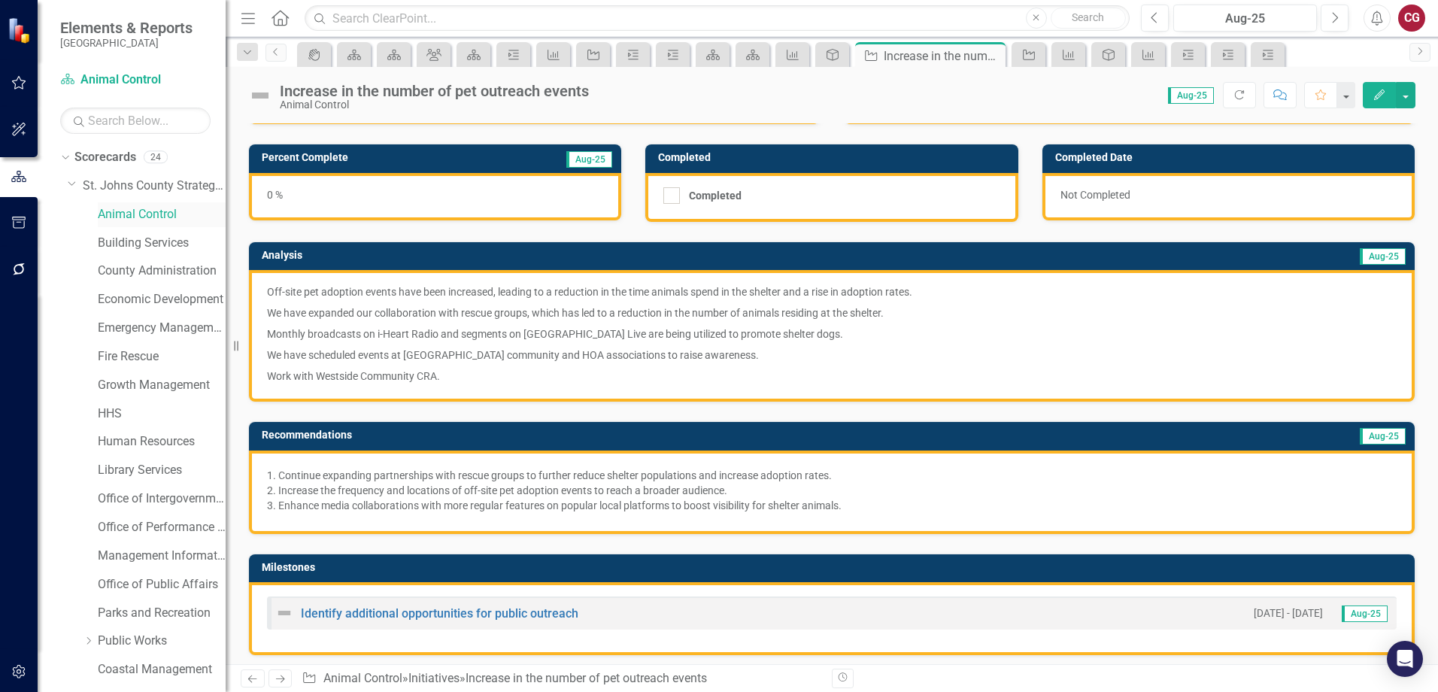
click at [106, 217] on link "Animal Control" at bounding box center [162, 214] width 128 height 17
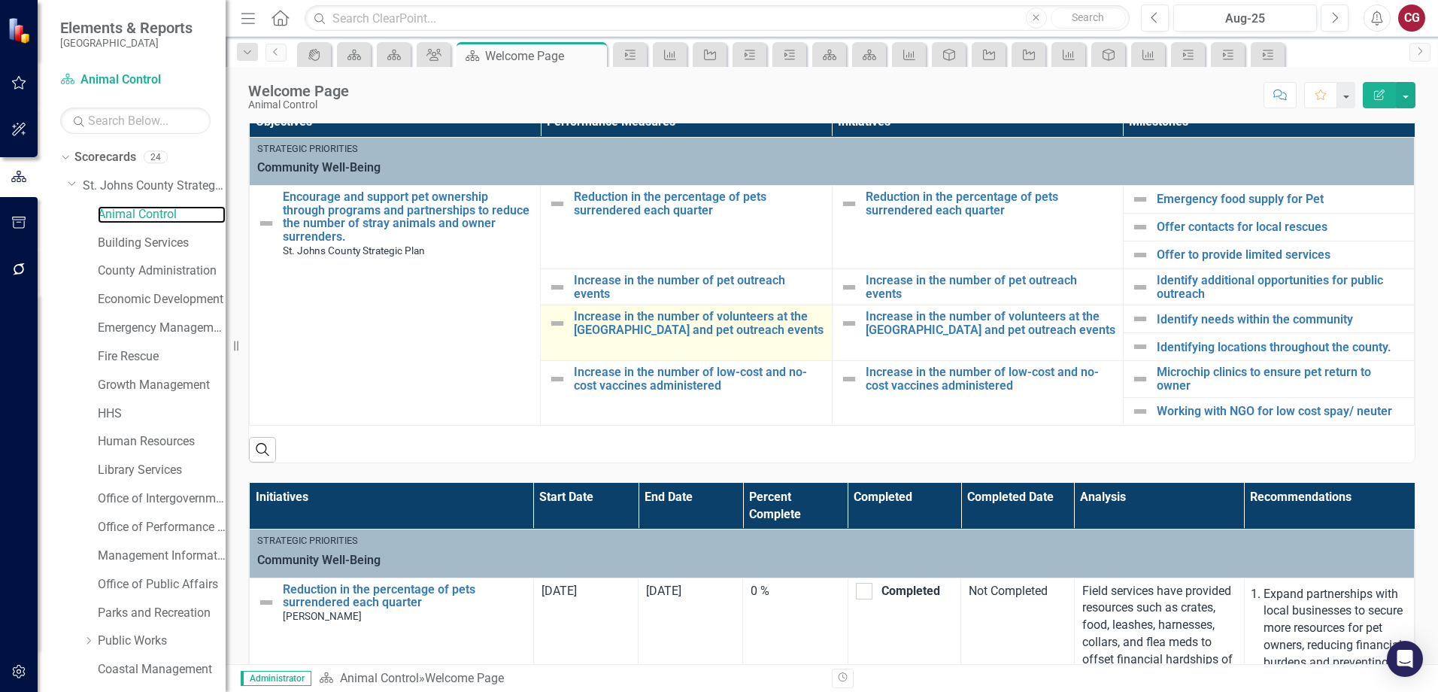
scroll to position [301, 0]
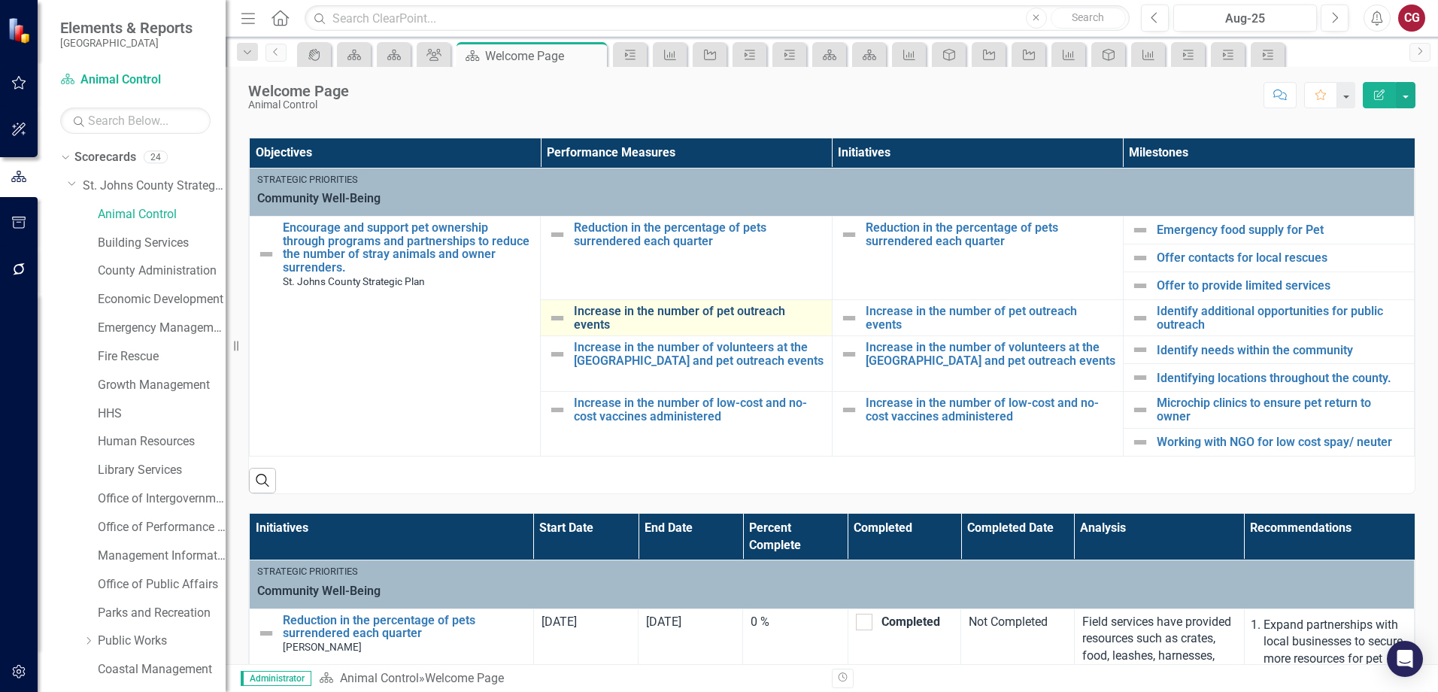
click at [718, 320] on link "Increase in the number of pet outreach events" at bounding box center [699, 318] width 250 height 26
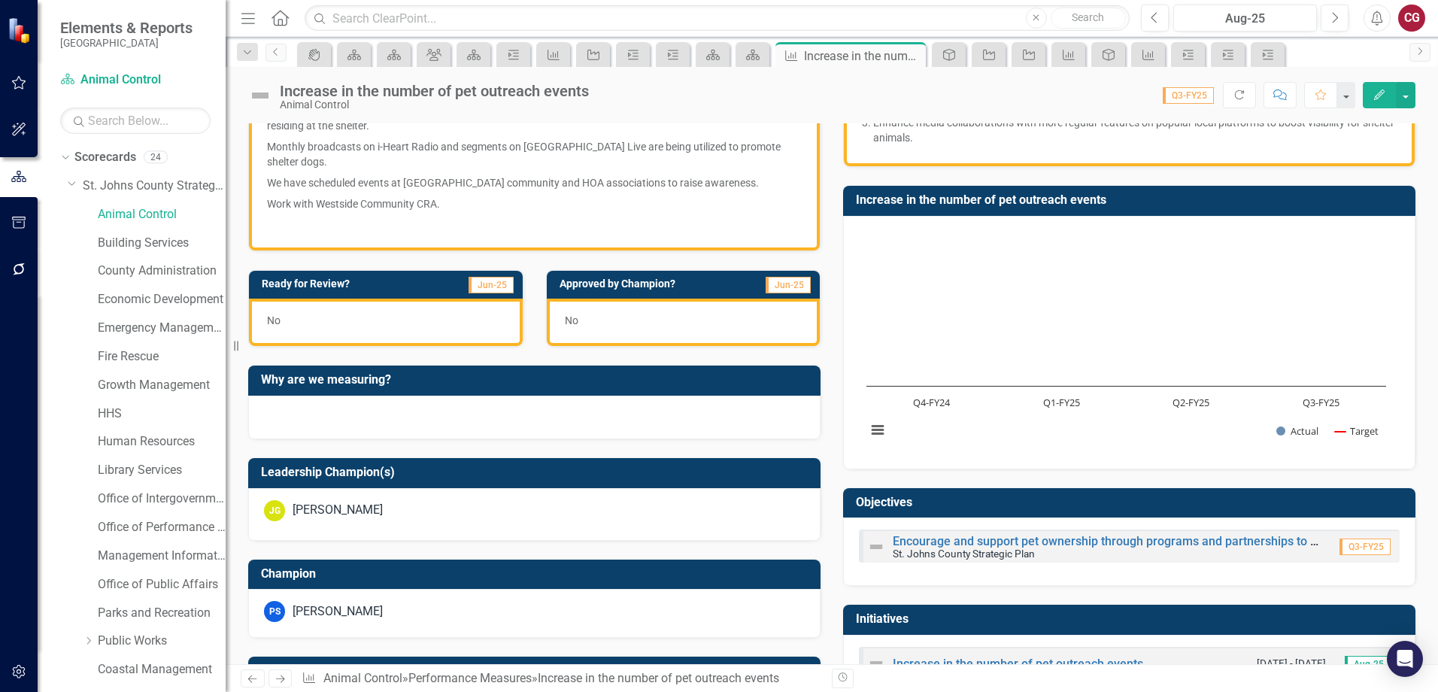
scroll to position [376, 0]
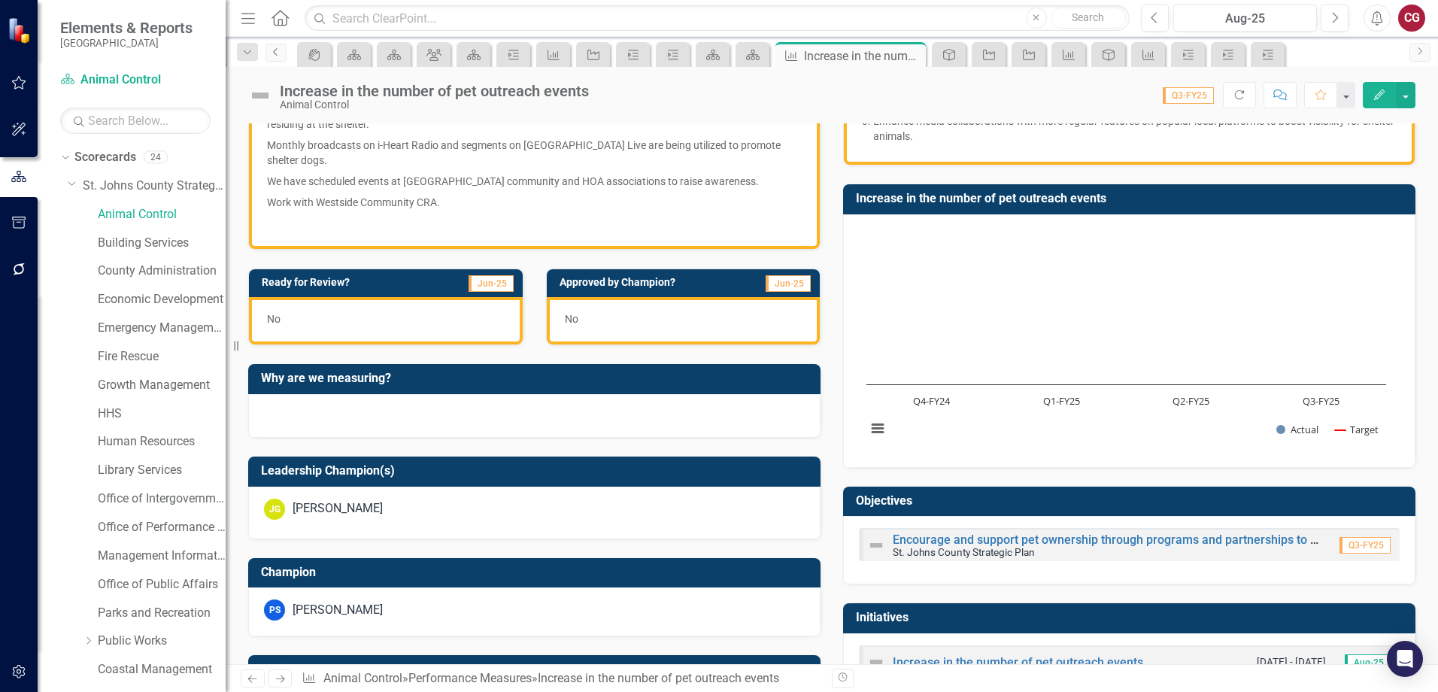
click at [279, 53] on icon "Previous" at bounding box center [276, 51] width 12 height 9
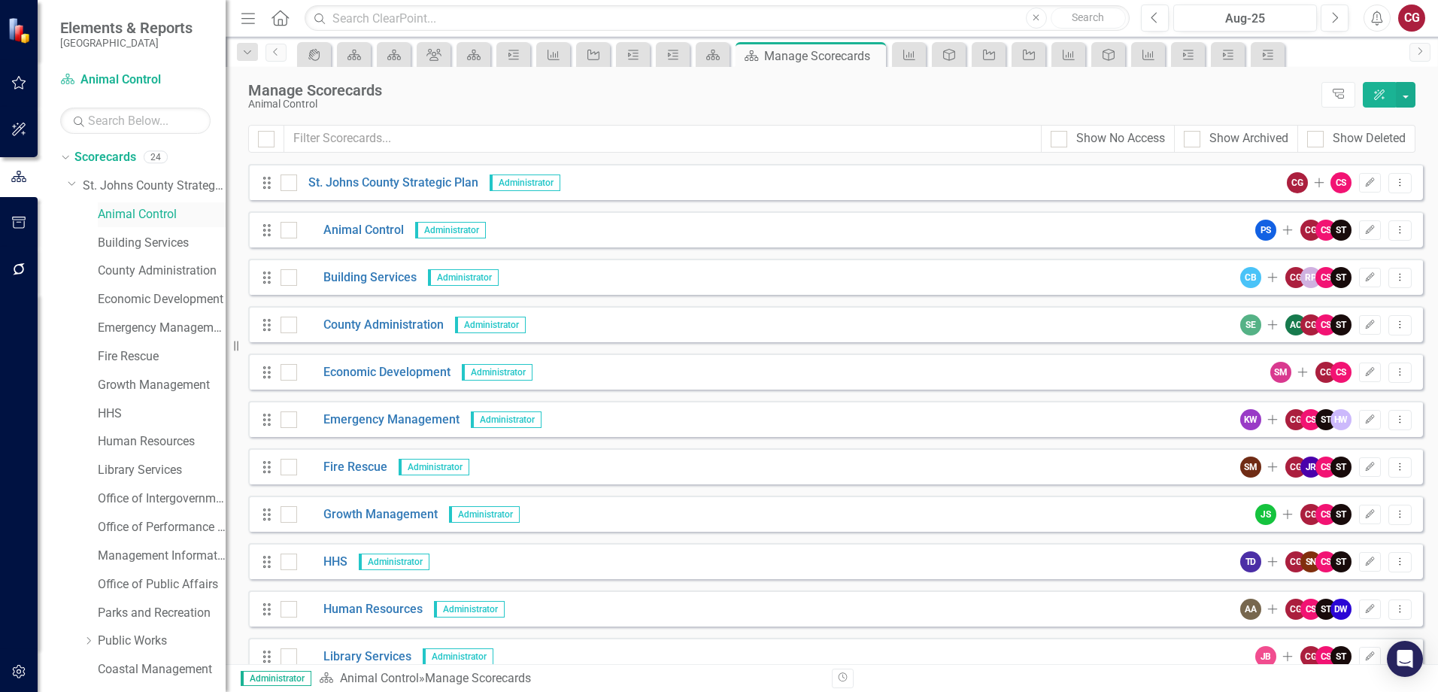
click at [156, 214] on link "Animal Control" at bounding box center [162, 214] width 128 height 17
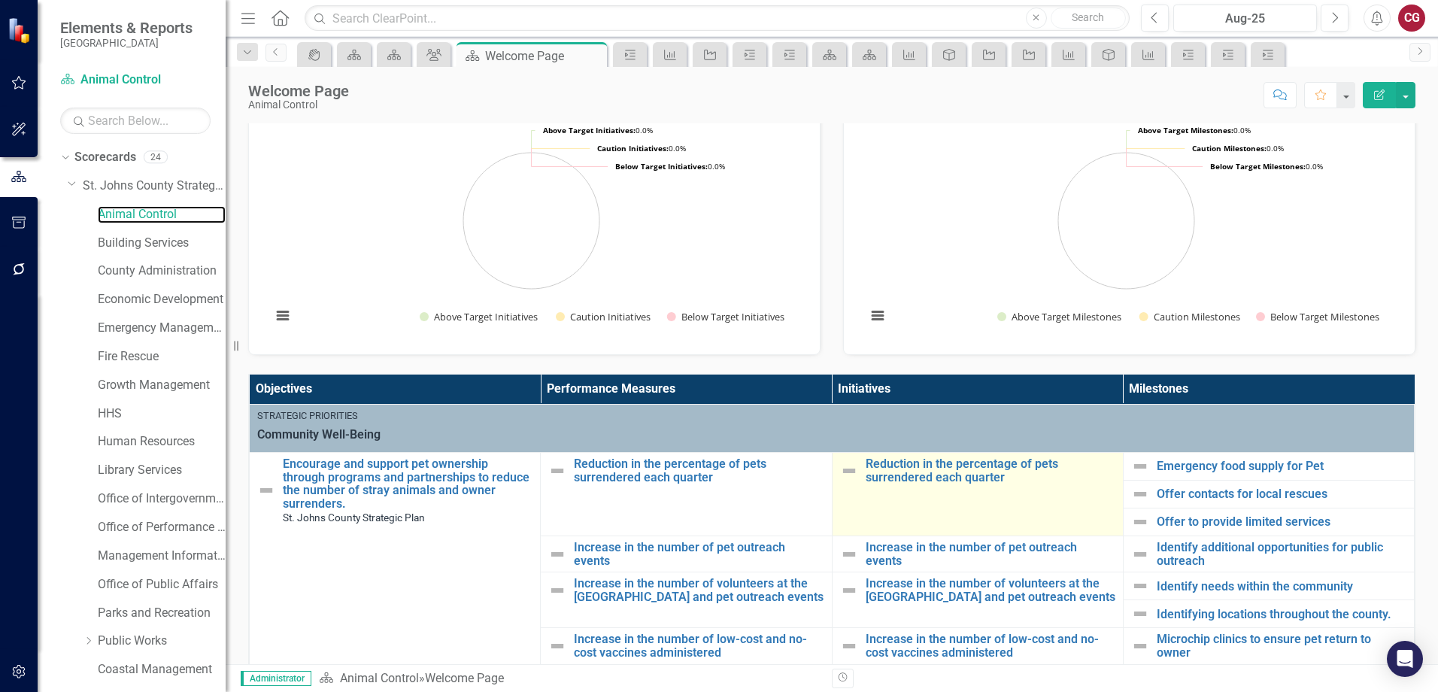
scroll to position [150, 0]
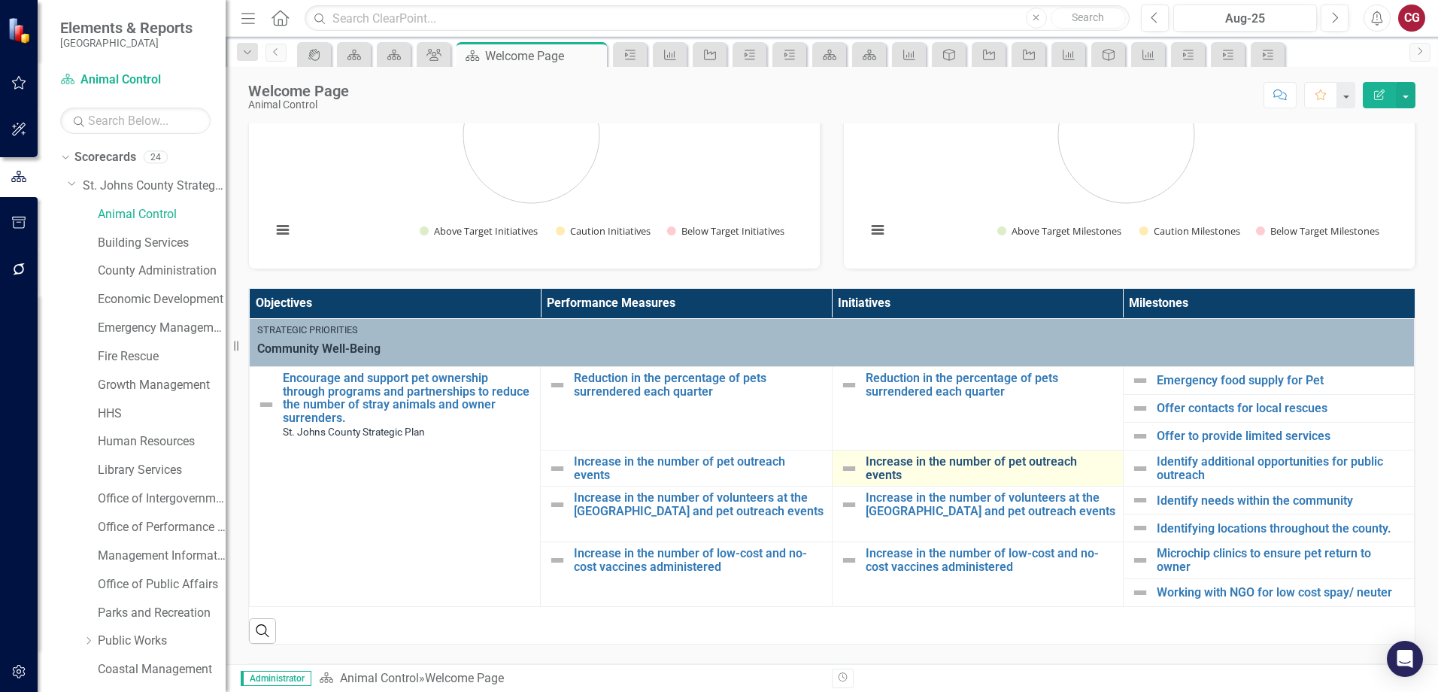
click at [976, 466] on link "Increase in the number of pet outreach events" at bounding box center [991, 468] width 250 height 26
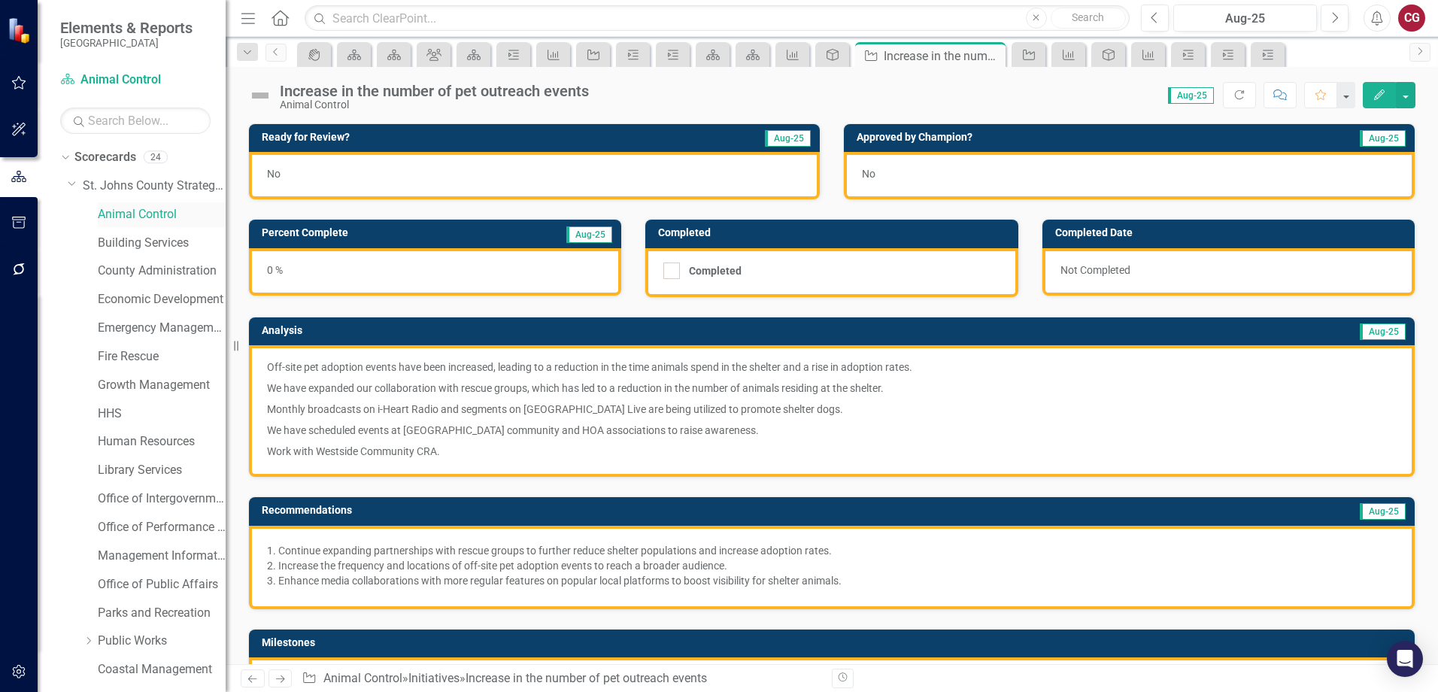
click at [127, 223] on div "Animal Control" at bounding box center [162, 214] width 128 height 25
click at [129, 206] on link "Animal Control" at bounding box center [162, 214] width 128 height 17
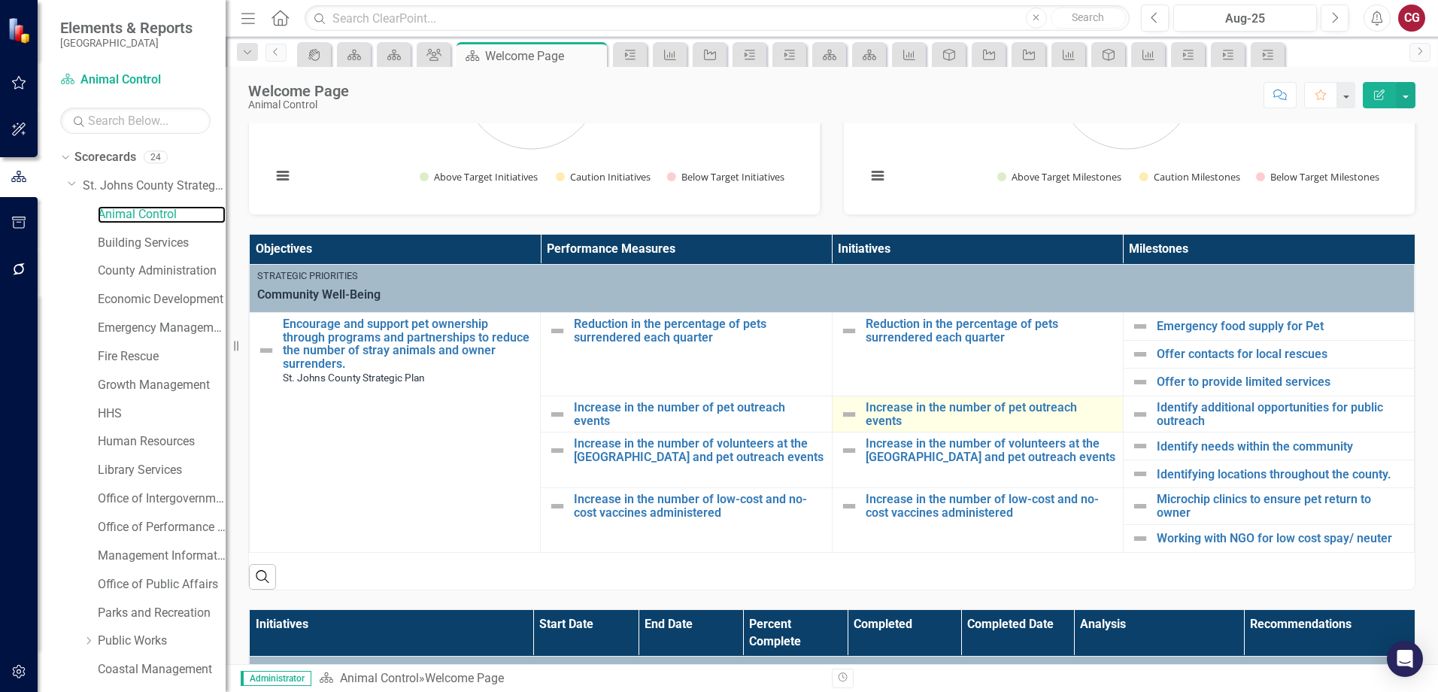
scroll to position [226, 0]
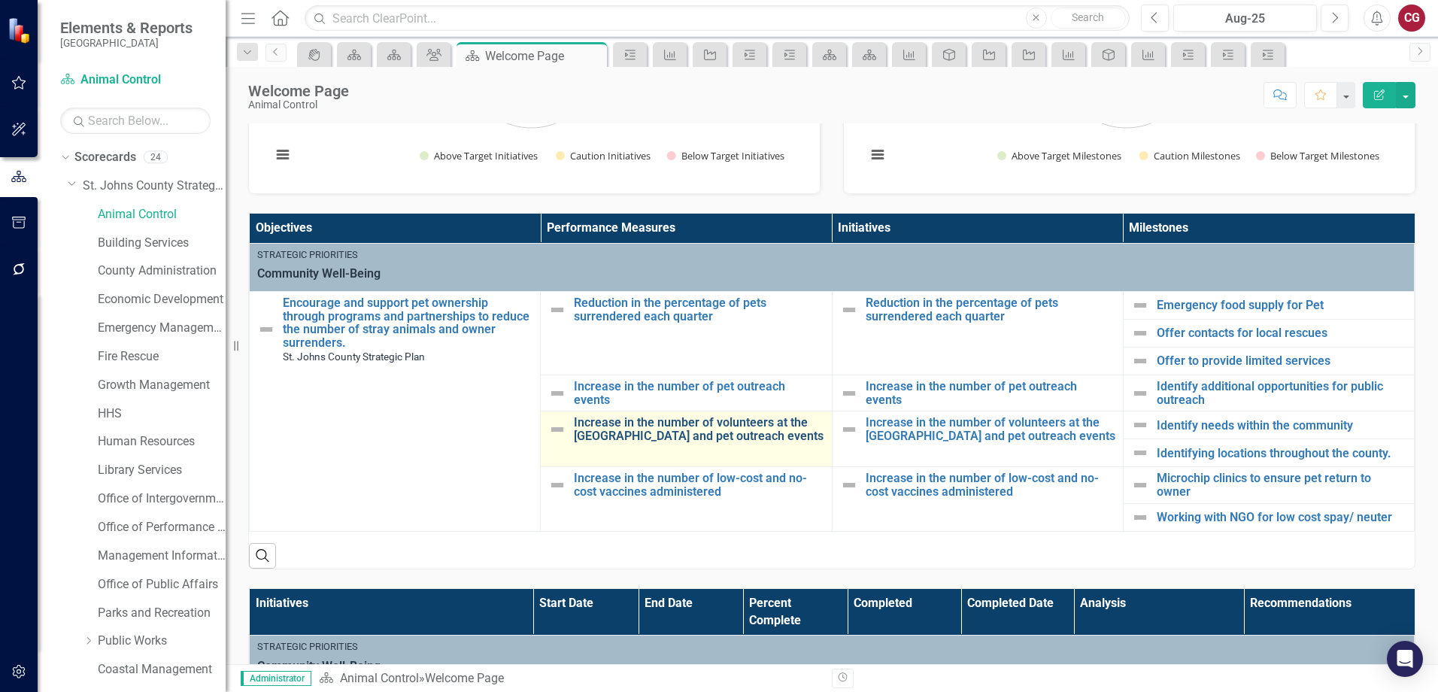
click at [666, 432] on link "Increase in the number of volunteers at the [GEOGRAPHIC_DATA] and pet outreach …" at bounding box center [699, 429] width 250 height 26
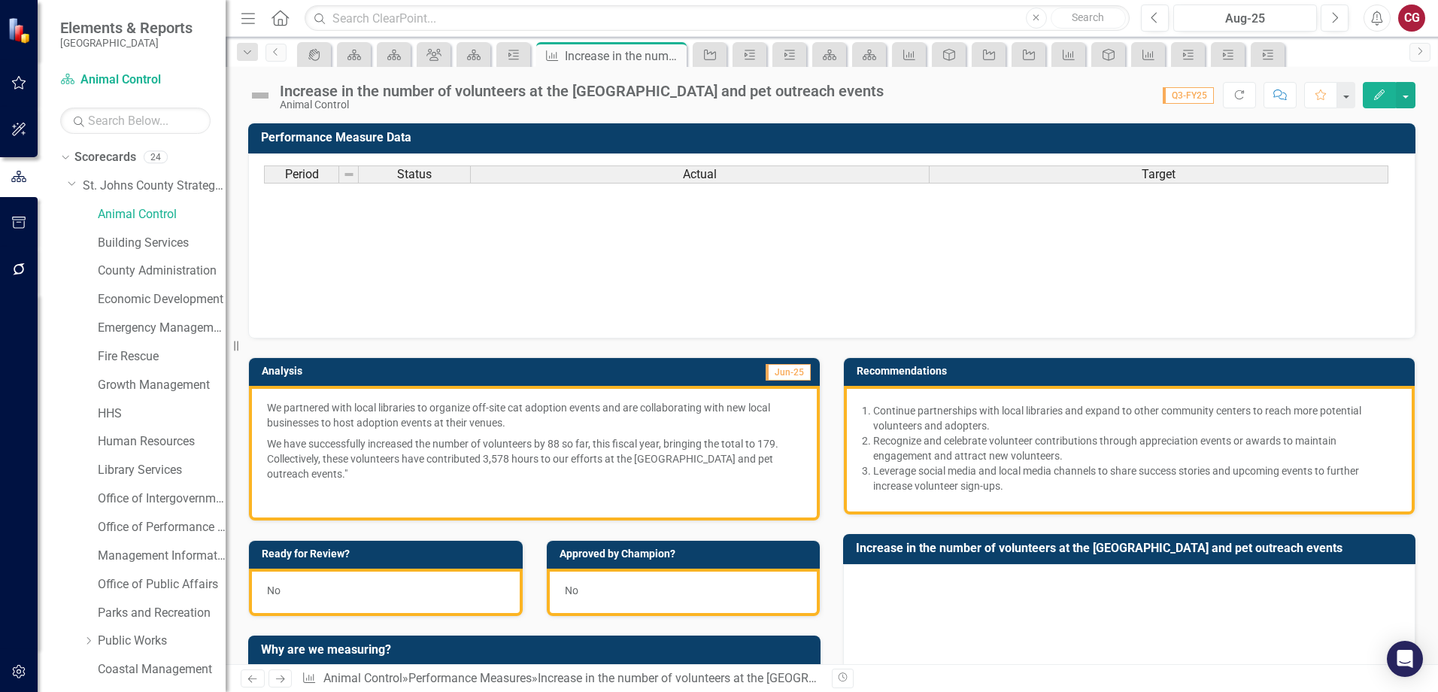
click at [490, 433] on p "We partnered with local libraries to organize off-site cat adoption events and …" at bounding box center [534, 416] width 535 height 33
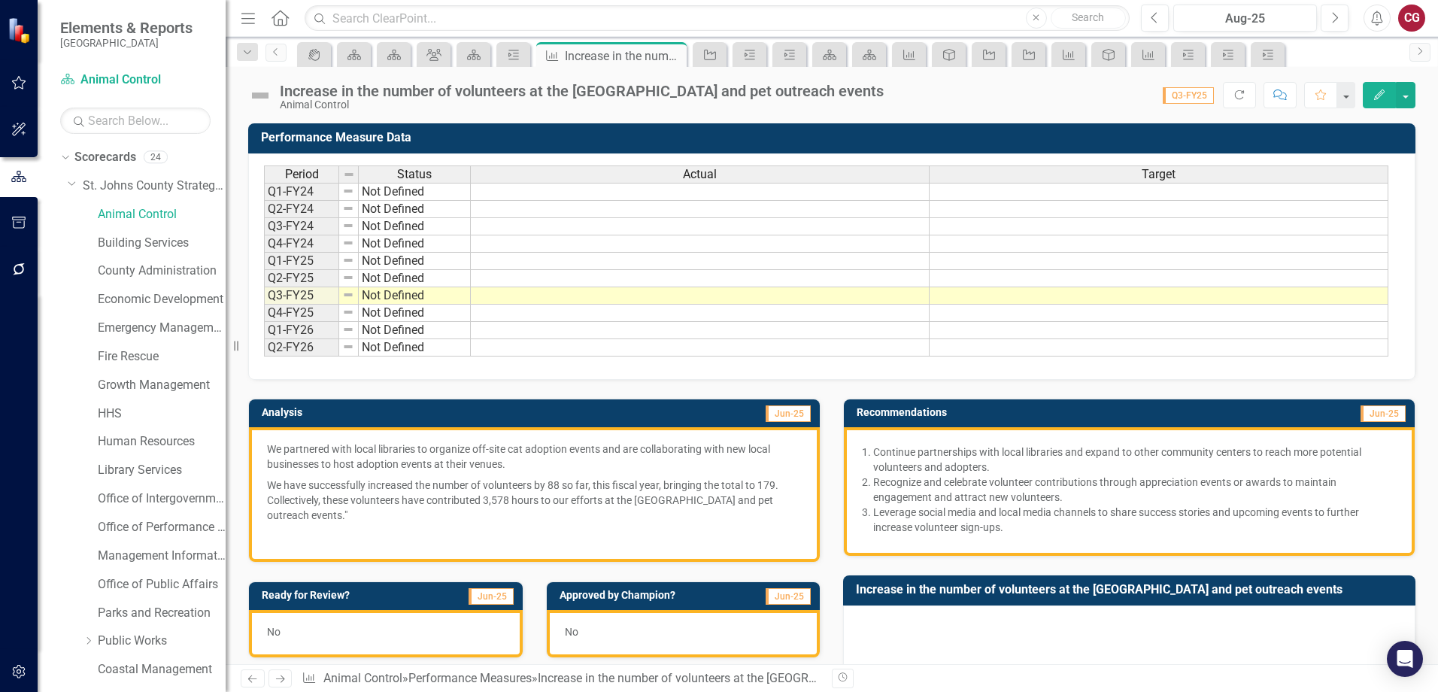
click at [490, 460] on p "We partnered with local libraries to organize off-site cat adoption events and …" at bounding box center [534, 458] width 535 height 33
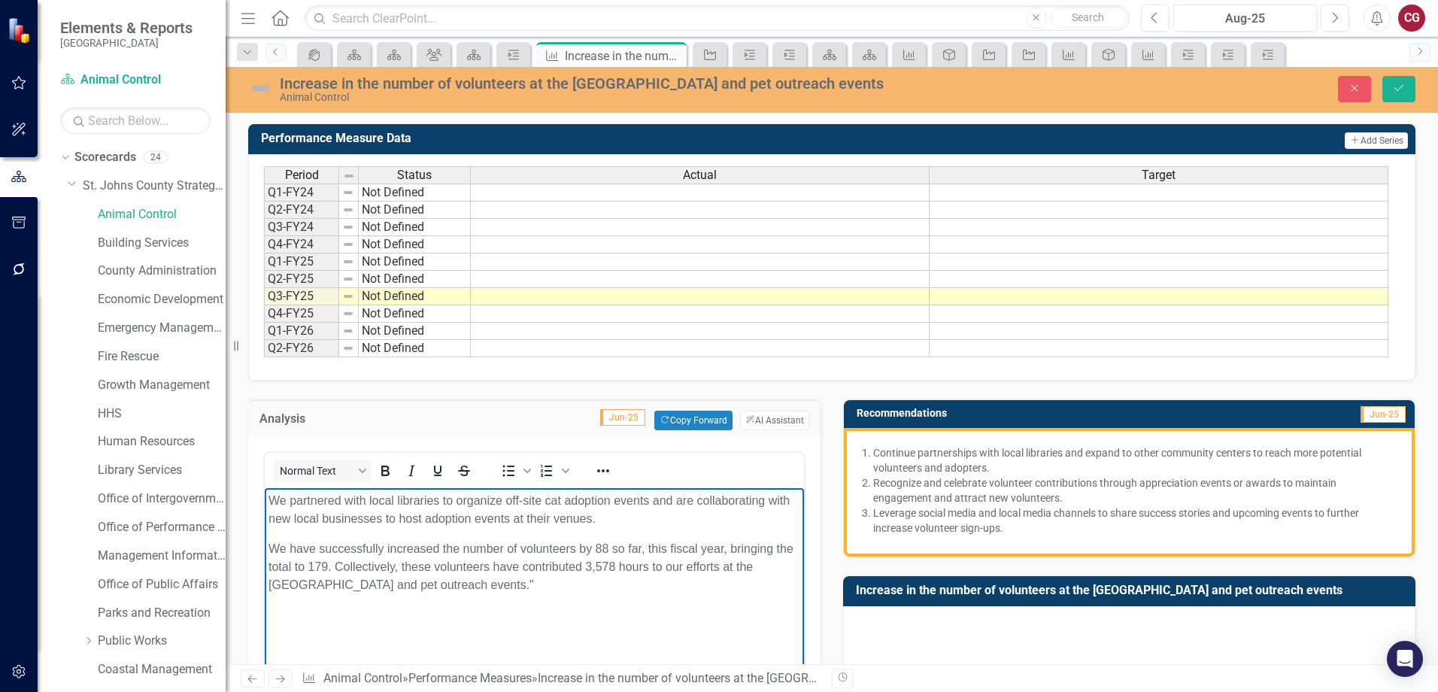
drag, startPoint x: 575, startPoint y: 584, endPoint x: 217, endPoint y: 439, distance: 386.4
click at [265, 488] on html "We partnered with local libraries to organize off-site cat adoption events and …" at bounding box center [534, 601] width 539 height 226
copy body "We partnered with local libraries to organize off-site cat adoption events and …"
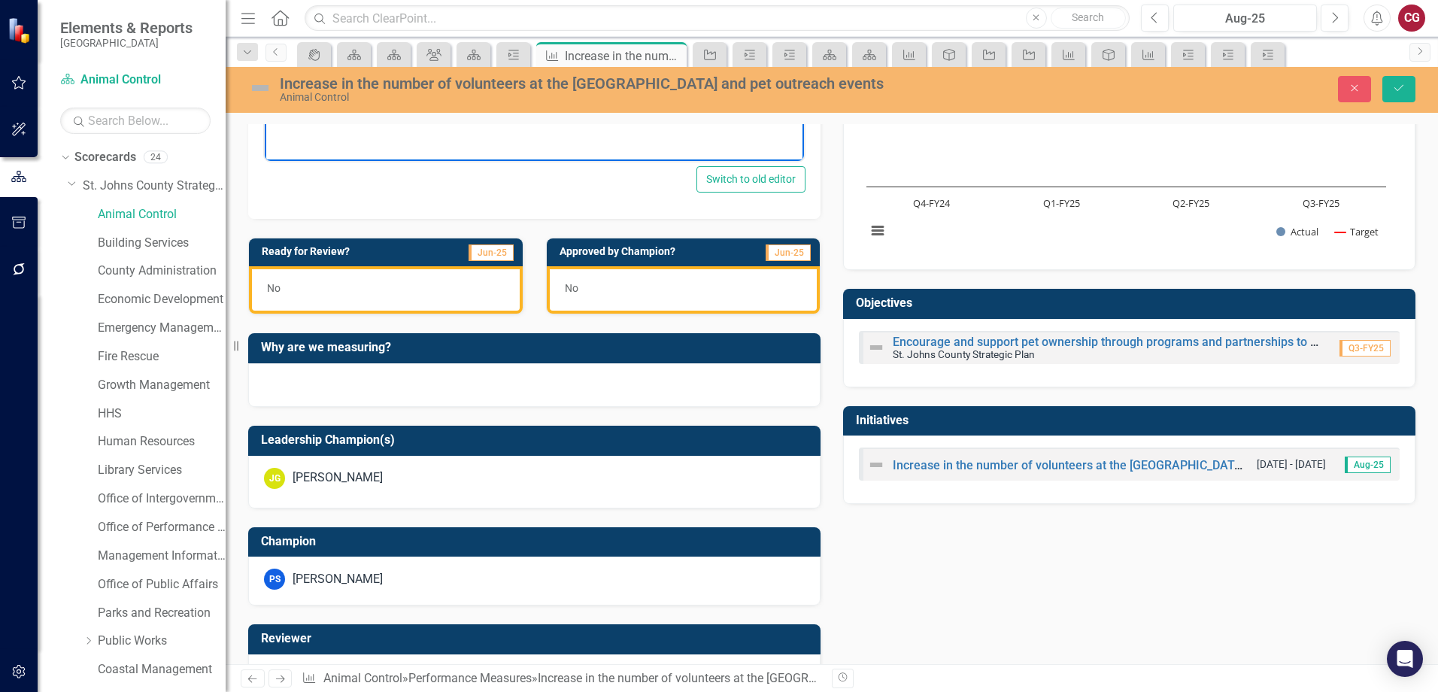
scroll to position [602, 0]
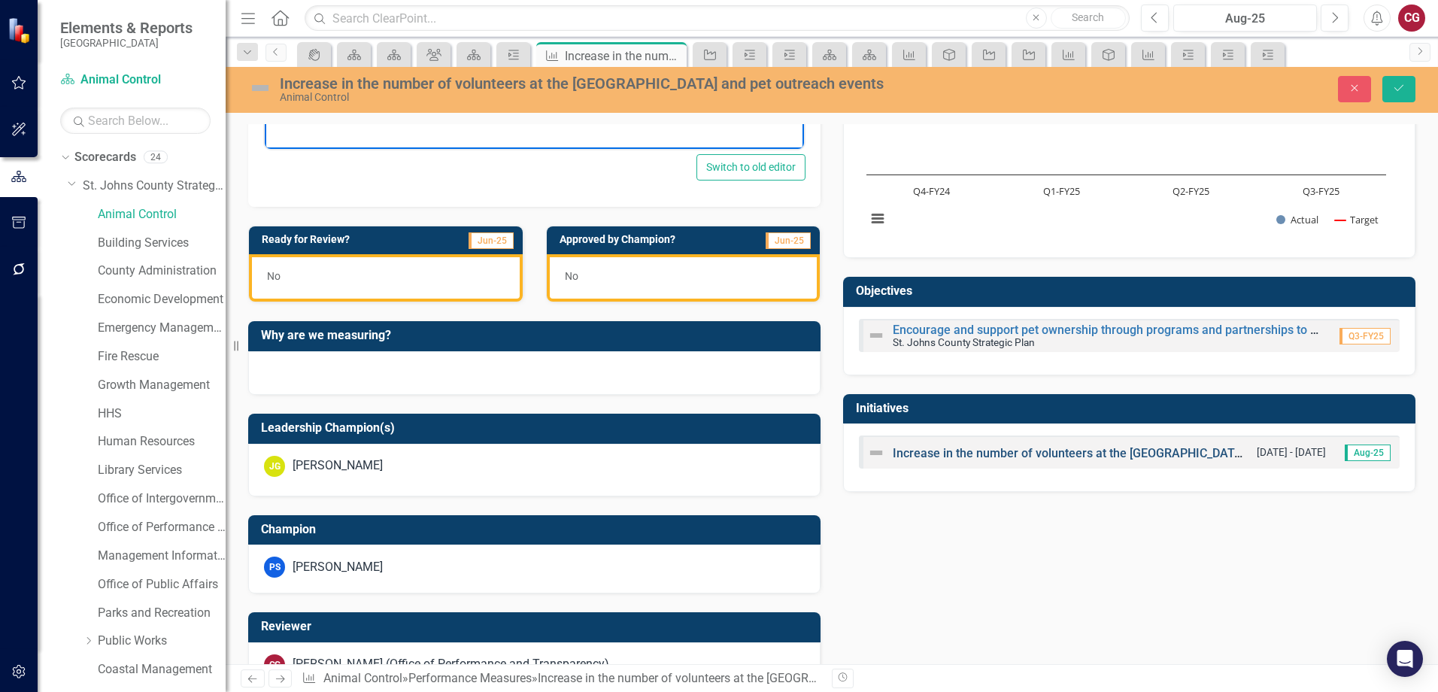
click at [952, 451] on link "Increase in the number of volunteers at the [GEOGRAPHIC_DATA] and pet outreach …" at bounding box center [1136, 453] width 487 height 14
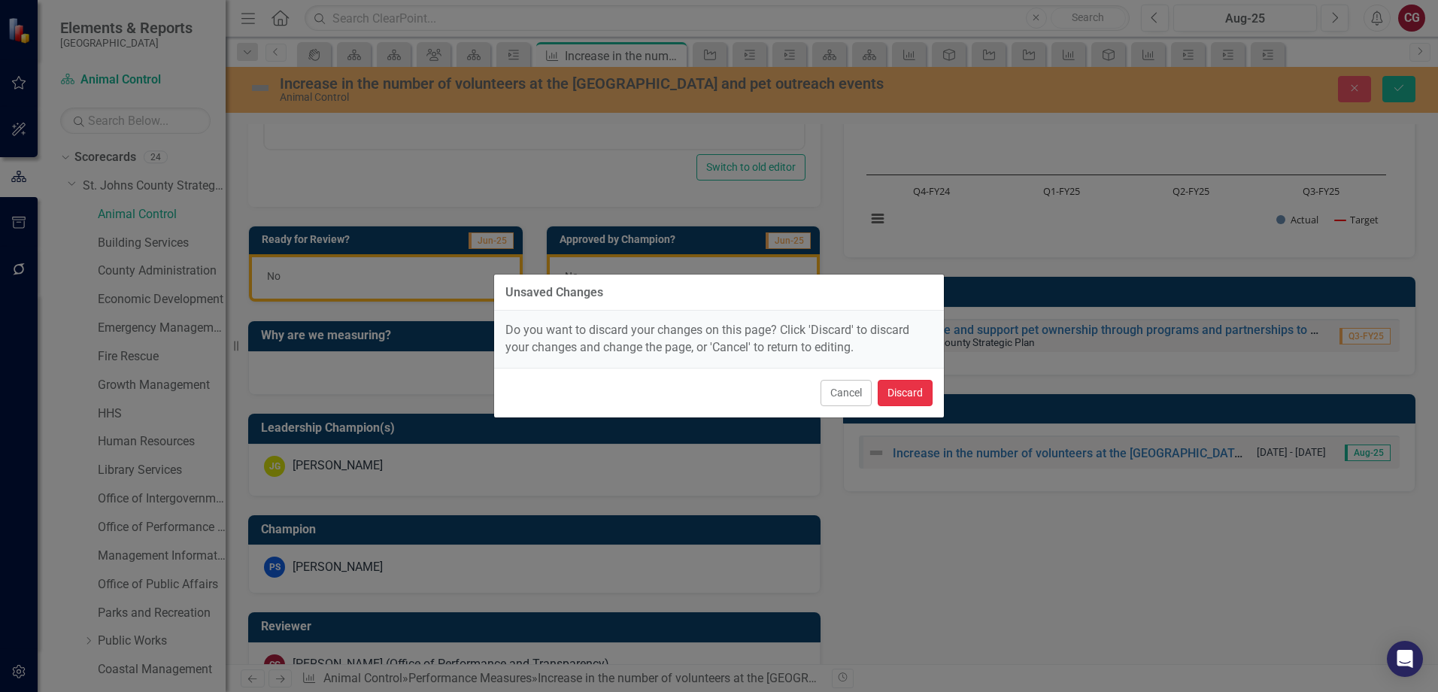
click at [896, 389] on button "Discard" at bounding box center [905, 393] width 55 height 26
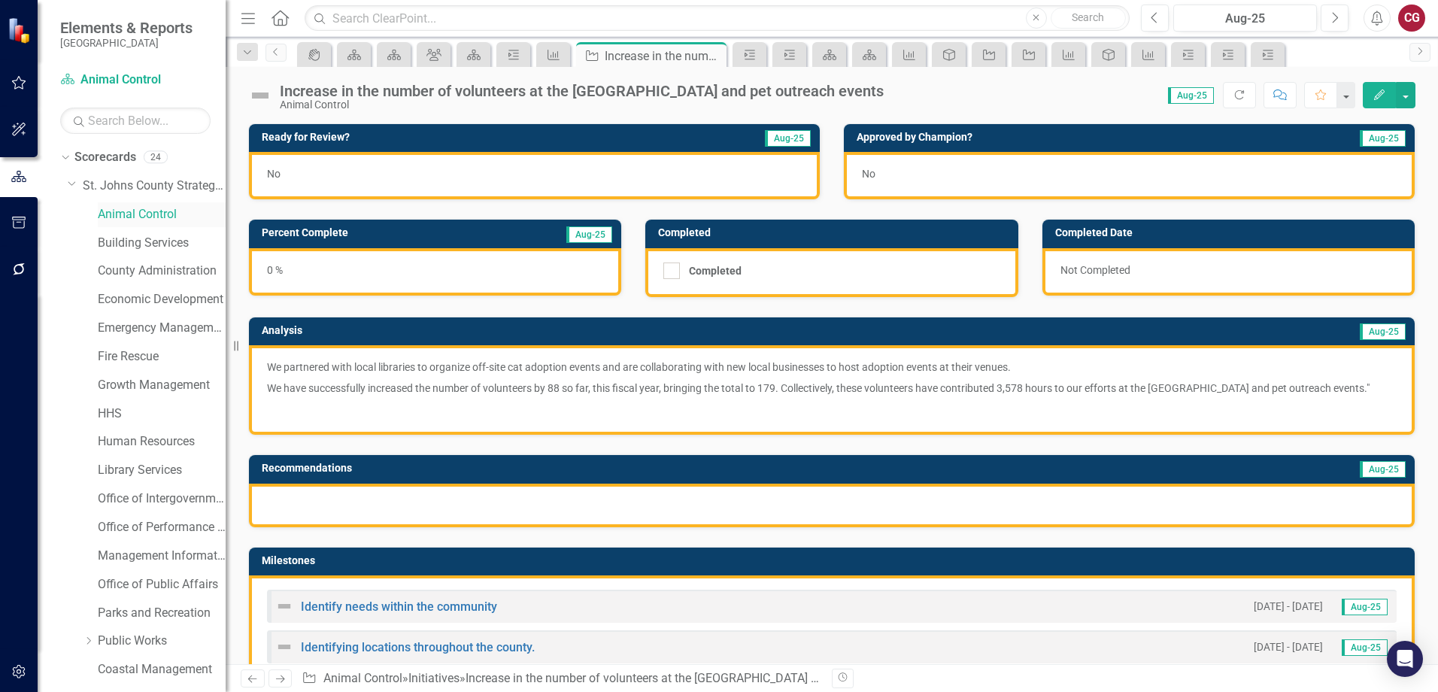
click at [123, 209] on link "Animal Control" at bounding box center [162, 214] width 128 height 17
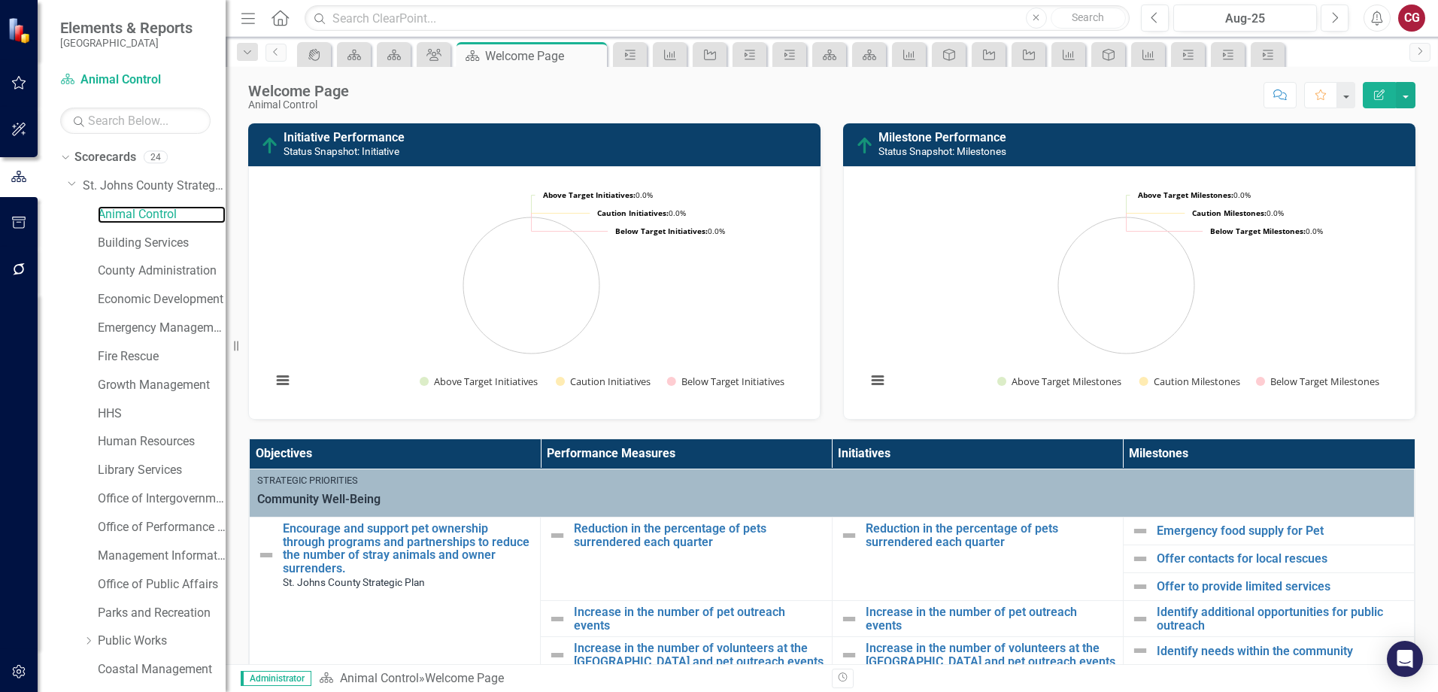
scroll to position [150, 0]
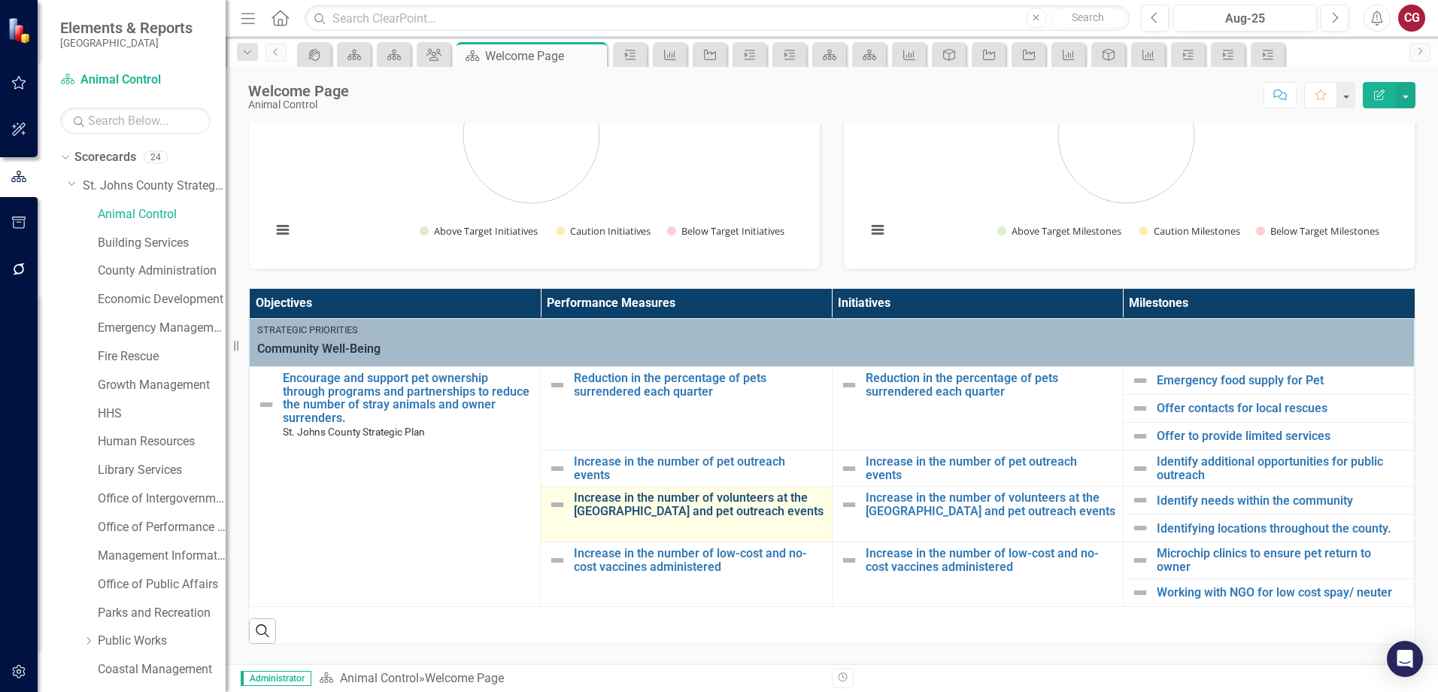
click at [683, 511] on link "Increase in the number of volunteers at the [GEOGRAPHIC_DATA] and pet outreach …" at bounding box center [699, 504] width 250 height 26
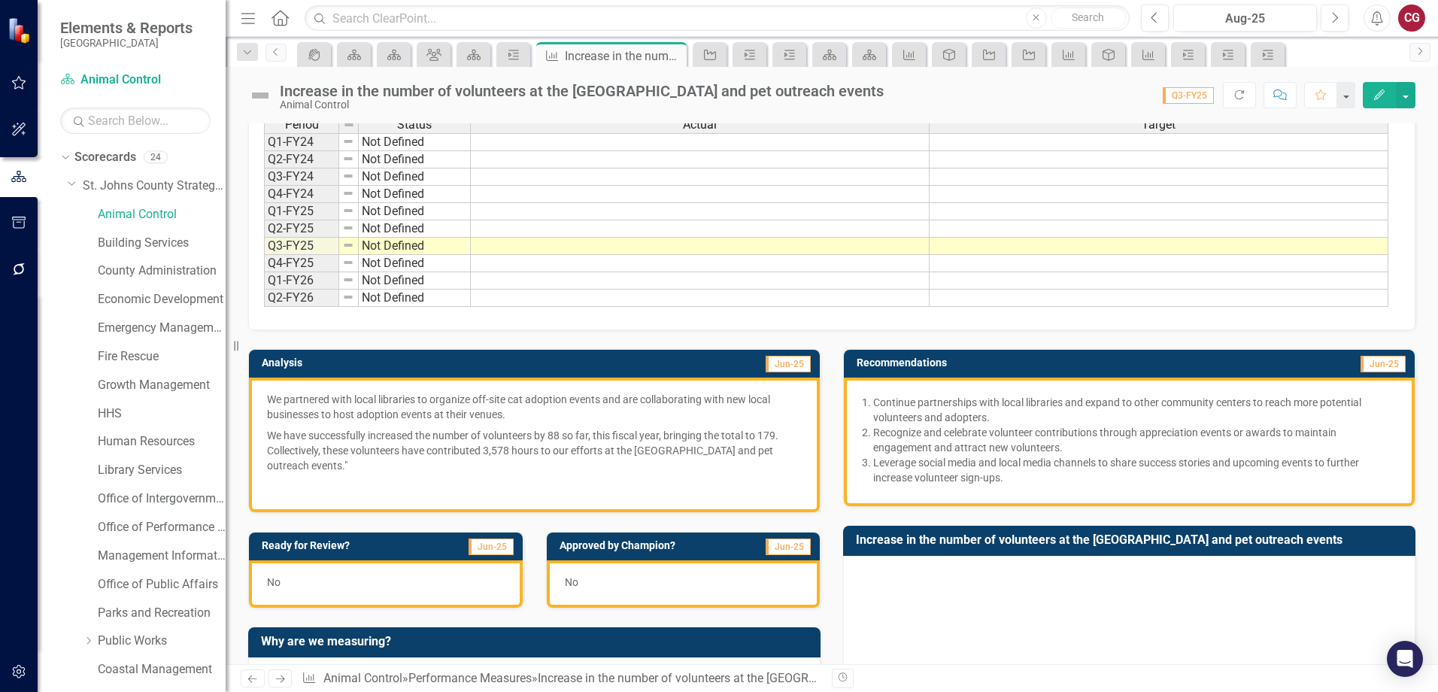
scroll to position [75, 0]
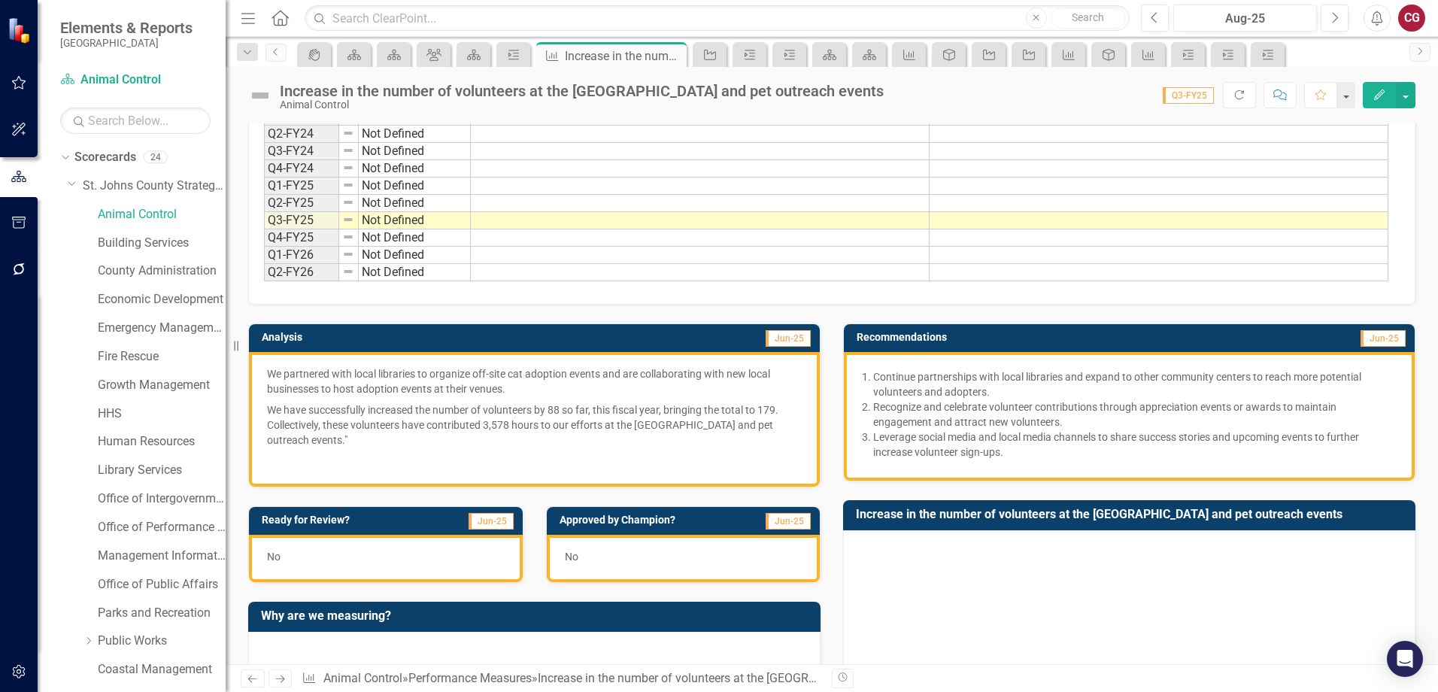
click at [1005, 442] on p "Leverage social media and local media channels to share success stories and upc…" at bounding box center [1135, 445] width 524 height 30
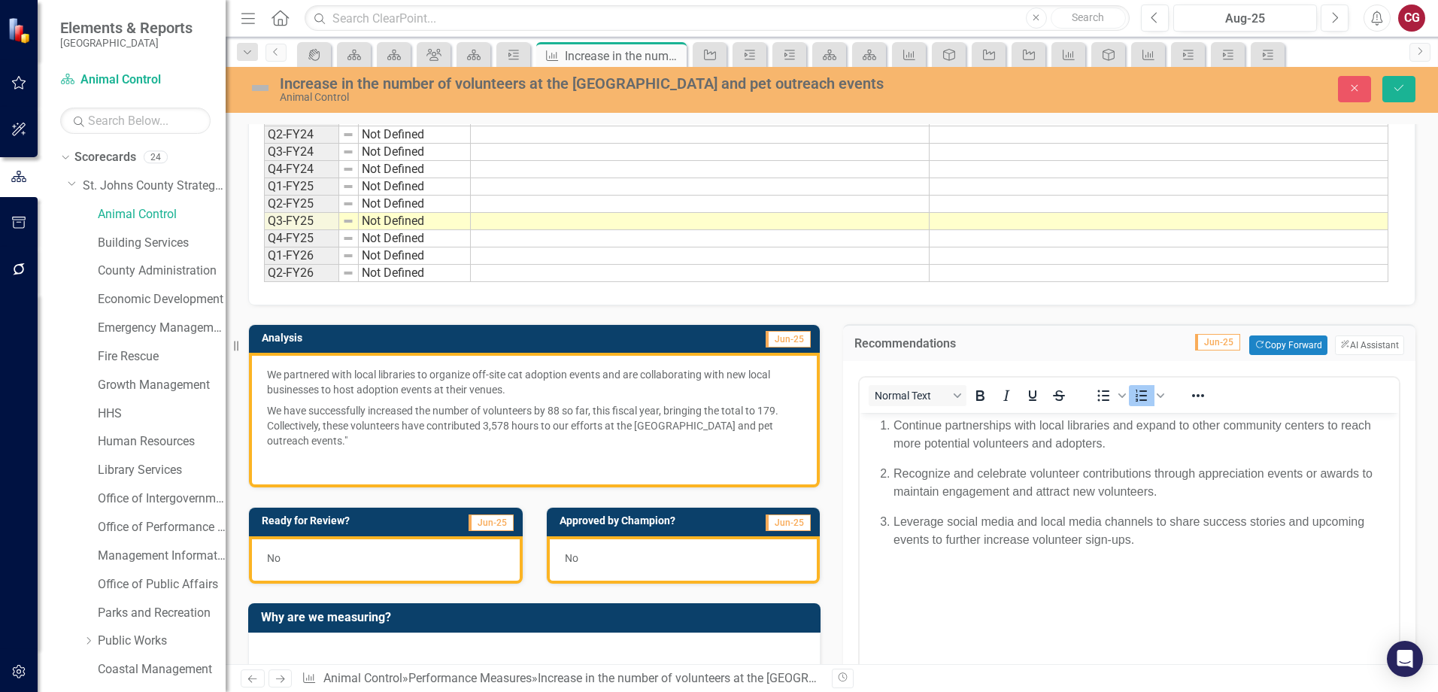
scroll to position [0, 0]
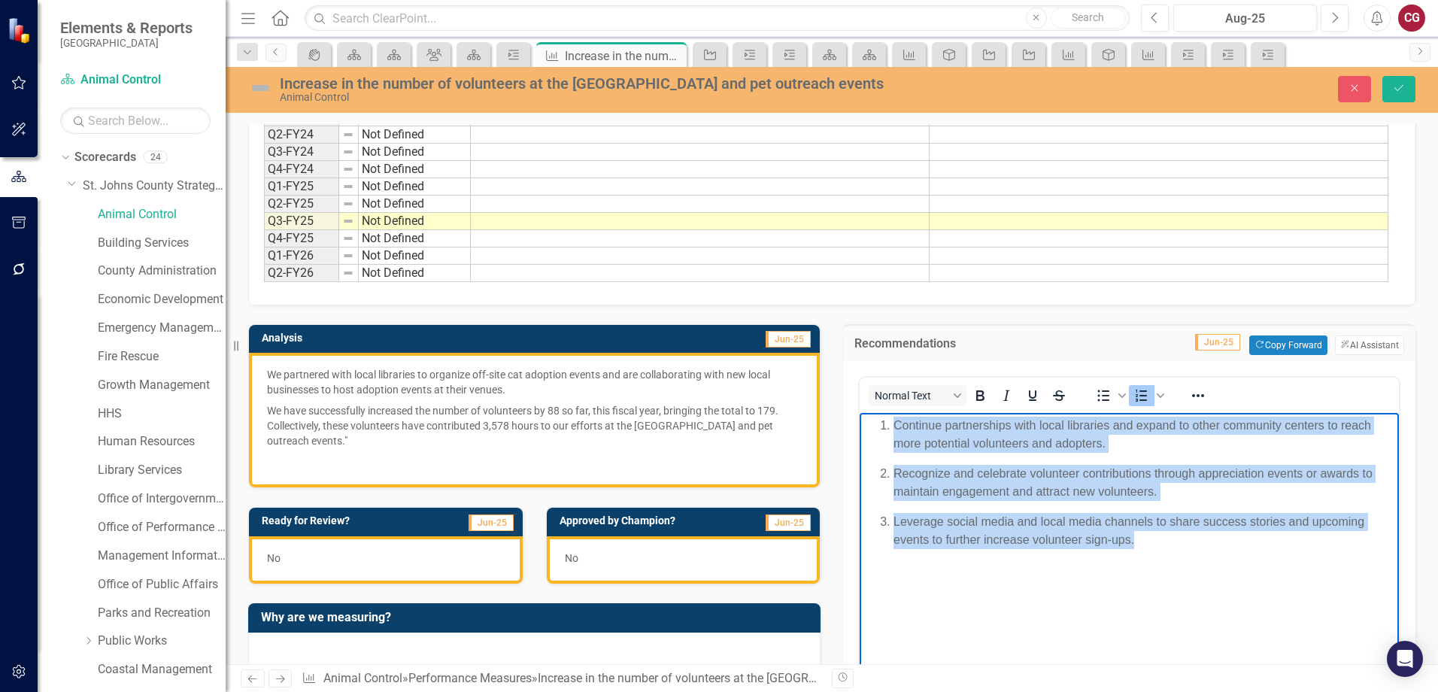
drag, startPoint x: 1164, startPoint y: 534, endPoint x: 829, endPoint y: 364, distance: 375.4
click at [860, 413] on html "Continue partnerships with local libraries and expand to other community center…" at bounding box center [1129, 526] width 539 height 226
copy ol "Continue partnerships with local libraries and expand to other community center…"
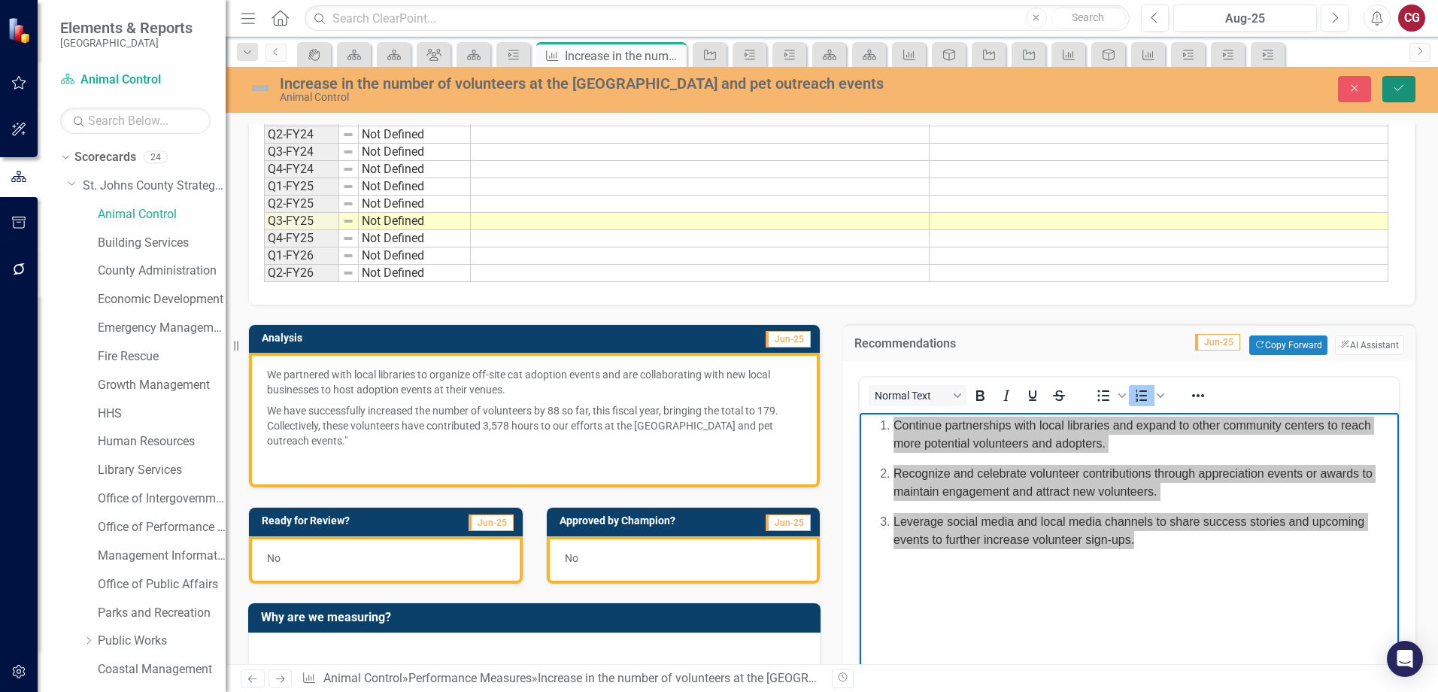
click at [1403, 97] on button "Save" at bounding box center [1399, 89] width 33 height 26
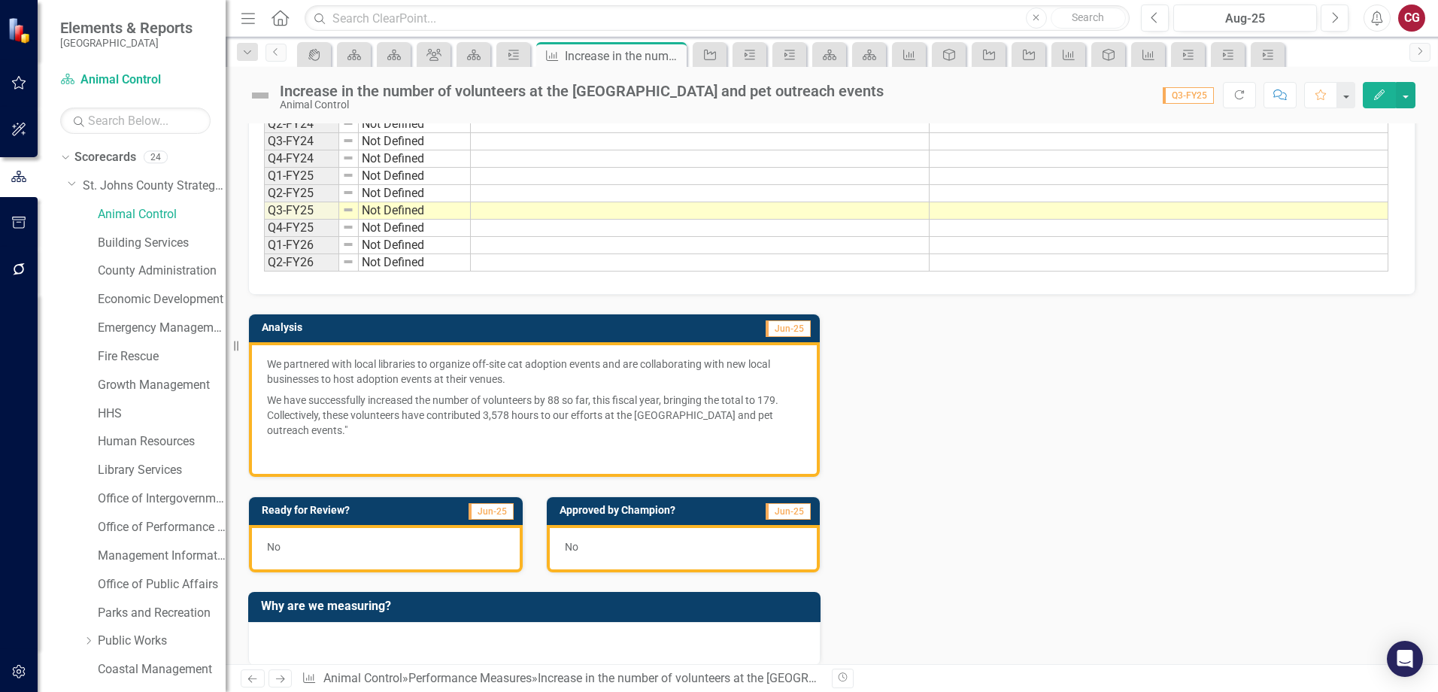
scroll to position [451, 0]
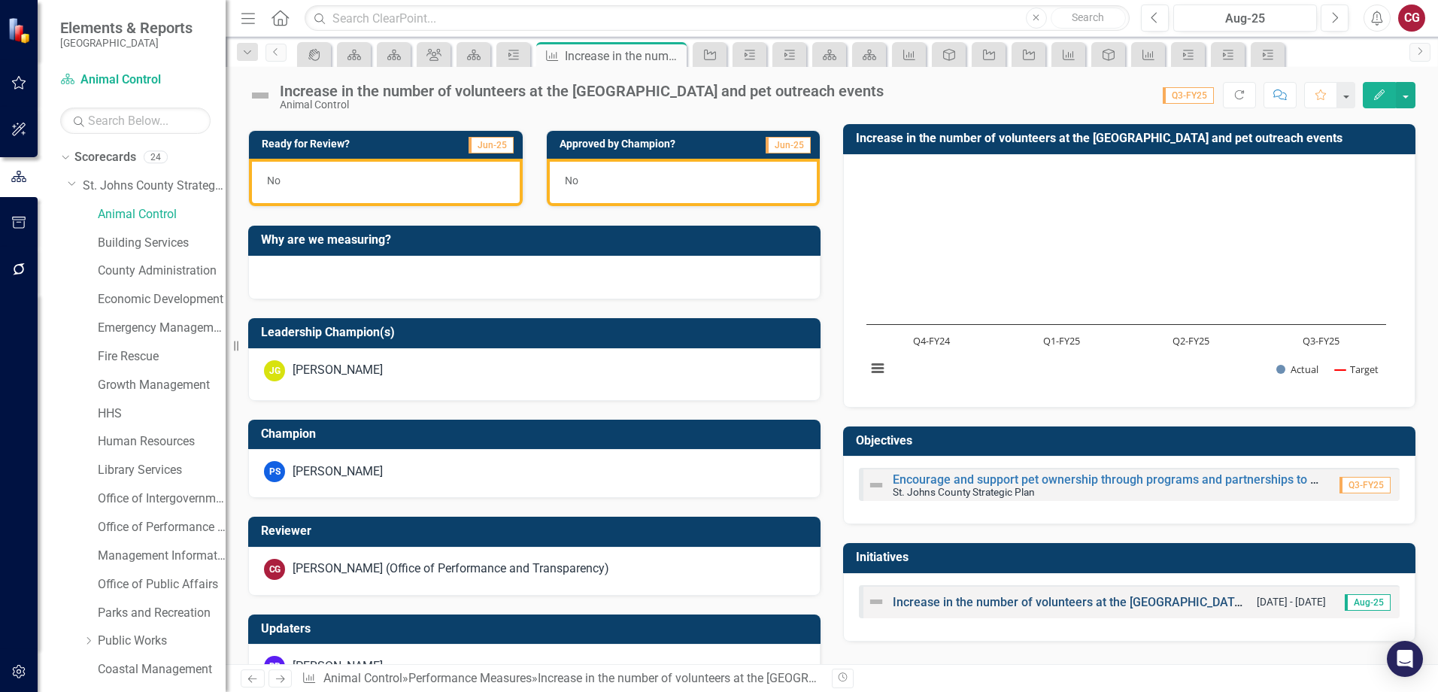
click at [1021, 600] on link "Increase in the number of volunteers at the [GEOGRAPHIC_DATA] and pet outreach …" at bounding box center [1136, 602] width 487 height 14
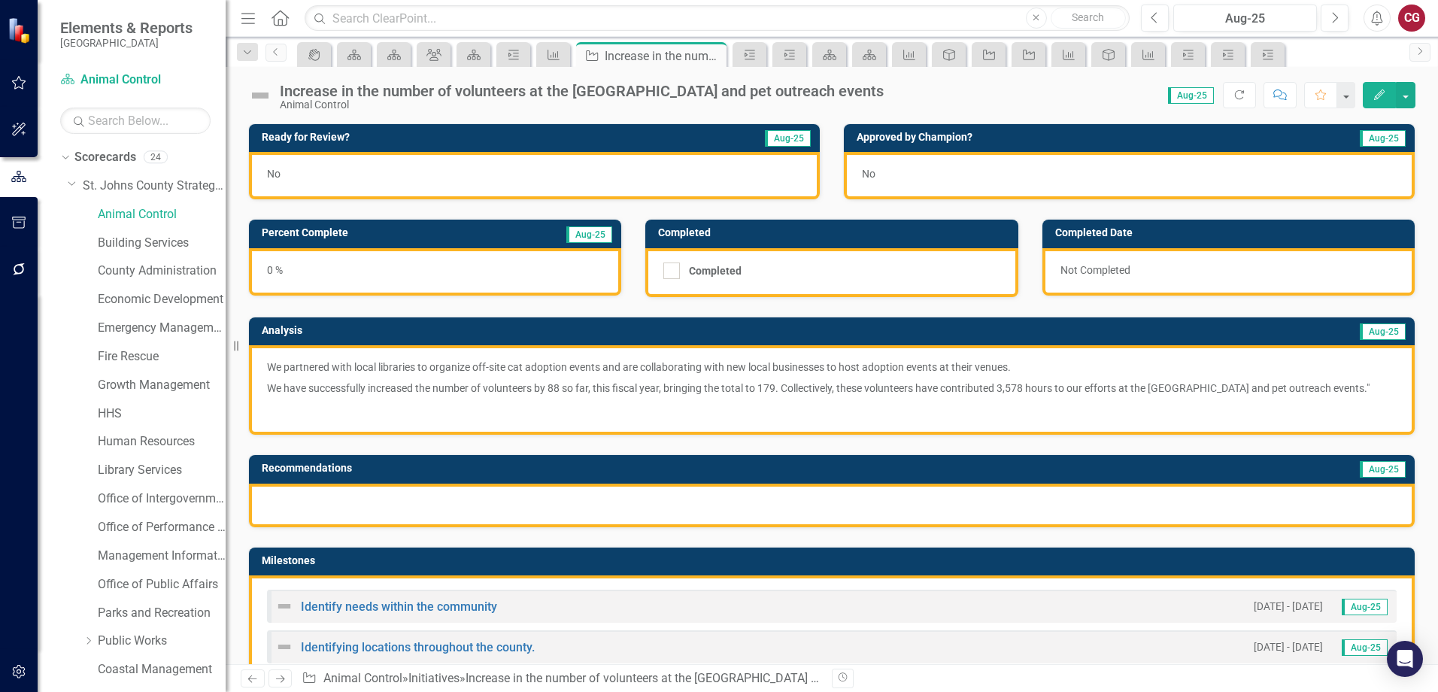
click at [764, 525] on div at bounding box center [832, 506] width 1166 height 44
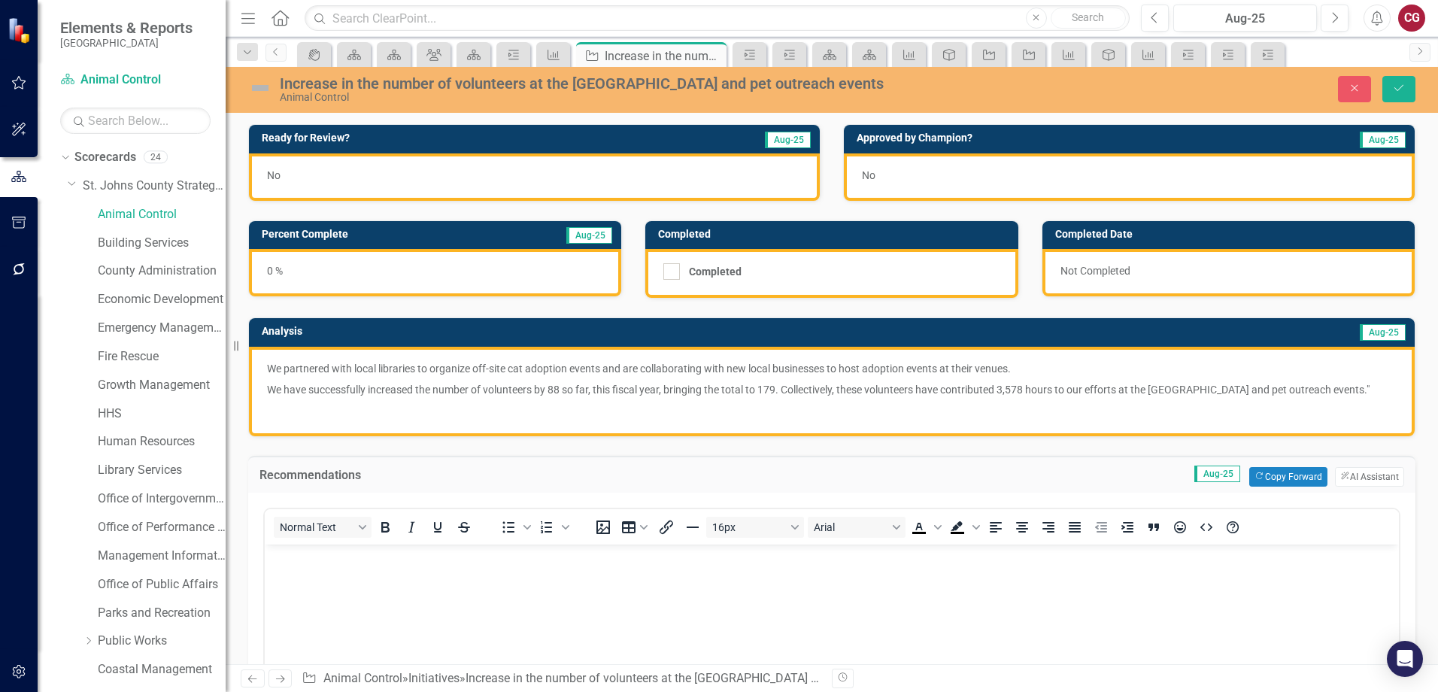
click at [378, 566] on body "Rich Text Area. Press ALT-0 for help." at bounding box center [832, 657] width 1134 height 226
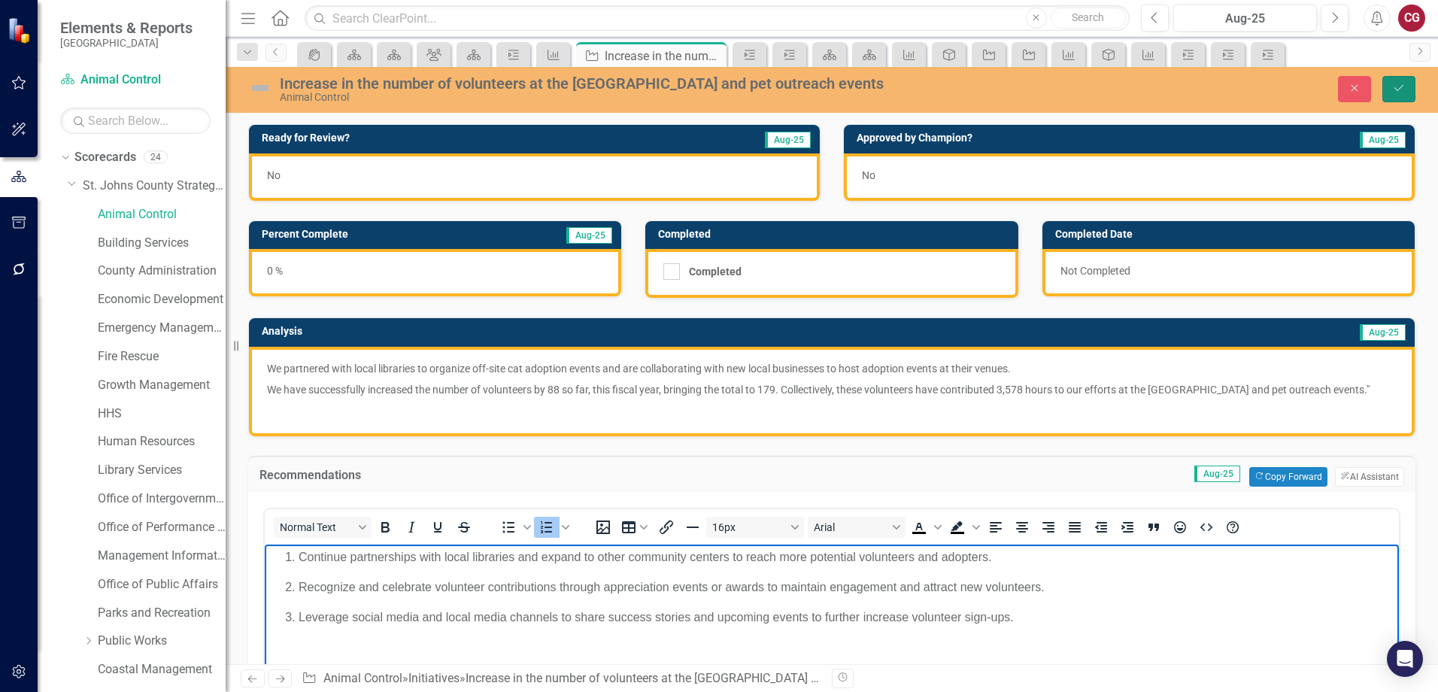
click at [1392, 96] on button "Save" at bounding box center [1399, 89] width 33 height 26
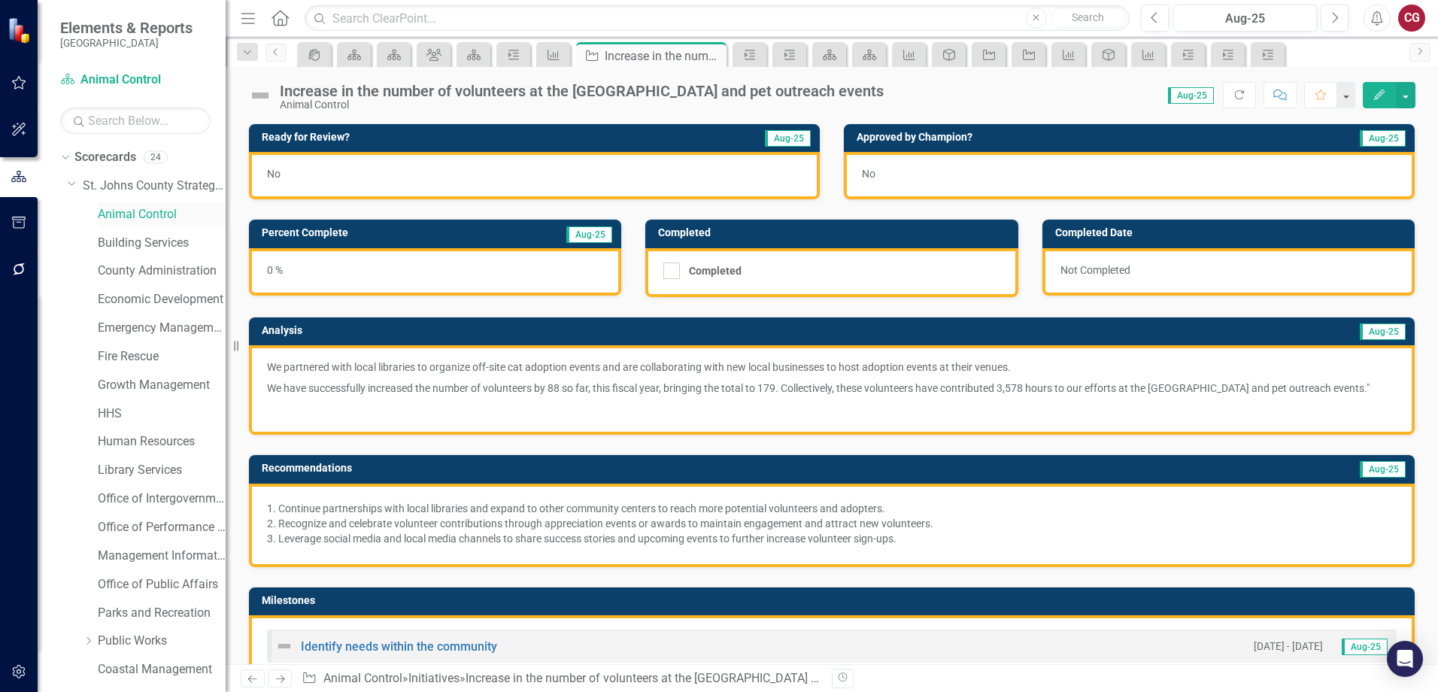
click at [152, 218] on link "Animal Control" at bounding box center [162, 214] width 128 height 17
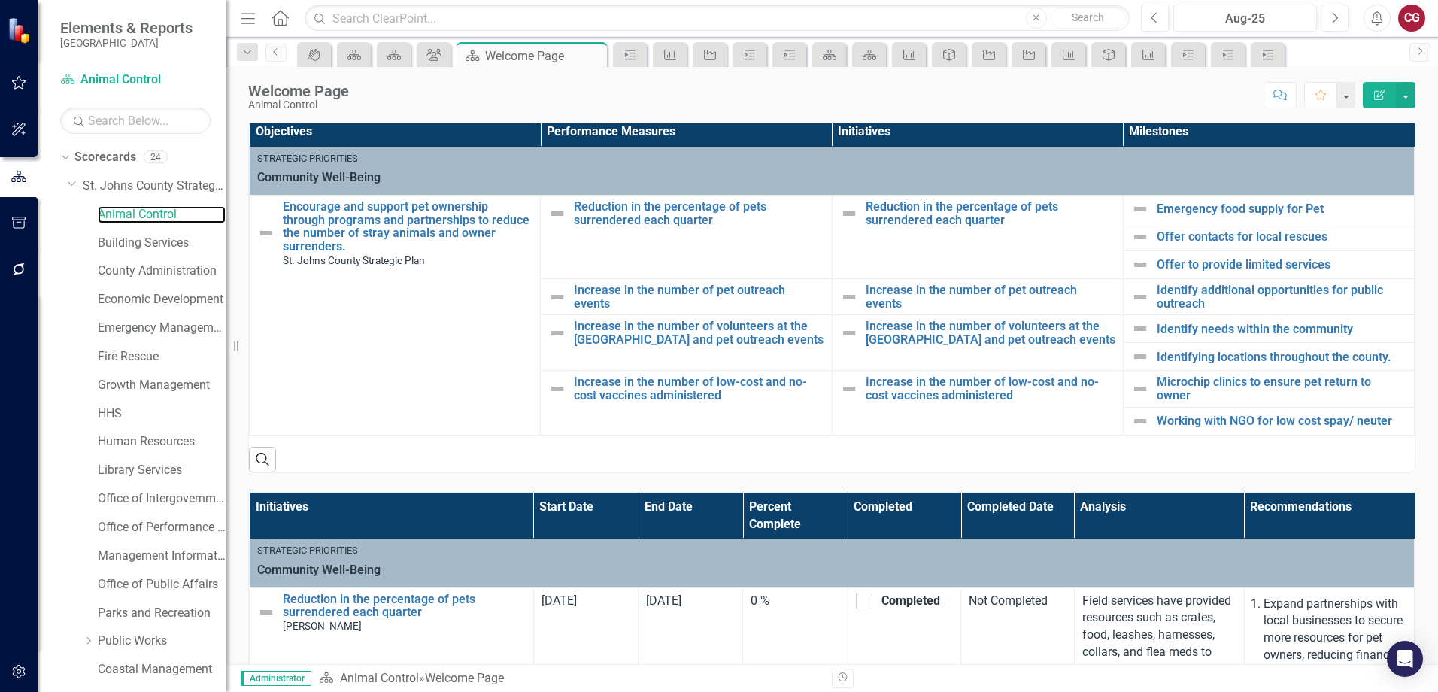
scroll to position [368, 0]
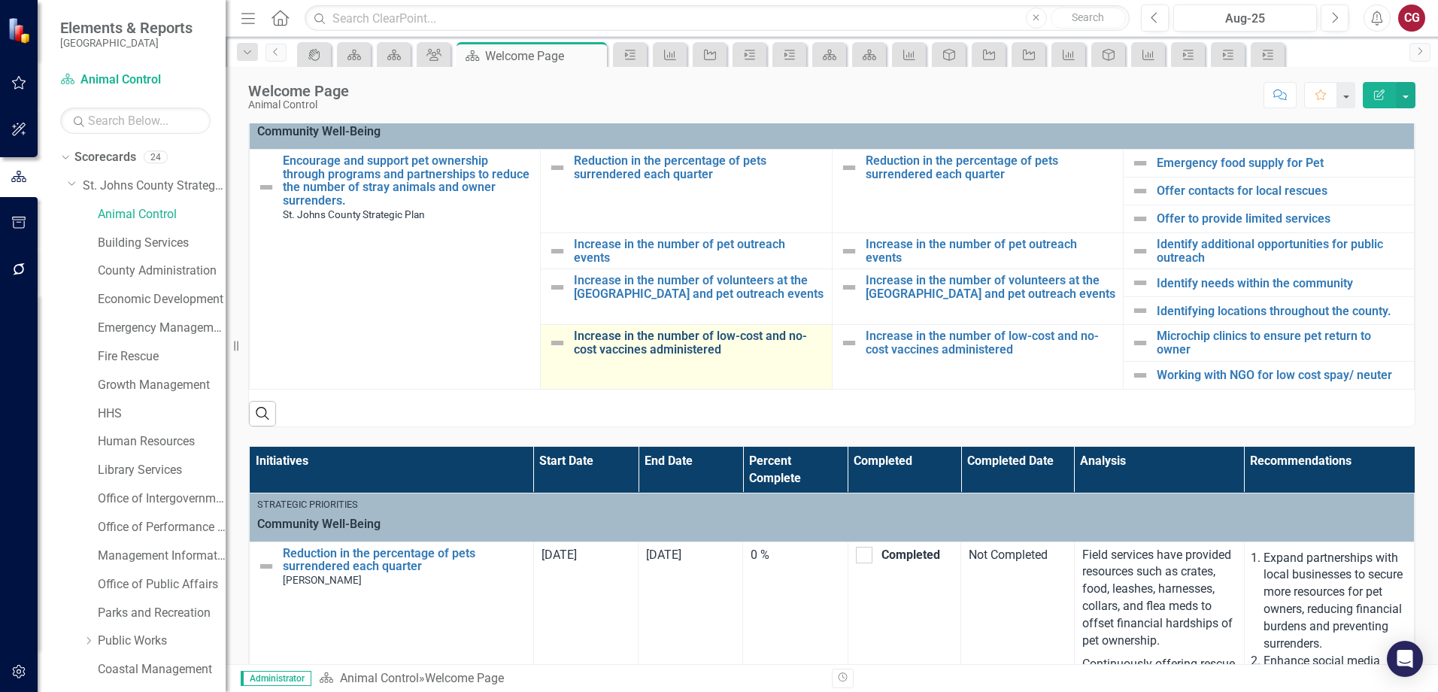
click at [629, 349] on link "Increase in the number of low-cost and no-cost vaccines administered" at bounding box center [699, 342] width 250 height 26
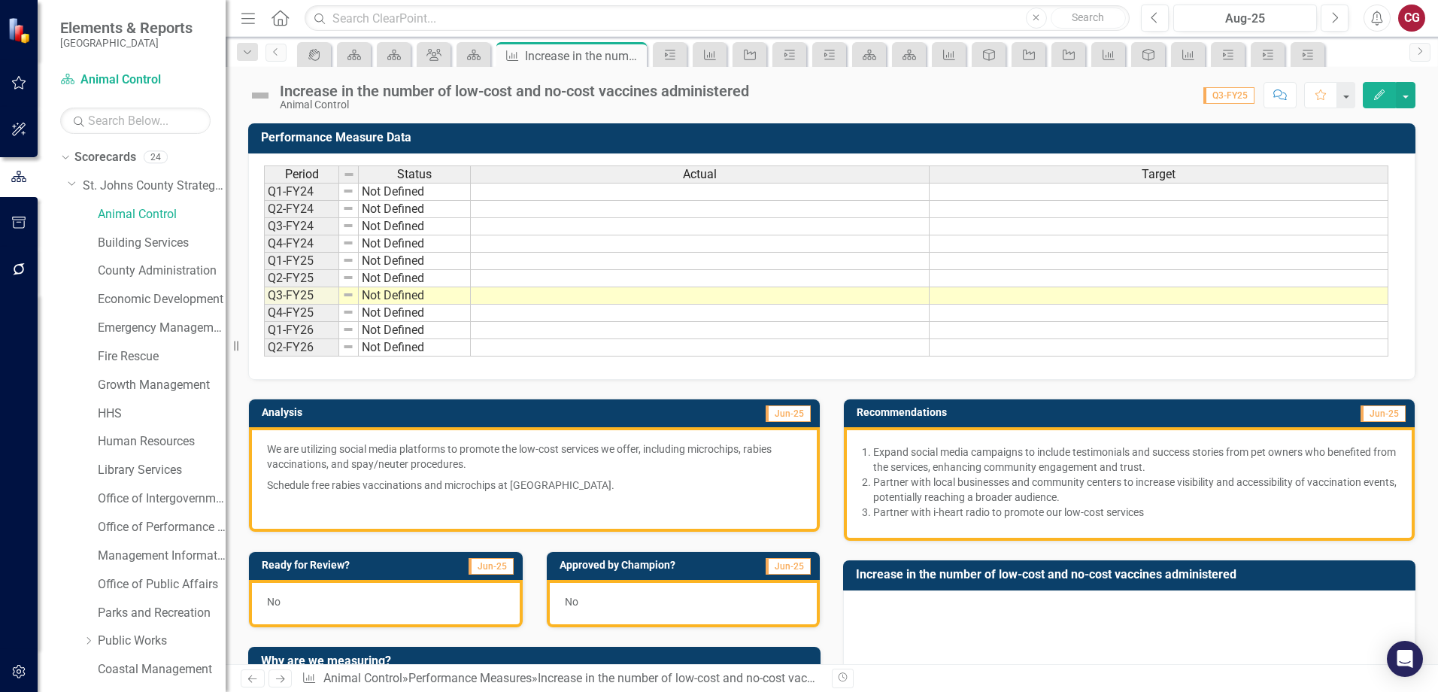
click at [678, 472] on p "We are utilizing social media platforms to promote the low-cost services we off…" at bounding box center [534, 458] width 535 height 33
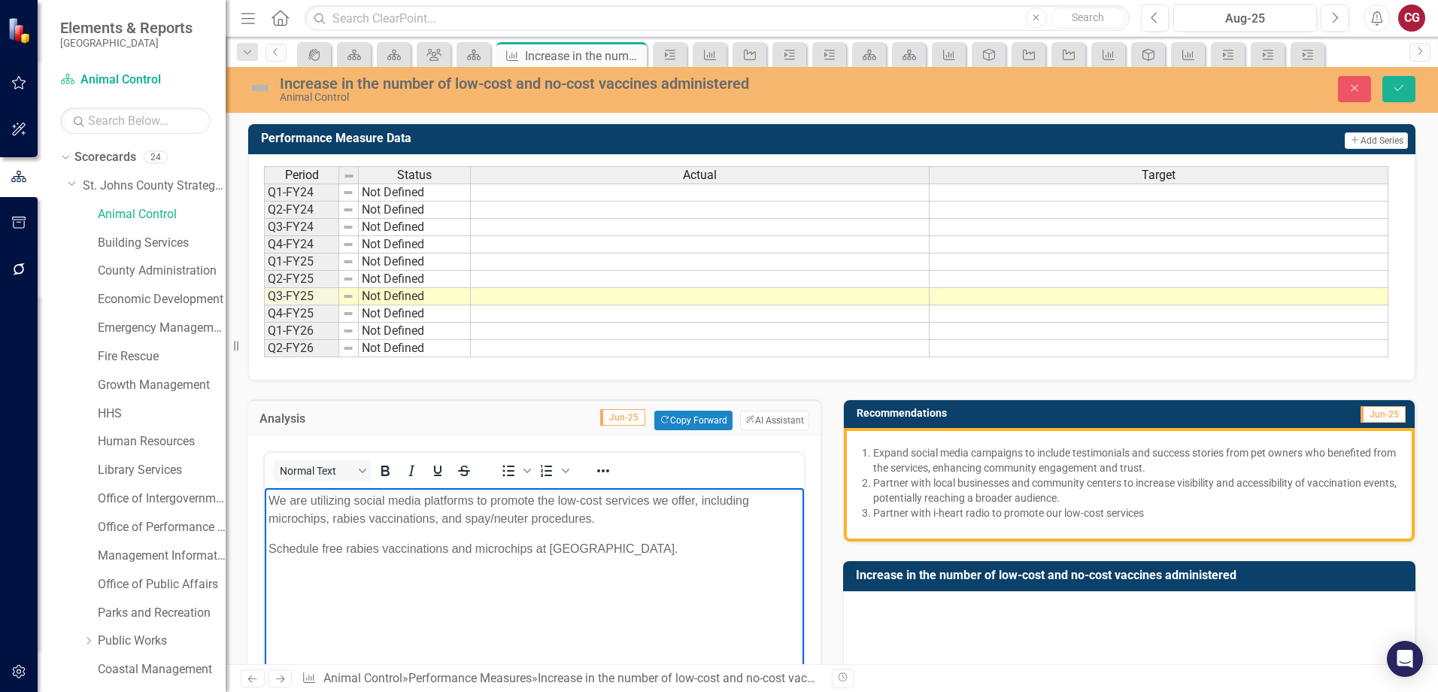
drag, startPoint x: 753, startPoint y: 553, endPoint x: 48, endPoint y: 431, distance: 715.3
click at [265, 488] on html "We are utilizing social media platforms to promote the low-cost services we off…" at bounding box center [534, 601] width 539 height 226
copy body "We are utilizing social media platforms to promote the low-cost services we off…"
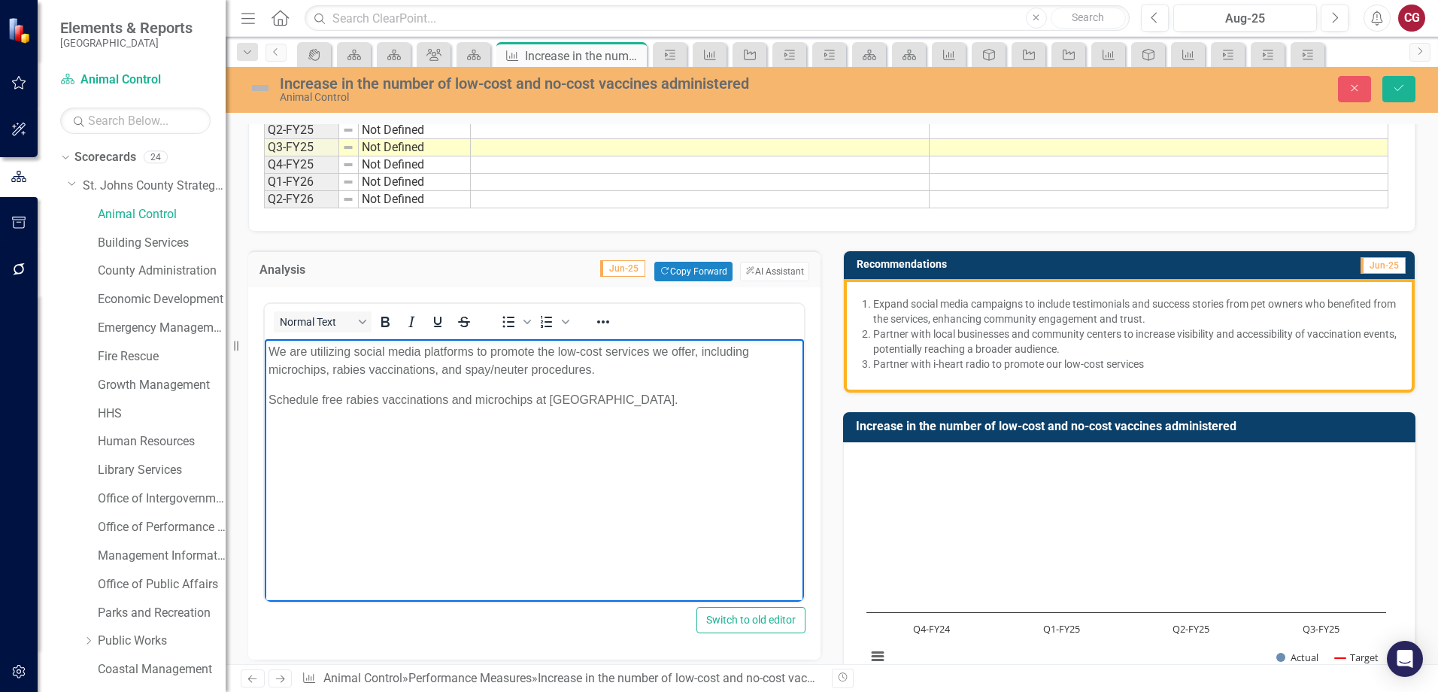
scroll to position [150, 0]
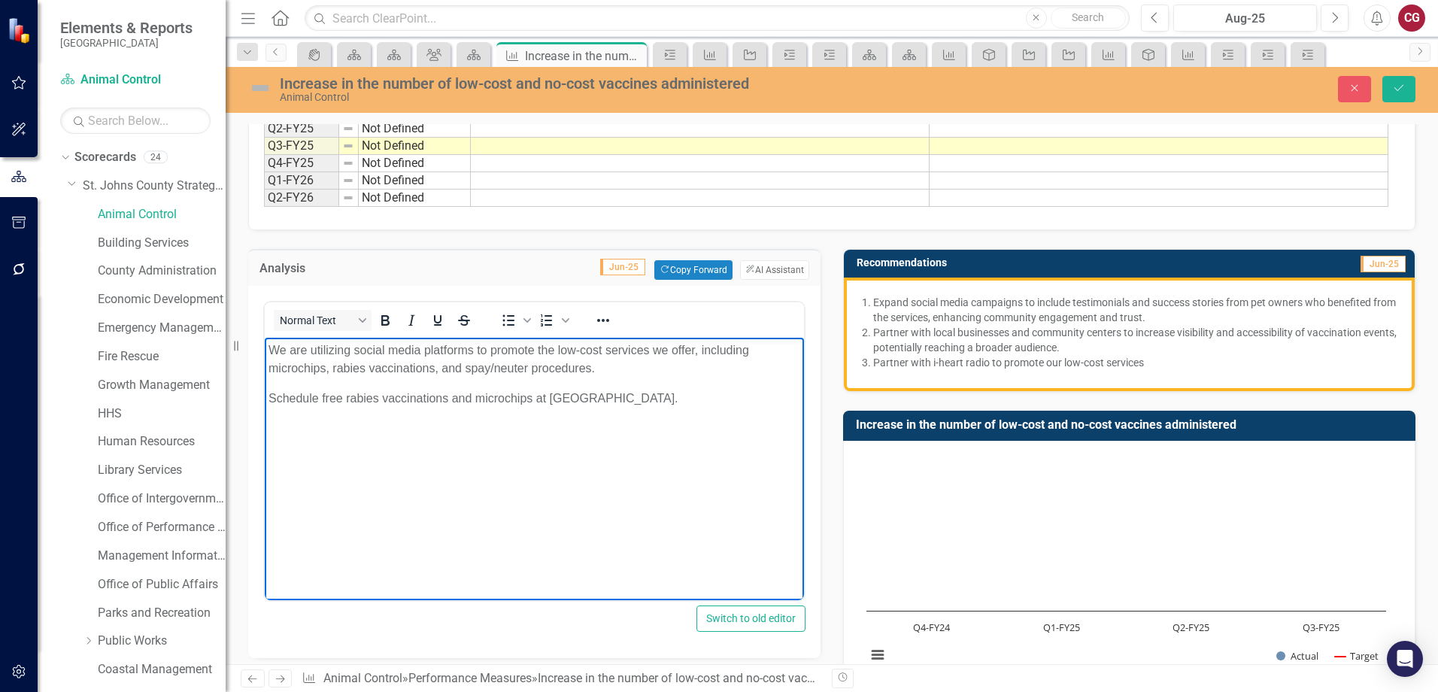
click at [1406, 108] on div "Increase in the number of low-cost and no-cost vaccines administered Animal Con…" at bounding box center [832, 90] width 1213 height 46
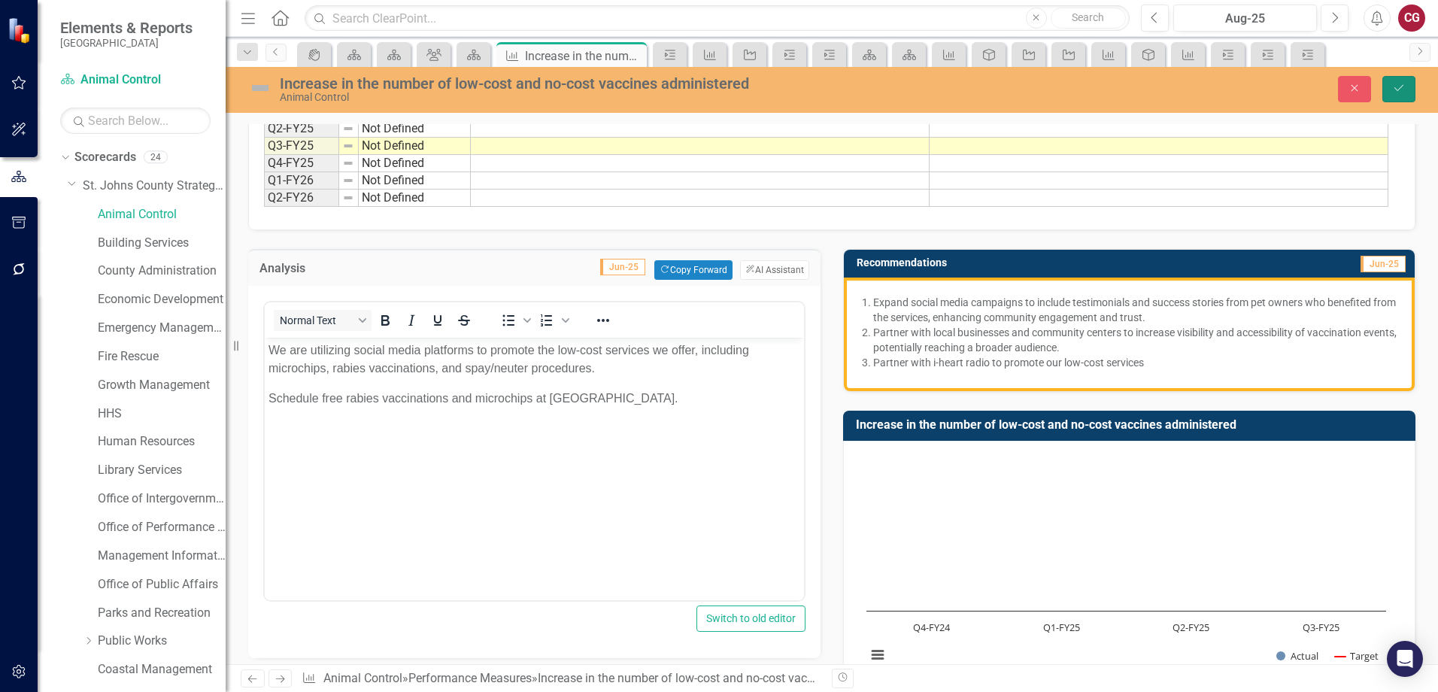
click at [1401, 98] on button "Save" at bounding box center [1399, 89] width 33 height 26
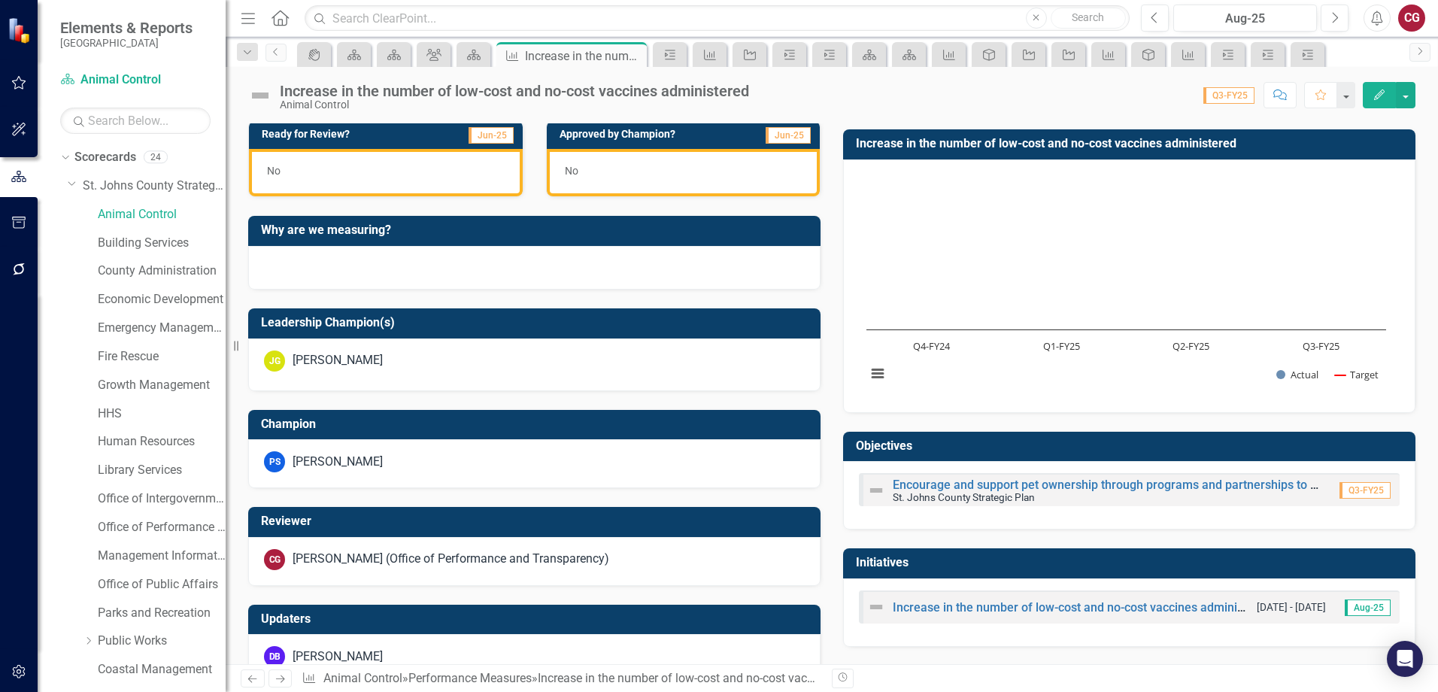
scroll to position [518, 0]
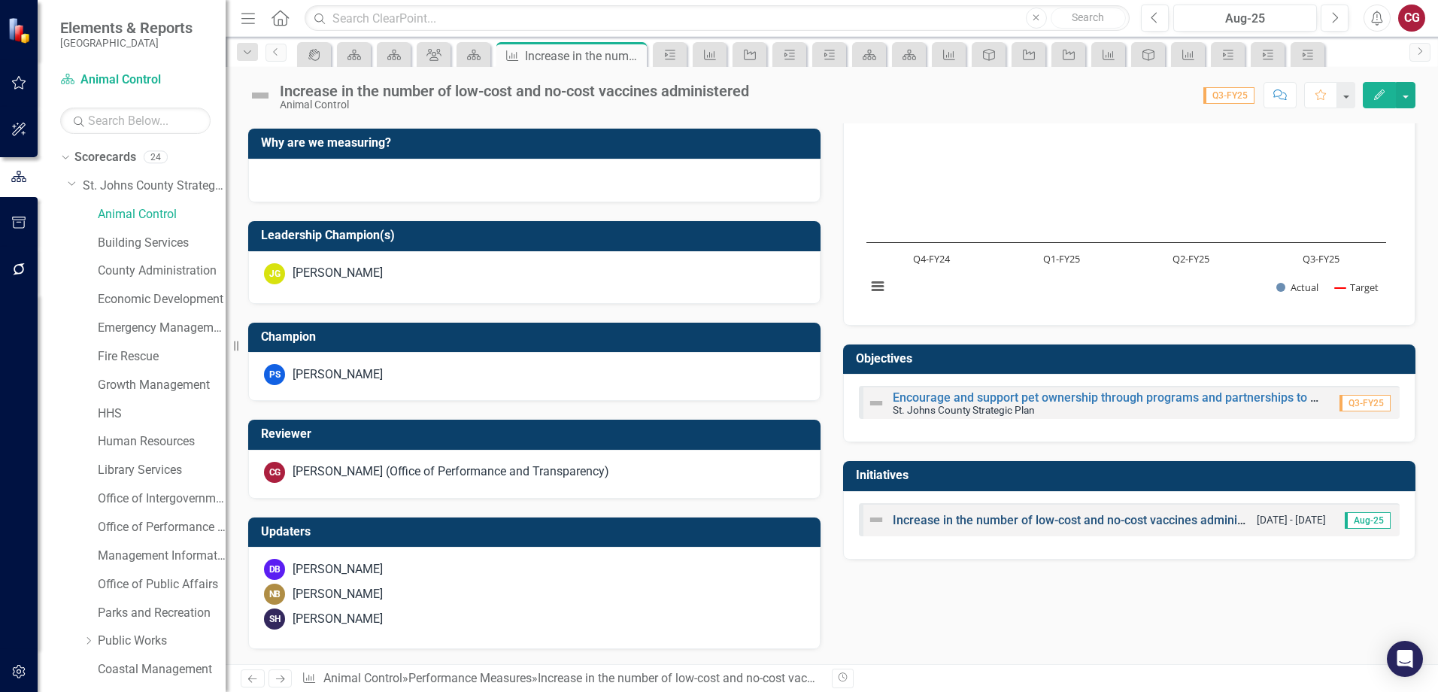
click at [1005, 518] on link "Increase in the number of low-cost and no-cost vaccines administered" at bounding box center [1082, 520] width 379 height 14
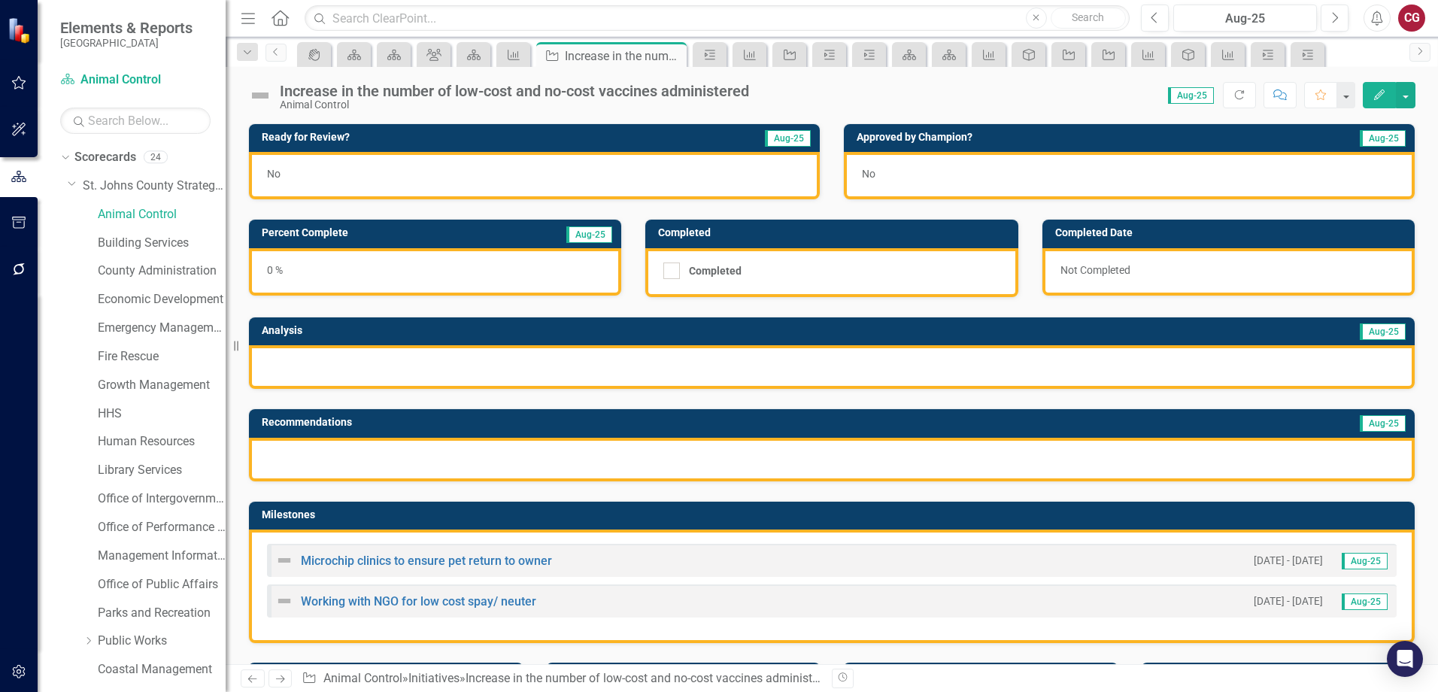
click at [478, 364] on div at bounding box center [832, 367] width 1166 height 44
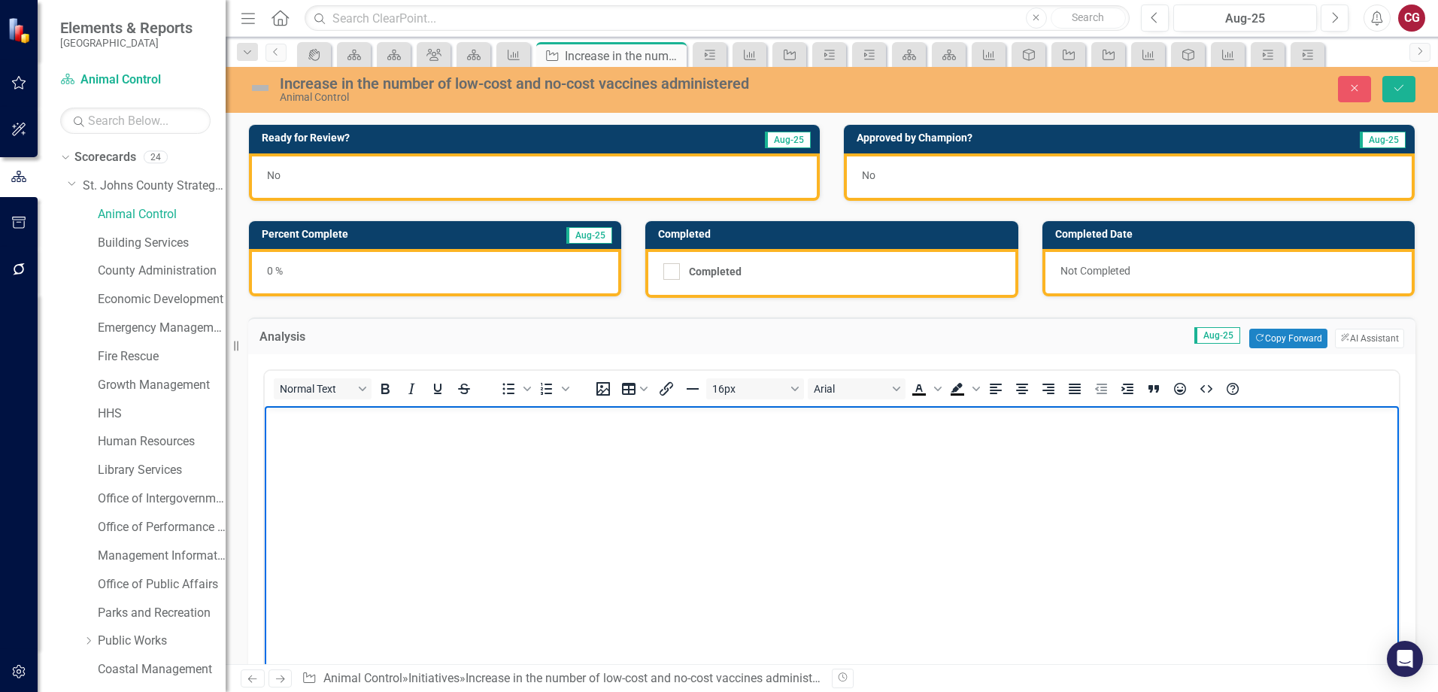
click at [448, 475] on body "Rich Text Area. Press ALT-0 for help." at bounding box center [832, 519] width 1134 height 226
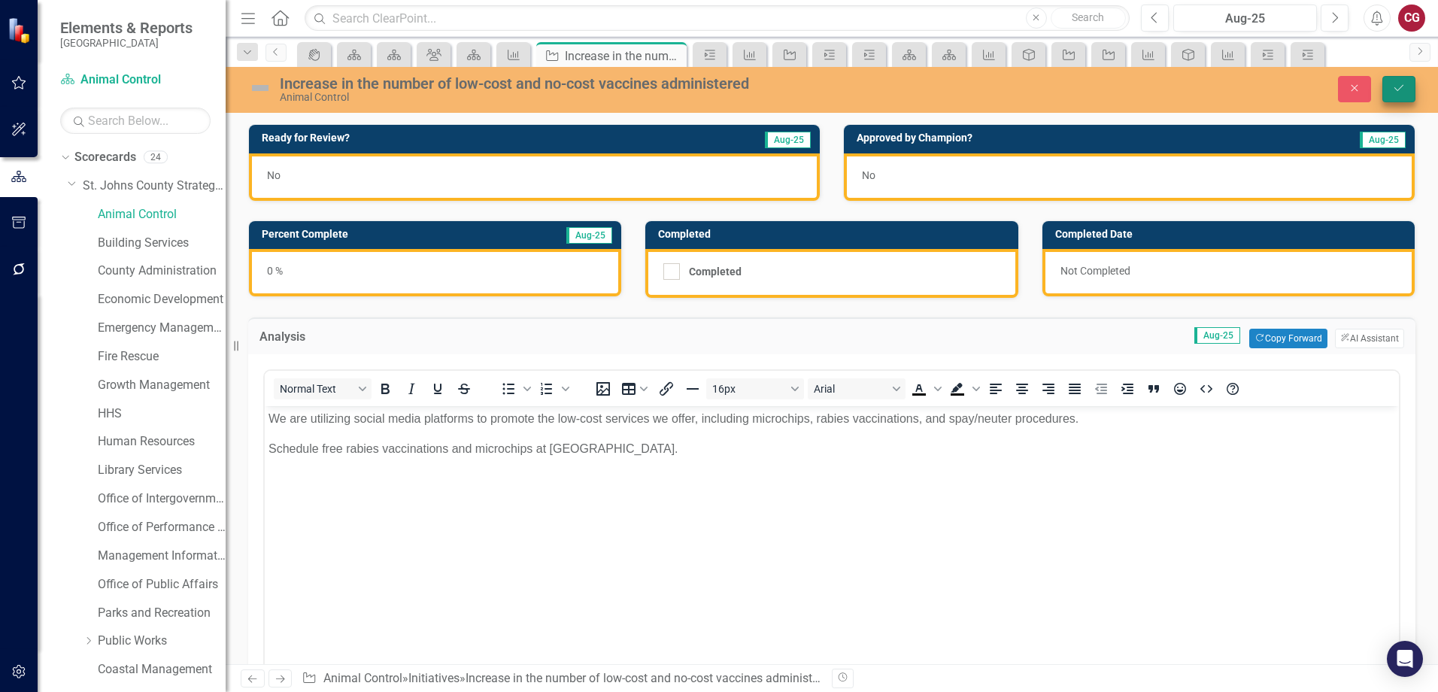
click at [1413, 93] on button "Save" at bounding box center [1399, 89] width 33 height 26
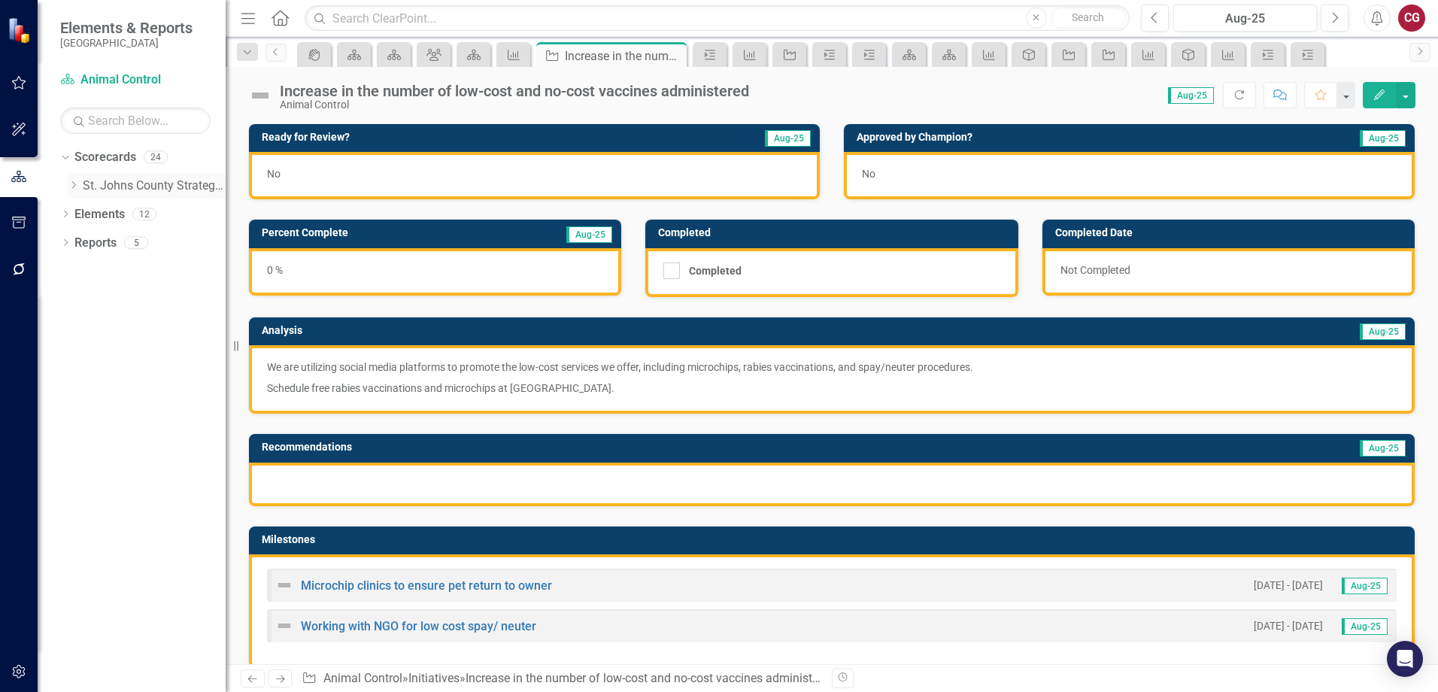
click at [74, 184] on icon at bounding box center [74, 185] width 4 height 8
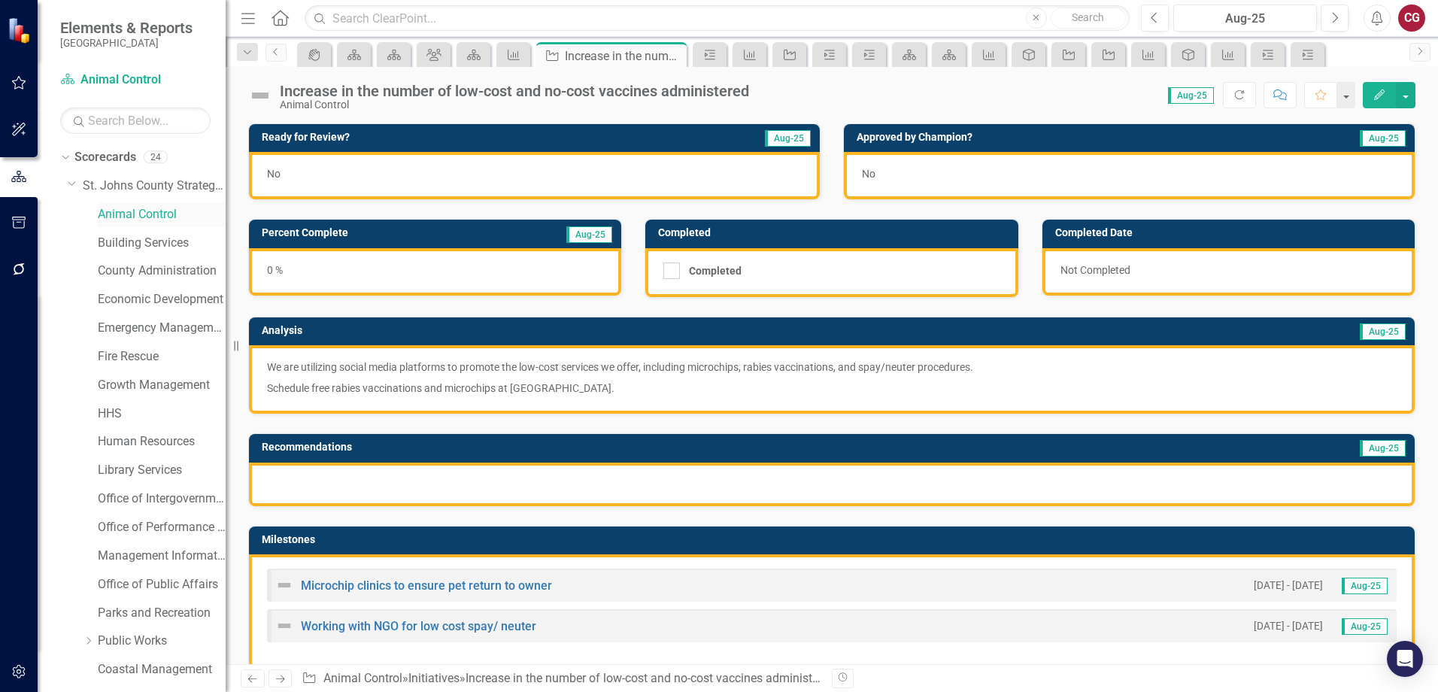
click at [135, 221] on link "Animal Control" at bounding box center [162, 214] width 128 height 17
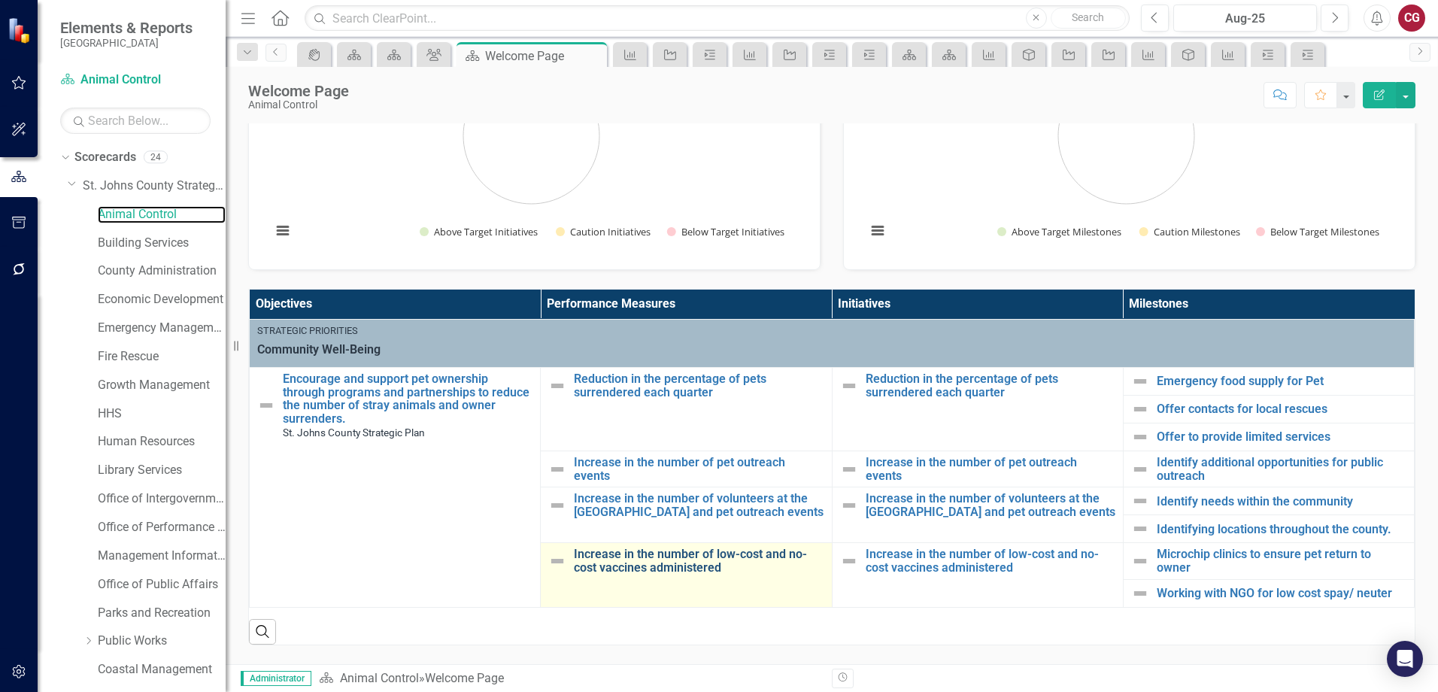
scroll to position [360, 0]
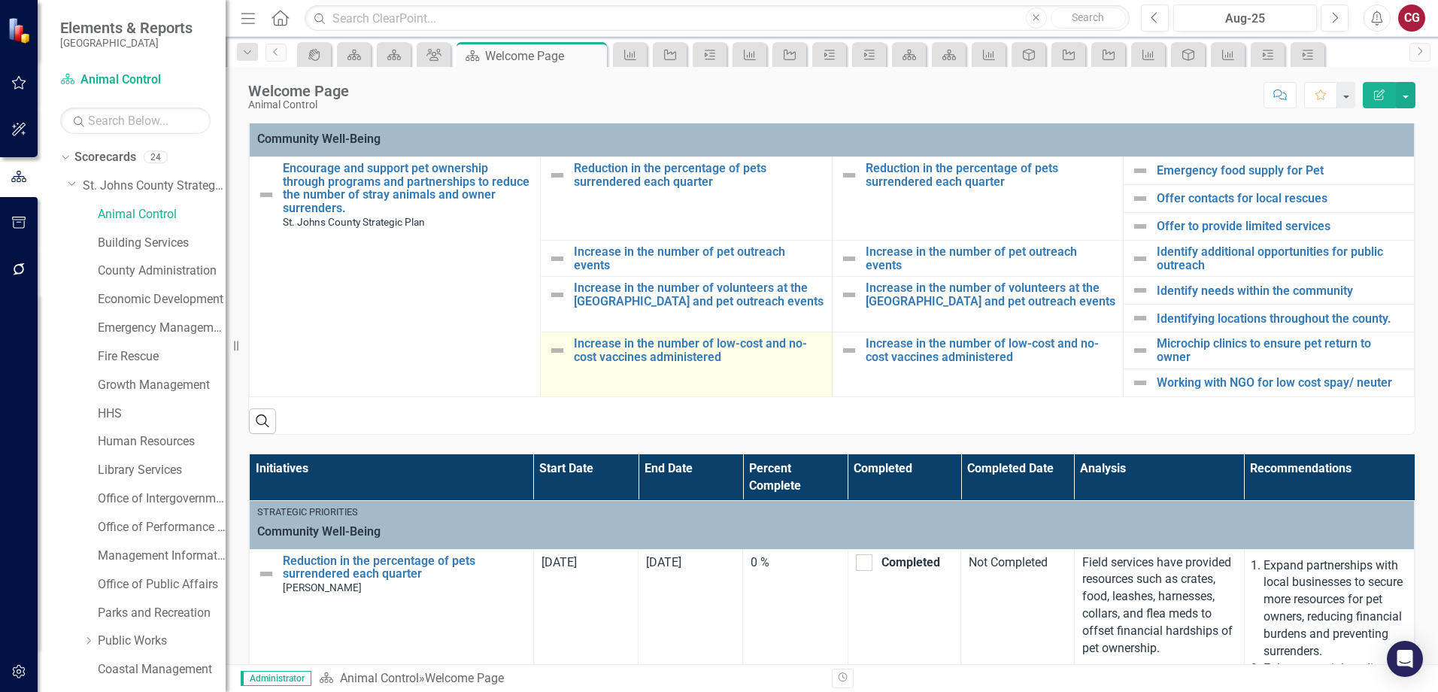
click at [660, 335] on td "Increase in the number of low-cost and no-cost vaccines administered Link Map V…" at bounding box center [686, 364] width 291 height 64
click at [668, 354] on link "Increase in the number of low-cost and no-cost vaccines administered" at bounding box center [699, 350] width 250 height 26
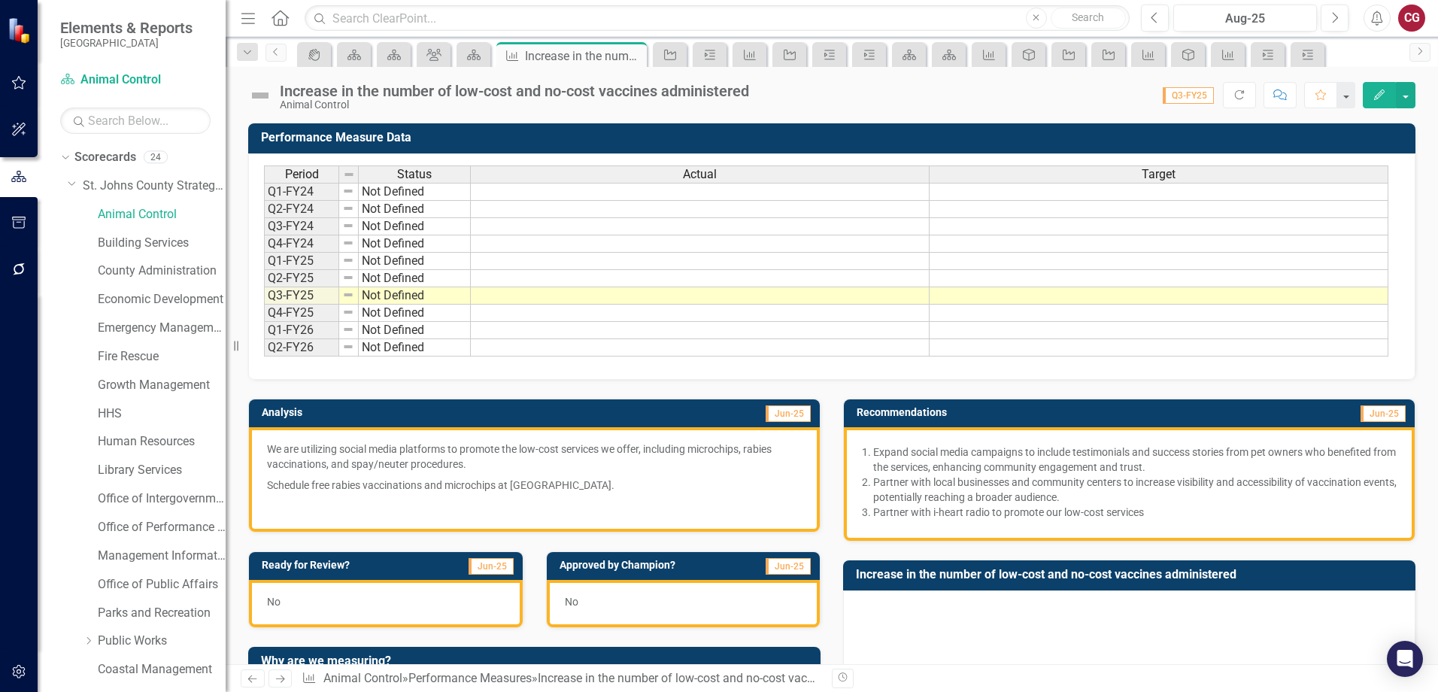
click at [1040, 498] on p "Partner with local businesses and community centers to increase visibility and …" at bounding box center [1135, 490] width 524 height 30
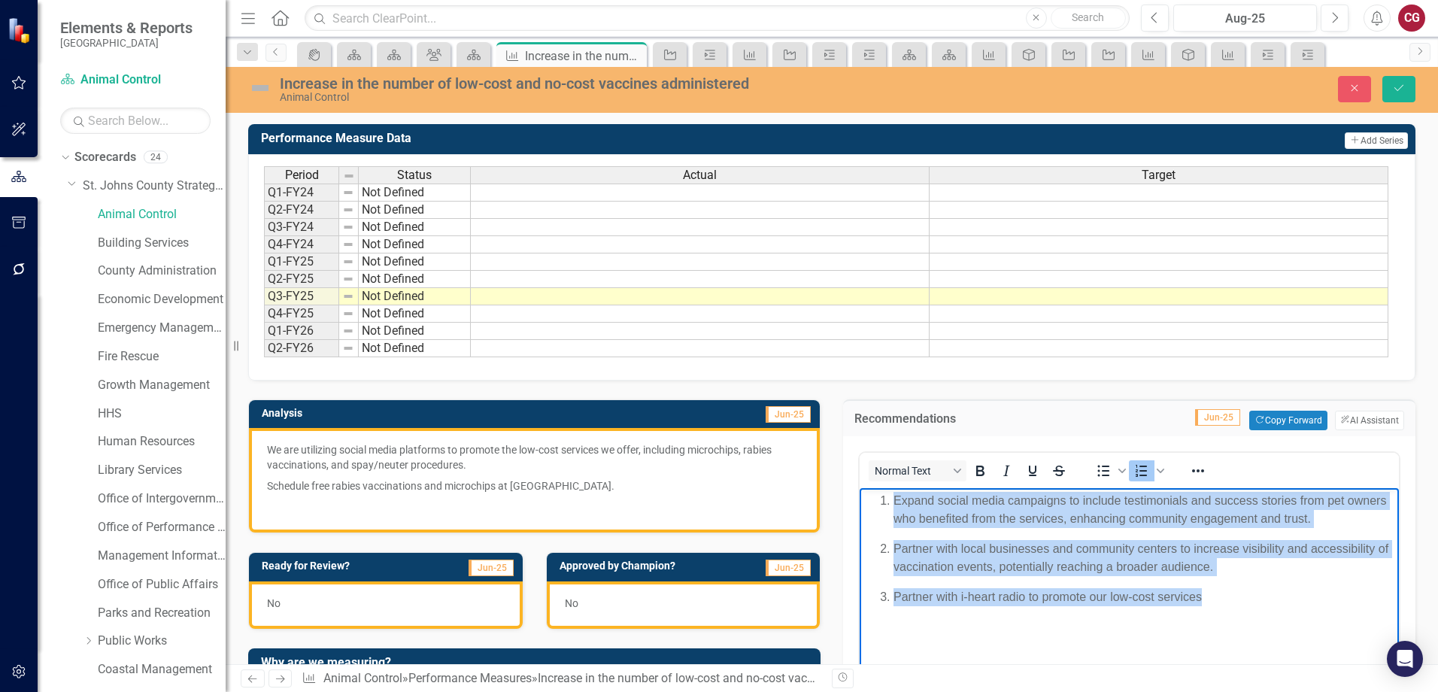
drag, startPoint x: 1234, startPoint y: 597, endPoint x: 830, endPoint y: 454, distance: 428.7
click at [860, 488] on html "Expand social media campaigns to include testimonials and success stories from …" at bounding box center [1129, 601] width 539 height 226
copy ol "Expand social media campaigns to include testimonials and success stories from …"
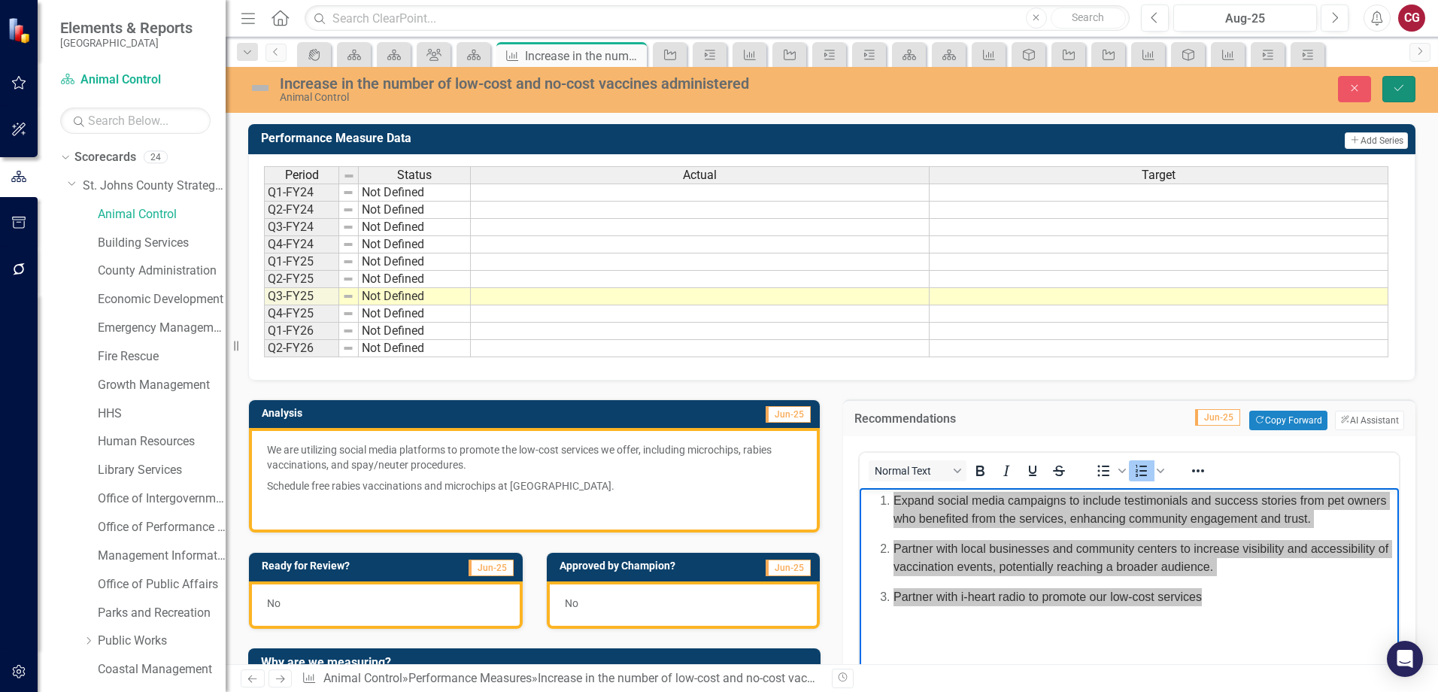
click at [1389, 88] on button "Save" at bounding box center [1399, 89] width 33 height 26
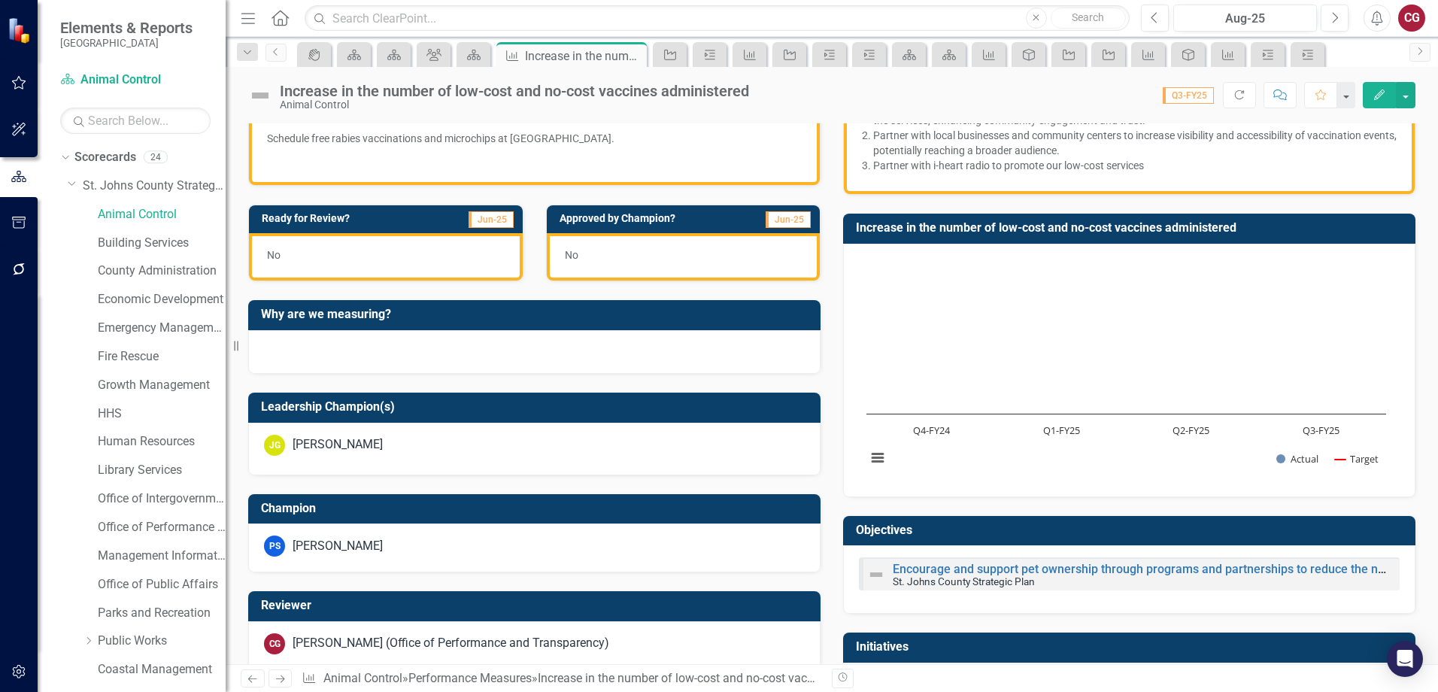
scroll to position [451, 0]
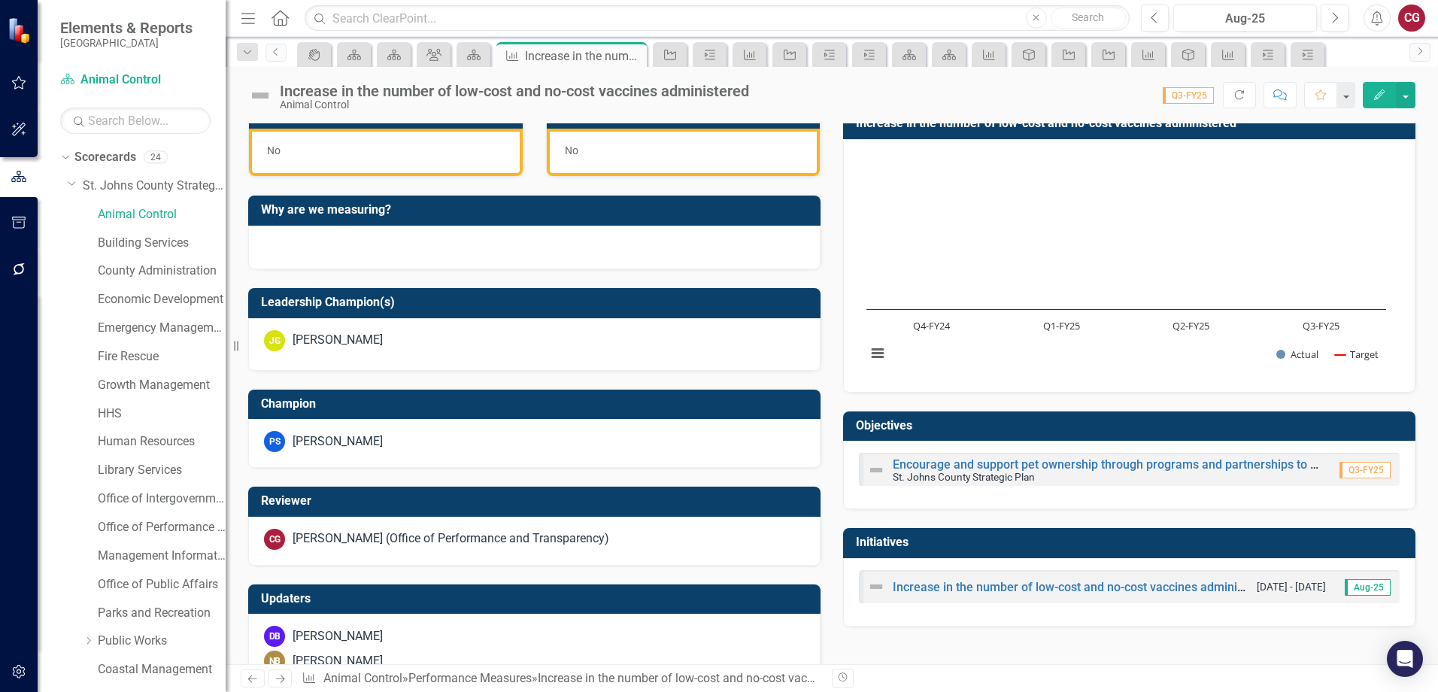
click at [1049, 578] on div "Increase in the number of low-cost and no-cost vaccines administered" at bounding box center [1058, 587] width 382 height 18
click at [1048, 588] on link "Increase in the number of low-cost and no-cost vaccines administered" at bounding box center [1082, 587] width 379 height 14
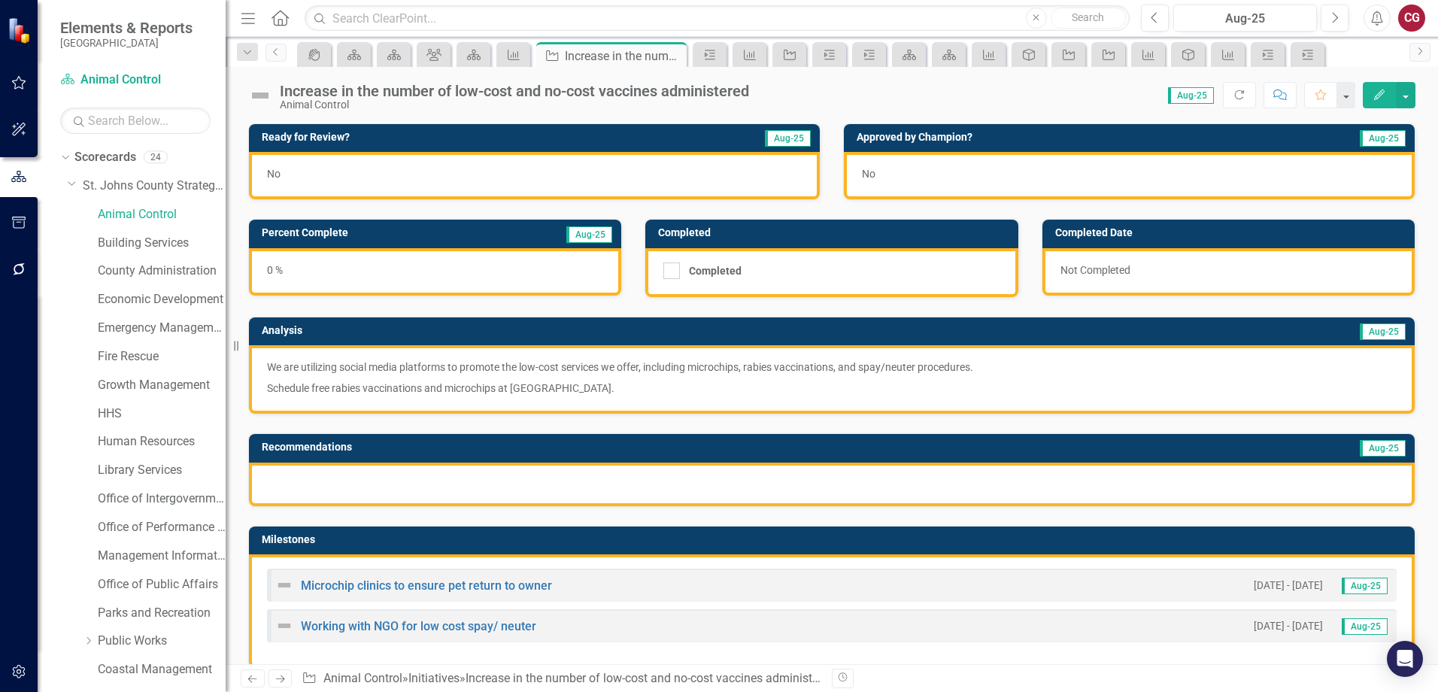
click at [851, 471] on div at bounding box center [832, 485] width 1166 height 44
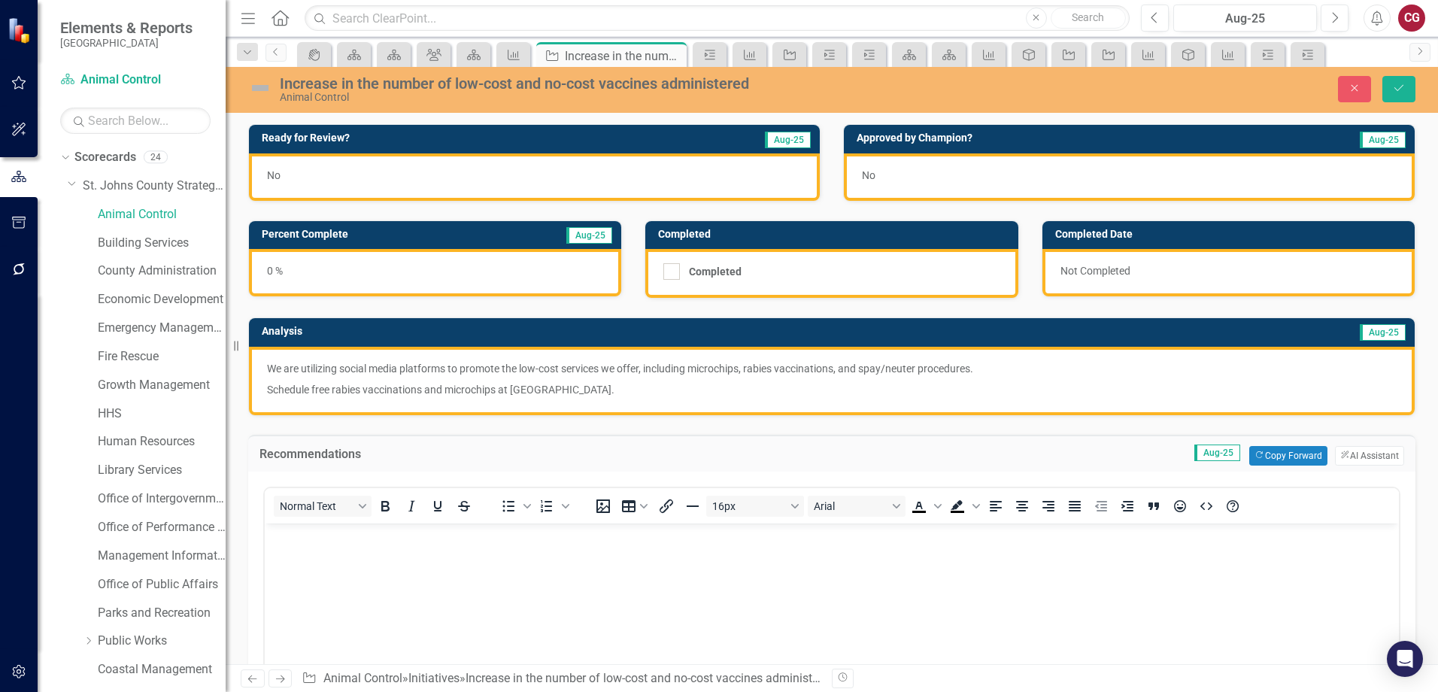
click at [364, 547] on body "Rich Text Area. Press ALT-0 for help." at bounding box center [832, 636] width 1134 height 226
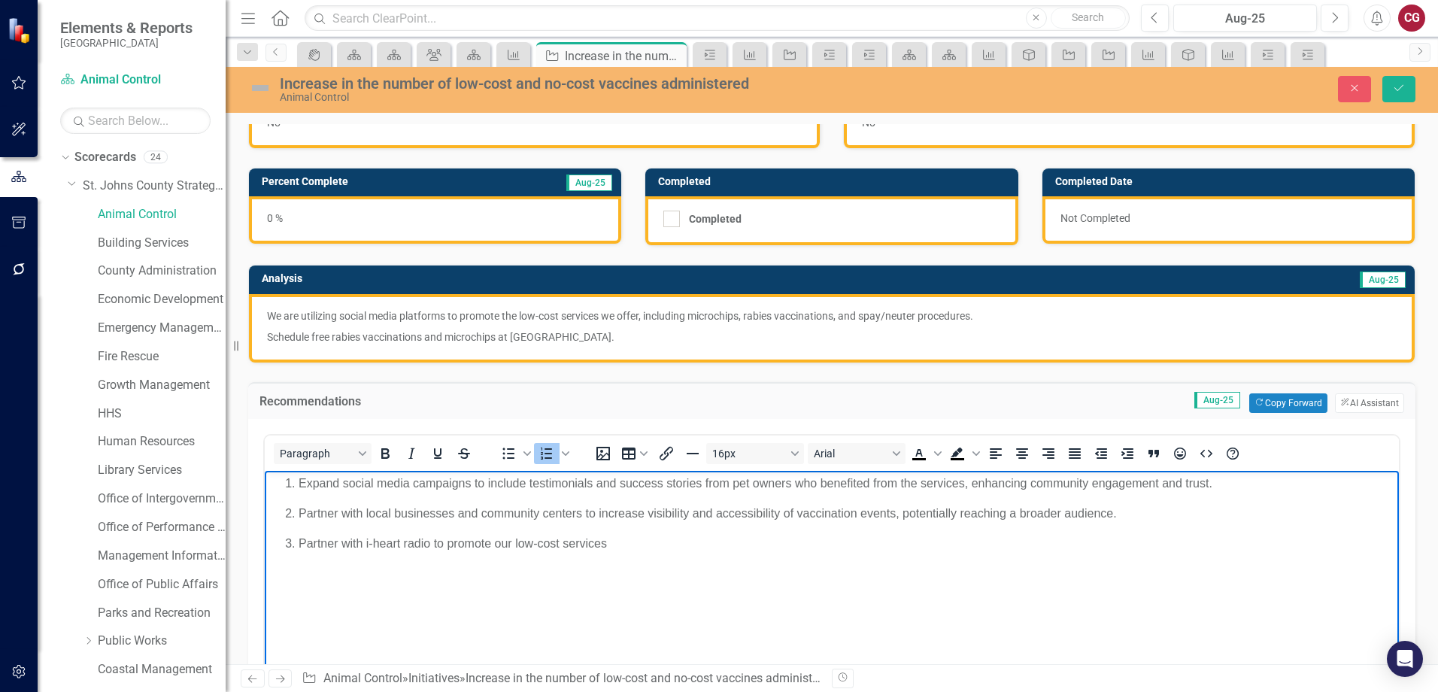
scroll to position [75, 0]
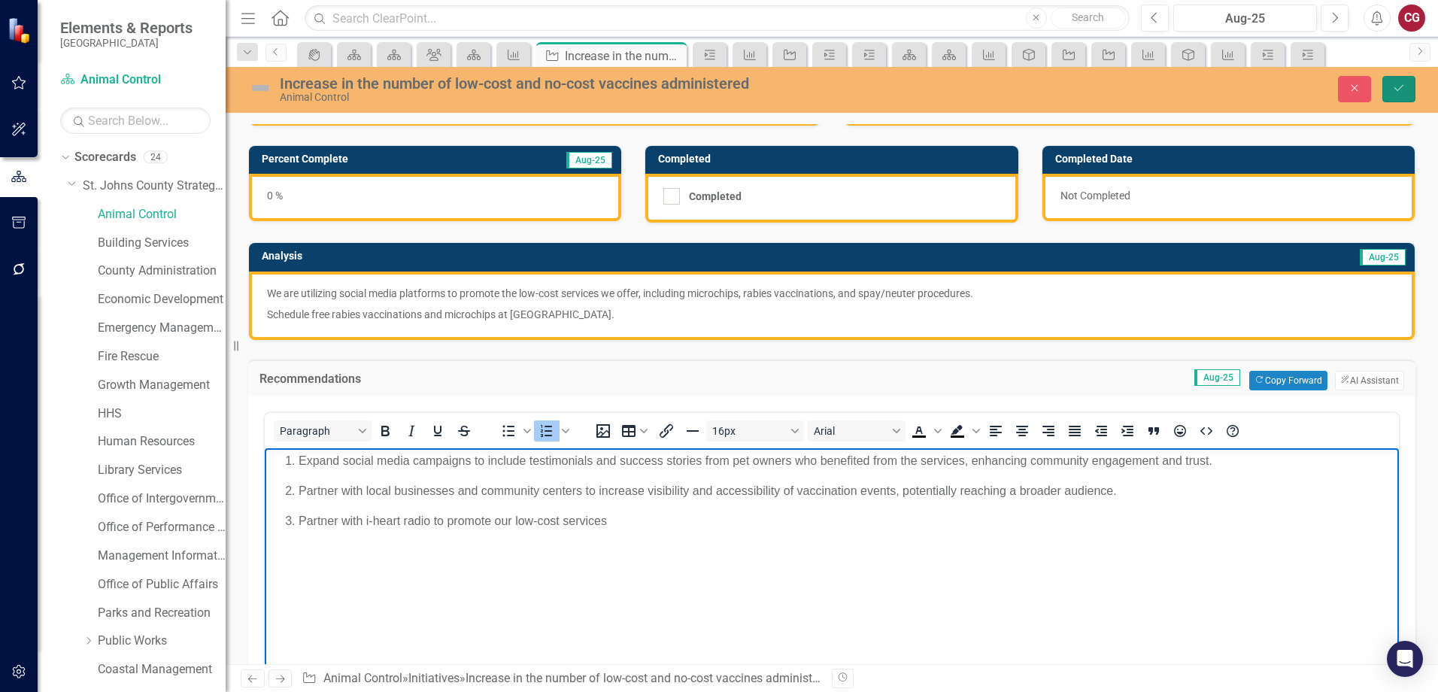
click at [1392, 89] on icon "Save" at bounding box center [1399, 88] width 14 height 11
